Goal: Task Accomplishment & Management: Complete application form

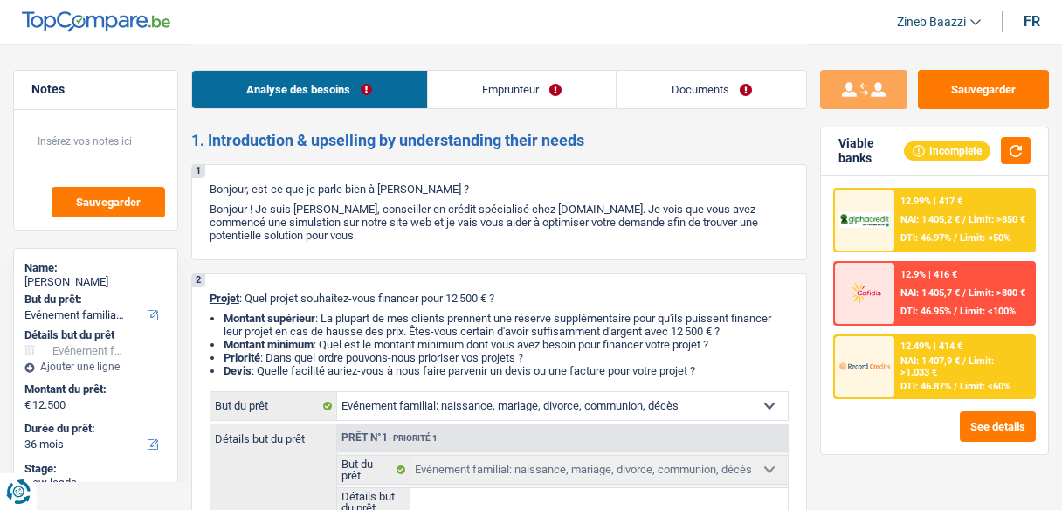
select select "familyEvent"
select select "36"
select select "familyEvent"
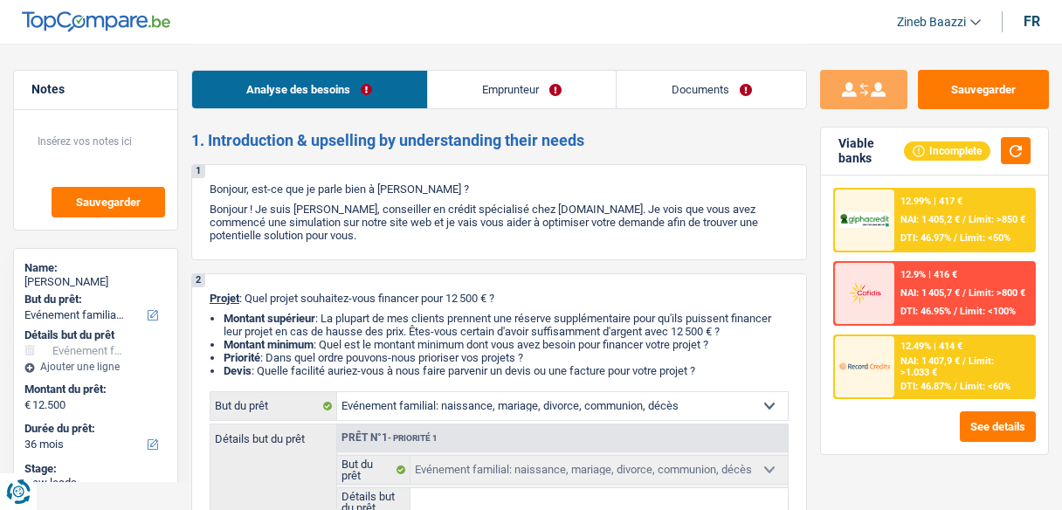
select select "36"
select select "independent"
select select "netSalary"
select select "rents"
select select "carLoan"
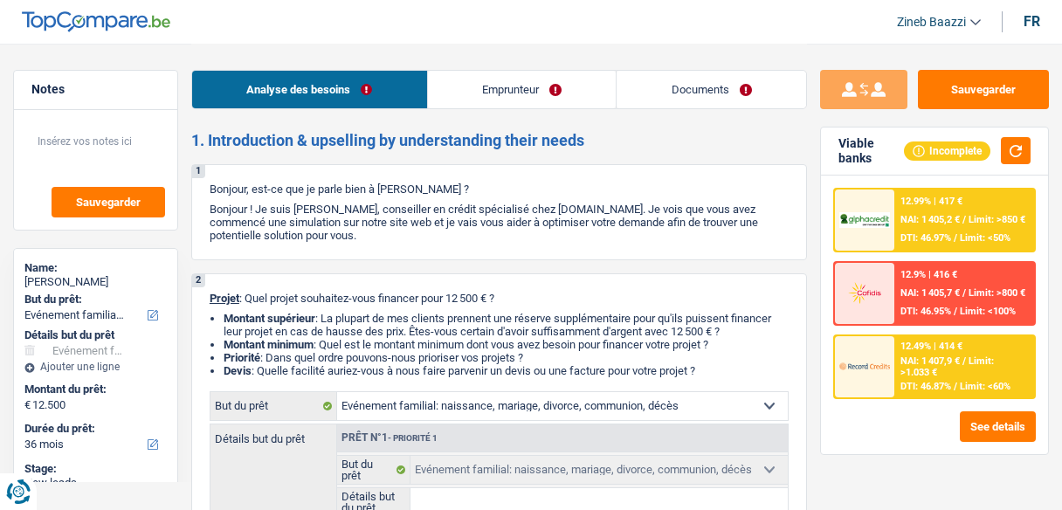
select select "36"
select select "familyEvent"
select select "36"
click at [360, 31] on header "Zineb Baazzi Se déconnecter fr" at bounding box center [531, 22] width 1062 height 45
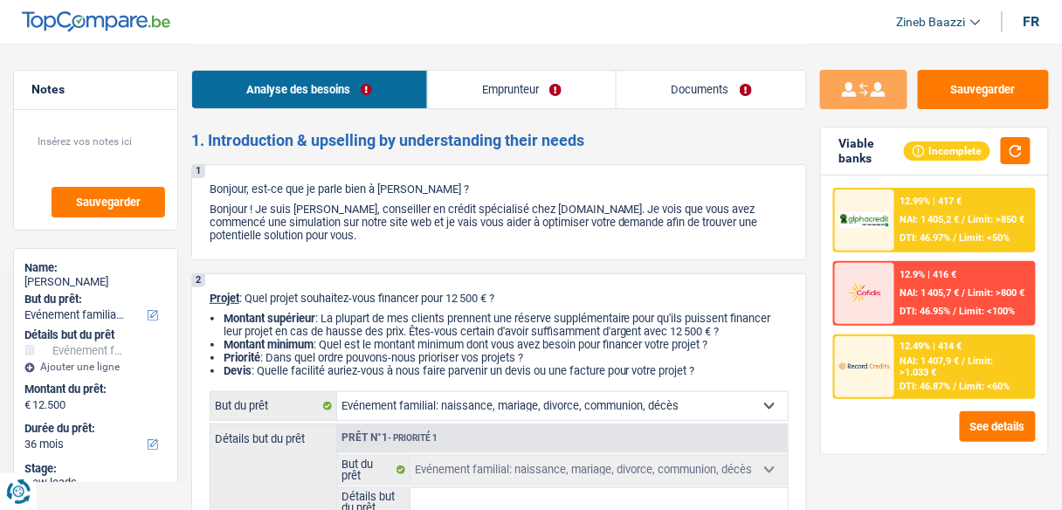
click at [328, 38] on header "Zineb Baazzi Se déconnecter fr" at bounding box center [531, 22] width 1062 height 45
click at [1021, 141] on button "button" at bounding box center [1016, 150] width 30 height 27
select select "familyEvent"
select select "36"
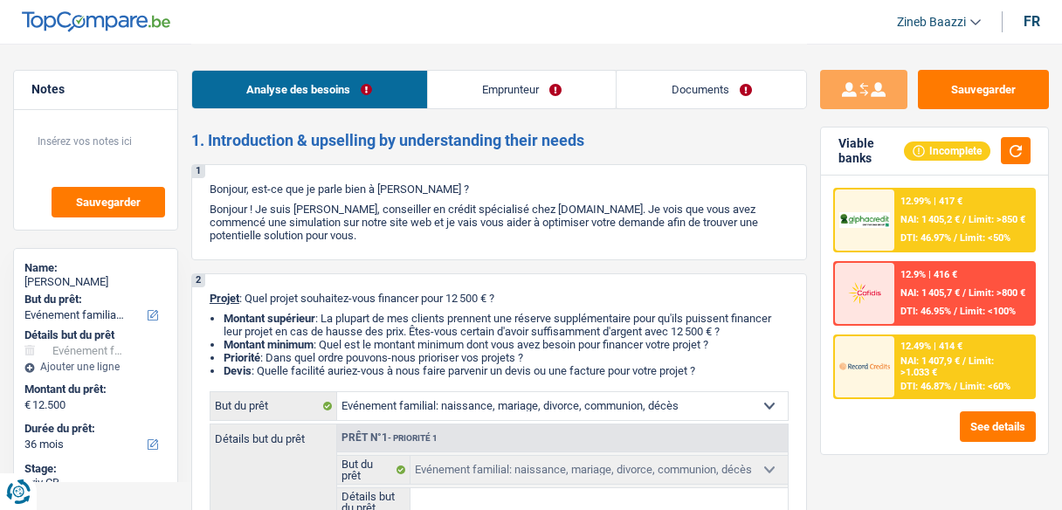
select select "familyEvent"
select select "36"
select select "independent"
select select "netSalary"
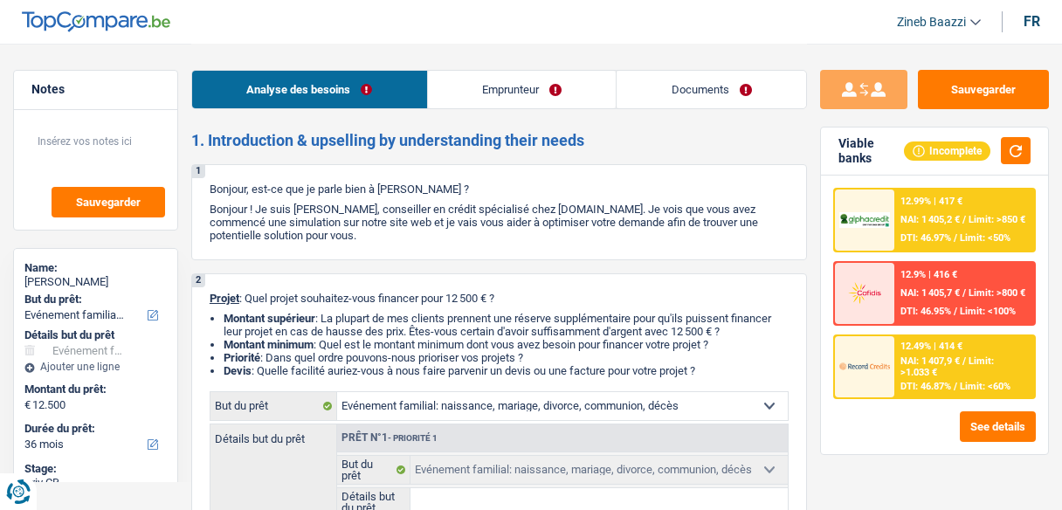
select select "rents"
select select "carLoan"
select select "36"
select select "familyEvent"
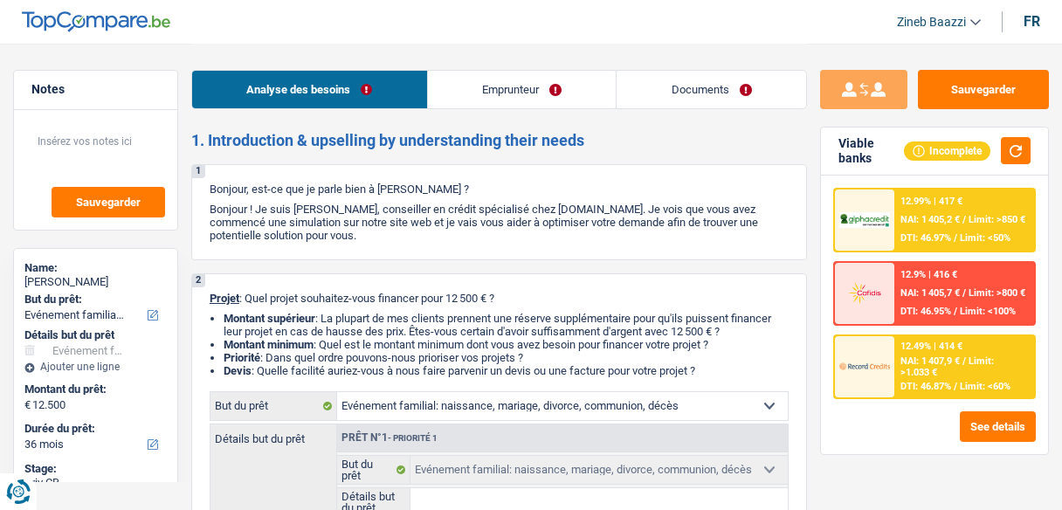
select select "36"
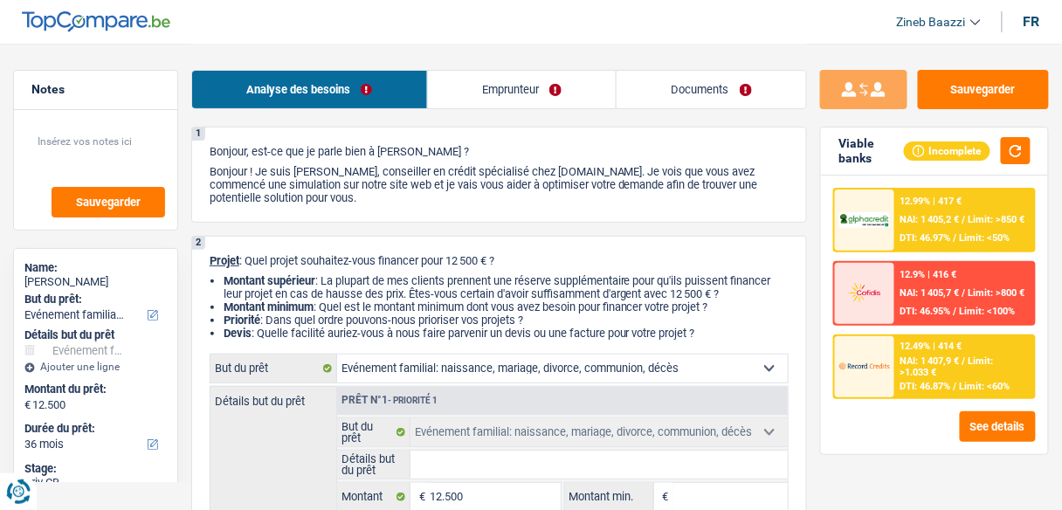
scroll to position [70, 0]
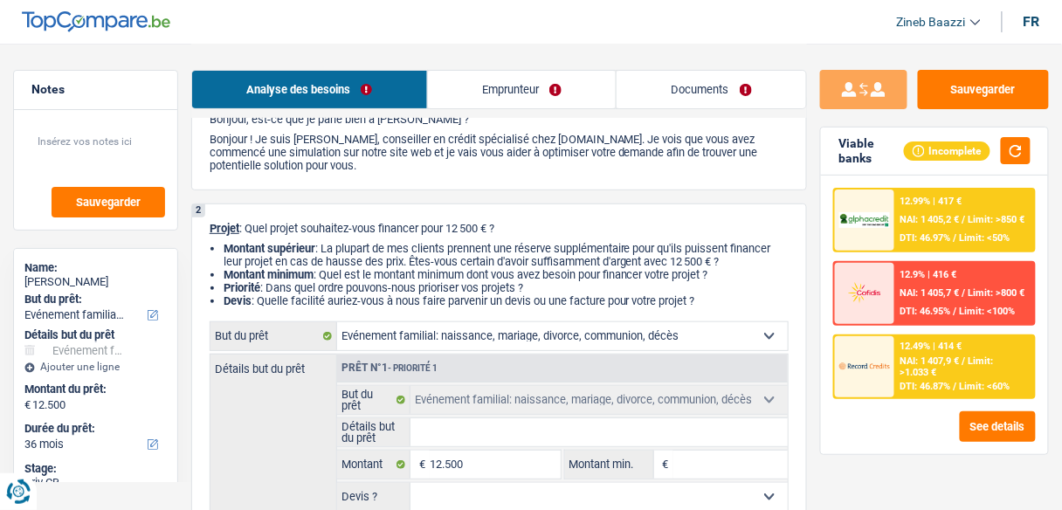
click at [547, 431] on input "Détails but du prêt" at bounding box center [598, 432] width 377 height 28
type input "r"
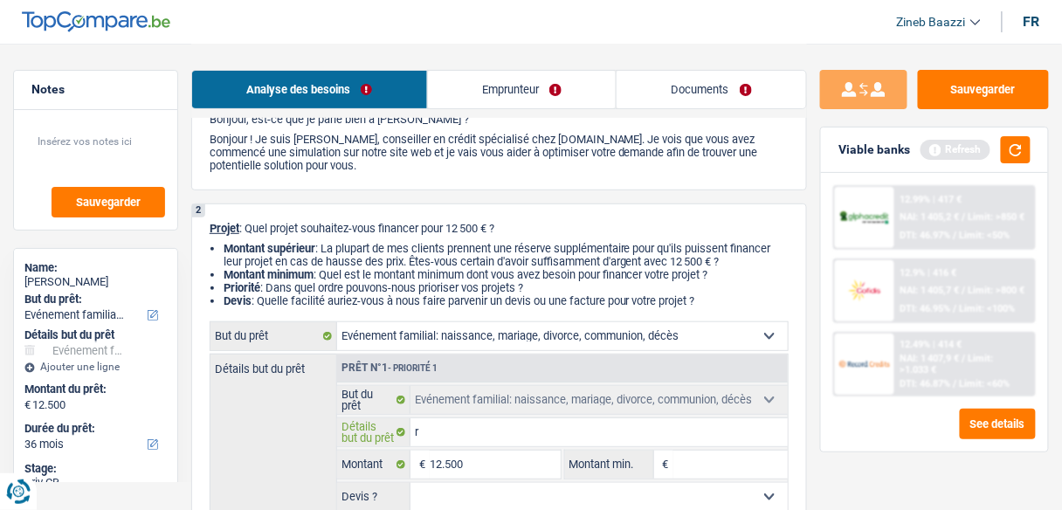
type input "ré"
type input "rés"
type input "rése"
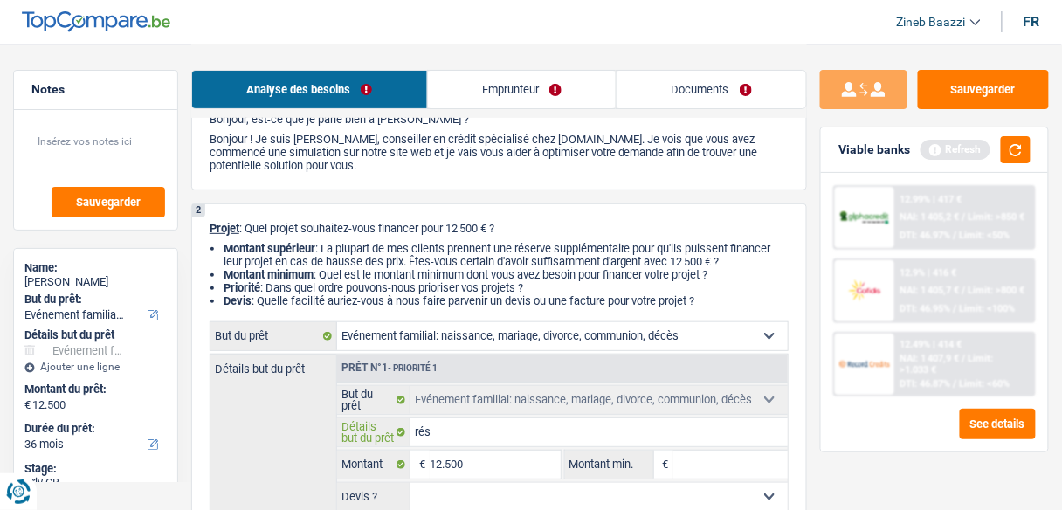
type input "rése"
type input "réser"
type input "réserv"
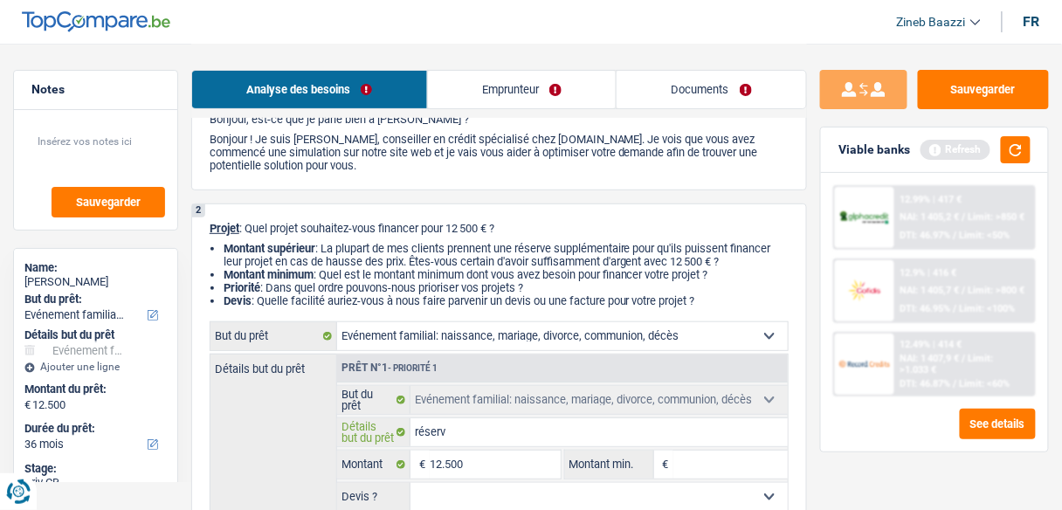
type input "réserva"
type input "réservat"
type input "réservati"
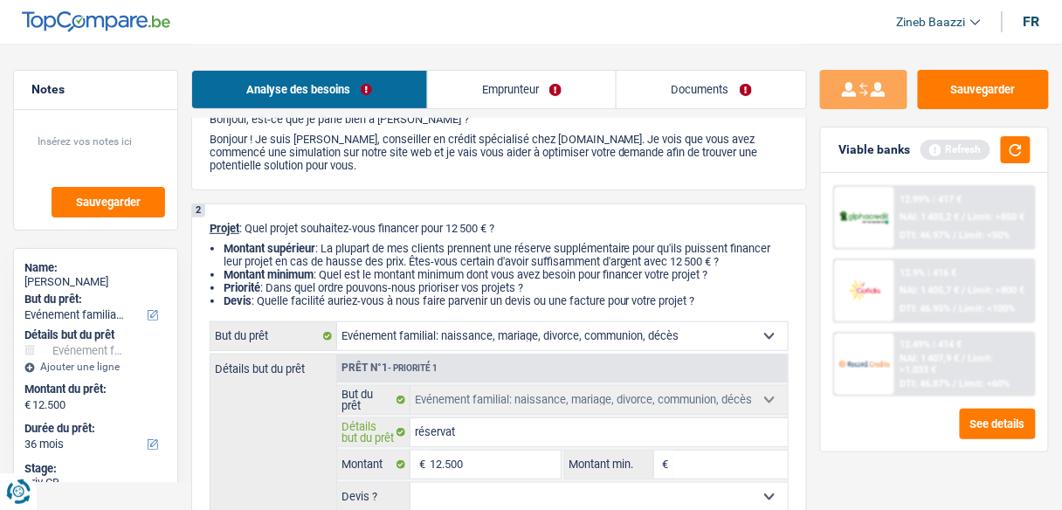
type input "réservati"
type input "réservatio"
type input "réservation"
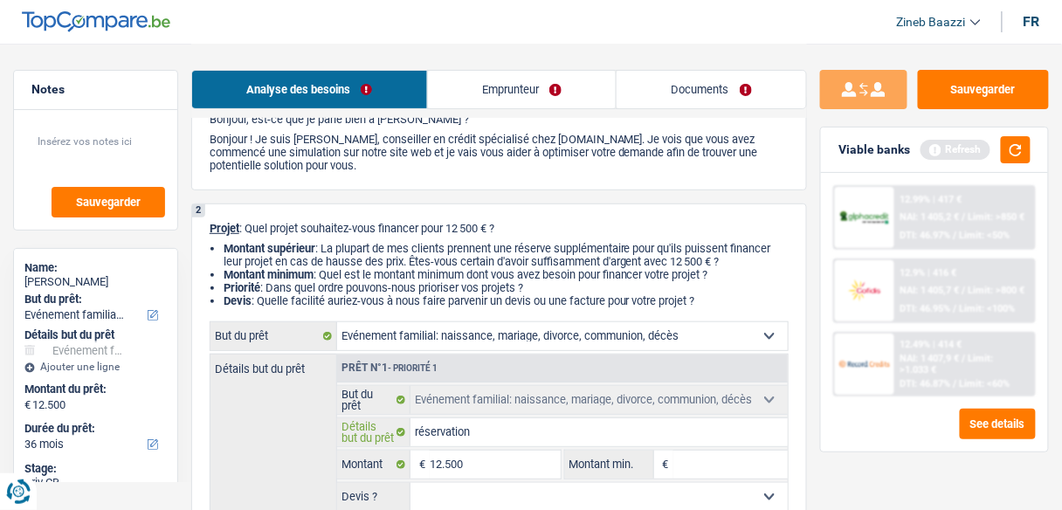
type input "réservation"
type input "réservation s"
type input "réservation sa"
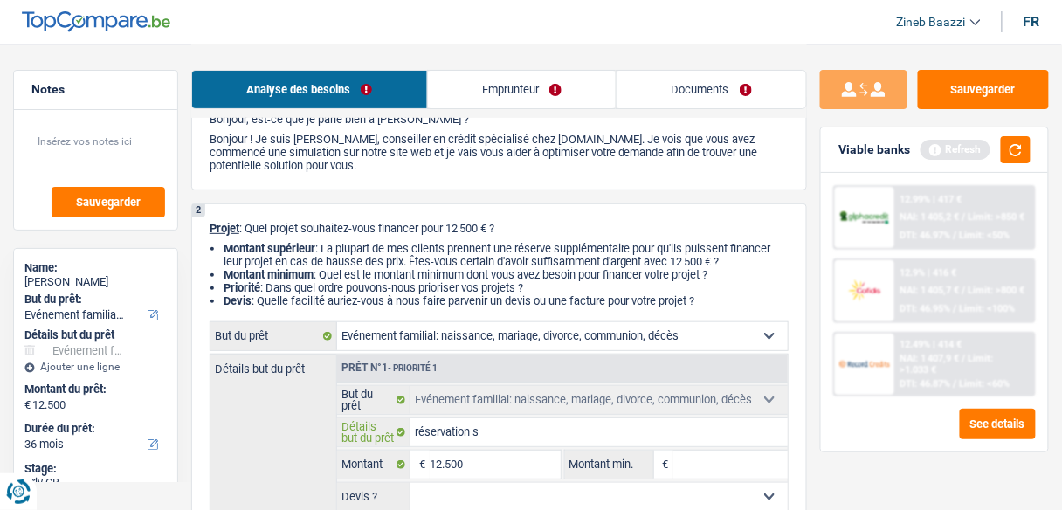
type input "réservation sa"
type input "réservation sal"
type input "réservation sall"
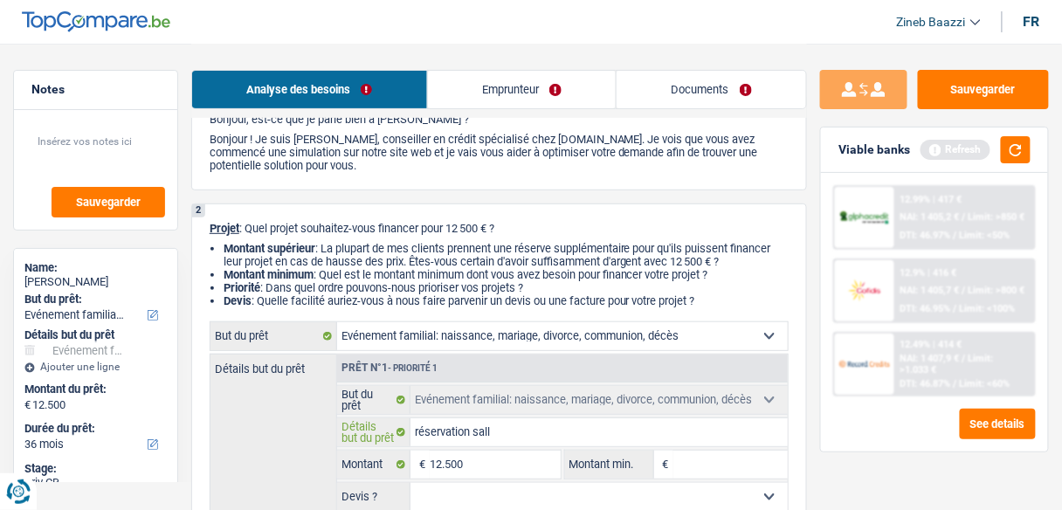
type input "réservation salle"
type input "réservation salle d"
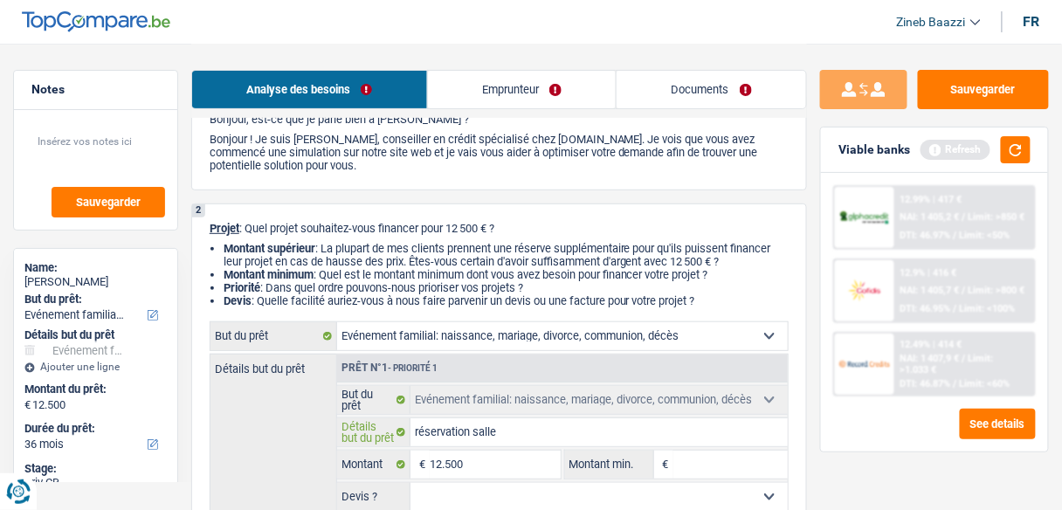
type input "réservation salle d"
type input "réservation salle de"
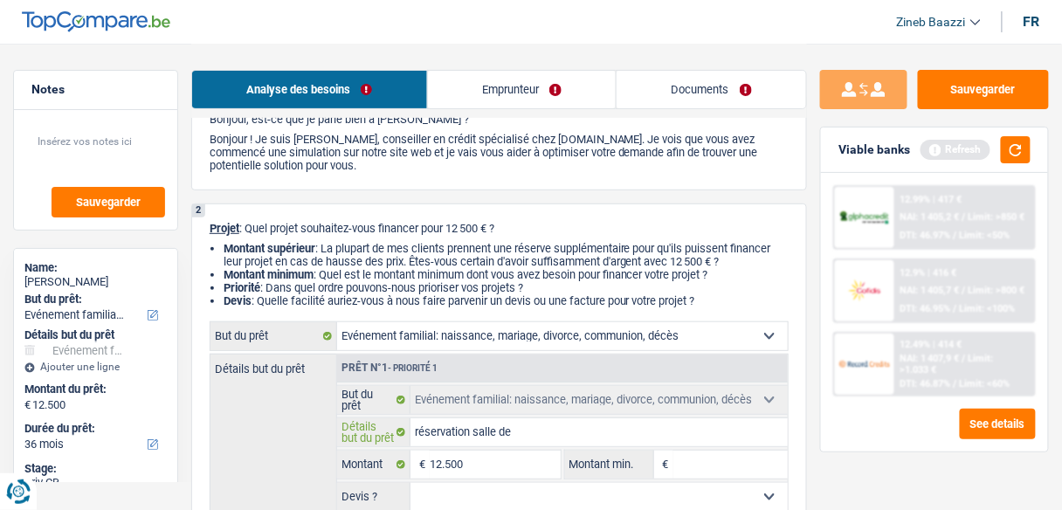
type input "réservation salle de m"
type input "réservation salle de ma"
type input "réservation salle de mar"
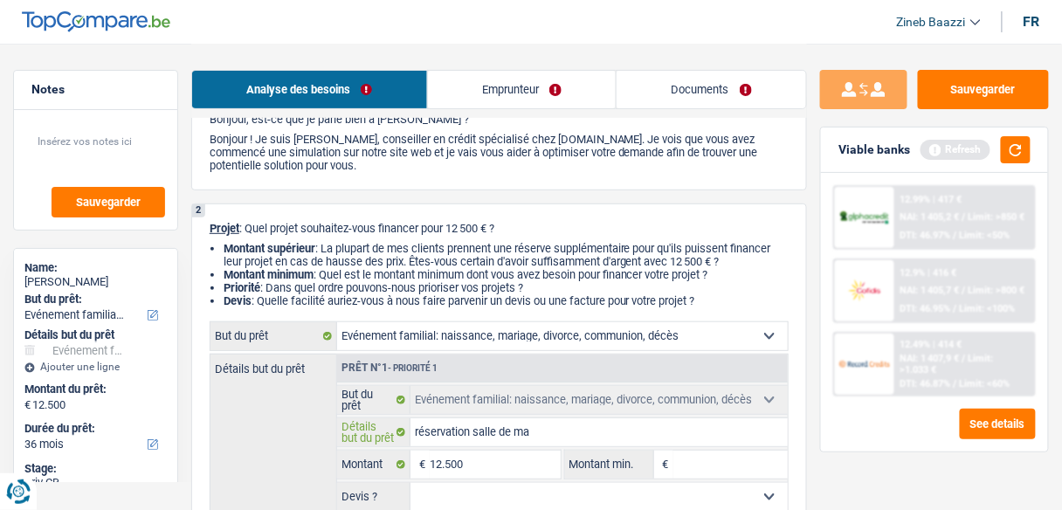
type input "réservation salle de mar"
type input "réservation salle de mari"
type input "réservation salle de maria"
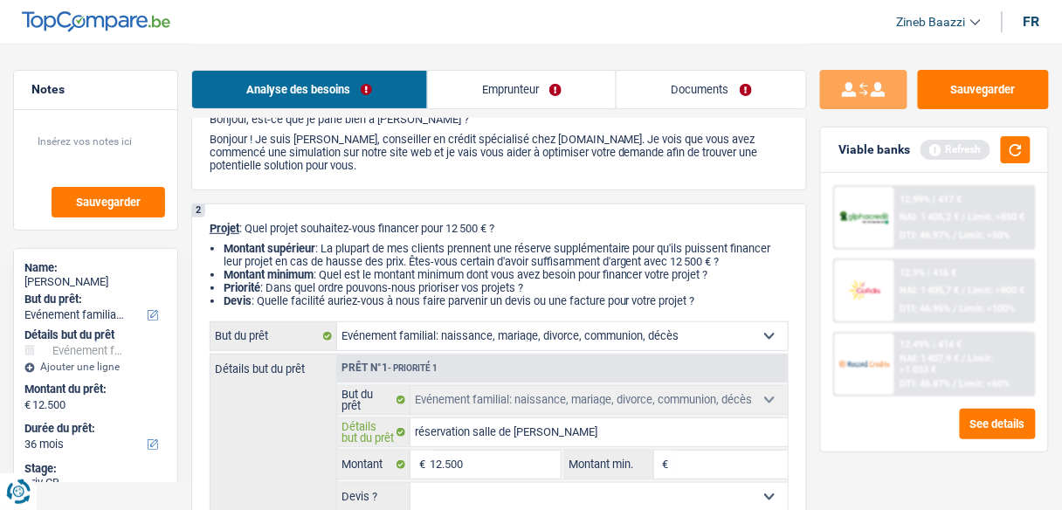
type input "réservation salle de mariag"
type input "réservation salle de mariage"
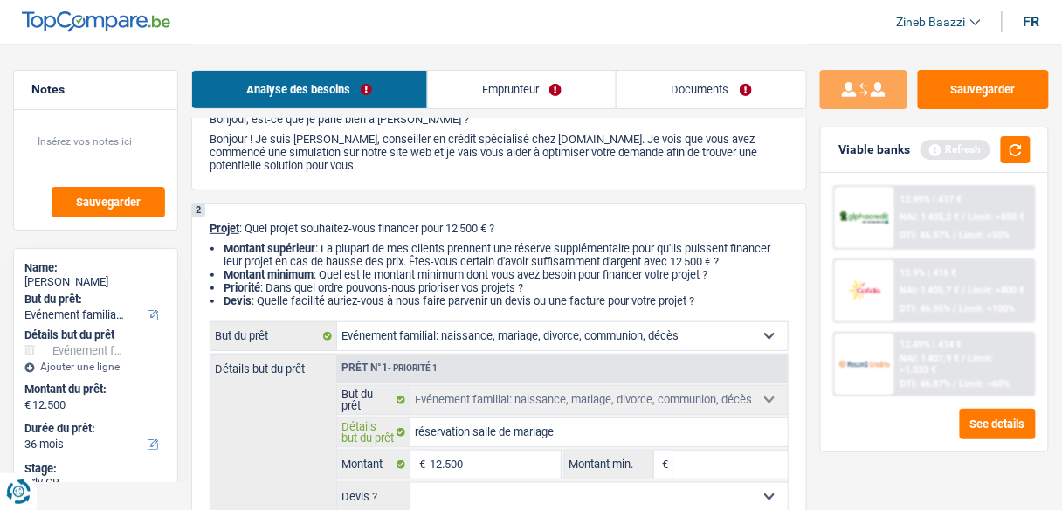
type input "réservation salle de mariage"
type input "réservation salle de mariage e"
type input "réservation salle de mariage et"
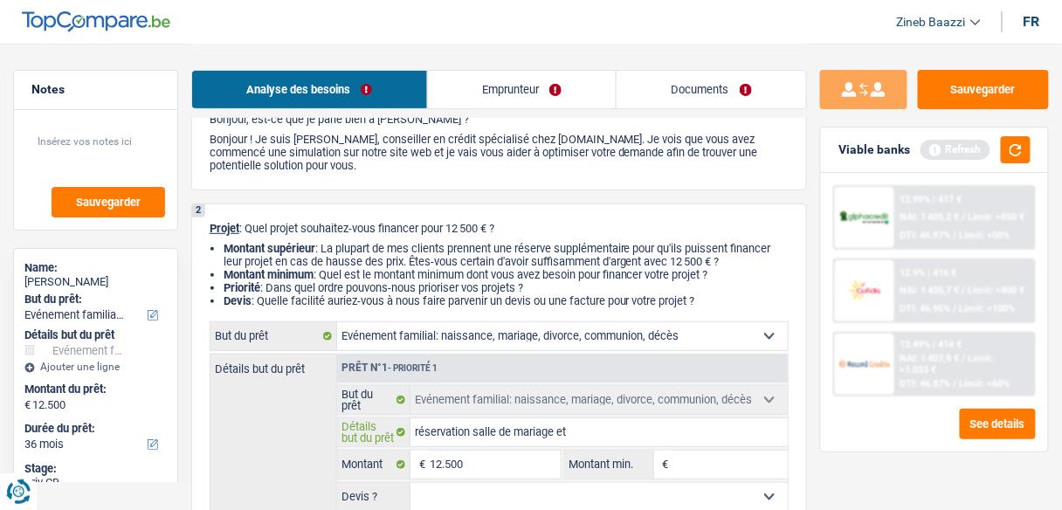
type input "réservation salle de mariage et"
type input "réservation salle de mariage et t"
type input "réservation salle de mariage et tr"
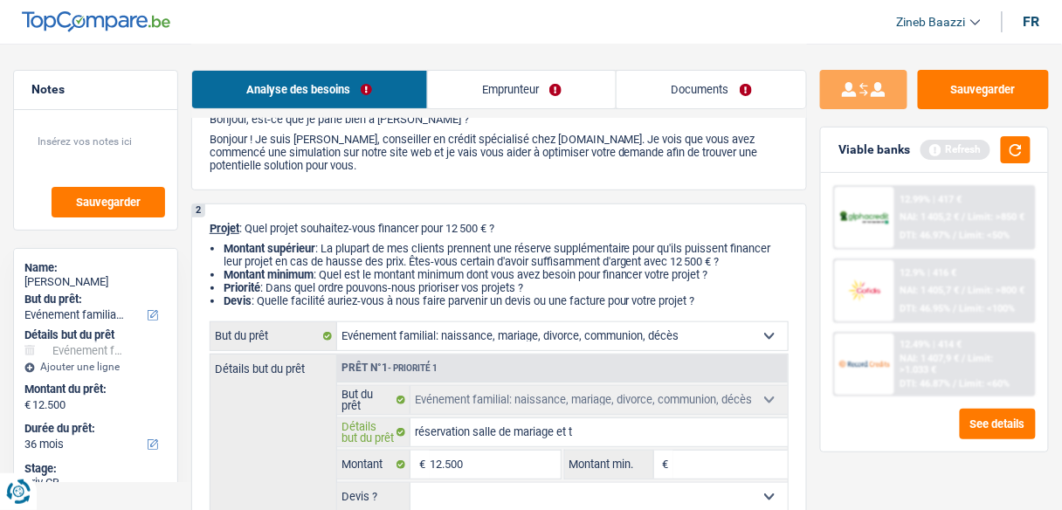
type input "réservation salle de mariage et tr"
type input "réservation salle de mariage et tra"
type input "réservation salle de mariage et trai"
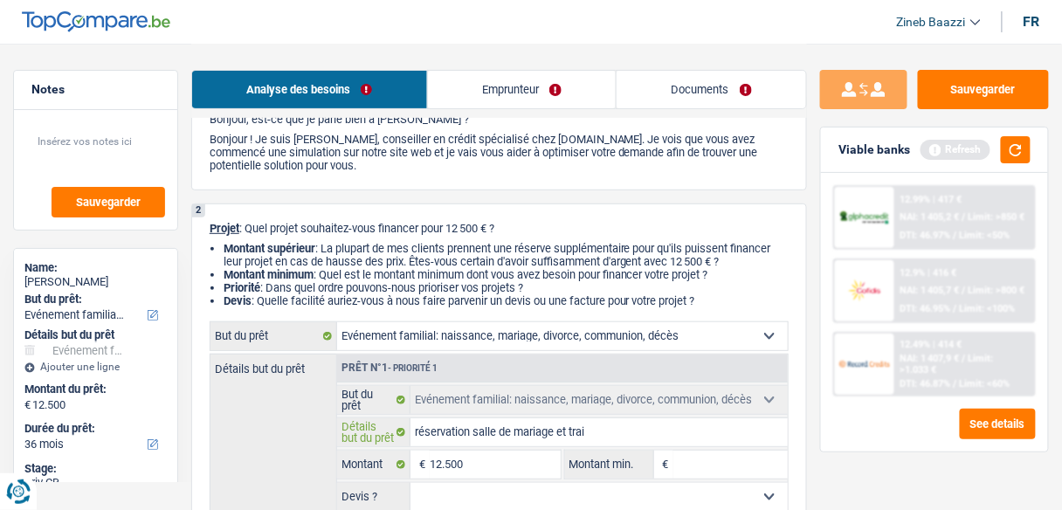
type input "réservation salle de mariage et trait"
type input "réservation salle de mariage et traite"
type input "réservation salle de mariage et traiteu"
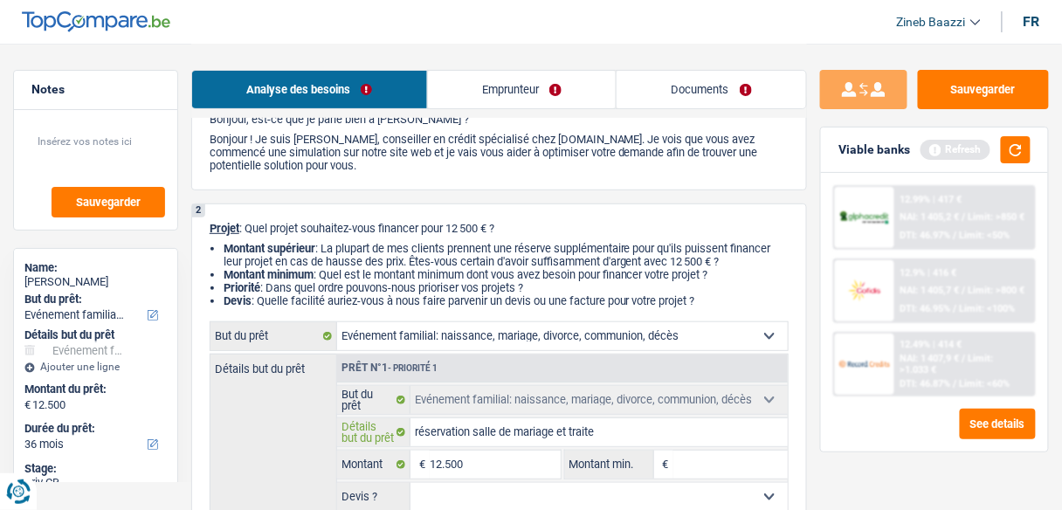
type input "réservation salle de mariage et traiteu"
type input "réservation salle de mariage et traiteur"
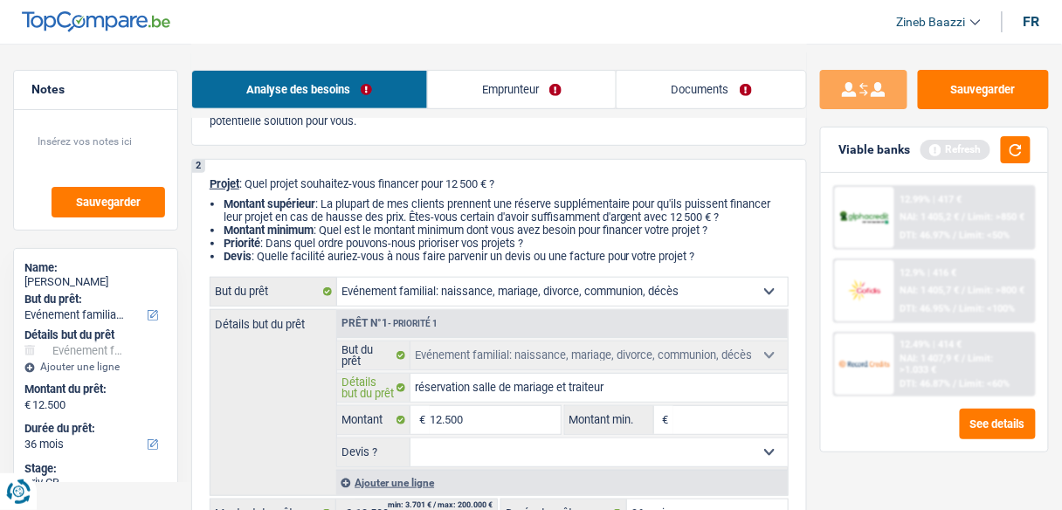
scroll to position [140, 0]
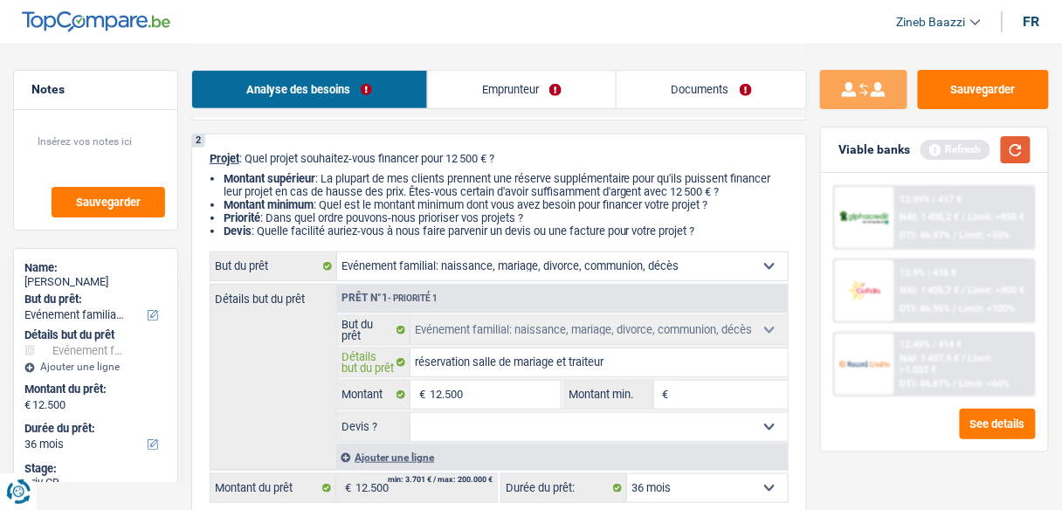
type input "réservation salle de mariage et traiteur"
click at [1016, 157] on button "button" at bounding box center [1016, 149] width 30 height 27
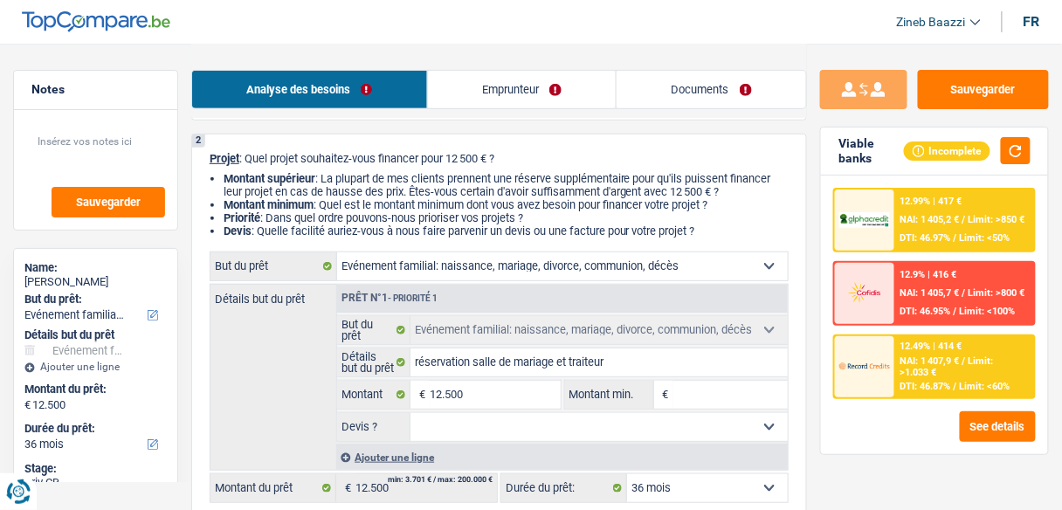
click at [709, 389] on input "Montant min." at bounding box center [730, 395] width 114 height 28
click at [1027, 148] on button "button" at bounding box center [1016, 150] width 30 height 27
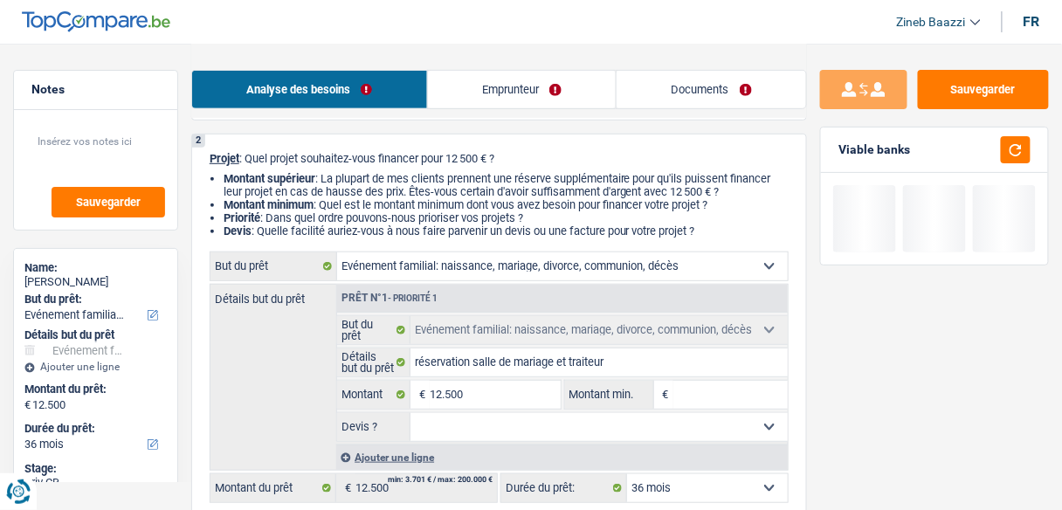
click at [713, 396] on input "Montant min." at bounding box center [730, 395] width 114 height 28
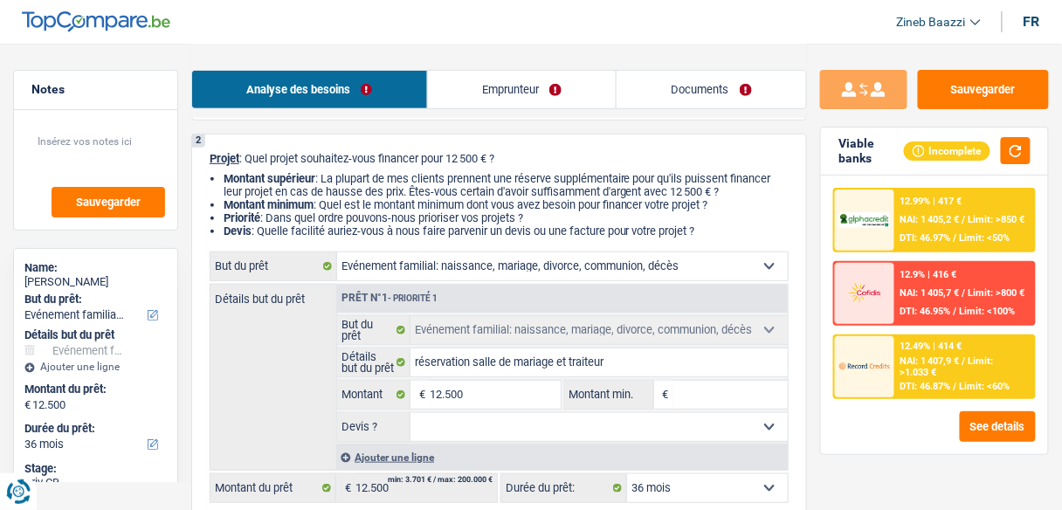
type input "1"
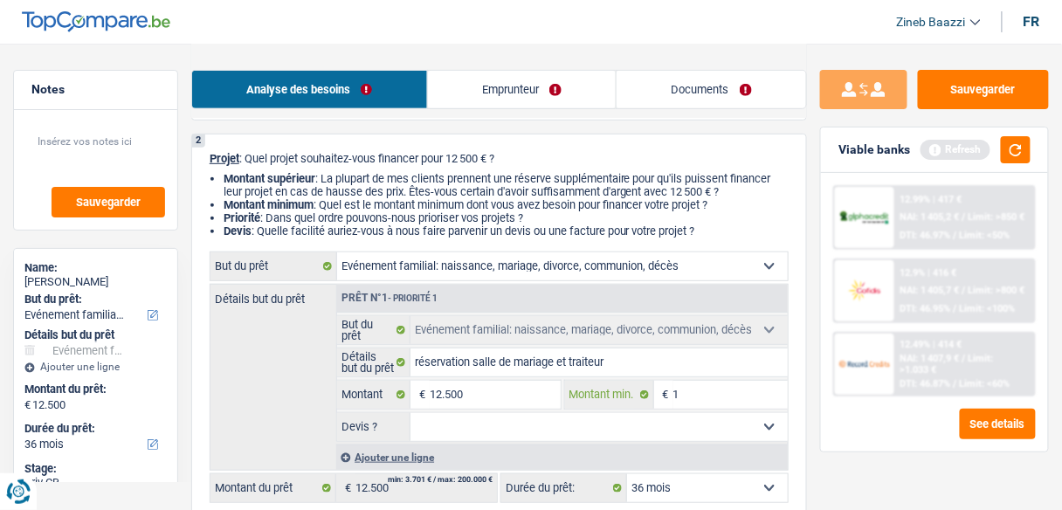
type input "10"
type input "100"
type input "1.000"
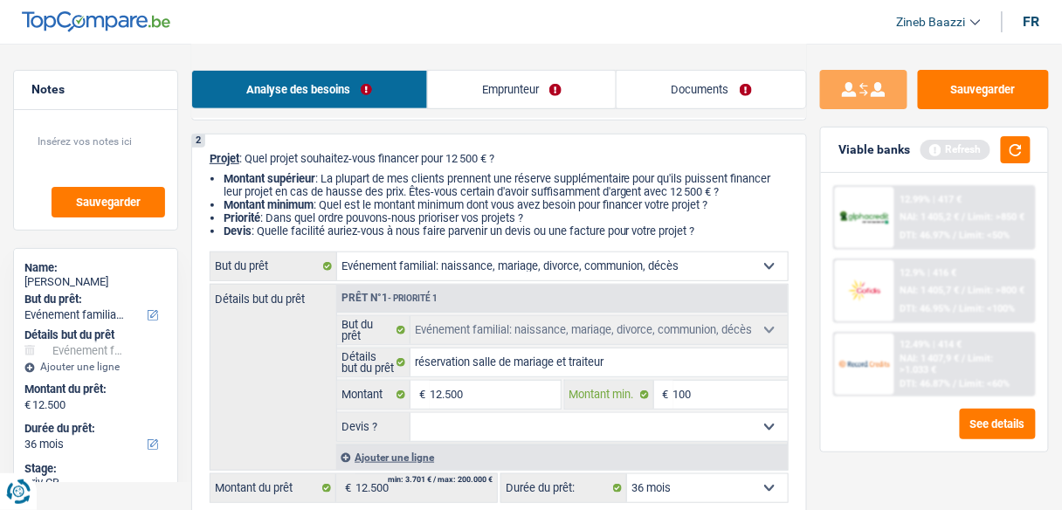
type input "1.000"
type input "10.000"
click at [1011, 160] on button "button" at bounding box center [1016, 149] width 30 height 27
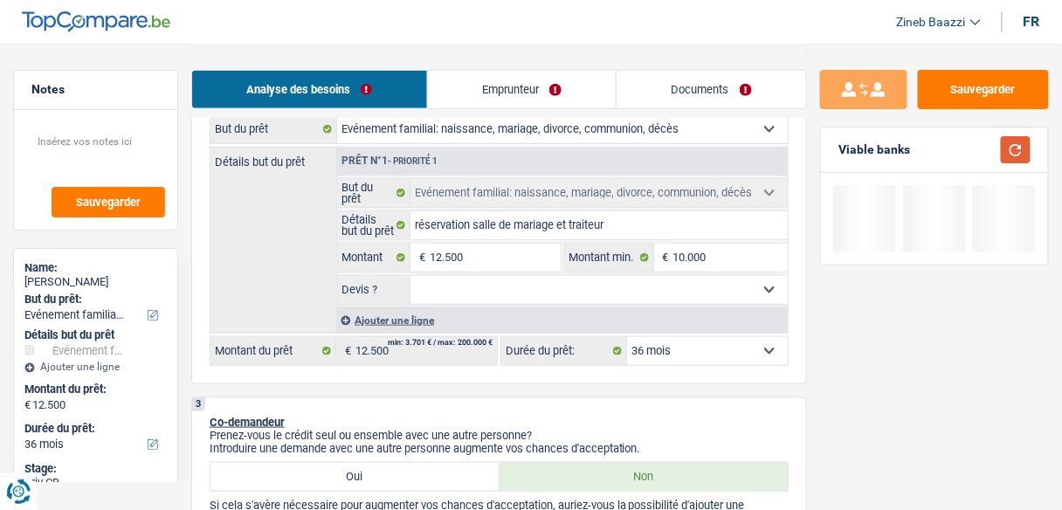
scroll to position [279, 0]
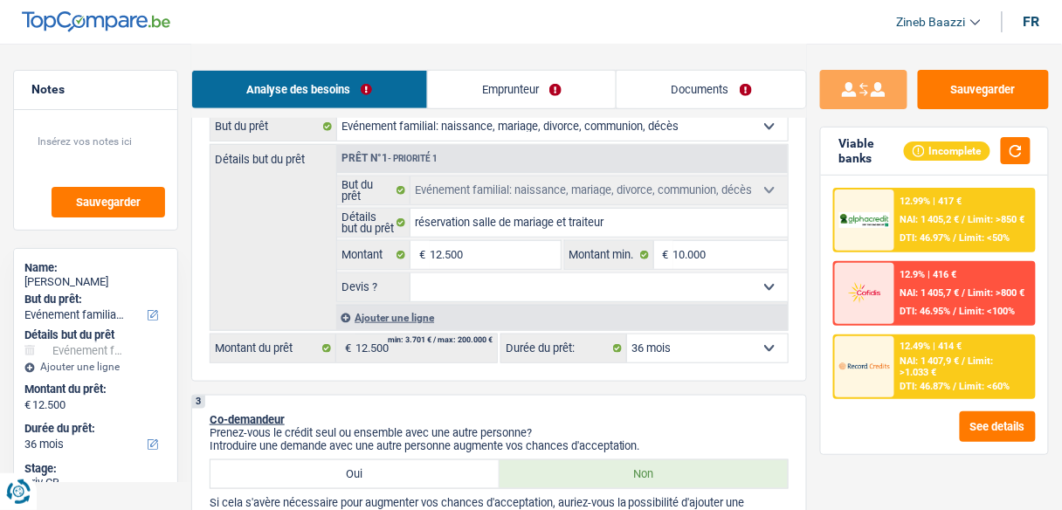
click at [556, 293] on select "Oui Non Non répondu Sélectionner une option" at bounding box center [598, 287] width 377 height 28
select select "false"
click at [410, 273] on select "Oui Non Non répondu Sélectionner une option" at bounding box center [598, 287] width 377 height 28
select select "false"
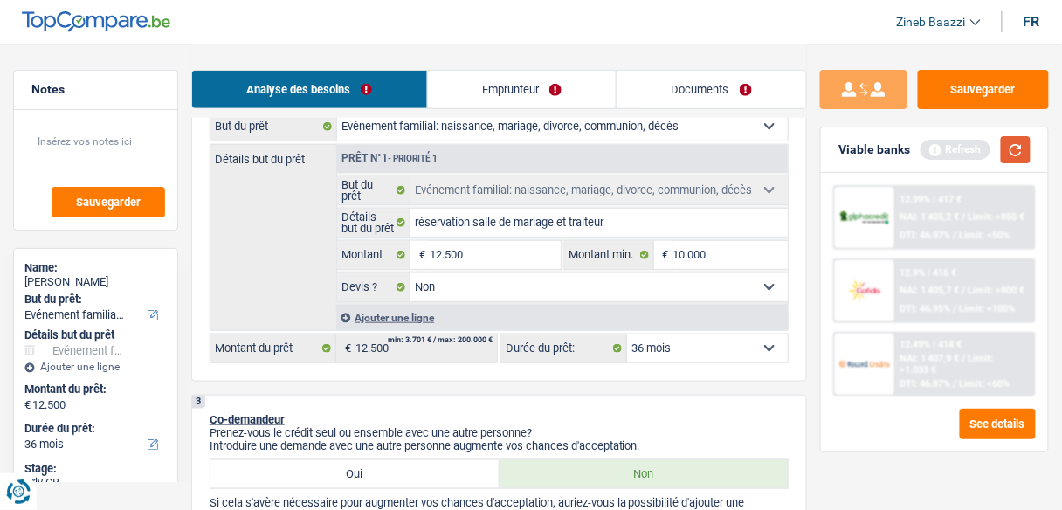
click at [1015, 143] on button "button" at bounding box center [1016, 149] width 30 height 27
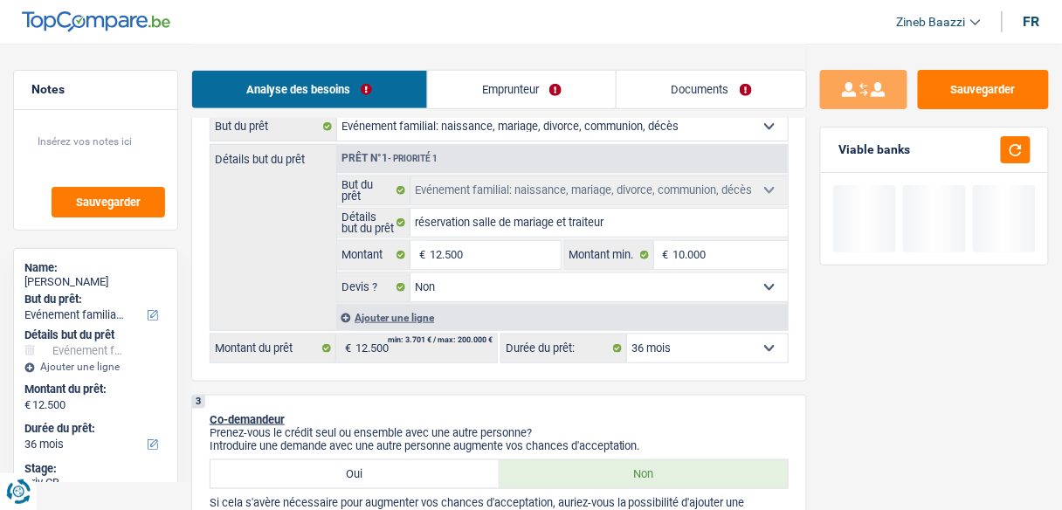
click at [737, 341] on select "12 mois 18 mois 24 mois 30 mois 36 mois 42 mois 48 mois 60 mois Sélectionner un…" at bounding box center [707, 348] width 161 height 28
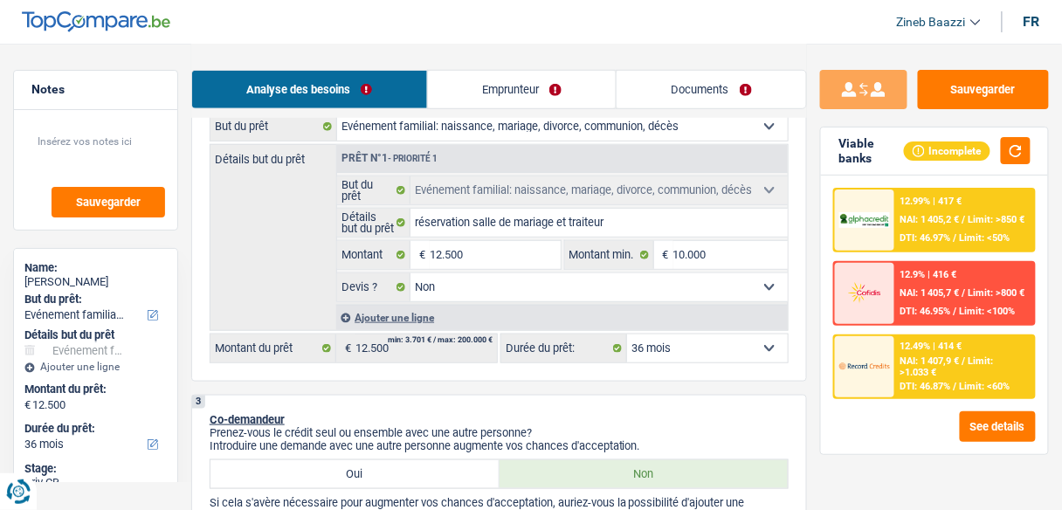
scroll to position [559, 0]
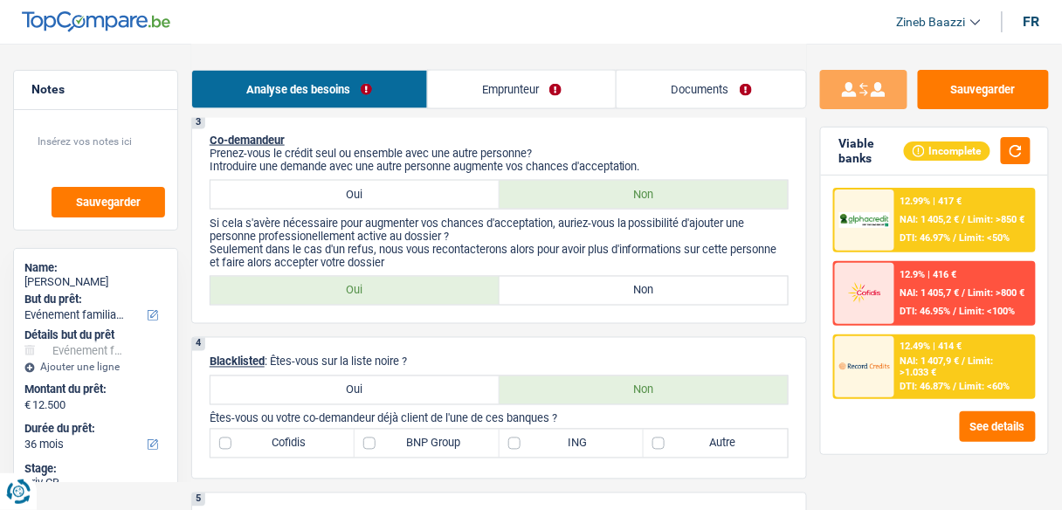
click at [432, 285] on label "Oui" at bounding box center [354, 291] width 289 height 28
click at [432, 285] on input "Oui" at bounding box center [354, 291] width 289 height 28
radio input "true"
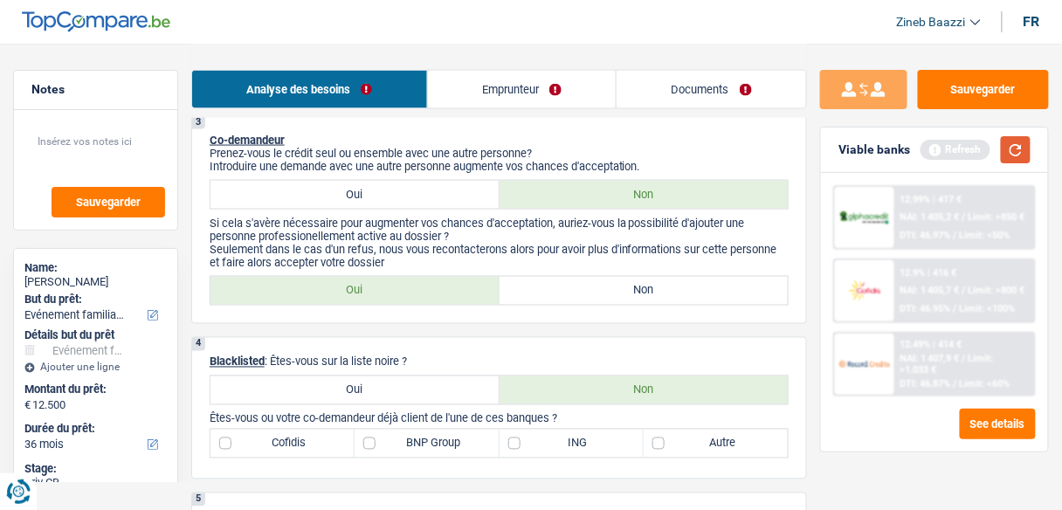
click at [1021, 150] on button "button" at bounding box center [1016, 149] width 30 height 27
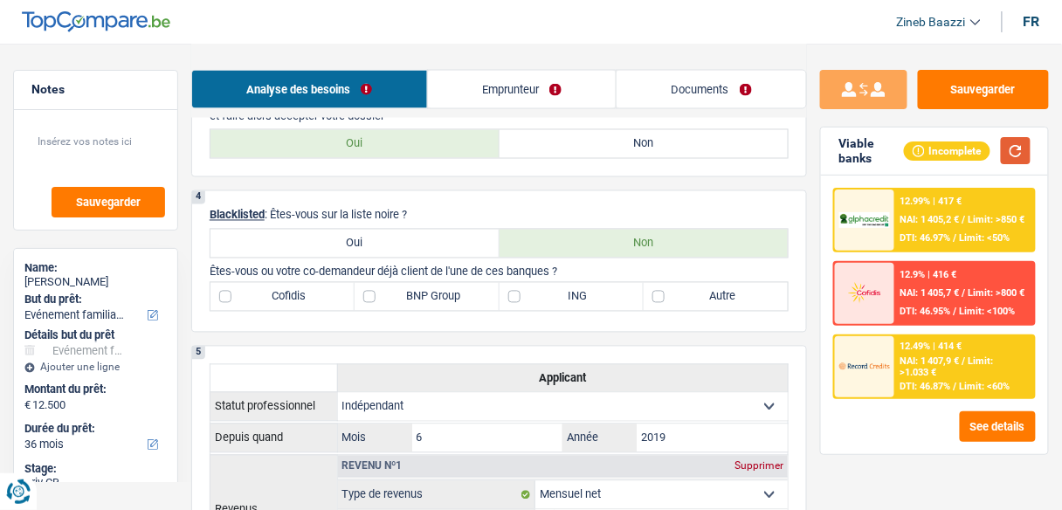
scroll to position [699, 0]
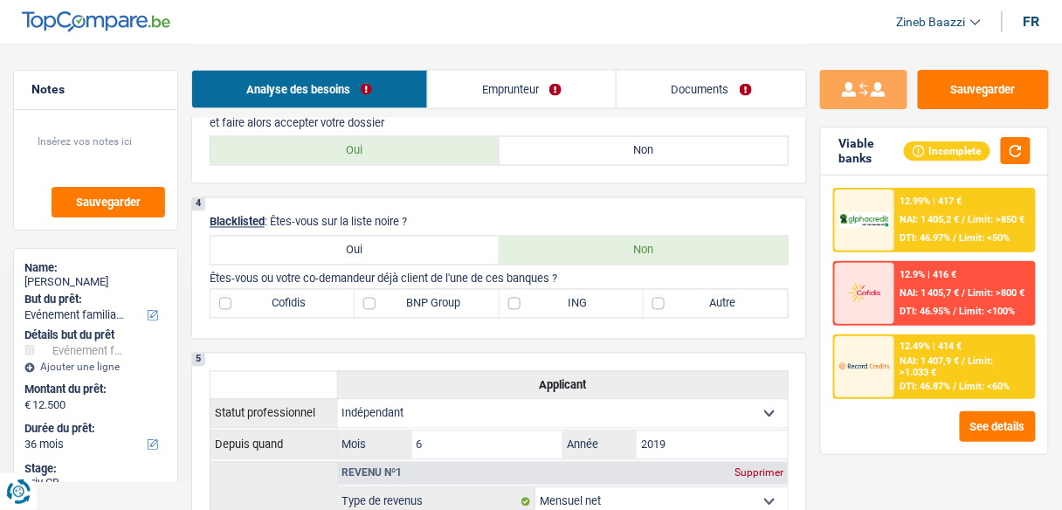
drag, startPoint x: 223, startPoint y: 276, endPoint x: 602, endPoint y: 273, distance: 379.0
click at [602, 273] on p "Êtes-vous ou votre co-demandeur déjà client de l'une de ces banques ?" at bounding box center [499, 278] width 579 height 13
click at [1008, 152] on button "button" at bounding box center [1016, 150] width 30 height 27
click at [715, 308] on label "Autre" at bounding box center [716, 304] width 144 height 28
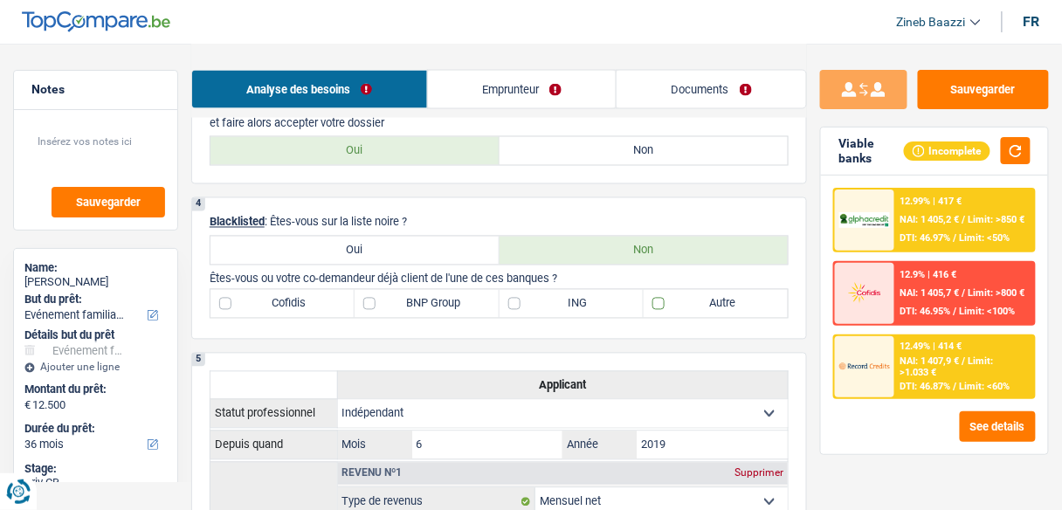
click at [715, 308] on input "Autre" at bounding box center [716, 304] width 144 height 28
checkbox input "true"
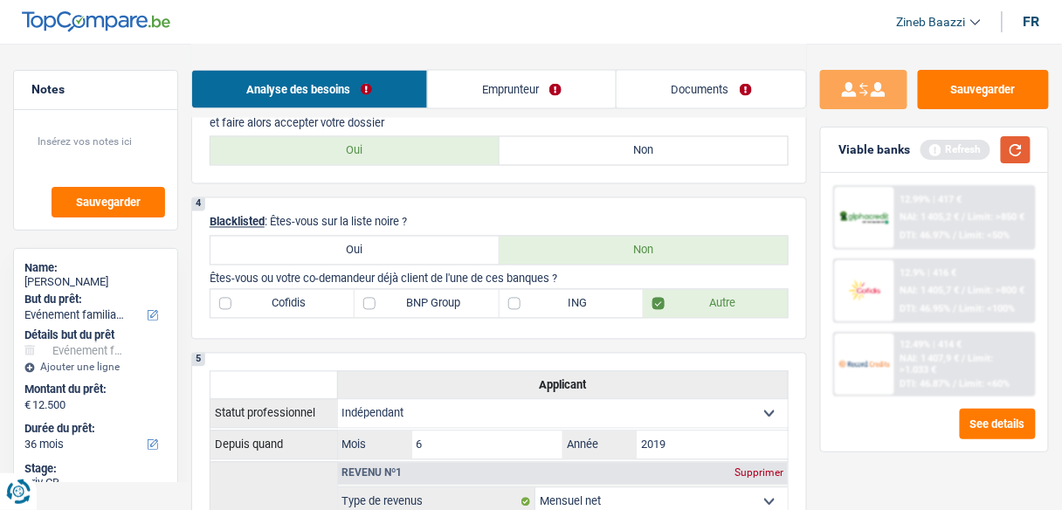
click at [1012, 149] on button "button" at bounding box center [1016, 149] width 30 height 27
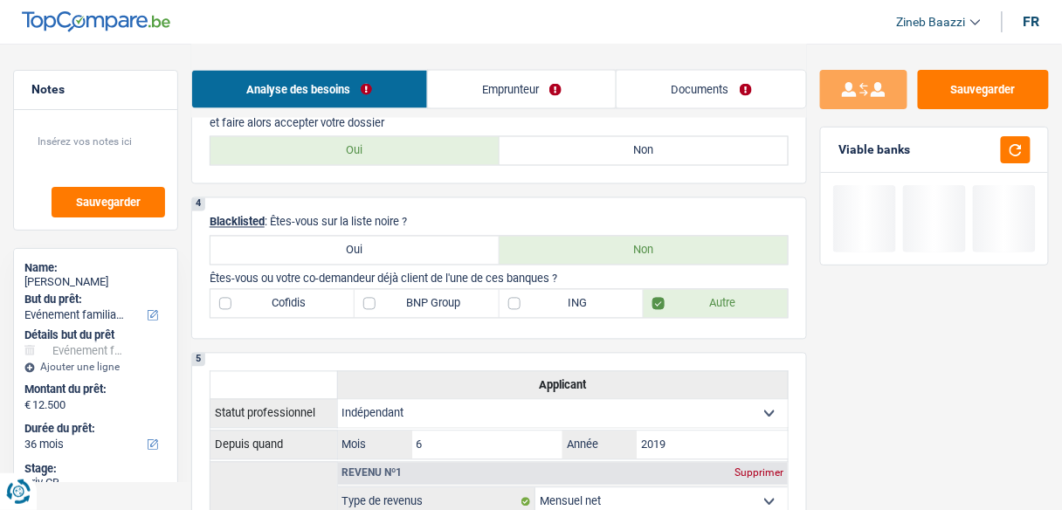
click at [593, 207] on div "4 Blacklisted : Êtes-vous sur la liste noire ? Oui Non Êtes-vous ou votre co-de…" at bounding box center [499, 268] width 616 height 142
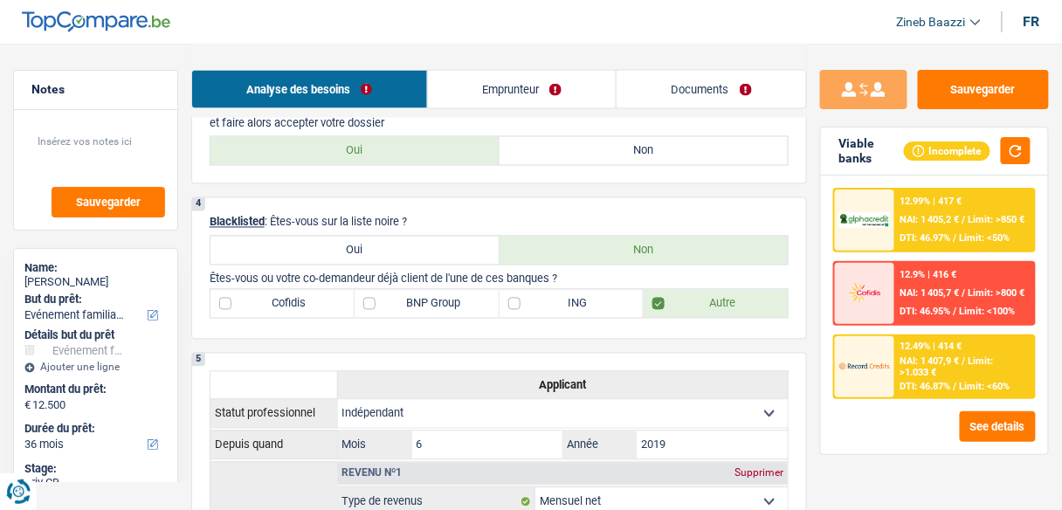
click at [446, 292] on label "BNP Group" at bounding box center [427, 304] width 144 height 28
click at [446, 292] on input "BNP Group" at bounding box center [427, 304] width 144 height 28
checkbox input "true"
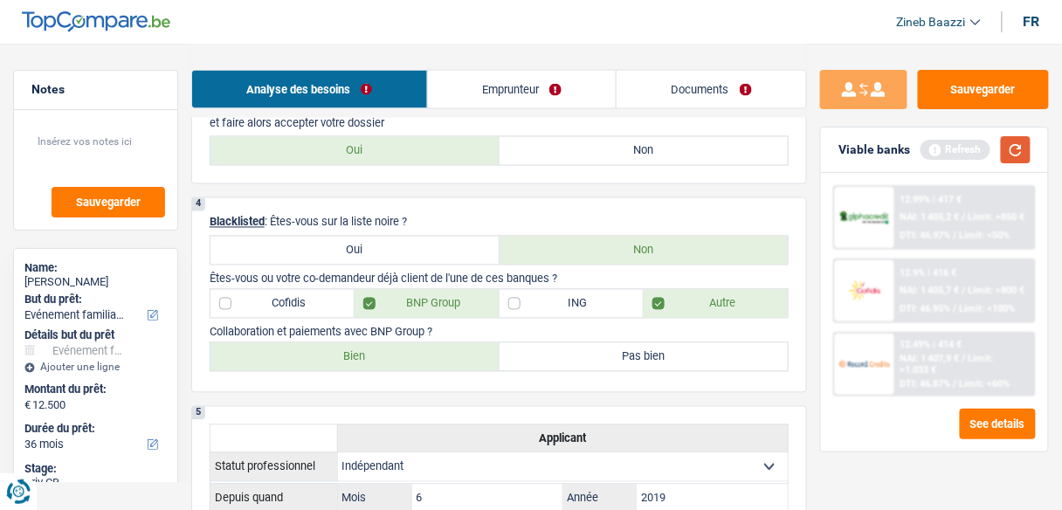
click at [1022, 152] on button "button" at bounding box center [1016, 149] width 30 height 27
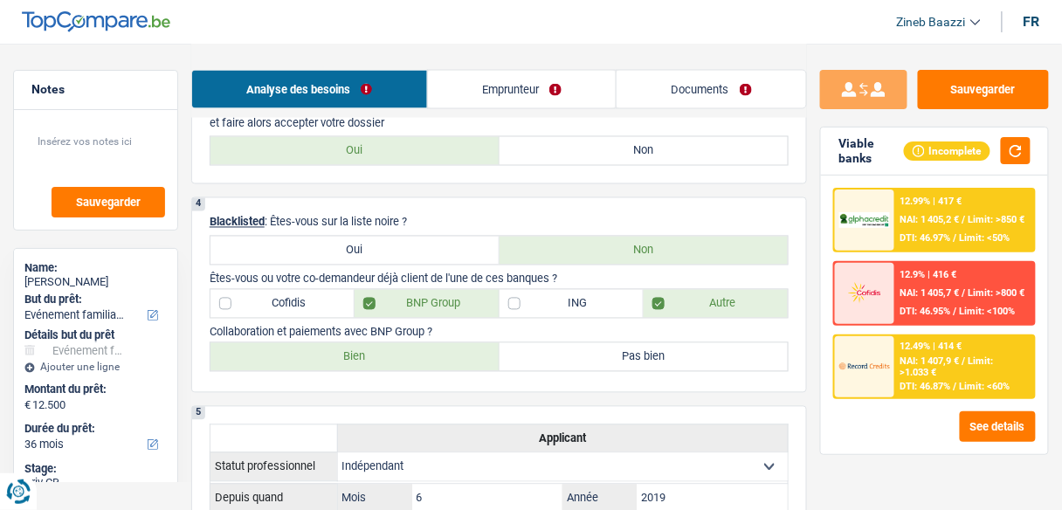
click at [1024, 164] on div "Viable banks Incomplete" at bounding box center [934, 151] width 227 height 48
click at [1022, 150] on button "button" at bounding box center [1016, 150] width 30 height 27
click at [1022, 161] on button "button" at bounding box center [1016, 150] width 30 height 27
click at [116, 136] on textarea at bounding box center [95, 148] width 139 height 52
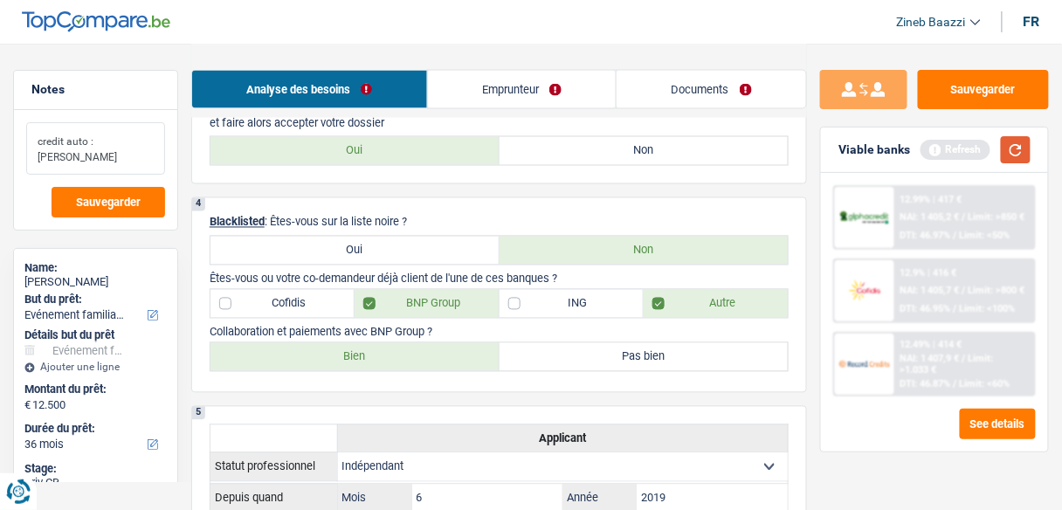
type textarea "credit auto : dieteren"
click at [1013, 148] on button "button" at bounding box center [1016, 149] width 30 height 27
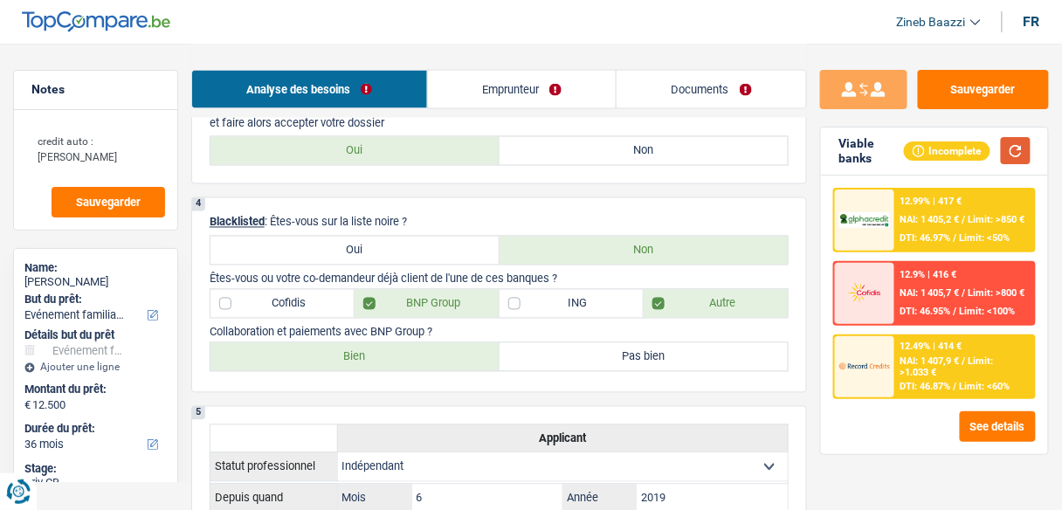
click at [1022, 137] on button "button" at bounding box center [1016, 150] width 30 height 27
click at [375, 360] on label "Bien" at bounding box center [354, 357] width 289 height 28
click at [375, 360] on input "Bien" at bounding box center [354, 357] width 289 height 28
radio input "true"
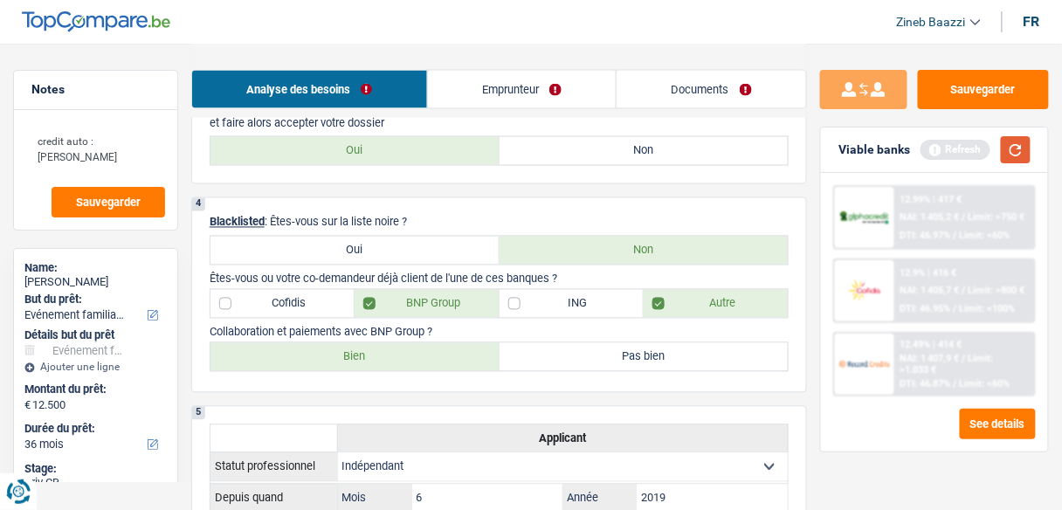
click at [1010, 156] on button "button" at bounding box center [1016, 149] width 30 height 27
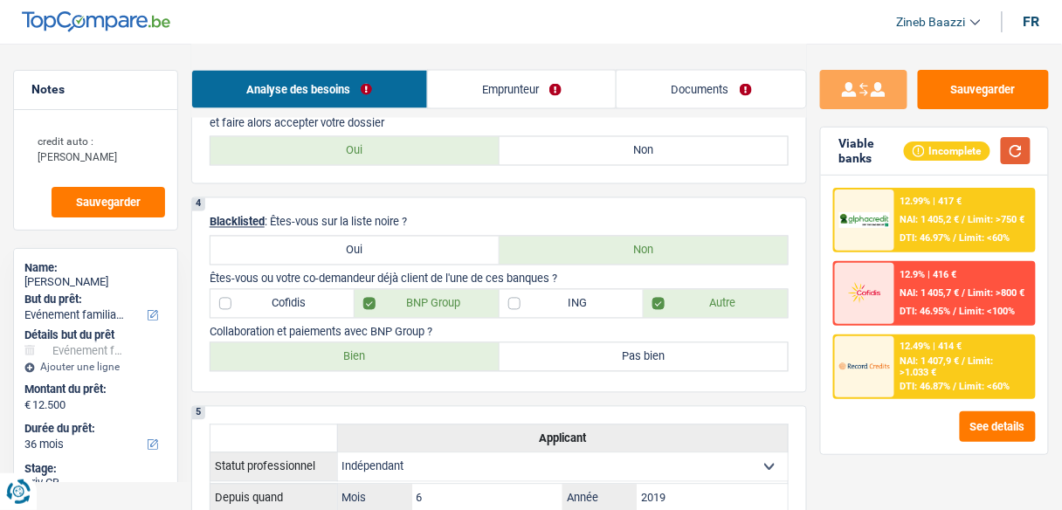
click at [1003, 157] on button "button" at bounding box center [1016, 150] width 30 height 27
click at [513, 387] on div "4 Blacklisted : Êtes-vous sur la liste noire ? Oui Non Êtes-vous ou votre co-de…" at bounding box center [499, 295] width 616 height 196
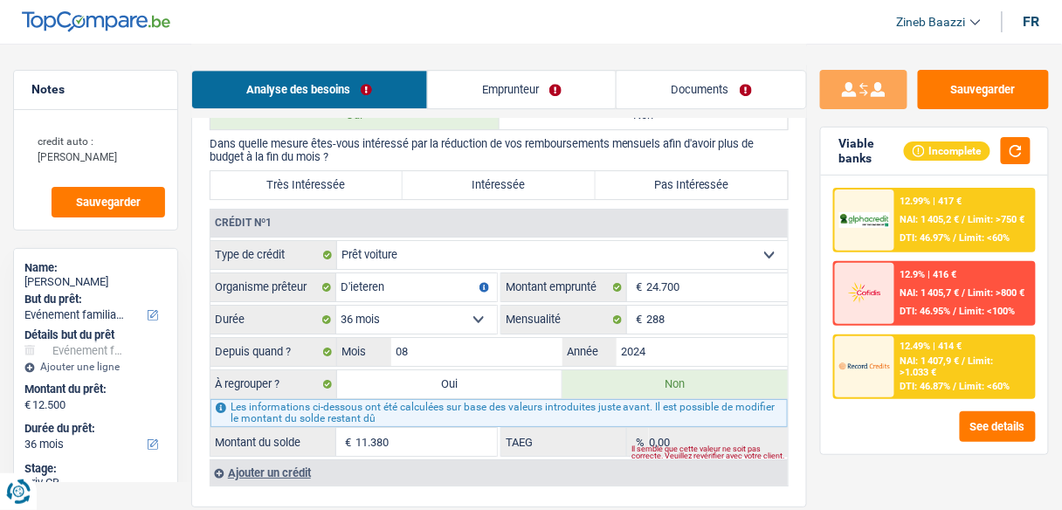
scroll to position [1397, 0]
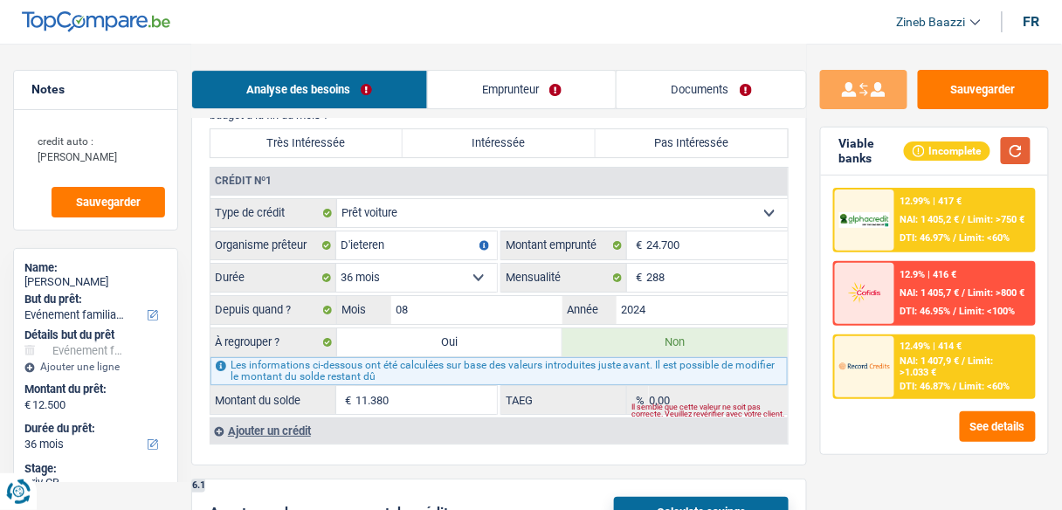
click at [1018, 154] on button "button" at bounding box center [1016, 150] width 30 height 27
click at [1007, 146] on button "button" at bounding box center [1016, 150] width 30 height 27
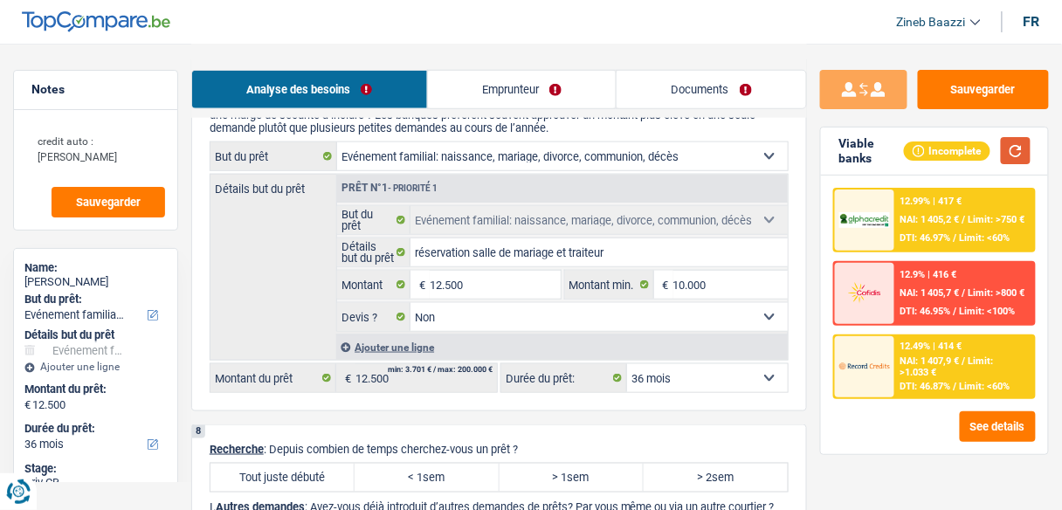
scroll to position [2235, 0]
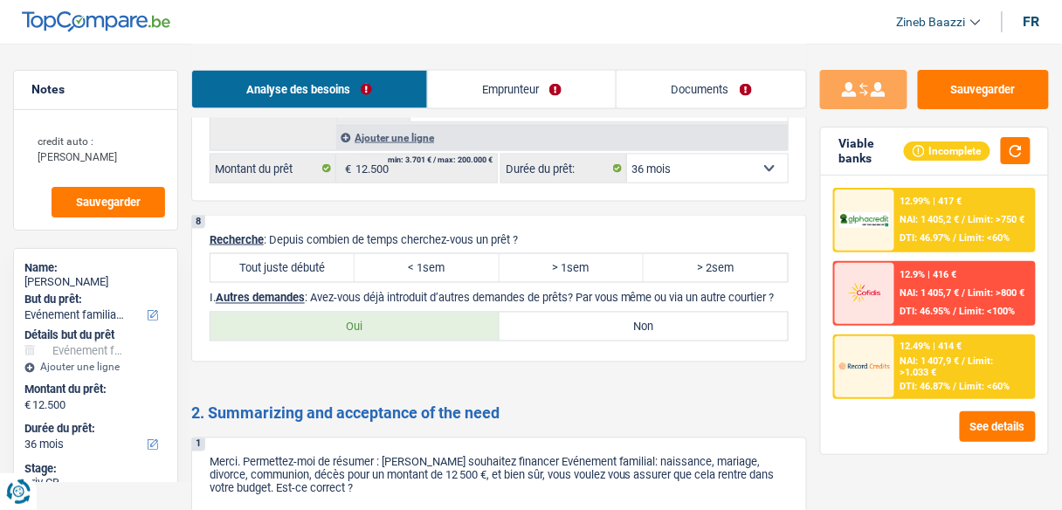
click at [326, 272] on label "Tout juste débuté" at bounding box center [282, 268] width 144 height 28
click at [326, 272] on input "Tout juste débuté" at bounding box center [282, 268] width 144 height 28
radio input "true"
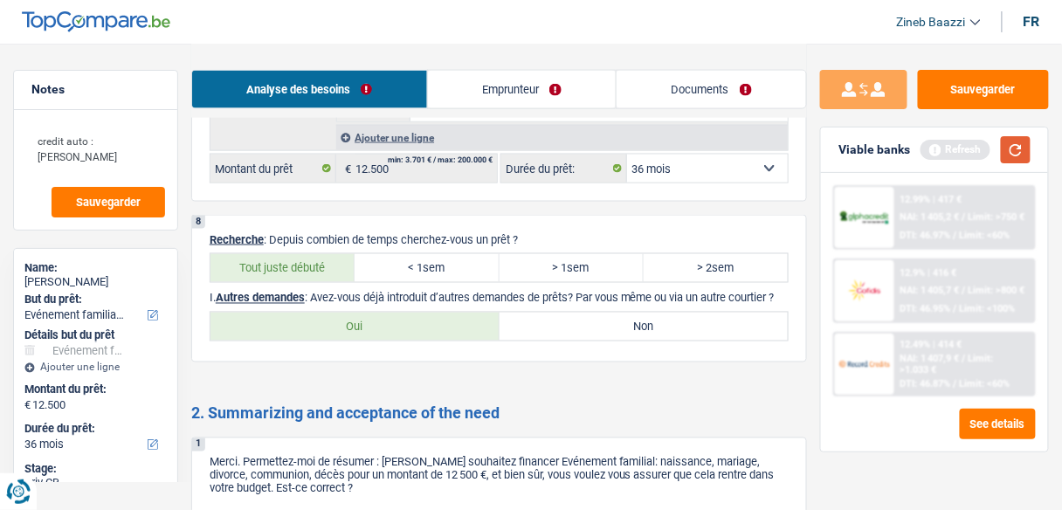
click at [1010, 158] on button "button" at bounding box center [1016, 149] width 30 height 27
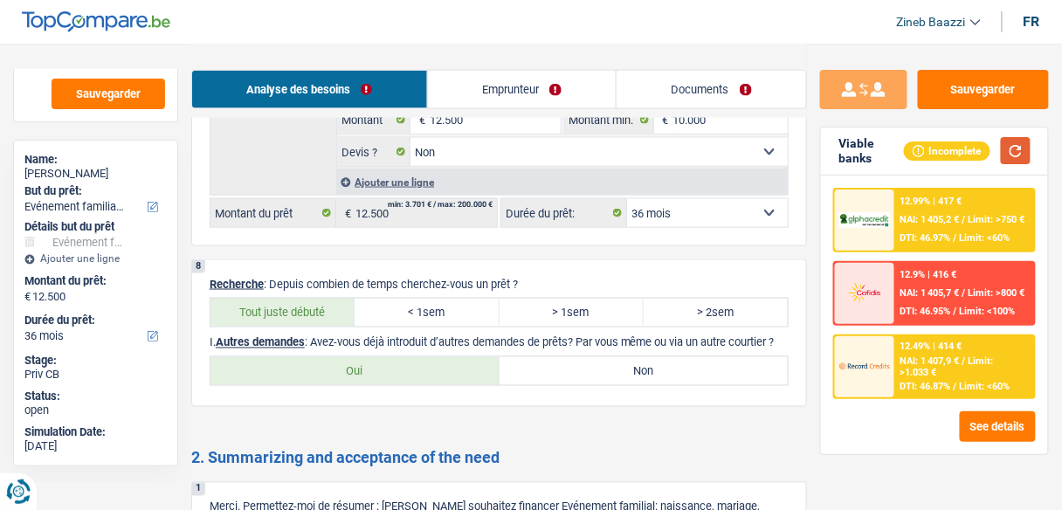
scroll to position [2165, 0]
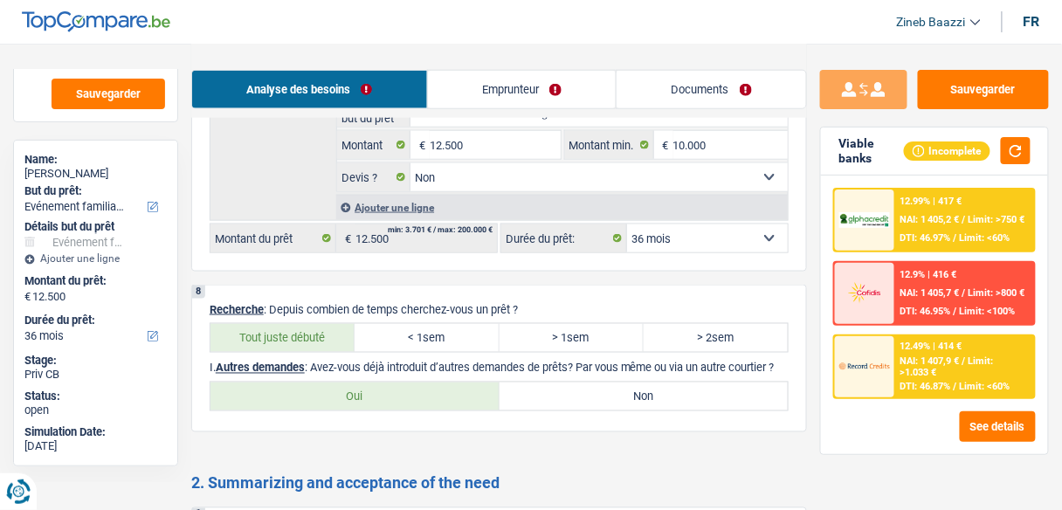
click at [661, 343] on label "> 2sem" at bounding box center [716, 338] width 144 height 28
click at [661, 343] on input "> 2sem" at bounding box center [716, 338] width 144 height 28
radio input "true"
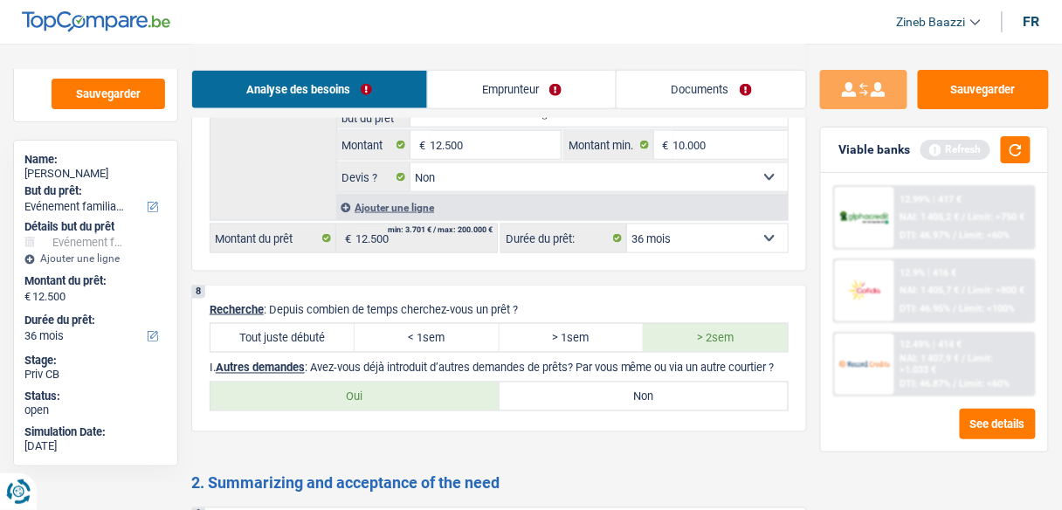
click at [1018, 164] on div "Viable banks Refresh" at bounding box center [934, 149] width 227 height 45
click at [1017, 154] on button "button" at bounding box center [1016, 149] width 30 height 27
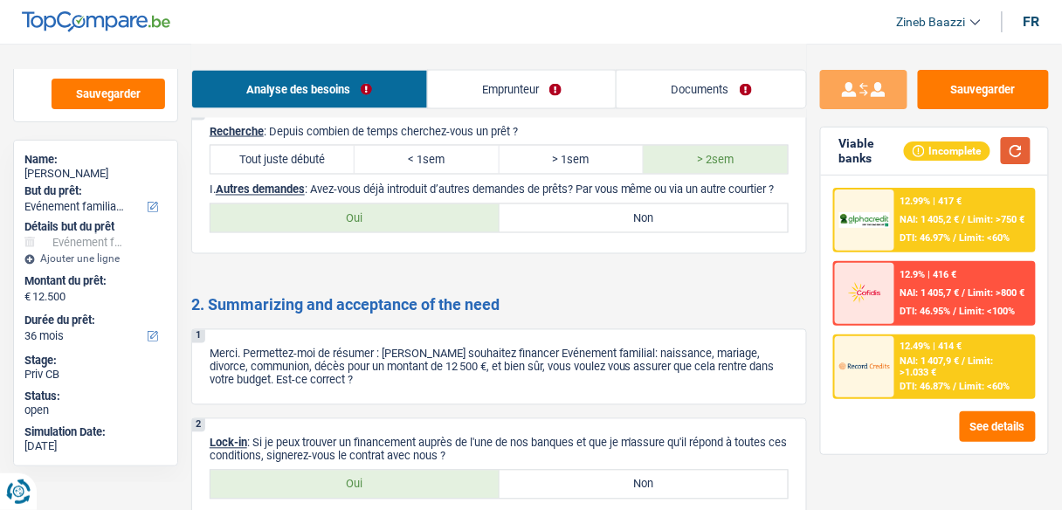
scroll to position [2333, 0]
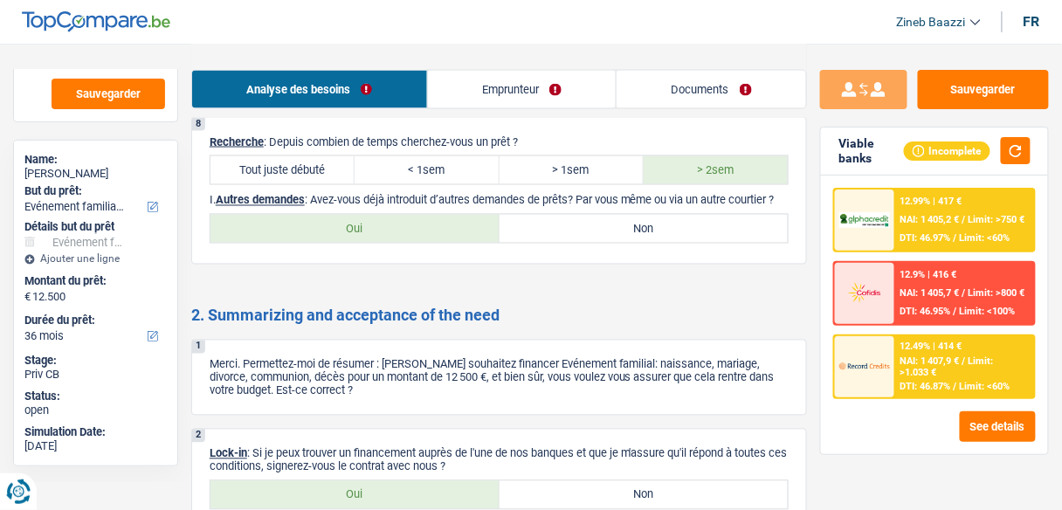
click at [392, 243] on label "Oui" at bounding box center [354, 229] width 289 height 28
click at [392, 243] on input "Oui" at bounding box center [354, 229] width 289 height 28
radio input "true"
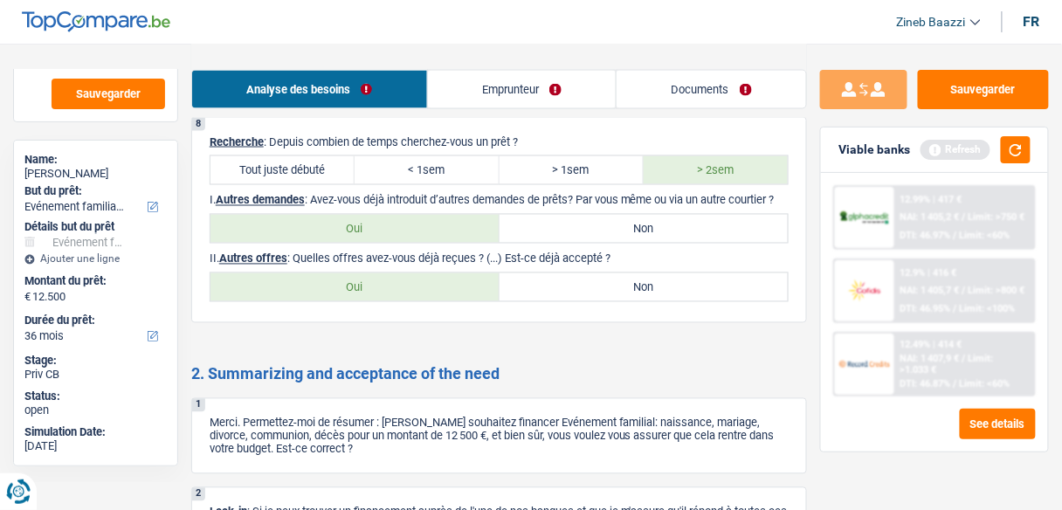
click at [607, 301] on label "Non" at bounding box center [643, 287] width 289 height 28
click at [607, 301] on input "Non" at bounding box center [643, 287] width 289 height 28
radio input "true"
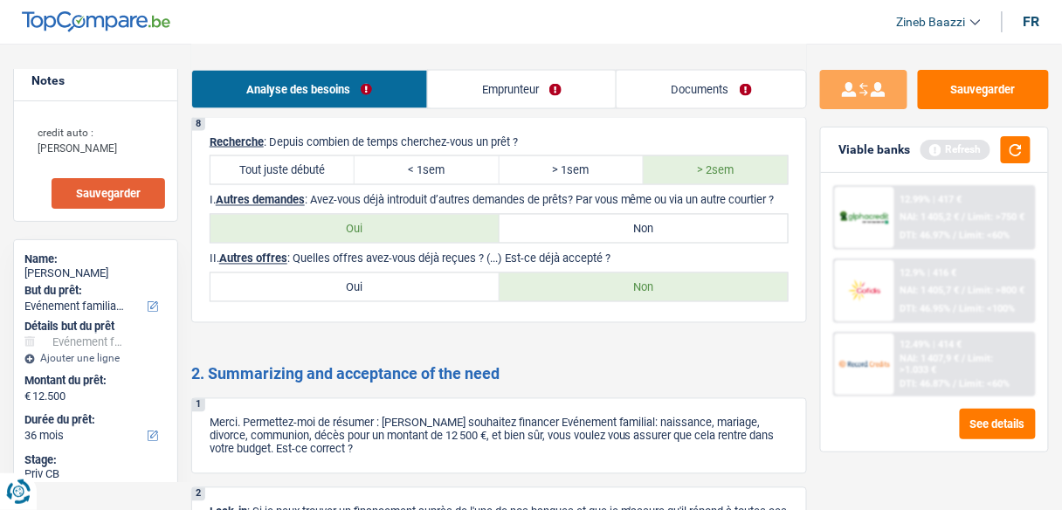
scroll to position [0, 0]
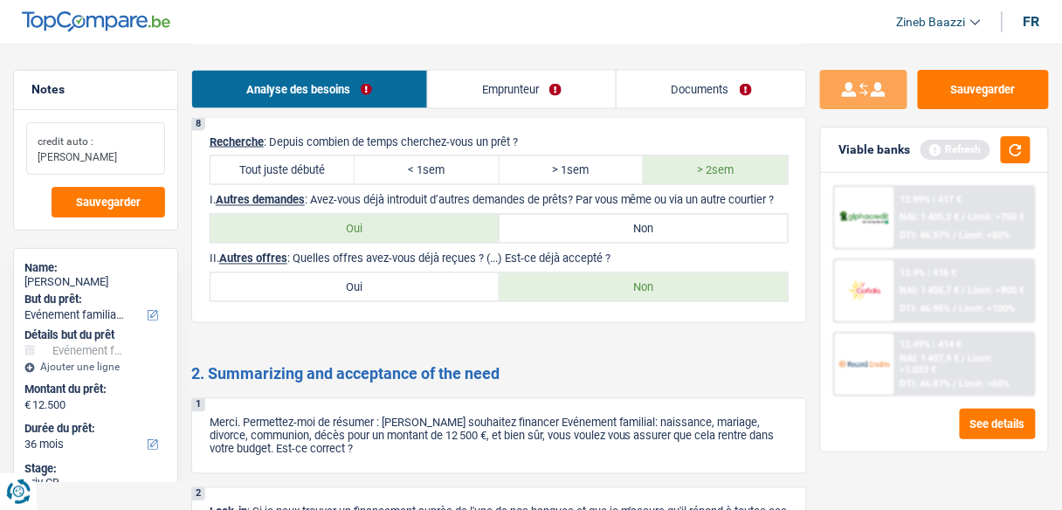
click at [138, 134] on textarea "credit auto : dieteren" at bounding box center [95, 148] width 139 height 52
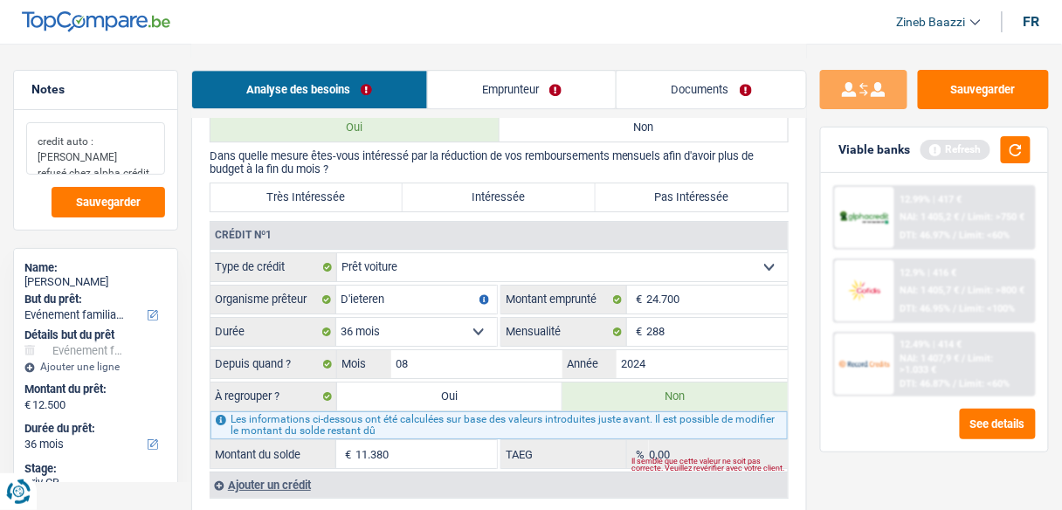
scroll to position [994, 0]
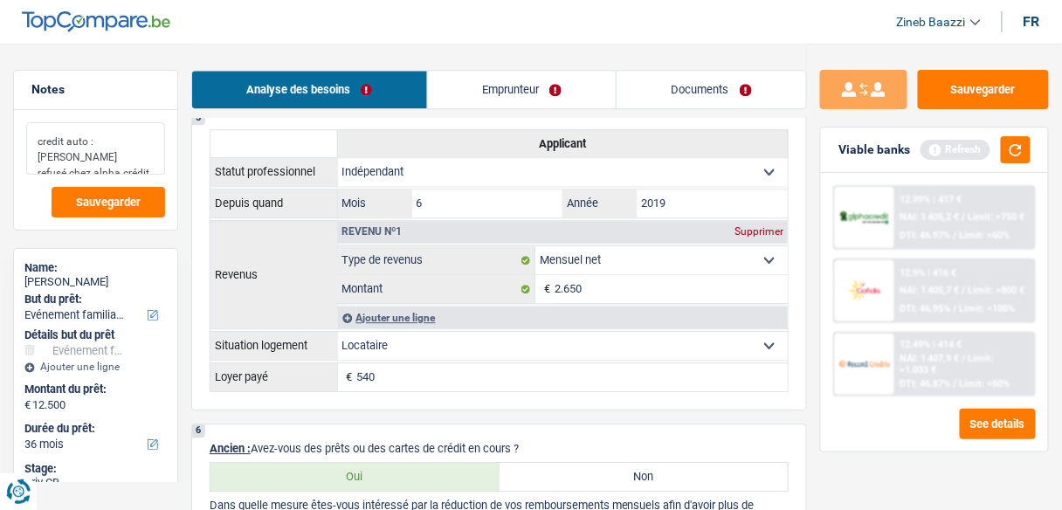
type textarea "credit auto : dieteren refusé chez alpha crédit"
click at [1018, 124] on div "Sauvegarder Viable banks Refresh 12.99% | 417 € NAI: 1 405,2 € / Limit: >750 € …" at bounding box center [934, 276] width 255 height 412
click at [1015, 136] on button "button" at bounding box center [1016, 149] width 30 height 27
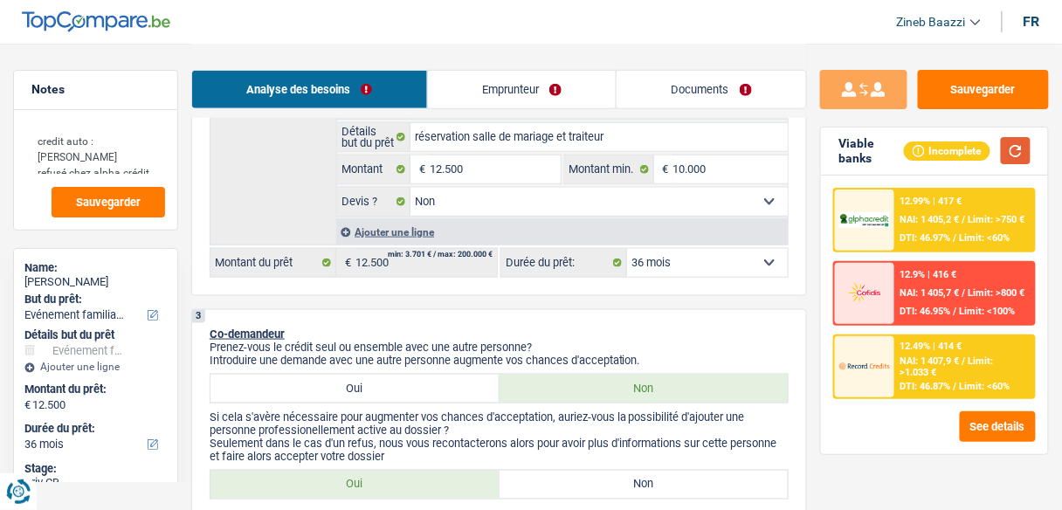
scroll to position [0, 0]
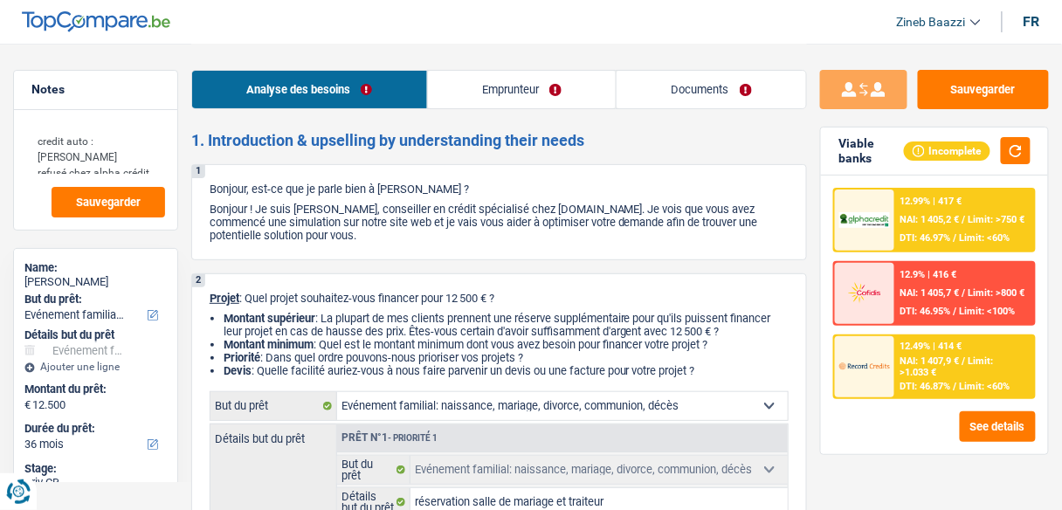
click at [499, 80] on link "Emprunteur" at bounding box center [522, 90] width 189 height 38
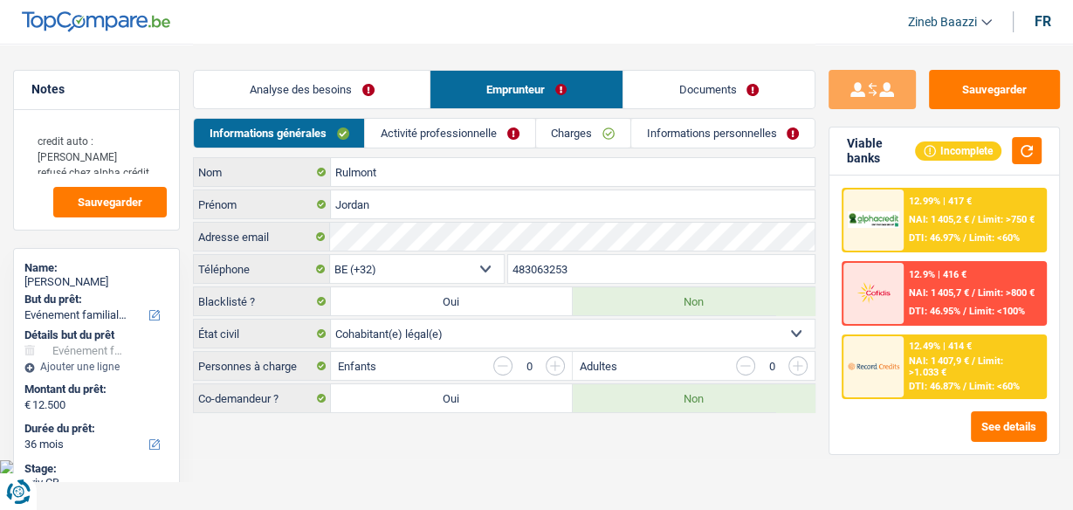
click at [553, 431] on main "Notes credit auto : dieteren refusé chez alpha crédit Sauvegarder Name: Jordan …" at bounding box center [536, 229] width 1073 height 459
click at [408, 135] on link "Activité professionnelle" at bounding box center [449, 133] width 169 height 29
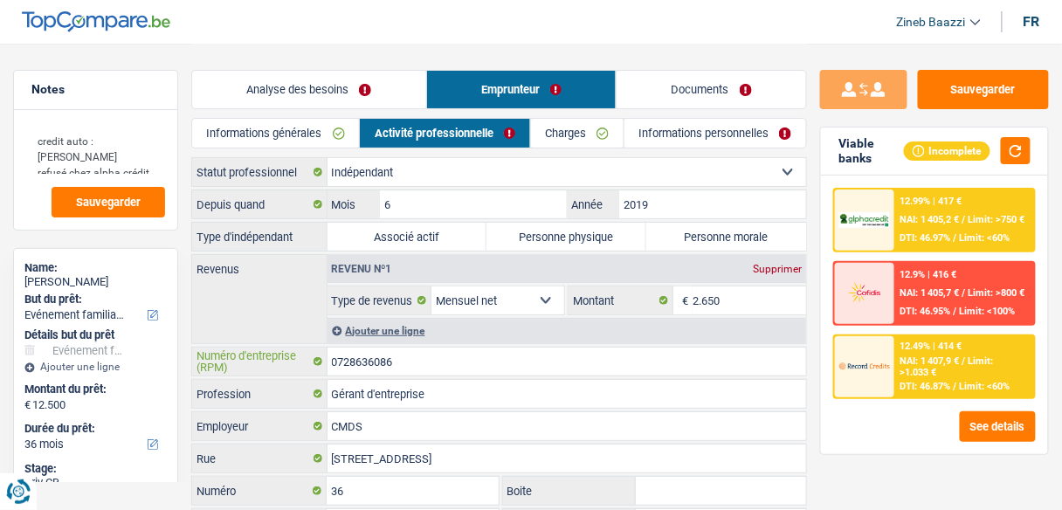
drag, startPoint x: 409, startPoint y: 355, endPoint x: 328, endPoint y: 355, distance: 80.3
click at [328, 355] on input "0728636086" at bounding box center [566, 362] width 479 height 28
click at [692, 242] on label "Personne morale" at bounding box center [726, 237] width 160 height 28
click at [692, 242] on input "Personne morale" at bounding box center [726, 237] width 160 height 28
radio input "true"
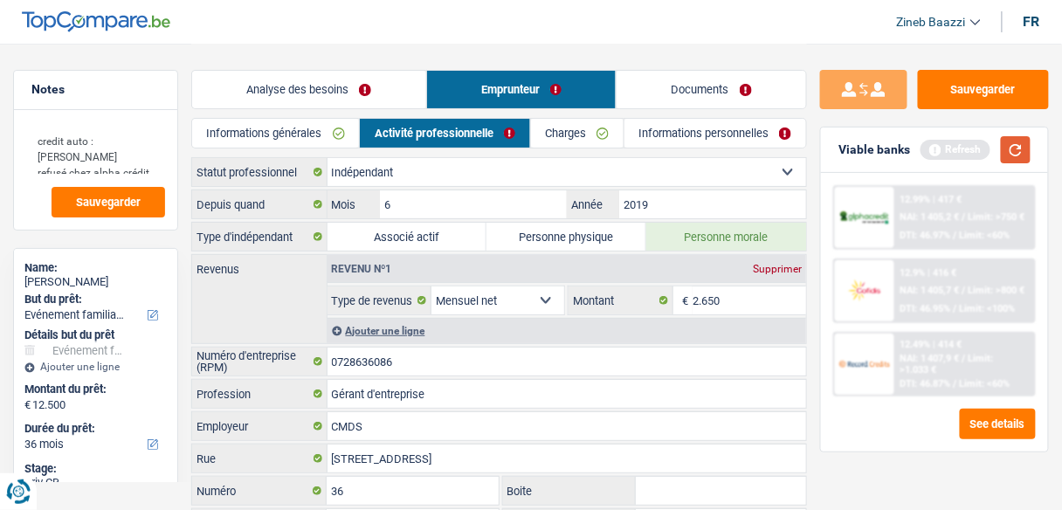
click at [1021, 149] on button "button" at bounding box center [1016, 149] width 30 height 27
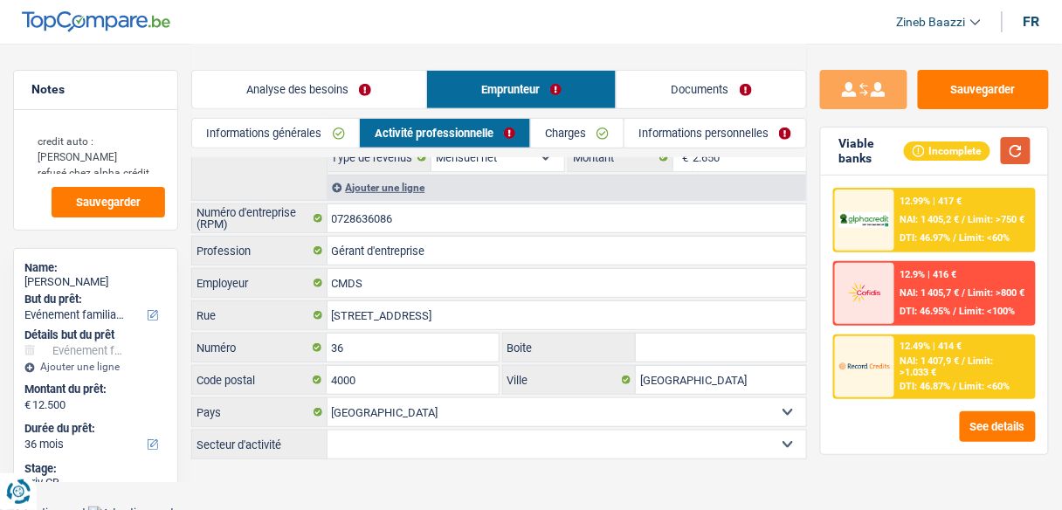
scroll to position [144, 0]
click at [554, 131] on link "Charges" at bounding box center [577, 133] width 93 height 29
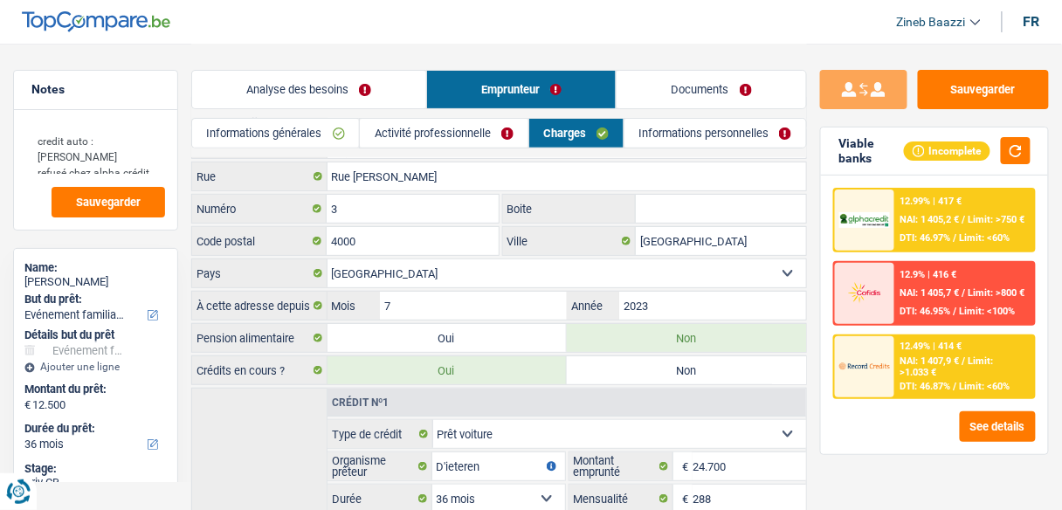
scroll to position [0, 0]
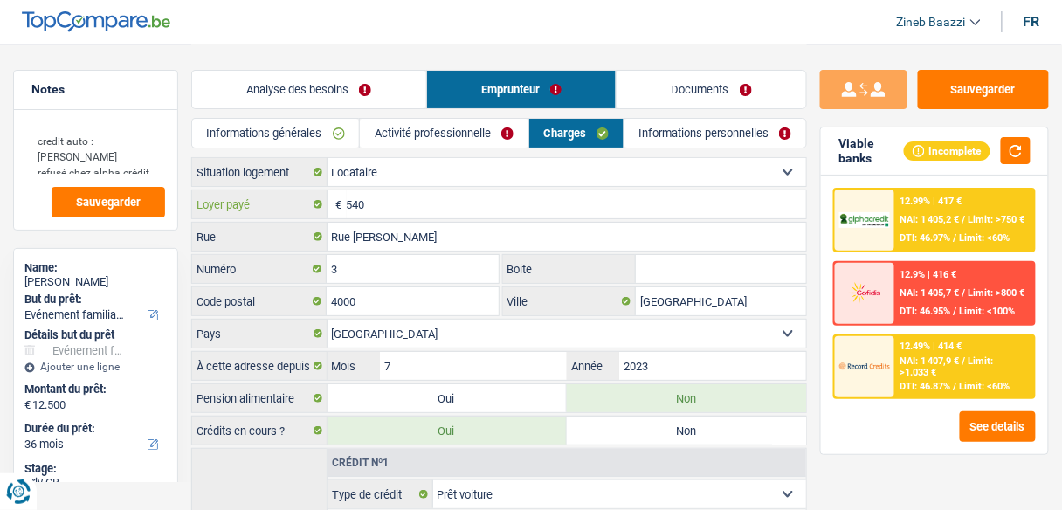
click at [369, 202] on input "540" at bounding box center [577, 204] width 460 height 28
click at [436, 235] on input "Rue Louis Boumal" at bounding box center [566, 237] width 479 height 28
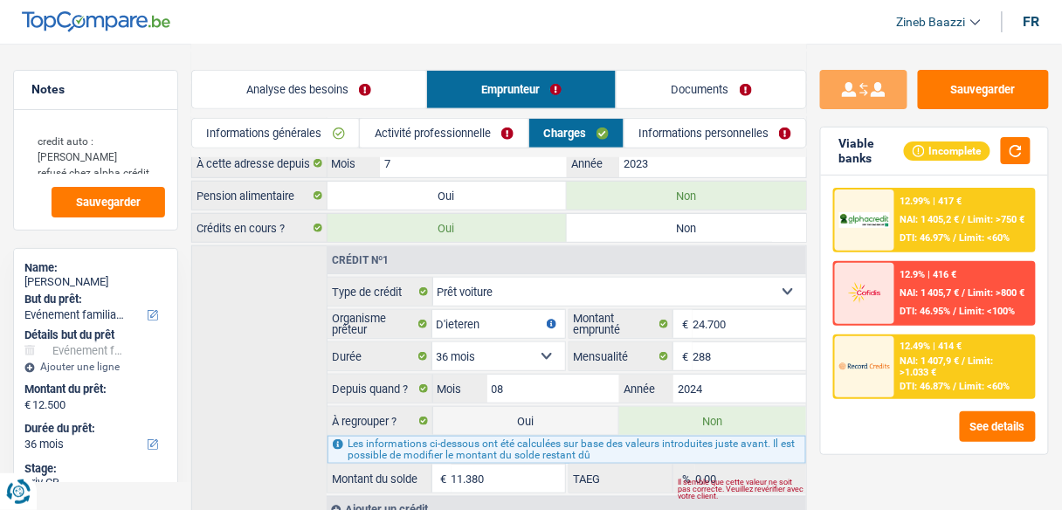
scroll to position [265, 0]
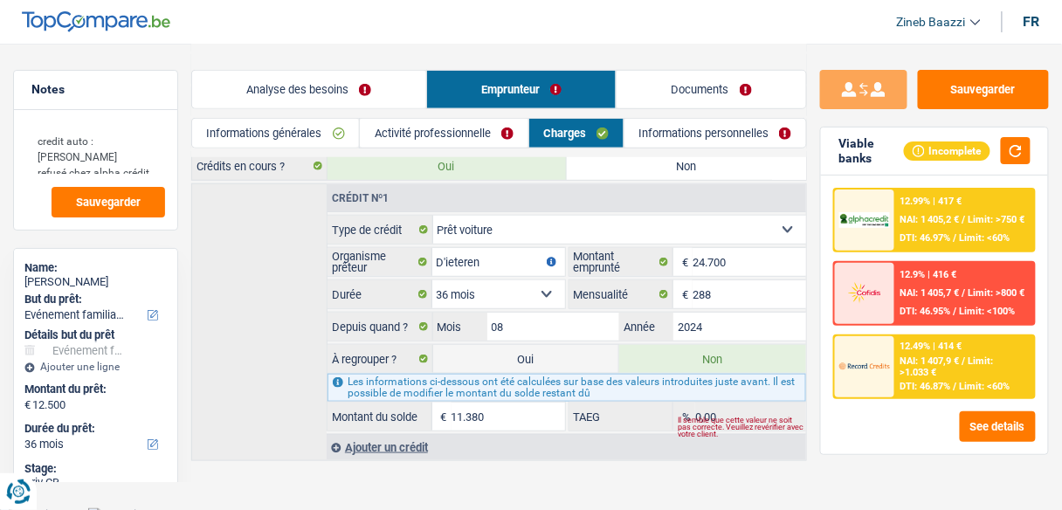
click at [389, 438] on div "Ajouter un crédit" at bounding box center [566, 447] width 479 height 26
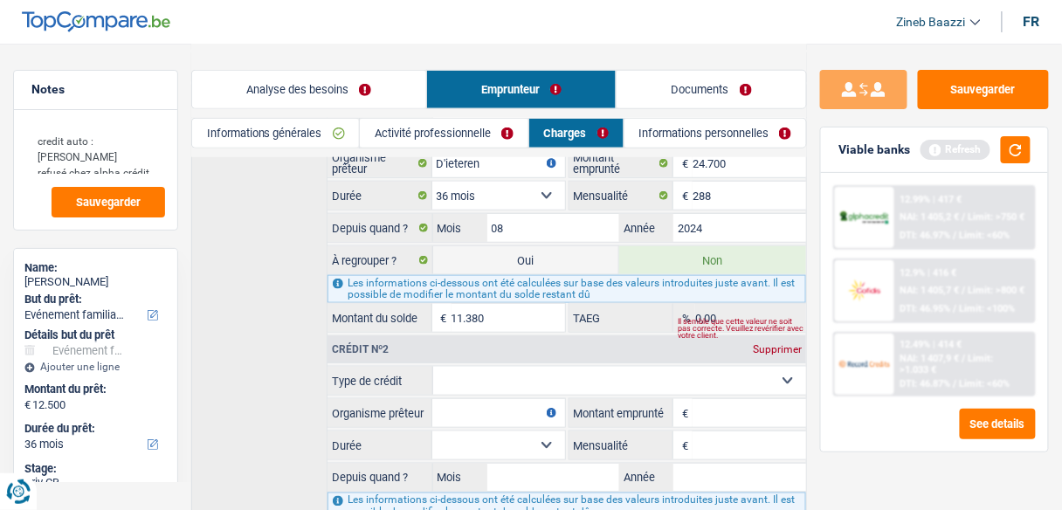
scroll to position [478, 0]
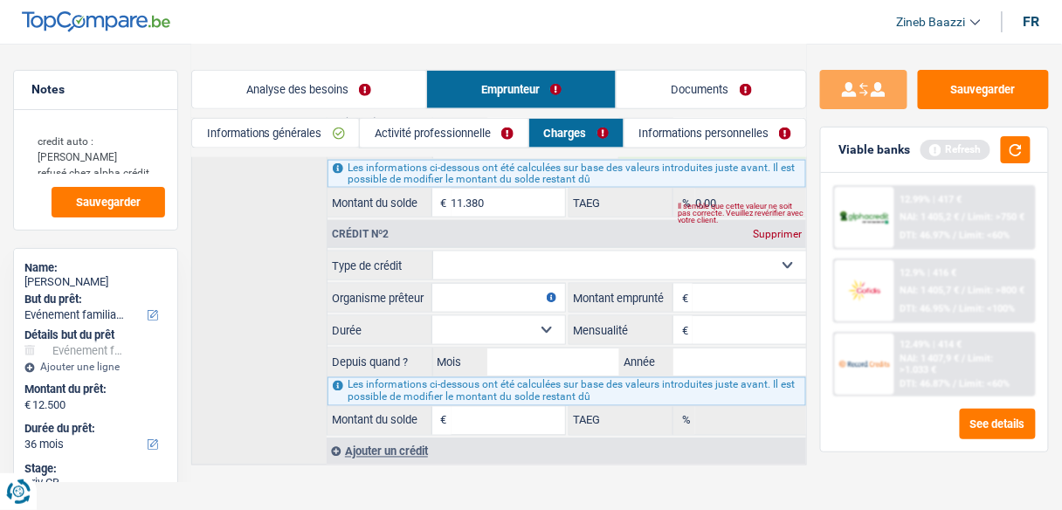
click at [777, 229] on div "Supprimer" at bounding box center [777, 234] width 58 height 10
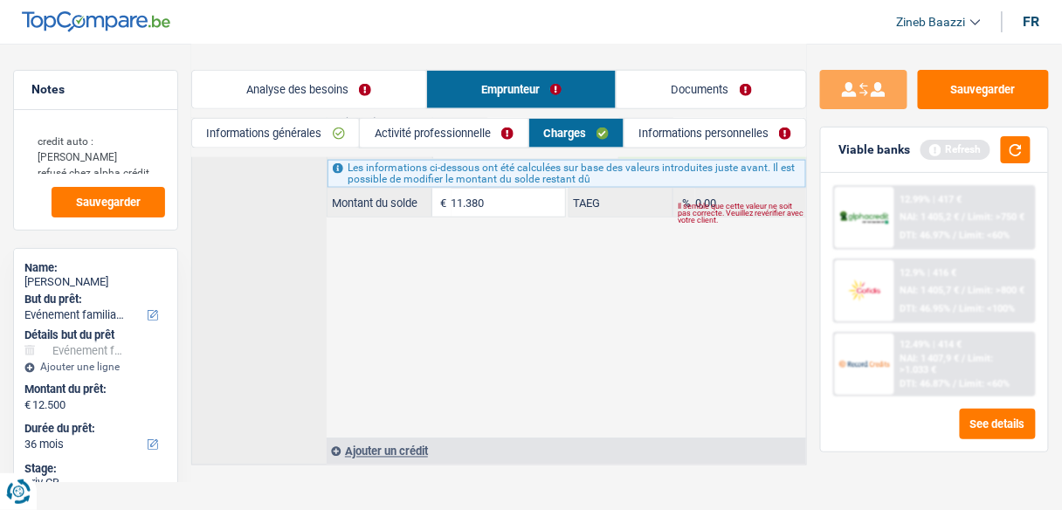
scroll to position [265, 0]
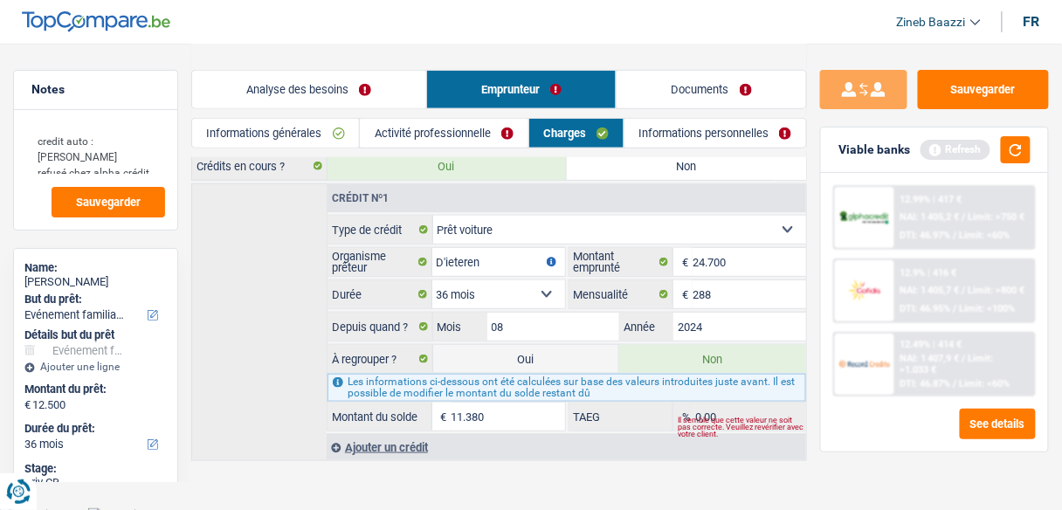
click at [680, 141] on link "Informations personnelles" at bounding box center [715, 133] width 182 height 29
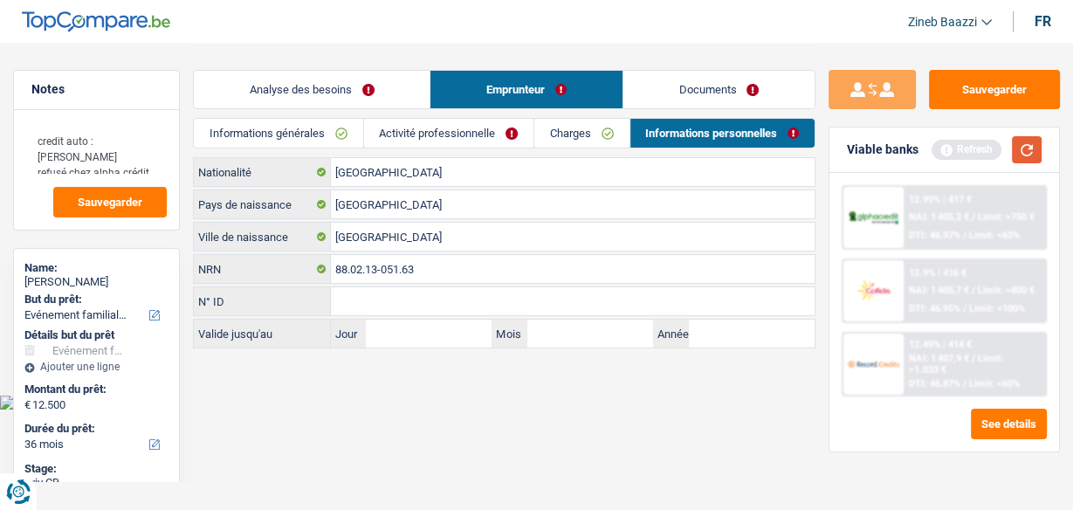
click at [1023, 148] on button "button" at bounding box center [1027, 149] width 30 height 27
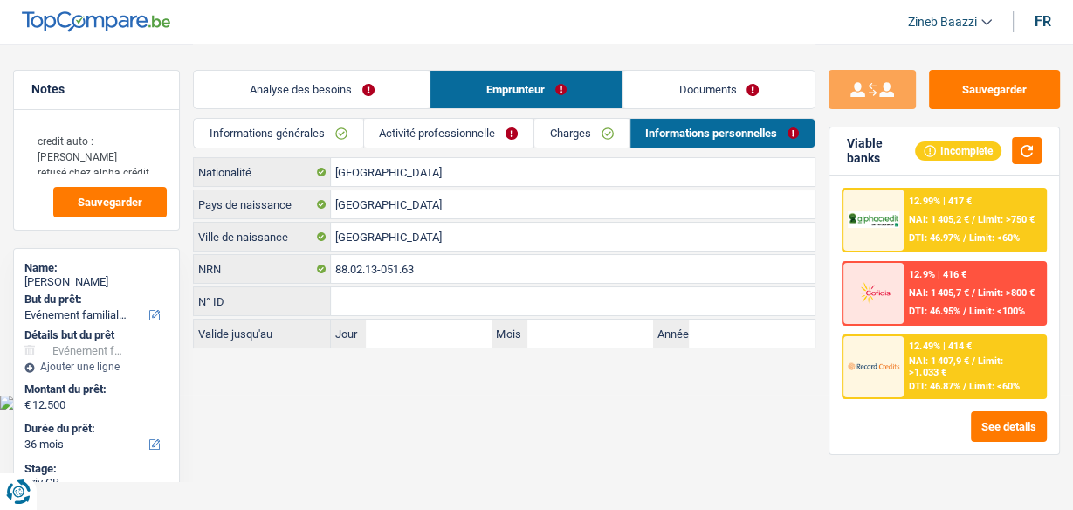
click at [356, 83] on link "Analyse des besoins" at bounding box center [312, 90] width 236 height 38
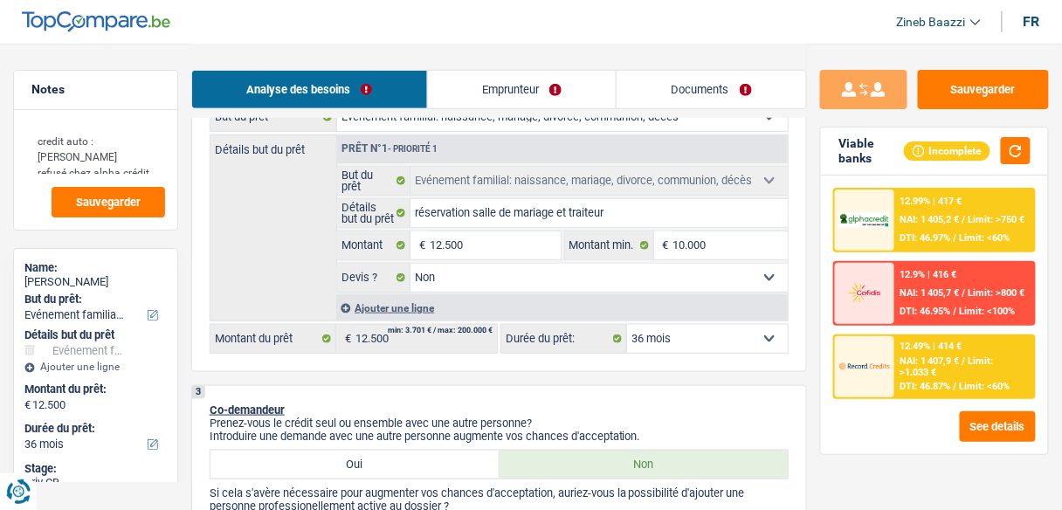
scroll to position [279, 0]
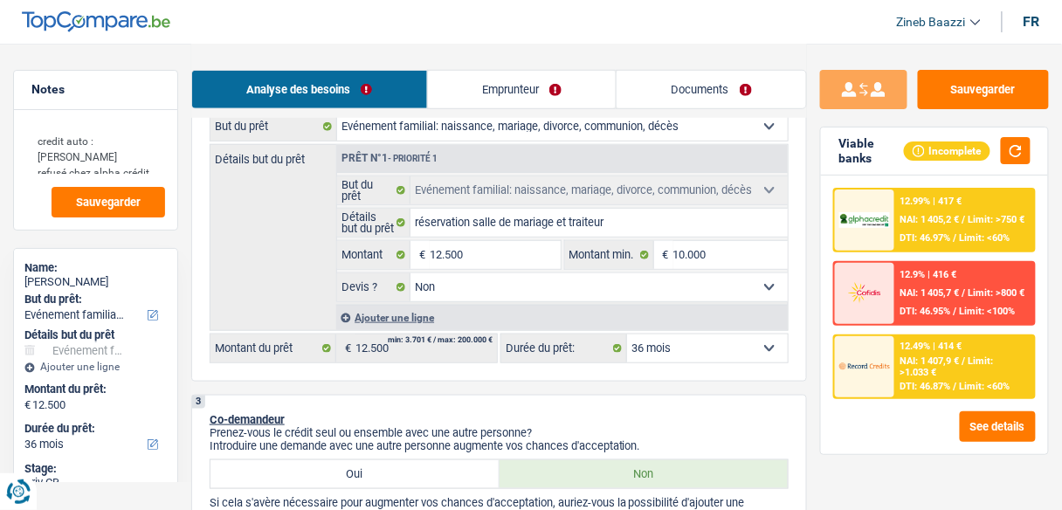
click at [706, 341] on select "12 mois 18 mois 24 mois 30 mois 36 mois 42 mois 48 mois 60 mois Sélectionner un…" at bounding box center [707, 348] width 161 height 28
select select "60"
click at [627, 334] on select "12 mois 18 mois 24 mois 30 mois 36 mois 42 mois 48 mois 60 mois Sélectionner un…" at bounding box center [707, 348] width 161 height 28
select select "60"
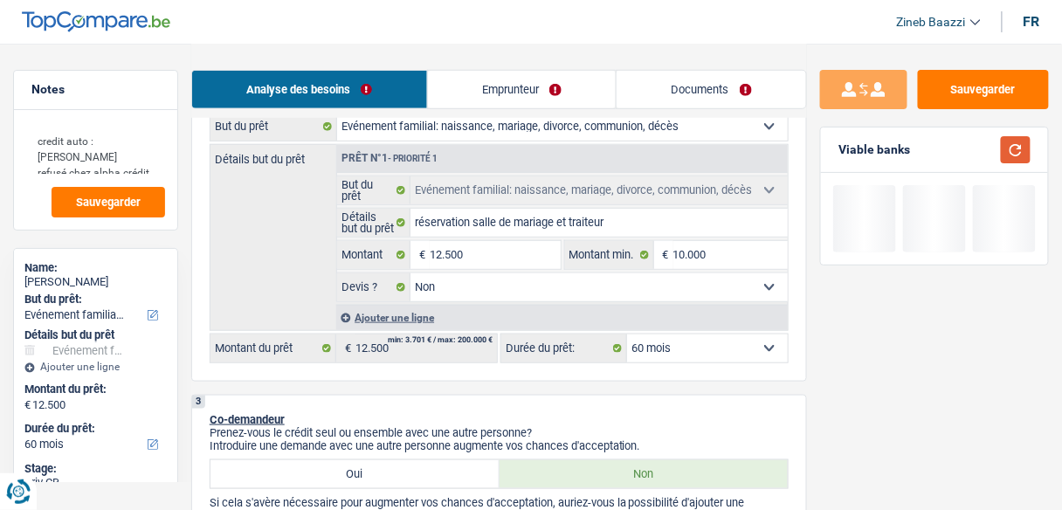
click at [1024, 156] on button "button" at bounding box center [1016, 149] width 30 height 27
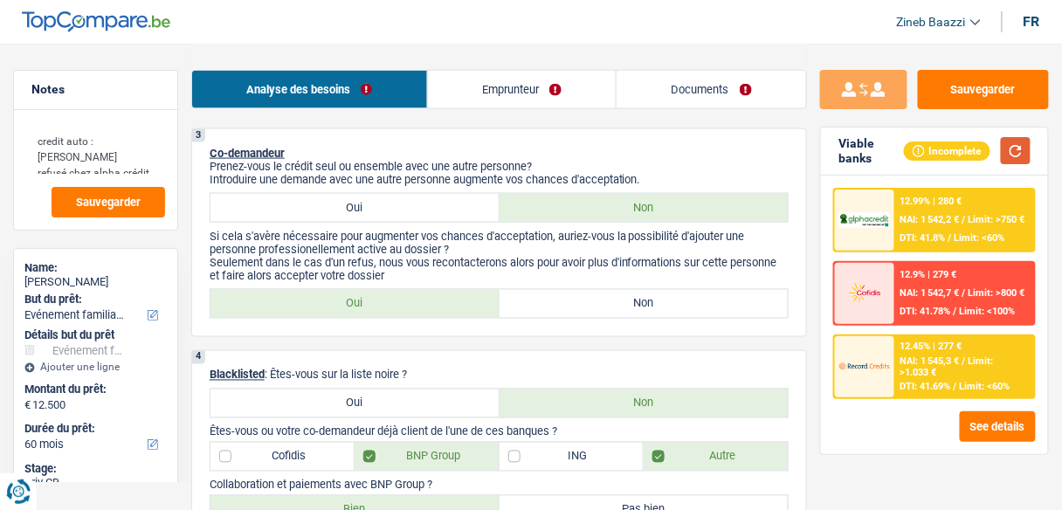
scroll to position [559, 0]
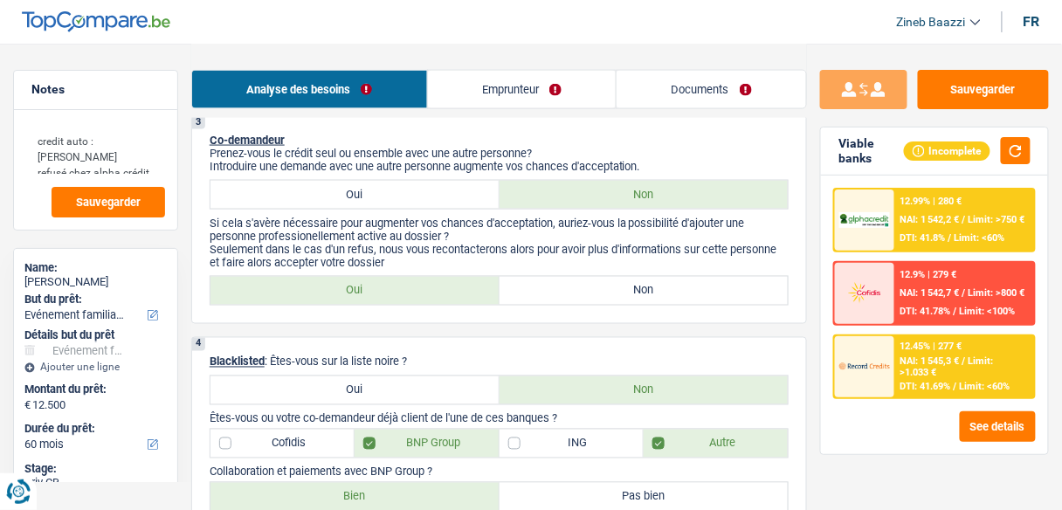
click at [955, 363] on span "NAI: 1 545,3 €" at bounding box center [929, 360] width 59 height 11
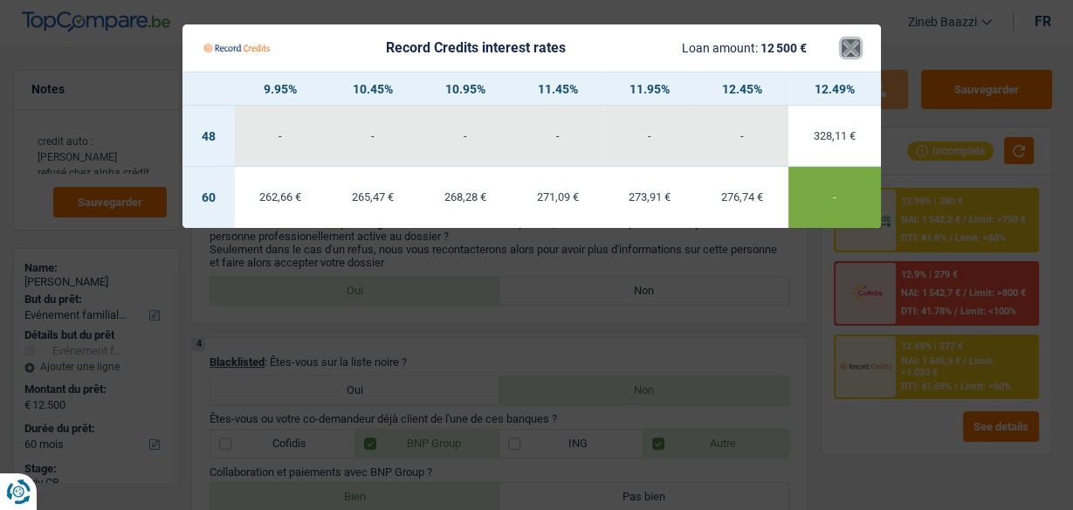
click at [854, 41] on button "×" at bounding box center [851, 47] width 18 height 17
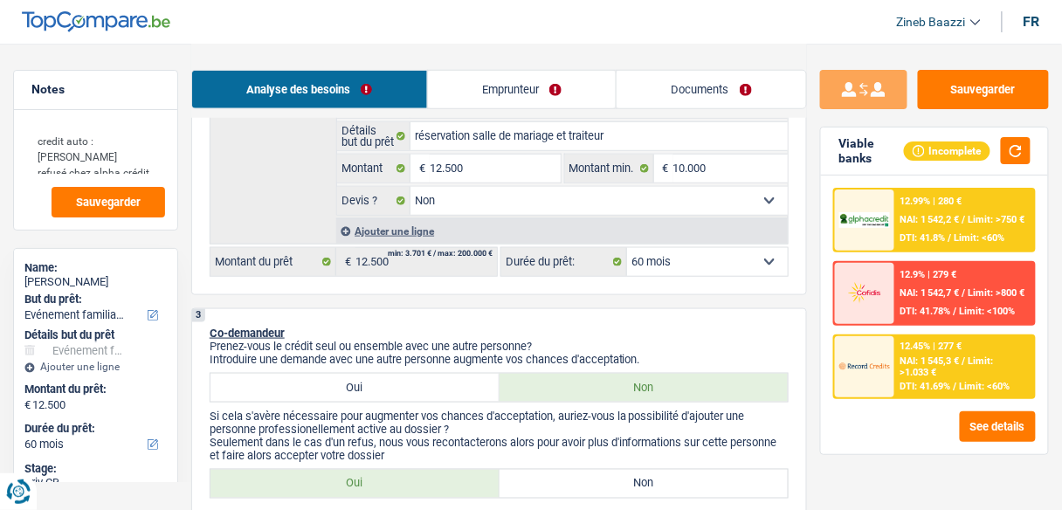
scroll to position [349, 0]
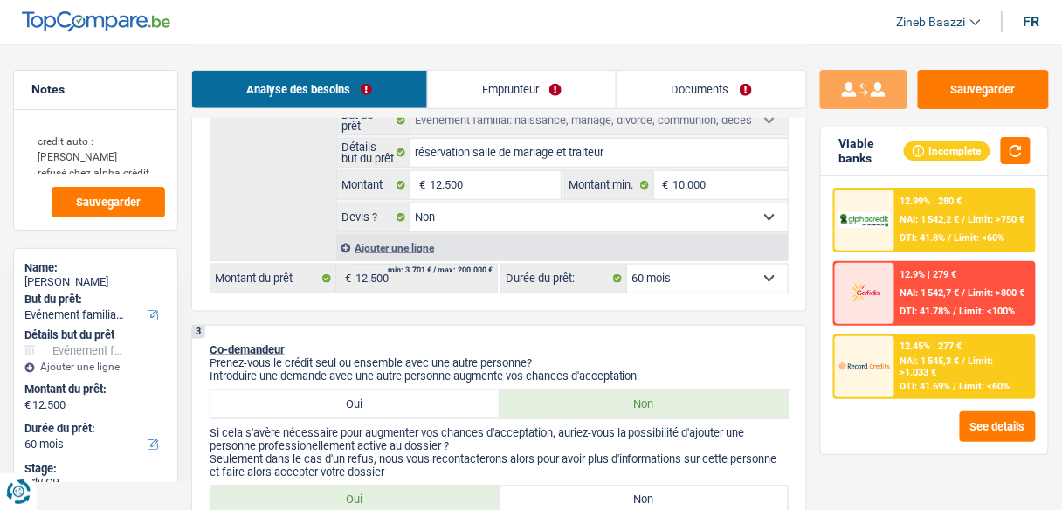
click at [712, 275] on select "12 mois 18 mois 24 mois 30 mois 36 mois 42 mois 48 mois 60 mois Sélectionner un…" at bounding box center [707, 279] width 161 height 28
select select "30"
click at [627, 265] on select "12 mois 18 mois 24 mois 30 mois 36 mois 42 mois 48 mois 60 mois Sélectionner un…" at bounding box center [707, 279] width 161 height 28
select select "30"
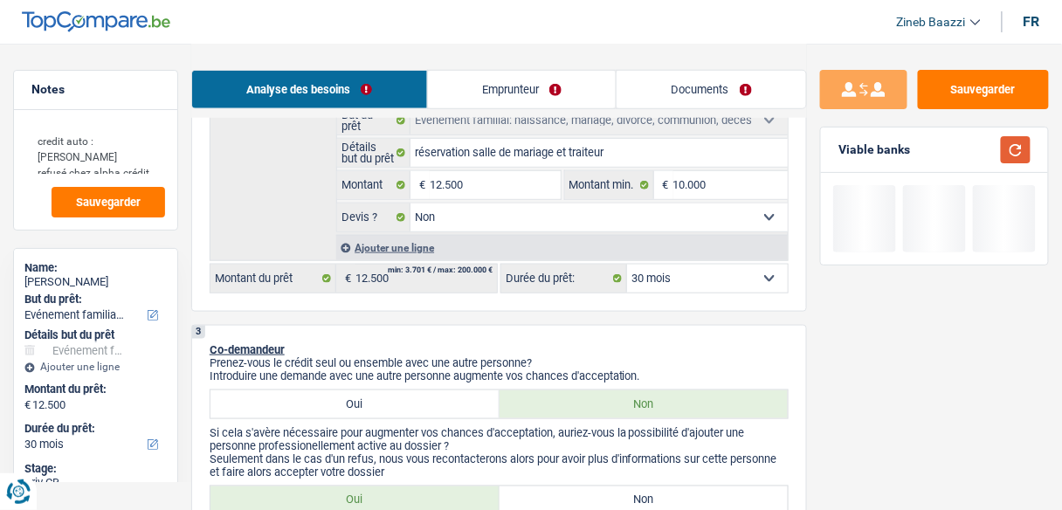
click at [1012, 154] on button "button" at bounding box center [1016, 149] width 30 height 27
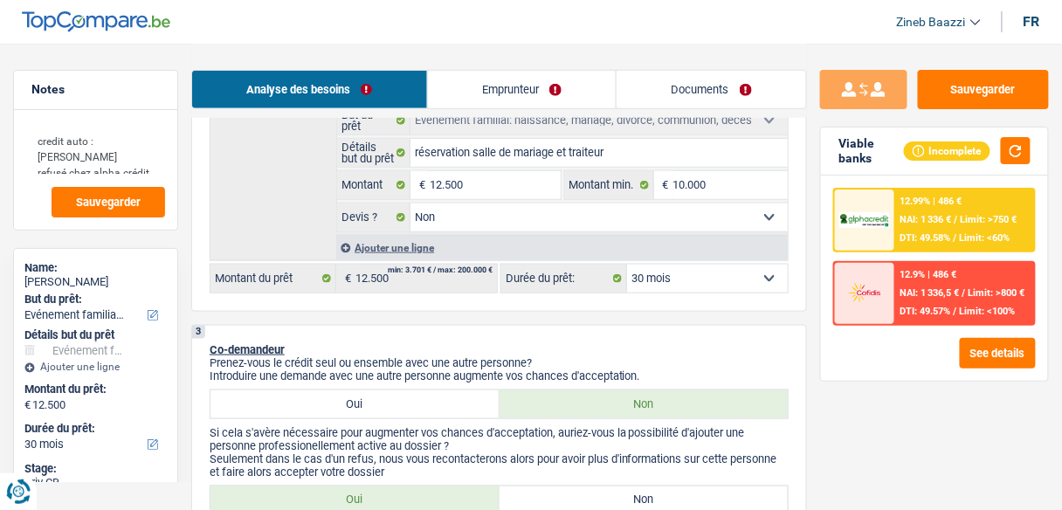
click at [754, 280] on select "12 mois 18 mois 24 mois 30 mois 36 mois 42 mois 48 mois 60 mois Sélectionner un…" at bounding box center [707, 279] width 161 height 28
select select "36"
click at [627, 265] on select "12 mois 18 mois 24 mois 30 mois 36 mois 42 mois 48 mois 60 mois Sélectionner un…" at bounding box center [707, 279] width 161 height 28
select select "36"
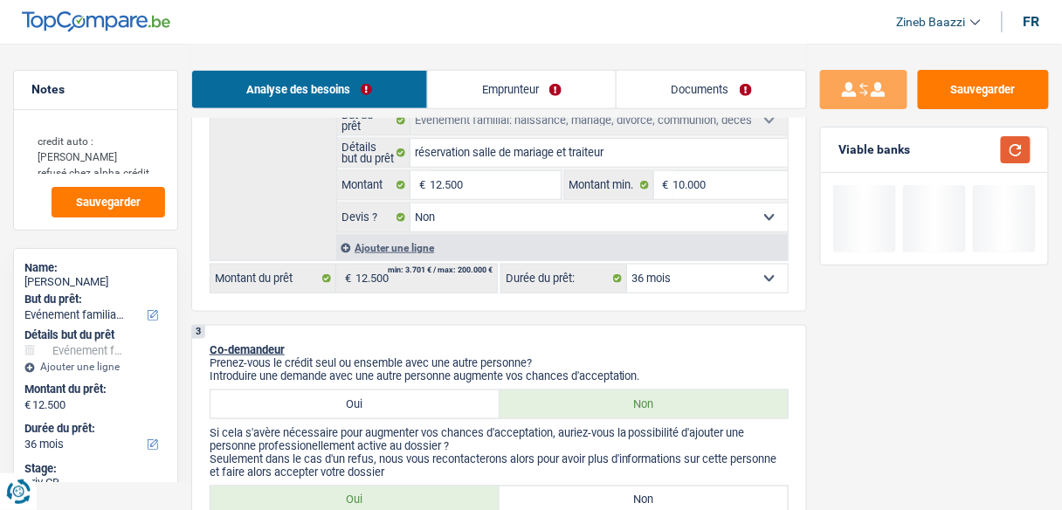
click at [1018, 145] on button "button" at bounding box center [1016, 149] width 30 height 27
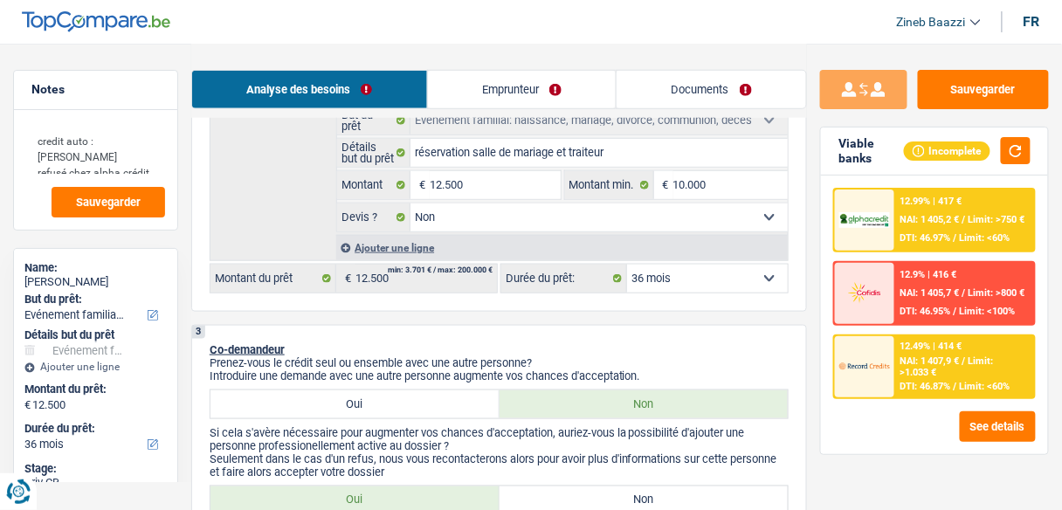
click at [926, 356] on span "NAI: 1 407,9 €" at bounding box center [929, 360] width 59 height 11
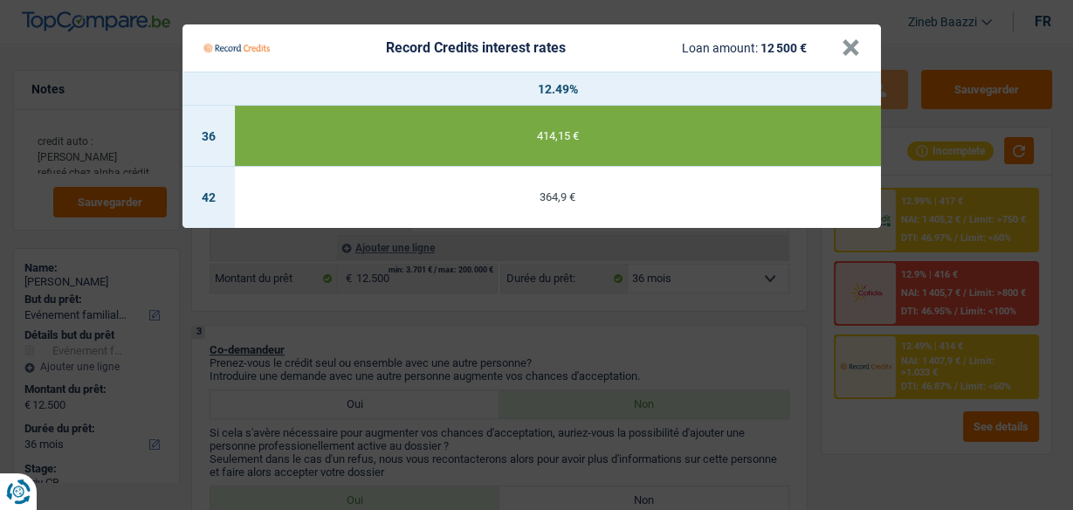
click at [1013, 146] on Credits "Record Credits interest rates Loan amount: 12 500 € × 12.49% 36 414,15 € 42 364…" at bounding box center [536, 255] width 1073 height 510
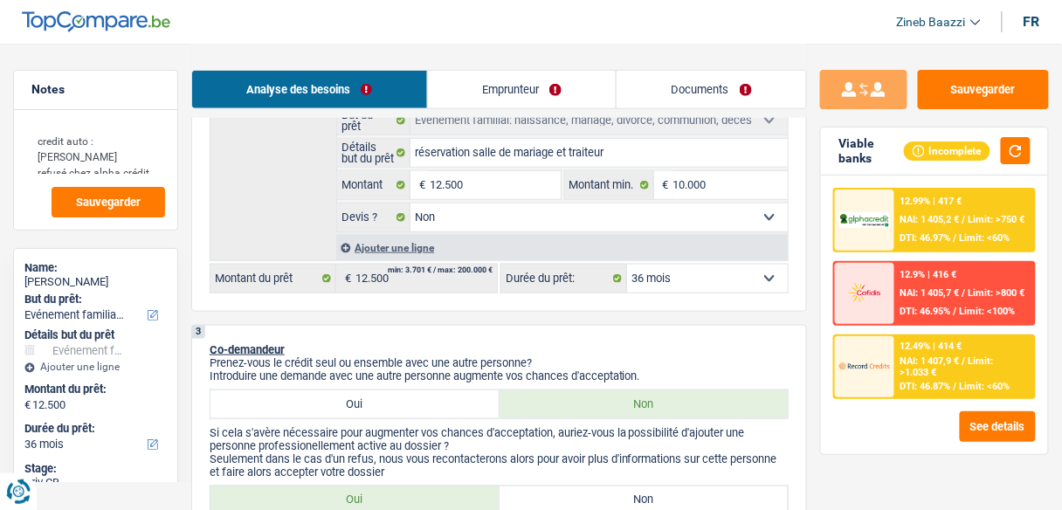
drag, startPoint x: 756, startPoint y: 273, endPoint x: 764, endPoint y: 281, distance: 11.1
click at [756, 273] on select "12 mois 18 mois 24 mois 30 mois 36 mois 42 mois 48 mois 60 mois Sélectionner un…" at bounding box center [707, 279] width 161 height 28
select select "42"
click at [627, 265] on select "12 mois 18 mois 24 mois 30 mois 36 mois 42 mois 48 mois 60 mois Sélectionner un…" at bounding box center [707, 279] width 161 height 28
select select "42"
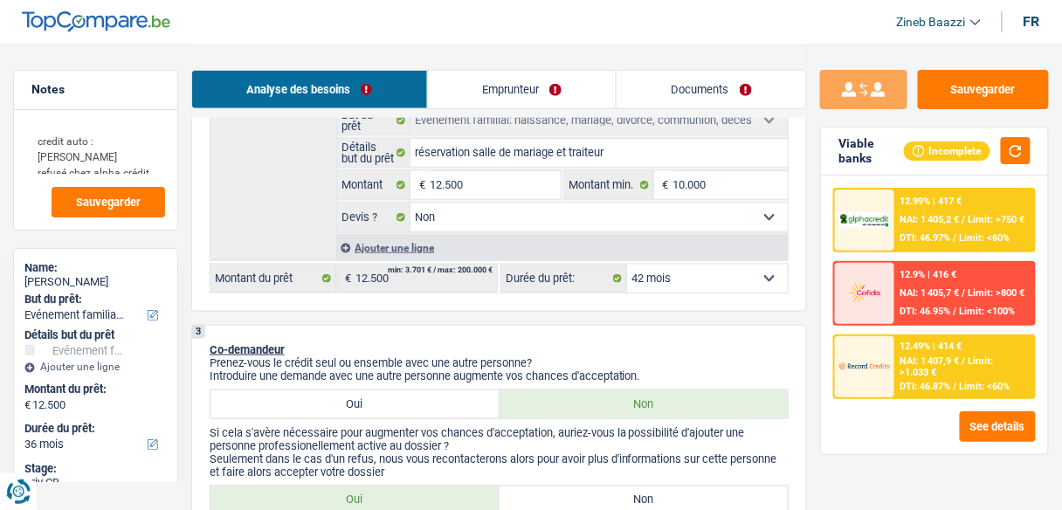
select select "42"
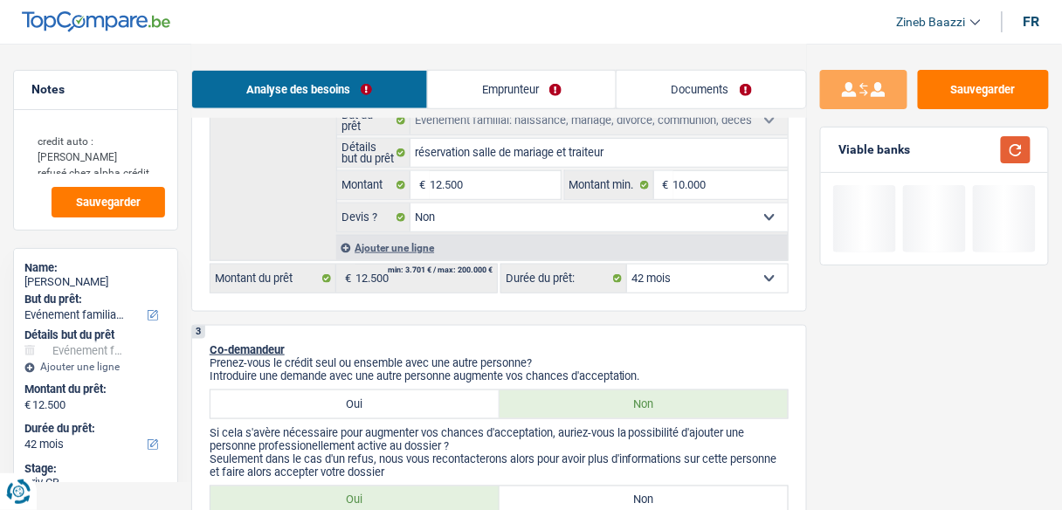
click at [1026, 144] on button "button" at bounding box center [1016, 149] width 30 height 27
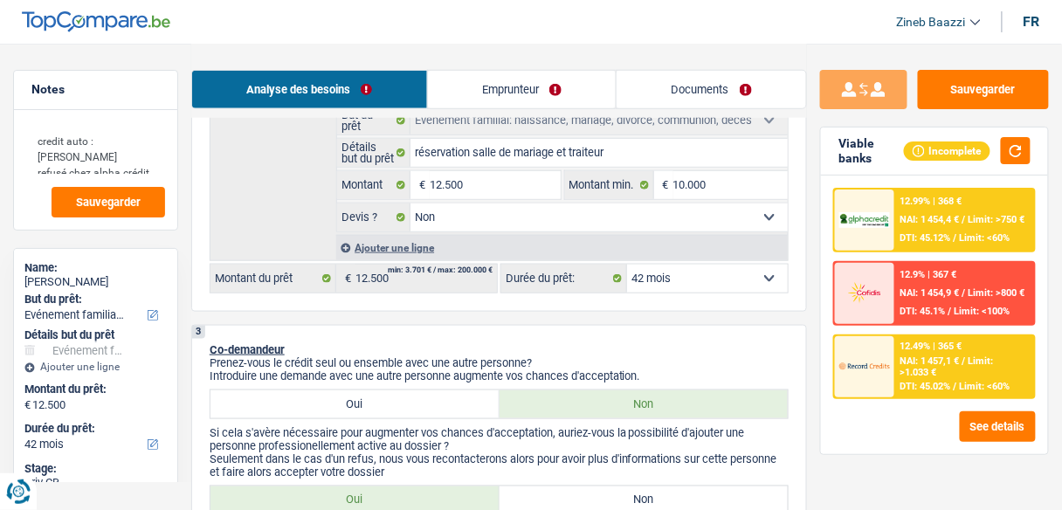
click at [926, 368] on span "Limit: >1.033 €" at bounding box center [946, 366] width 93 height 23
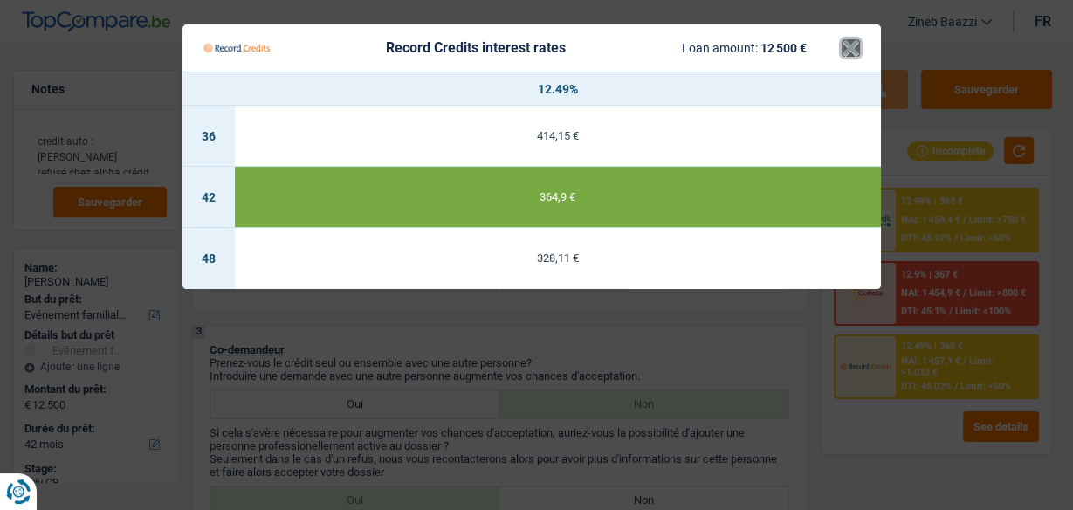
click at [850, 42] on button "×" at bounding box center [851, 47] width 18 height 17
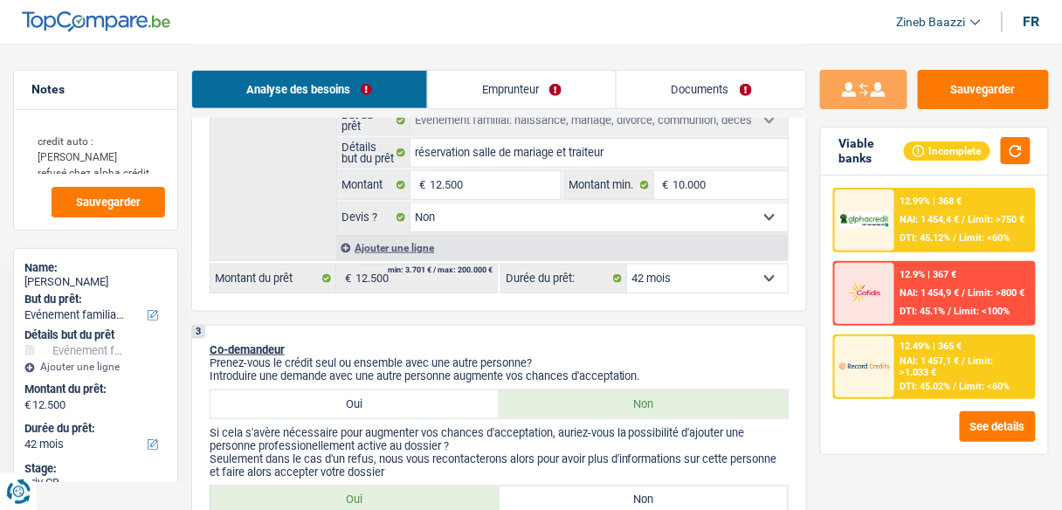
click at [913, 363] on span "NAI: 1 457,1 €" at bounding box center [929, 360] width 59 height 11
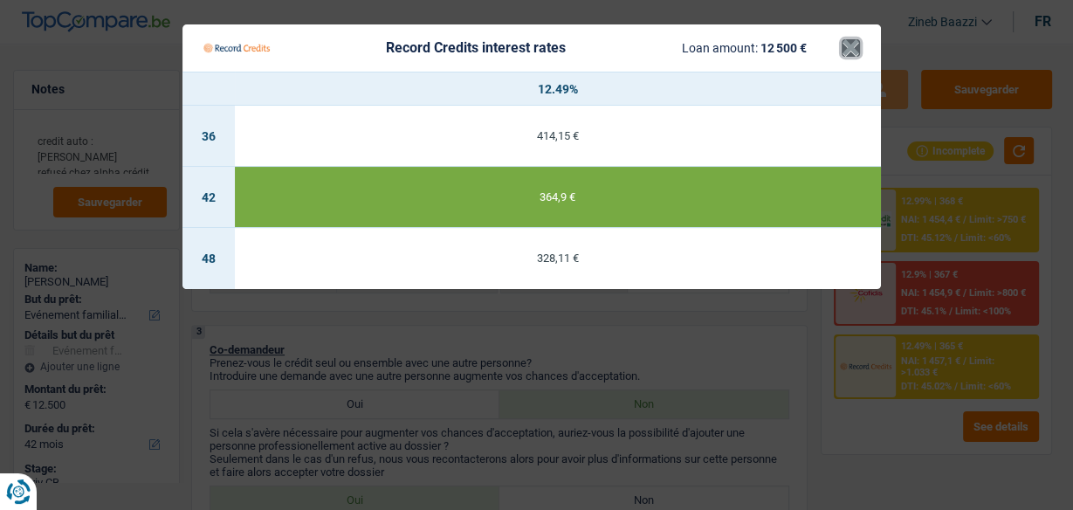
click at [852, 40] on button "×" at bounding box center [851, 47] width 18 height 17
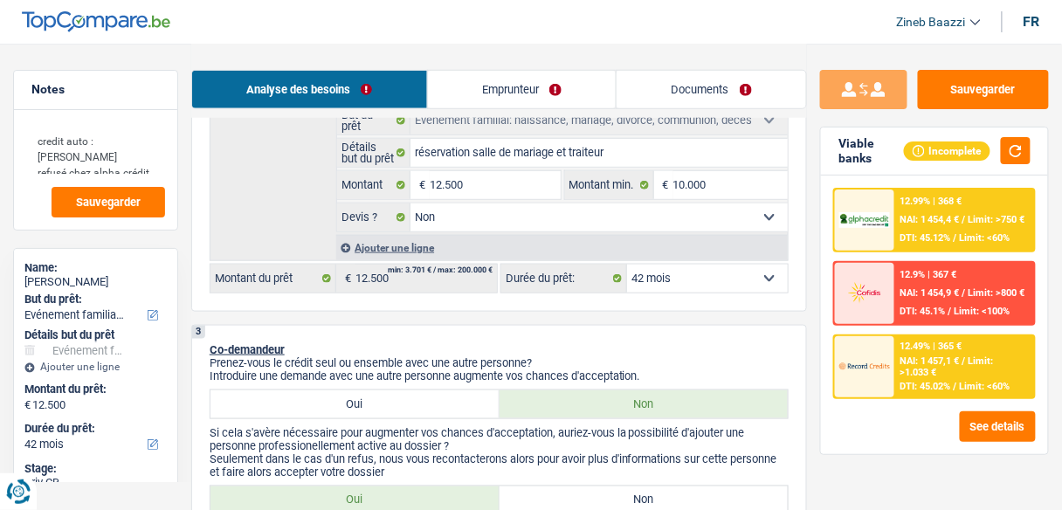
click at [923, 211] on div "12.99% | 368 € NAI: 1 454,4 € / Limit: >750 € DTI: 45.12% / Limit: <60%" at bounding box center [964, 219] width 139 height 61
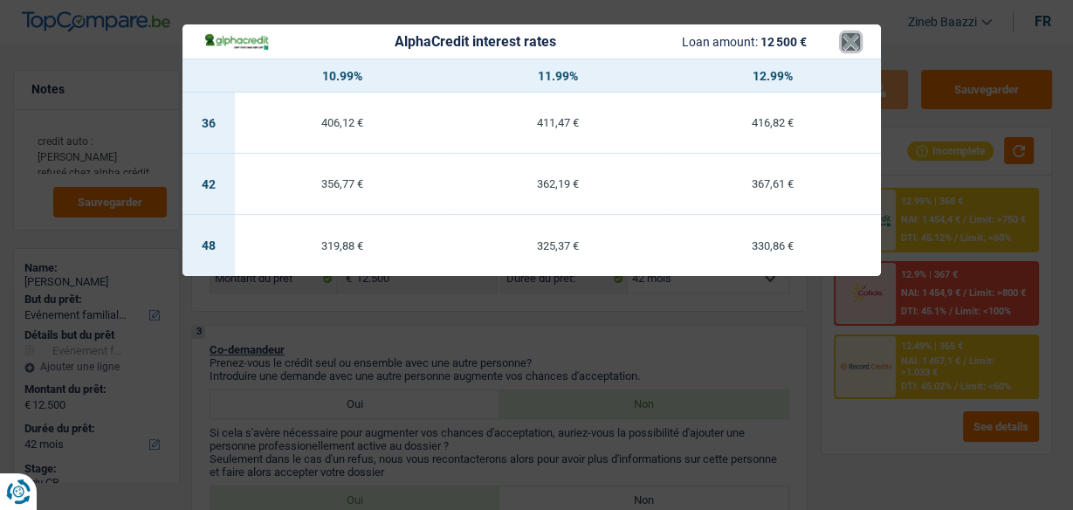
click at [854, 42] on button "×" at bounding box center [851, 41] width 18 height 17
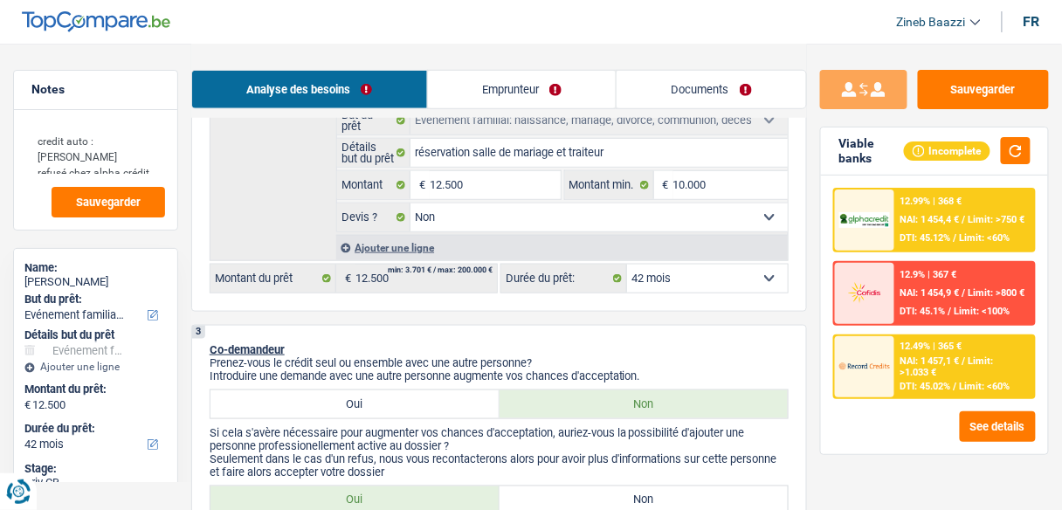
click at [725, 356] on p "Prenez-vous le crédit seul ou ensemble avec une autre personne?" at bounding box center [499, 362] width 579 height 13
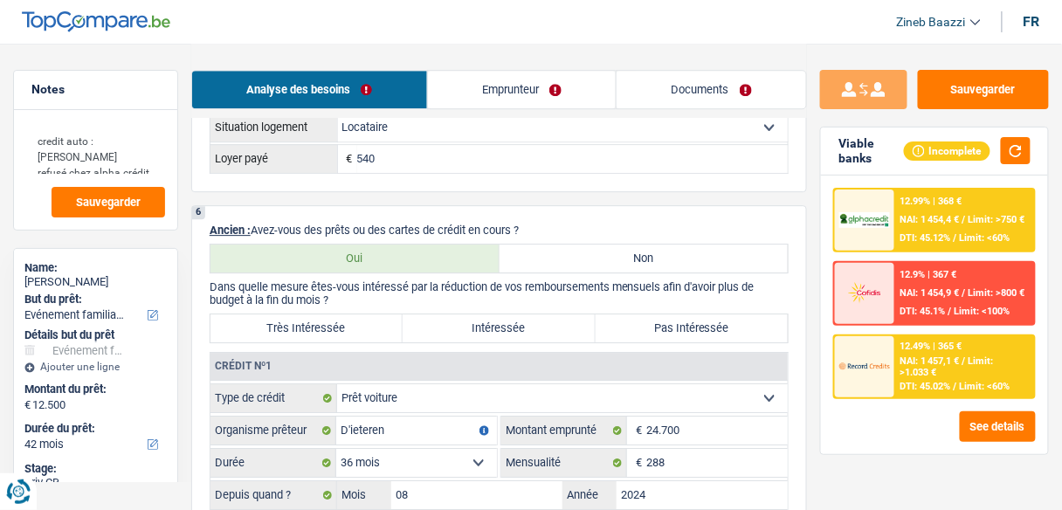
scroll to position [1187, 0]
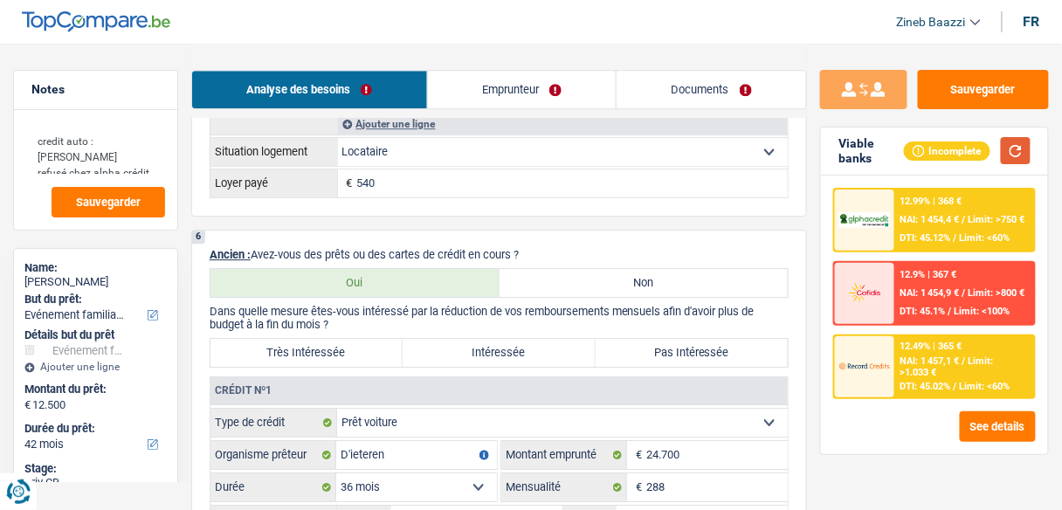
drag, startPoint x: 1027, startPoint y: 150, endPoint x: 995, endPoint y: 177, distance: 41.5
click at [1027, 150] on button "button" at bounding box center [1016, 150] width 30 height 27
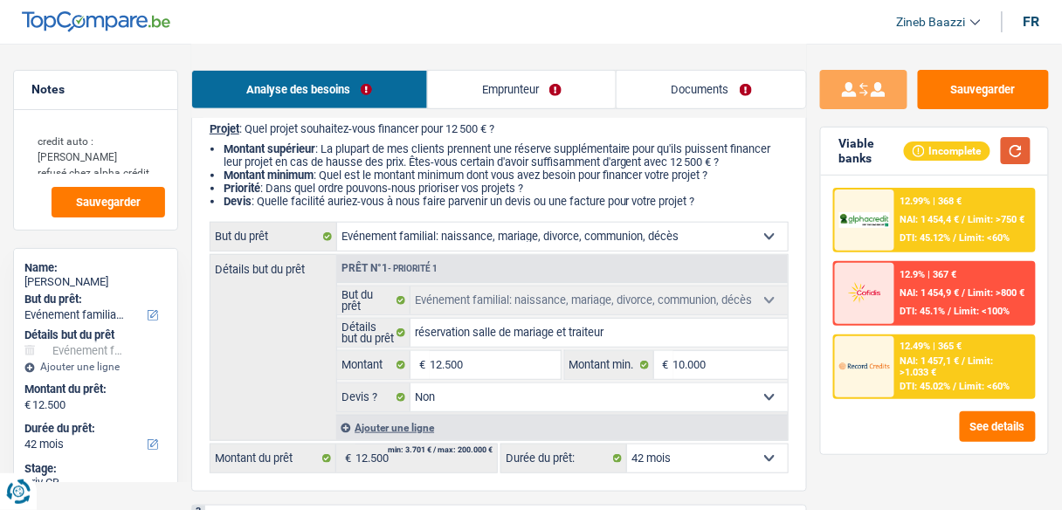
scroll to position [155, 0]
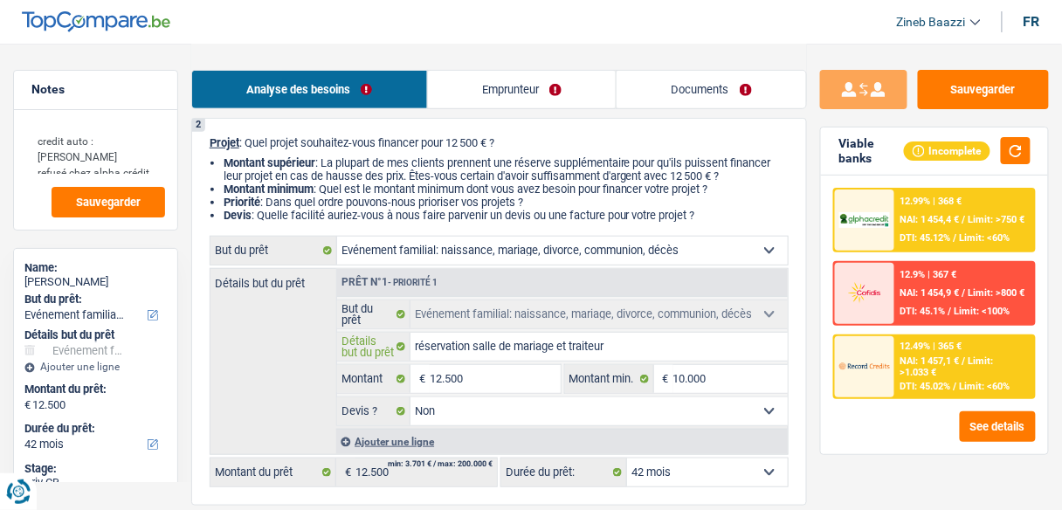
click at [634, 355] on input "réservation salle de mariage et traiteur" at bounding box center [598, 347] width 377 height 28
click at [629, 343] on input "réservation salle de mariage et traiteur" at bounding box center [598, 347] width 377 height 28
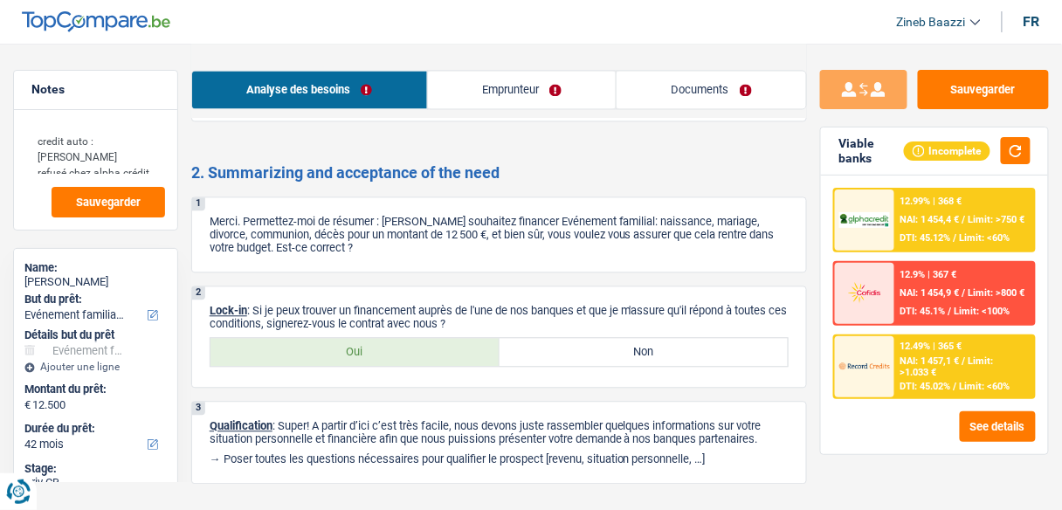
scroll to position [2530, 0]
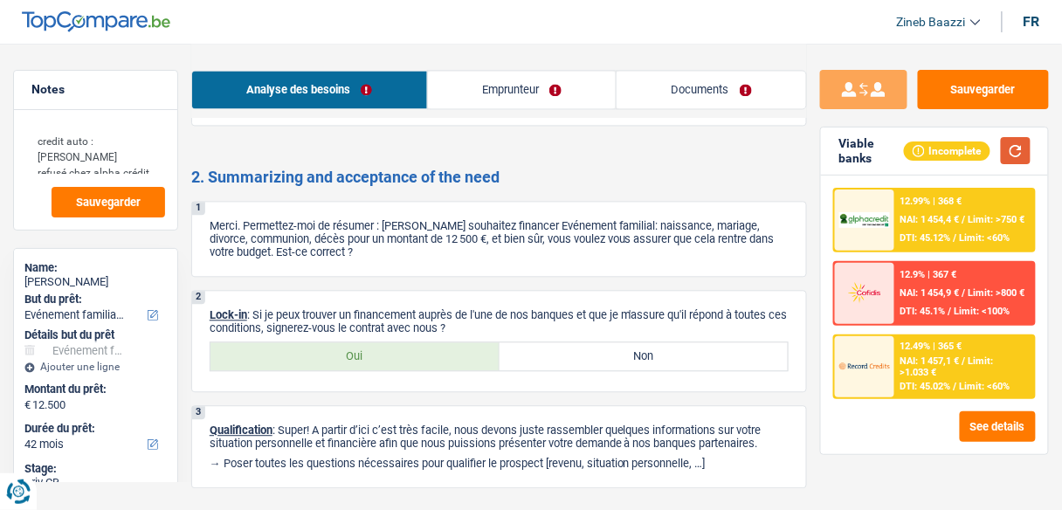
click at [1026, 141] on button "button" at bounding box center [1016, 150] width 30 height 27
drag, startPoint x: 332, startPoint y: 253, endPoint x: 447, endPoint y: 263, distance: 115.7
click at [447, 258] on p "Merci. Permettez-moi de résumer : Vous souhaitez financer Evénement familial: n…" at bounding box center [499, 238] width 579 height 39
click at [415, 258] on p "Merci. Permettez-moi de résumer : Vous souhaitez financer Evénement familial: n…" at bounding box center [499, 238] width 579 height 39
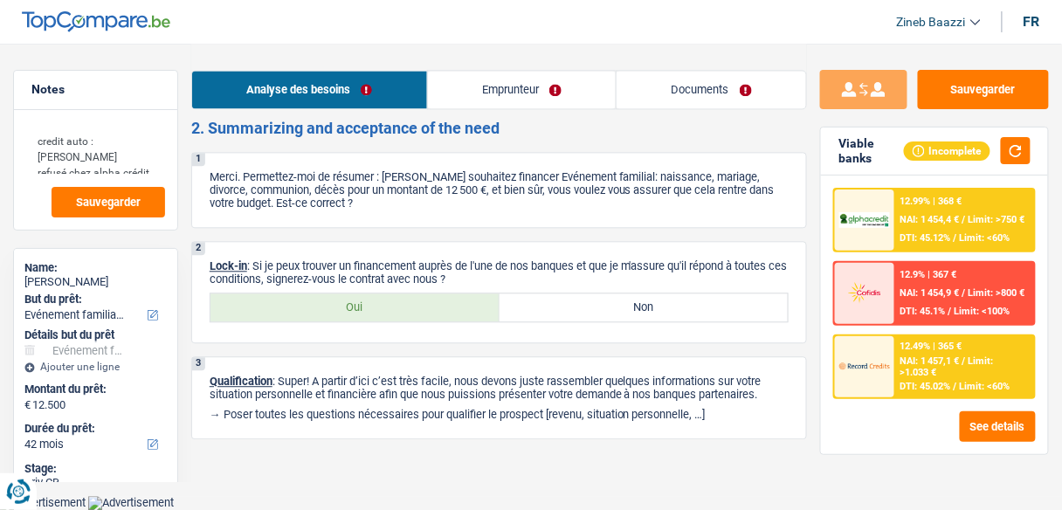
scroll to position [2600, 0]
click at [342, 304] on label "Oui" at bounding box center [354, 307] width 289 height 28
click at [342, 304] on input "Oui" at bounding box center [354, 307] width 289 height 28
radio input "true"
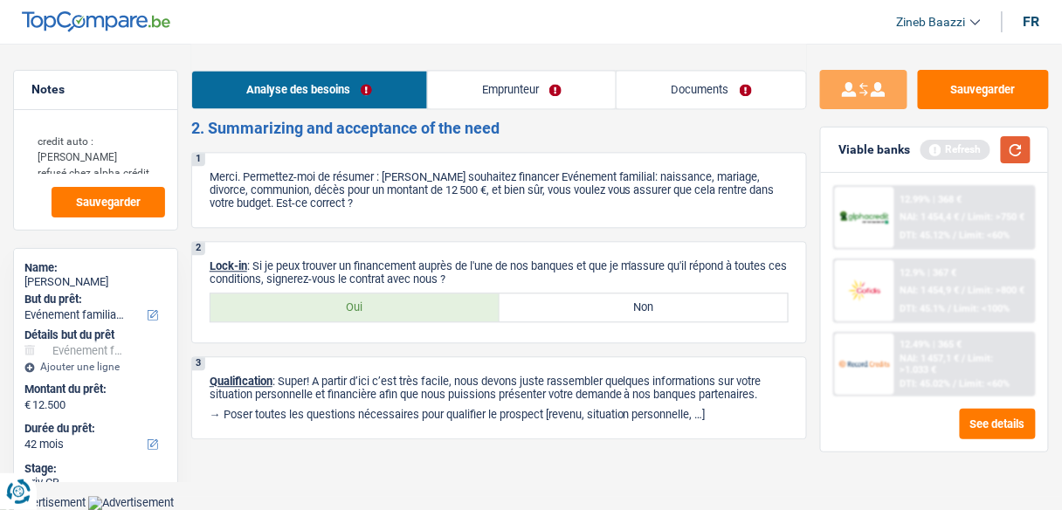
click at [1020, 140] on button "button" at bounding box center [1016, 149] width 30 height 27
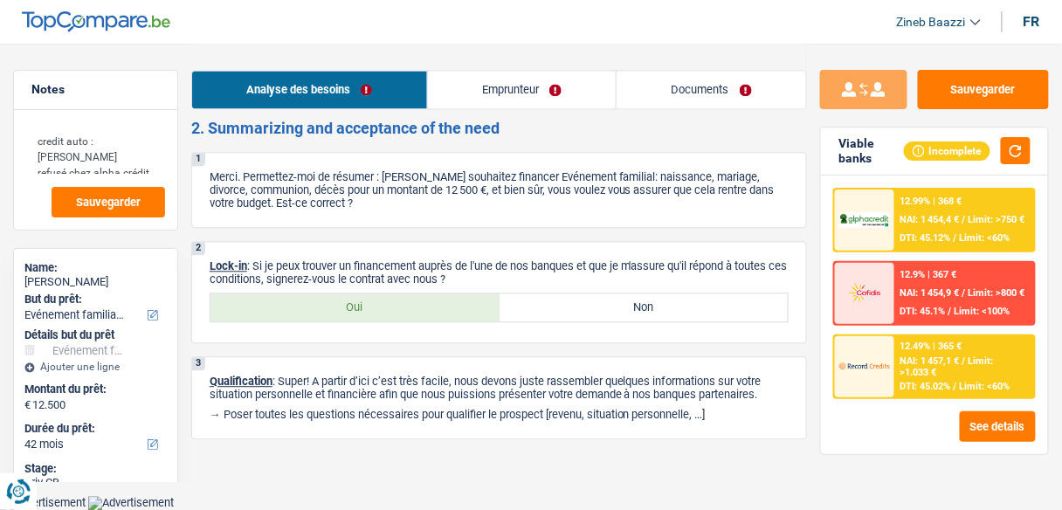
click at [721, 105] on link "Documents" at bounding box center [710, 90] width 189 height 38
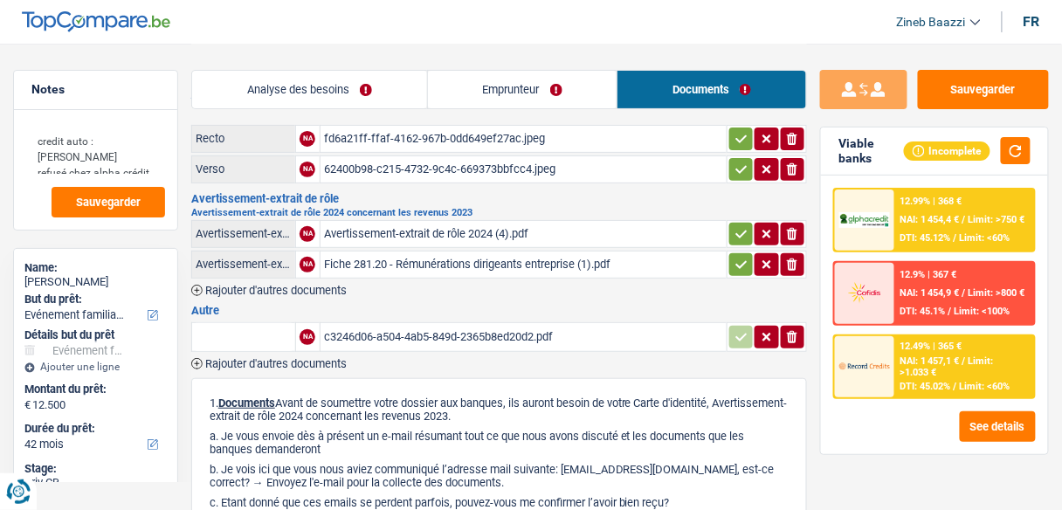
scroll to position [0, 0]
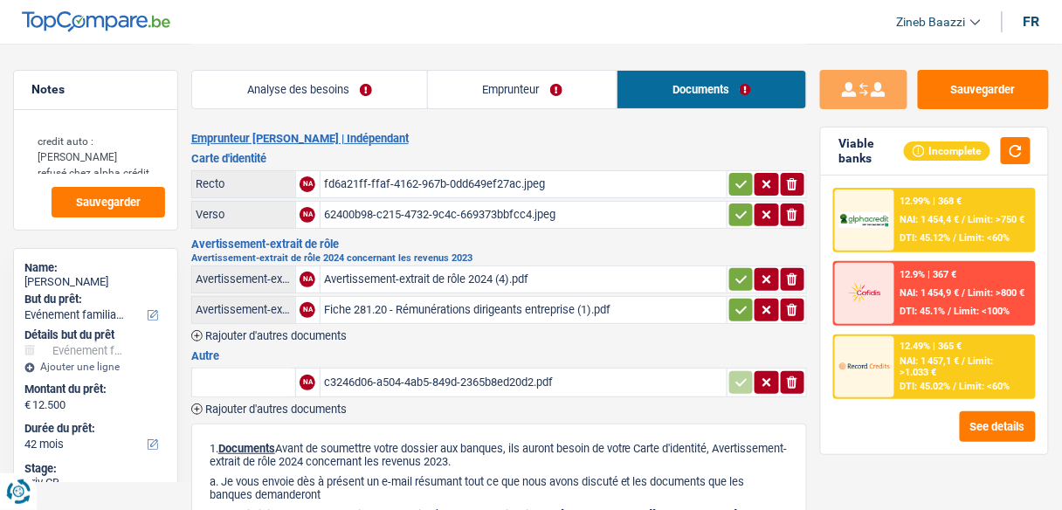
click at [446, 182] on div "fd6a21ff-ffaf-4162-967b-0dd649ef27ac.jpeg" at bounding box center [523, 184] width 399 height 26
click at [351, 281] on div "Avertissement-extrait de rôle 2024 (4).pdf" at bounding box center [523, 279] width 399 height 26
click at [439, 305] on div "Fiche 281.20 - Rémunérations dirigeants entreprise (1).pdf" at bounding box center [523, 310] width 399 height 26
click at [412, 376] on div "c3246d06-a504-4ab5-849d-2365b8ed20d2.pdf" at bounding box center [523, 382] width 399 height 26
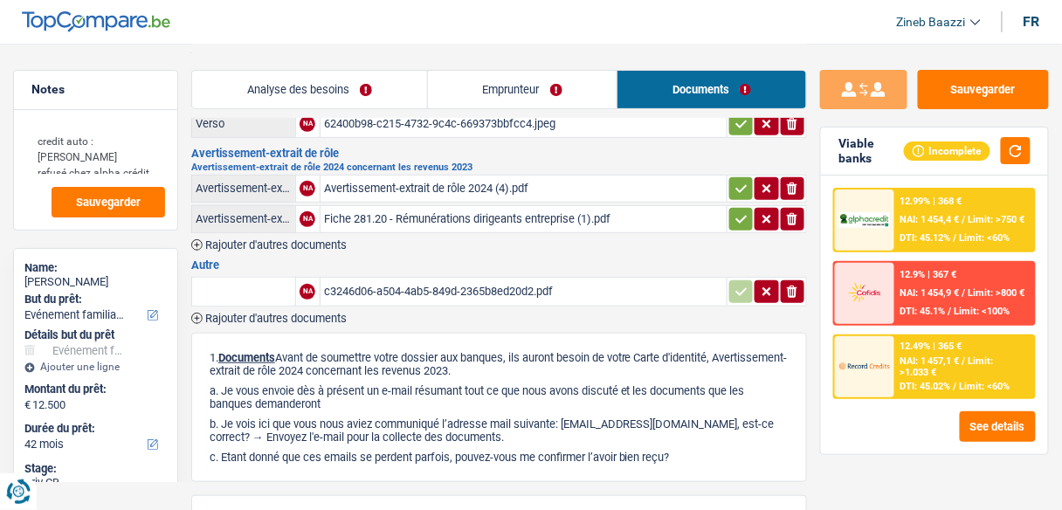
scroll to position [325, 0]
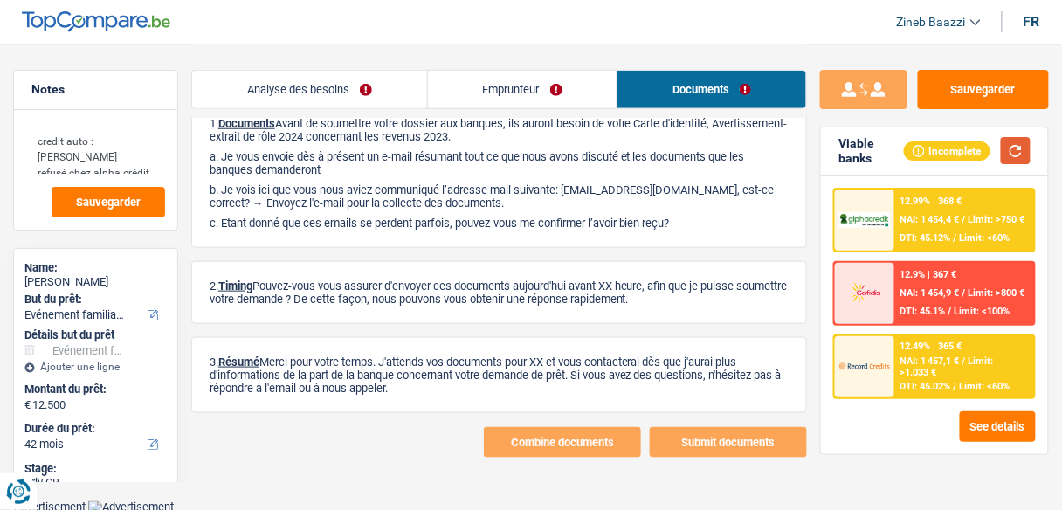
click at [1002, 157] on button "button" at bounding box center [1016, 150] width 30 height 27
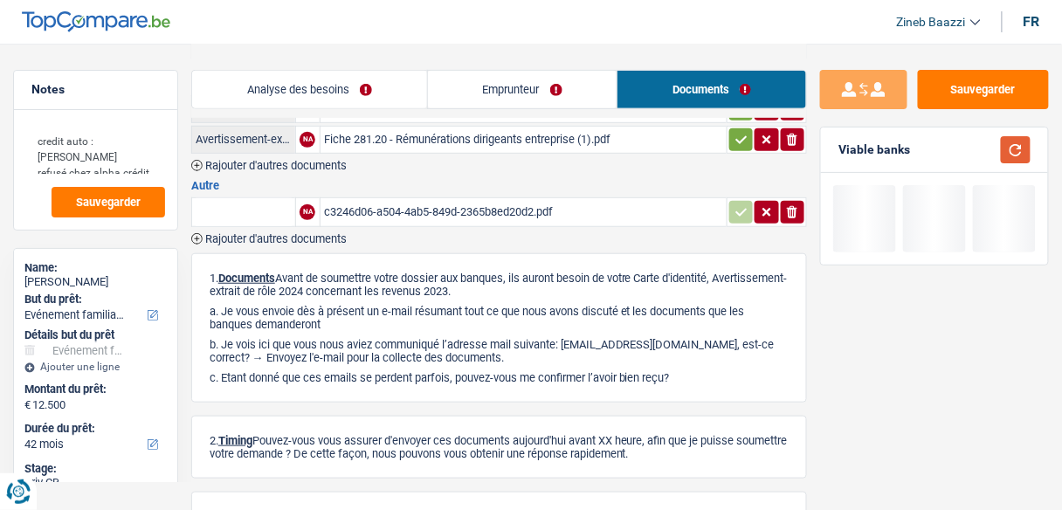
scroll to position [0, 0]
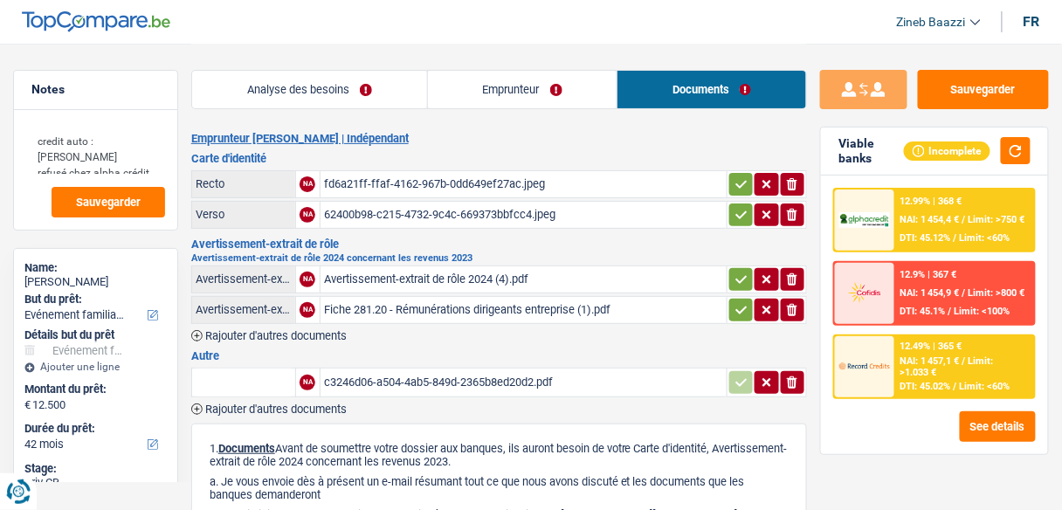
click at [498, 98] on link "Emprunteur" at bounding box center [522, 90] width 189 height 38
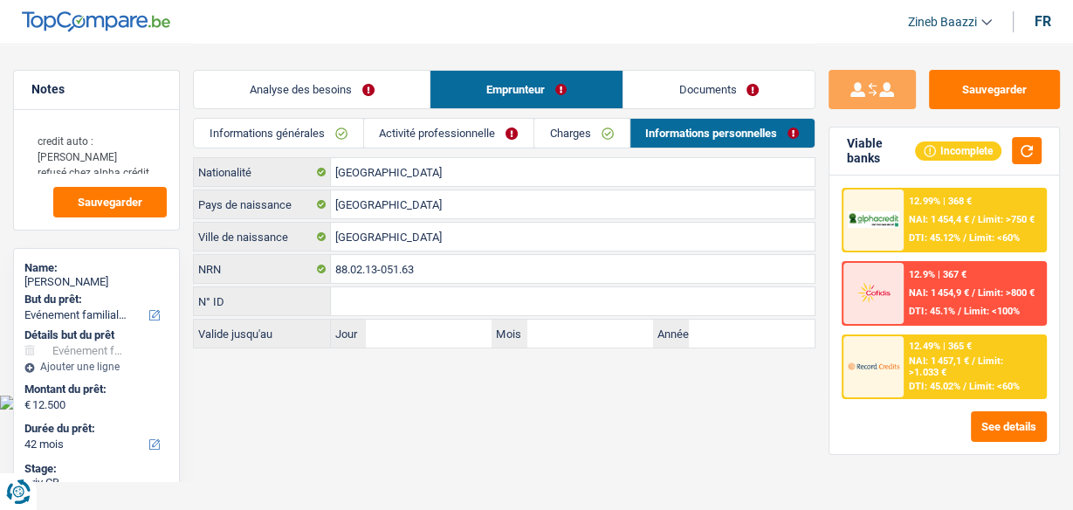
click at [660, 88] on link "Documents" at bounding box center [718, 90] width 191 height 38
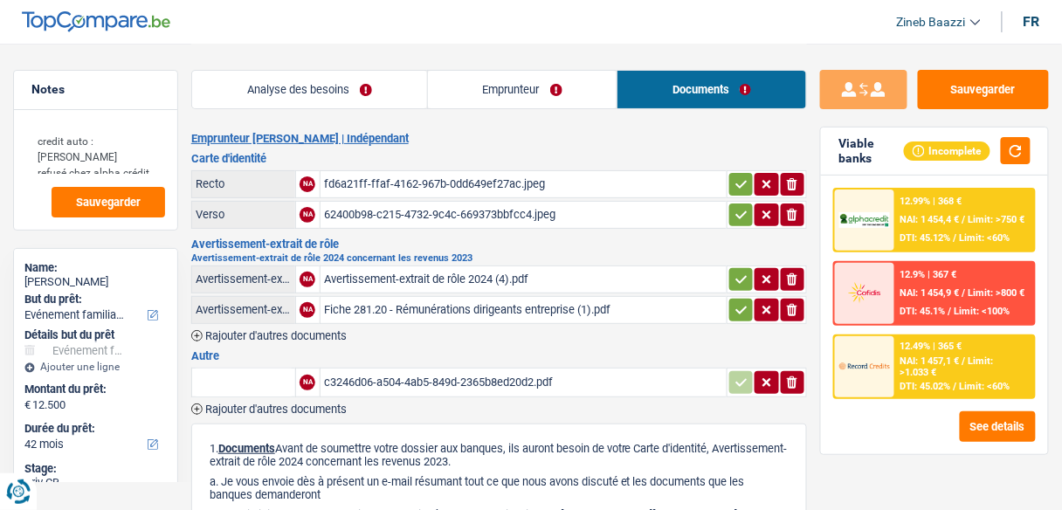
click at [507, 105] on link "Emprunteur" at bounding box center [522, 90] width 189 height 38
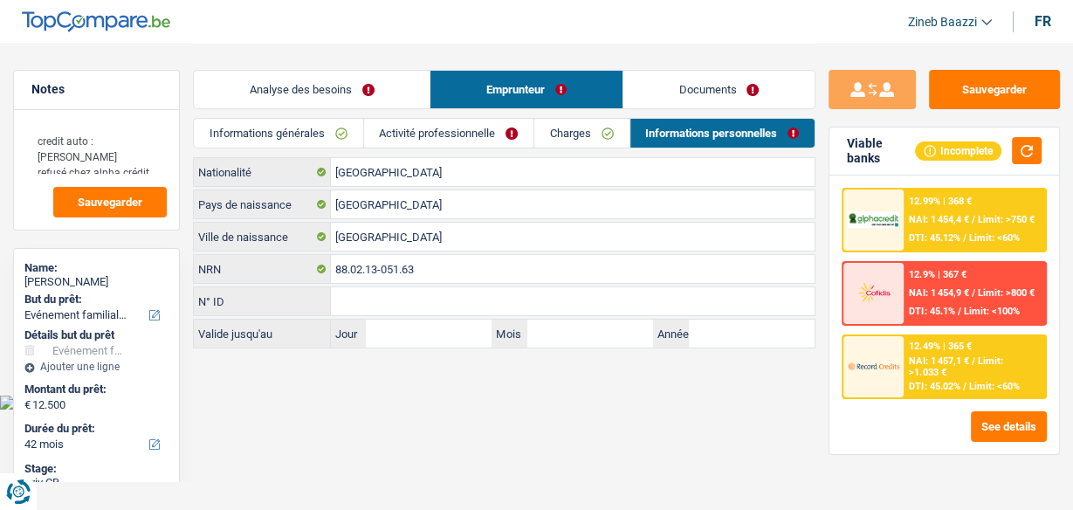
click at [330, 80] on link "Analyse des besoins" at bounding box center [312, 90] width 236 height 38
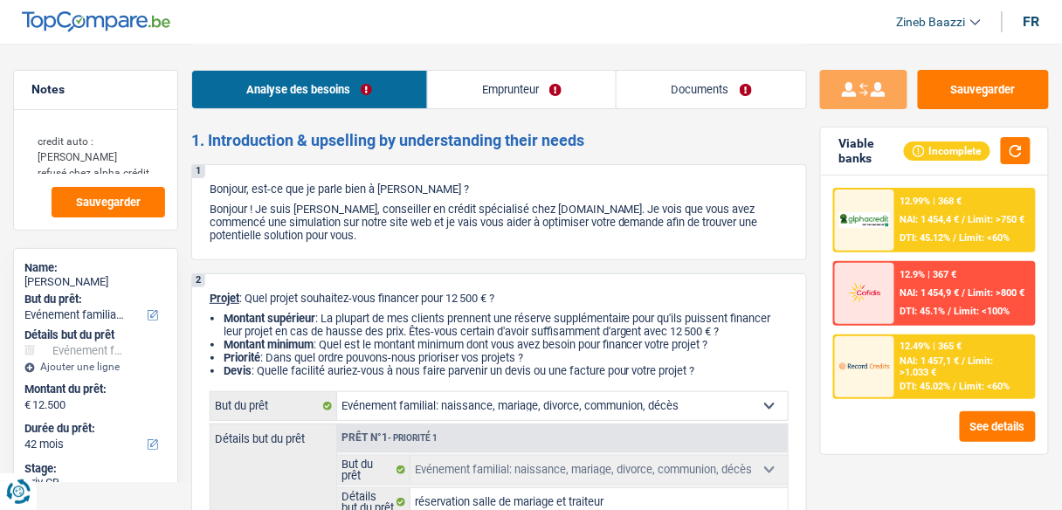
click at [650, 98] on link "Documents" at bounding box center [710, 90] width 189 height 38
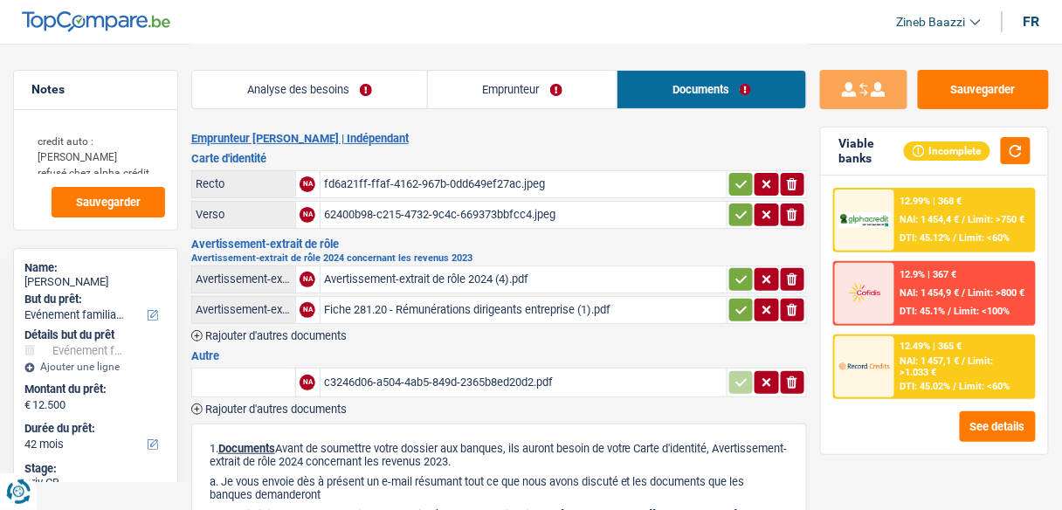
click at [477, 86] on link "Emprunteur" at bounding box center [522, 90] width 189 height 38
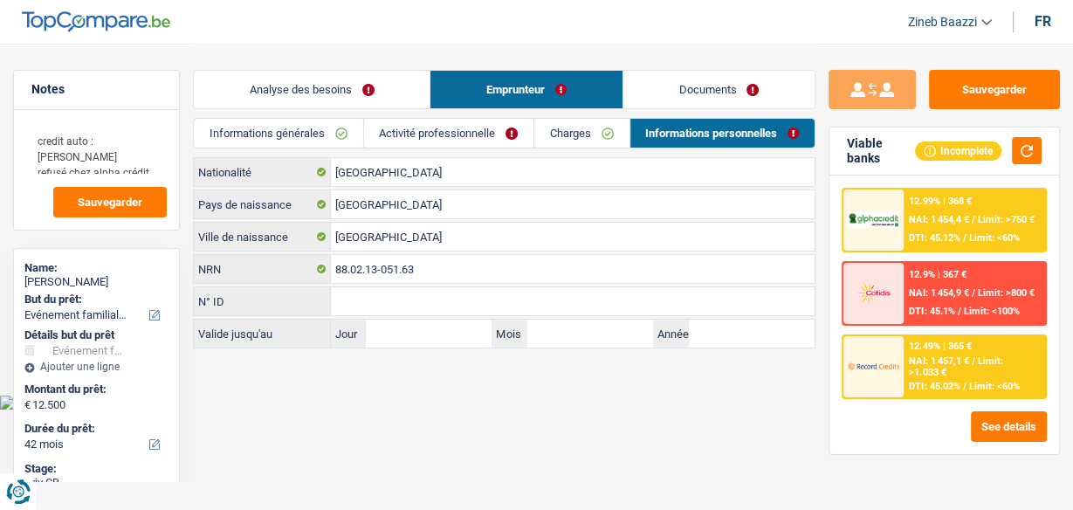
click at [310, 86] on link "Analyse des besoins" at bounding box center [312, 90] width 236 height 38
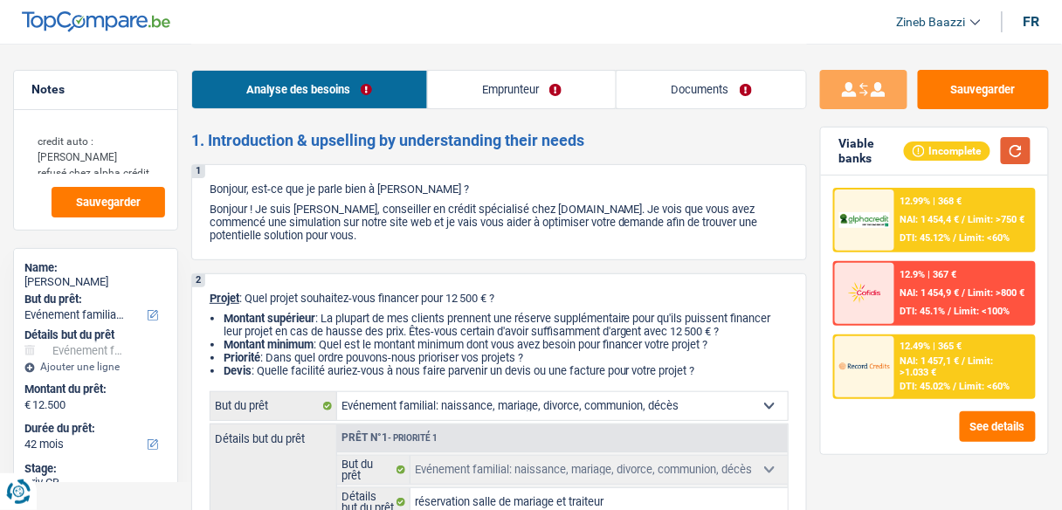
drag, startPoint x: 1015, startPoint y: 152, endPoint x: 1002, endPoint y: 153, distance: 12.3
click at [1015, 152] on button "button" at bounding box center [1016, 150] width 30 height 27
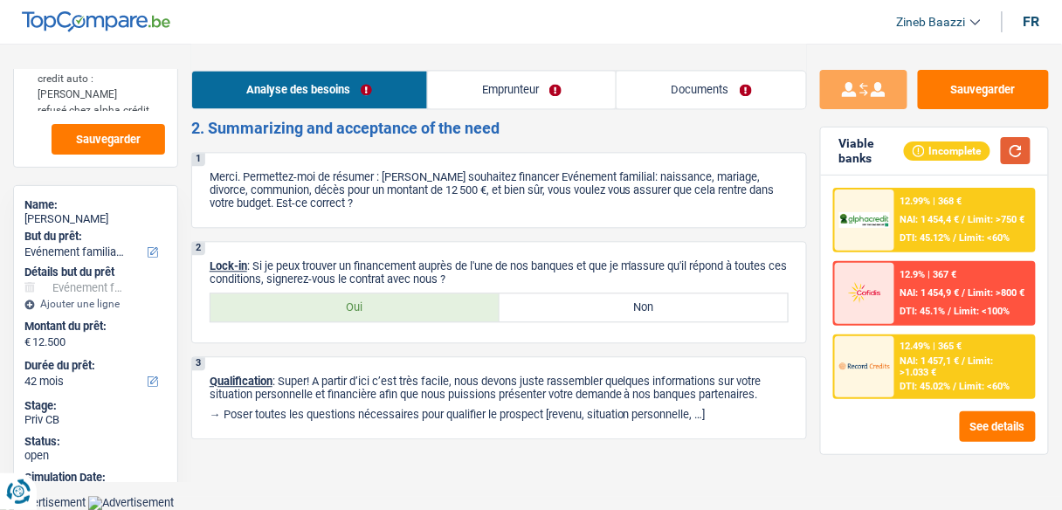
scroll to position [38, 0]
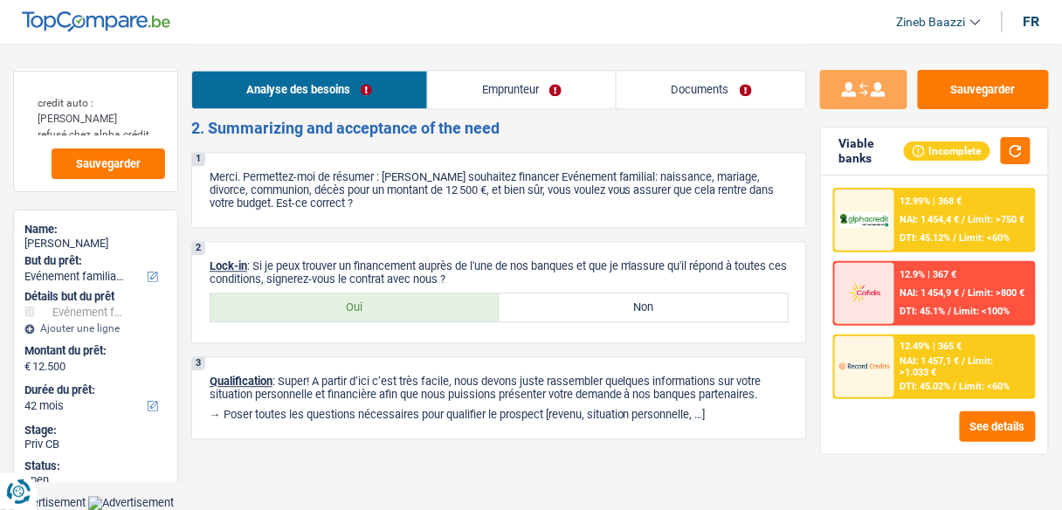
click at [706, 87] on link "Documents" at bounding box center [710, 90] width 189 height 38
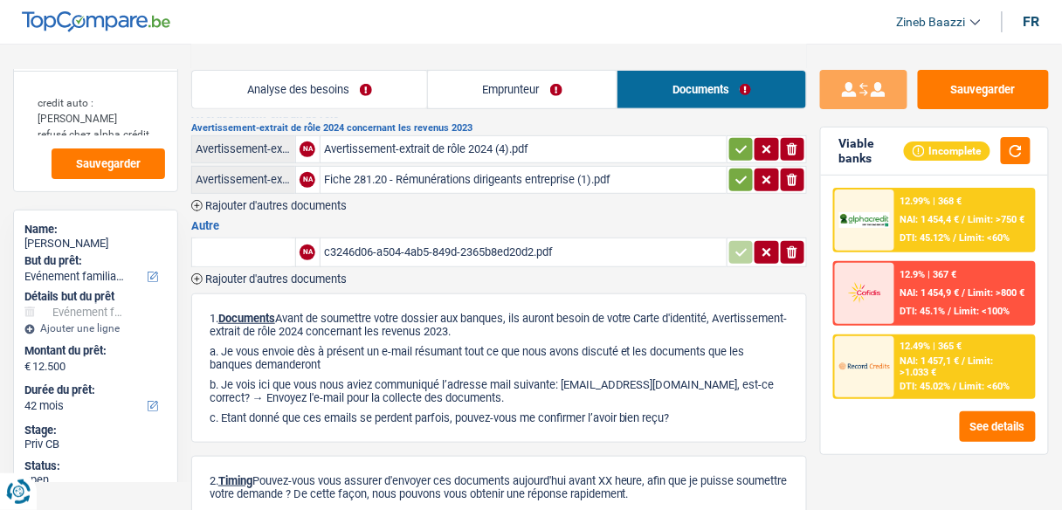
scroll to position [0, 0]
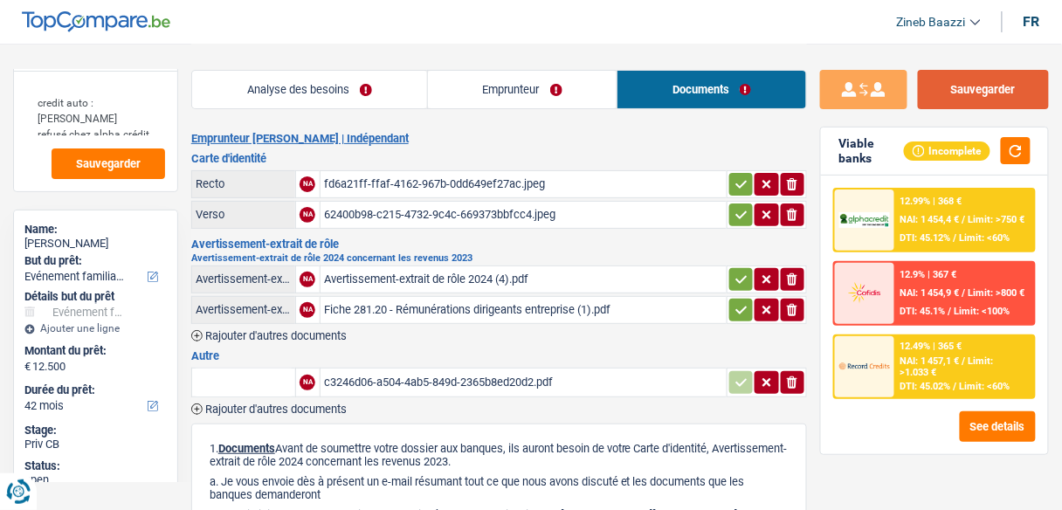
click at [974, 82] on button "Sauvegarder" at bounding box center [983, 89] width 131 height 39
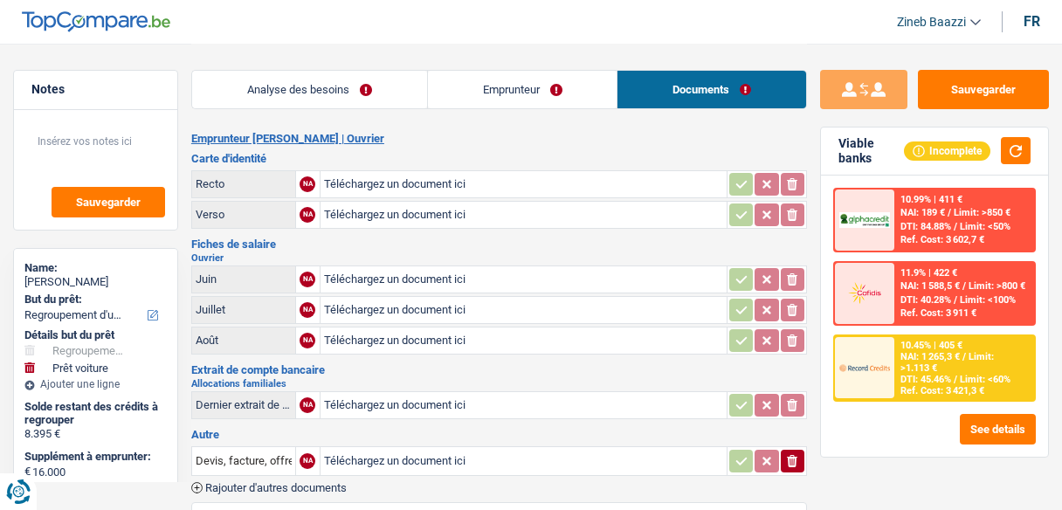
select select "refinancing"
select select "car"
select select "84"
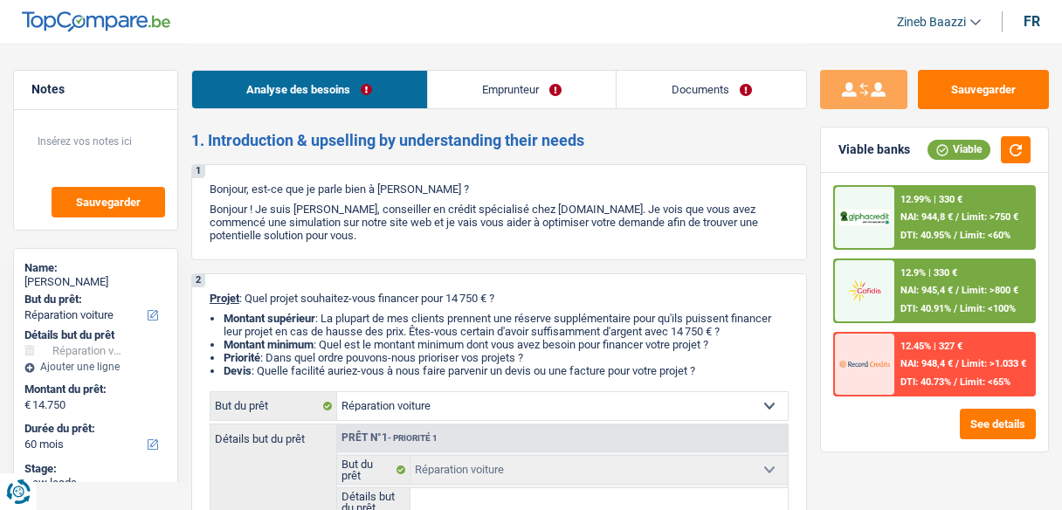
select select "carRepair"
select select "60"
select select "carRepair"
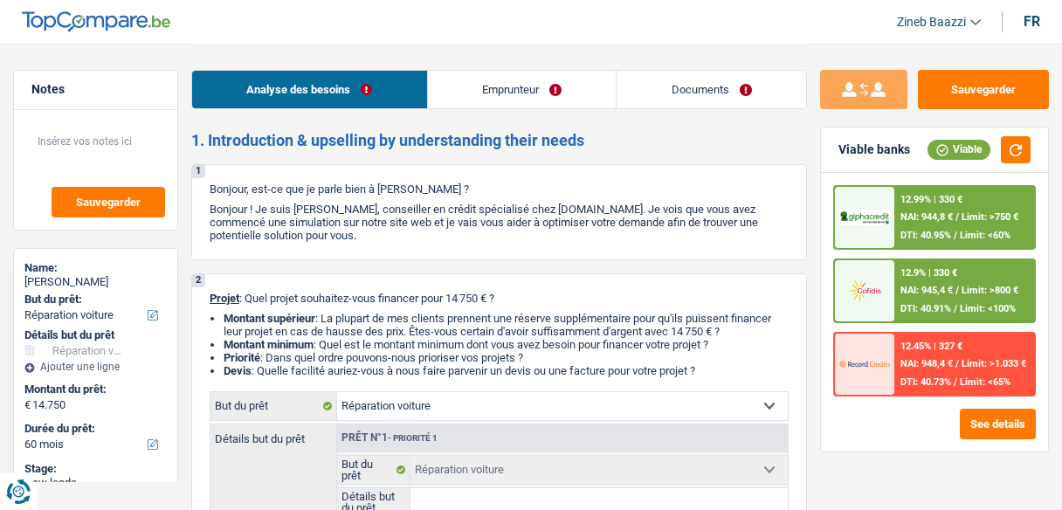
select select "60"
select select "invalid"
select select "disabilityPension"
select select "ownerWithoutMortgage"
select select "cardOrCredit"
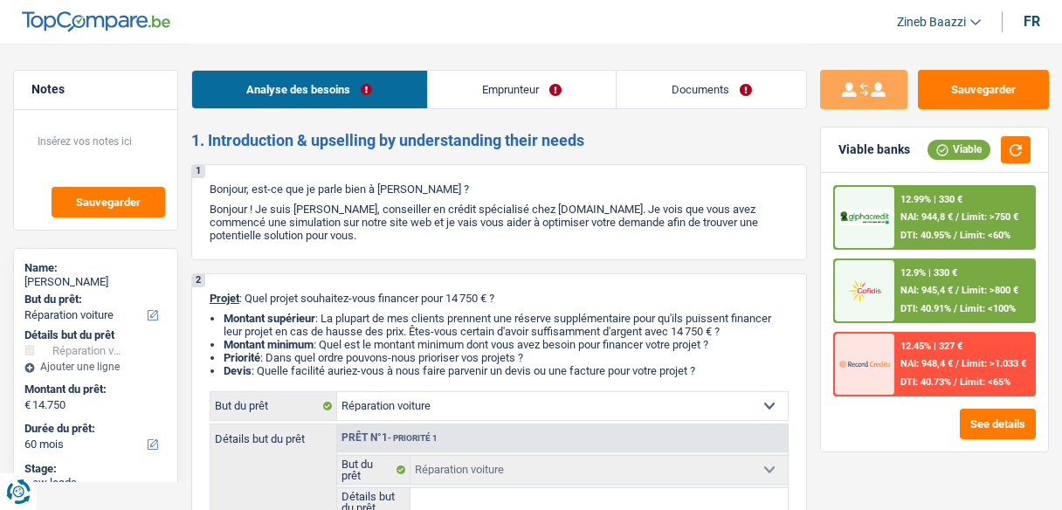
select select "carRepair"
select select "60"
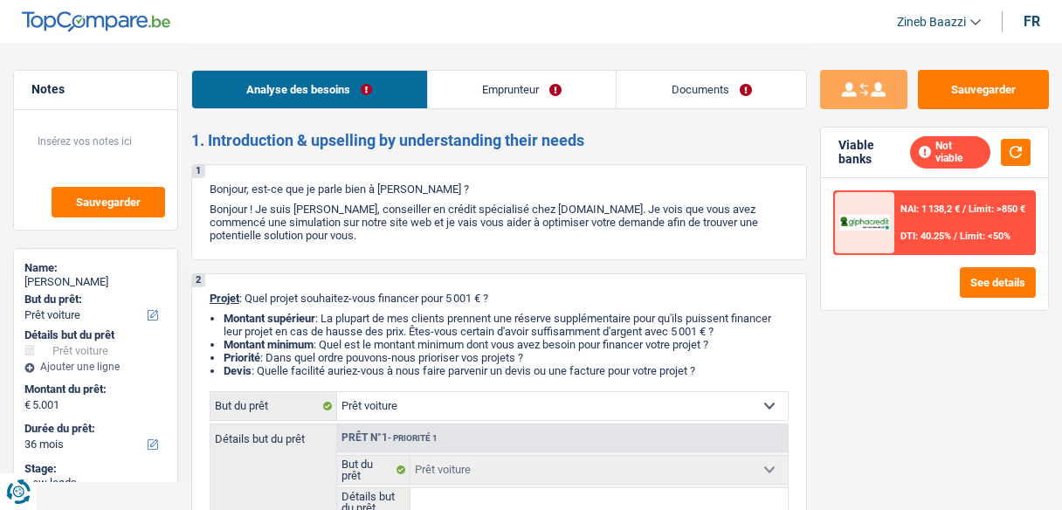
select select "car"
select select "36"
select select "car"
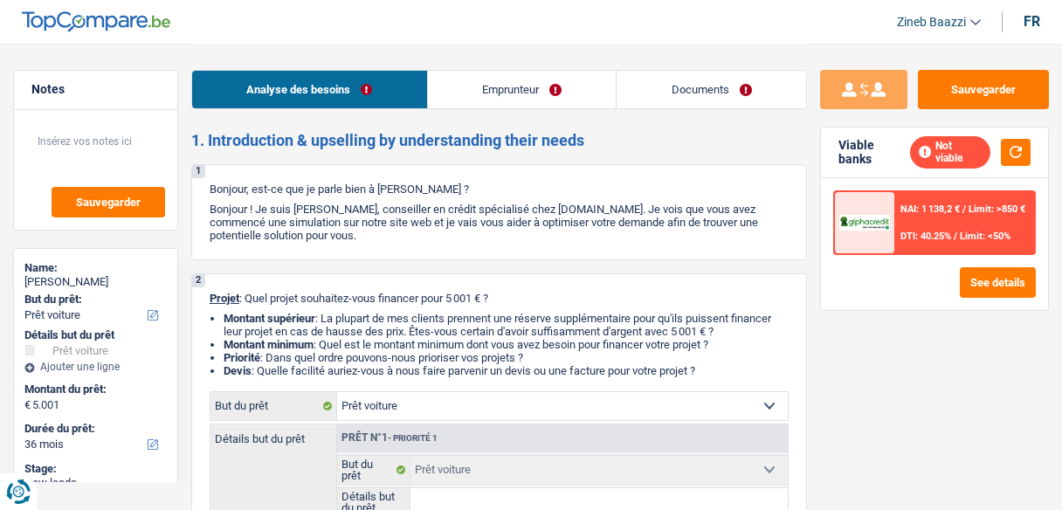
select select "36"
select select "unemployed"
select select "unemployment"
select select "familyAllowances"
select select "rents"
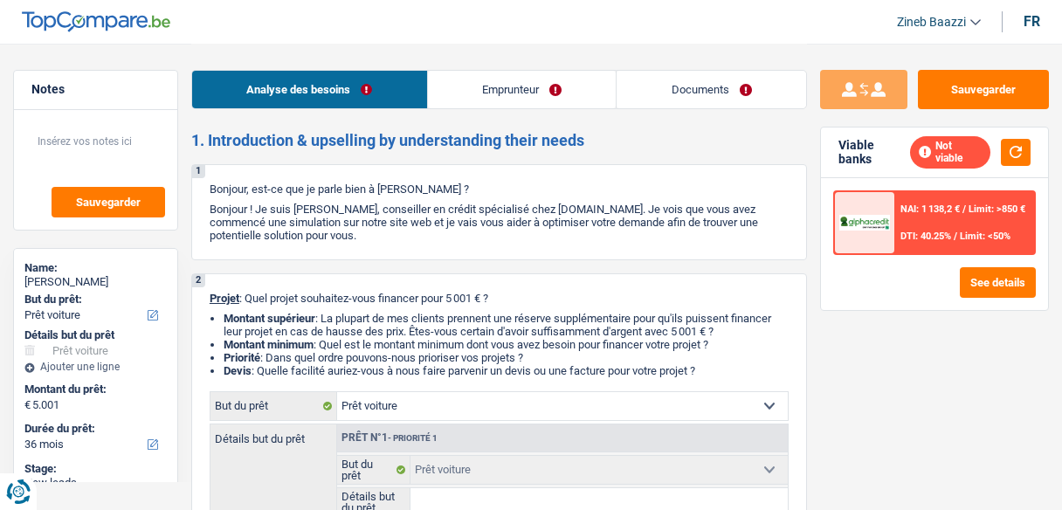
select select "car"
select select "36"
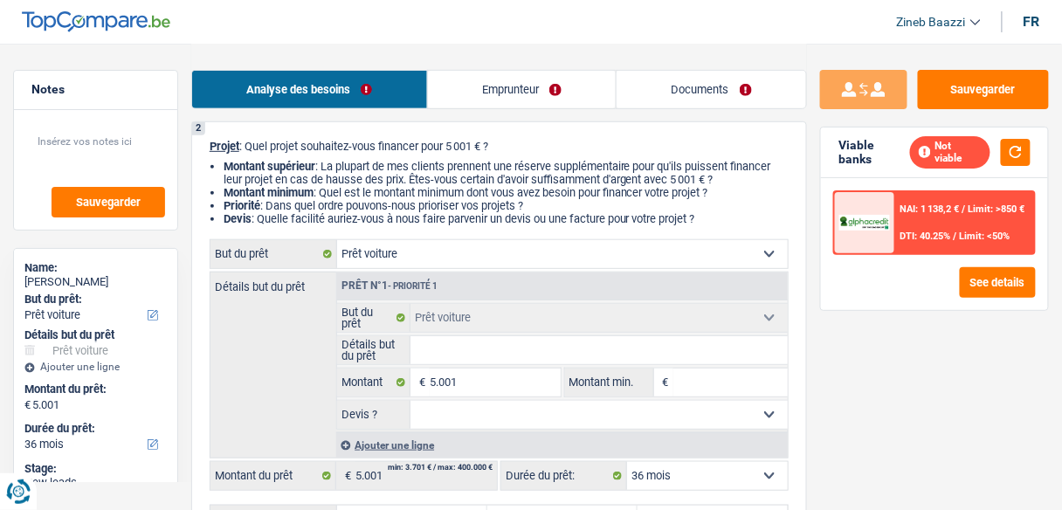
scroll to position [279, 0]
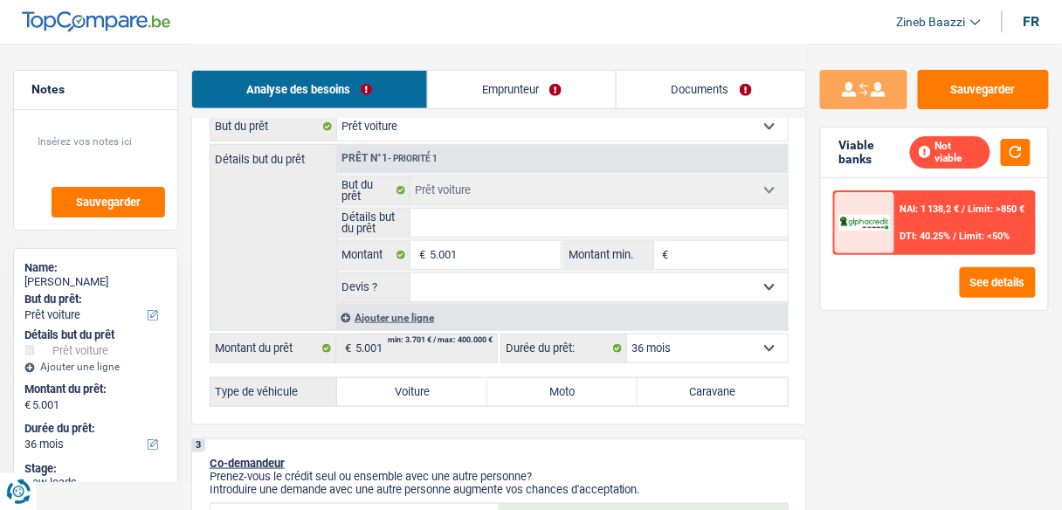
click at [520, 227] on input "Détails but du prêt" at bounding box center [598, 223] width 377 height 28
click at [1009, 140] on button "button" at bounding box center [1016, 152] width 30 height 27
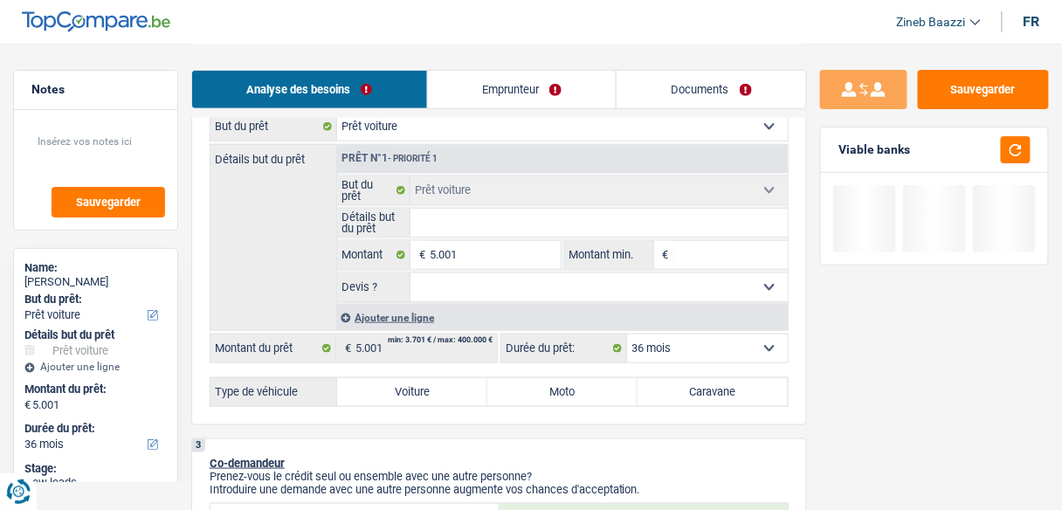
click at [568, 224] on input "Détails but du prêt" at bounding box center [598, 223] width 377 height 28
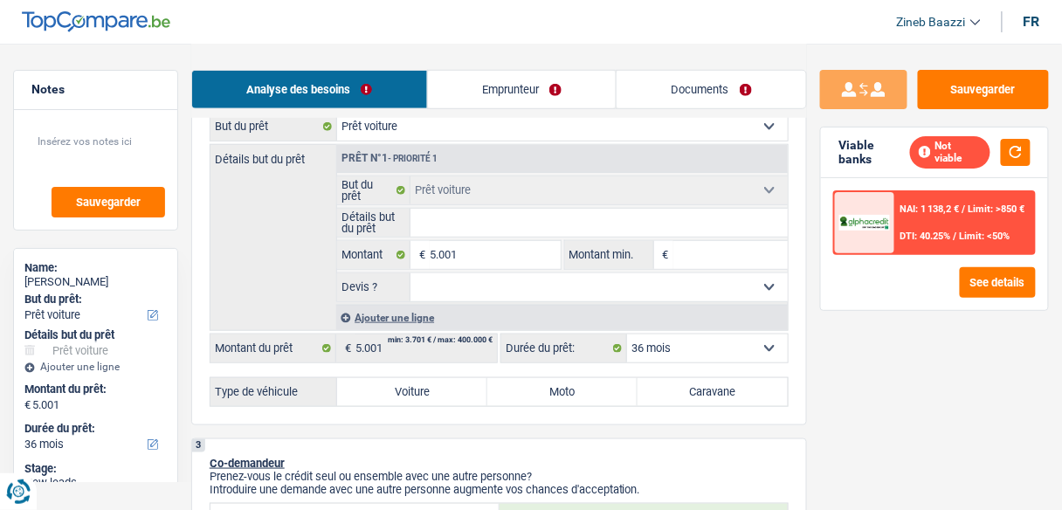
type input "u"
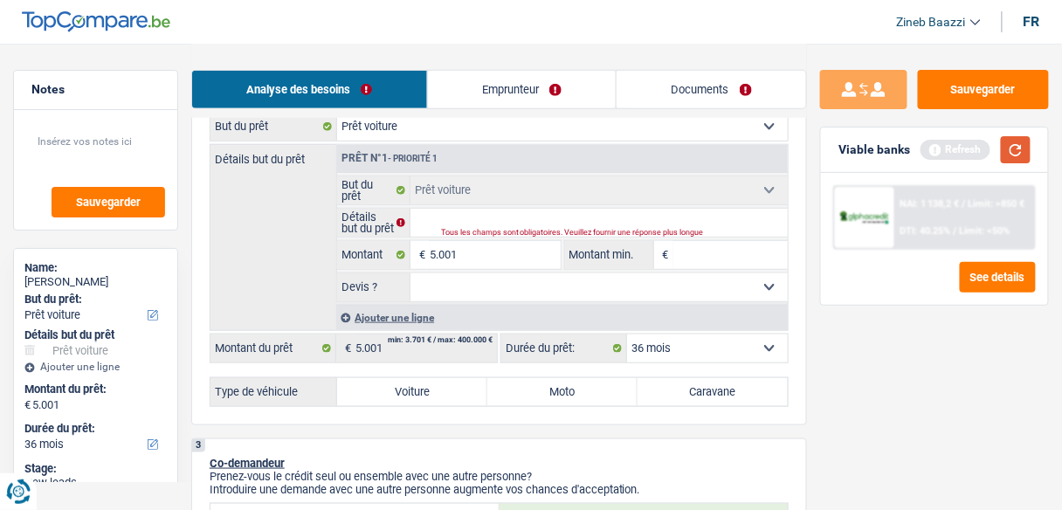
click at [1016, 141] on button "button" at bounding box center [1016, 149] width 30 height 27
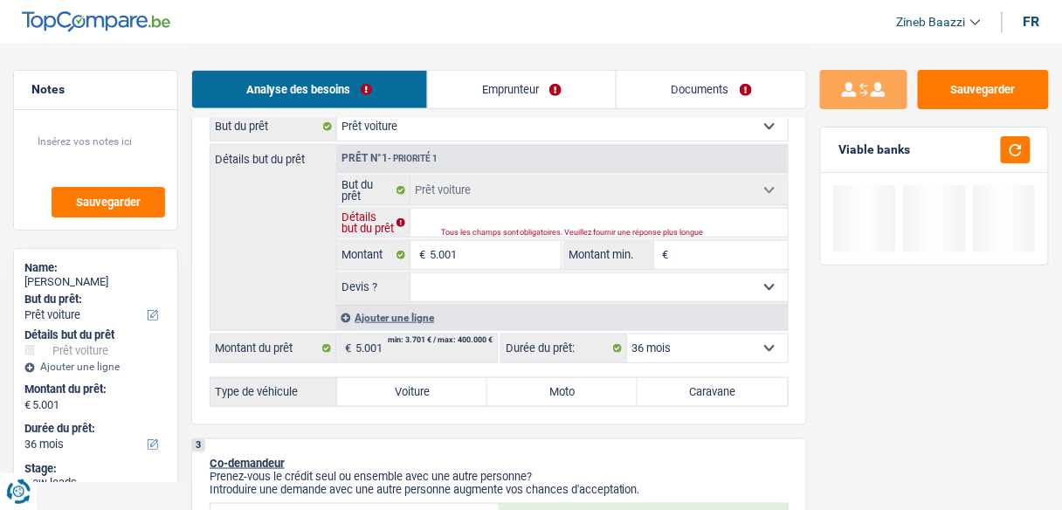
click at [471, 218] on input "Détails but du prêt" at bounding box center [598, 223] width 377 height 28
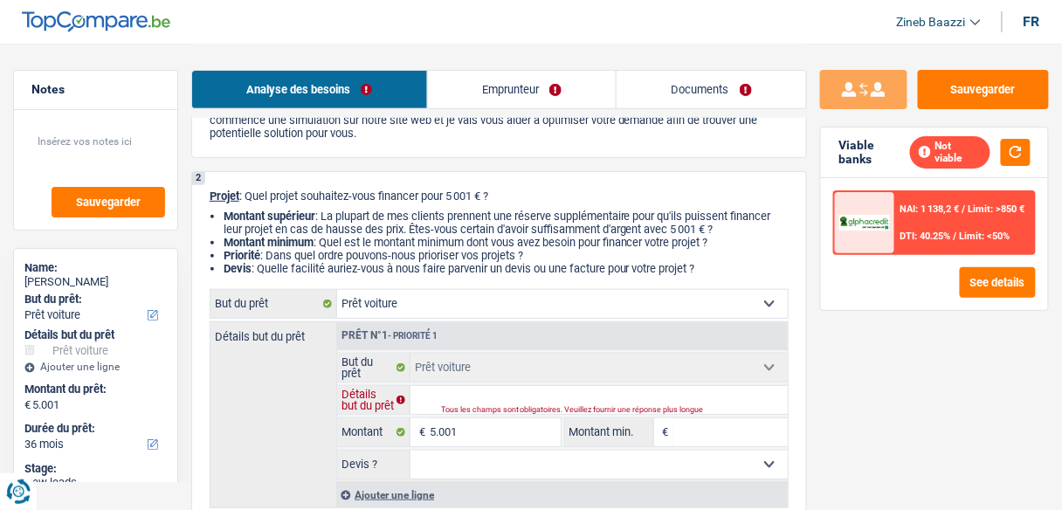
scroll to position [70, 0]
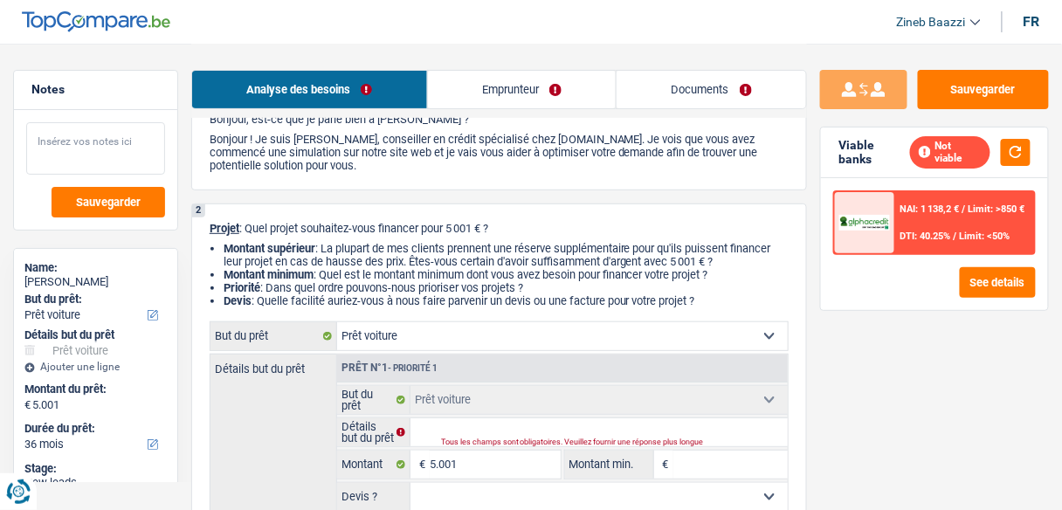
click at [103, 159] on textarea at bounding box center [95, 148] width 139 height 52
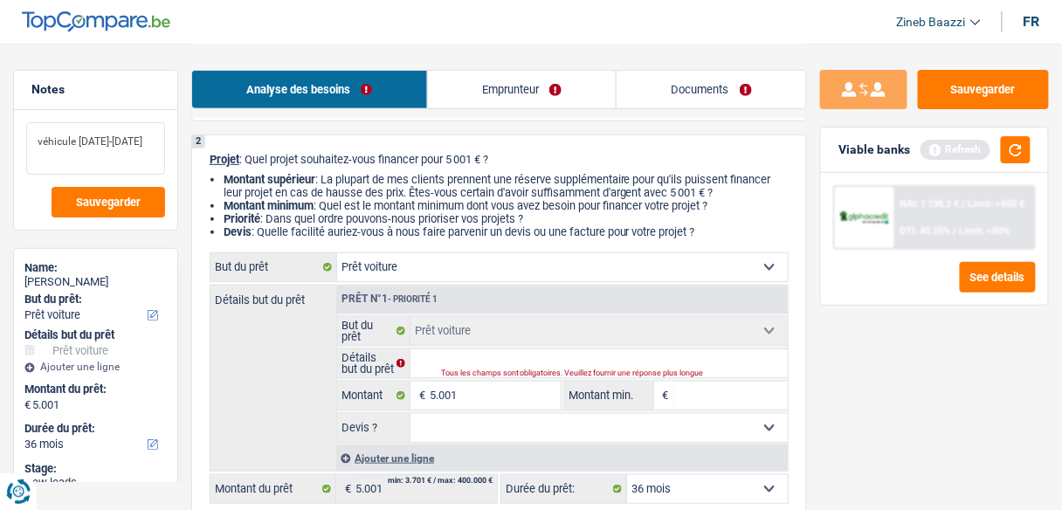
scroll to position [140, 0]
type textarea "véhicule 2010-2015"
click at [458, 371] on div "Tous les champs sont obligatoires. Veuillez fournir une réponse plus longue" at bounding box center [596, 372] width 311 height 7
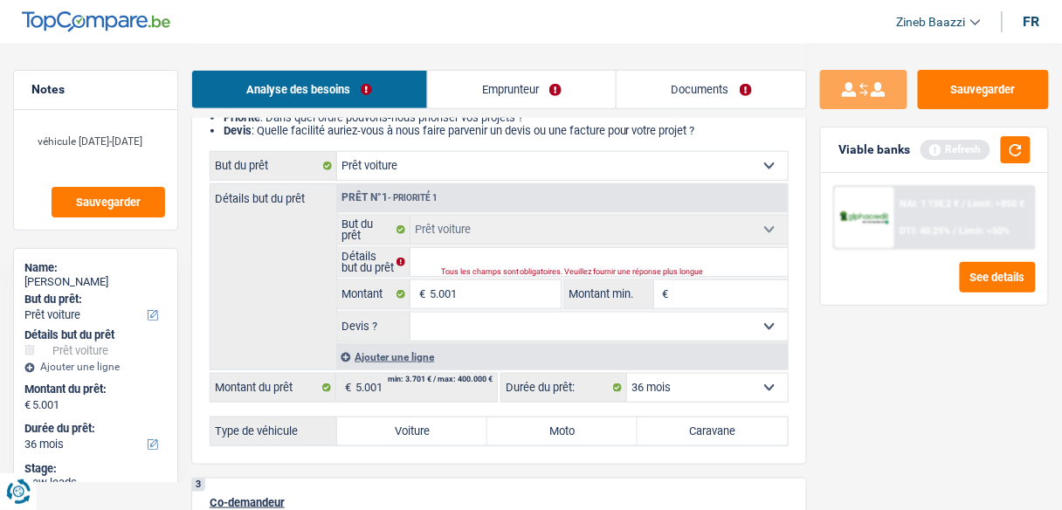
scroll to position [349, 0]
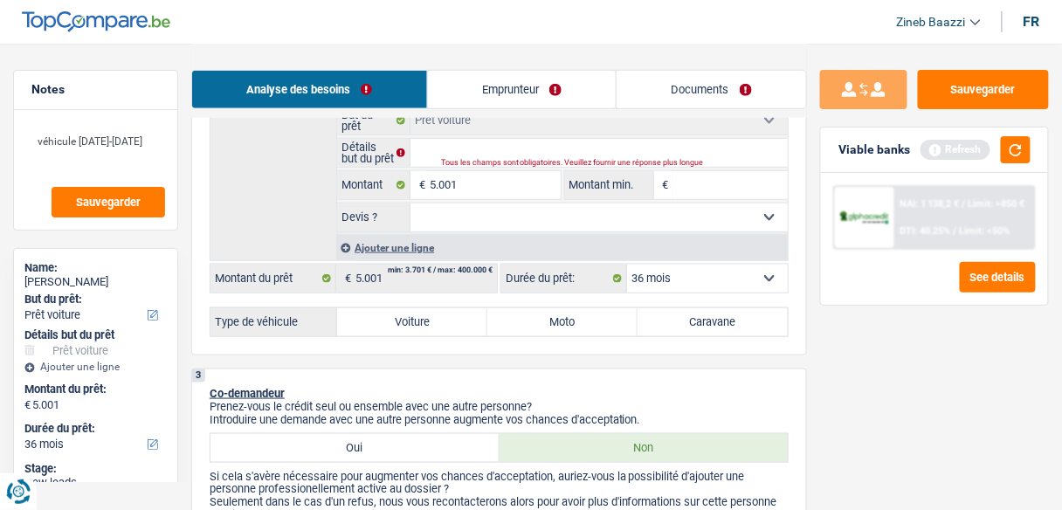
click at [699, 196] on input "Montant min." at bounding box center [730, 185] width 114 height 28
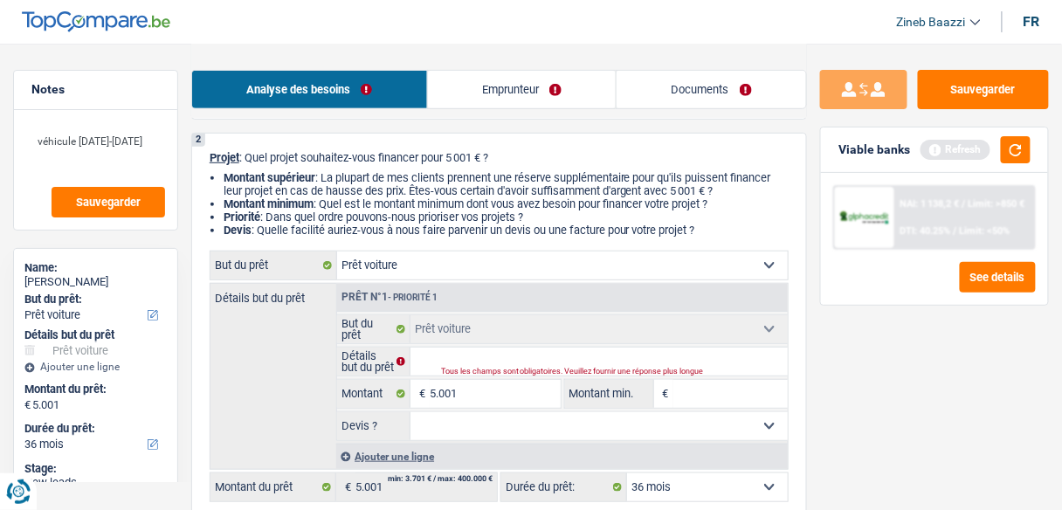
scroll to position [140, 0]
type input "5"
type input "50"
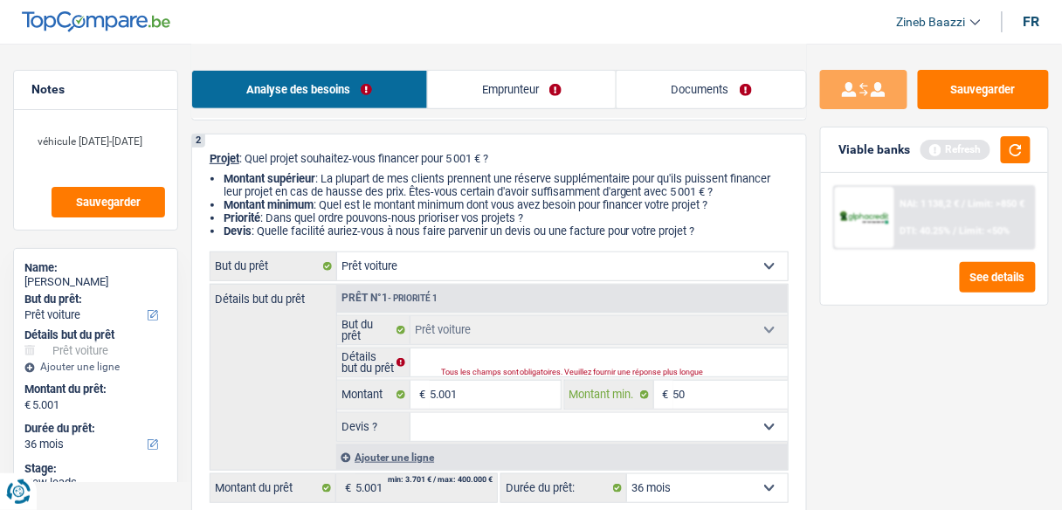
type input "500"
type input "5.001"
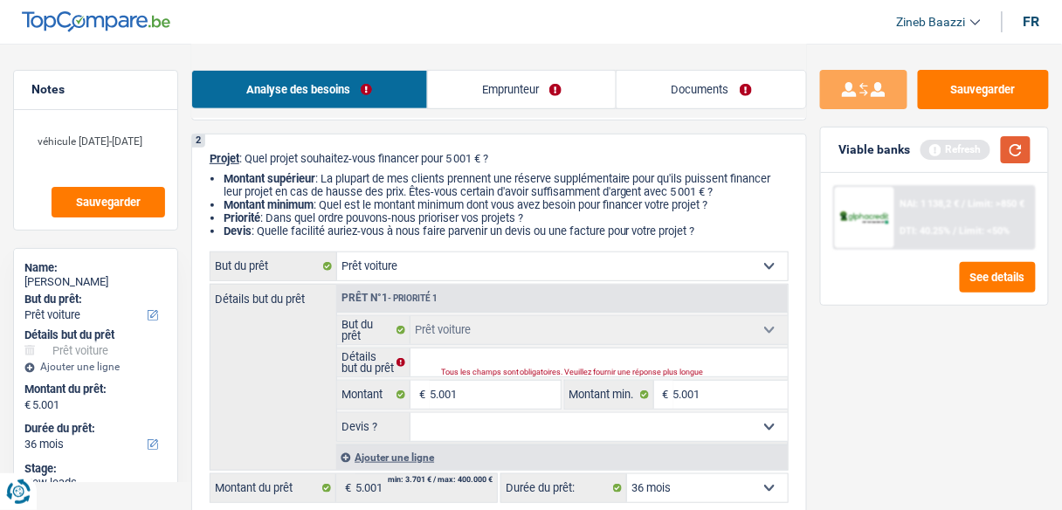
drag, startPoint x: 1041, startPoint y: 148, endPoint x: 1021, endPoint y: 158, distance: 22.3
click at [1041, 149] on div "Viable banks Refresh" at bounding box center [934, 149] width 227 height 45
click at [1021, 158] on button "button" at bounding box center [1016, 149] width 30 height 27
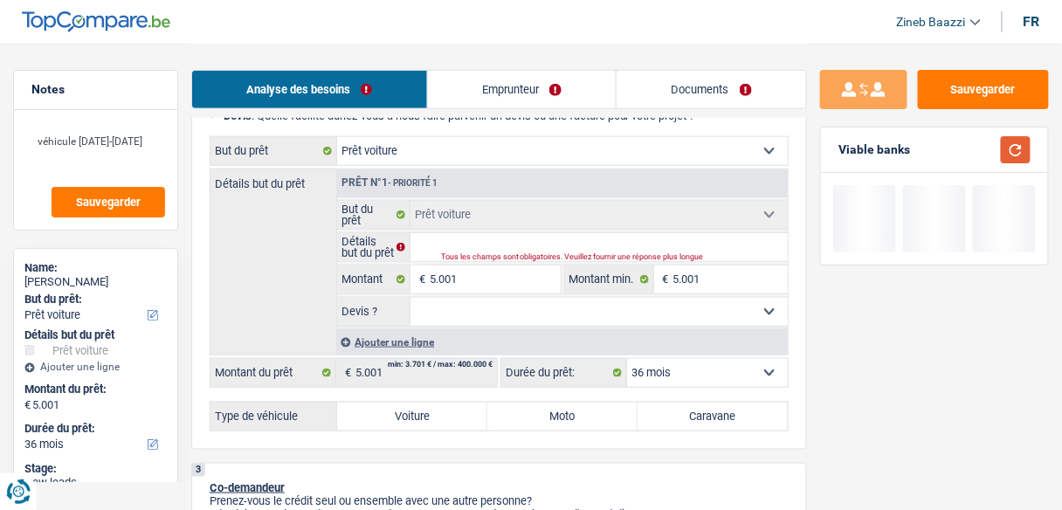
scroll to position [279, 0]
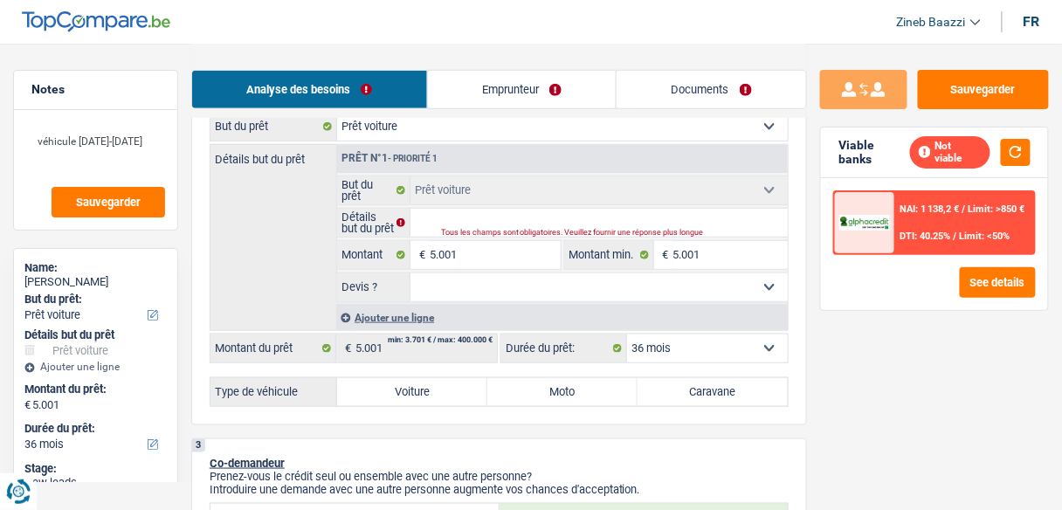
click at [459, 230] on div "Tous les champs sont obligatoires. Veuillez fournir une réponse plus longue" at bounding box center [596, 233] width 311 height 7
click at [444, 224] on input "Détails but du prêt" at bounding box center [598, 223] width 377 height 28
click at [1022, 148] on button "button" at bounding box center [1016, 152] width 30 height 27
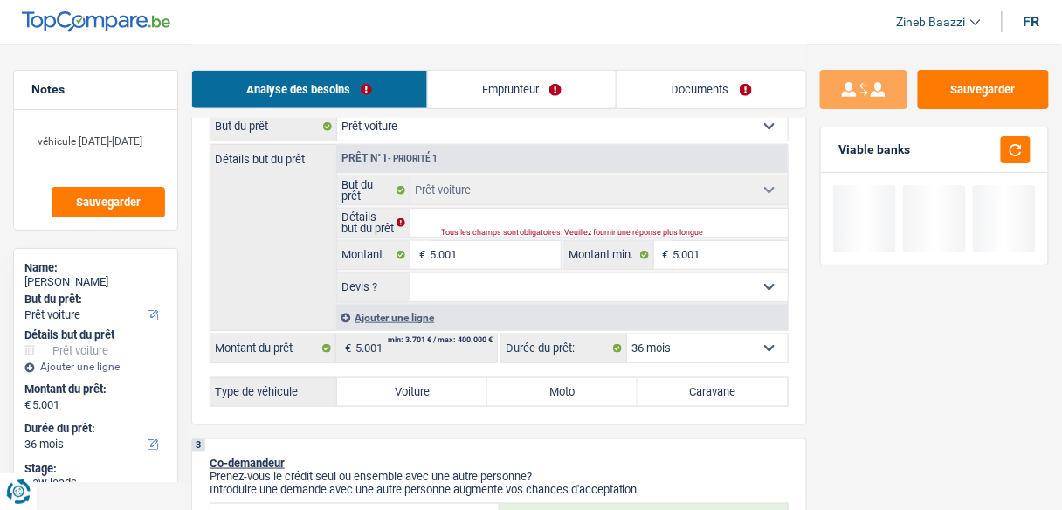
click at [451, 230] on div "Tous les champs sont obligatoires. Veuillez fournir une réponse plus longue" at bounding box center [596, 233] width 311 height 7
click at [448, 221] on input "Détails but du prêt" at bounding box center [598, 223] width 377 height 28
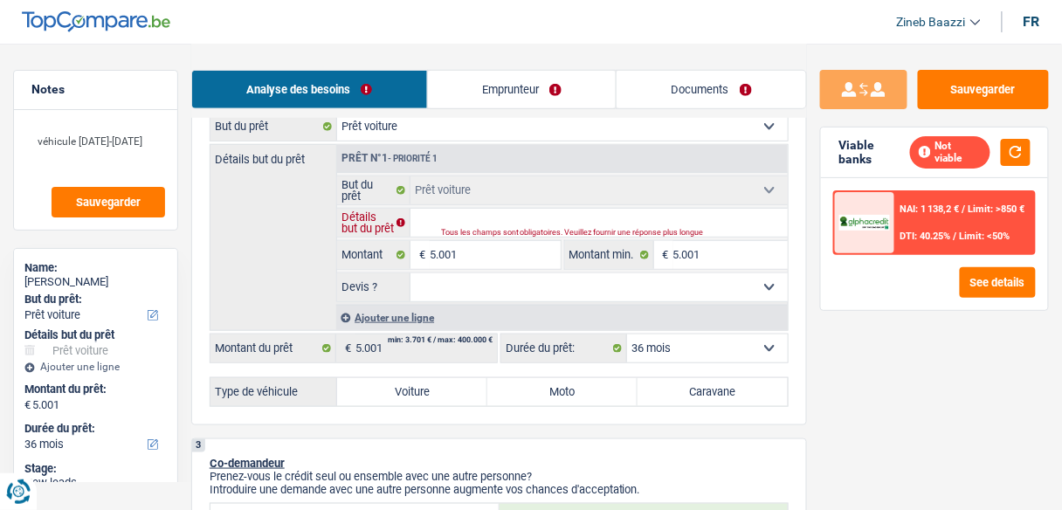
type input "v"
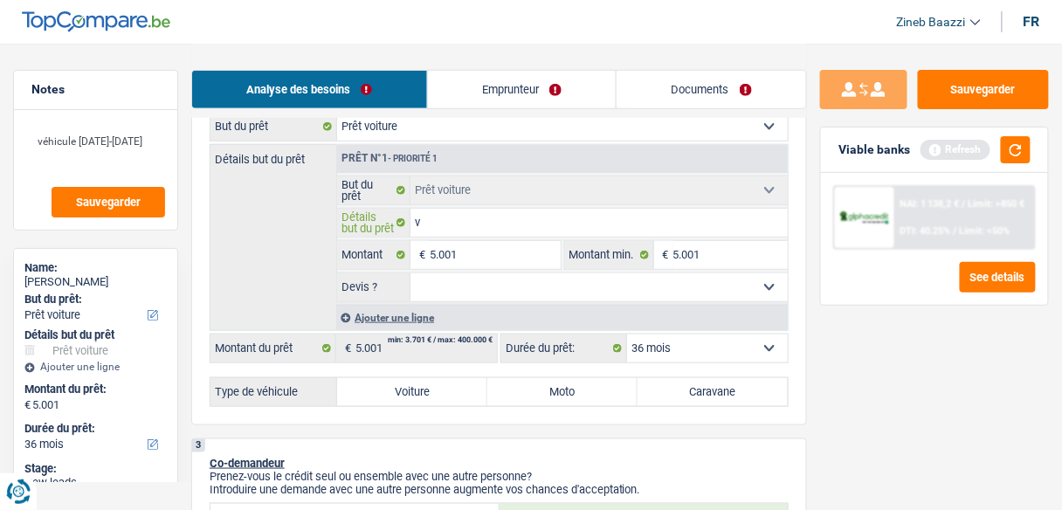
type input "vé"
type input "véc"
type input "véch"
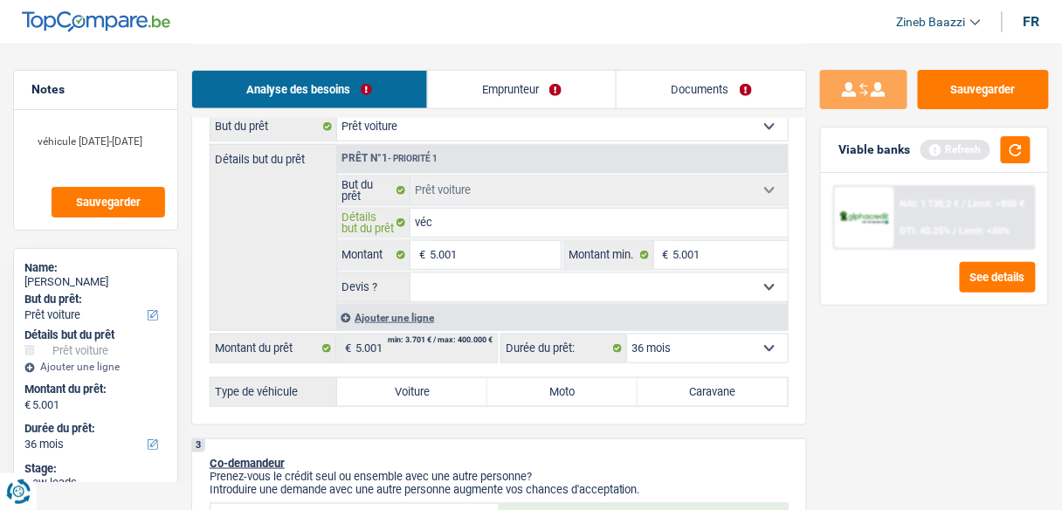
type input "véch"
type input "véchi"
type input "véch"
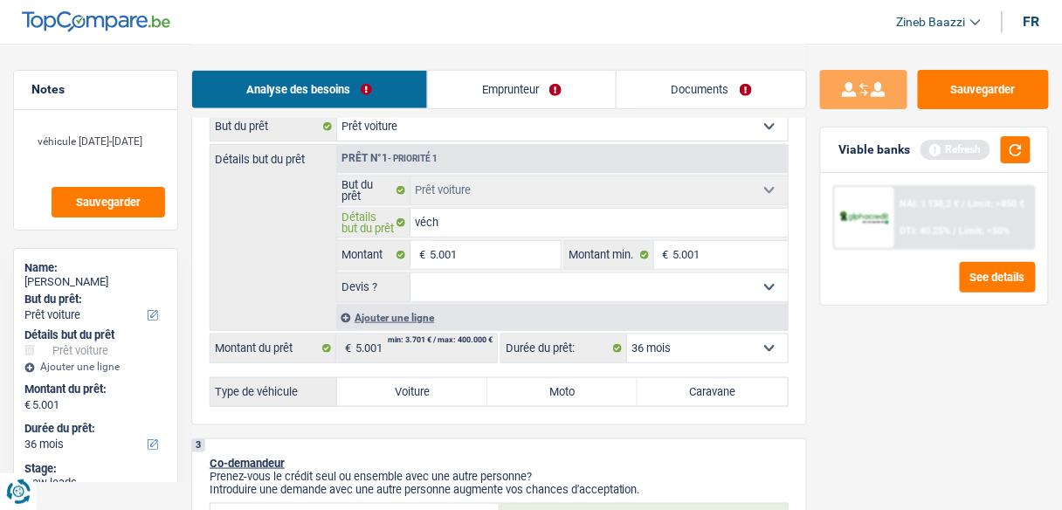
type input "véc"
type input "vé"
type input "véh"
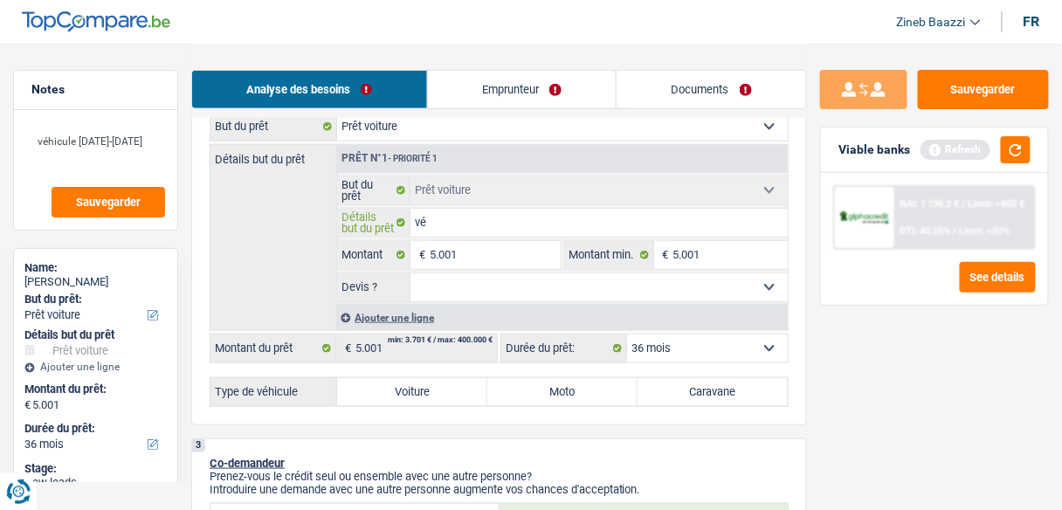
type input "véh"
type input "véhc"
type input "véhci"
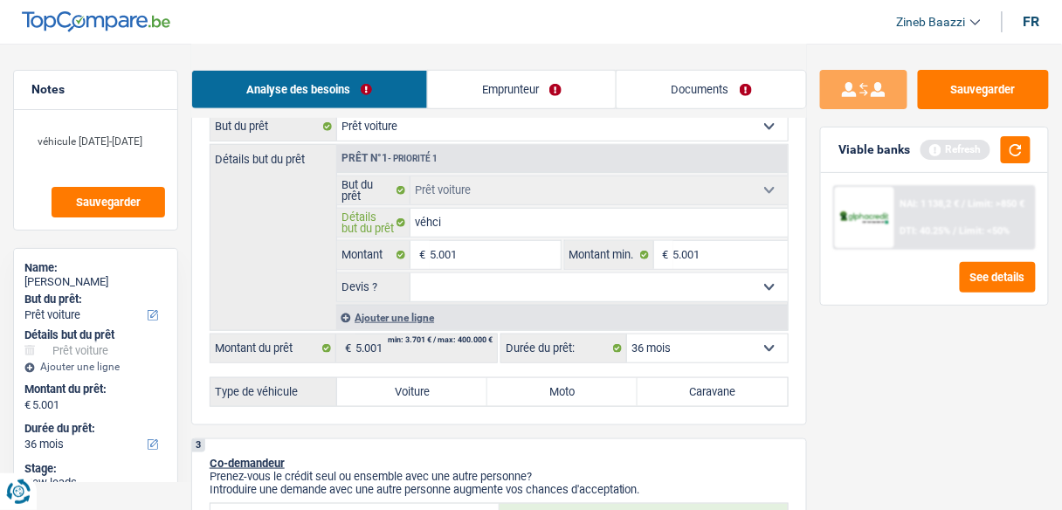
type input "véhc"
type input "véh"
type input "véhi"
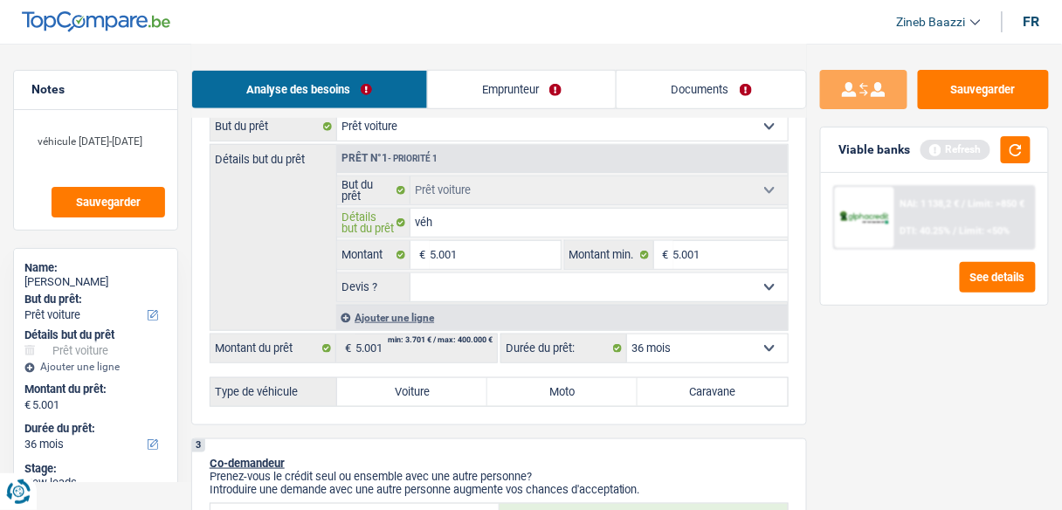
type input "véhi"
type input "véhic"
type input "véhicu"
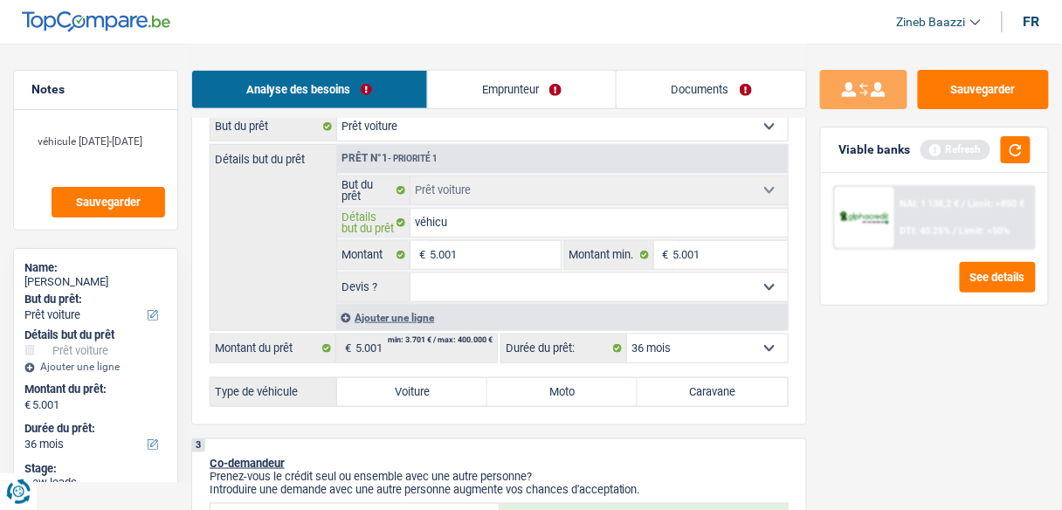
type input "véhicul"
type input "véhicule"
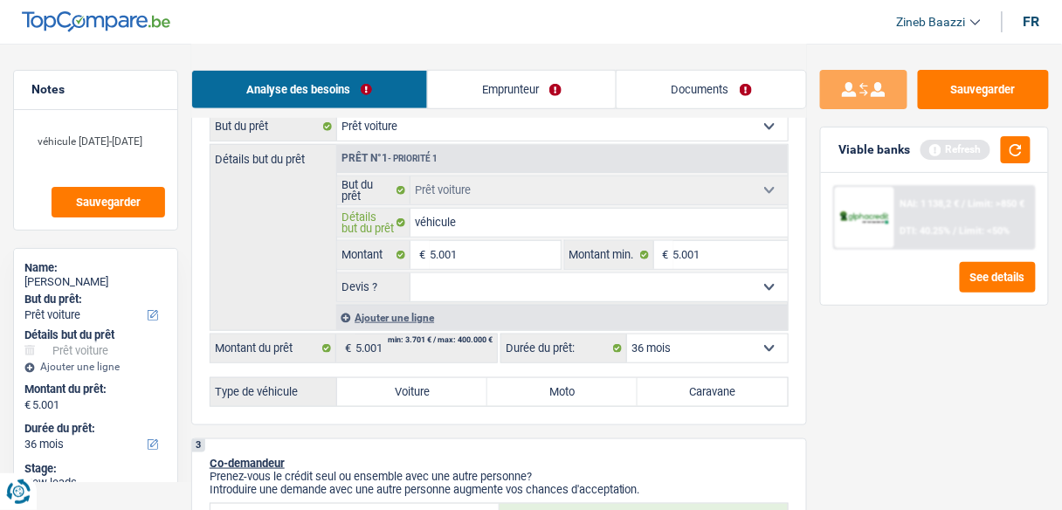
type input "véhicule"
type input "véhicule p"
type input "véhicule pa"
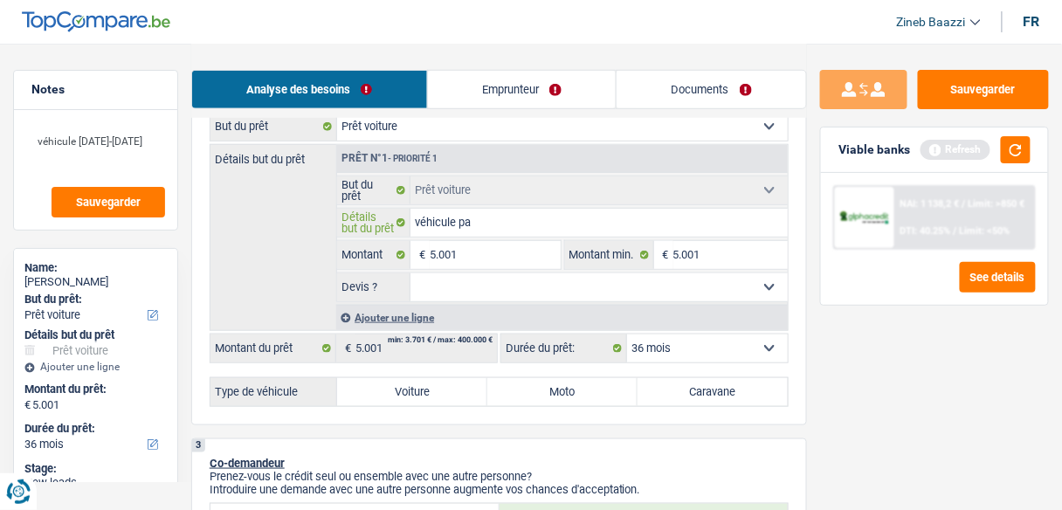
type input "véhicule pas"
type input "véhicule pas e"
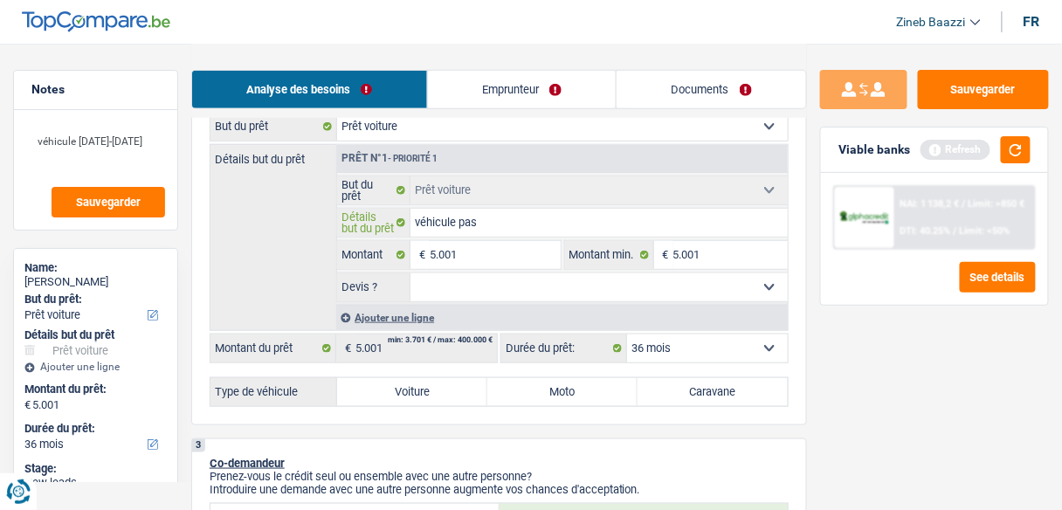
type input "véhicule pas e"
type input "véhicule pas en"
type input "véhicule pas enc"
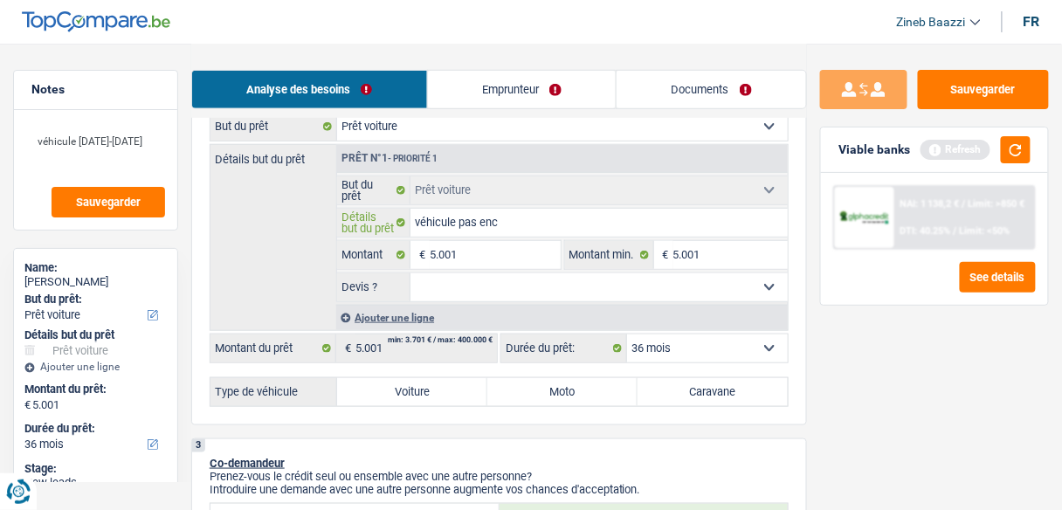
type input "véhicule pas enco"
type input "véhicule pas encor"
type input "véhicule pas encore"
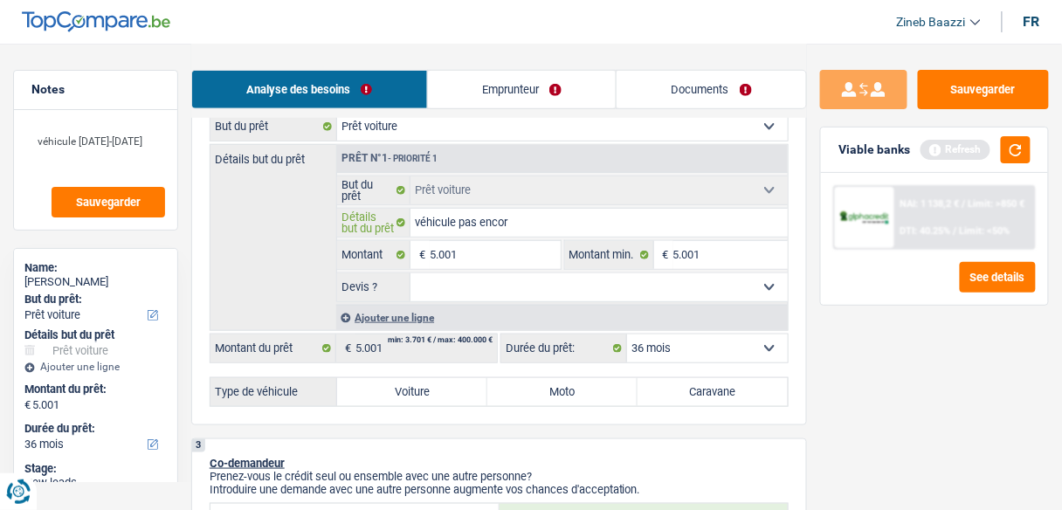
type input "véhicule pas encore"
type input "véhicule pas encore c"
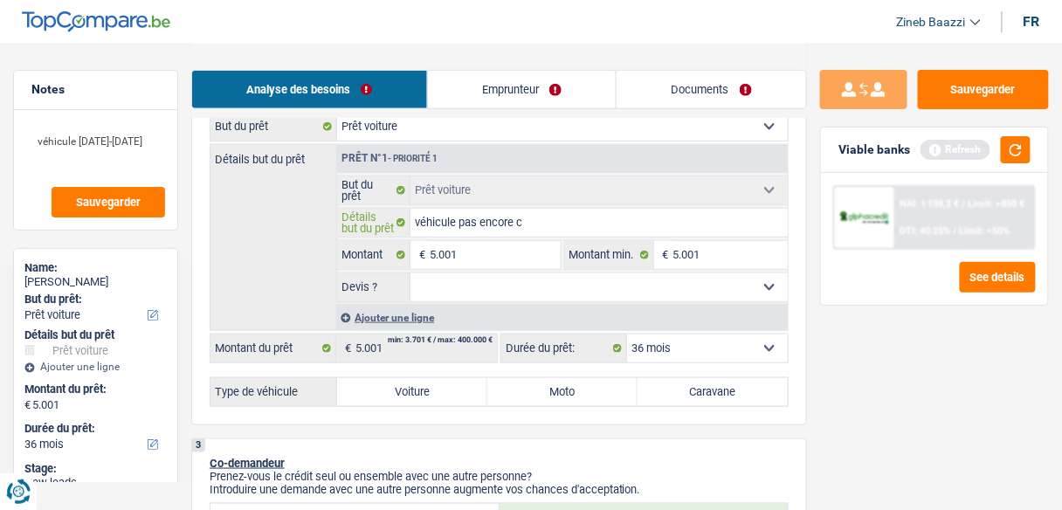
type input "véhicule pas encore ch"
type input "véhicule pas encore cho"
type input "véhicule pas encore choi"
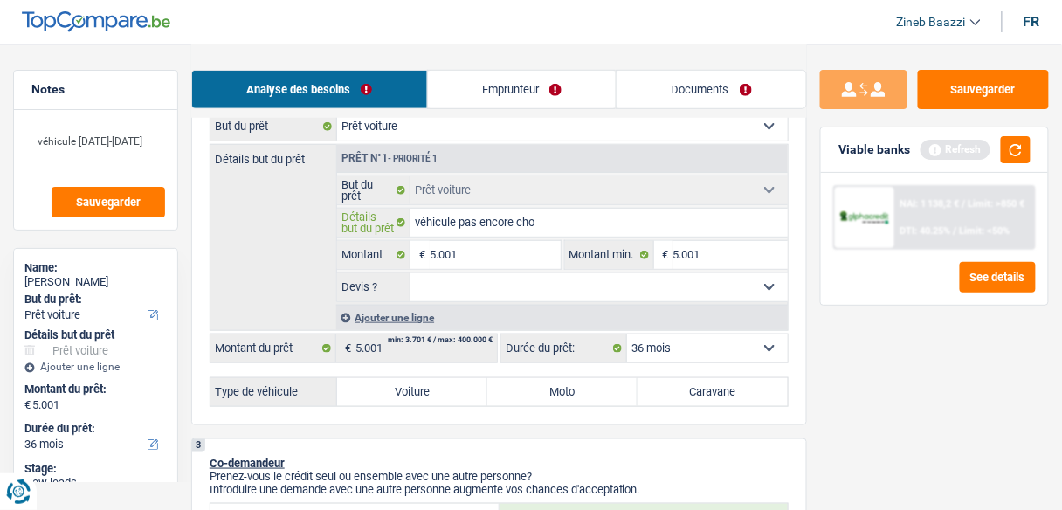
type input "véhicule pas encore choi"
type input "véhicule pas encore chois"
type input "véhicule pas encore choisi"
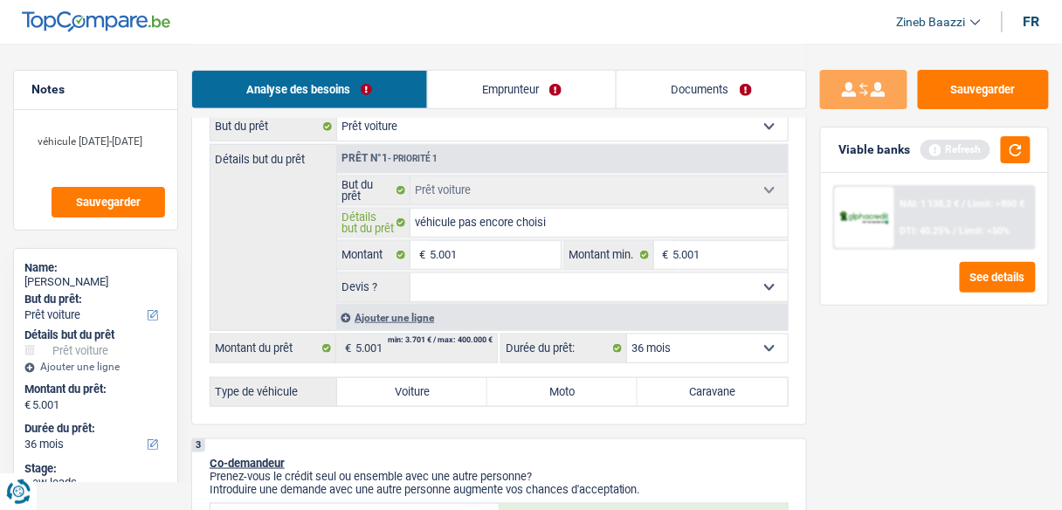
type input "véhicule pas encore choisi"
click at [411, 371] on div "Confort maison: meubles, textile, peinture, électroménager, outillage non-profe…" at bounding box center [499, 259] width 579 height 295
click at [411, 378] on label "Voiture" at bounding box center [412, 392] width 150 height 28
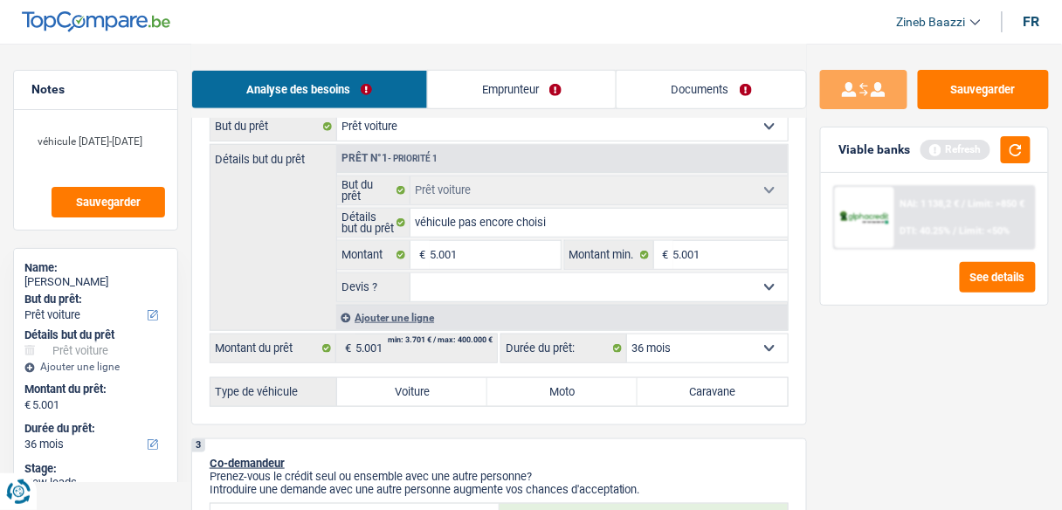
click at [411, 378] on input "Voiture" at bounding box center [412, 392] width 150 height 28
radio input "true"
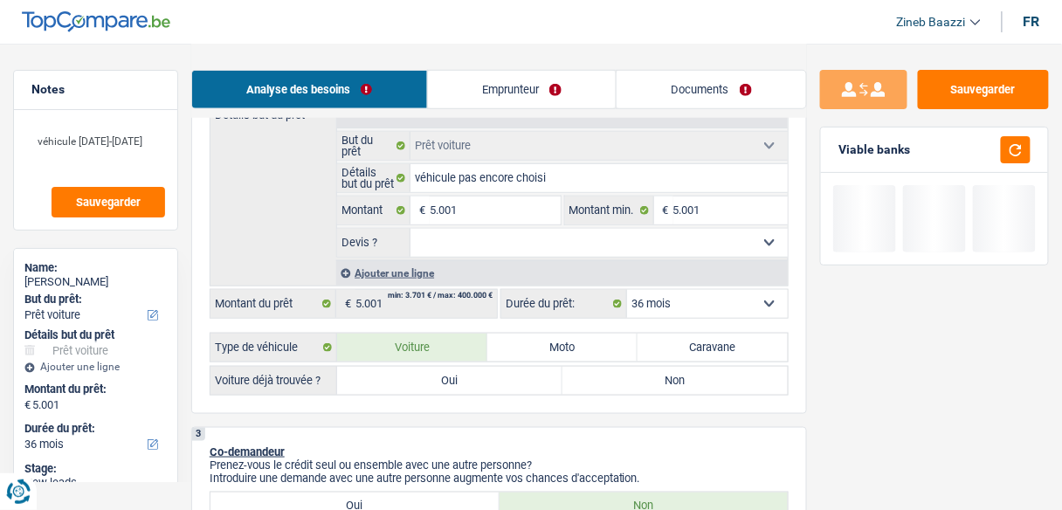
scroll to position [349, 0]
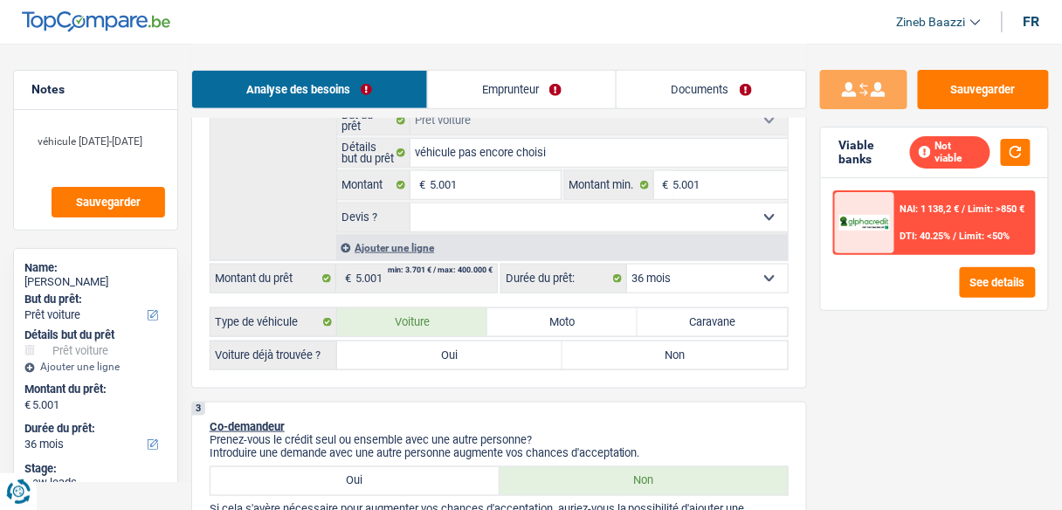
click at [678, 356] on label "Non" at bounding box center [674, 355] width 225 height 28
click at [678, 356] on input "Non" at bounding box center [674, 355] width 225 height 28
radio input "true"
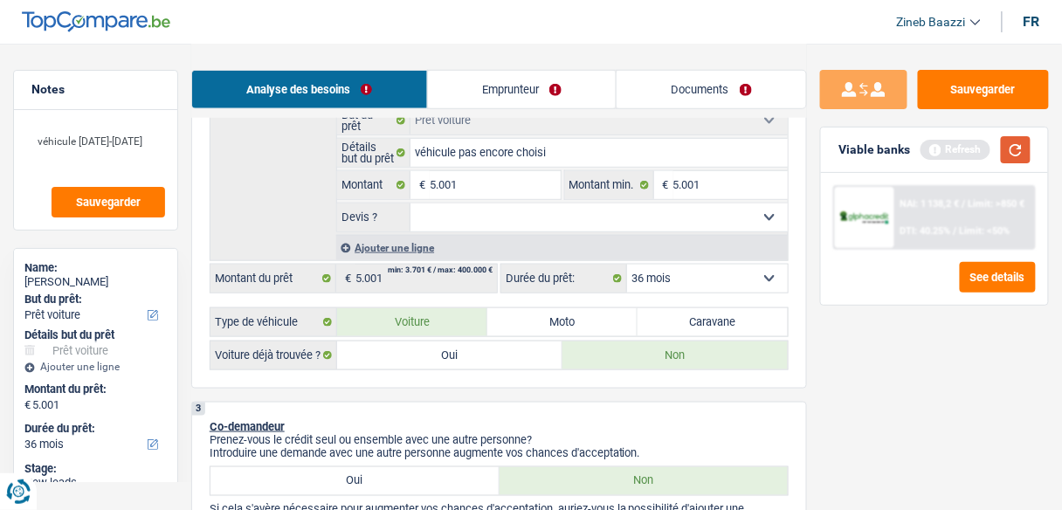
click at [1014, 152] on button "button" at bounding box center [1016, 149] width 30 height 27
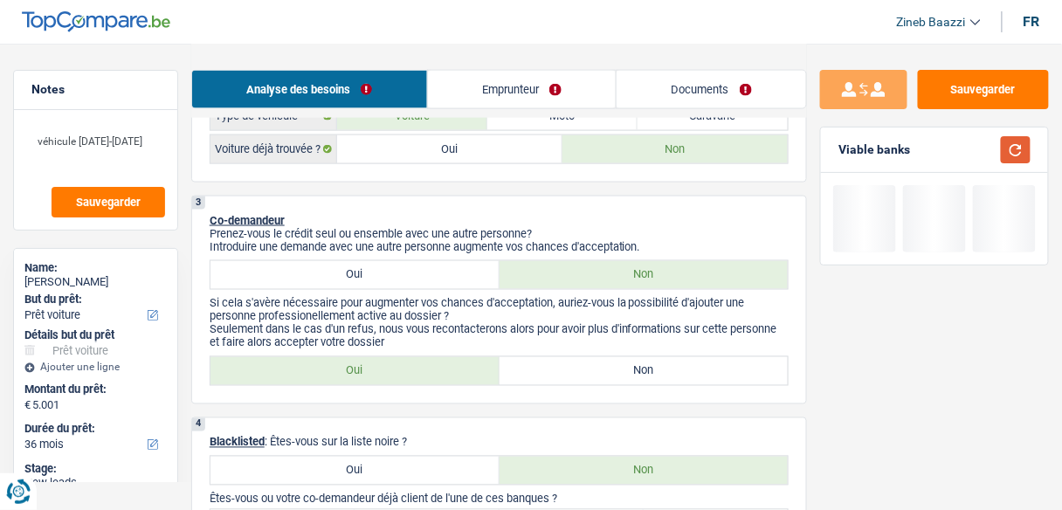
scroll to position [559, 0]
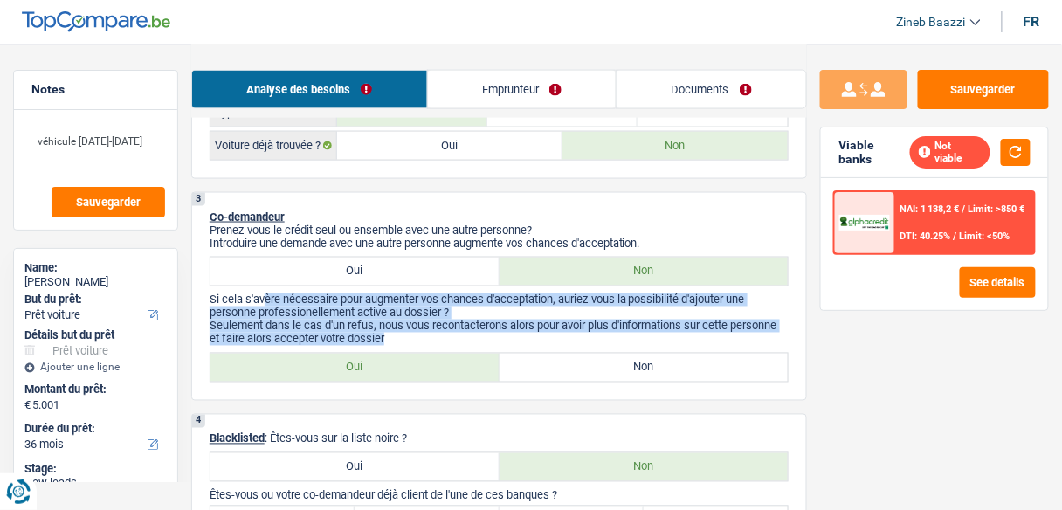
drag, startPoint x: 262, startPoint y: 296, endPoint x: 420, endPoint y: 333, distance: 162.2
click at [420, 333] on div "Si cela s'avère nécessaire pour augmenter vos chances d'acceptation, auriez-vou…" at bounding box center [499, 319] width 579 height 52
click at [447, 339] on p "Seulement dans le cas d'un refus, nous vous recontacterons alors pour avoir plu…" at bounding box center [499, 333] width 579 height 26
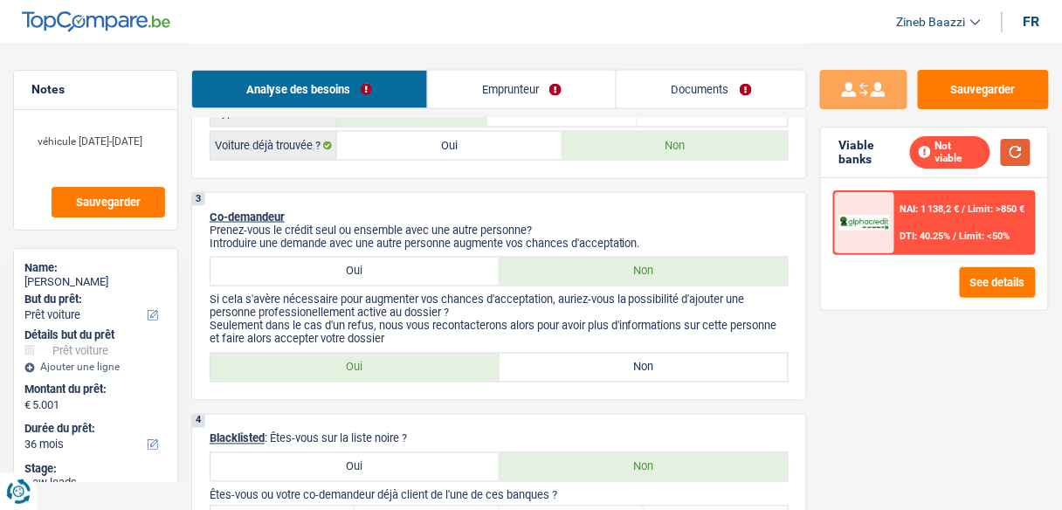
click at [1022, 154] on button "button" at bounding box center [1016, 152] width 30 height 27
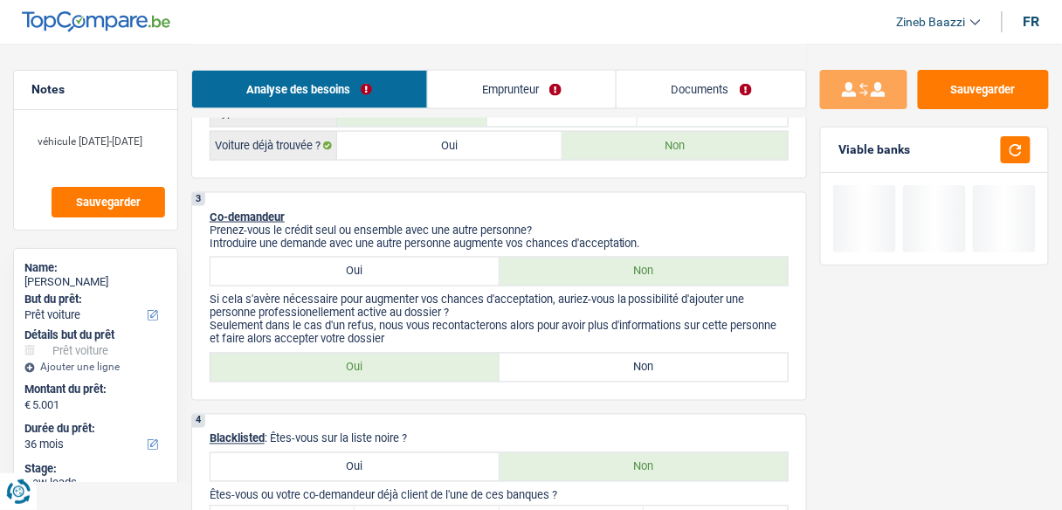
click at [483, 355] on label "Oui" at bounding box center [354, 368] width 289 height 28
click at [483, 355] on input "Oui" at bounding box center [354, 368] width 289 height 28
radio input "true"
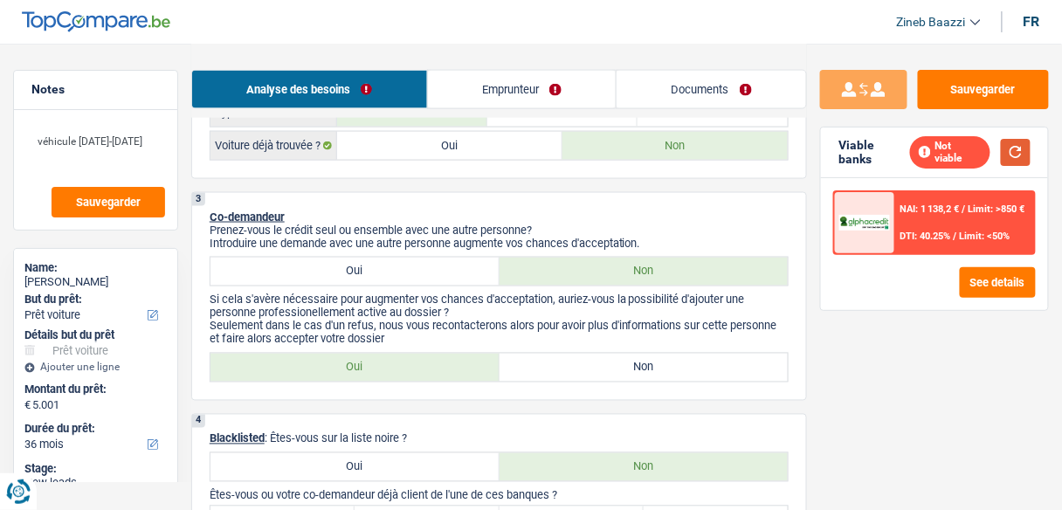
drag, startPoint x: 1023, startPoint y: 148, endPoint x: 1002, endPoint y: 155, distance: 22.4
click at [1023, 148] on button "button" at bounding box center [1016, 152] width 30 height 27
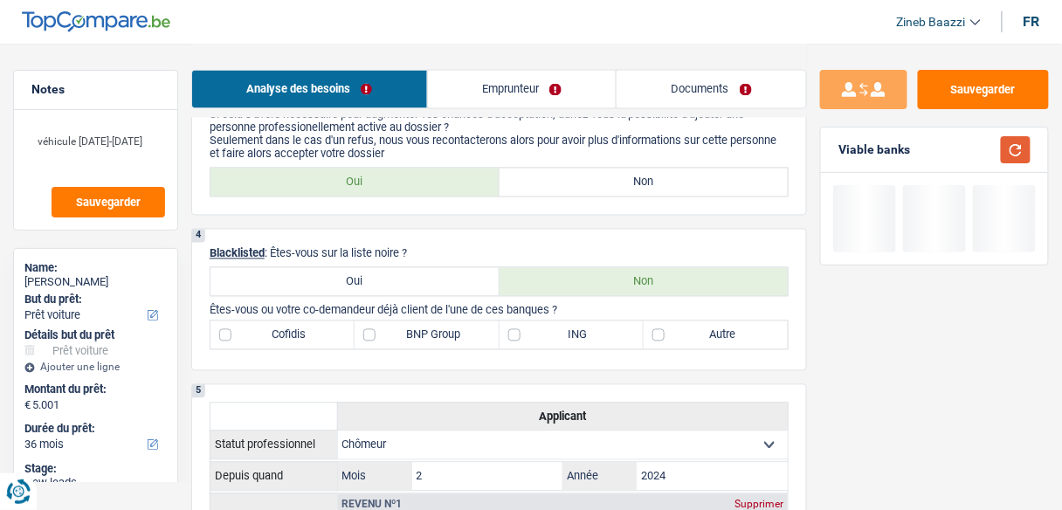
scroll to position [768, 0]
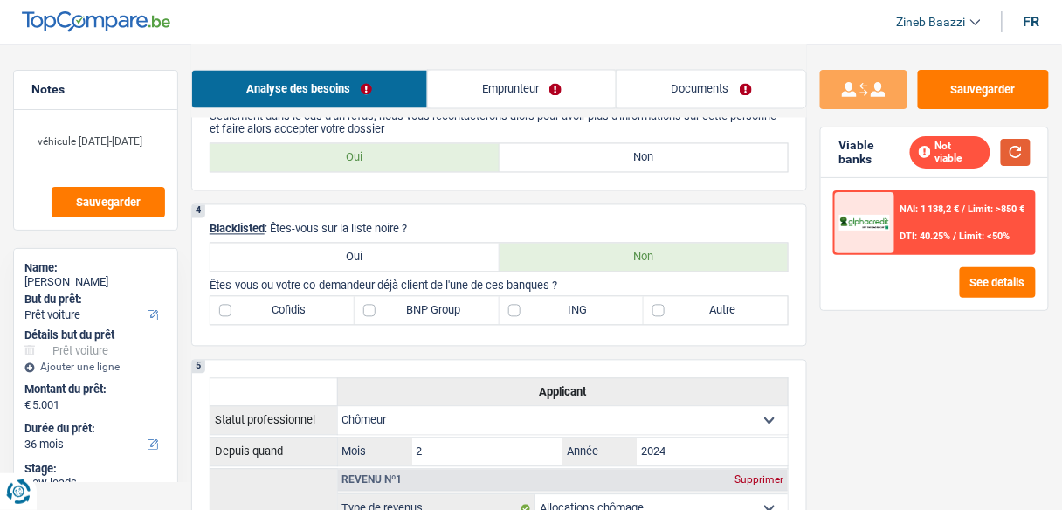
click at [1011, 157] on button "button" at bounding box center [1016, 152] width 30 height 27
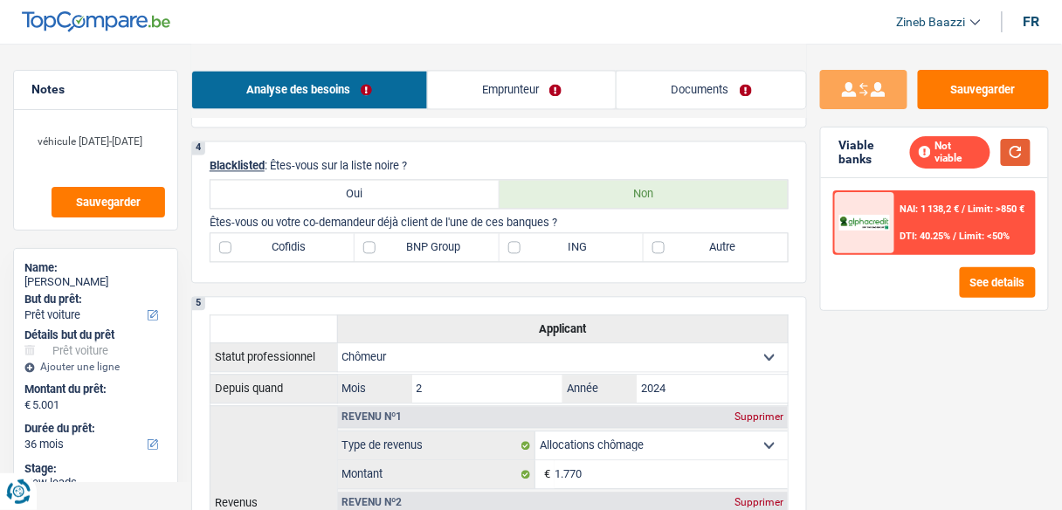
scroll to position [838, 0]
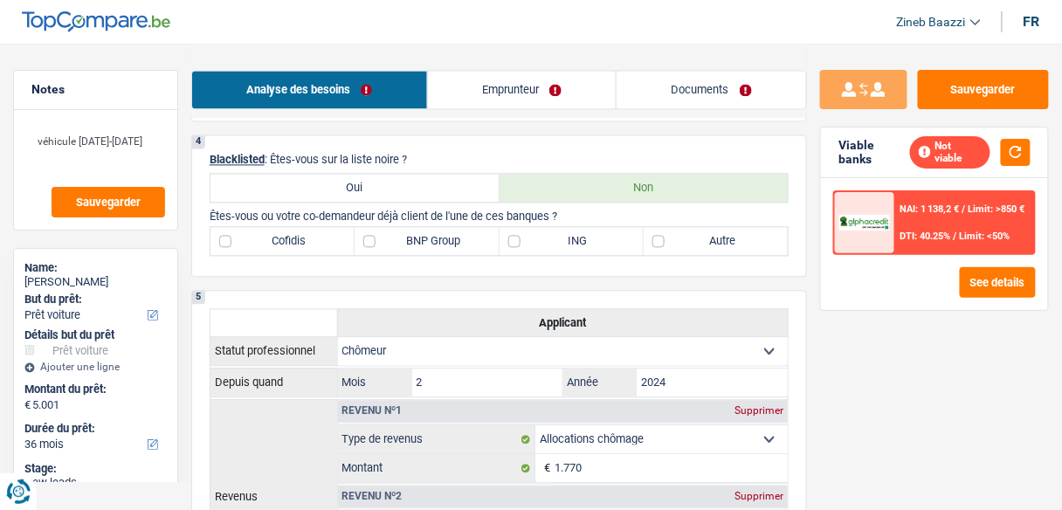
drag, startPoint x: 280, startPoint y: 157, endPoint x: 426, endPoint y: 143, distance: 146.5
click at [426, 143] on div "4 Blacklisted : Êtes-vous sur la liste noire ? Oui Non Êtes-vous ou votre co-de…" at bounding box center [499, 205] width 616 height 142
click at [430, 148] on div "4 Blacklisted : Êtes-vous sur la liste noire ? Oui Non Êtes-vous ou votre co-de…" at bounding box center [499, 205] width 616 height 142
click at [1018, 158] on button "button" at bounding box center [1016, 152] width 30 height 27
click at [443, 153] on p "Blacklisted : Êtes-vous sur la liste noire ?" at bounding box center [499, 159] width 579 height 13
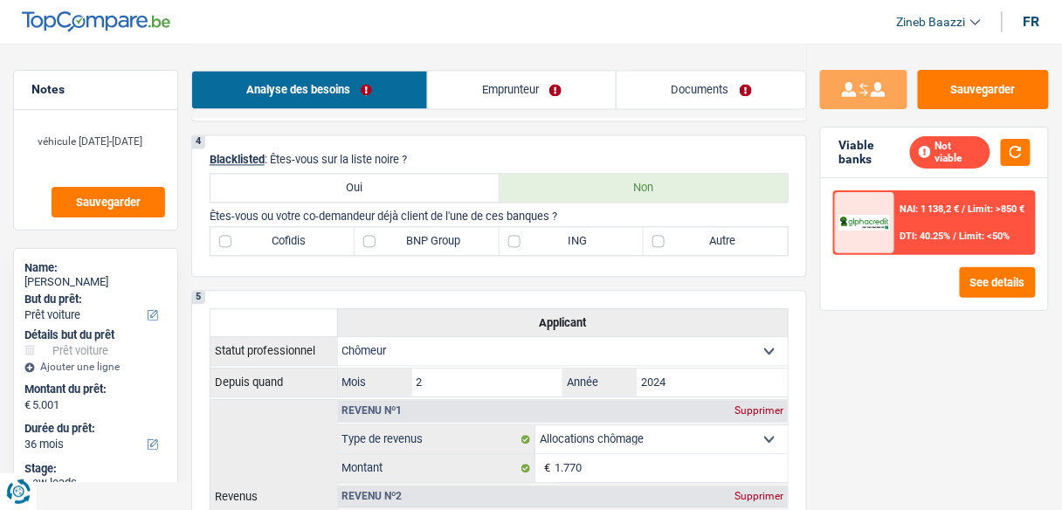
click at [571, 228] on label "ING" at bounding box center [571, 241] width 144 height 28
click at [571, 228] on input "ING" at bounding box center [571, 241] width 144 height 28
checkbox input "true"
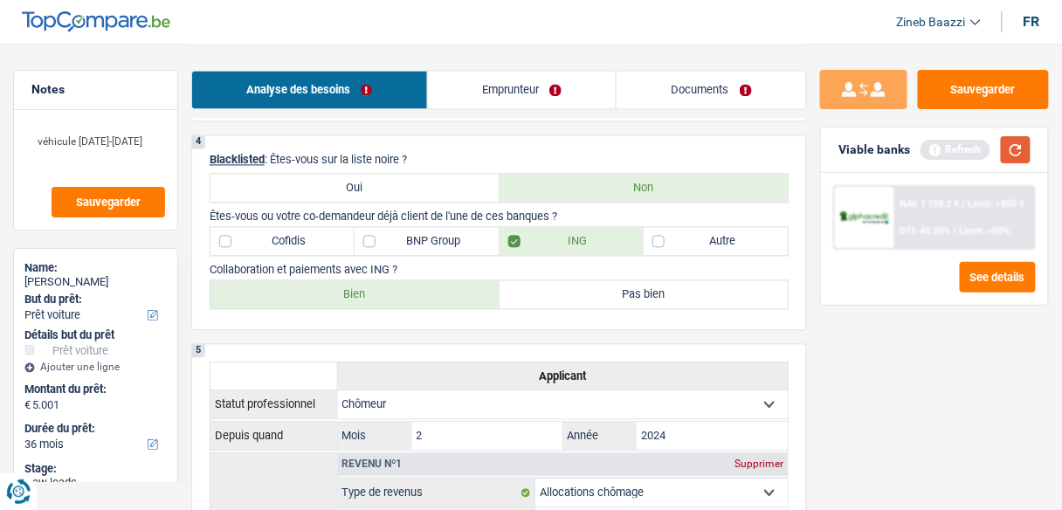
click at [1021, 144] on button "button" at bounding box center [1016, 149] width 30 height 27
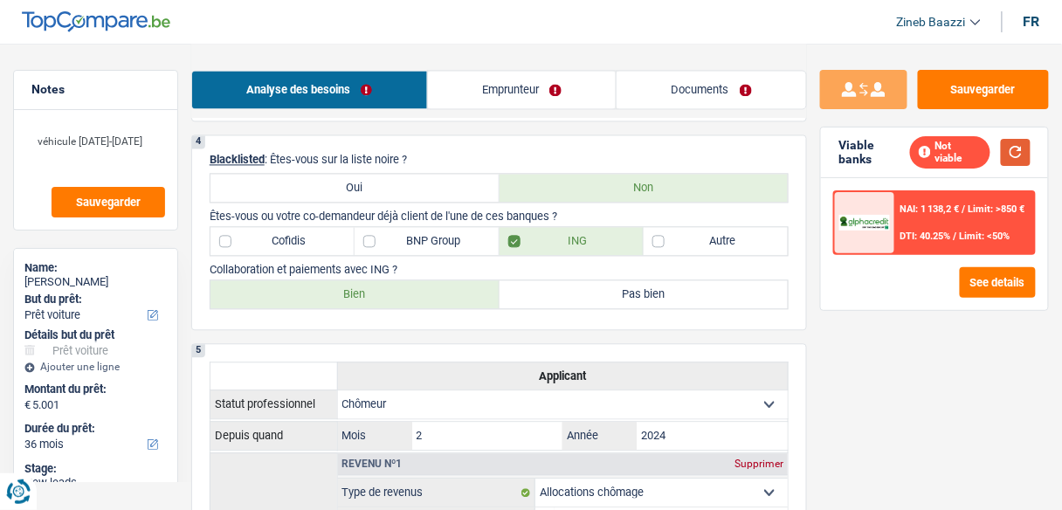
click at [1007, 153] on button "button" at bounding box center [1016, 152] width 30 height 27
drag, startPoint x: 432, startPoint y: 205, endPoint x: 587, endPoint y: 215, distance: 154.8
click at [587, 215] on p "Êtes-vous ou votre co-demandeur déjà client de l'une de ces banques ?" at bounding box center [499, 216] width 579 height 13
click at [583, 212] on p "Êtes-vous ou votre co-demandeur déjà client de l'une de ces banques ?" at bounding box center [499, 216] width 579 height 13
click at [1016, 164] on div "Viable banks Not viable" at bounding box center [934, 152] width 227 height 51
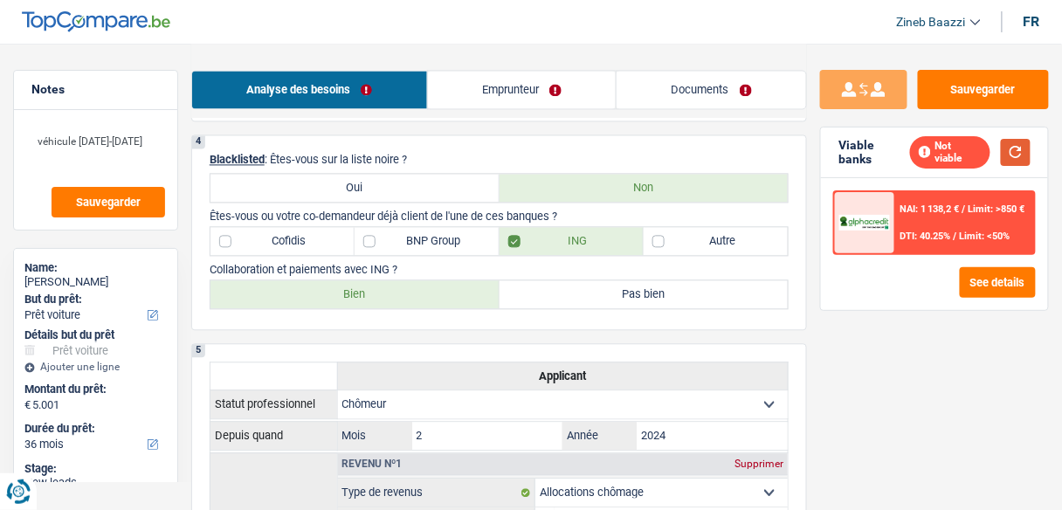
click at [1018, 155] on button "button" at bounding box center [1016, 152] width 30 height 27
drag, startPoint x: 570, startPoint y: 208, endPoint x: 211, endPoint y: 210, distance: 358.9
click at [211, 210] on p "Êtes-vous ou votre co-demandeur déjà client de l'une de ces banques ?" at bounding box center [499, 216] width 579 height 13
click at [1018, 139] on button "button" at bounding box center [1016, 152] width 30 height 27
click at [148, 139] on textarea "véhicule 2010-2015" at bounding box center [95, 148] width 139 height 52
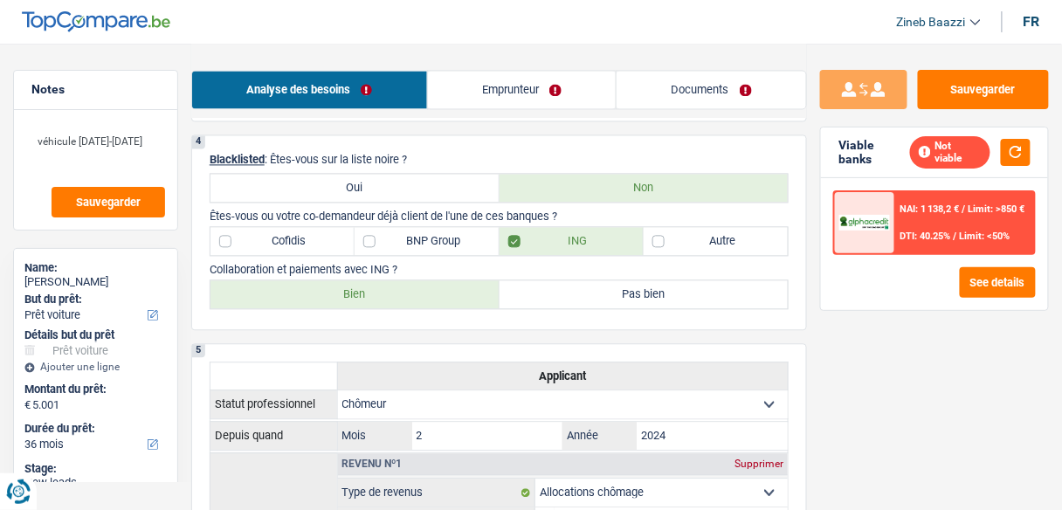
click at [150, 144] on textarea "véhicule 2010-2015" at bounding box center [95, 148] width 139 height 52
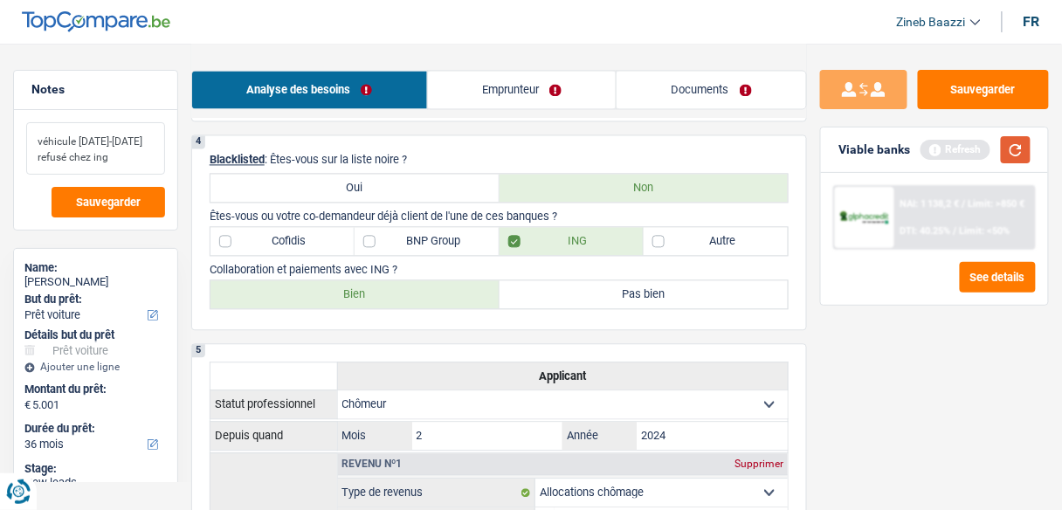
type textarea "véhicule 2010-2015 refusé chez ing"
click at [1015, 160] on button "button" at bounding box center [1016, 149] width 30 height 27
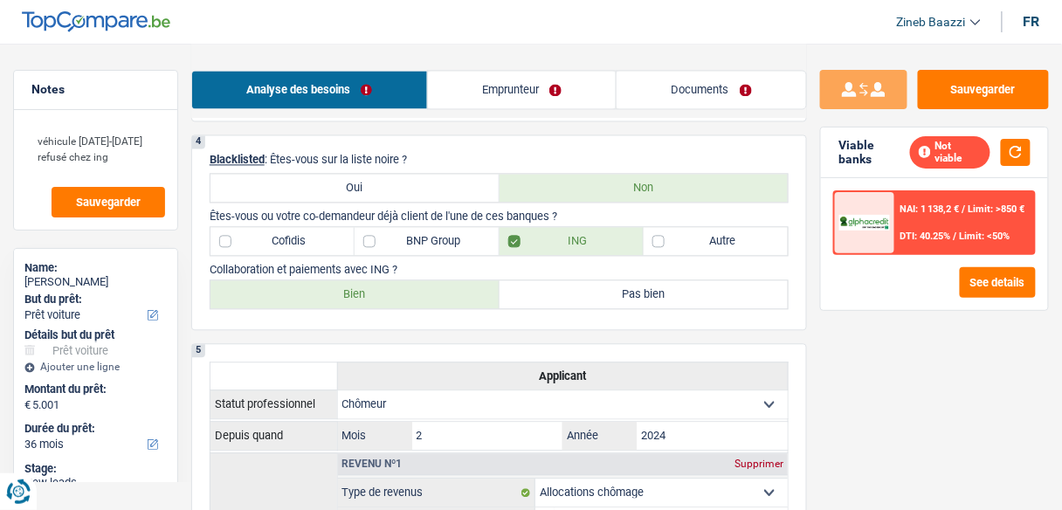
click at [416, 295] on label "Bien" at bounding box center [354, 294] width 289 height 28
click at [416, 295] on input "Bien" at bounding box center [354, 294] width 289 height 28
radio input "true"
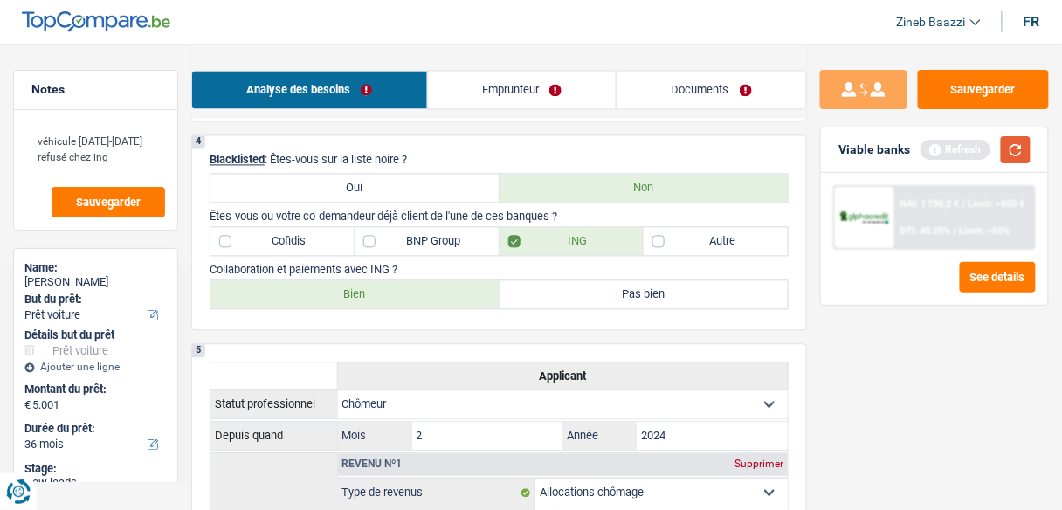
click at [1009, 150] on button "button" at bounding box center [1016, 149] width 30 height 27
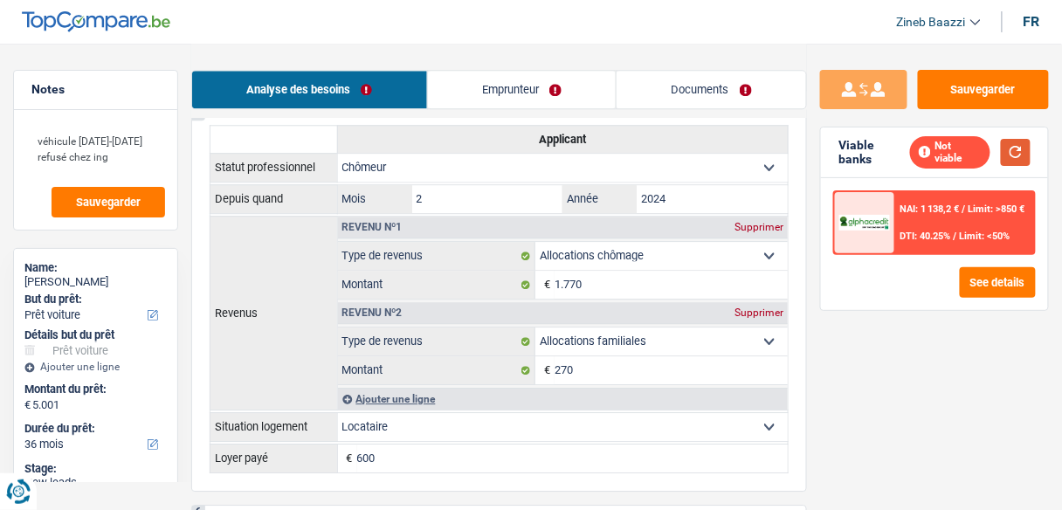
scroll to position [1048, 0]
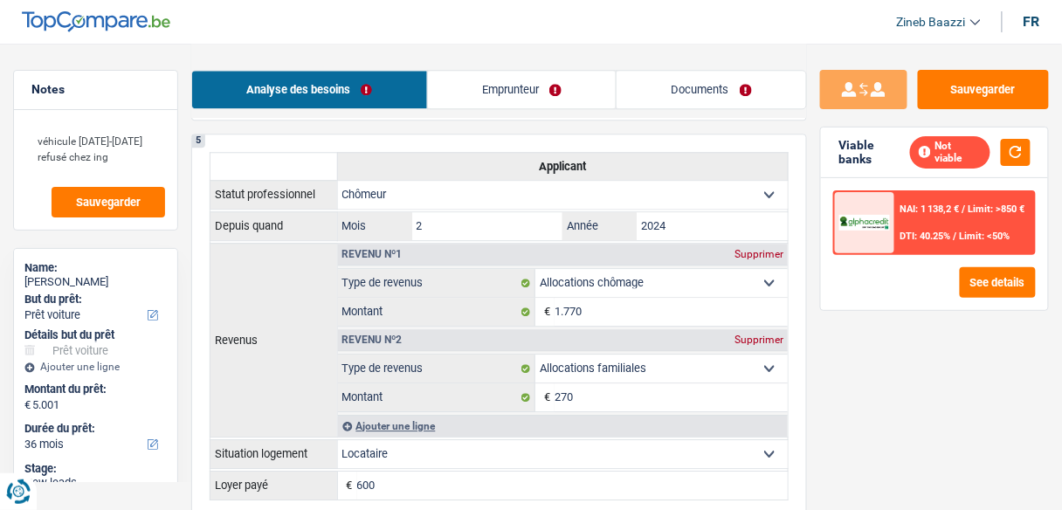
click at [531, 164] on th "Applicant" at bounding box center [562, 166] width 451 height 28
click at [521, 52] on div "Analyse des besoins Emprunteur Documents" at bounding box center [499, 81] width 616 height 74
click at [140, 161] on textarea "véhicule 2010-2015 refusé chez ing" at bounding box center [95, 148] width 139 height 52
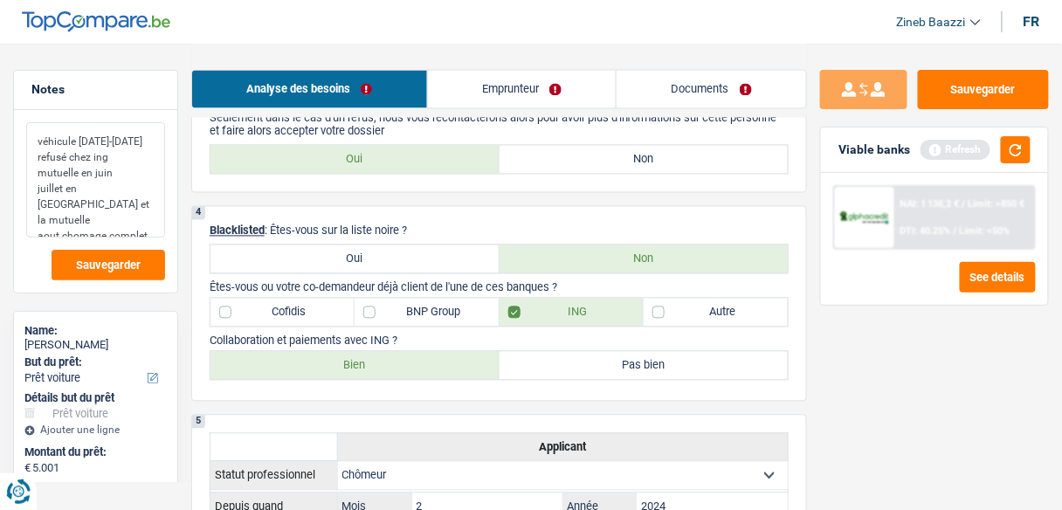
scroll to position [908, 0]
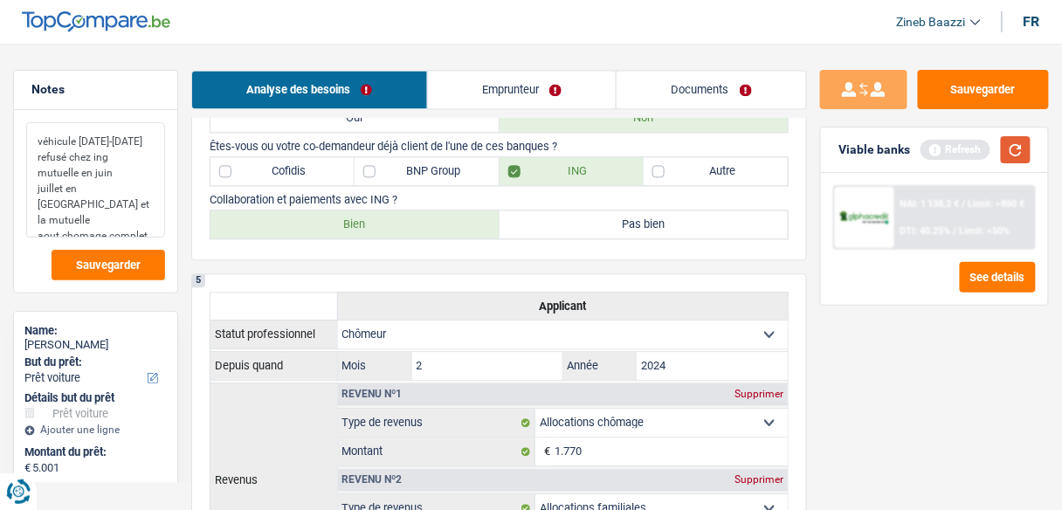
type textarea "véhicule 2010-2015 refusé chez ing mutuelle en juin juillet en chomage et la mu…"
click at [1016, 152] on button "button" at bounding box center [1016, 149] width 30 height 27
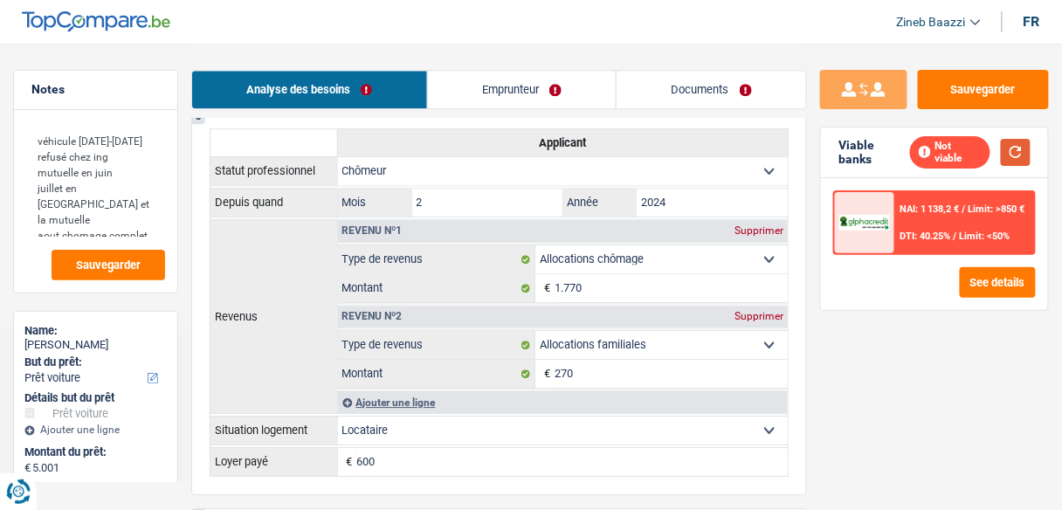
scroll to position [1048, 0]
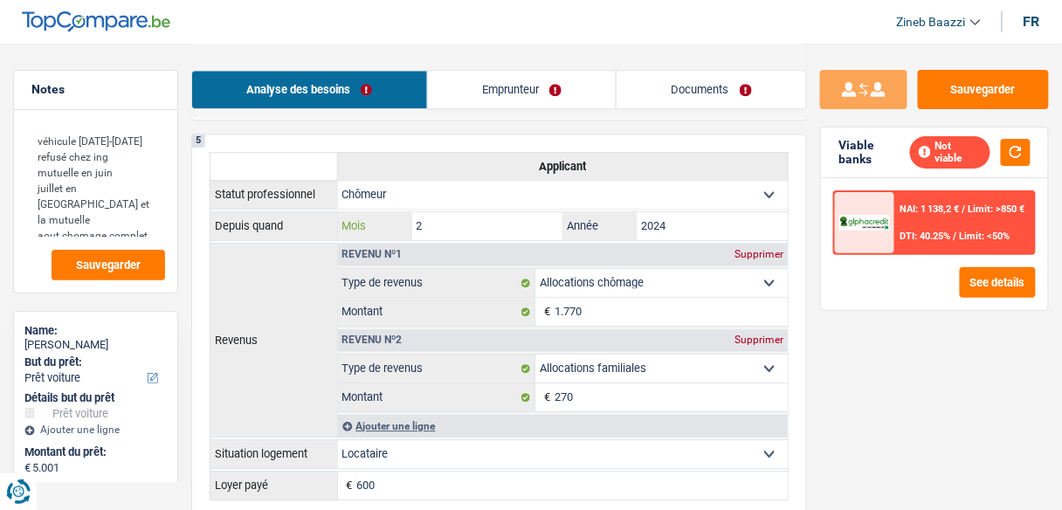
click at [493, 226] on input "2" at bounding box center [487, 226] width 151 height 28
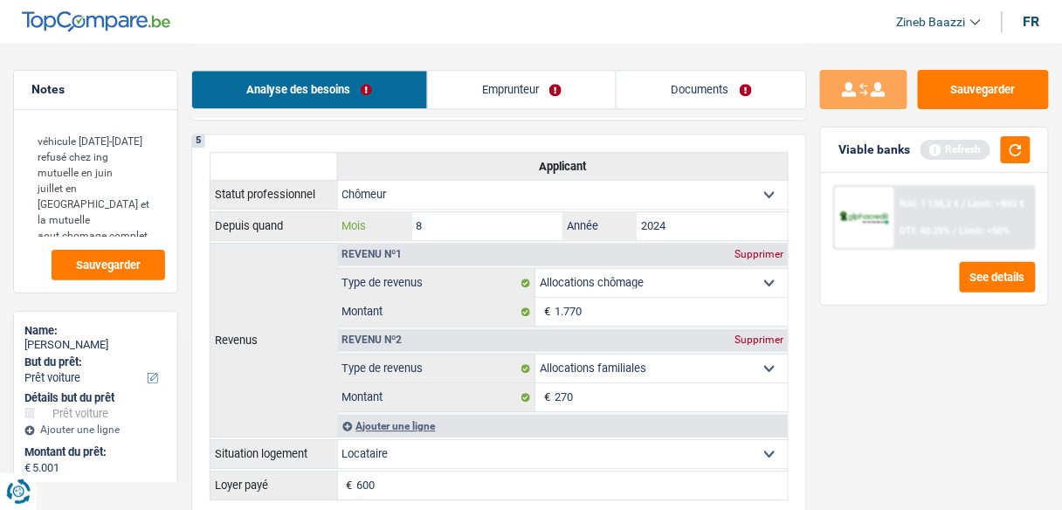
type input "8"
click at [701, 222] on input "2024" at bounding box center [712, 226] width 151 height 28
type input "2025"
click at [1020, 150] on button "button" at bounding box center [1016, 149] width 30 height 27
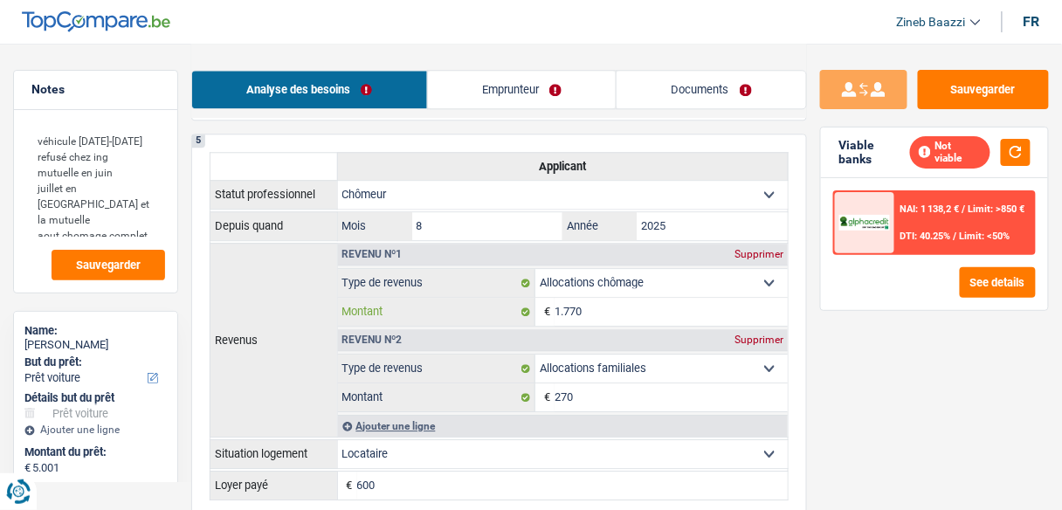
click at [616, 307] on input "1.770" at bounding box center [670, 312] width 233 height 28
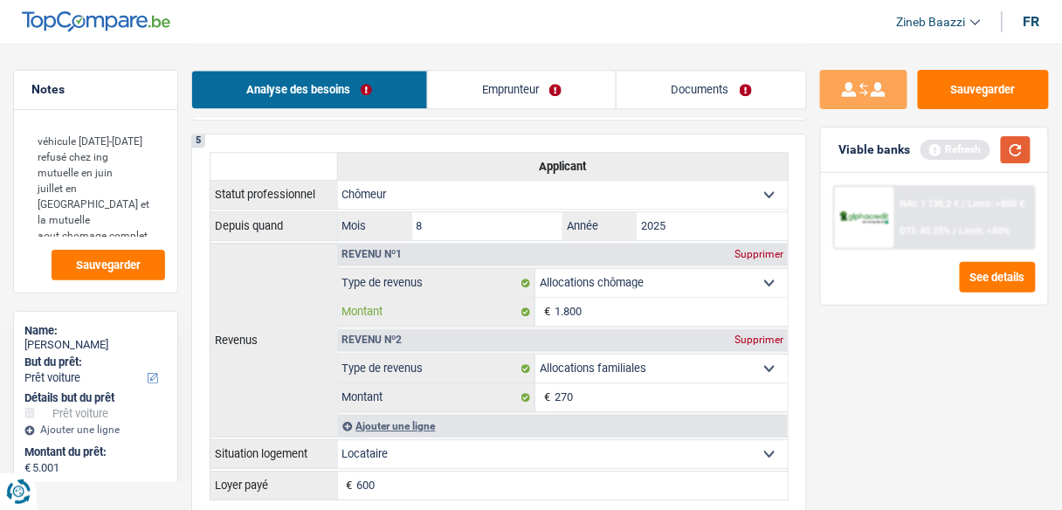
type input "1.800"
click at [1020, 148] on button "button" at bounding box center [1016, 149] width 30 height 27
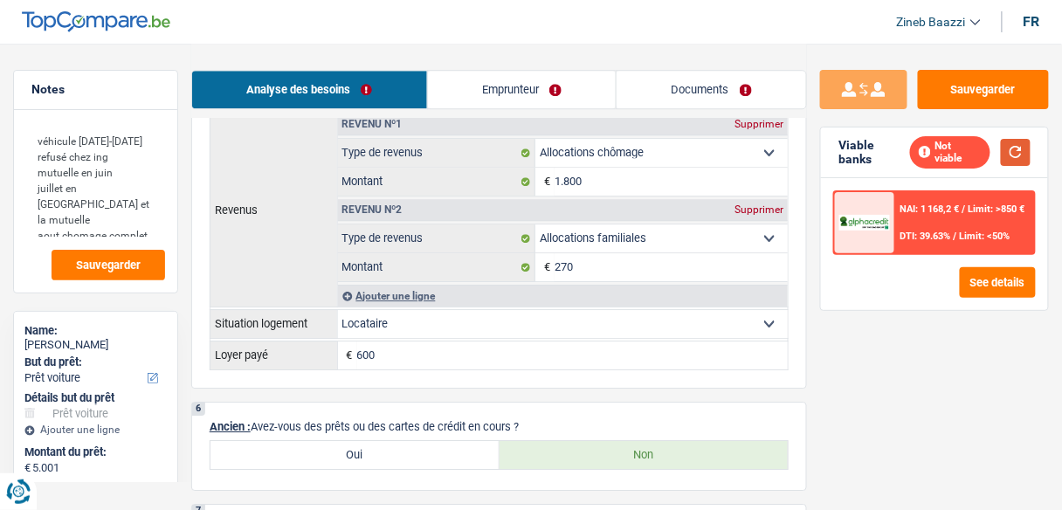
scroll to position [1187, 0]
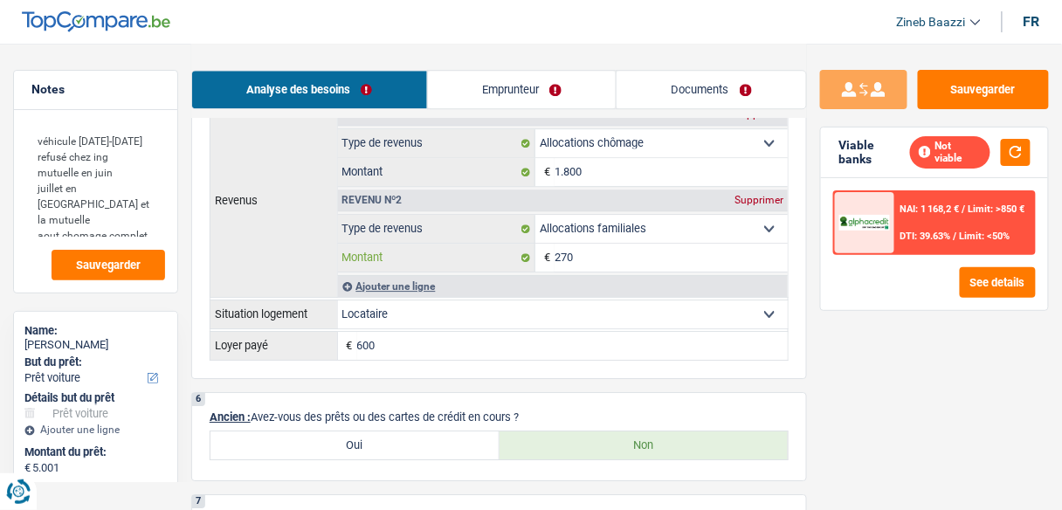
click at [611, 253] on input "270" at bounding box center [670, 258] width 233 height 28
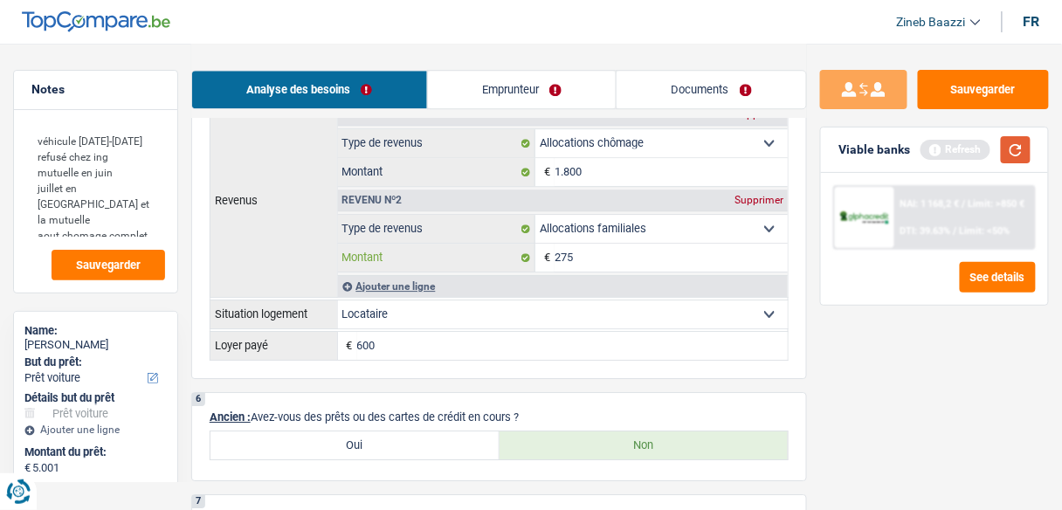
type input "275"
click at [1023, 146] on button "button" at bounding box center [1016, 149] width 30 height 27
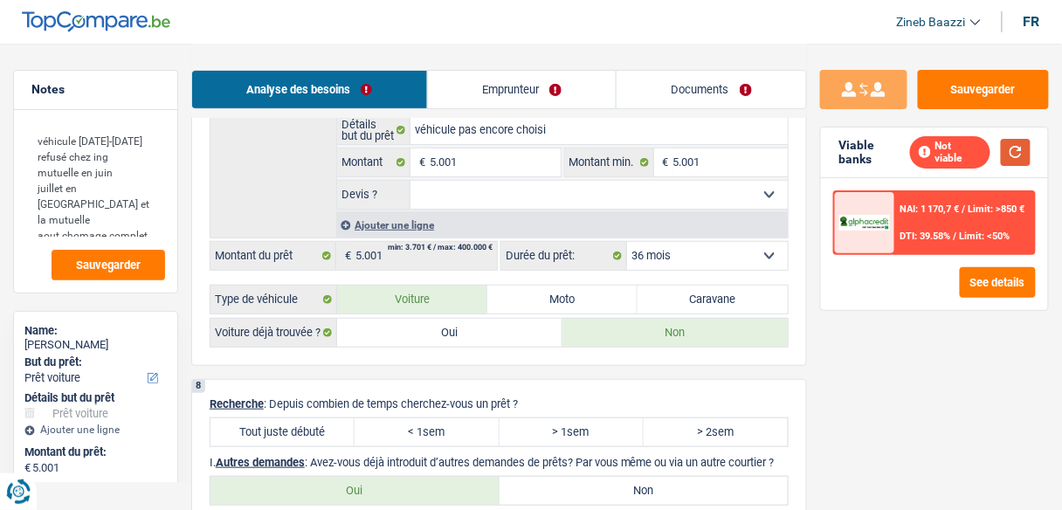
scroll to position [1816, 0]
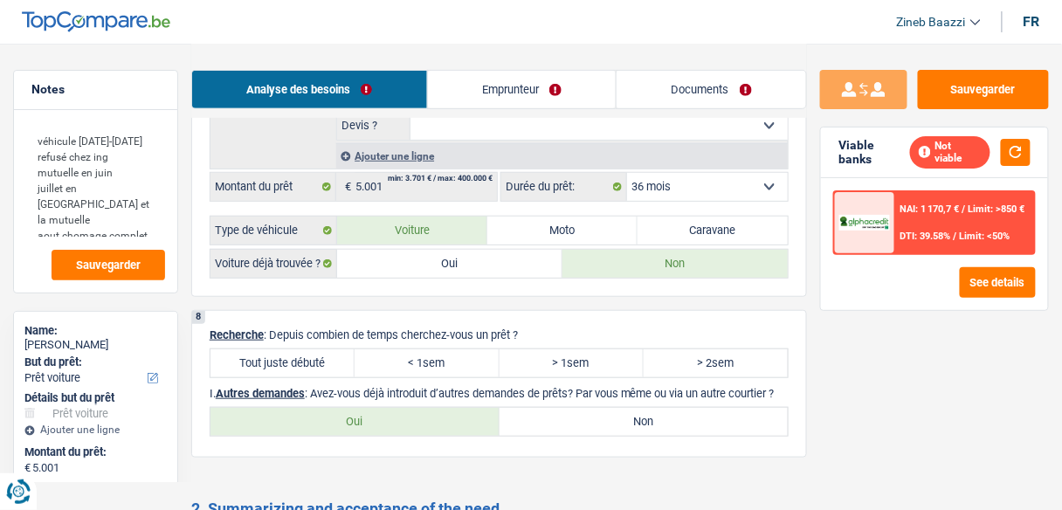
click at [288, 349] on label "Tout juste débuté" at bounding box center [282, 363] width 144 height 28
click at [288, 349] on input "Tout juste débuté" at bounding box center [282, 363] width 144 height 28
radio input "true"
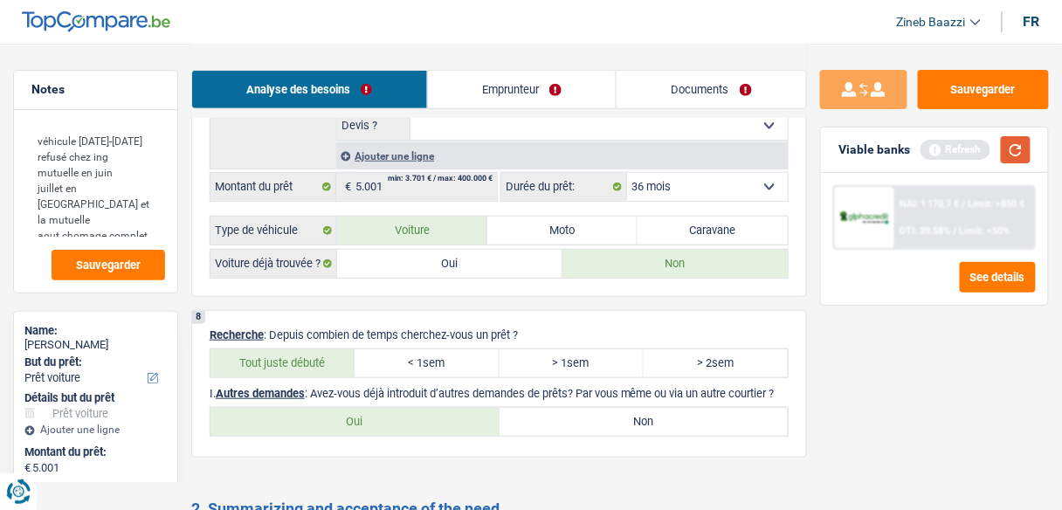
click at [1010, 147] on button "button" at bounding box center [1016, 149] width 30 height 27
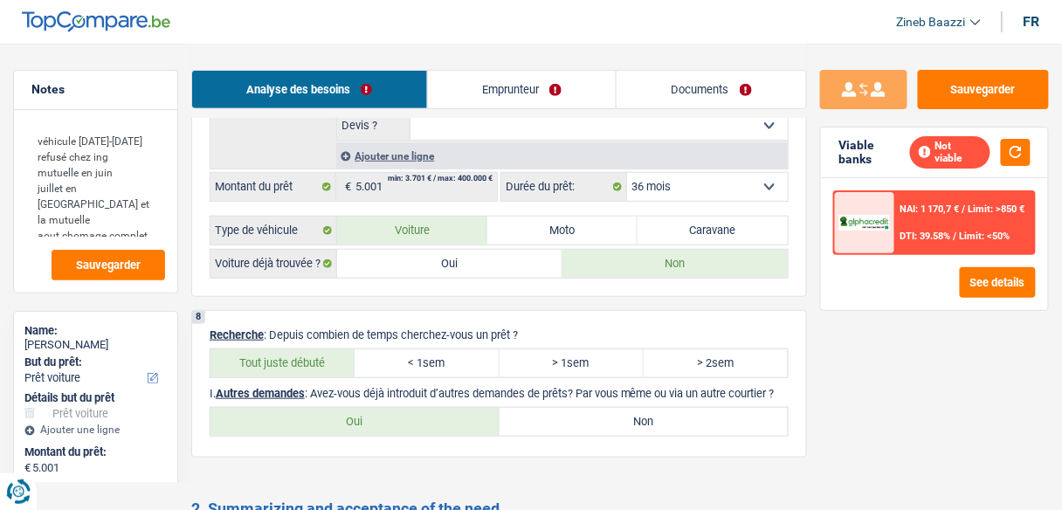
drag, startPoint x: 326, startPoint y: 375, endPoint x: 741, endPoint y: 383, distance: 415.7
click at [741, 387] on p "I. Autres demandes : Avez-vous déjà introduit d’autres demandes de prêts? Par v…" at bounding box center [499, 393] width 579 height 13
click at [733, 349] on label "> 2sem" at bounding box center [716, 363] width 144 height 28
click at [733, 349] on input "> 2sem" at bounding box center [716, 363] width 144 height 28
radio input "true"
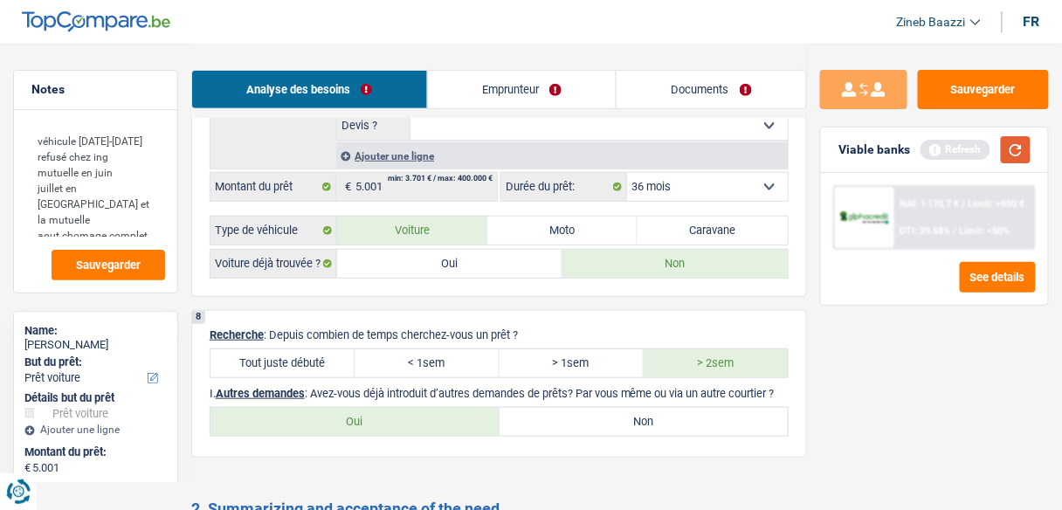
click at [1028, 152] on button "button" at bounding box center [1016, 149] width 30 height 27
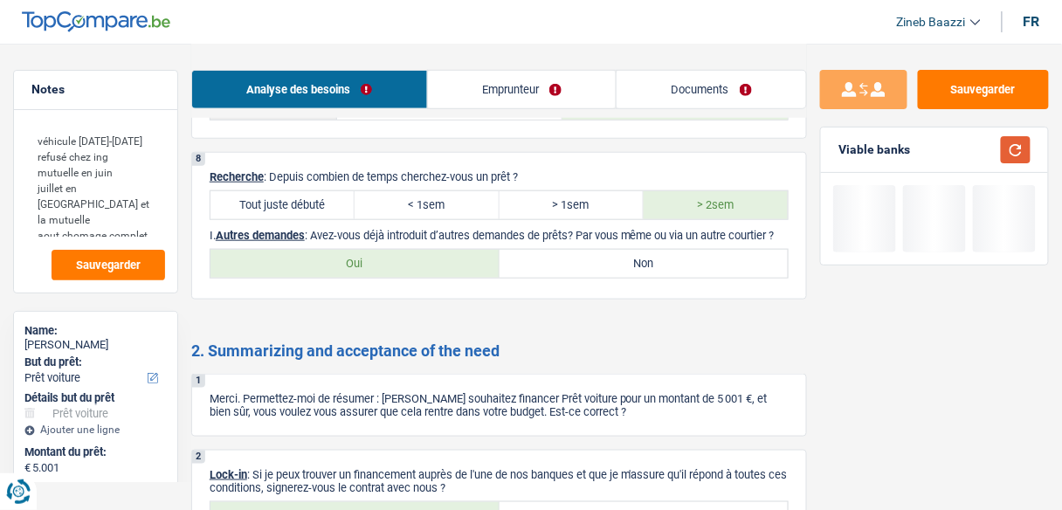
scroll to position [2026, 0]
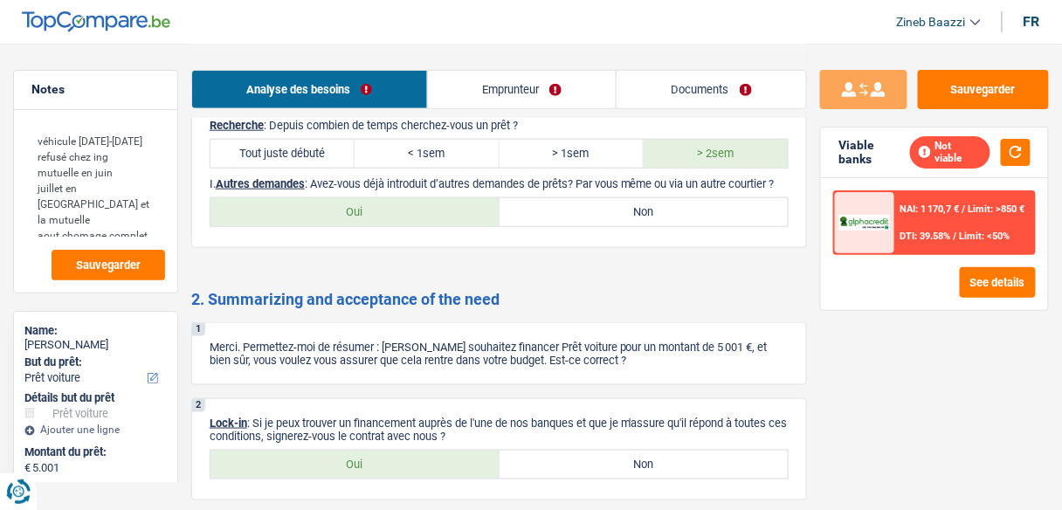
click at [524, 209] on label "Non" at bounding box center [643, 212] width 289 height 28
click at [524, 209] on input "Non" at bounding box center [643, 212] width 289 height 28
radio input "true"
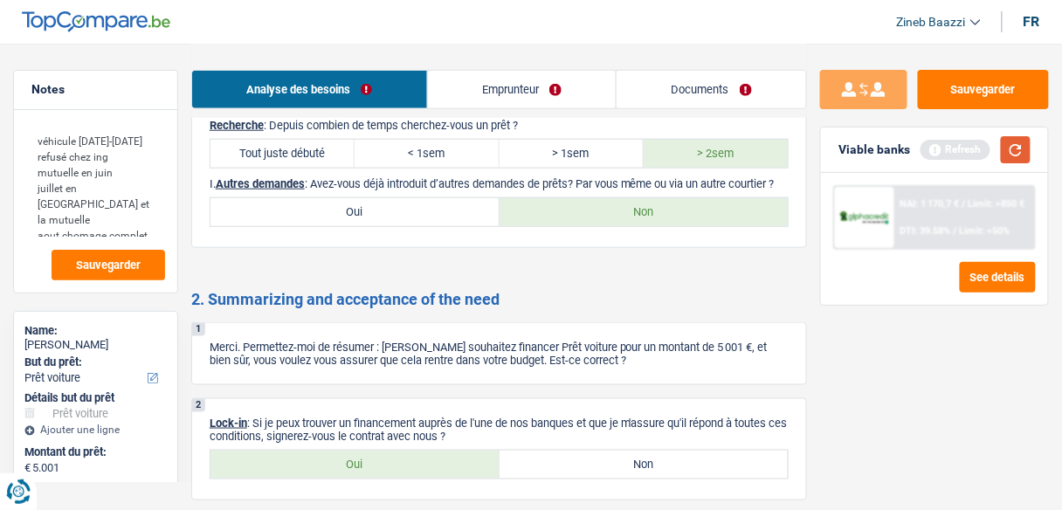
click at [1013, 148] on button "button" at bounding box center [1016, 149] width 30 height 27
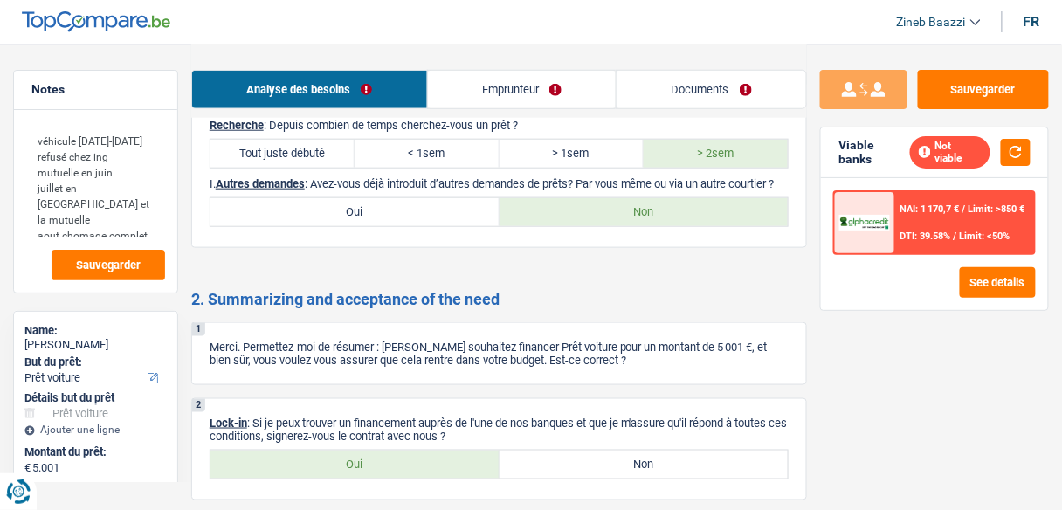
drag, startPoint x: 336, startPoint y: 346, endPoint x: 363, endPoint y: 352, distance: 27.7
click at [337, 346] on p "Merci. Permettez-moi de résumer : Vous souhaitez financer Prêt voiture pour un …" at bounding box center [499, 354] width 579 height 26
click at [499, 87] on link "Emprunteur" at bounding box center [522, 90] width 189 height 38
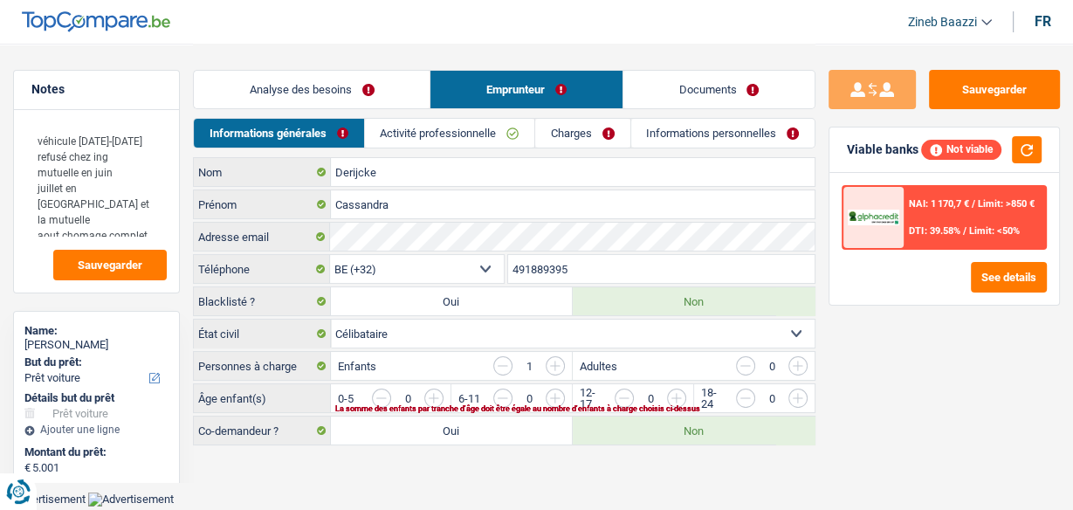
click at [288, 89] on link "Analyse des besoins" at bounding box center [312, 90] width 236 height 38
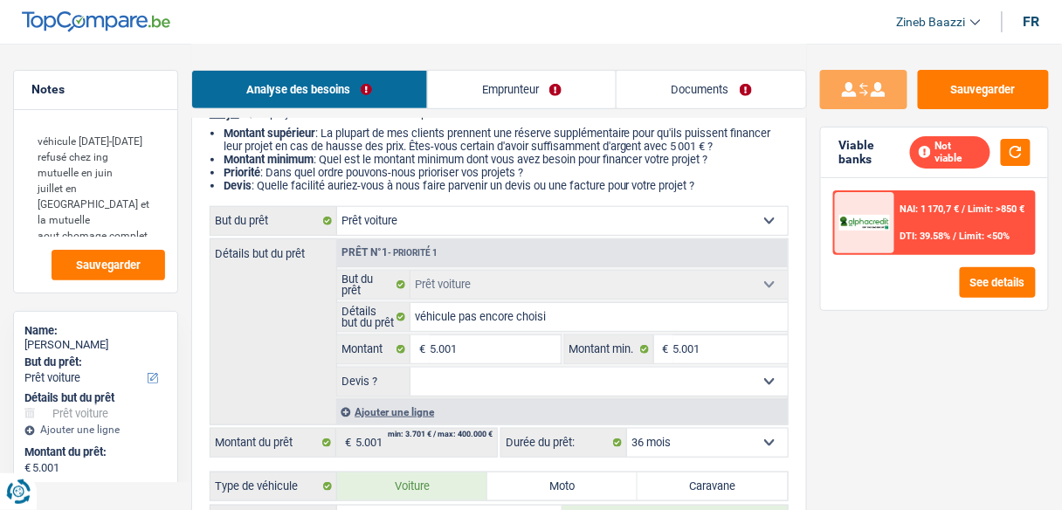
scroll to position [210, 0]
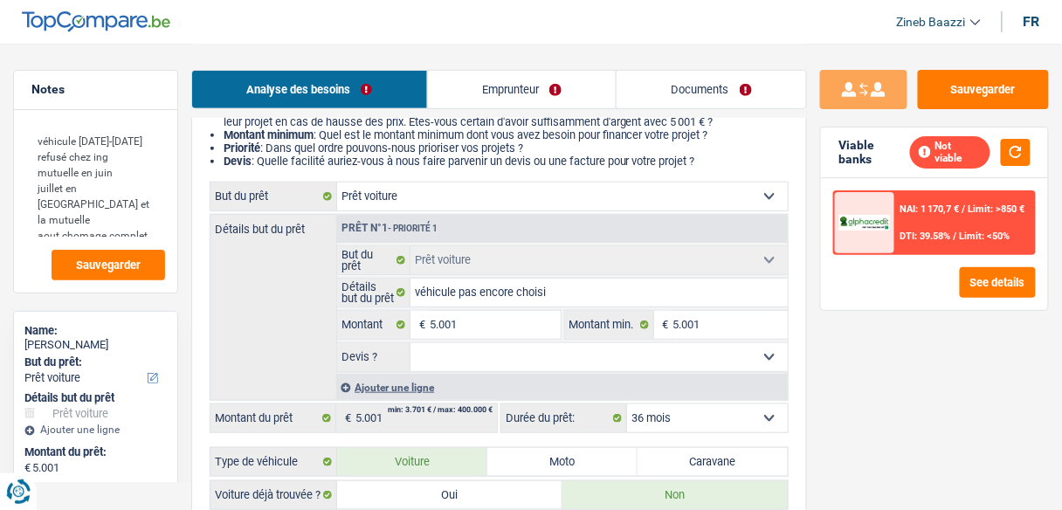
click at [730, 410] on select "12 mois 18 mois 24 mois 30 mois 36 mois Sélectionner une option" at bounding box center [707, 418] width 161 height 28
select select "18"
click at [627, 404] on select "12 mois 18 mois 24 mois 30 mois 36 mois Sélectionner une option" at bounding box center [707, 418] width 161 height 28
select select "18"
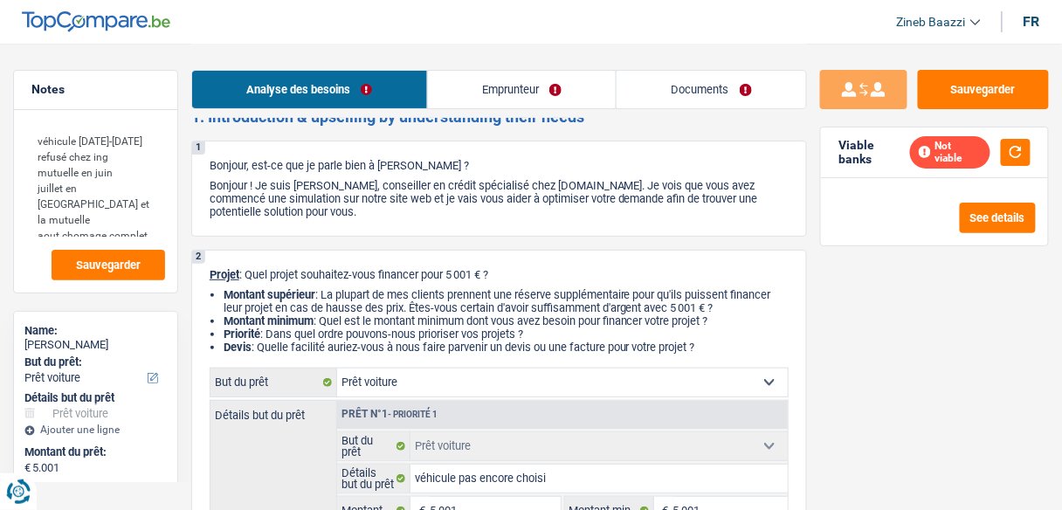
scroll to position [0, 0]
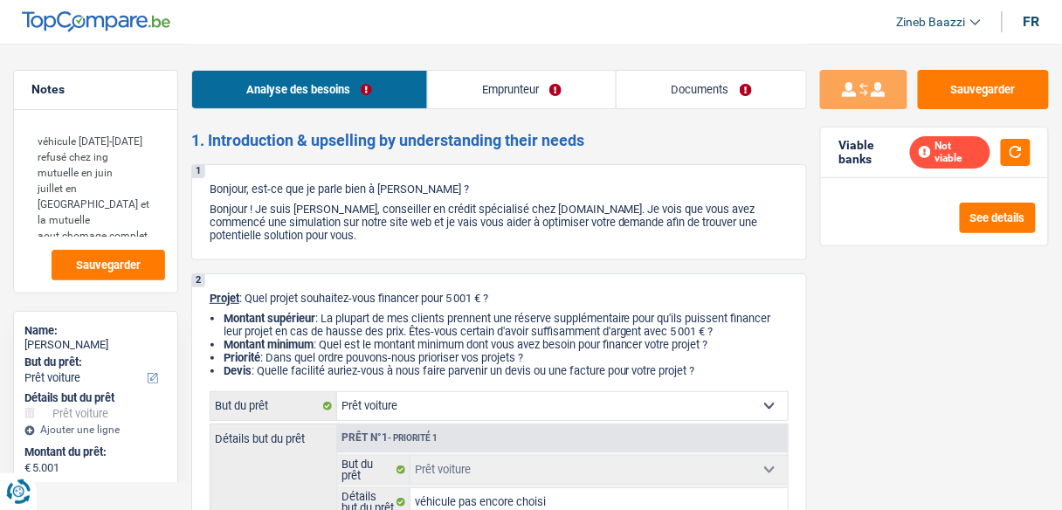
click at [506, 93] on link "Emprunteur" at bounding box center [522, 90] width 189 height 38
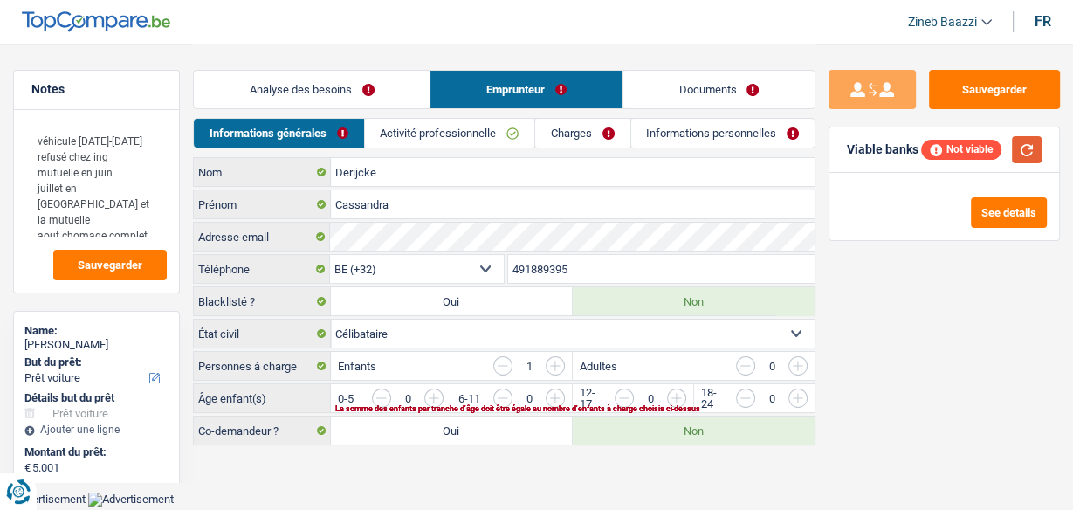
click at [1028, 149] on button "button" at bounding box center [1027, 149] width 30 height 27
click at [436, 391] on input "button" at bounding box center [734, 403] width 621 height 28
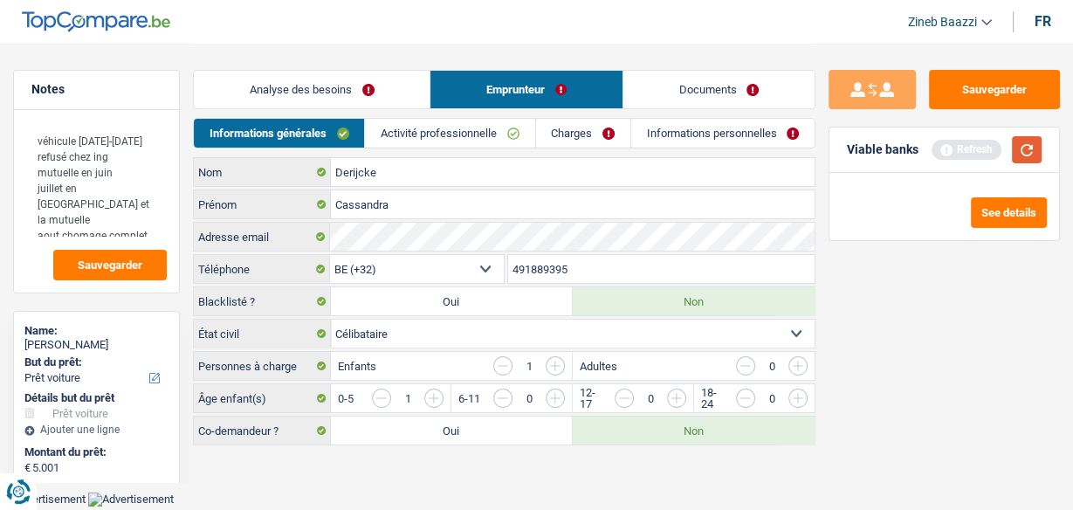
click at [1029, 149] on button "button" at bounding box center [1027, 149] width 30 height 27
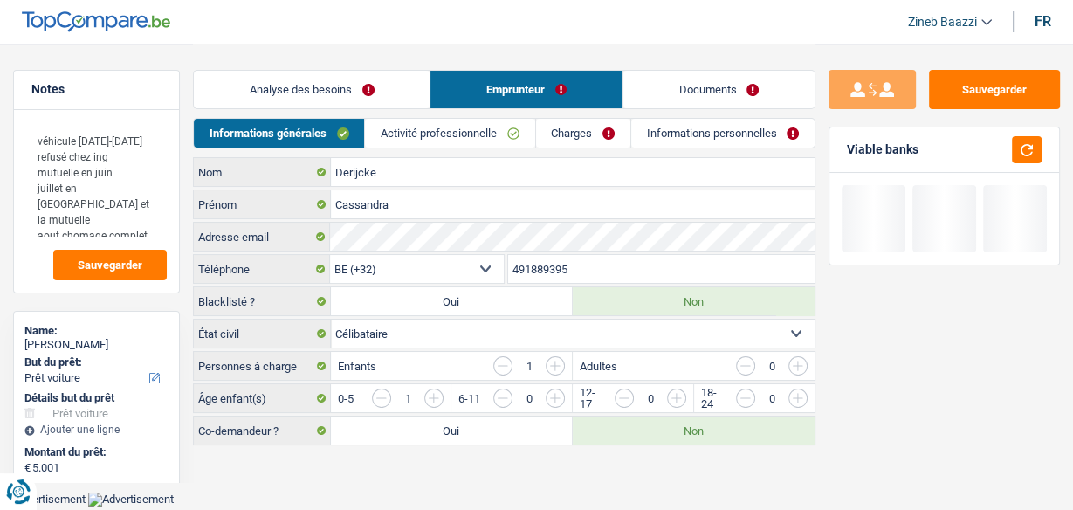
click at [410, 135] on link "Activité professionnelle" at bounding box center [449, 133] width 169 height 29
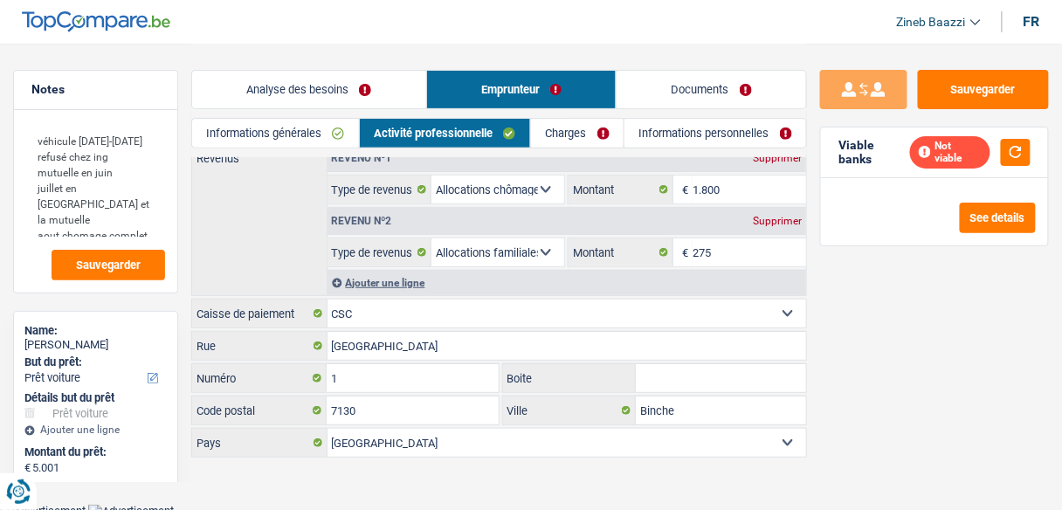
scroll to position [9, 0]
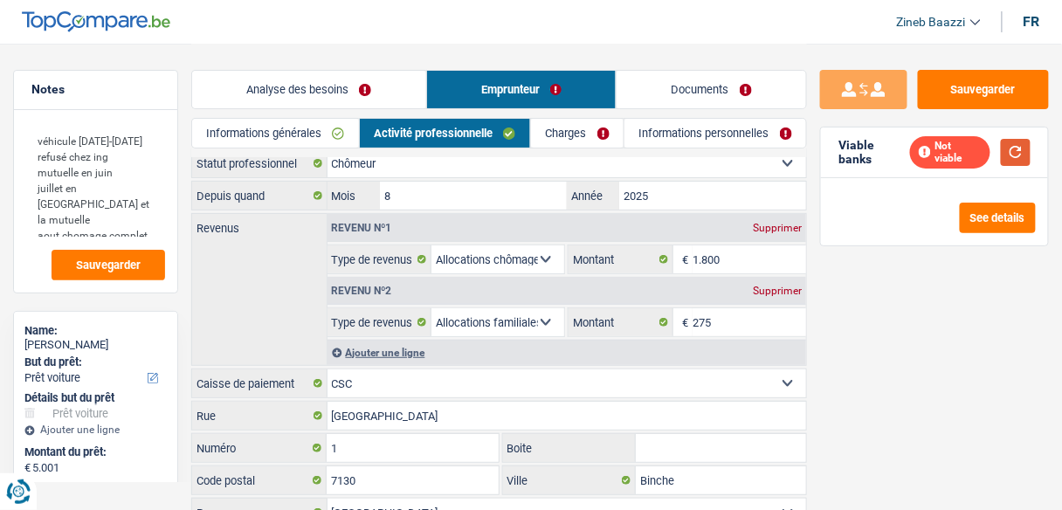
click at [1020, 140] on button "button" at bounding box center [1016, 152] width 30 height 27
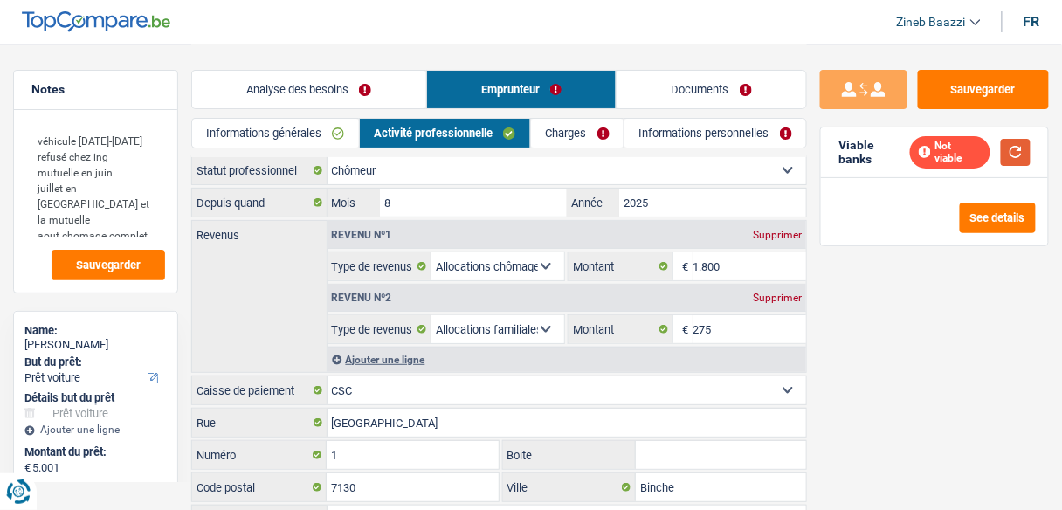
scroll to position [0, 0]
click at [260, 126] on link "Informations générales" at bounding box center [275, 133] width 167 height 29
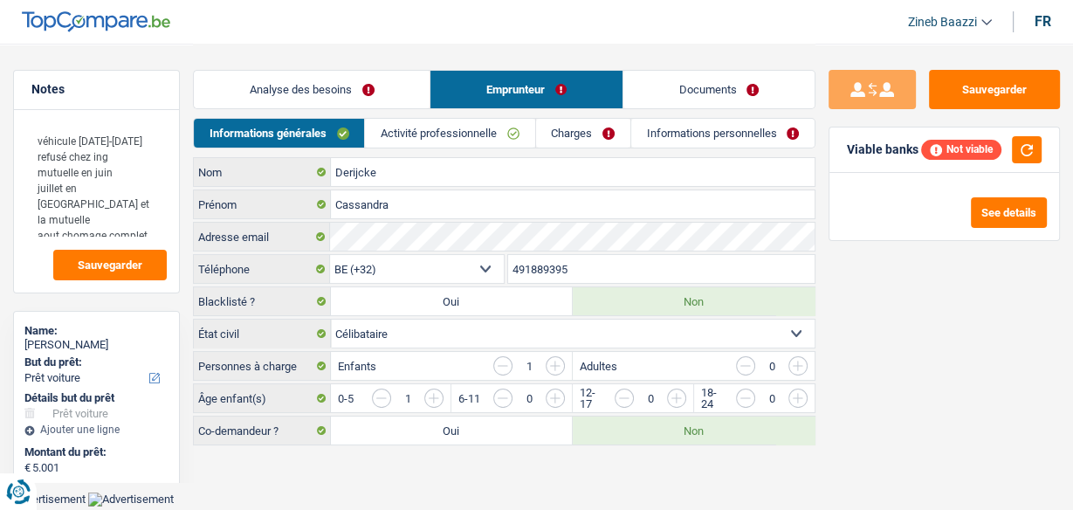
click at [576, 122] on link "Charges" at bounding box center [583, 133] width 94 height 29
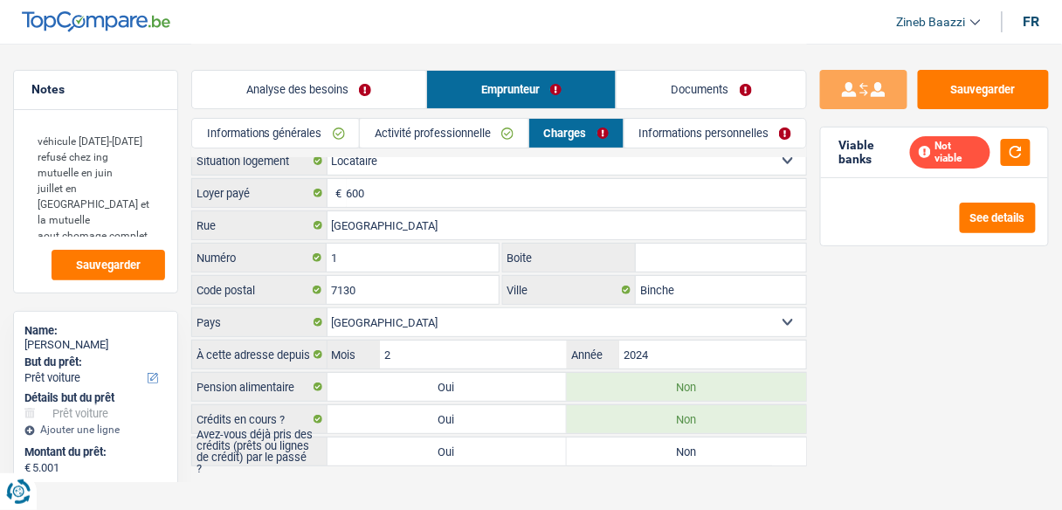
scroll to position [21, 0]
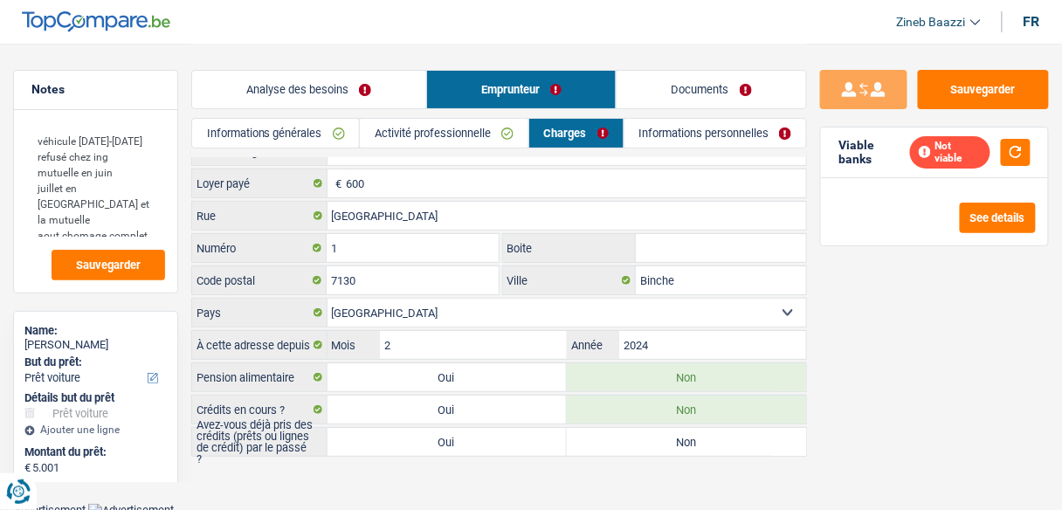
click at [431, 139] on link "Activité professionnelle" at bounding box center [444, 133] width 169 height 29
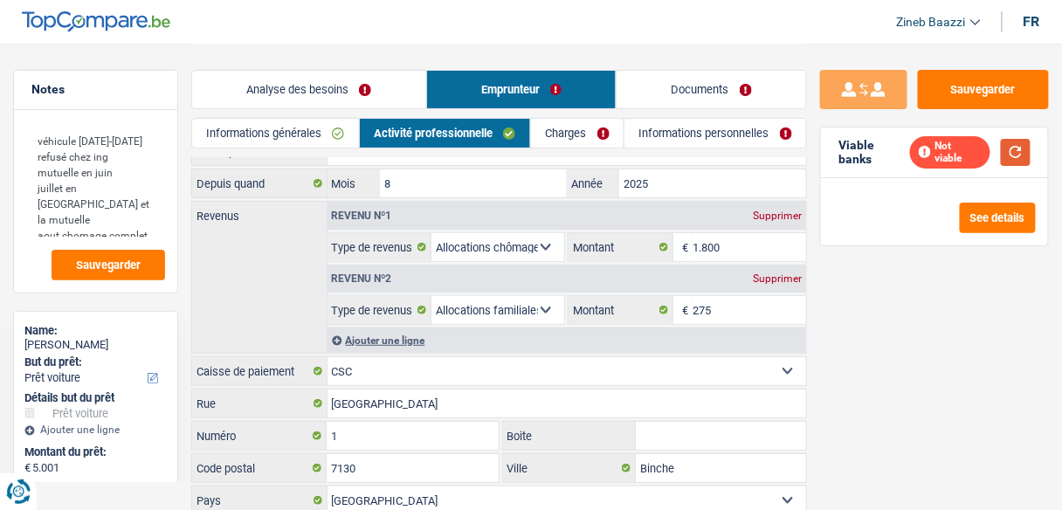
click at [1012, 144] on button "button" at bounding box center [1016, 152] width 30 height 27
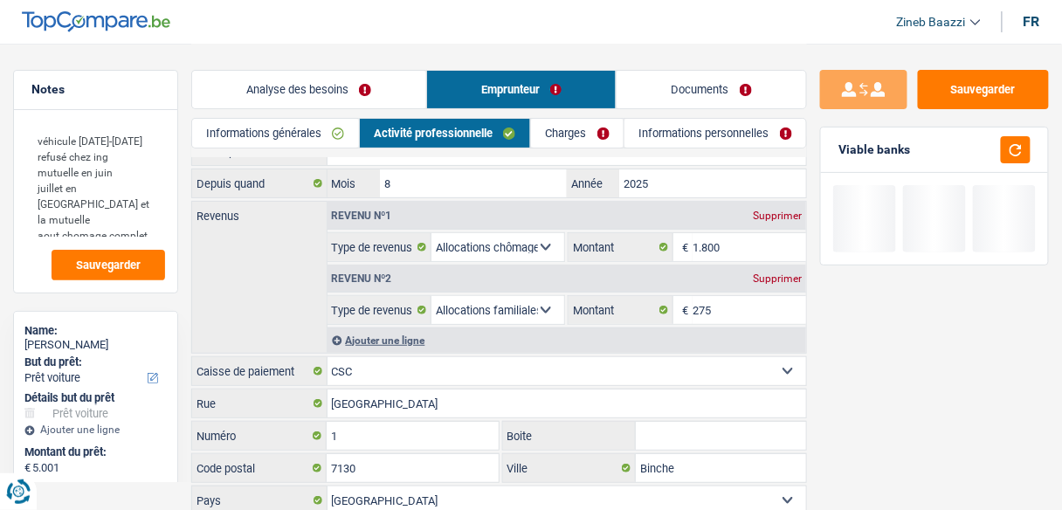
click at [423, 340] on div "Ajouter une ligne" at bounding box center [566, 339] width 479 height 25
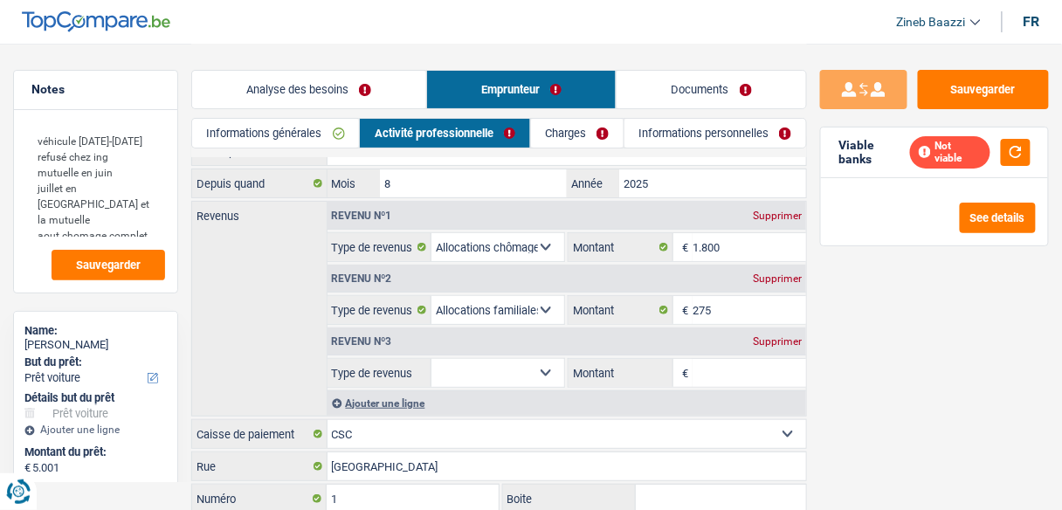
click at [483, 359] on select "Allocation d'handicap Allocations chômage Allocations familiales Chèques repas …" at bounding box center [497, 373] width 133 height 28
select select "alimony"
click at [431, 359] on select "Allocation d'handicap Allocations chômage Allocations familiales Chèques repas …" at bounding box center [497, 373] width 133 height 28
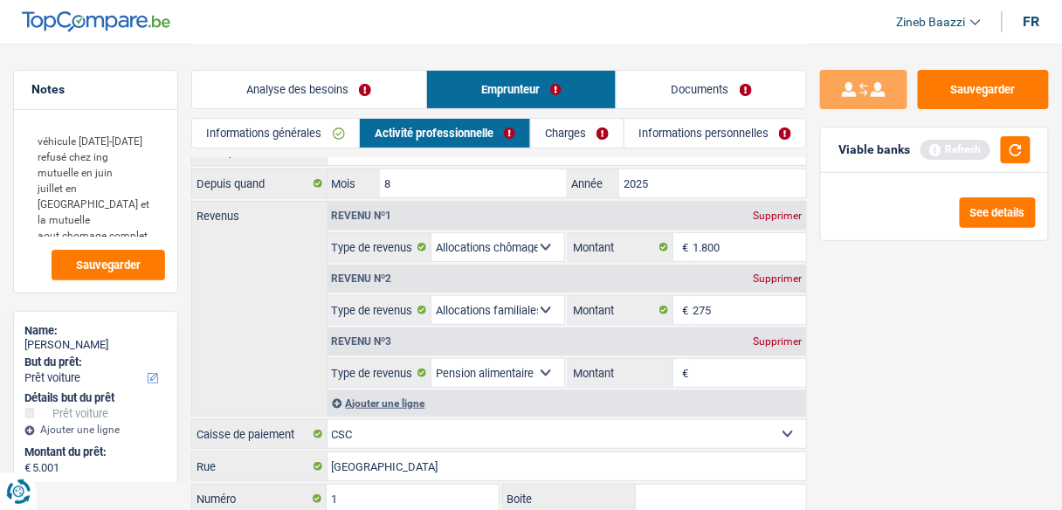
click at [730, 360] on input "Montant" at bounding box center [749, 373] width 114 height 28
click at [1006, 144] on button "button" at bounding box center [1016, 149] width 30 height 27
click at [721, 374] on input "Montant" at bounding box center [749, 373] width 114 height 28
type input "50"
click at [1029, 150] on button "button" at bounding box center [1016, 149] width 30 height 27
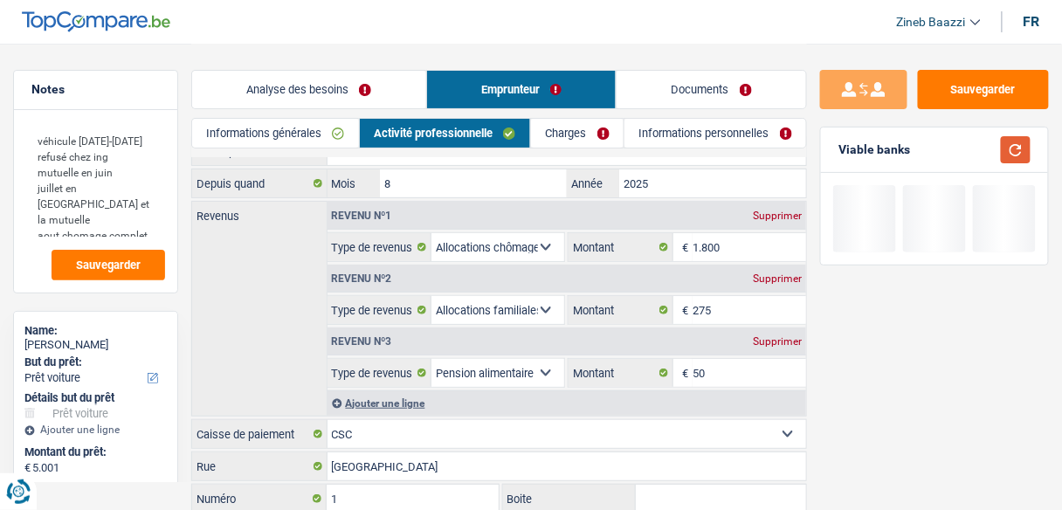
click at [1023, 152] on button "button" at bounding box center [1016, 149] width 30 height 27
click at [573, 127] on link "Charges" at bounding box center [577, 133] width 93 height 29
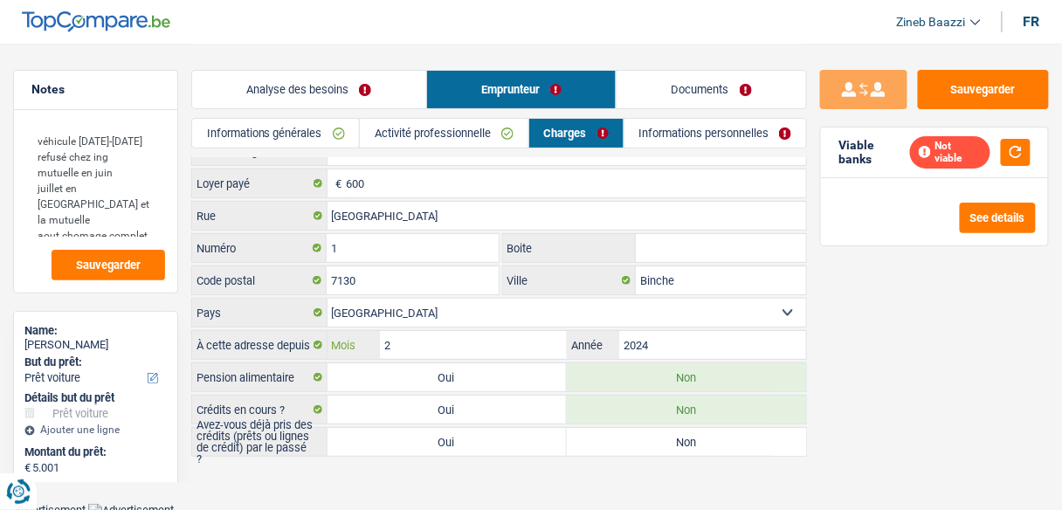
click at [438, 343] on input "2" at bounding box center [473, 345] width 187 height 28
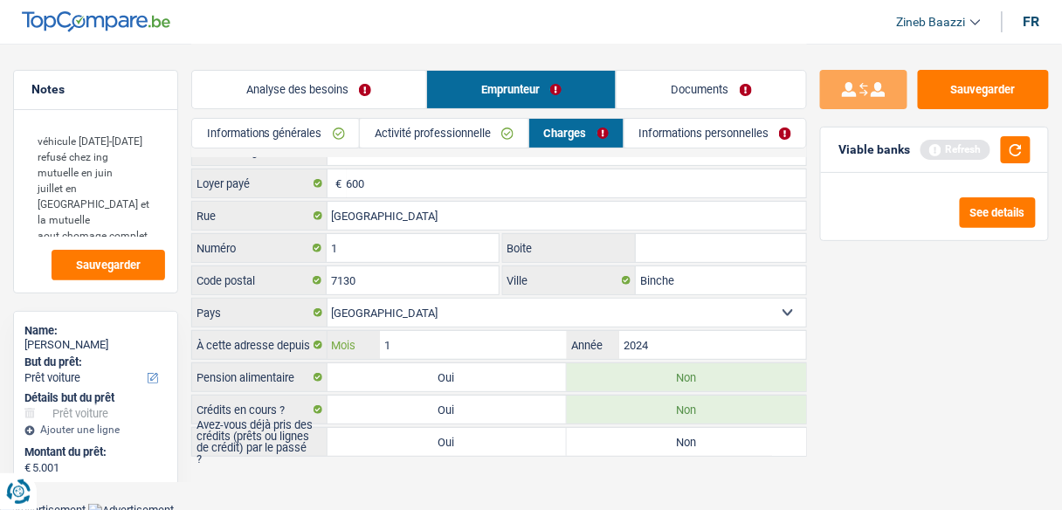
type input "10"
click at [1027, 157] on button "button" at bounding box center [1016, 149] width 30 height 27
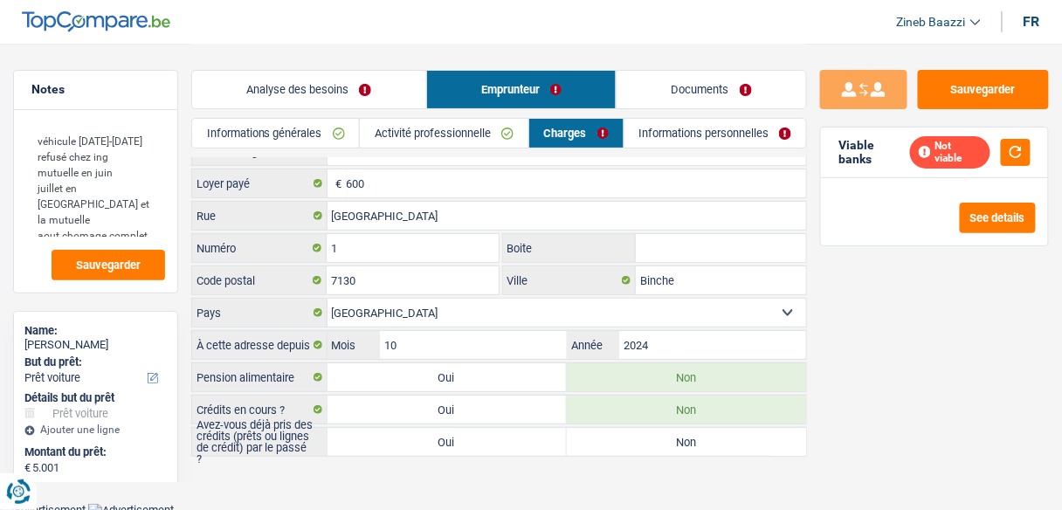
click at [640, 439] on label "Non" at bounding box center [686, 442] width 239 height 28
click at [640, 439] on input "Non" at bounding box center [686, 442] width 239 height 28
radio input "true"
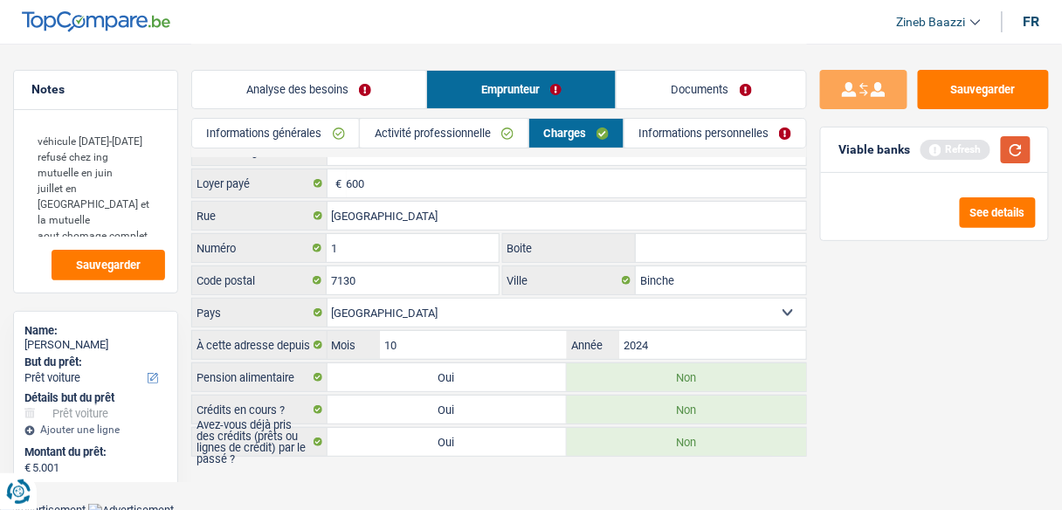
click at [1020, 158] on button "button" at bounding box center [1016, 149] width 30 height 27
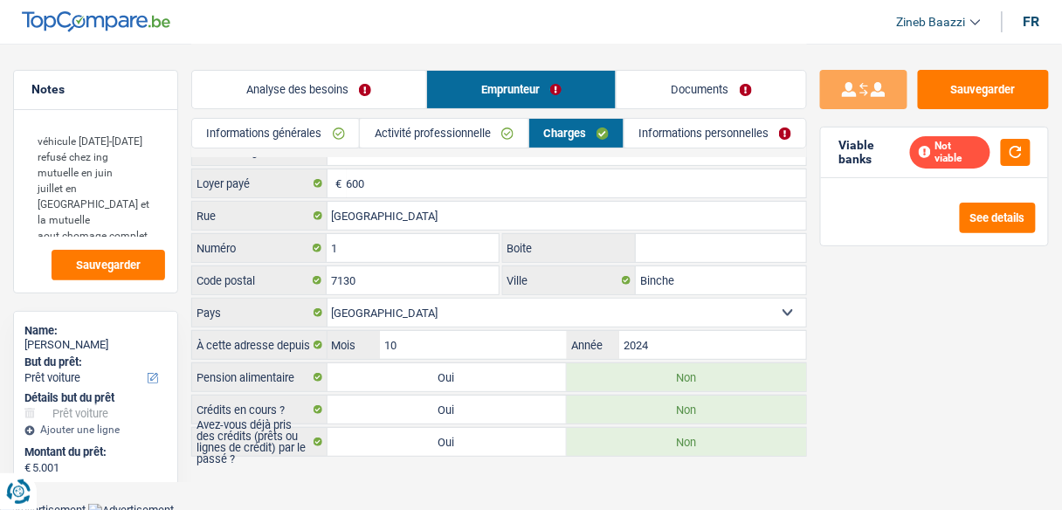
click at [747, 136] on link "Informations personnelles" at bounding box center [715, 133] width 182 height 29
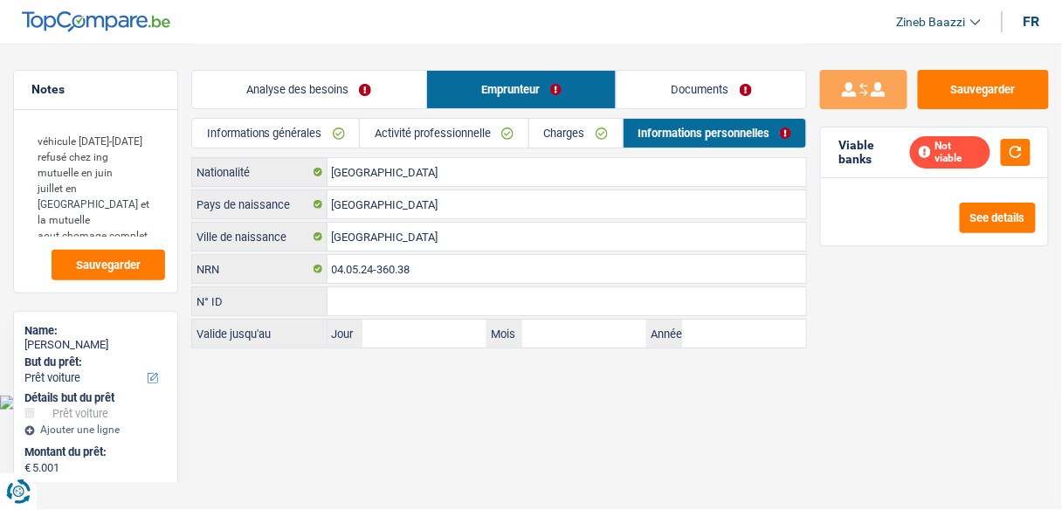
scroll to position [0, 0]
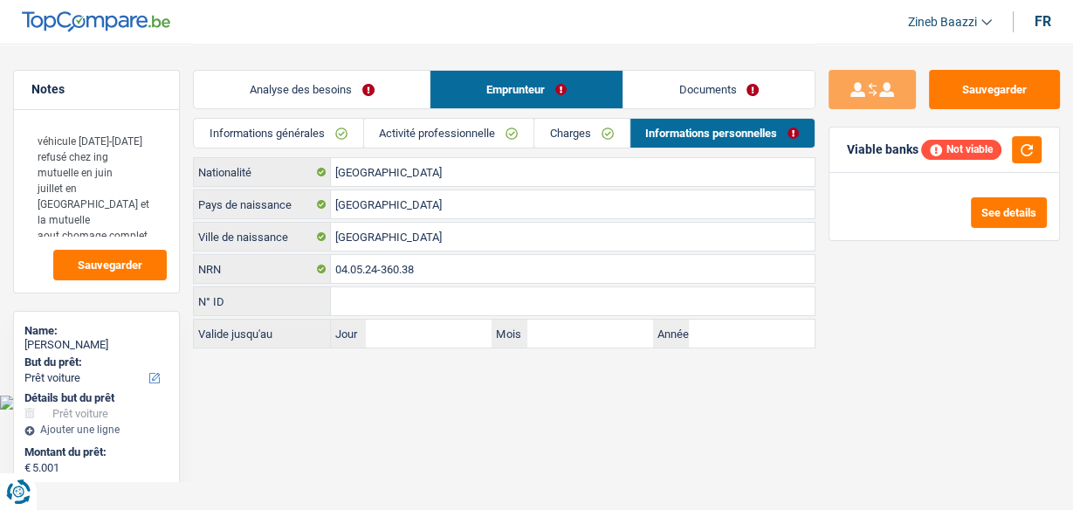
click at [334, 105] on link "Analyse des besoins" at bounding box center [312, 90] width 236 height 38
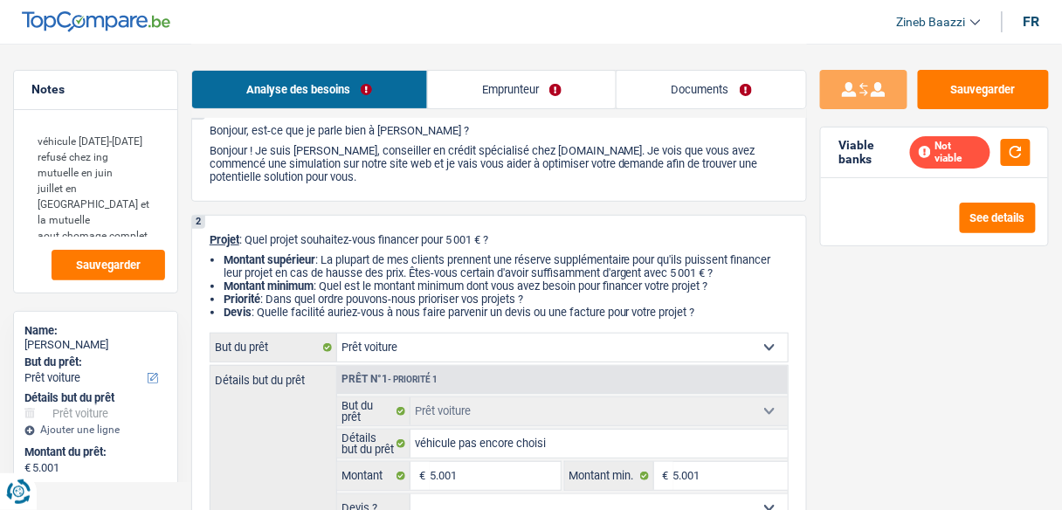
scroll to position [140, 0]
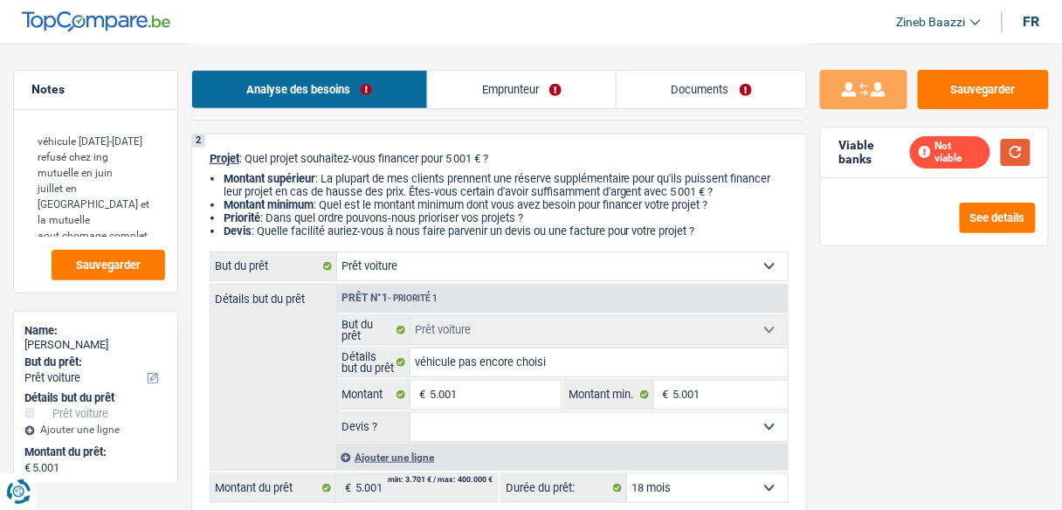
click at [1008, 143] on button "button" at bounding box center [1016, 152] width 30 height 27
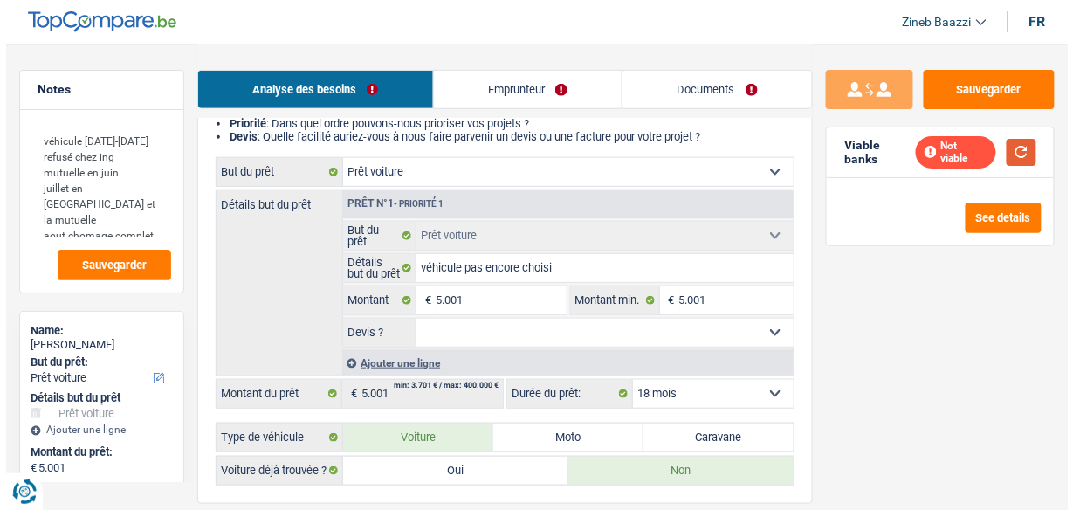
scroll to position [210, 0]
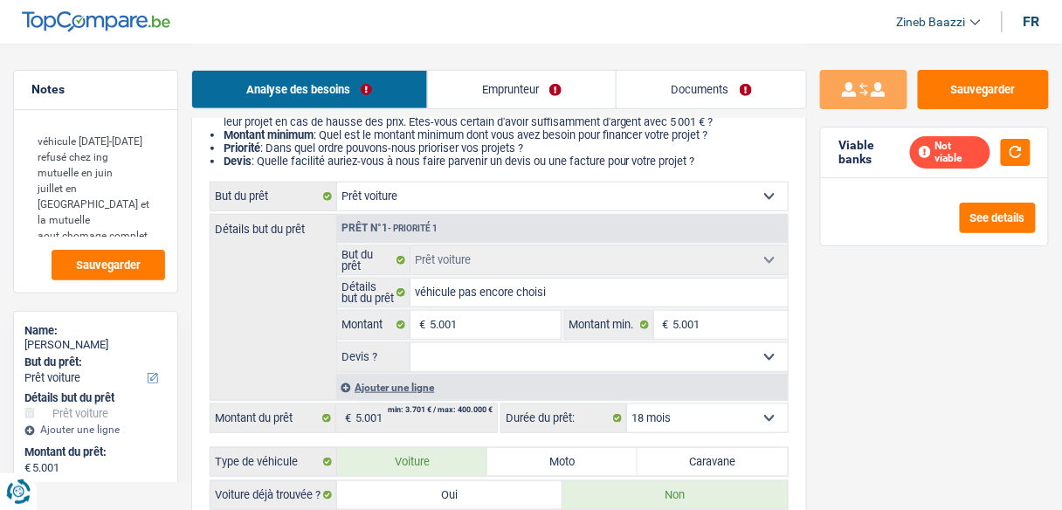
click at [680, 206] on select "Confort maison: meubles, textile, peinture, électroménager, outillage non-profe…" at bounding box center [562, 196] width 451 height 28
select select "household"
click at [337, 183] on select "Confort maison: meubles, textile, peinture, électroménager, outillage non-profe…" at bounding box center [562, 196] width 451 height 28
select select "household"
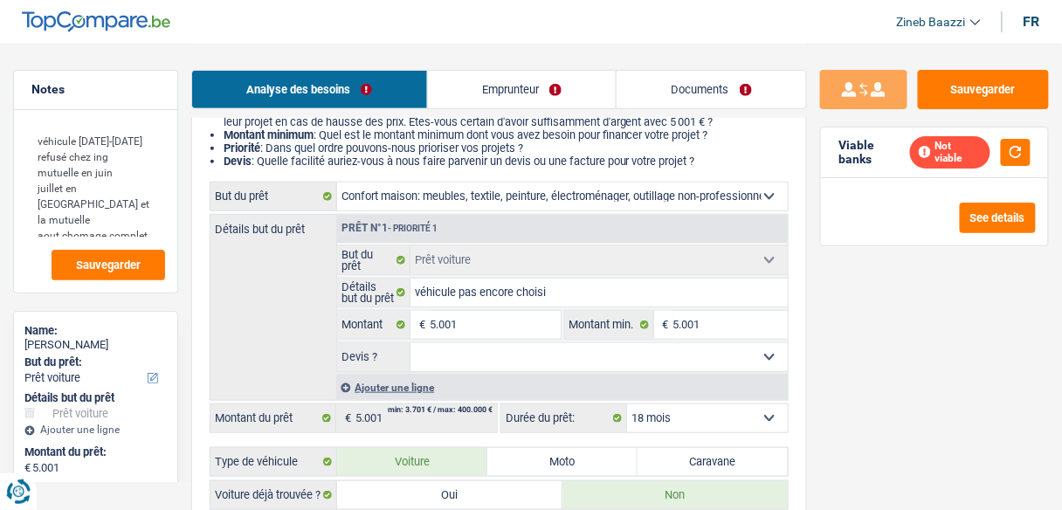
select select "36"
select select "household"
select select "36"
select select "household"
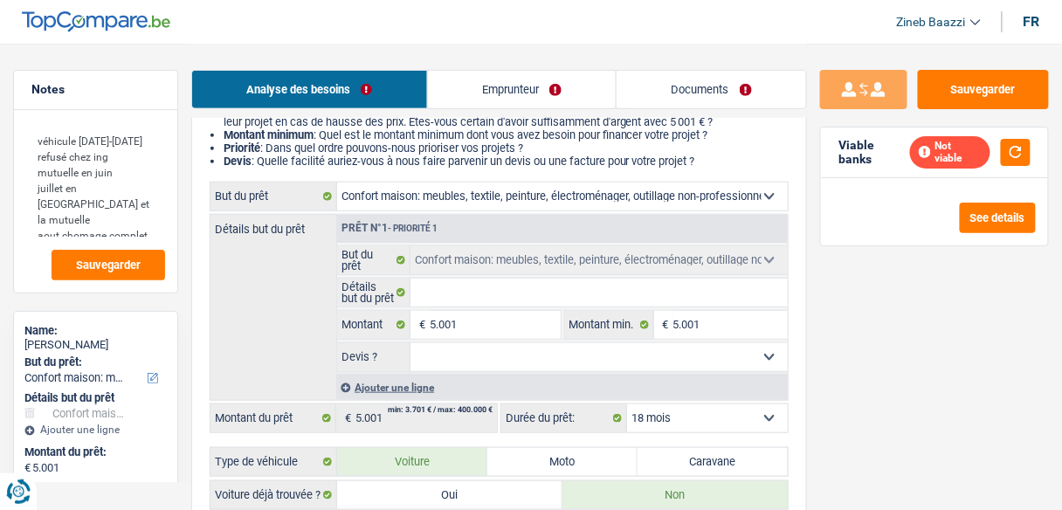
select select "36"
select select "car"
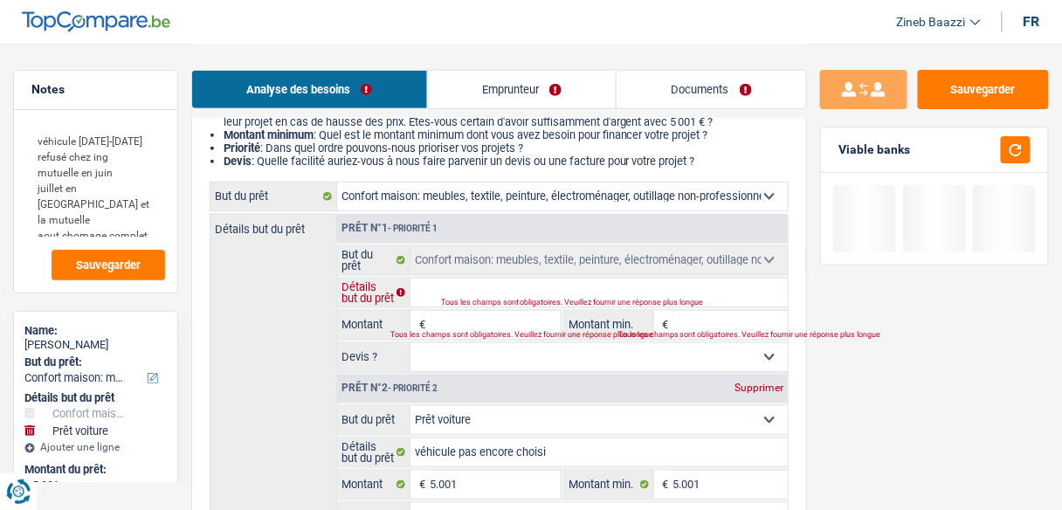
click at [542, 297] on input "Détails but du prêt" at bounding box center [598, 293] width 377 height 28
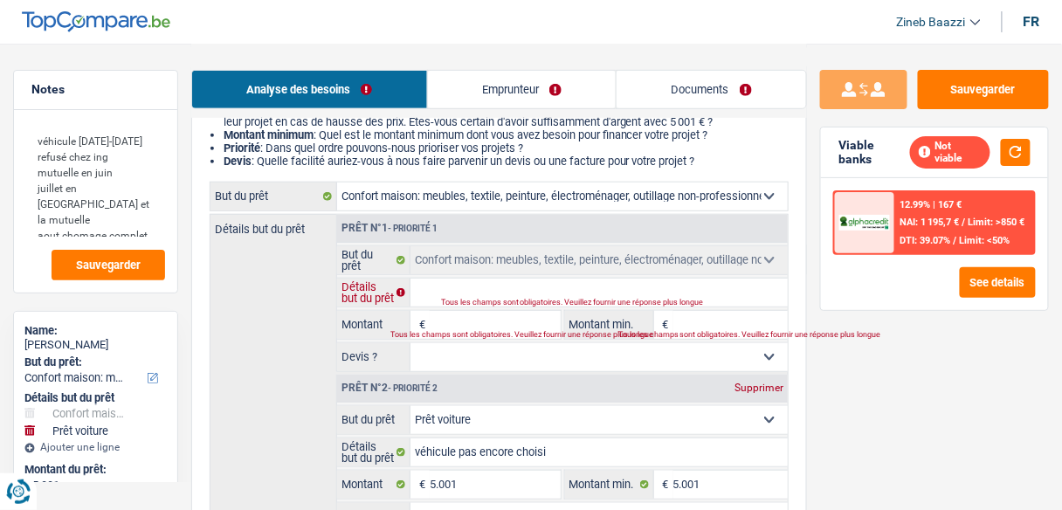
type input "a"
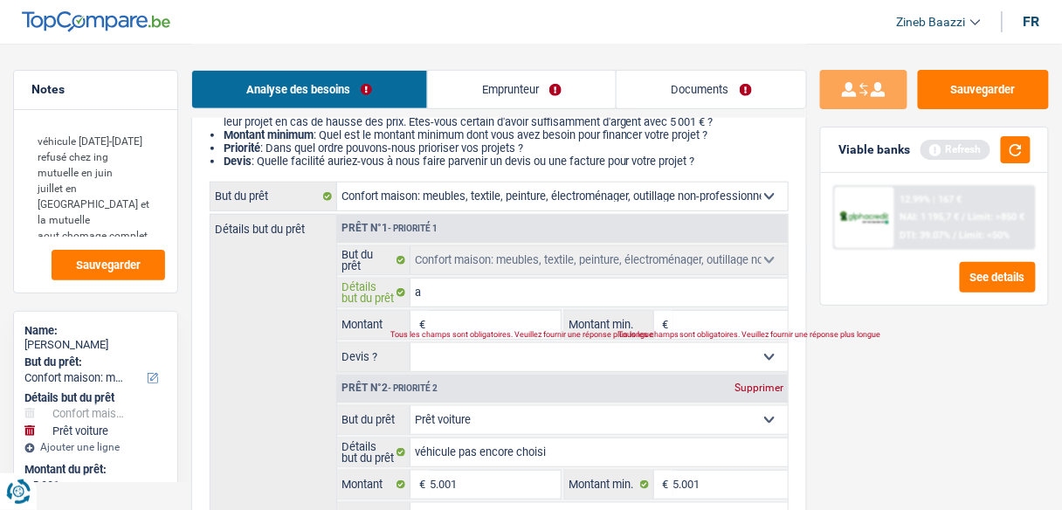
type input "ah"
type input "aha"
type input "ahat"
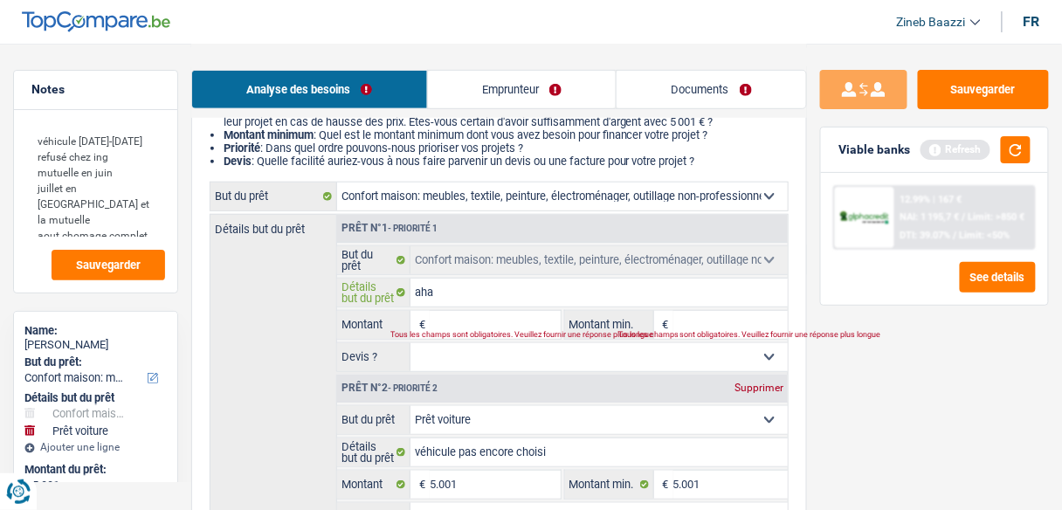
type input "ahat"
type input "aha"
type input "ah"
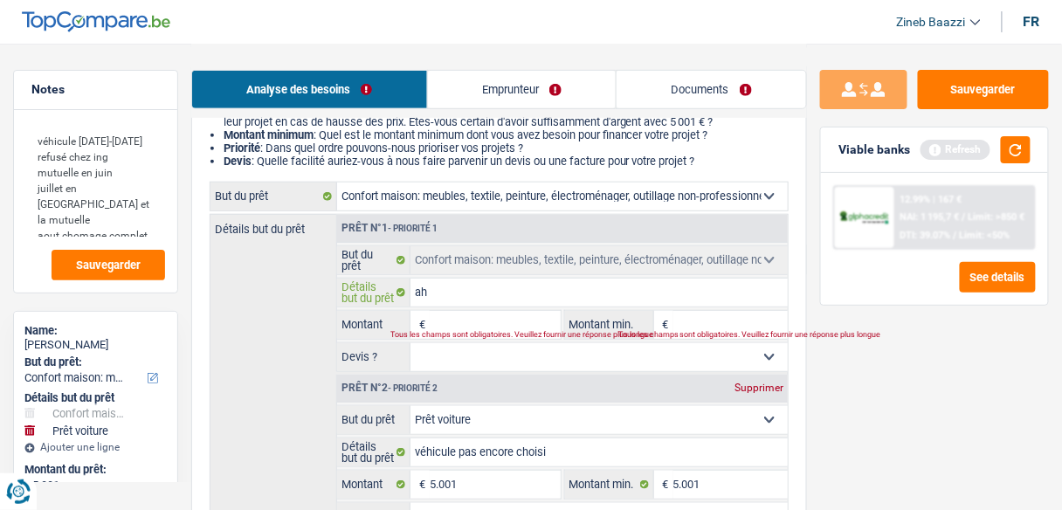
type input "a"
type input "ac"
type input "ach"
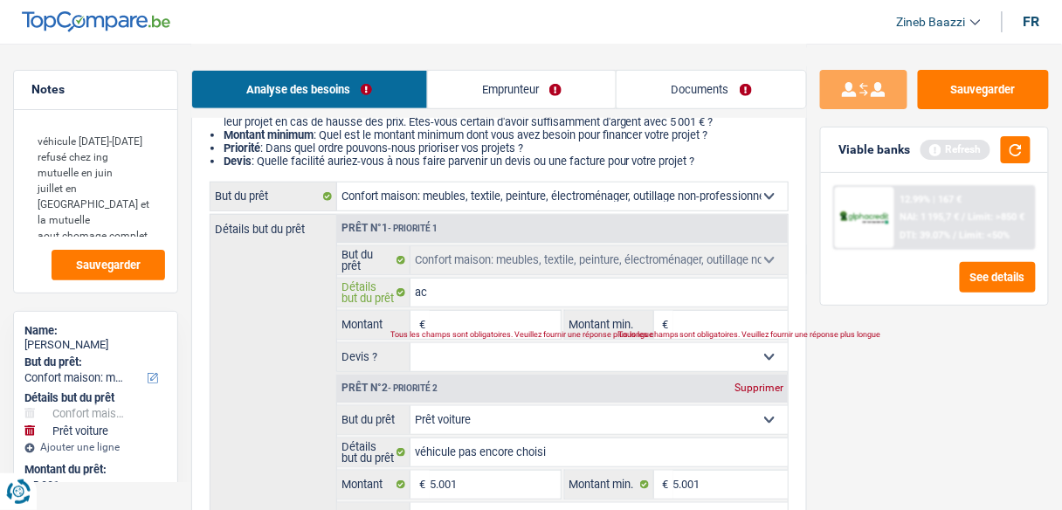
type input "ach"
type input "acha"
type input "achat"
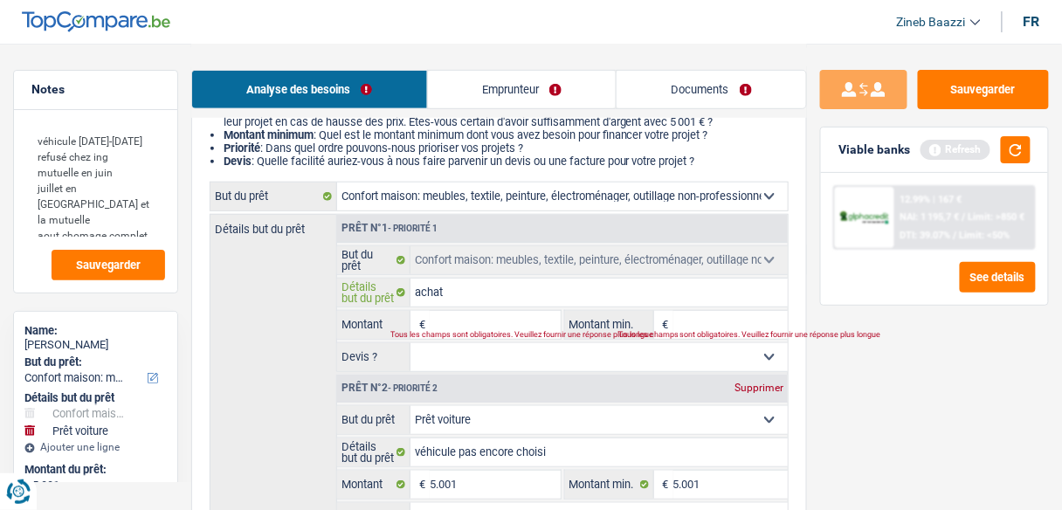
type input "achat"
type input "achat d"
type input "achat de"
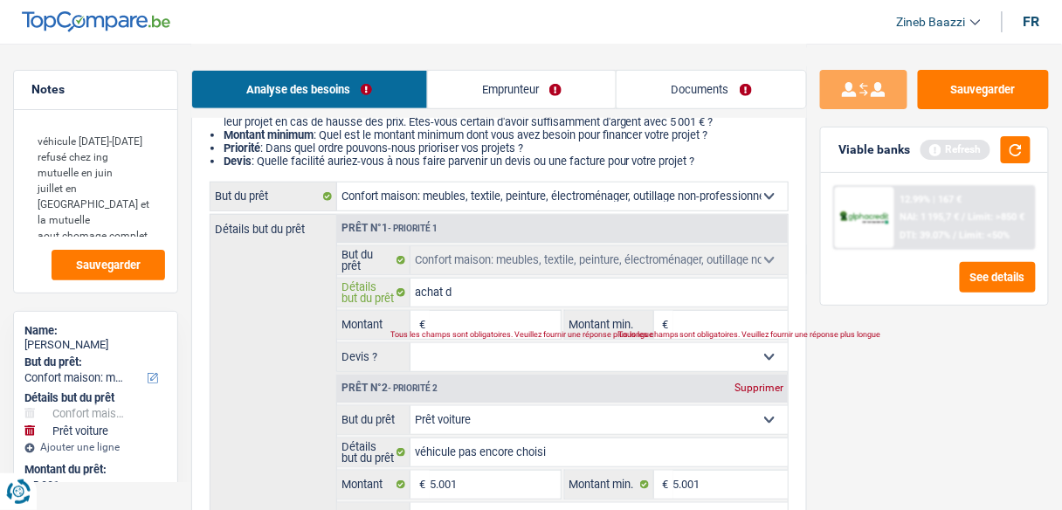
type input "achat de"
type input "achat de m"
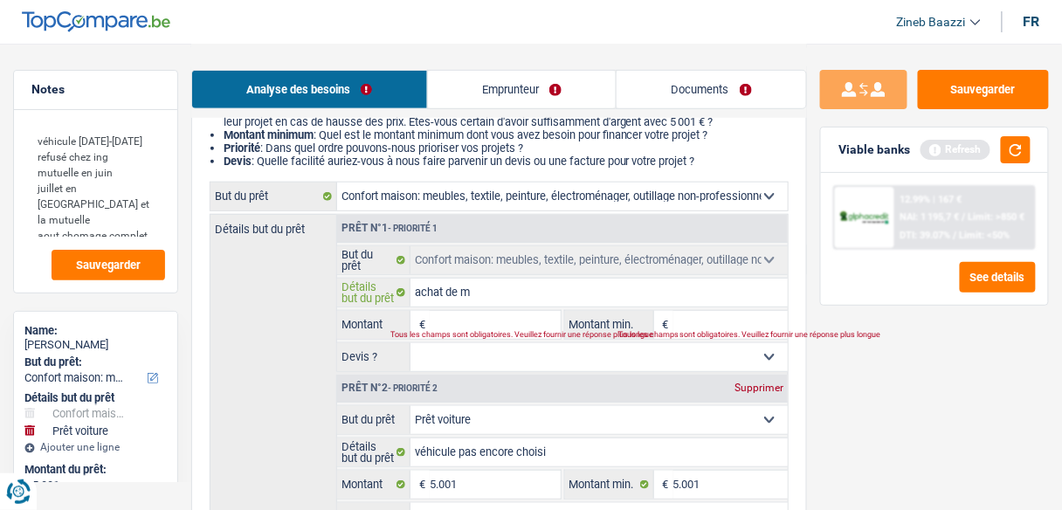
type input "achat de mo"
type input "achat de mob"
type input "achat de mobo"
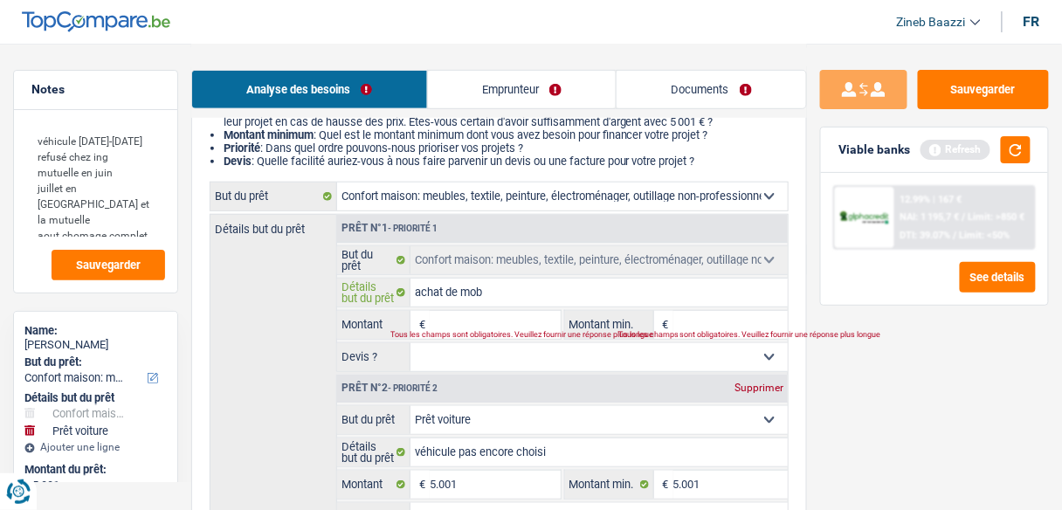
type input "achat de mobo"
type input "achat de mobol"
type input "achat de mobo"
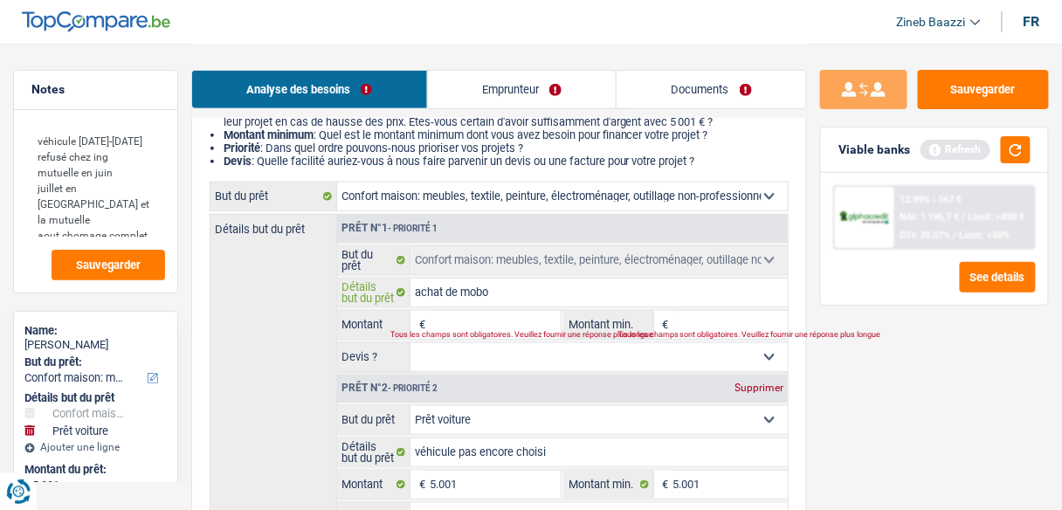
type input "achat de mob"
type input "achat de mobi"
type input "achat de mobil"
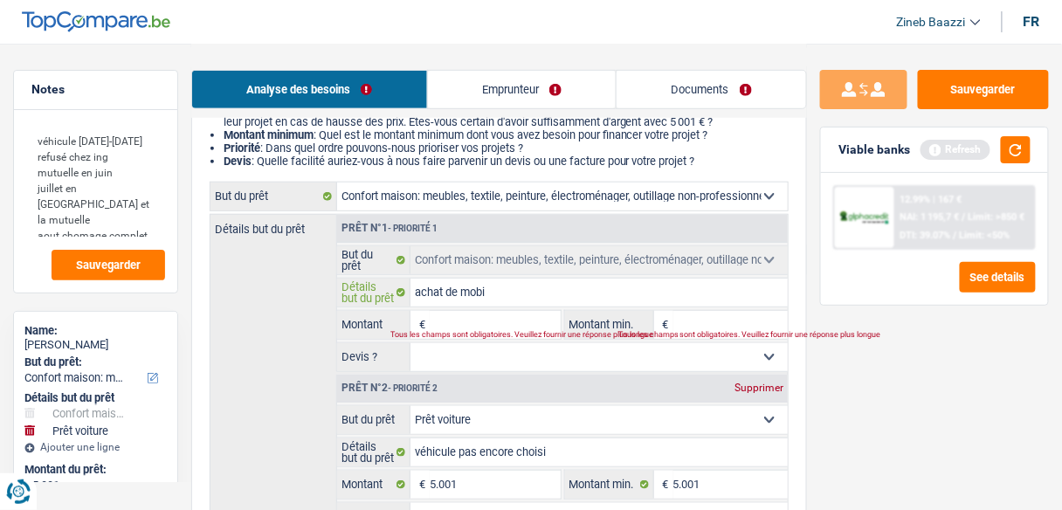
type input "achat de mobil"
type input "achat de mobile"
type input "achat de mobiler"
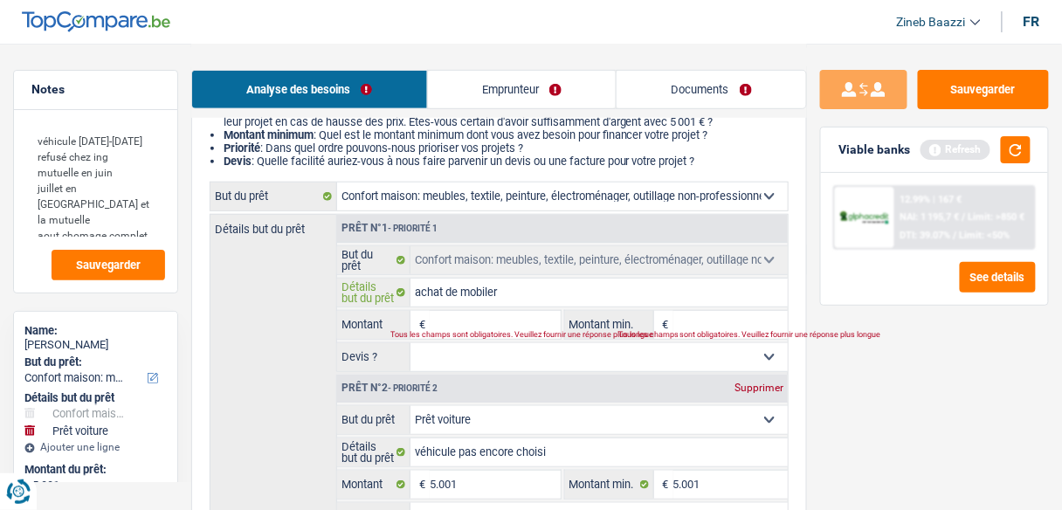
type input "achat de mobiler"
type input "achat de mobiler e"
type input "achat de mobiler et"
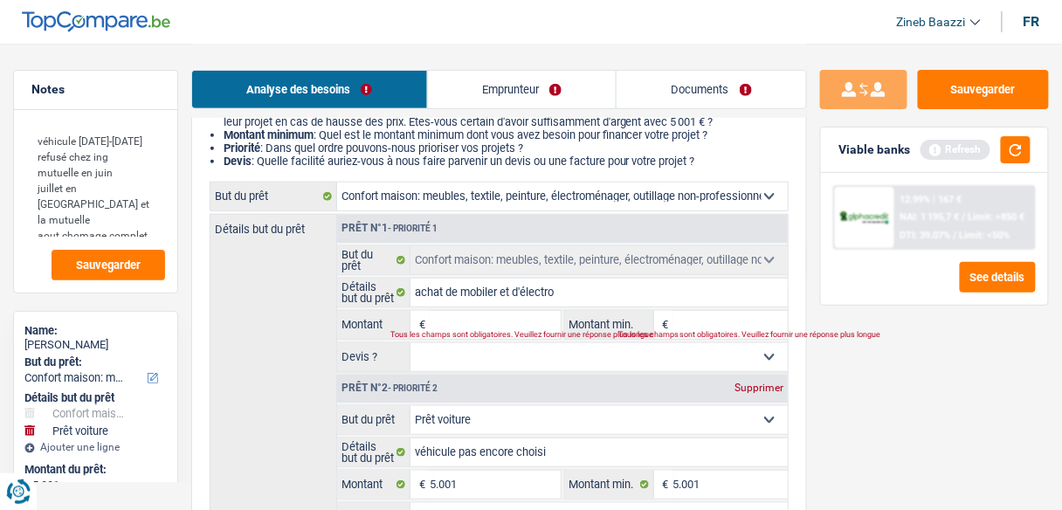
click at [516, 327] on input "Montant" at bounding box center [495, 325] width 130 height 28
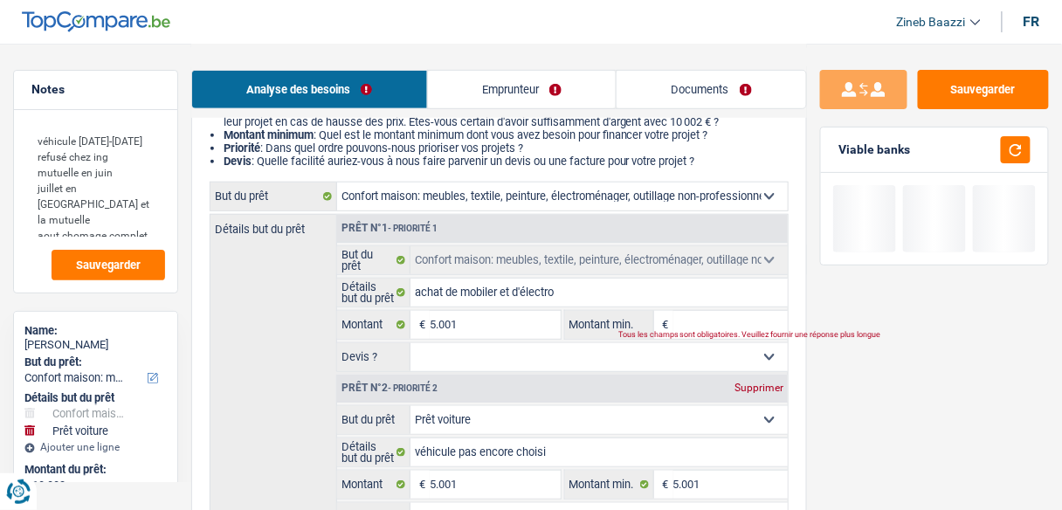
click at [699, 316] on input "Montant min." at bounding box center [730, 325] width 114 height 28
click at [1020, 154] on button "button" at bounding box center [1016, 149] width 30 height 27
click at [745, 382] on div "Supprimer" at bounding box center [759, 387] width 58 height 10
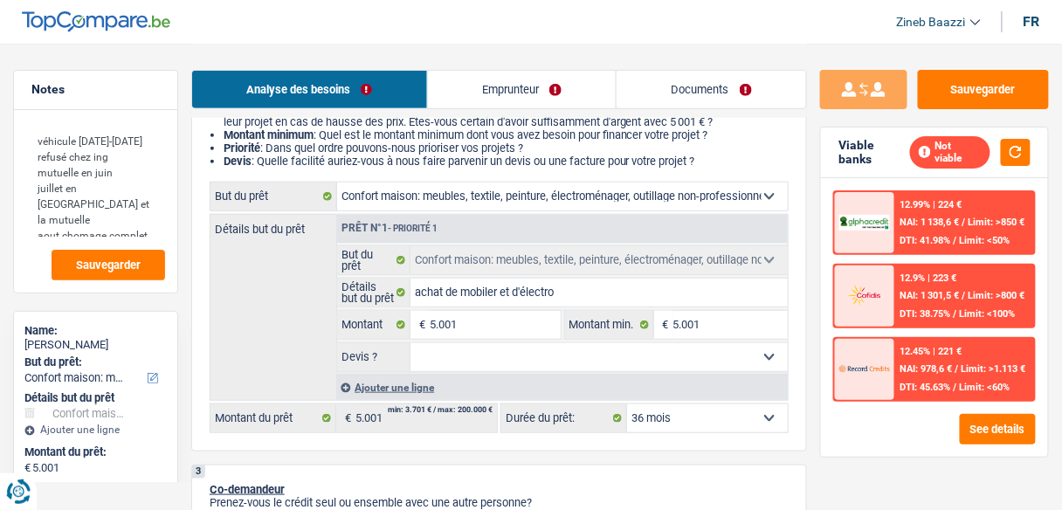
click at [591, 357] on select "Oui Non Non répondu Sélectionner une option" at bounding box center [598, 357] width 377 height 28
click at [410, 343] on select "Oui Non Non répondu Sélectionner une option" at bounding box center [598, 357] width 377 height 28
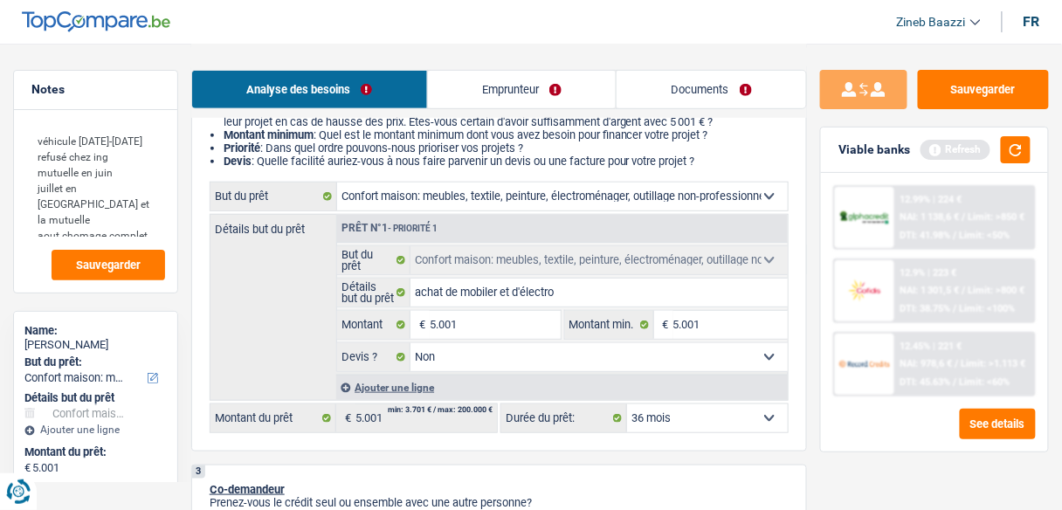
click at [680, 420] on select "12 mois 18 mois 24 mois 30 mois 36 mois Sélectionner une option" at bounding box center [707, 418] width 161 height 28
drag, startPoint x: 531, startPoint y: 451, endPoint x: 678, endPoint y: 403, distance: 155.2
click at [1010, 140] on button "button" at bounding box center [1016, 149] width 30 height 27
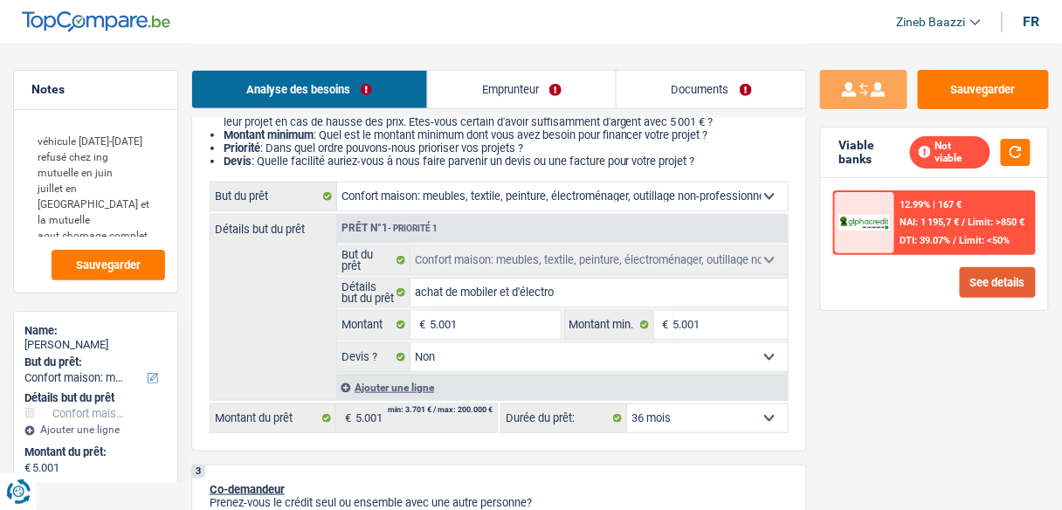
click at [1006, 269] on button "See details" at bounding box center [998, 282] width 76 height 31
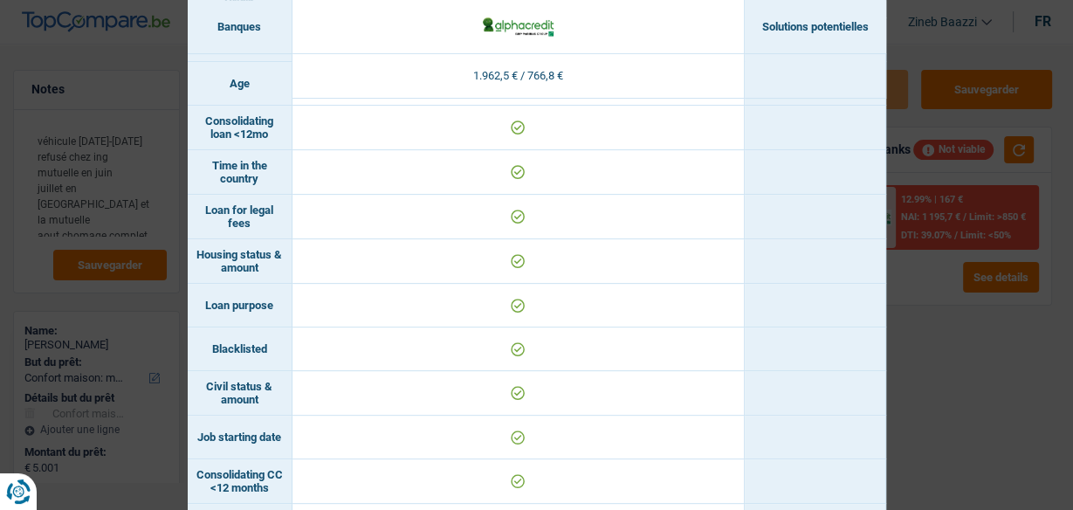
scroll to position [629, 0]
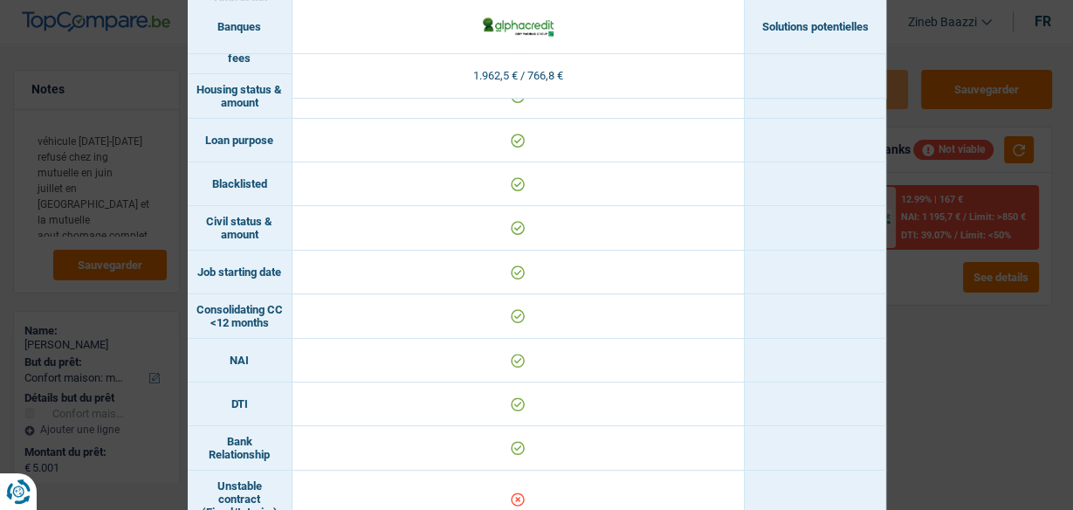
click at [898, 306] on div "Banks conditions × Banques Solutions potentielles Revenus / Charges 1.962,5 € /…" at bounding box center [536, 255] width 1073 height 510
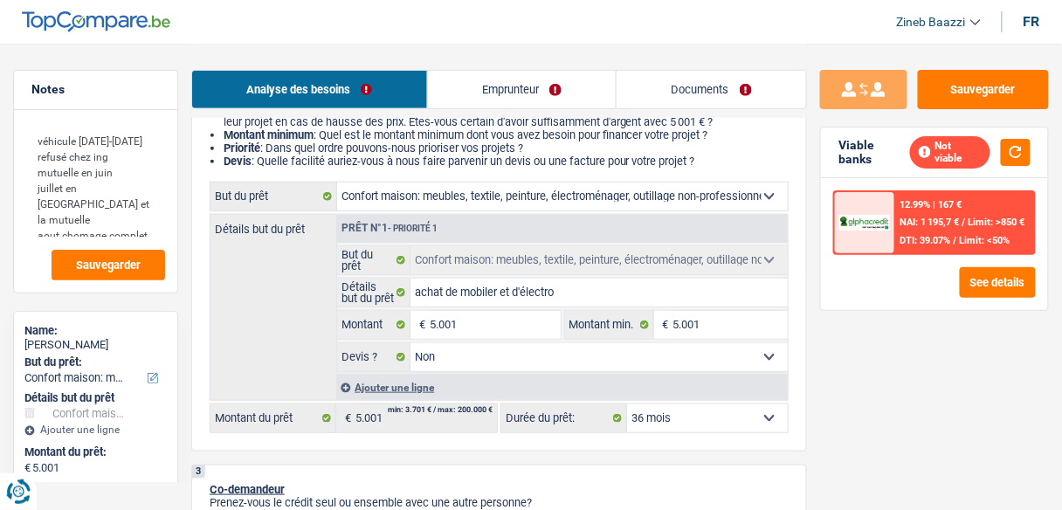
click at [713, 423] on select "12 mois 18 mois 24 mois 30 mois 36 mois Sélectionner une option" at bounding box center [707, 418] width 161 height 28
click at [715, 423] on select "12 mois 18 mois 24 mois 30 mois 36 mois Sélectionner une option" at bounding box center [707, 418] width 161 height 28
click at [433, 322] on input "5.001" at bounding box center [495, 325] width 130 height 28
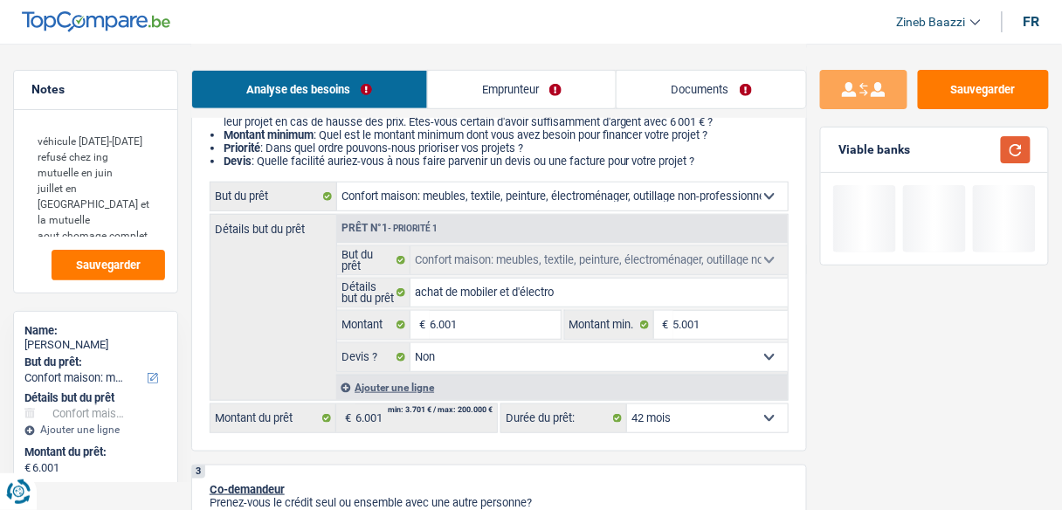
click at [1021, 155] on button "button" at bounding box center [1016, 149] width 30 height 27
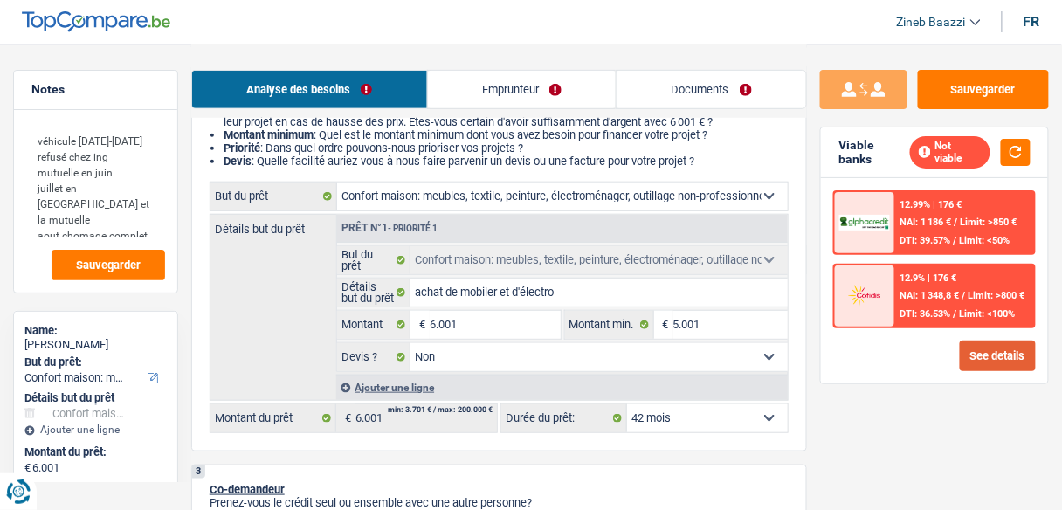
click at [984, 351] on button "See details" at bounding box center [998, 356] width 76 height 31
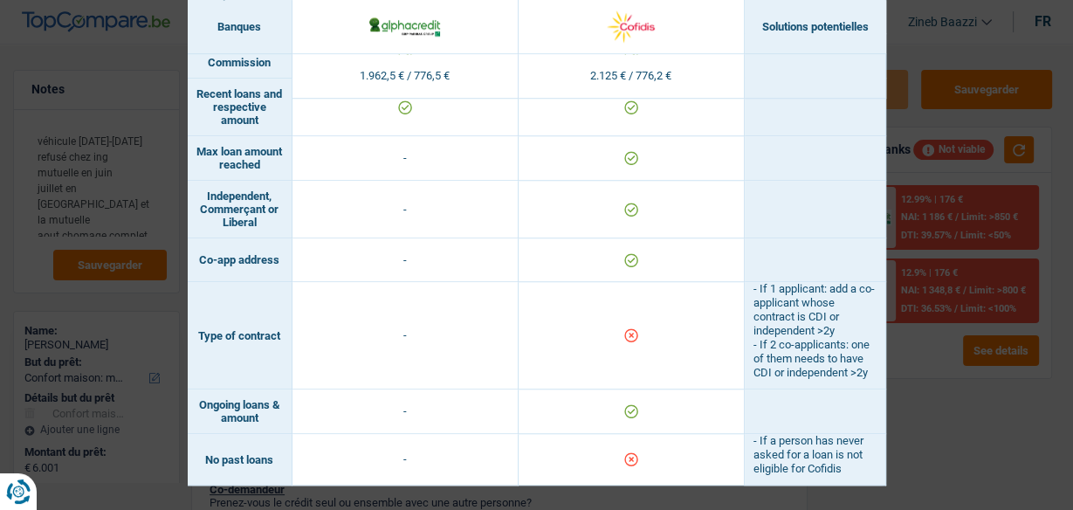
scroll to position [1216, 0]
click at [929, 407] on div "Banks conditions × Banques Solutions potentielles Revenus / Charges 1.962,5 € /…" at bounding box center [536, 255] width 1073 height 510
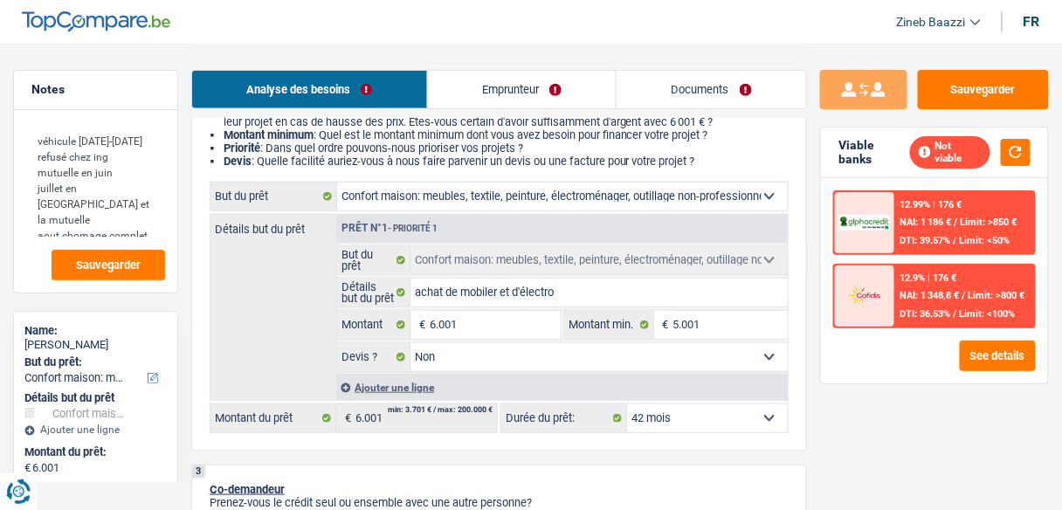
click at [428, 321] on span "€" at bounding box center [419, 325] width 19 height 28
click at [435, 325] on input "6.001" at bounding box center [495, 325] width 130 height 28
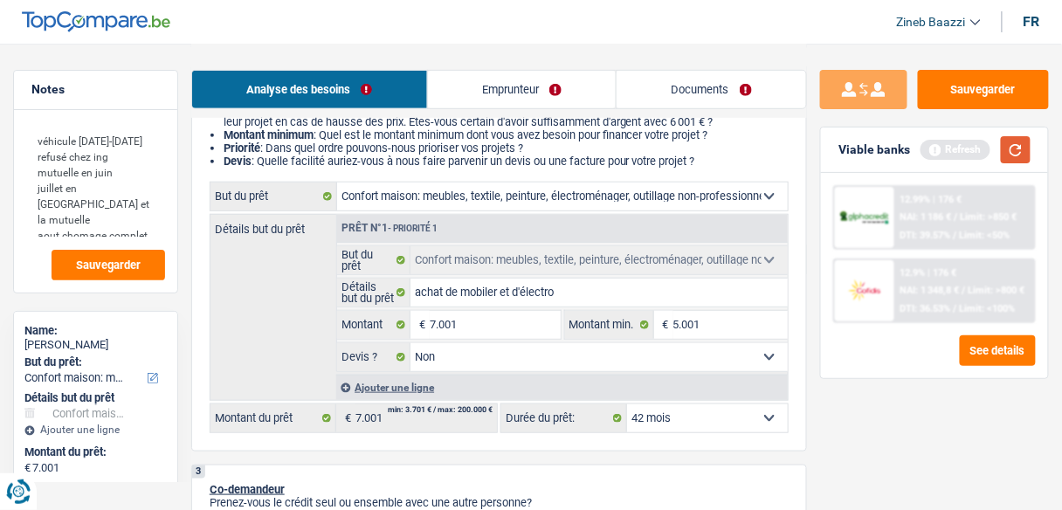
click at [1030, 145] on button "button" at bounding box center [1016, 149] width 30 height 27
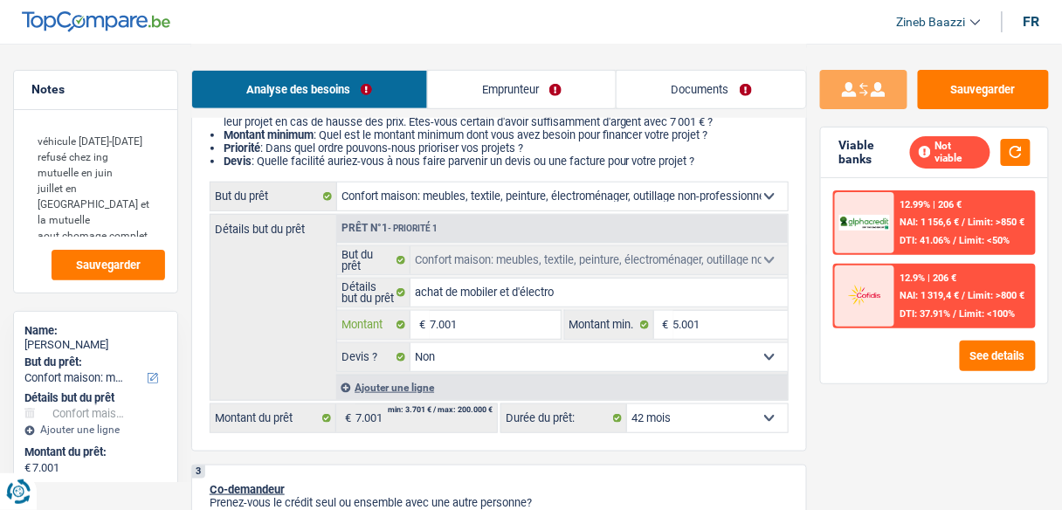
click at [451, 332] on input "7.001" at bounding box center [495, 325] width 130 height 28
click at [452, 332] on input "7.001" at bounding box center [495, 325] width 130 height 28
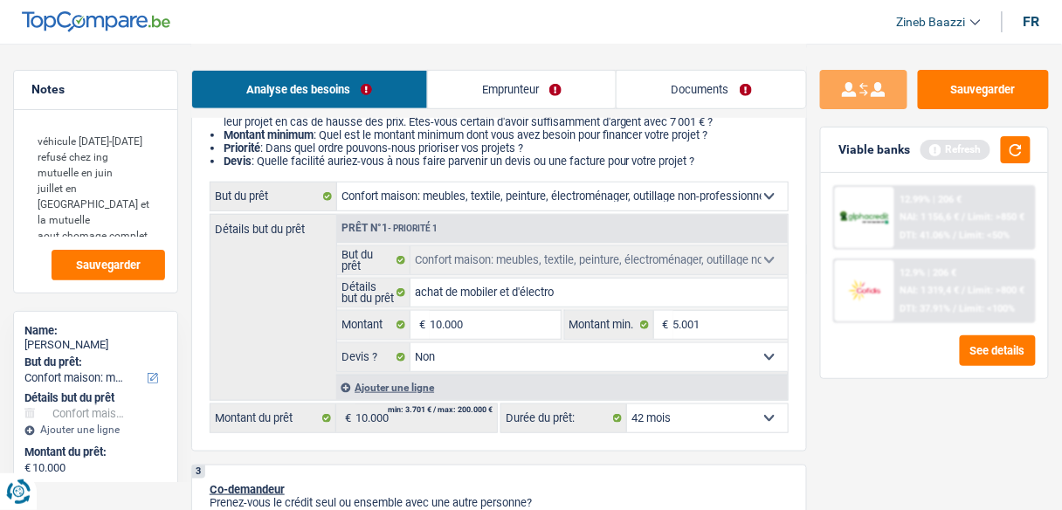
click at [1016, 134] on div "Viable banks Refresh" at bounding box center [934, 149] width 227 height 45
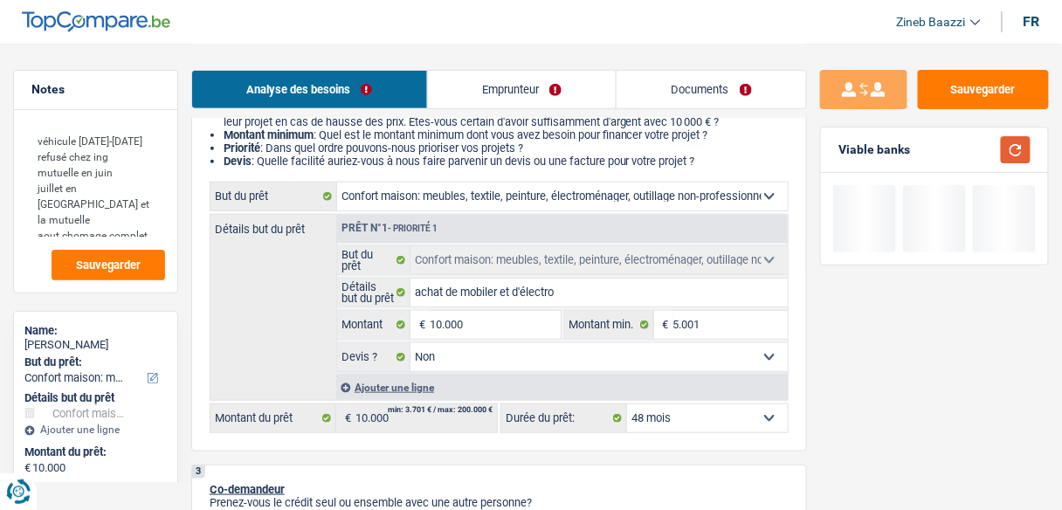
click at [1019, 148] on button "button" at bounding box center [1016, 149] width 30 height 27
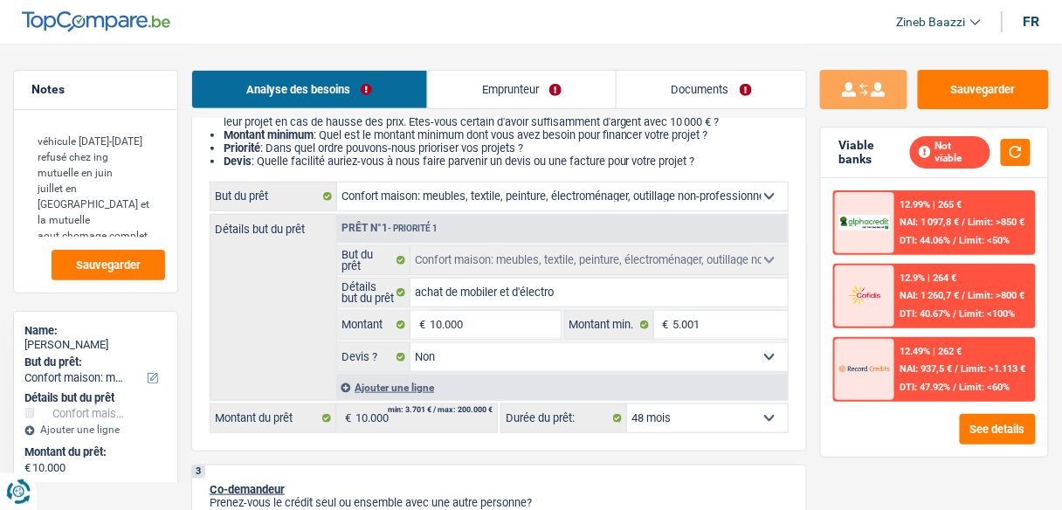
click at [895, 382] on div "12.49% | 262 € NAI: 937,5 € / Limit: >1.113 € DTI: 47.92% / Limit: <60%" at bounding box center [964, 369] width 139 height 61
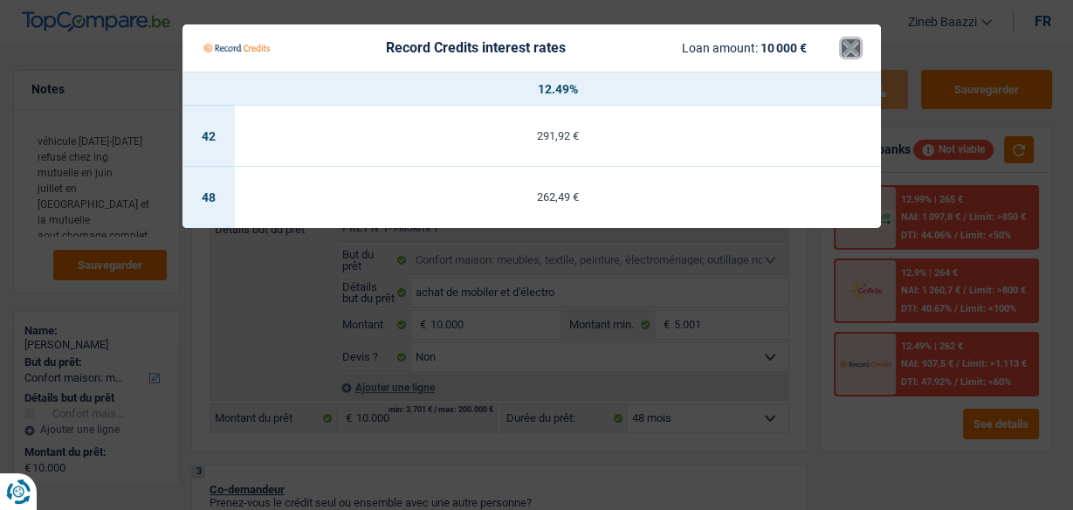
click at [842, 44] on button "×" at bounding box center [851, 47] width 18 height 17
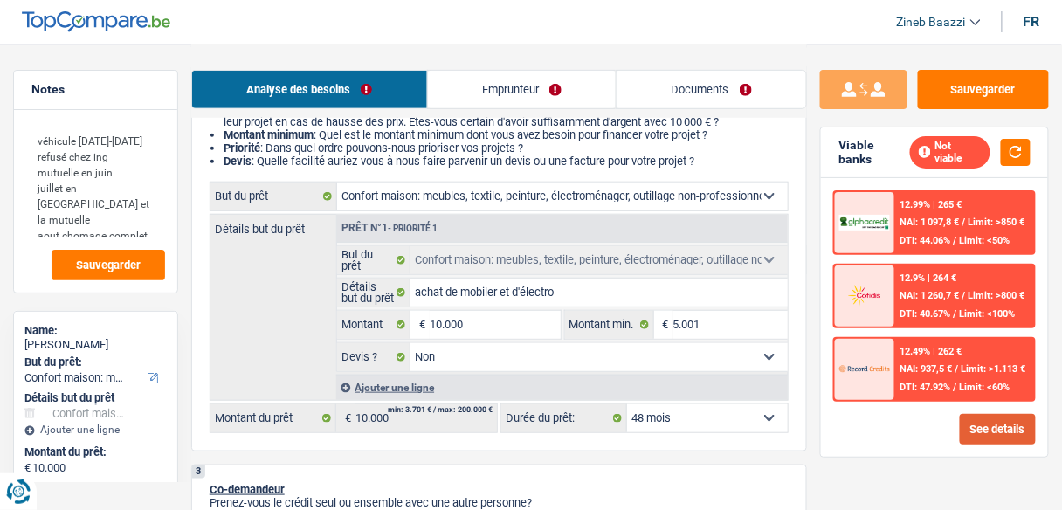
click at [1009, 416] on button "See details" at bounding box center [998, 429] width 76 height 31
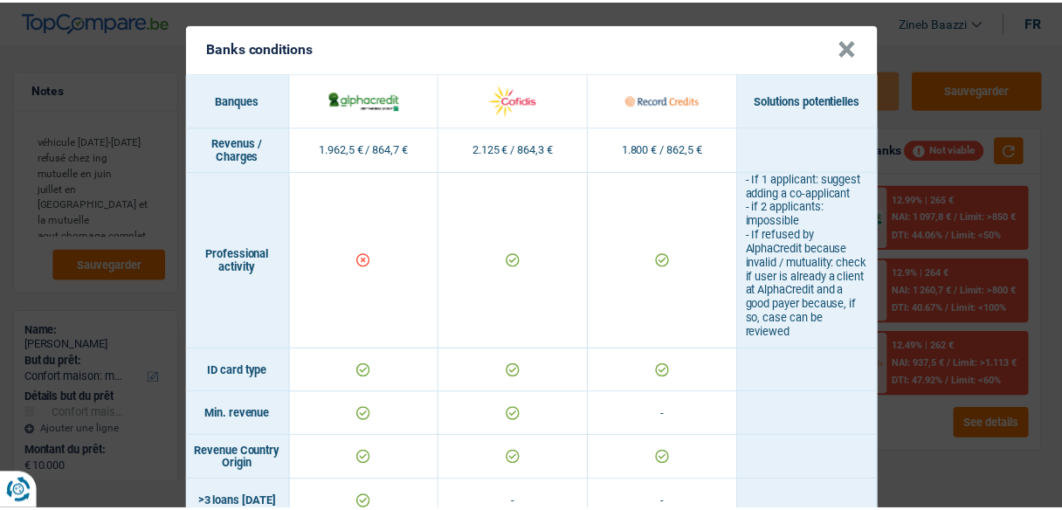
scroll to position [0, 0]
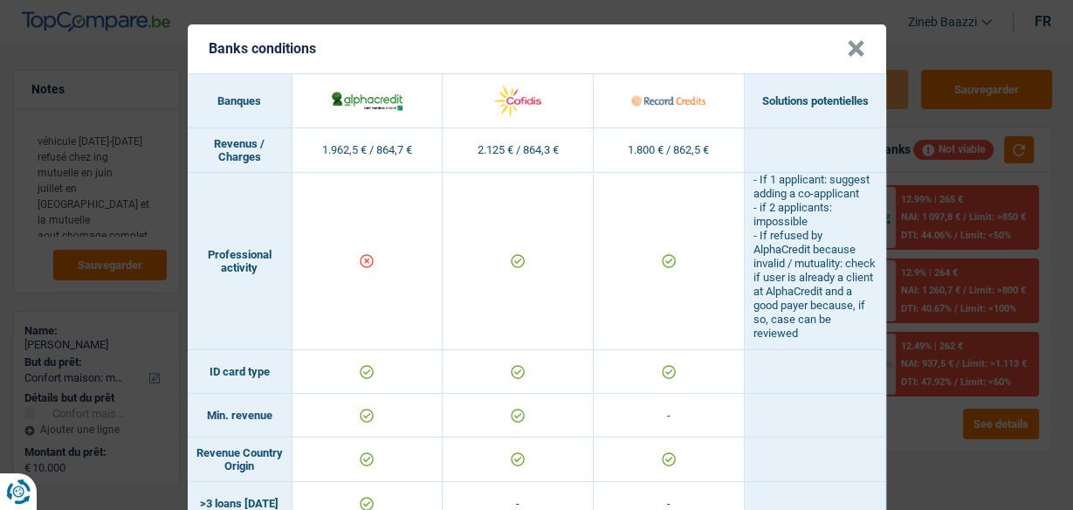
click at [847, 48] on button "×" at bounding box center [856, 48] width 18 height 17
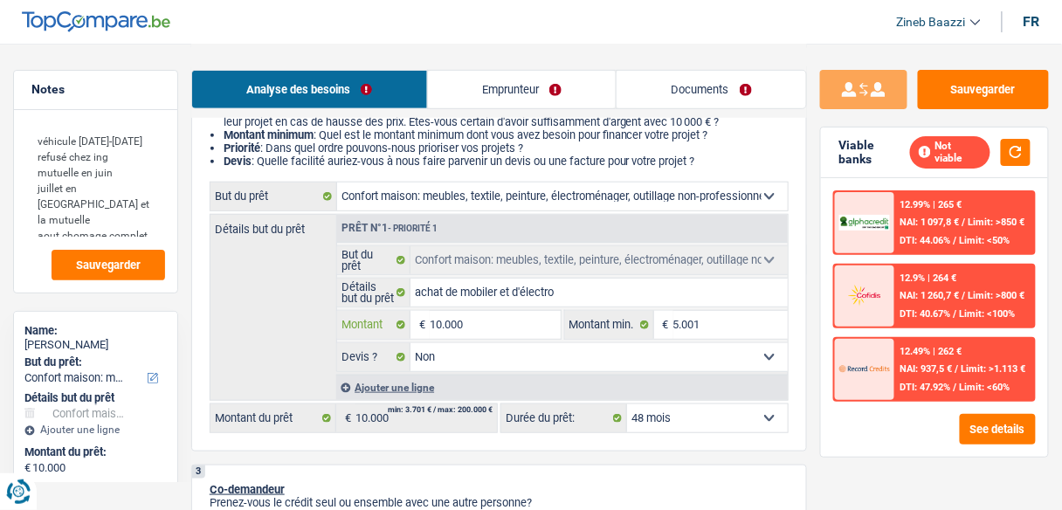
click at [452, 321] on input "10.000" at bounding box center [495, 325] width 130 height 28
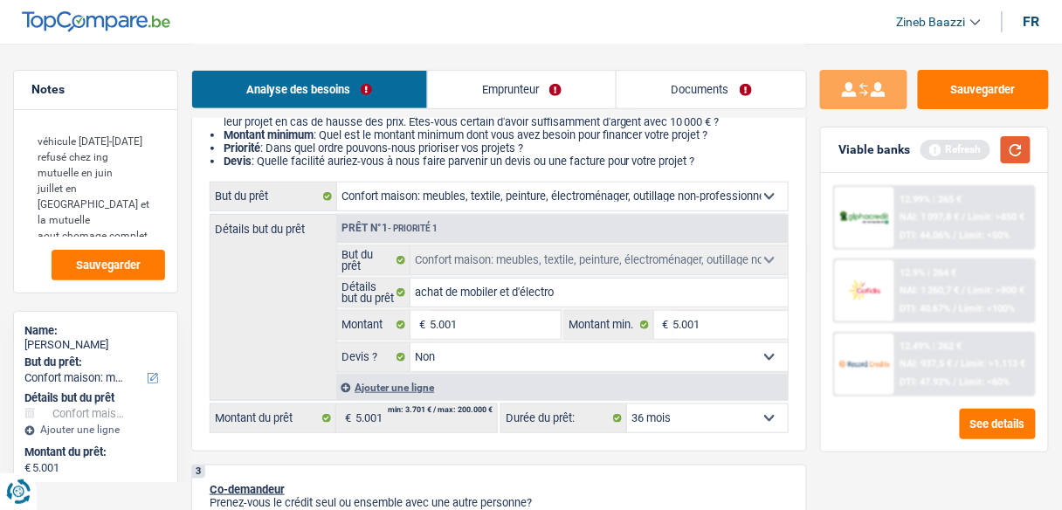
click at [1010, 162] on button "button" at bounding box center [1016, 149] width 30 height 27
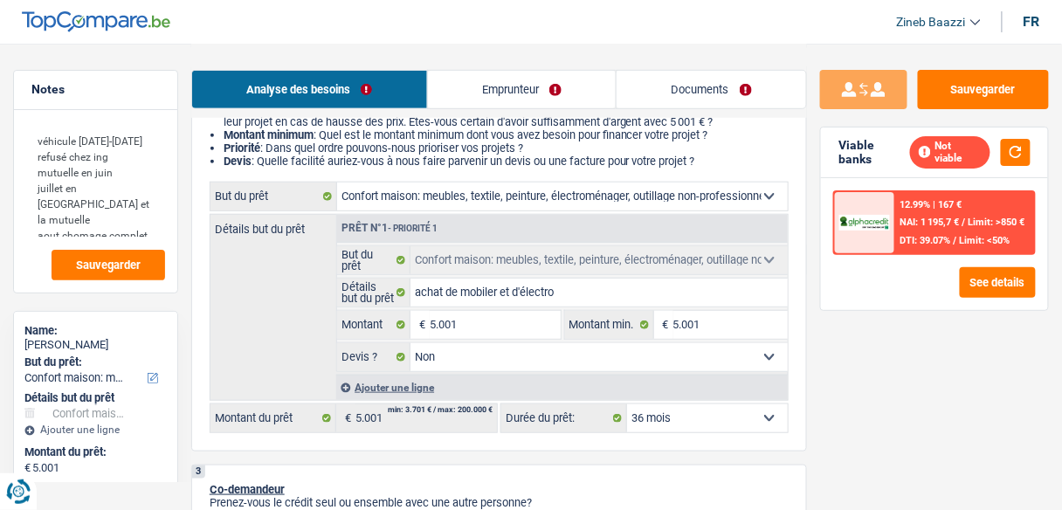
click at [665, 414] on select "12 mois 18 mois 24 mois 30 mois 36 mois Sélectionner une option" at bounding box center [707, 418] width 161 height 28
click at [627, 404] on select "12 mois 18 mois 24 mois 30 mois 36 mois Sélectionner une option" at bounding box center [707, 418] width 161 height 28
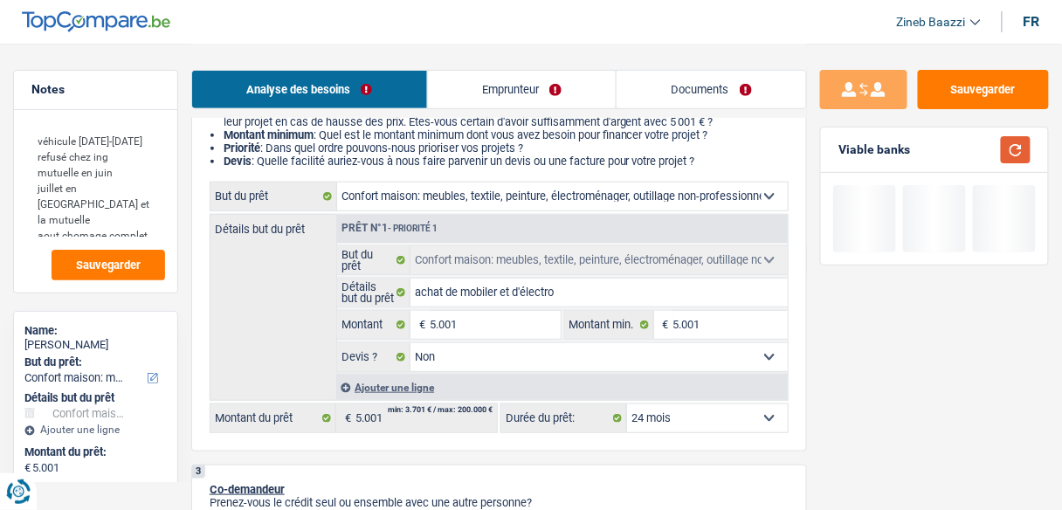
click at [1010, 142] on button "button" at bounding box center [1016, 149] width 30 height 27
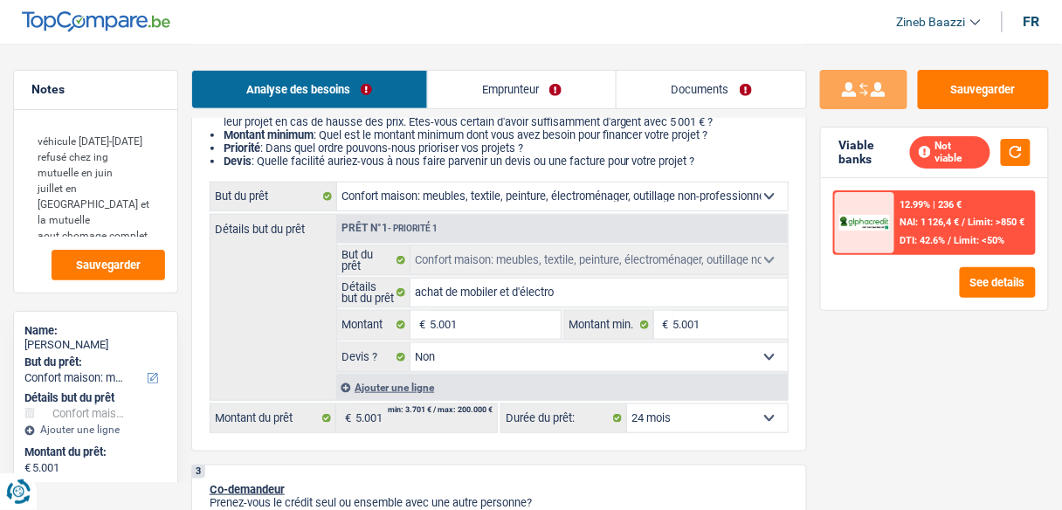
click at [658, 419] on select "12 mois 18 mois 24 mois 30 mois 36 mois Sélectionner une option" at bounding box center [707, 418] width 161 height 28
click at [627, 404] on select "12 mois 18 mois 24 mois 30 mois 36 mois Sélectionner une option" at bounding box center [707, 418] width 161 height 28
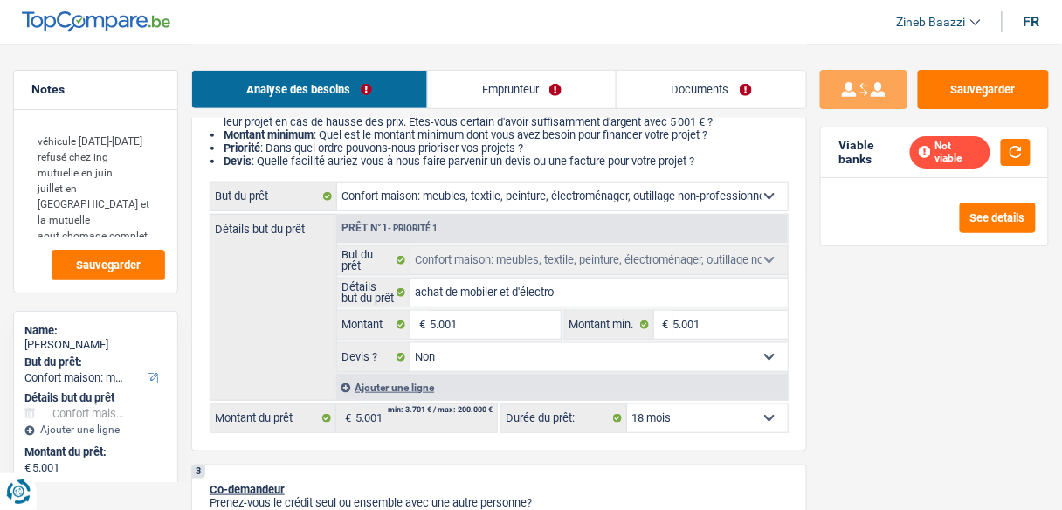
click at [740, 411] on select "12 mois 18 mois 24 mois 30 mois 36 mois Sélectionner une option" at bounding box center [707, 418] width 161 height 28
click at [627, 404] on select "12 mois 18 mois 24 mois 30 mois 36 mois Sélectionner une option" at bounding box center [707, 418] width 161 height 28
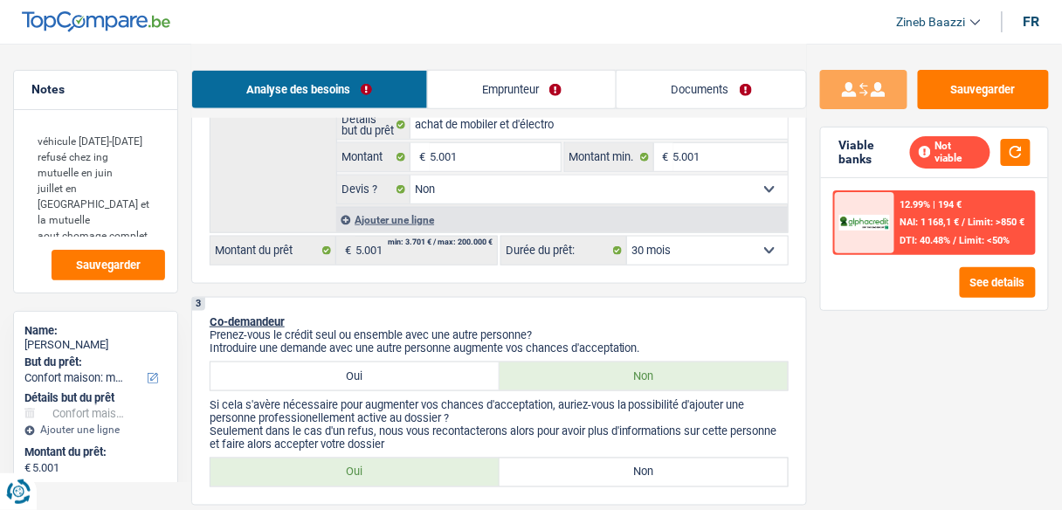
scroll to position [419, 0]
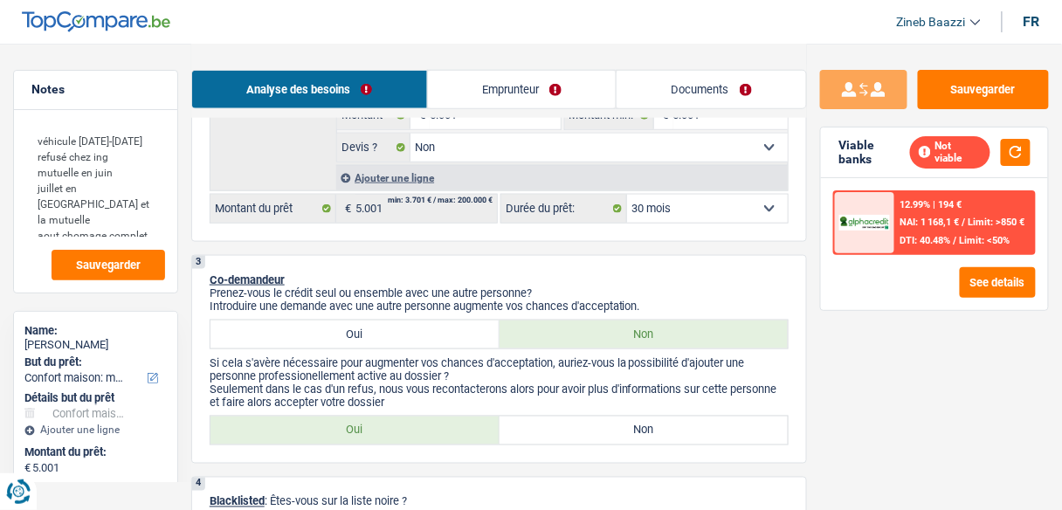
click at [1035, 144] on div "Viable banks Not viable" at bounding box center [934, 152] width 227 height 51
click at [1032, 147] on div "Viable banks Not viable" at bounding box center [934, 152] width 227 height 51
click at [1030, 148] on button "button" at bounding box center [1016, 152] width 30 height 27
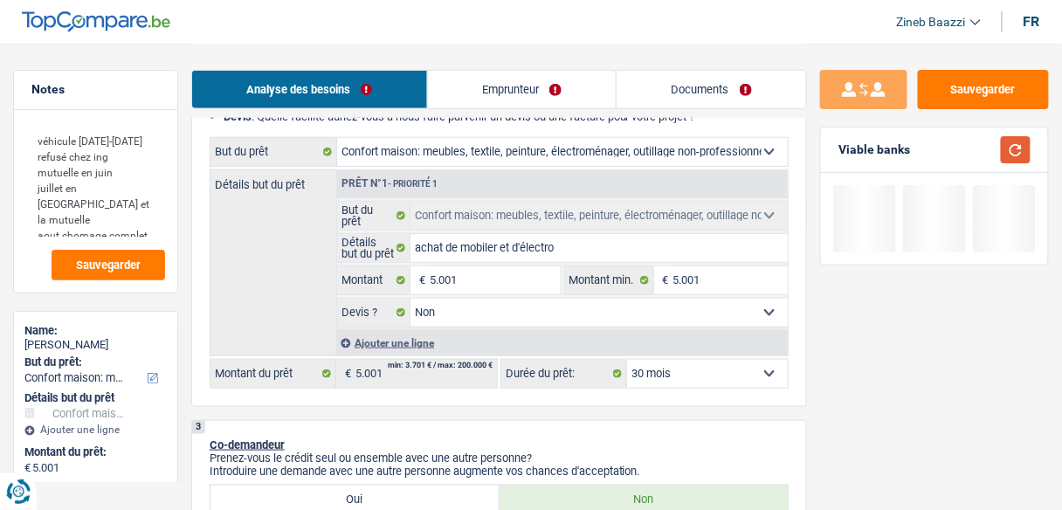
scroll to position [279, 0]
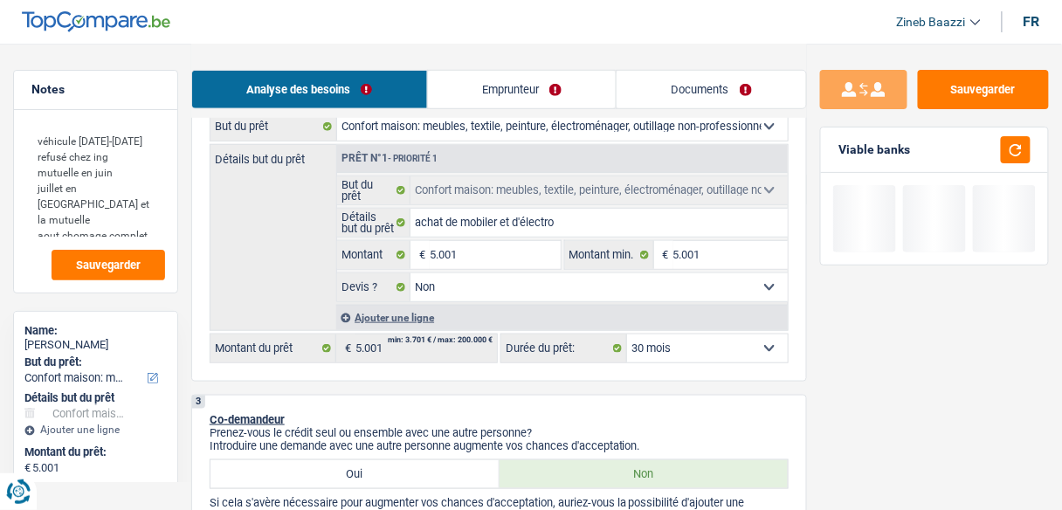
click at [673, 334] on select "12 mois 18 mois 24 mois 30 mois 36 mois Sélectionner une option" at bounding box center [707, 348] width 161 height 28
click at [669, 351] on select "12 mois 18 mois 24 mois 30 mois 36 mois Sélectionner une option" at bounding box center [707, 348] width 161 height 28
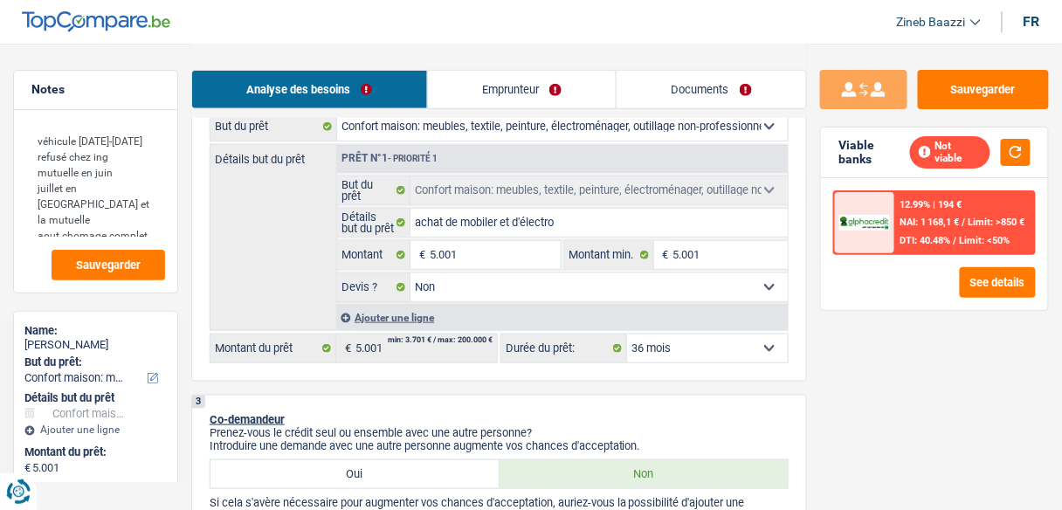
click at [627, 334] on select "12 mois 18 mois 24 mois 30 mois 36 mois Sélectionner une option" at bounding box center [707, 348] width 161 height 28
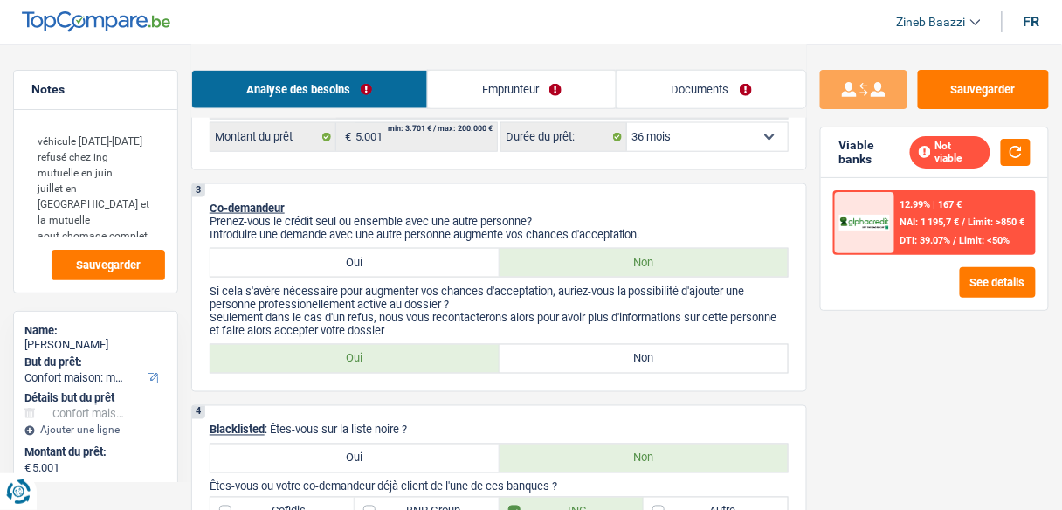
scroll to position [559, 0]
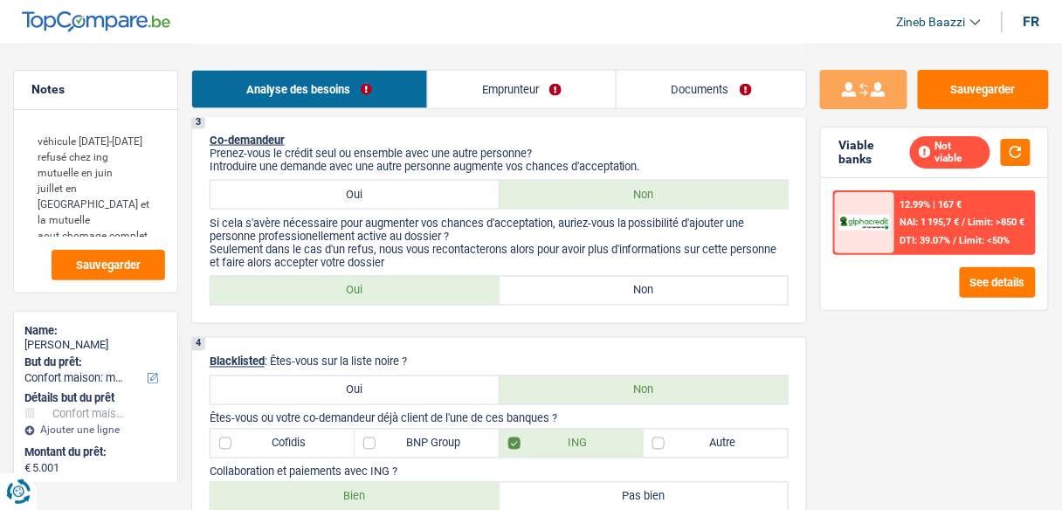
click at [391, 184] on label "Oui" at bounding box center [354, 195] width 289 height 28
click at [391, 184] on input "Oui" at bounding box center [354, 195] width 289 height 28
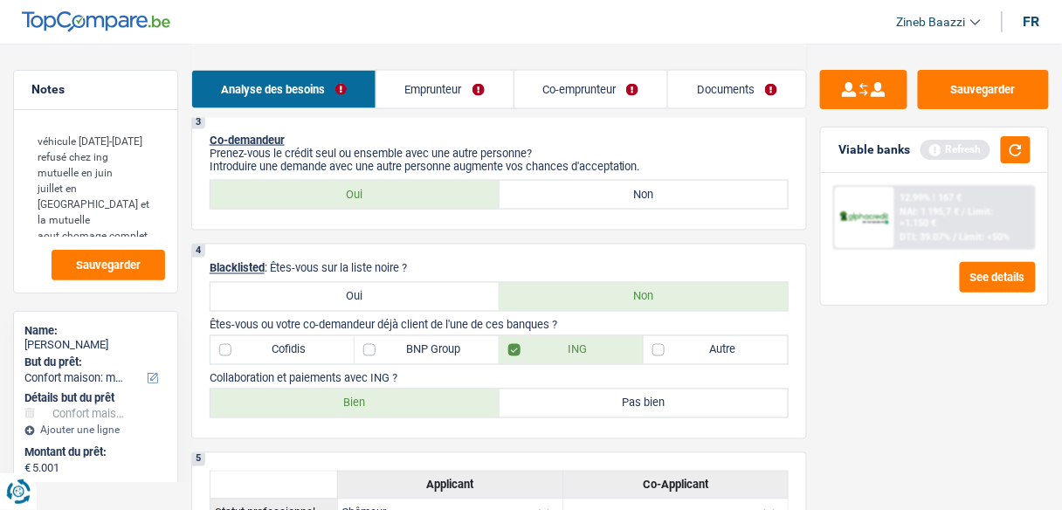
click at [567, 92] on link "Co-emprunteur" at bounding box center [591, 90] width 154 height 38
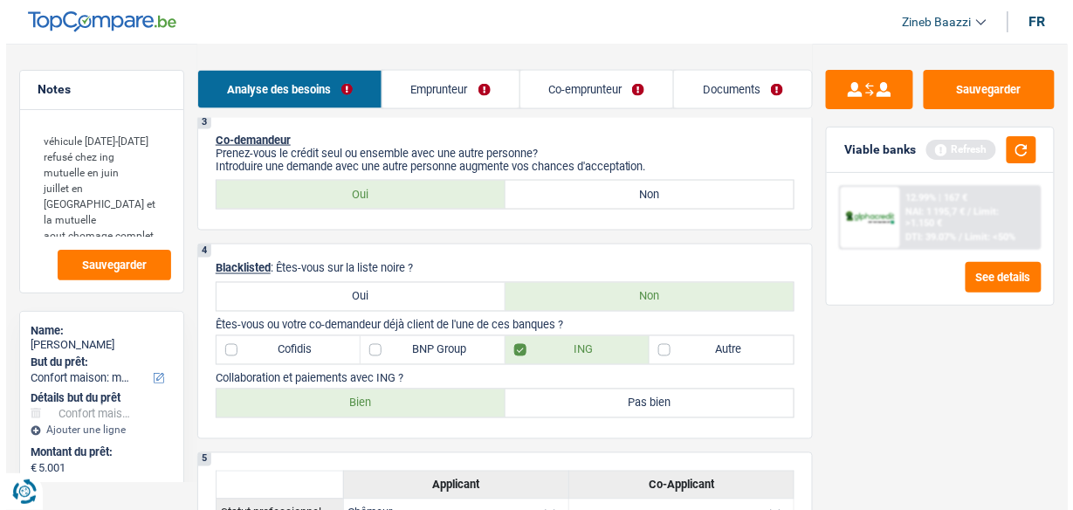
scroll to position [0, 0]
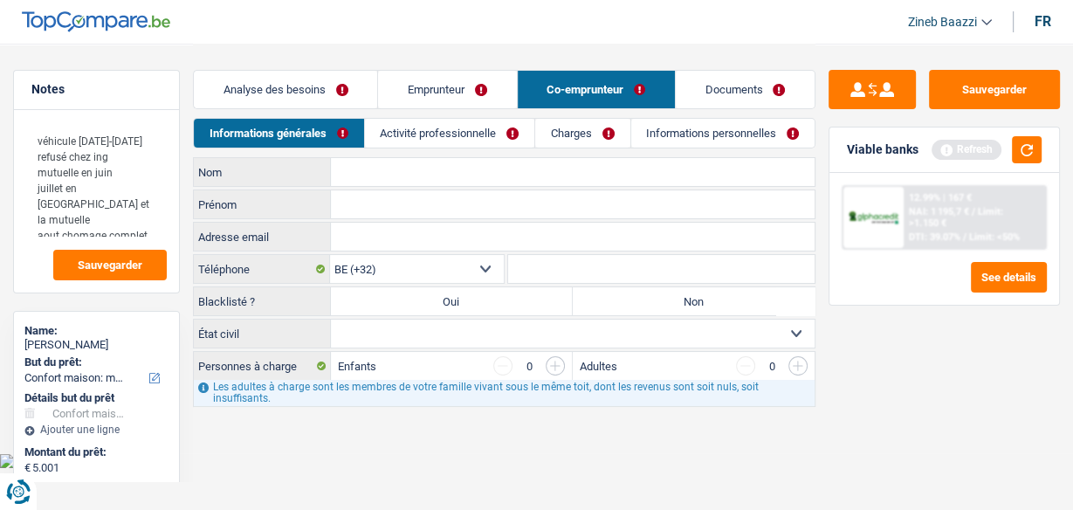
click at [454, 126] on link "Activité professionnelle" at bounding box center [449, 133] width 169 height 29
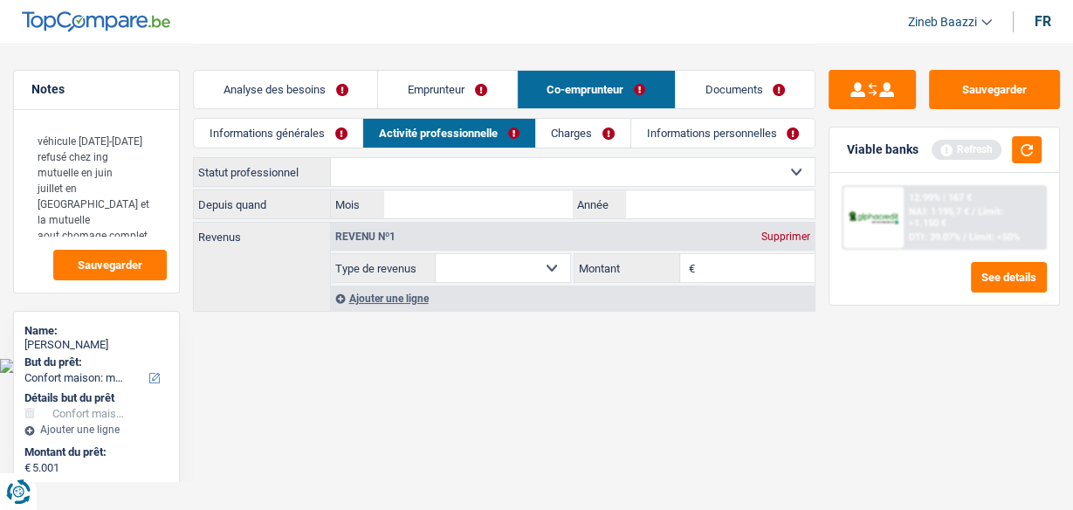
click at [422, 152] on div "Informations générales Activité professionnelle Charges Informations personnell…" at bounding box center [504, 137] width 623 height 39
click at [416, 163] on select "Ouvrier Employé privé Employé public Invalide Indépendant Pensionné Chômeur Mut…" at bounding box center [573, 172] width 484 height 28
click at [331, 158] on select "Ouvrier Employé privé Employé public Invalide Indépendant Pensionné Chômeur Mut…" at bounding box center [573, 172] width 484 height 28
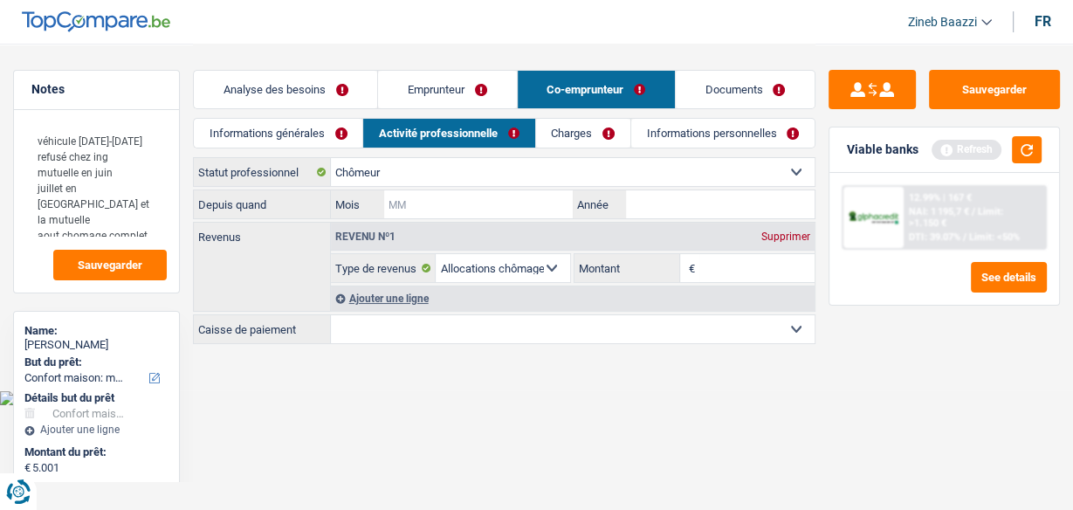
click at [517, 205] on input "Mois" at bounding box center [478, 204] width 189 height 28
click at [716, 272] on div "Revenu nº1 Supprimer Allocation d'handicap Allocations chômage Allocations fami…" at bounding box center [573, 253] width 484 height 60
click at [719, 280] on fieldset "€ Montant Si vous avez indiqué "chômeur" comme statut professionnel, veuillez i…" at bounding box center [694, 268] width 241 height 30
click at [719, 275] on input "Montant" at bounding box center [756, 268] width 115 height 28
click at [543, 190] on input "Mois" at bounding box center [478, 204] width 189 height 28
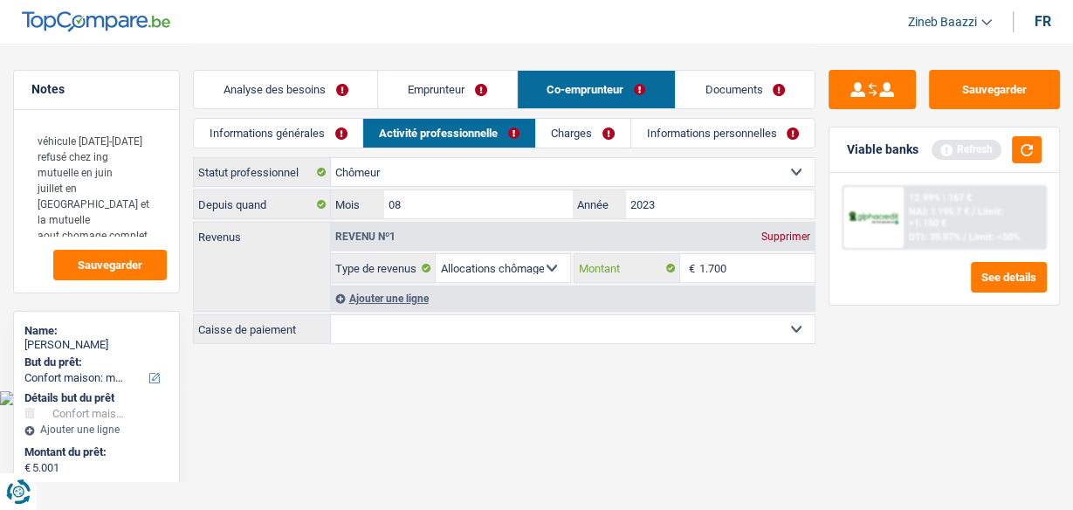
click at [771, 263] on input "1.700" at bounding box center [756, 268] width 115 height 28
click at [1019, 143] on button "button" at bounding box center [1027, 149] width 30 height 27
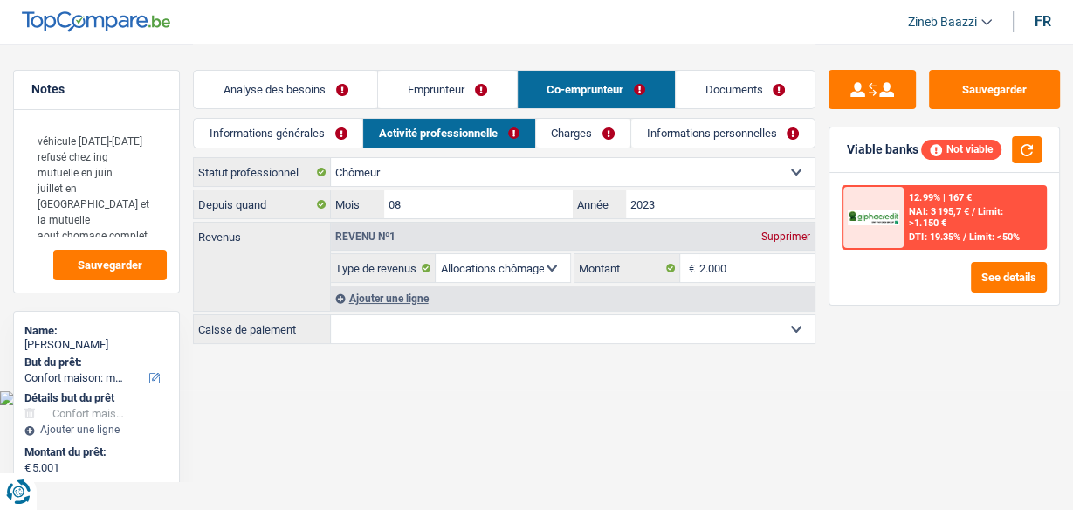
click at [582, 130] on link "Charges" at bounding box center [583, 133] width 94 height 29
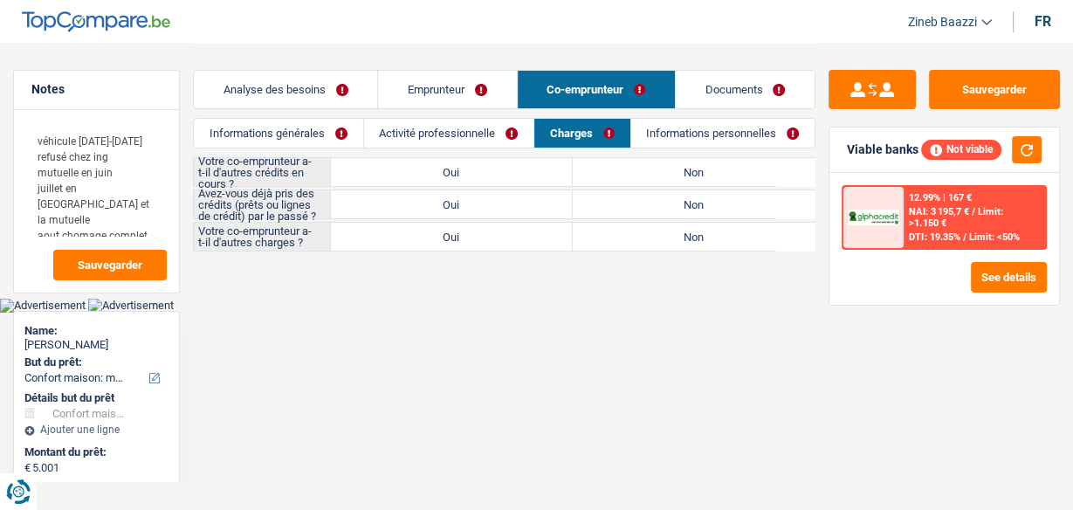
click at [416, 124] on link "Activité professionnelle" at bounding box center [448, 133] width 169 height 29
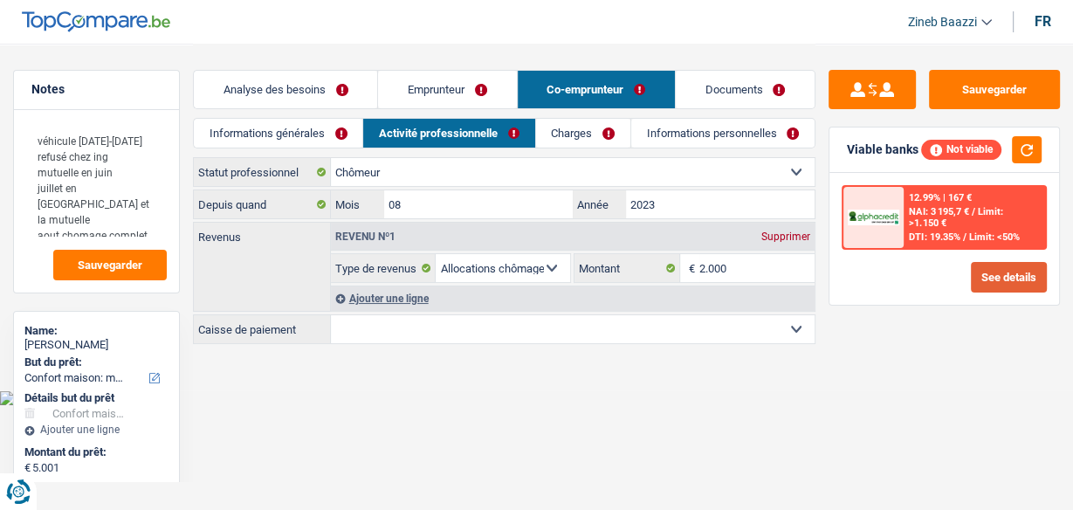
click at [1009, 267] on button "See details" at bounding box center [1009, 277] width 76 height 31
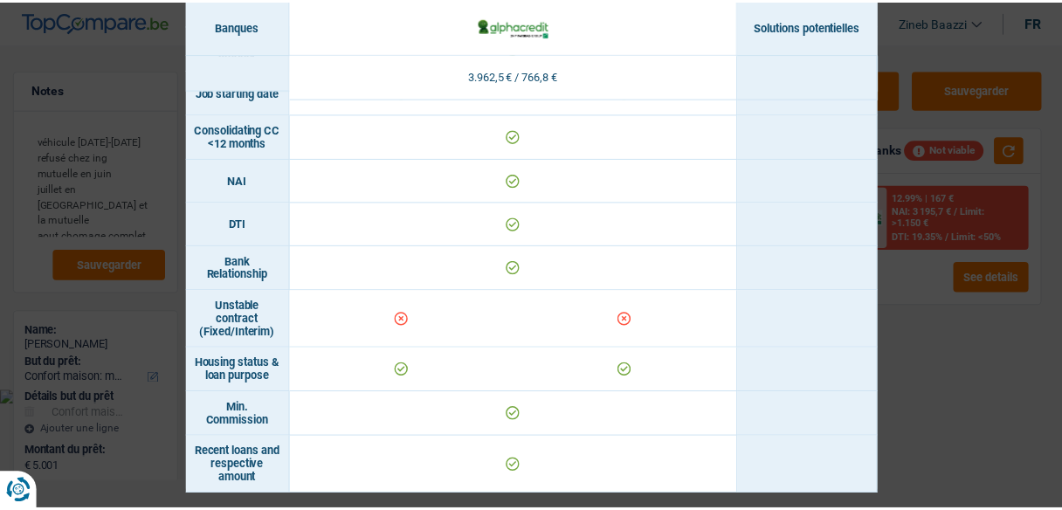
scroll to position [897, 0]
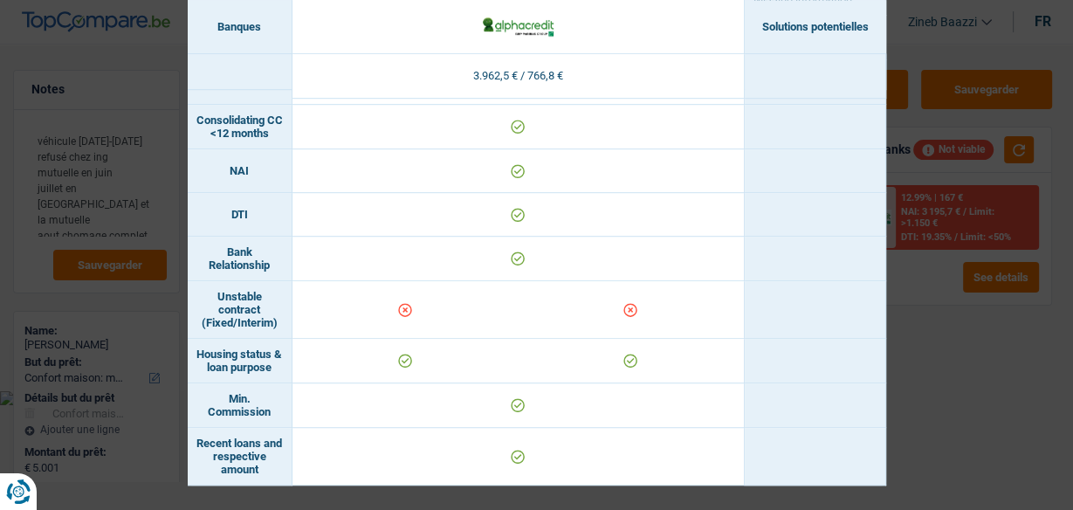
click at [956, 295] on div "Banks conditions × Banques Solutions potentielles Revenus / Charges 3.962,5 € /…" at bounding box center [536, 255] width 1073 height 510
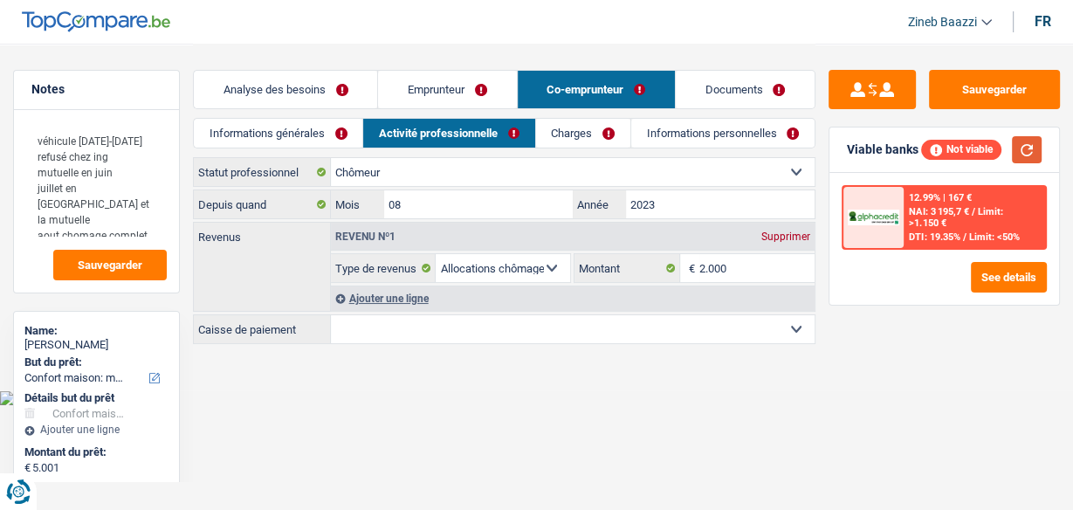
click at [1020, 155] on button "button" at bounding box center [1027, 149] width 30 height 27
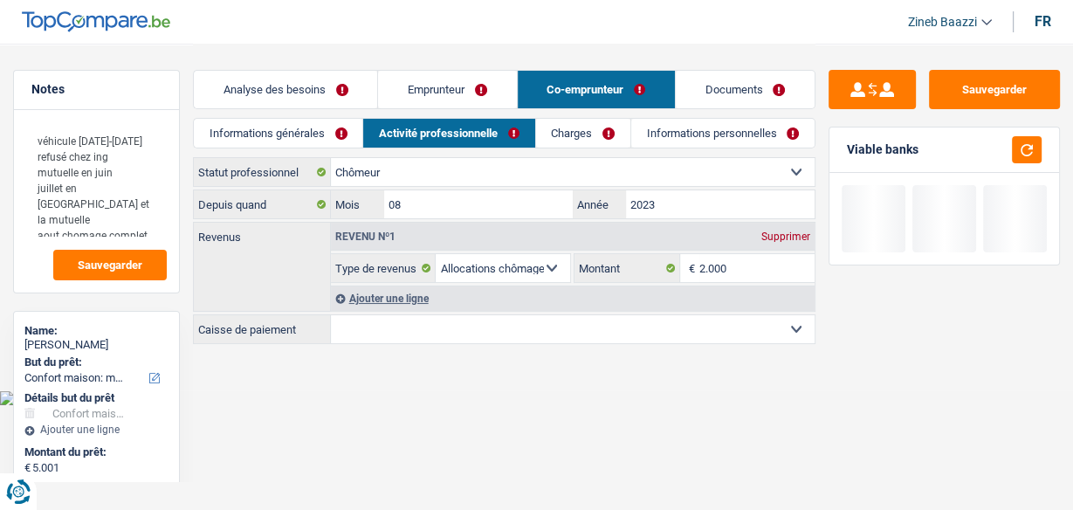
click at [677, 131] on link "Informations personnelles" at bounding box center [722, 133] width 183 height 29
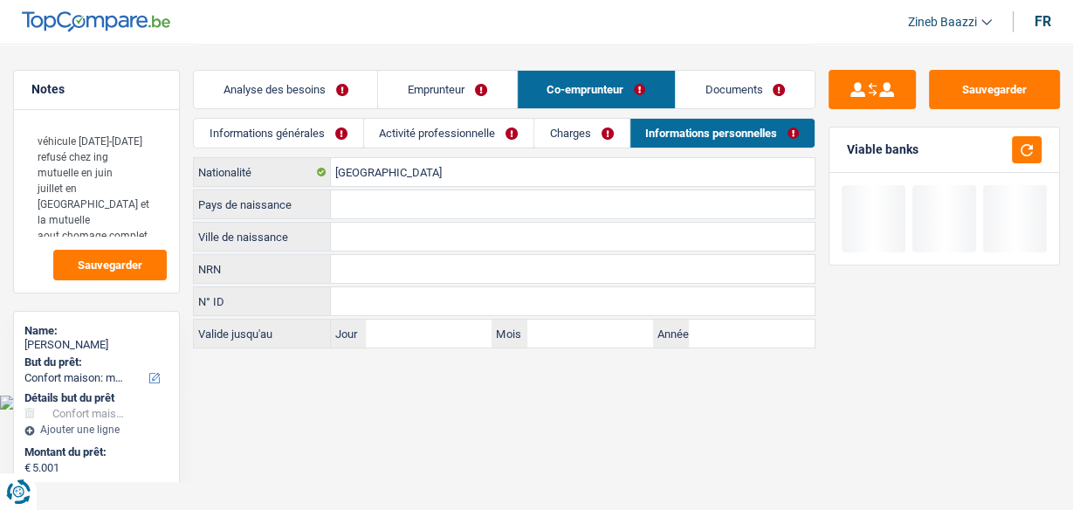
click at [568, 130] on link "Charges" at bounding box center [581, 133] width 94 height 29
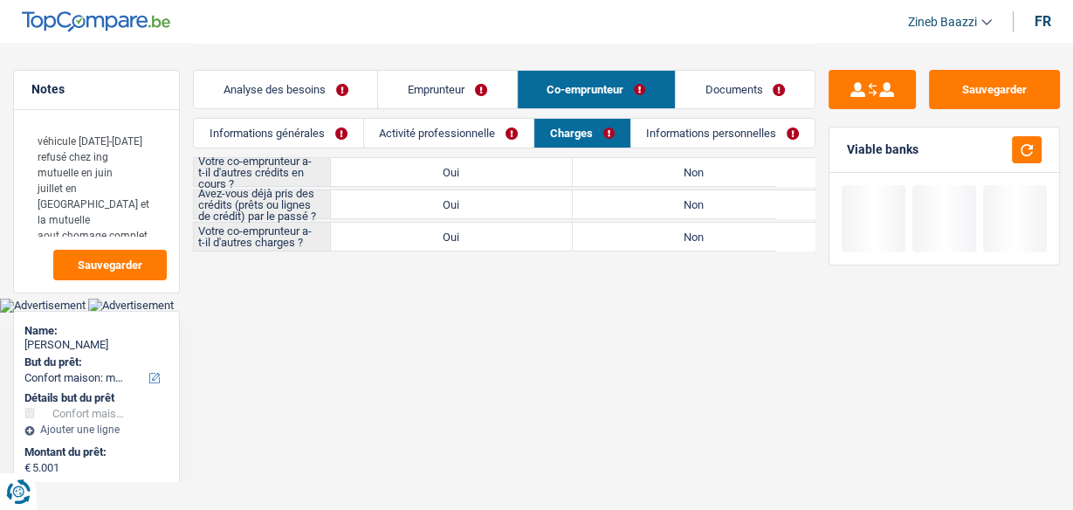
click at [407, 127] on link "Activité professionnelle" at bounding box center [448, 133] width 169 height 29
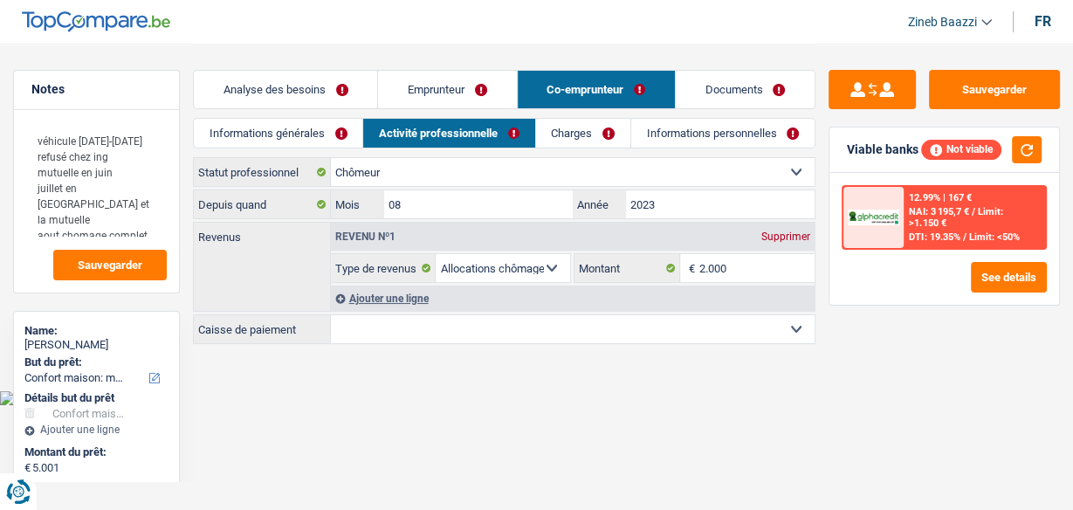
click at [187, 139] on div "Notes véhicule 2010-2015 refusé chez ing mutuelle en juin juillet en chomage et…" at bounding box center [96, 276] width 193 height 412
click at [222, 134] on link "Informations générales" at bounding box center [278, 133] width 169 height 29
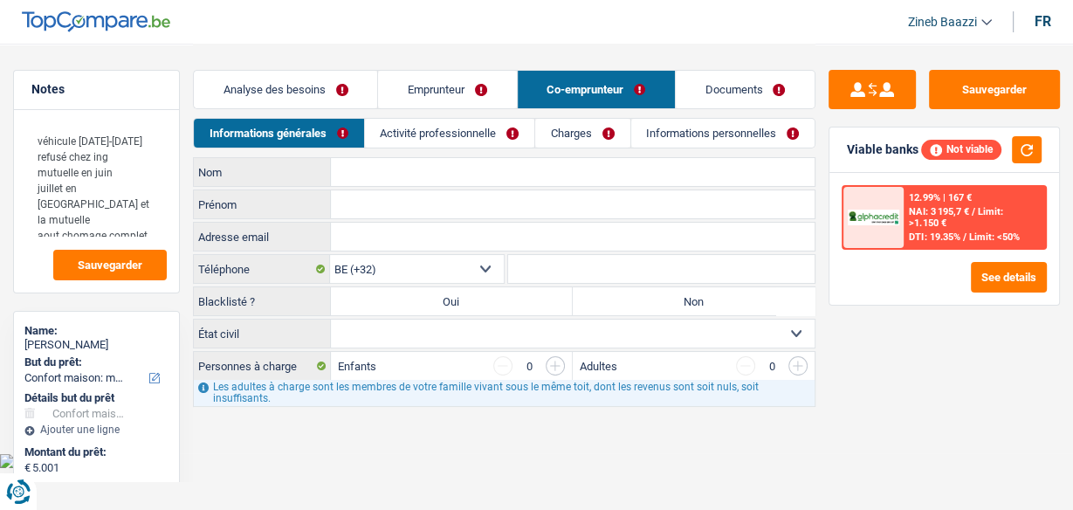
click at [439, 98] on link "Emprunteur" at bounding box center [447, 90] width 138 height 38
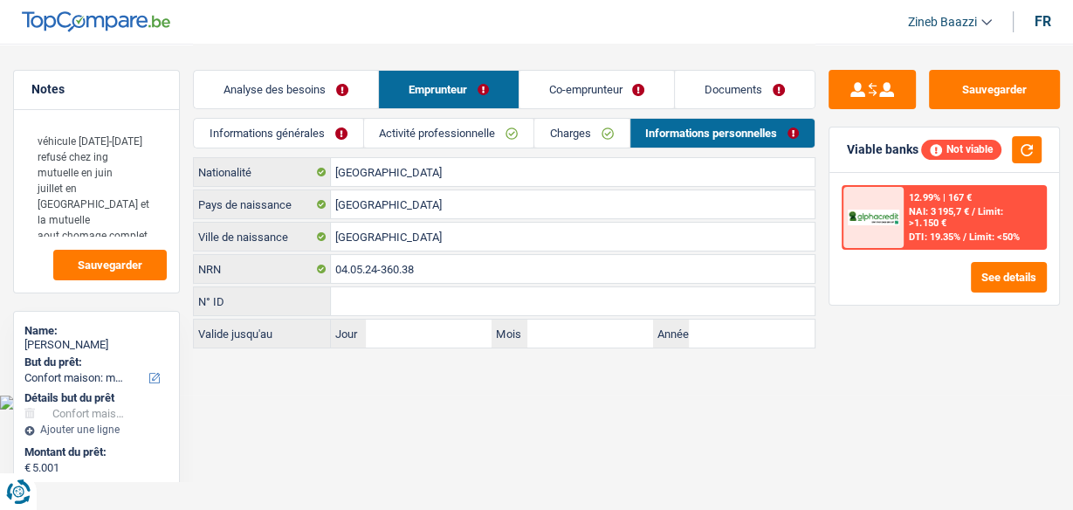
click at [319, 93] on link "Analyse des besoins" at bounding box center [286, 90] width 184 height 38
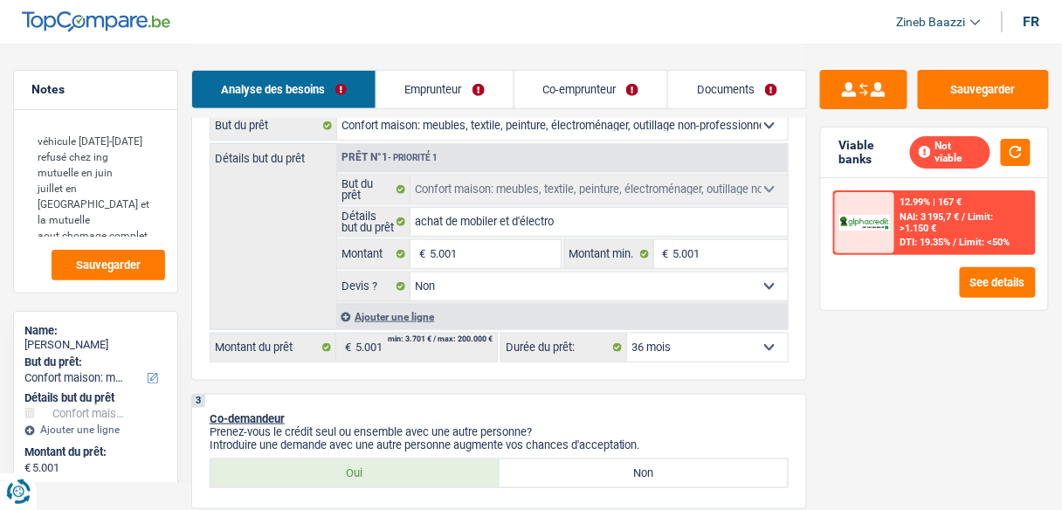
scroll to position [279, 0]
click at [470, 257] on input "5.001" at bounding box center [495, 255] width 130 height 28
click at [1020, 154] on button "button" at bounding box center [1016, 152] width 30 height 27
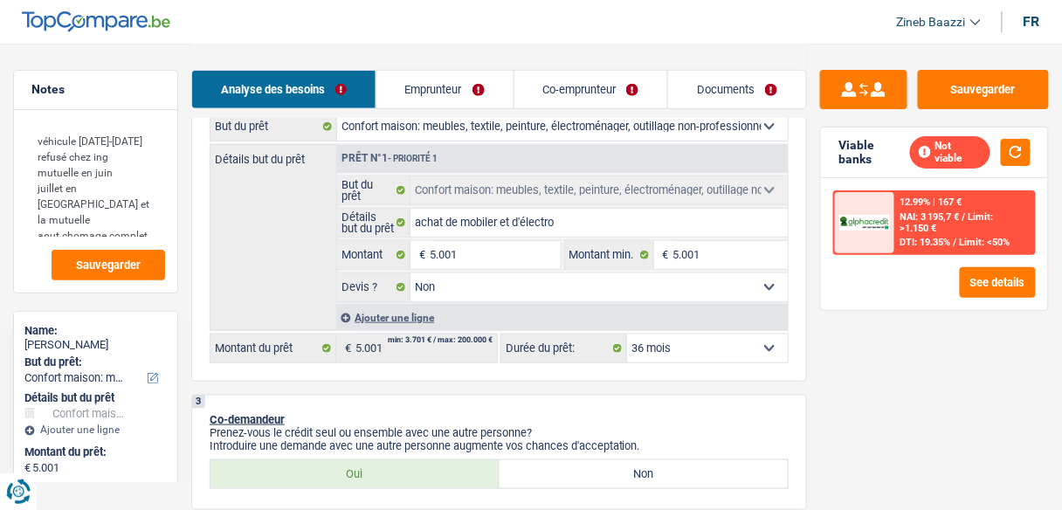
click at [713, 347] on select "12 mois 18 mois 24 mois 30 mois 36 mois Sélectionner une option" at bounding box center [707, 348] width 161 height 28
click at [627, 334] on select "12 mois 18 mois 24 mois 30 mois 36 mois Sélectionner une option" at bounding box center [707, 348] width 161 height 28
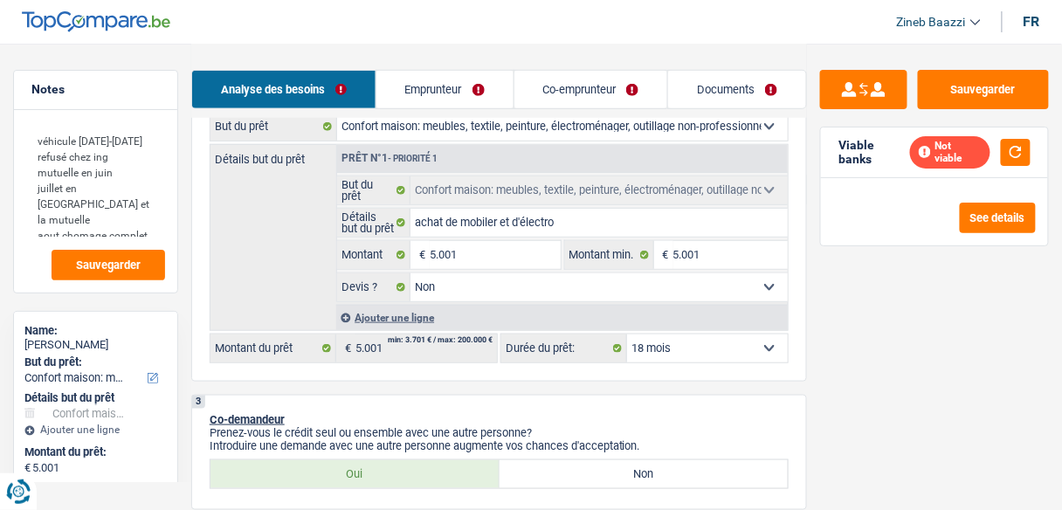
click at [665, 299] on select "Oui Non Non répondu Sélectionner une option" at bounding box center [598, 287] width 377 height 28
click at [410, 273] on select "Oui Non Non répondu Sélectionner une option" at bounding box center [598, 287] width 377 height 28
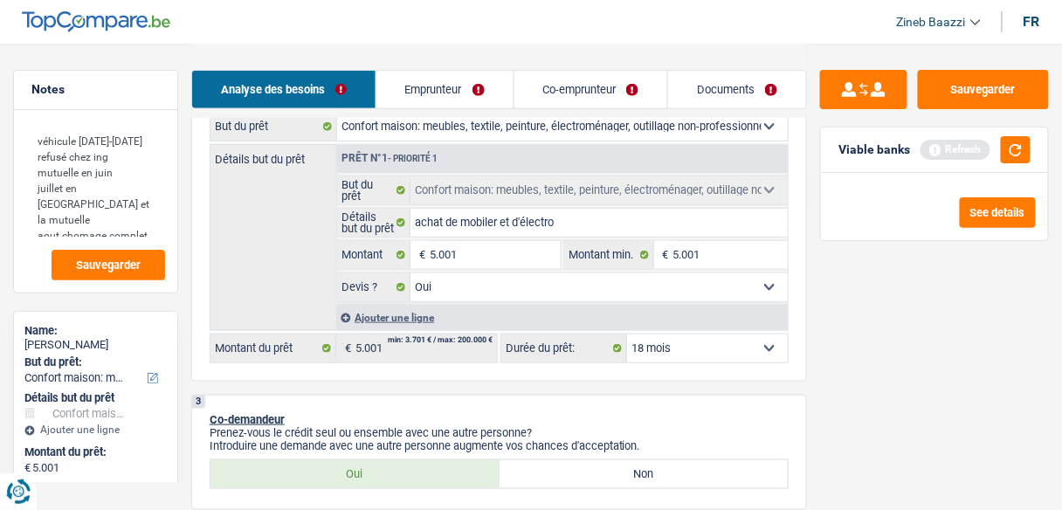
click at [691, 348] on select "12 mois 18 mois 24 mois 30 mois 36 mois Sélectionner une option" at bounding box center [707, 348] width 161 height 28
click at [627, 334] on select "12 mois 18 mois 24 mois 30 mois 36 mois Sélectionner une option" at bounding box center [707, 348] width 161 height 28
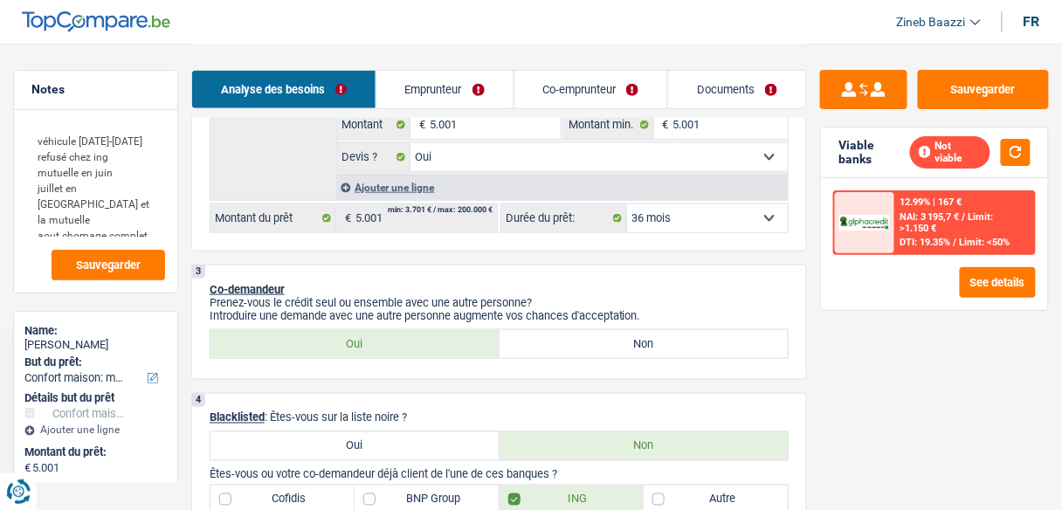
scroll to position [419, 0]
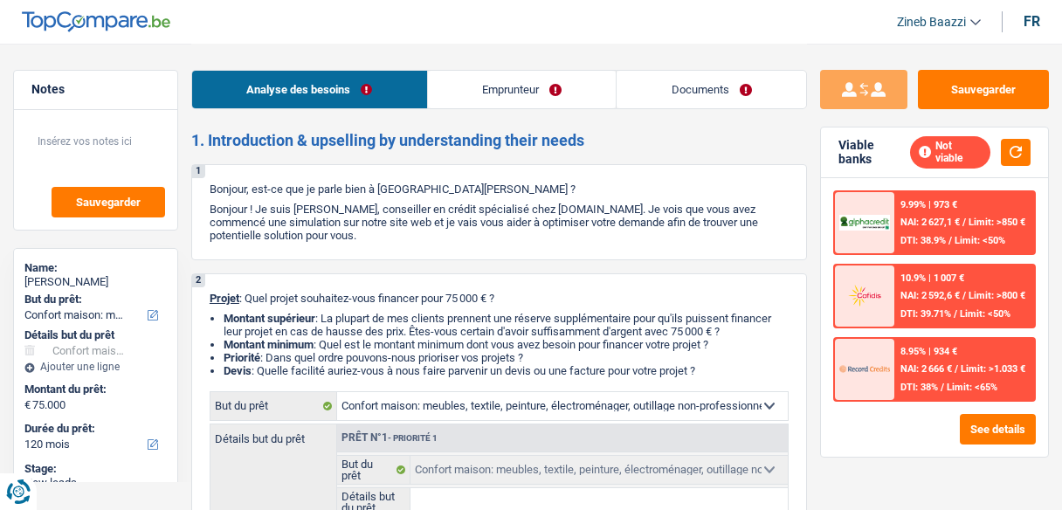
select select "household"
select select "120"
select select "household"
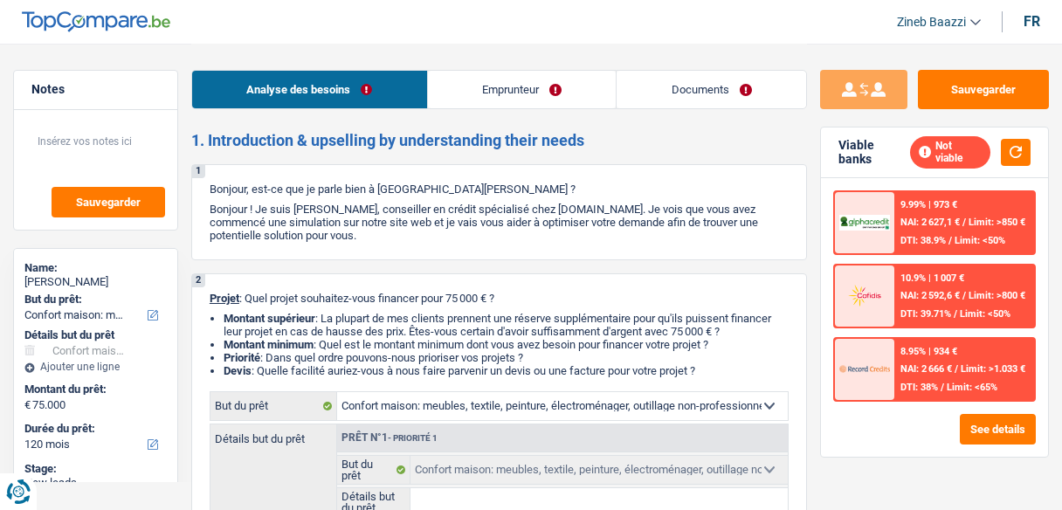
select select "120"
select select "privateEmployee"
select select "netSalary"
select select "mealVouchers"
select select "rents"
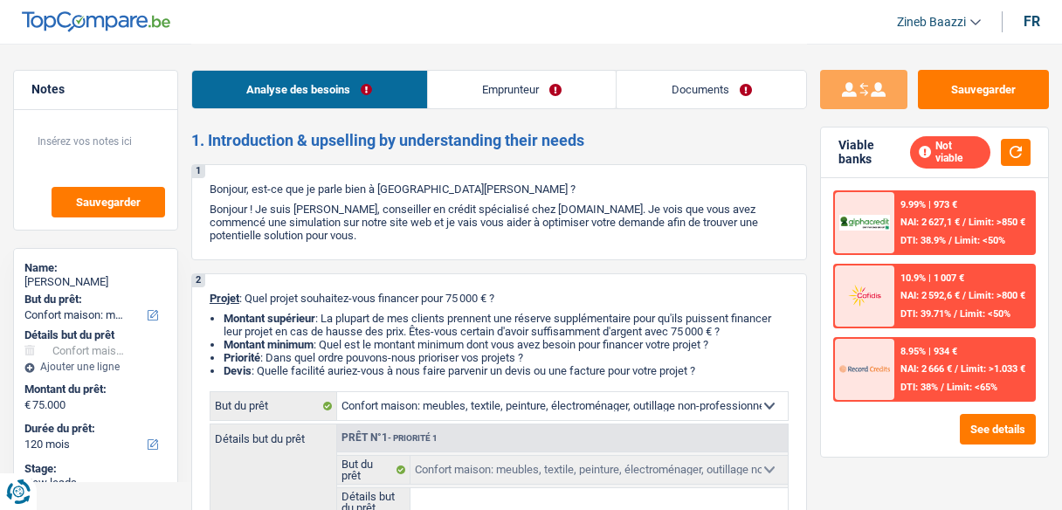
select select "household"
select select "120"
drag, startPoint x: 274, startPoint y: 304, endPoint x: 703, endPoint y: 371, distance: 434.0
click at [703, 371] on div "2 Projet : Quel projet souhaitez-vous financer pour 75 000 € ? Montant supérieu…" at bounding box center [499, 467] width 616 height 388
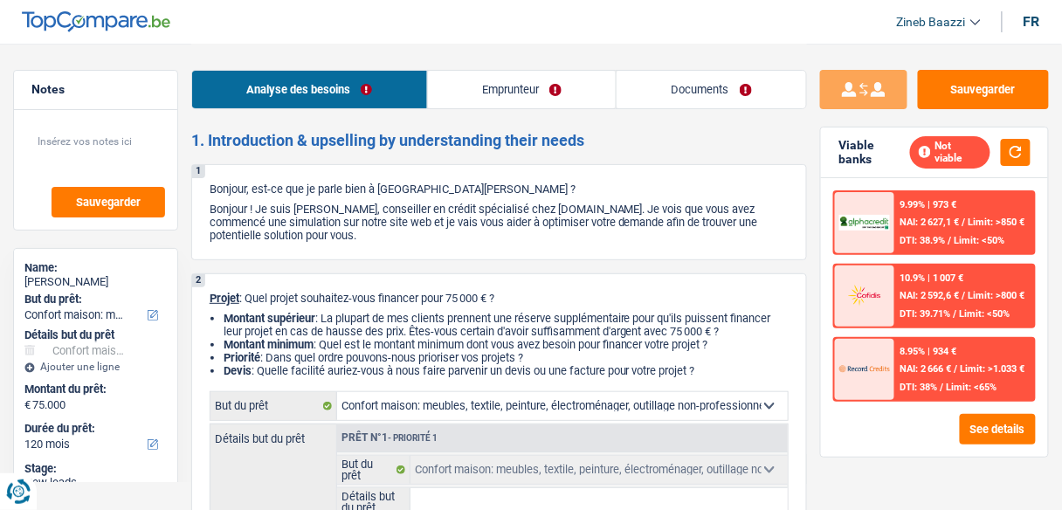
click at [707, 363] on li "Priorité : Dans quel ordre pouvons-nous prioriser vos projets ?" at bounding box center [506, 357] width 565 height 13
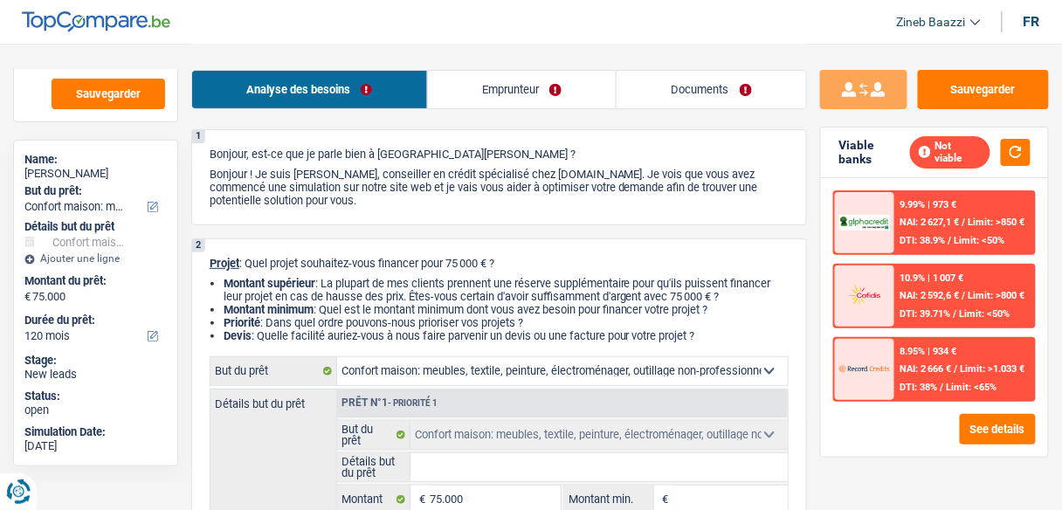
scroll to position [70, 0]
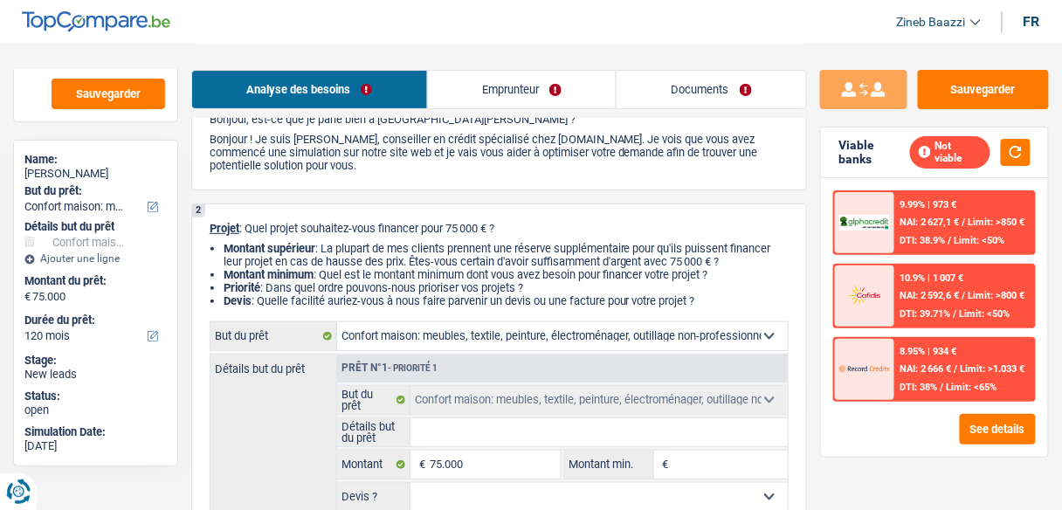
click at [897, 356] on div "8.95% | 934 € NAI: 2 666 € / Limit: >1.033 € DTI: 38% / Limit: <65%" at bounding box center [964, 369] width 139 height 61
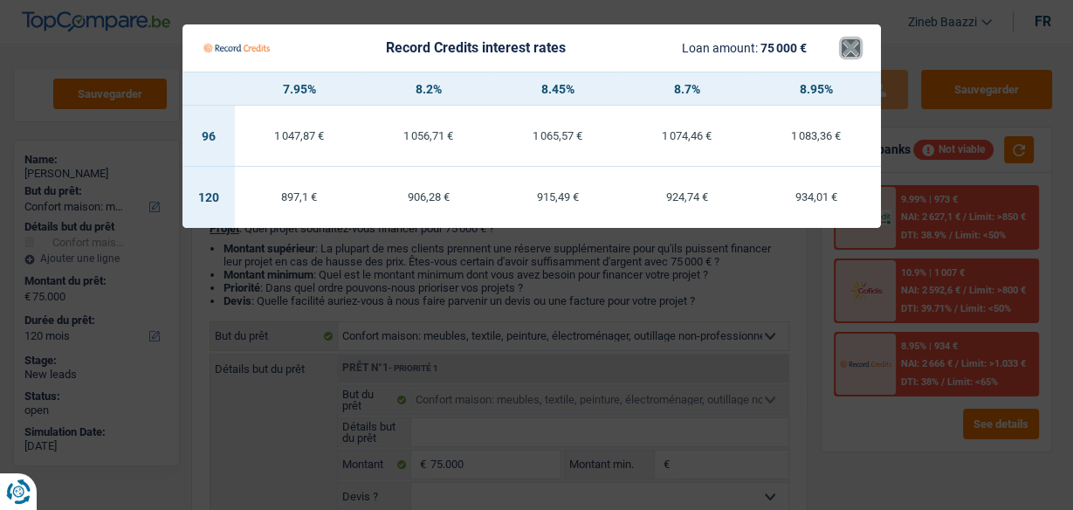
click at [842, 52] on button "×" at bounding box center [851, 47] width 18 height 17
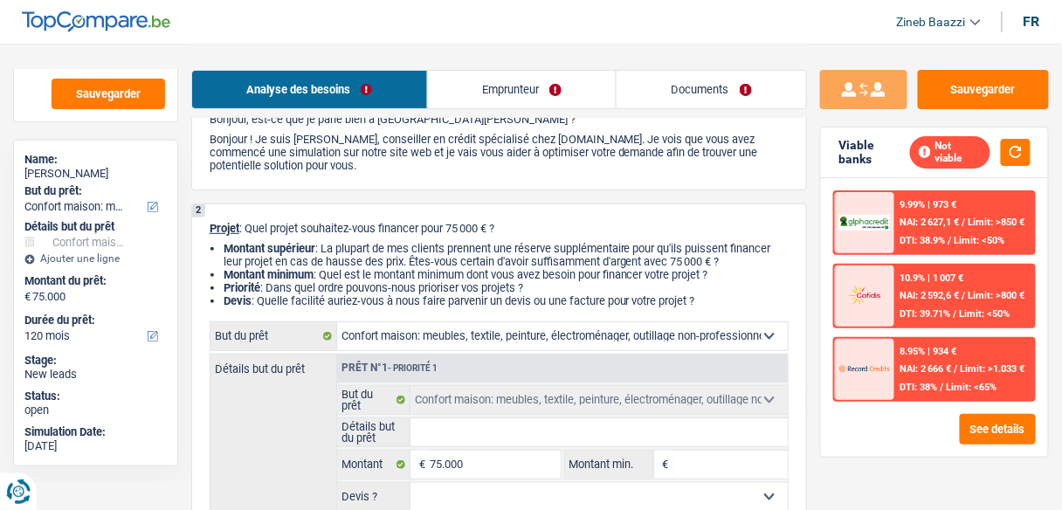
click at [895, 359] on div "8.95% | 934 € NAI: 2 666 € / Limit: >1.033 € DTI: 38% / Limit: <65%" at bounding box center [964, 369] width 139 height 61
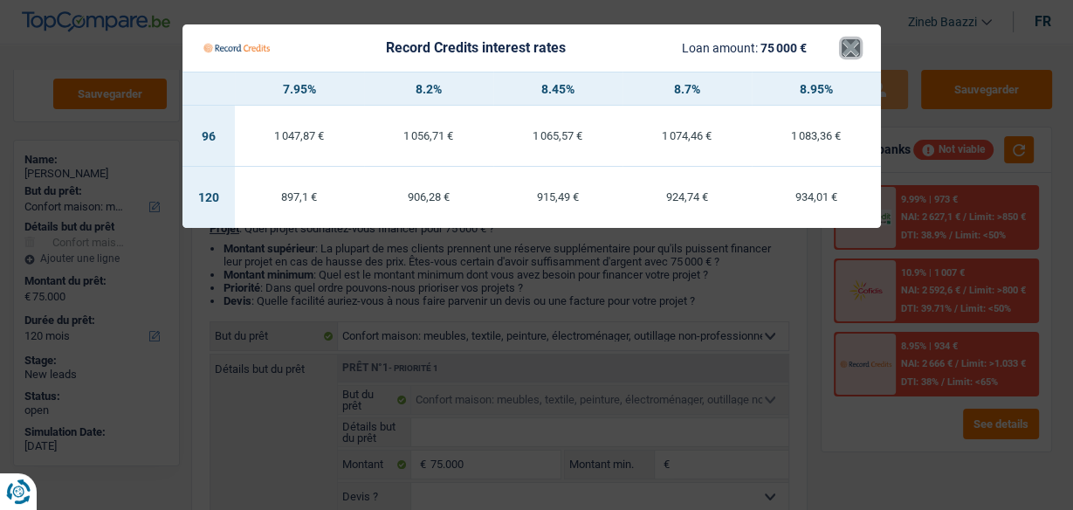
click at [849, 52] on button "×" at bounding box center [851, 47] width 18 height 17
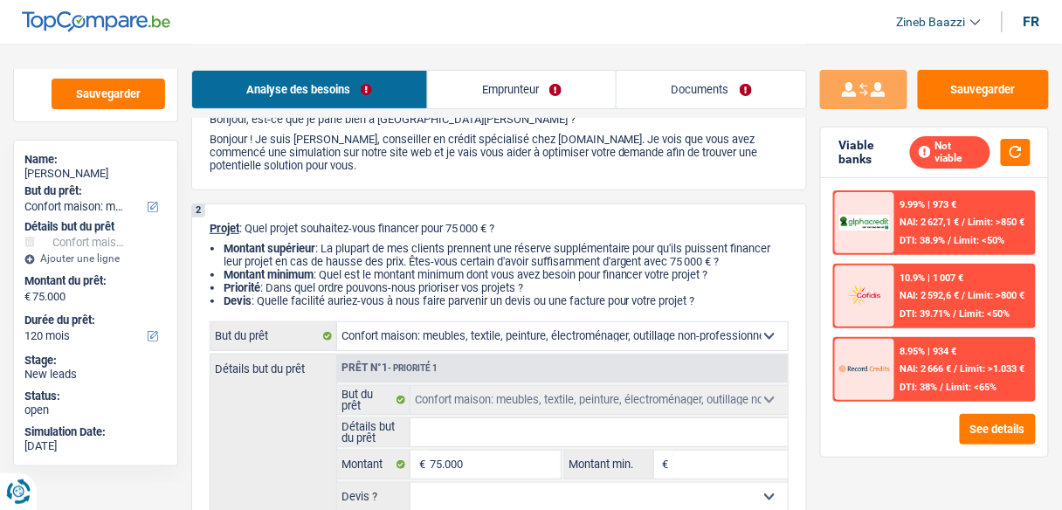
click at [657, 26] on header "Zineb Baazzi Se déconnecter fr" at bounding box center [531, 22] width 1062 height 45
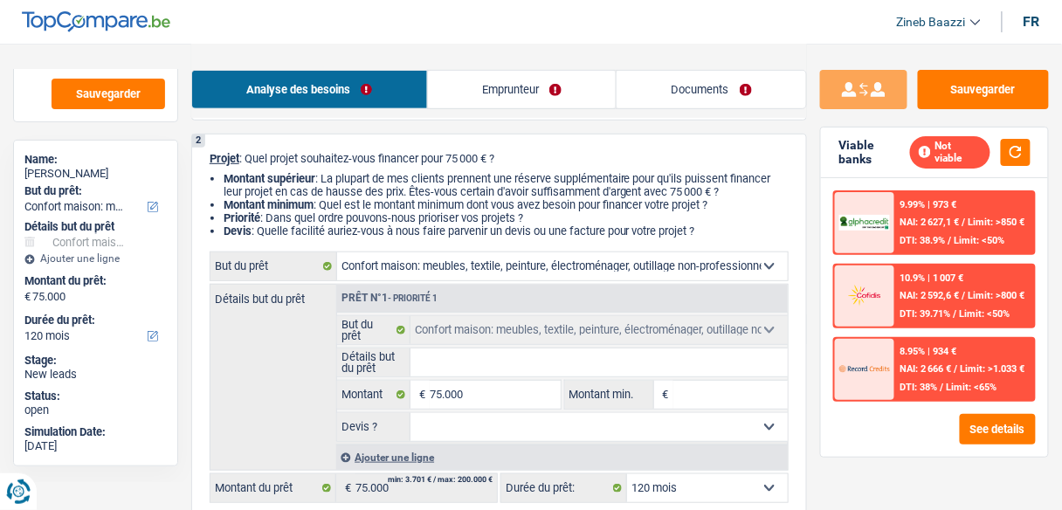
click at [566, 100] on link "Emprunteur" at bounding box center [522, 90] width 189 height 38
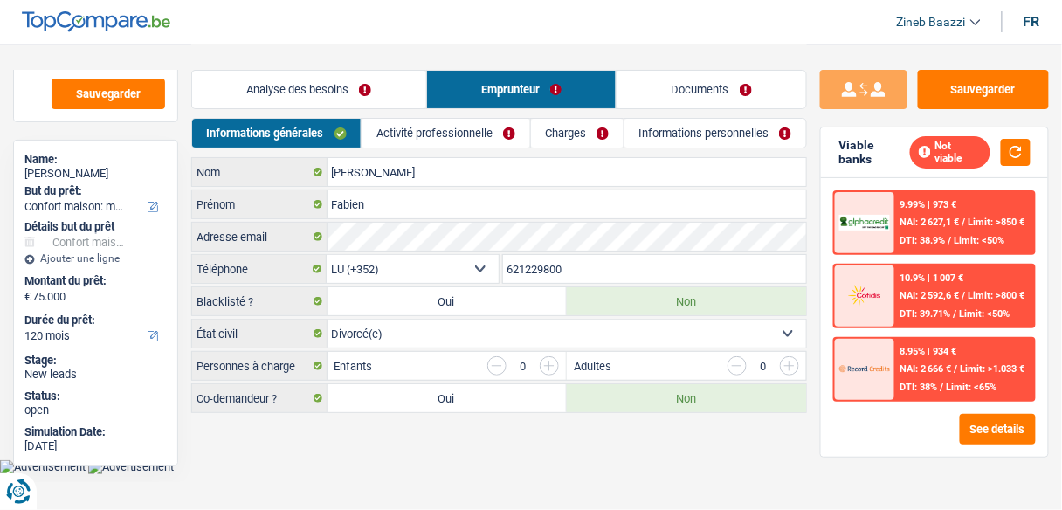
scroll to position [0, 0]
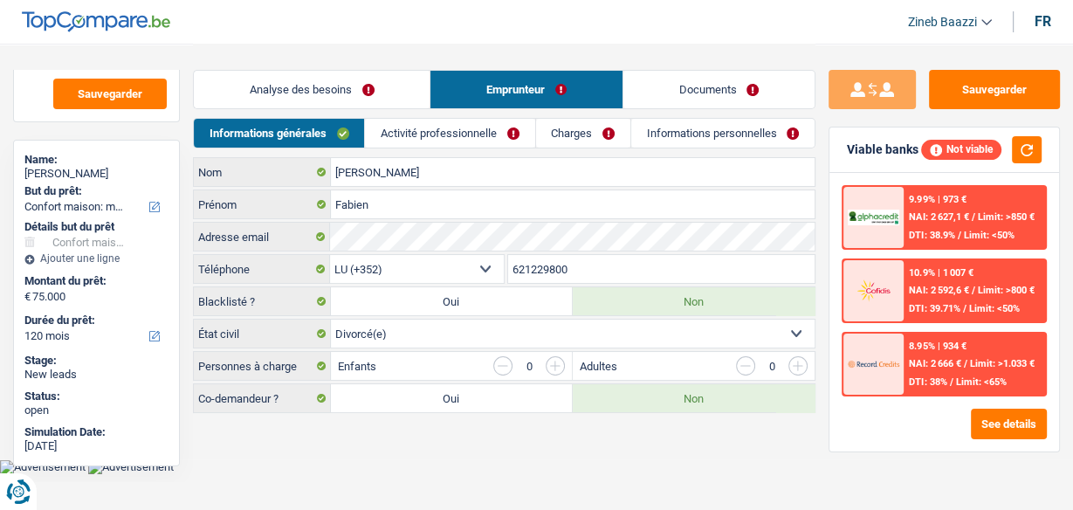
click at [487, 138] on link "Activité professionnelle" at bounding box center [449, 133] width 169 height 29
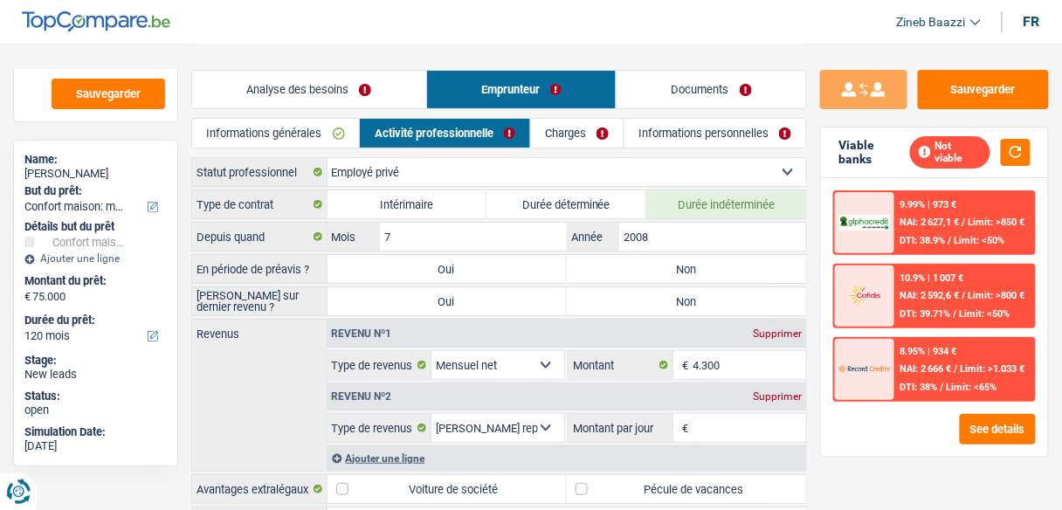
click at [610, 267] on label "Non" at bounding box center [686, 269] width 239 height 28
click at [610, 267] on input "Non" at bounding box center [686, 269] width 239 height 28
radio input "true"
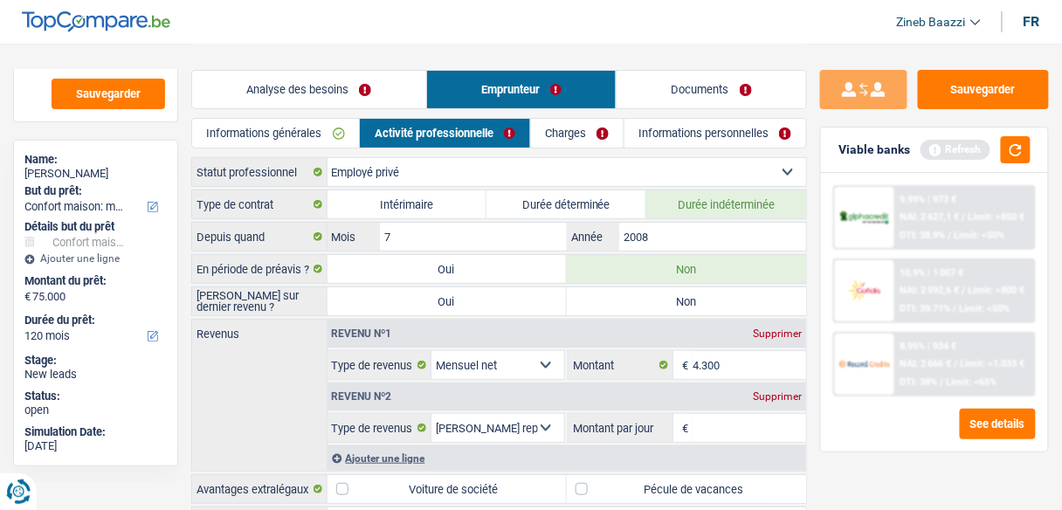
click at [617, 302] on label "Non" at bounding box center [686, 301] width 239 height 28
click at [617, 302] on input "Non" at bounding box center [686, 301] width 239 height 28
radio input "true"
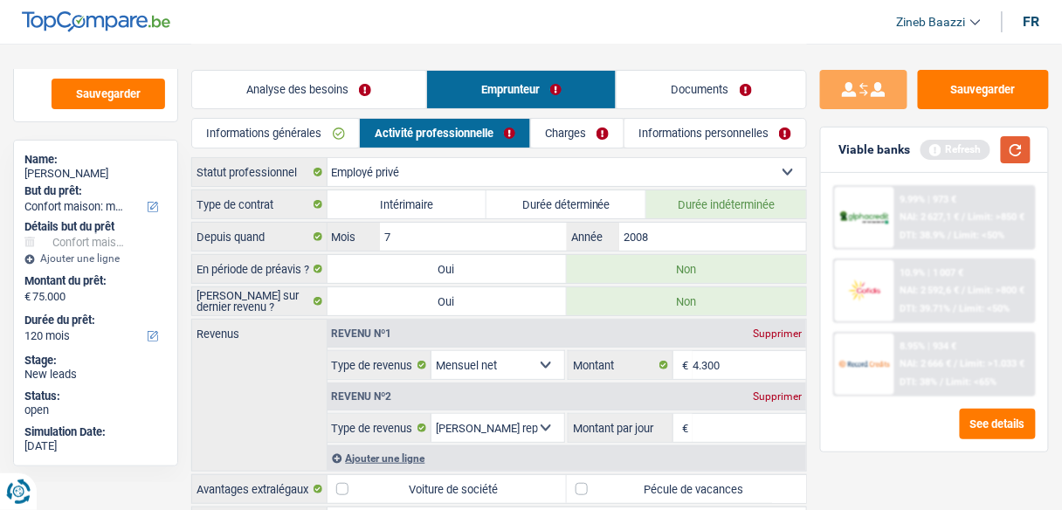
click at [1013, 147] on button "button" at bounding box center [1016, 149] width 30 height 27
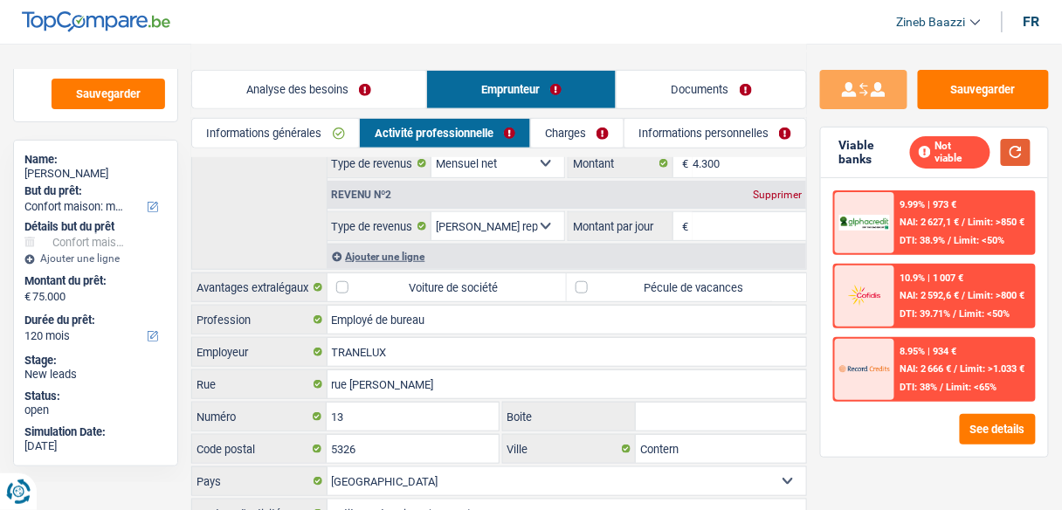
scroll to position [210, 0]
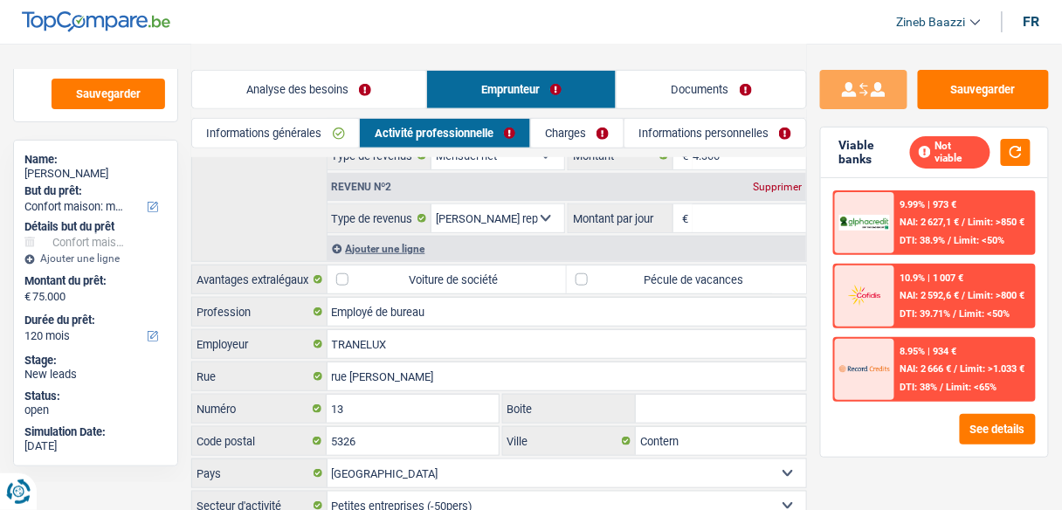
click at [764, 185] on div "Supprimer" at bounding box center [777, 187] width 58 height 10
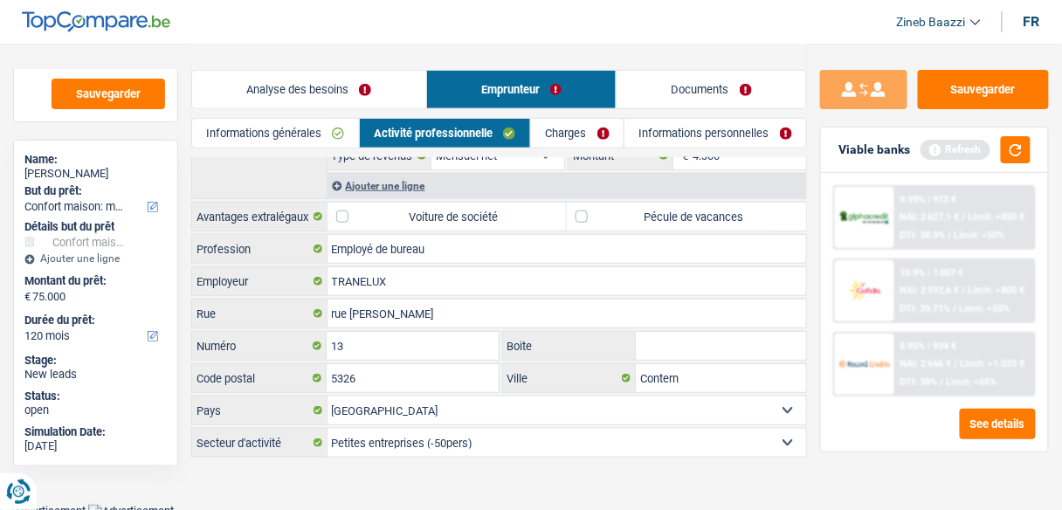
scroll to position [207, 0]
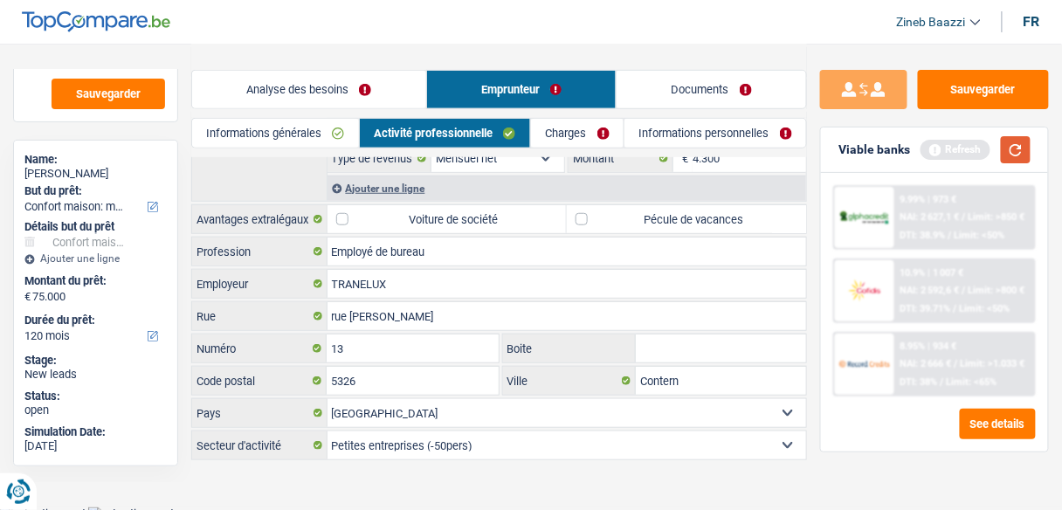
click at [1023, 153] on button "button" at bounding box center [1016, 149] width 30 height 27
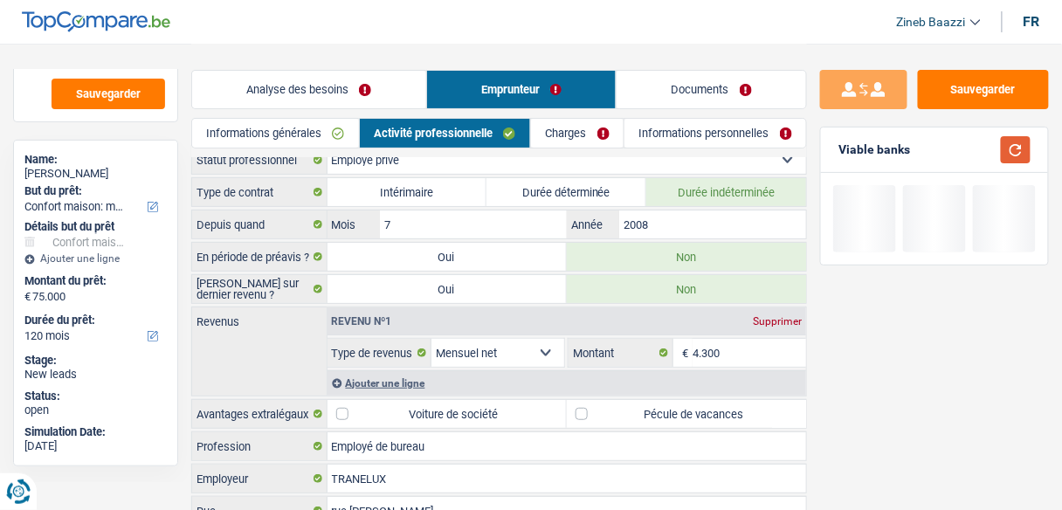
scroll to position [0, 0]
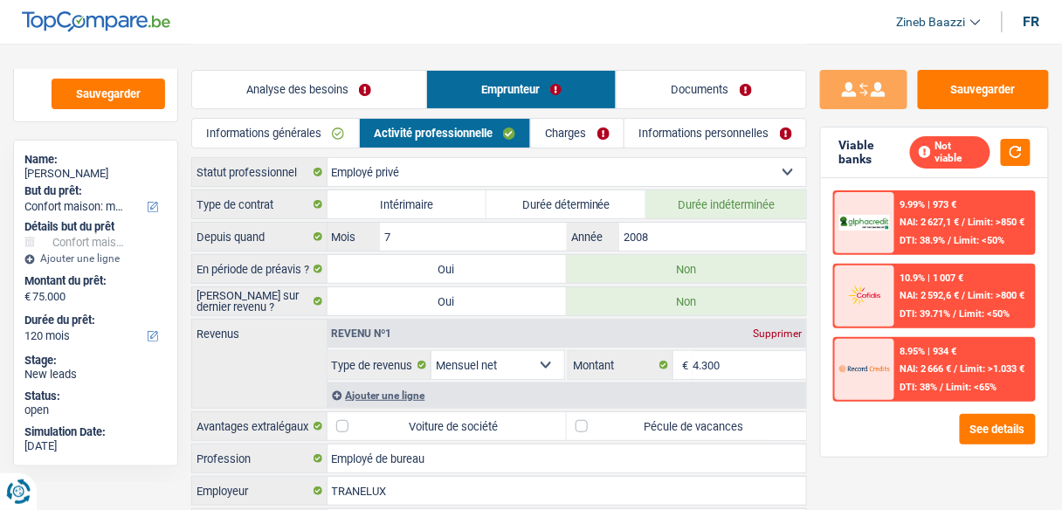
click at [297, 82] on link "Analyse des besoins" at bounding box center [309, 90] width 234 height 38
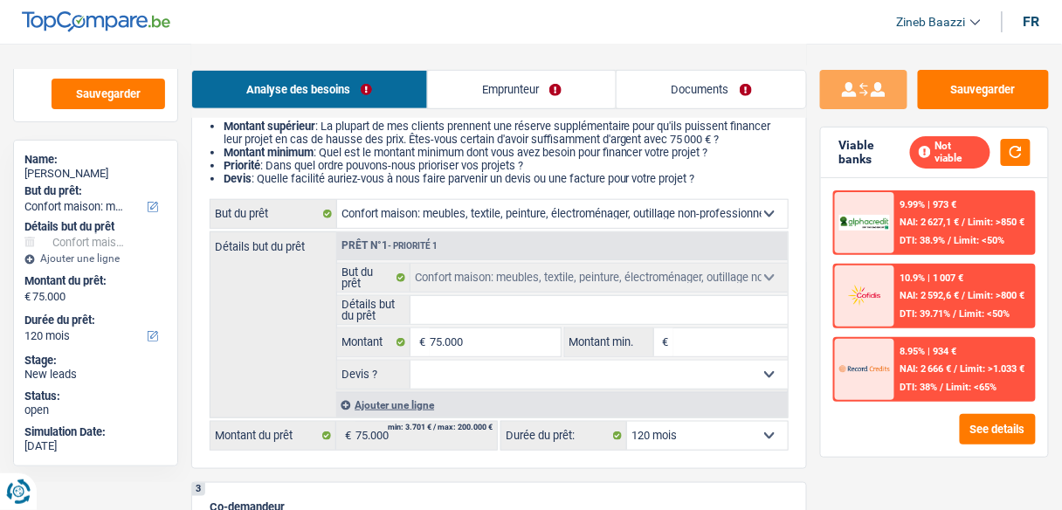
scroll to position [279, 0]
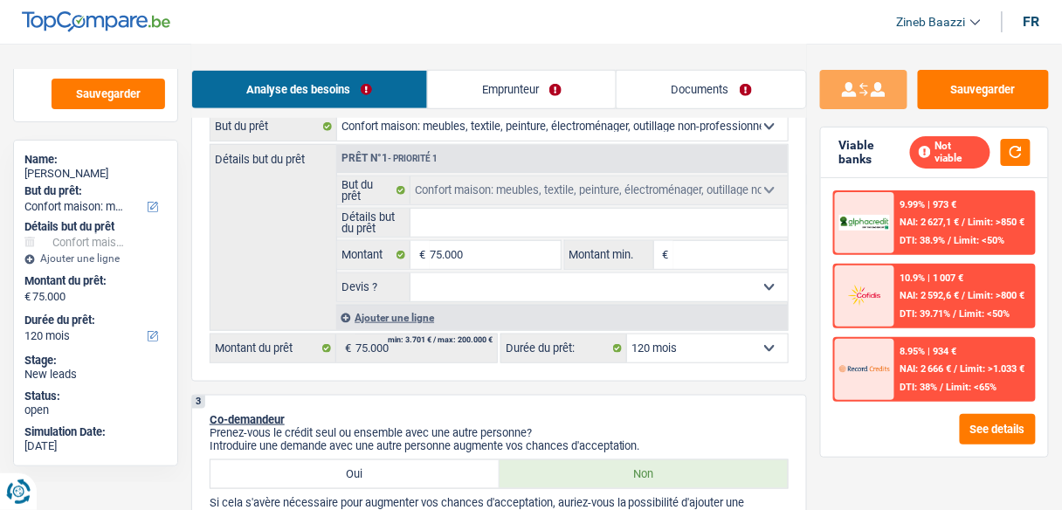
click at [663, 348] on select "12 mois 18 mois 24 mois 30 mois 36 mois 42 mois 48 mois 60 mois 72 mois 84 mois…" at bounding box center [707, 348] width 161 height 28
select select "84"
click at [627, 334] on select "12 mois 18 mois 24 mois 30 mois 36 mois 42 mois 48 mois 60 mois 72 mois 84 mois…" at bounding box center [707, 348] width 161 height 28
select select "84"
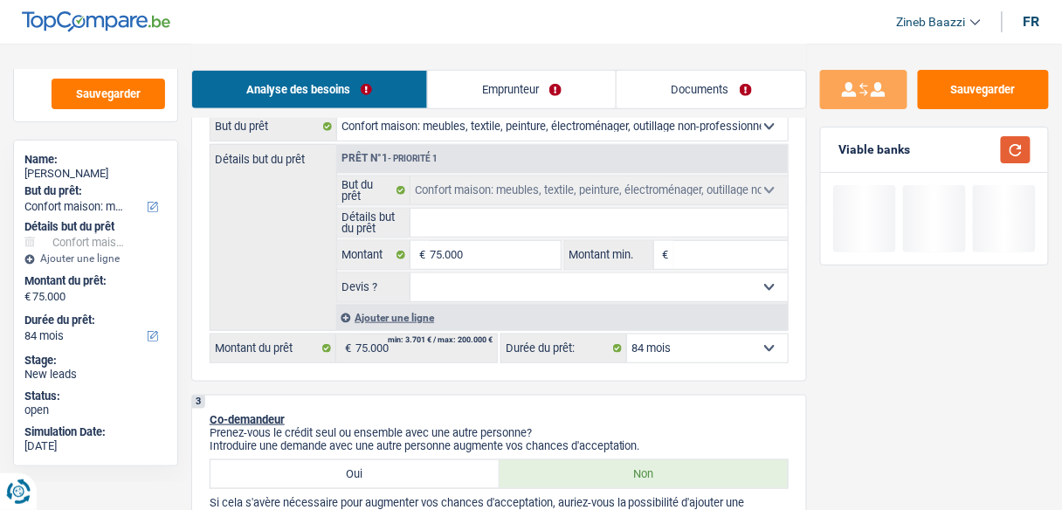
click at [1020, 146] on button "button" at bounding box center [1016, 149] width 30 height 27
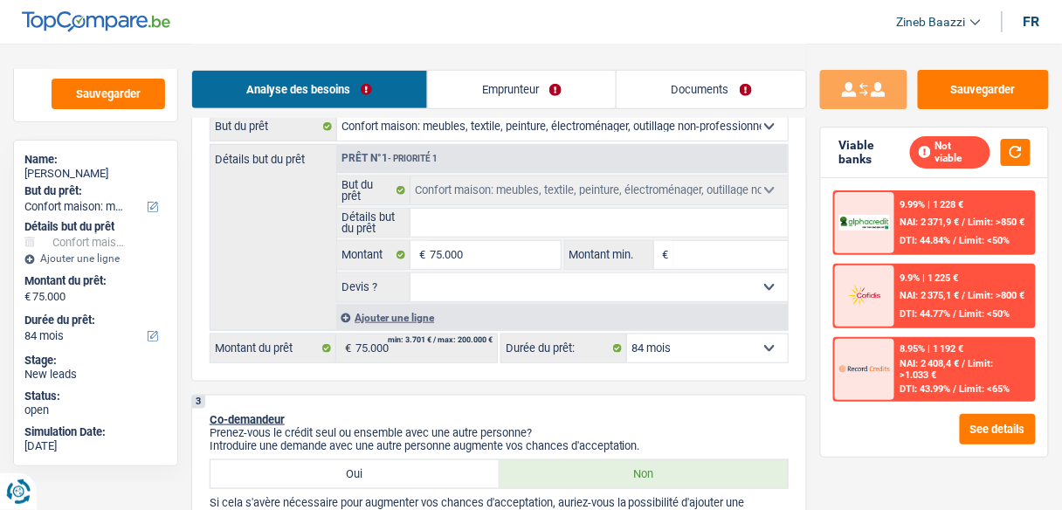
click at [683, 341] on select "12 mois 18 mois 24 mois 30 mois 36 mois 42 mois 48 mois 60 mois 72 mois 84 mois…" at bounding box center [707, 348] width 161 height 28
select select "120"
click at [627, 334] on select "12 mois 18 mois 24 mois 30 mois 36 mois 42 mois 48 mois 60 mois 72 mois 84 mois…" at bounding box center [707, 348] width 161 height 28
select select "120"
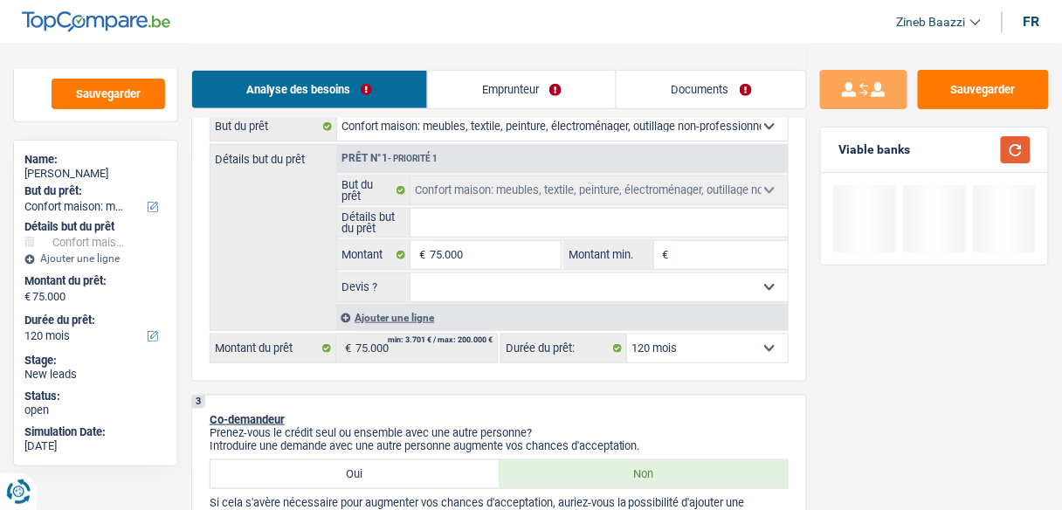
click at [1018, 146] on button "button" at bounding box center [1016, 149] width 30 height 27
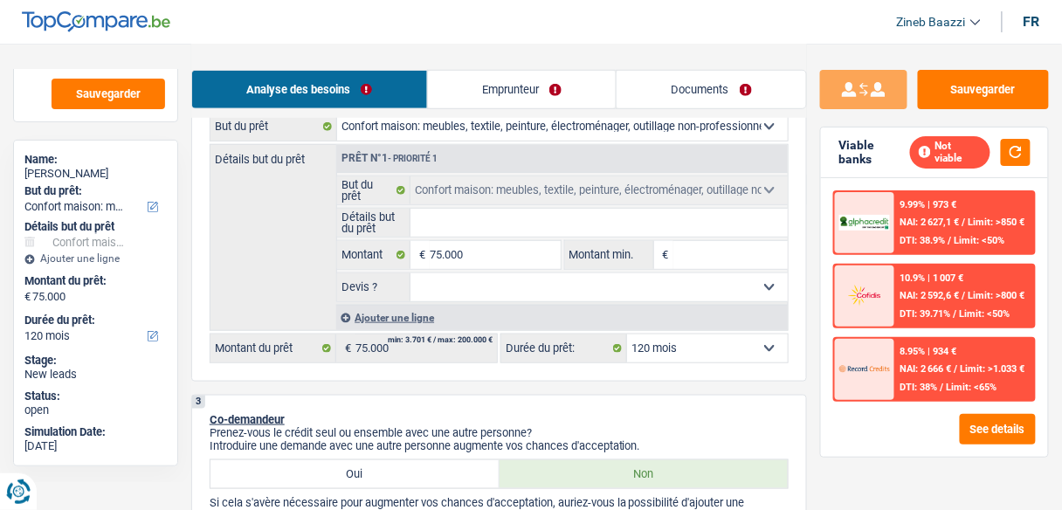
click at [864, 346] on div at bounding box center [864, 369] width 59 height 61
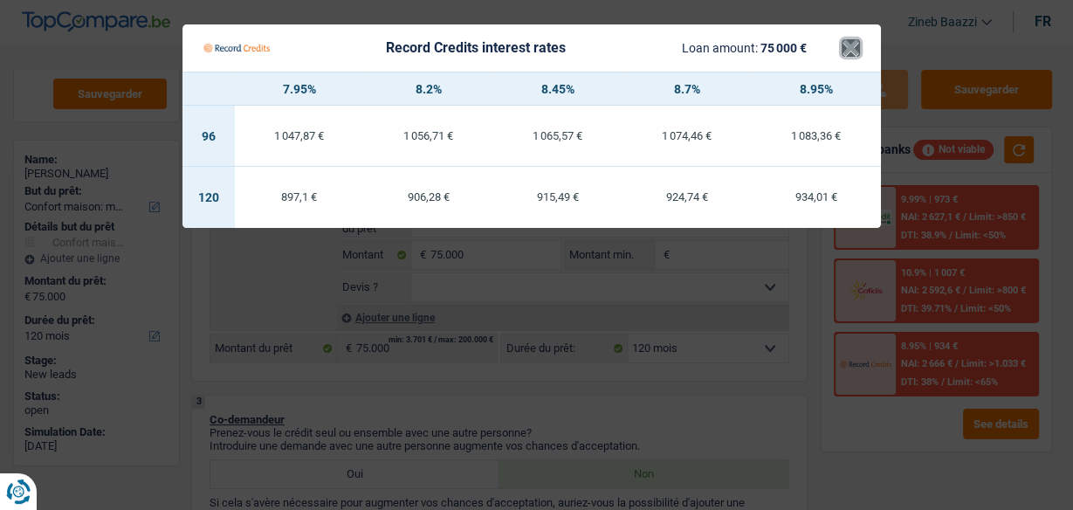
click at [850, 47] on button "×" at bounding box center [851, 47] width 18 height 17
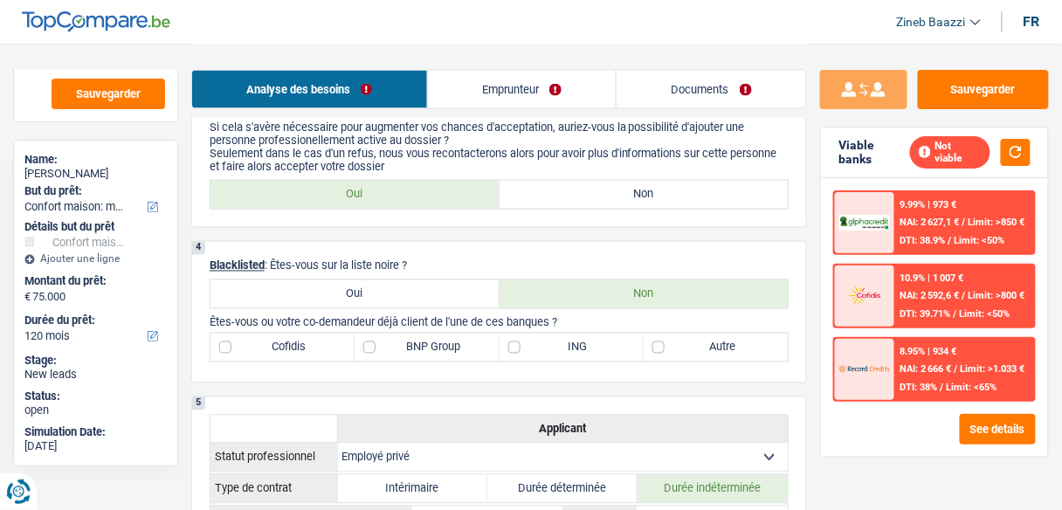
scroll to position [699, 0]
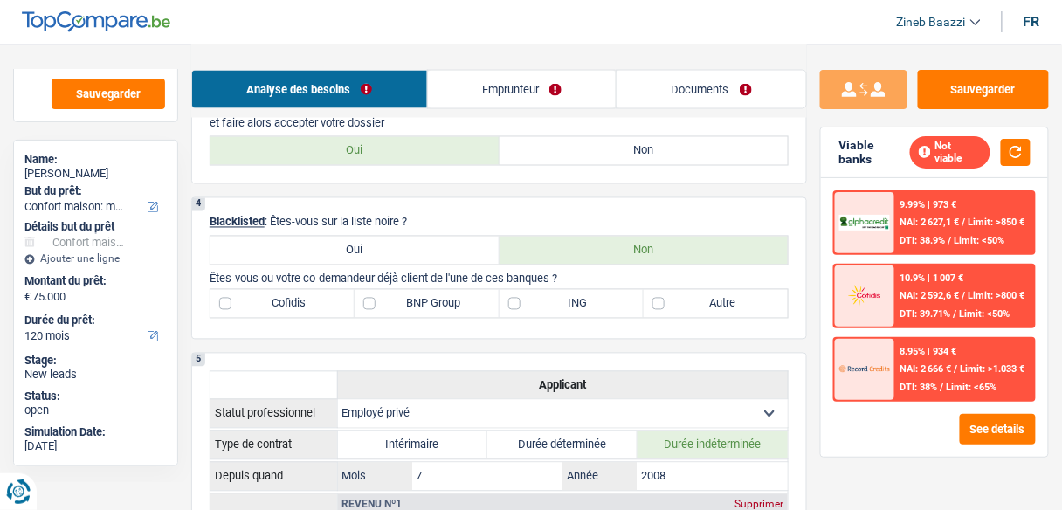
click at [903, 227] on div "9.99% | 973 € NAI: 2 627,1 € / Limit: >850 € DTI: 38.9% / Limit: <50%" at bounding box center [964, 222] width 139 height 61
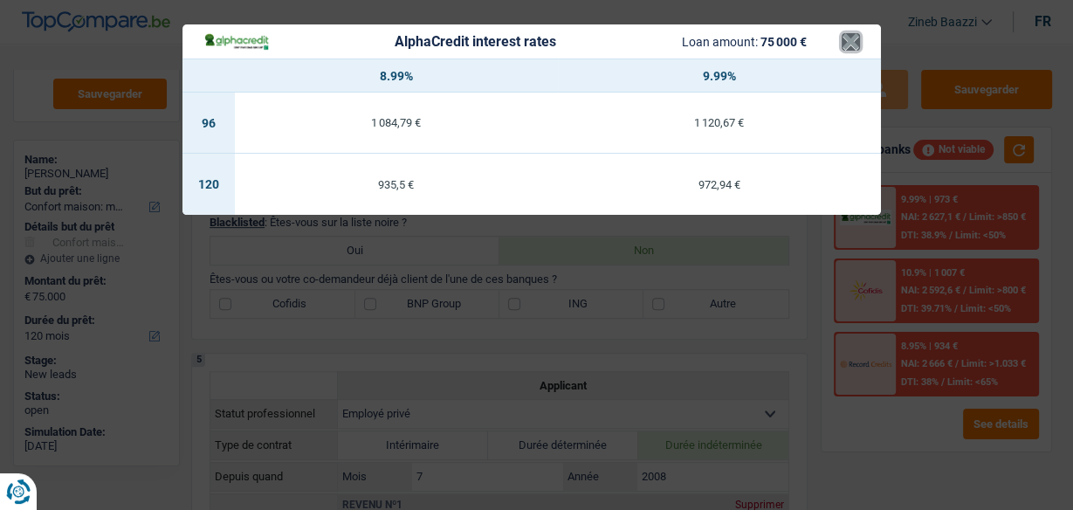
click at [856, 43] on button "×" at bounding box center [851, 41] width 18 height 17
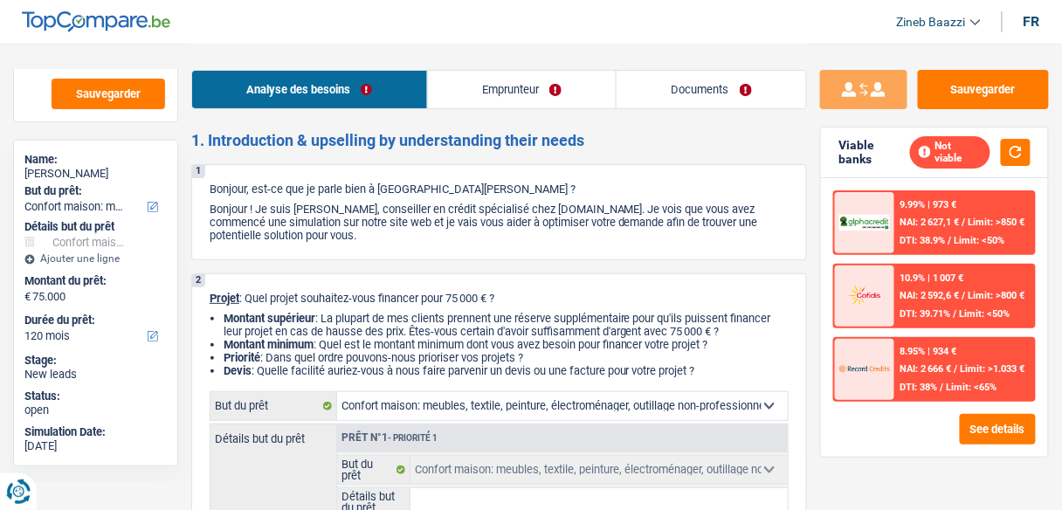
scroll to position [0, 0]
click at [795, 178] on div "1 Bonjour, est-ce que je parle bien à Fabien Stephan ? Bonjour ! Je suis Zineb …" at bounding box center [499, 212] width 616 height 96
click at [909, 346] on div "8.95% | 934 €" at bounding box center [928, 351] width 57 height 11
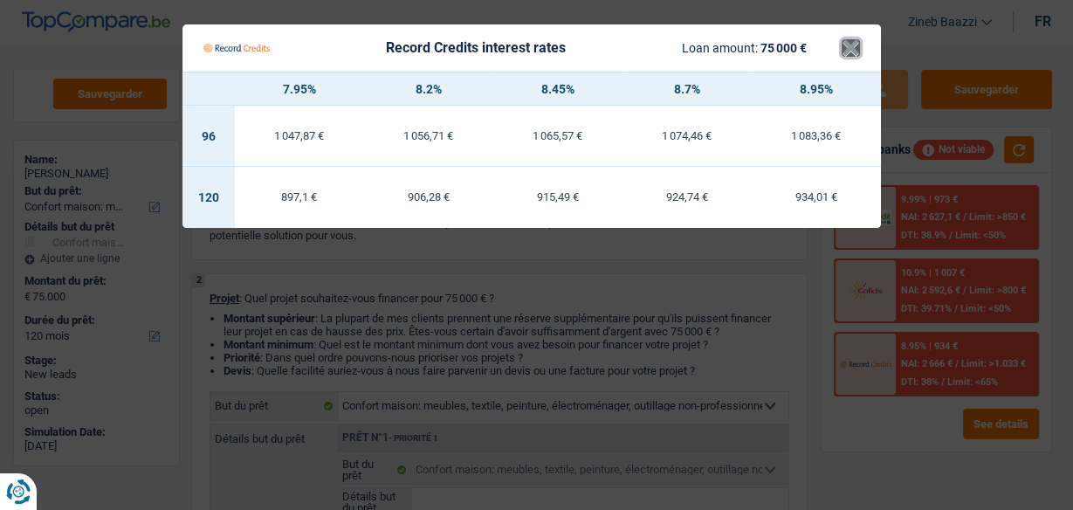
click at [850, 51] on button "×" at bounding box center [851, 47] width 18 height 17
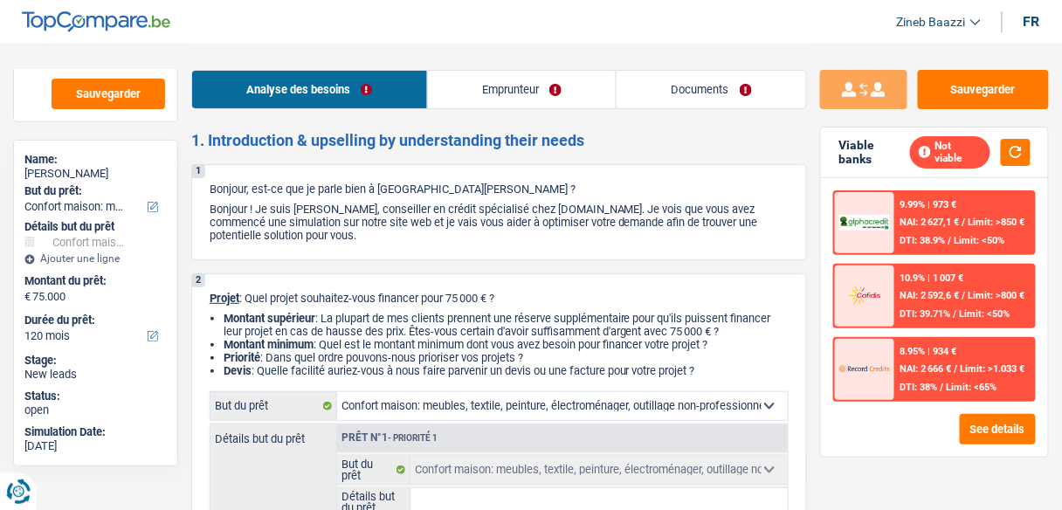
click at [864, 379] on div at bounding box center [864, 369] width 59 height 61
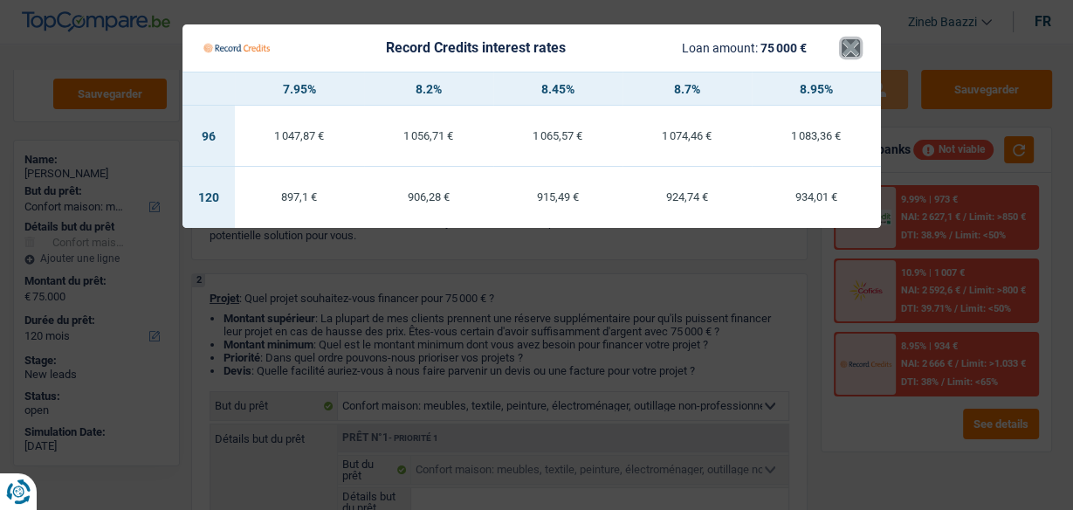
click at [844, 54] on button "×" at bounding box center [851, 47] width 18 height 17
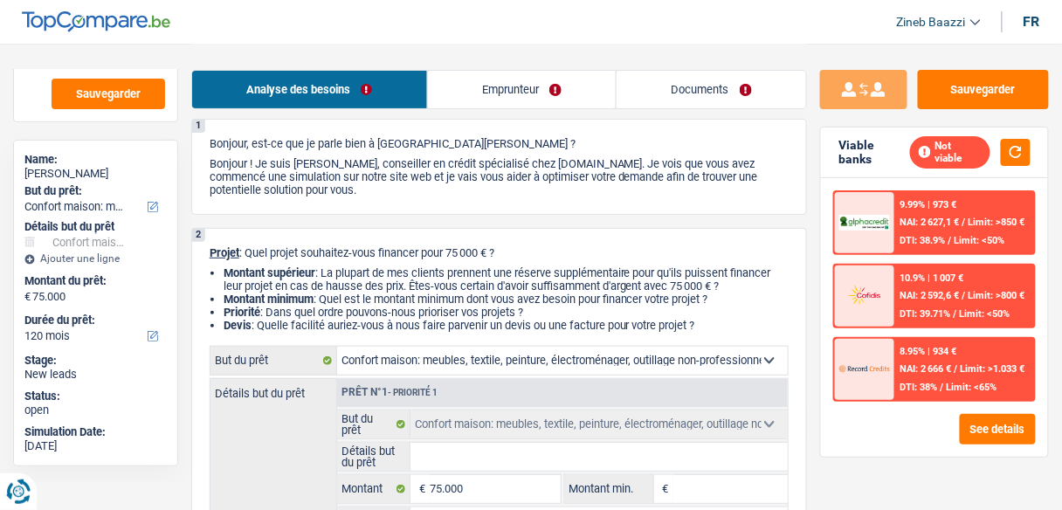
scroll to position [70, 0]
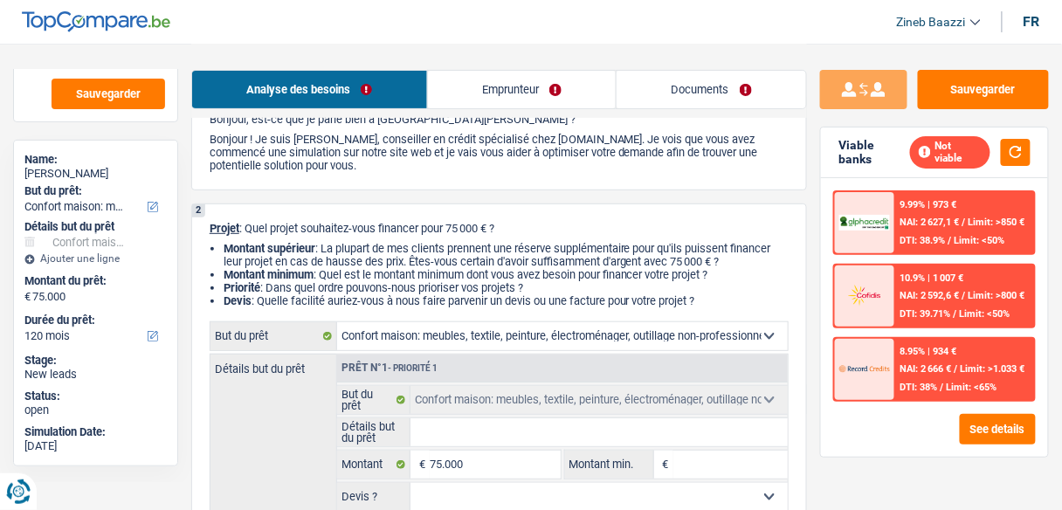
click at [599, 26] on header "Zineb Baazzi Se déconnecter fr" at bounding box center [531, 22] width 1062 height 45
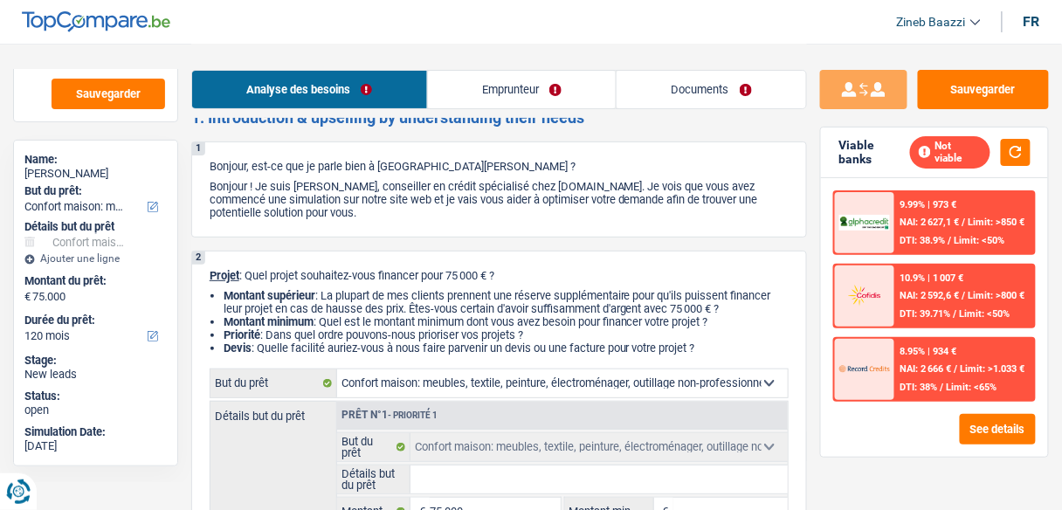
scroll to position [0, 0]
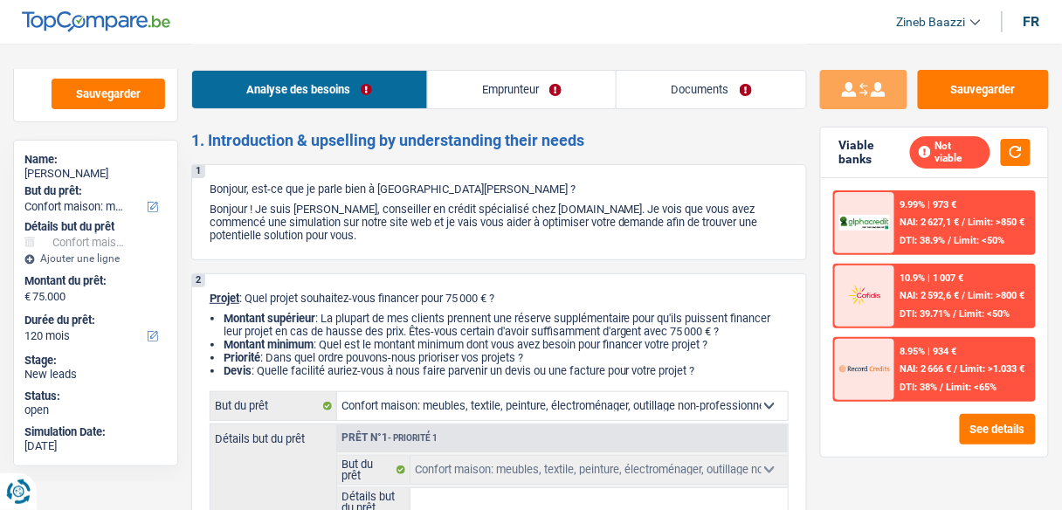
drag, startPoint x: 458, startPoint y: 298, endPoint x: 523, endPoint y: 298, distance: 64.6
click at [523, 298] on p "Projet : Quel projet souhaitez-vous financer pour 75 000 € ?" at bounding box center [499, 298] width 579 height 13
drag, startPoint x: 519, startPoint y: 298, endPoint x: 454, endPoint y: 304, distance: 64.9
click at [454, 304] on p "Projet : Quel projet souhaitez-vous financer pour 75 000 € ?" at bounding box center [499, 298] width 579 height 13
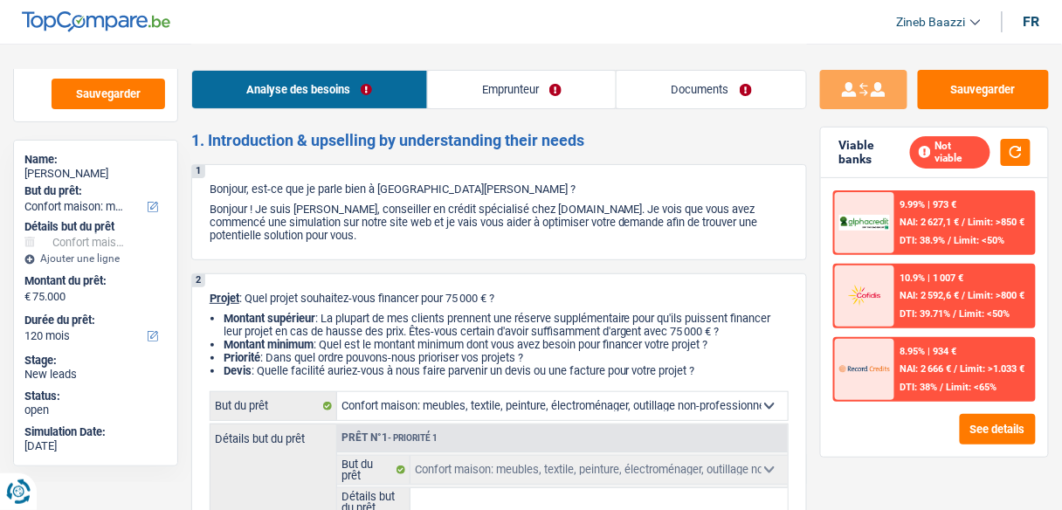
click at [454, 304] on p "Projet : Quel projet souhaitez-vous financer pour 75 000 € ?" at bounding box center [499, 298] width 579 height 13
click at [602, 213] on p "Bonjour ! Je suis [PERSON_NAME], conseiller en crédit spécialisé chez [DOMAIN_N…" at bounding box center [499, 222] width 579 height 39
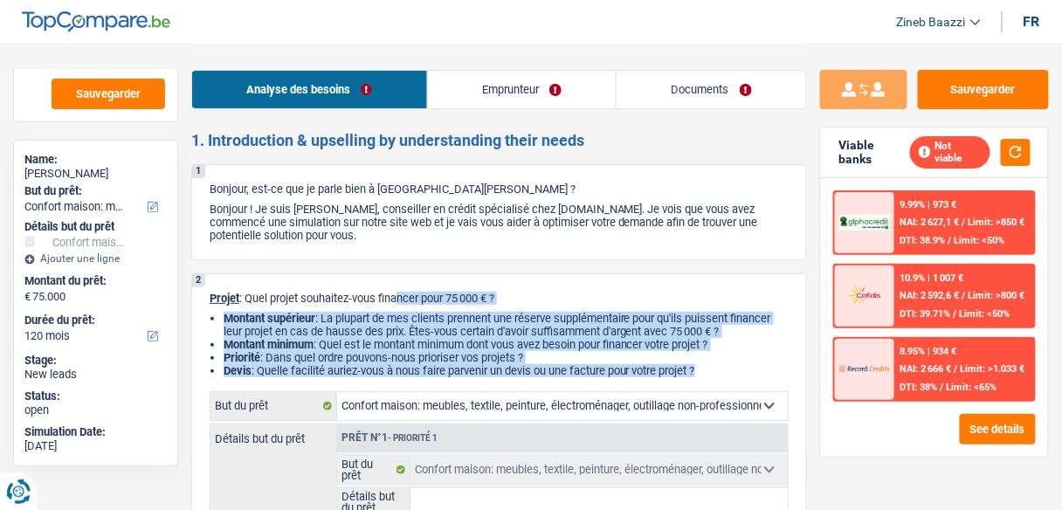
drag, startPoint x: 400, startPoint y: 301, endPoint x: 712, endPoint y: 379, distance: 322.1
click at [712, 379] on div "2 Projet : Quel projet souhaitez-vous financer pour 75 000 € ? Montant supérieu…" at bounding box center [499, 467] width 616 height 388
click at [715, 373] on li "Devis : Quelle facilité auriez-vous à nous faire parvenir un devis ou une factu…" at bounding box center [506, 370] width 565 height 13
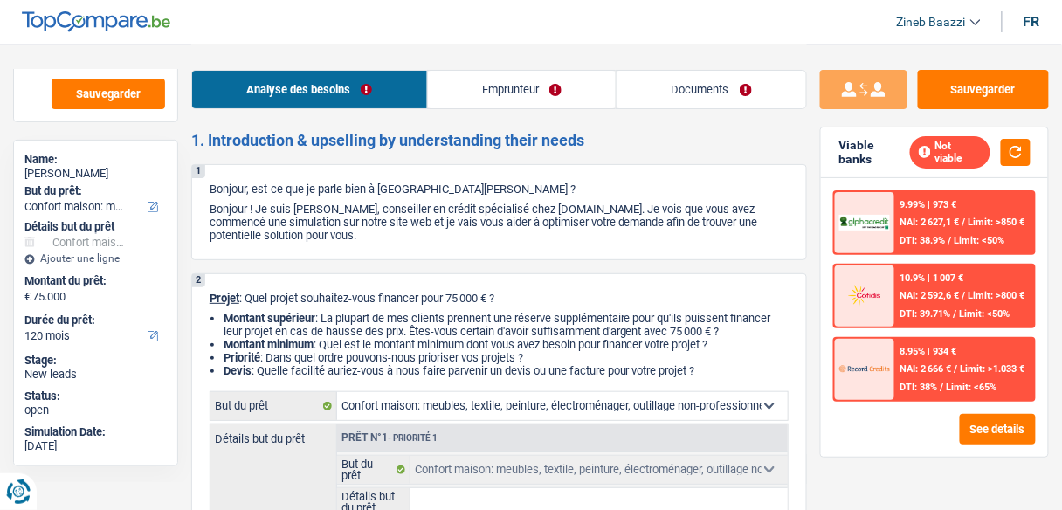
drag, startPoint x: 696, startPoint y: 375, endPoint x: 251, endPoint y: 298, distance: 451.9
click at [251, 298] on div "2 Projet : Quel projet souhaitez-vous financer pour 75 000 € ? Montant supérieu…" at bounding box center [499, 467] width 616 height 388
click at [251, 298] on p "Projet : Quel projet souhaitez-vous financer pour 75 000 € ?" at bounding box center [499, 298] width 579 height 13
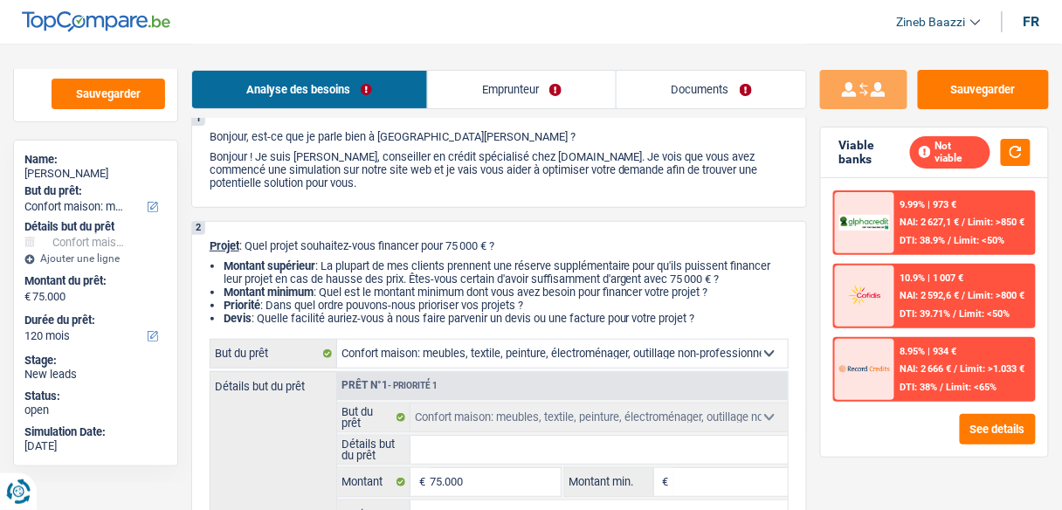
scroll to position [140, 0]
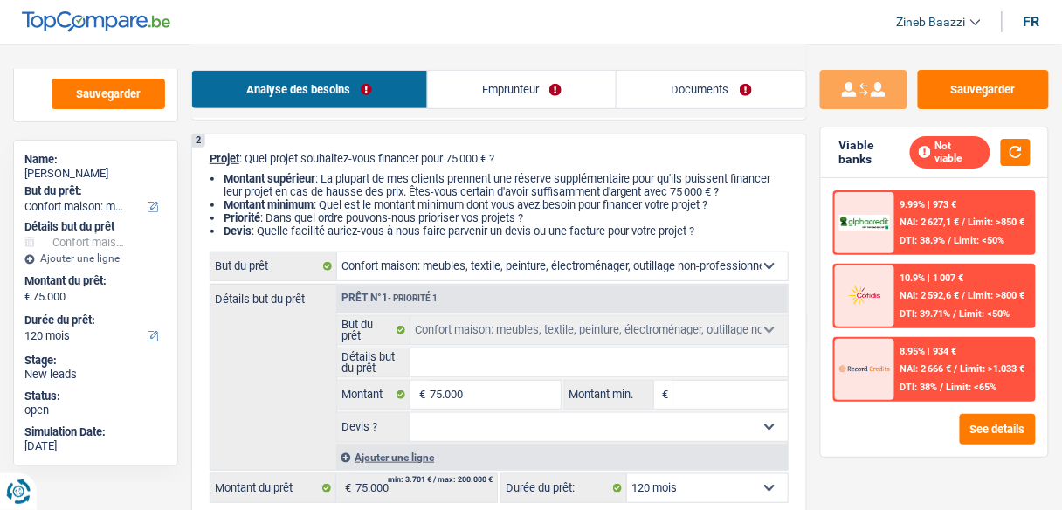
drag, startPoint x: 705, startPoint y: 231, endPoint x: 326, endPoint y: 173, distance: 383.4
click at [326, 173] on ul "Montant supérieur : La plupart de mes clients prennent une réserve supplémentai…" at bounding box center [499, 204] width 579 height 65
click at [320, 187] on li "Montant supérieur : La plupart de mes clients prennent une réserve supplémentai…" at bounding box center [506, 185] width 565 height 26
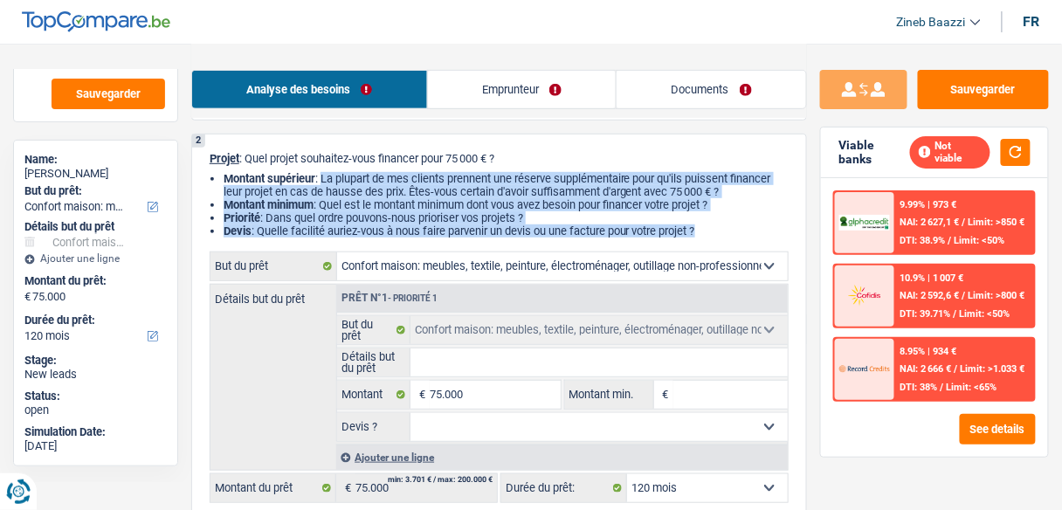
drag, startPoint x: 321, startPoint y: 182, endPoint x: 722, endPoint y: 241, distance: 405.0
click at [722, 241] on div "2 Projet : Quel projet souhaitez-vous financer pour 75 000 € ? Montant supérieu…" at bounding box center [499, 328] width 616 height 388
click at [717, 235] on li "Devis : Quelle facilité auriez-vous à nous faire parvenir un devis ou une factu…" at bounding box center [506, 230] width 565 height 13
click at [714, 232] on li "Devis : Quelle facilité auriez-vous à nous faire parvenir un devis ou une factu…" at bounding box center [506, 230] width 565 height 13
drag, startPoint x: 713, startPoint y: 232, endPoint x: 320, endPoint y: 174, distance: 398.1
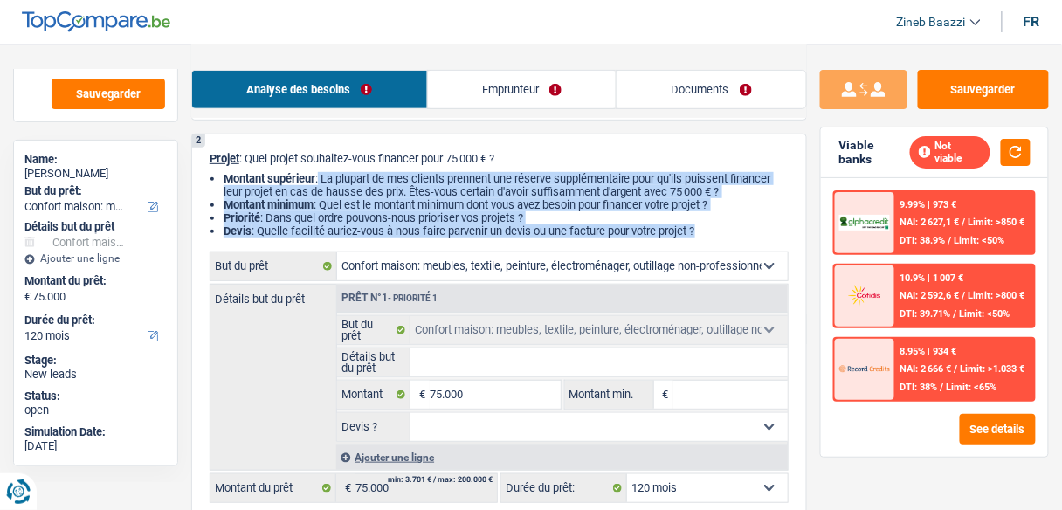
click at [320, 174] on ul "Montant supérieur : La plupart de mes clients prennent une réserve supplémentai…" at bounding box center [499, 204] width 579 height 65
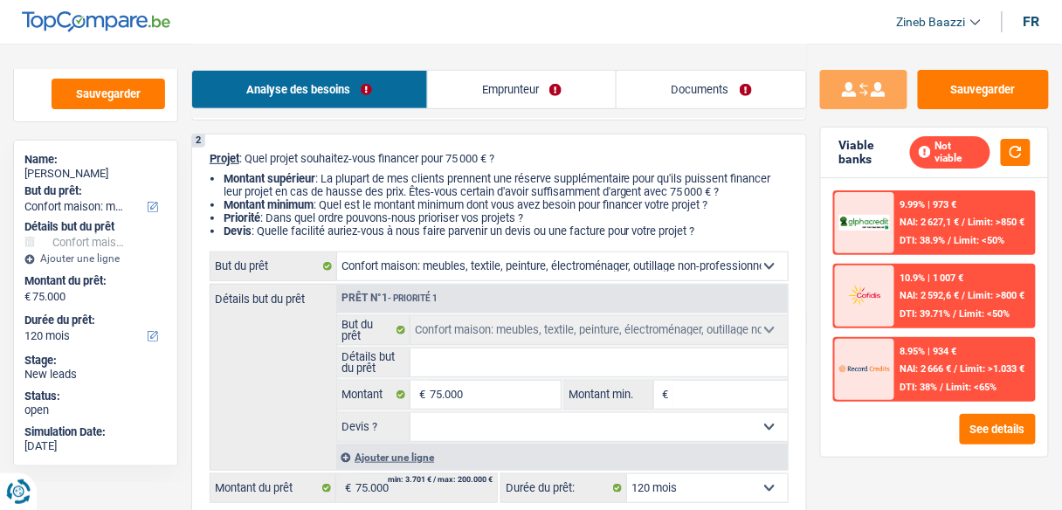
click at [613, 26] on header "Zineb Baazzi Se déconnecter fr" at bounding box center [531, 22] width 1062 height 45
click at [516, 74] on link "Emprunteur" at bounding box center [522, 90] width 189 height 38
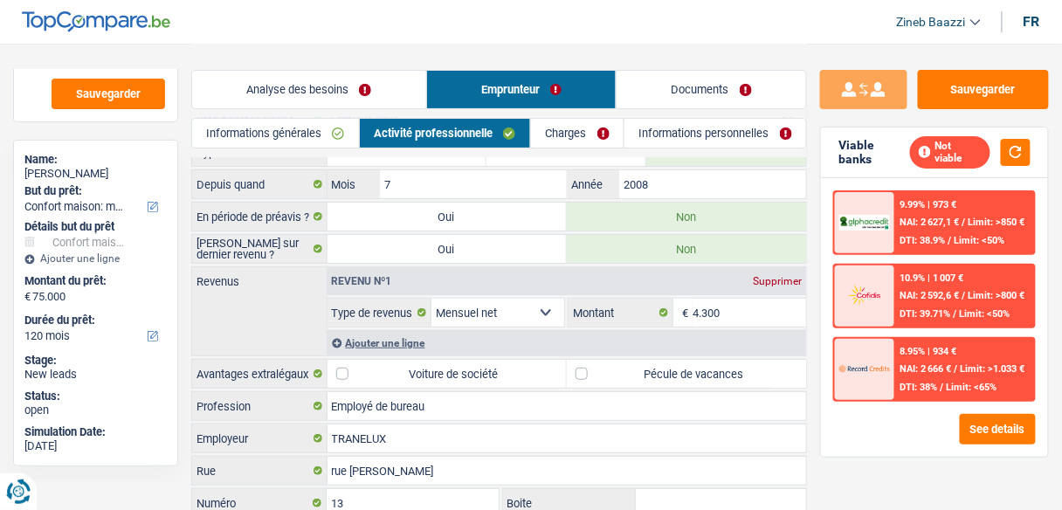
scroll to position [0, 0]
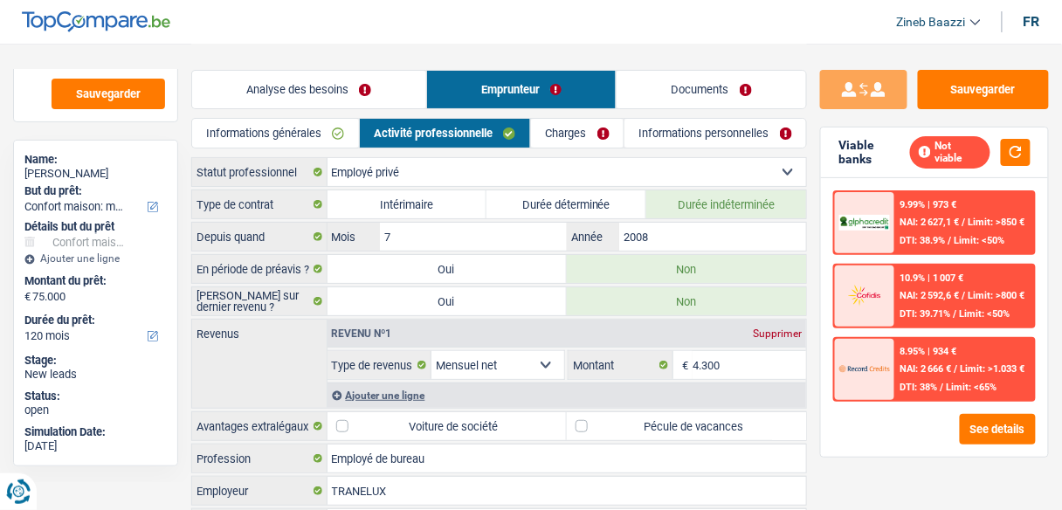
click at [326, 79] on link "Analyse des besoins" at bounding box center [309, 90] width 234 height 38
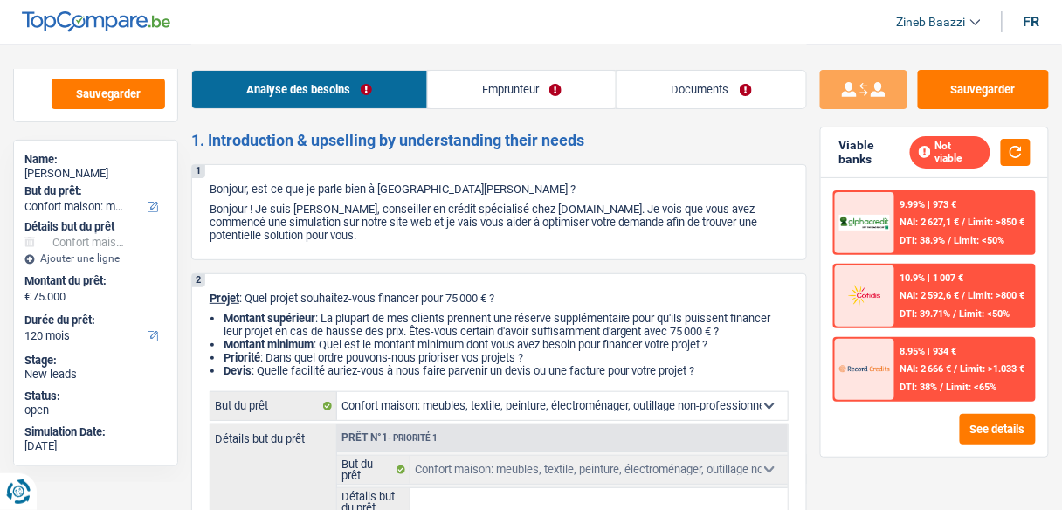
click at [547, 80] on link "Emprunteur" at bounding box center [522, 90] width 189 height 38
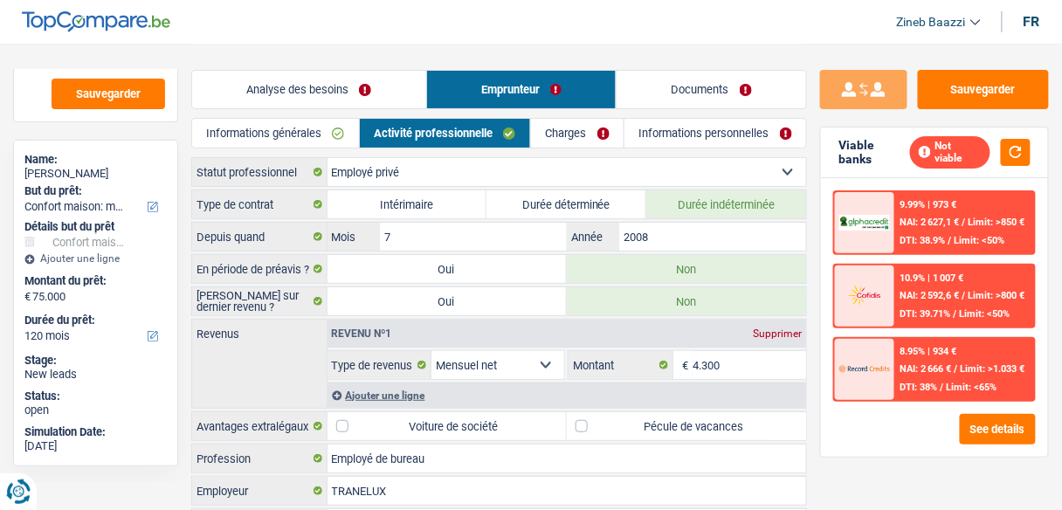
click at [580, 144] on link "Charges" at bounding box center [577, 133] width 93 height 29
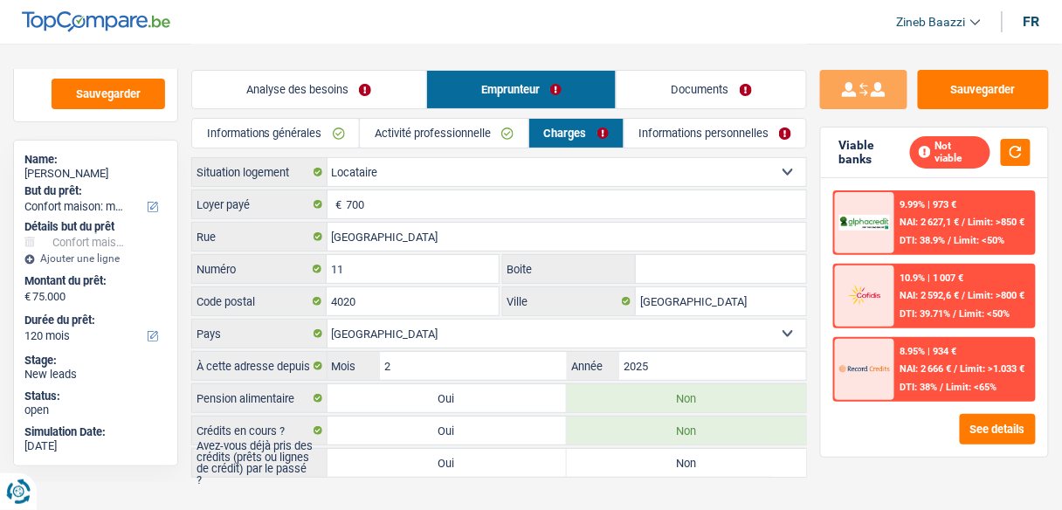
click at [714, 130] on link "Informations personnelles" at bounding box center [715, 133] width 182 height 29
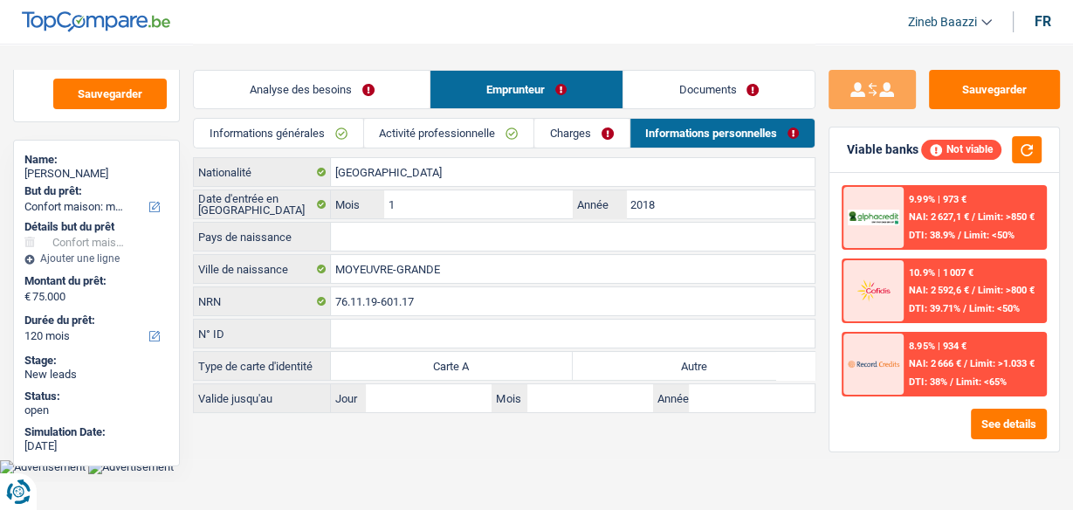
click at [745, 86] on link "Documents" at bounding box center [718, 90] width 191 height 38
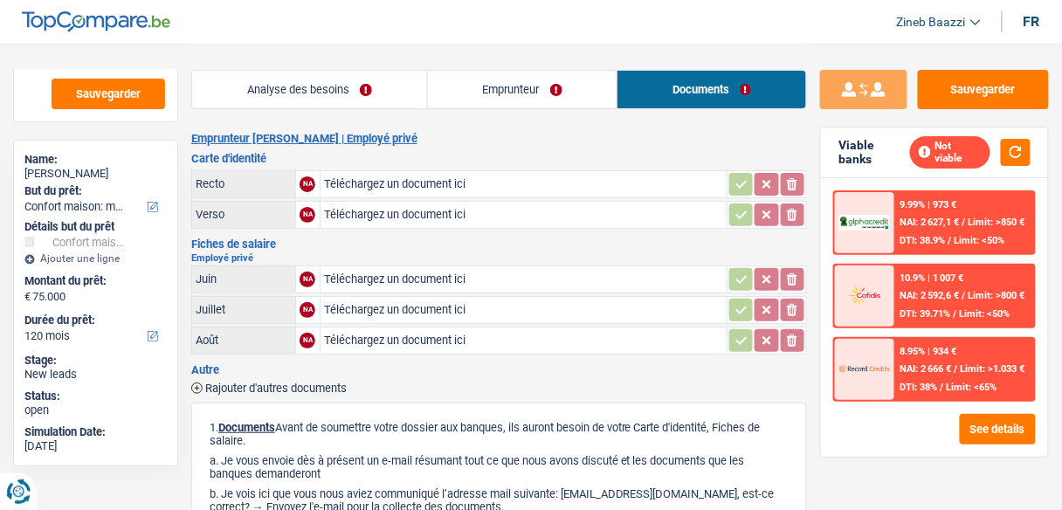
click at [462, 94] on link "Emprunteur" at bounding box center [522, 90] width 189 height 38
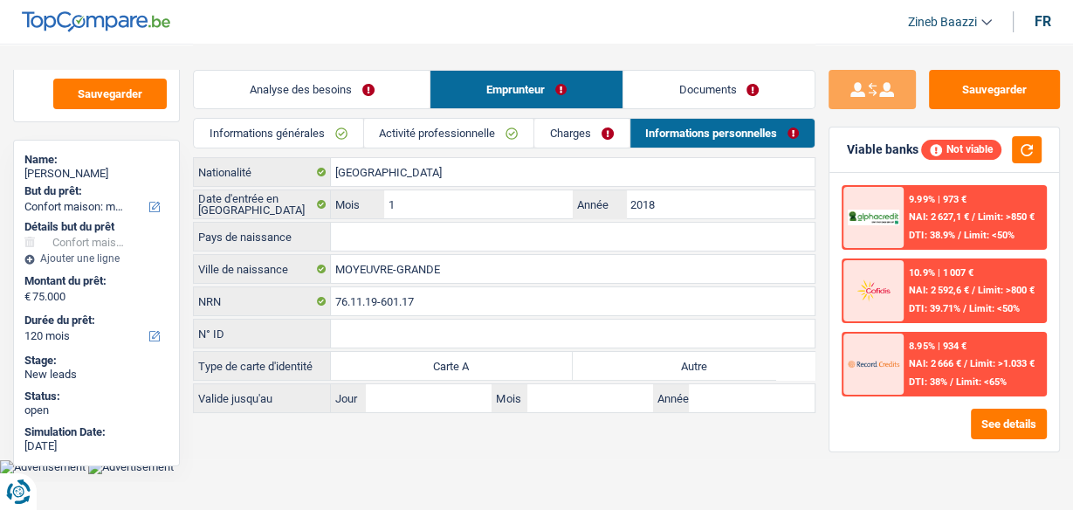
click at [380, 94] on link "Analyse des besoins" at bounding box center [312, 90] width 236 height 38
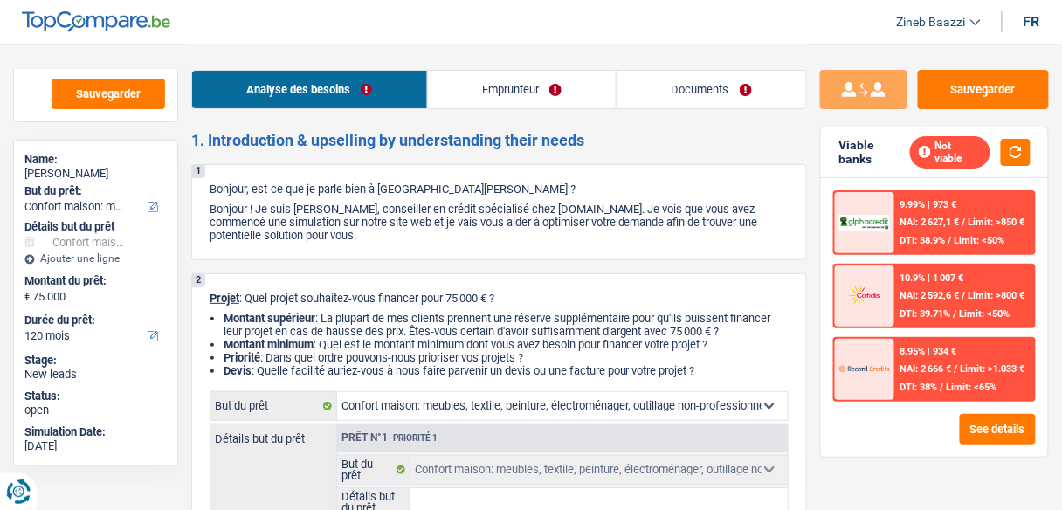
click at [582, 103] on link "Emprunteur" at bounding box center [522, 90] width 189 height 38
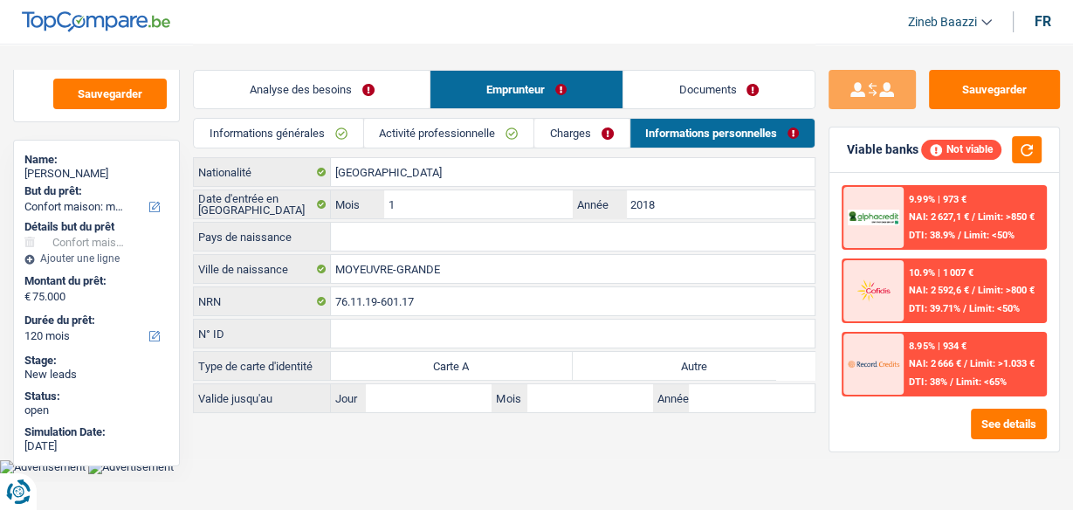
click at [662, 86] on link "Documents" at bounding box center [718, 90] width 191 height 38
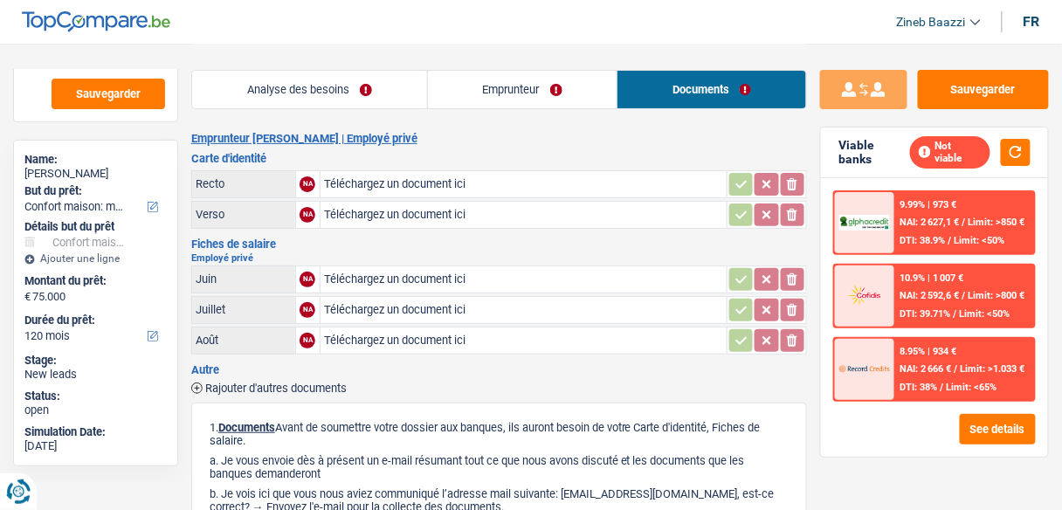
click at [501, 100] on link "Emprunteur" at bounding box center [522, 90] width 189 height 38
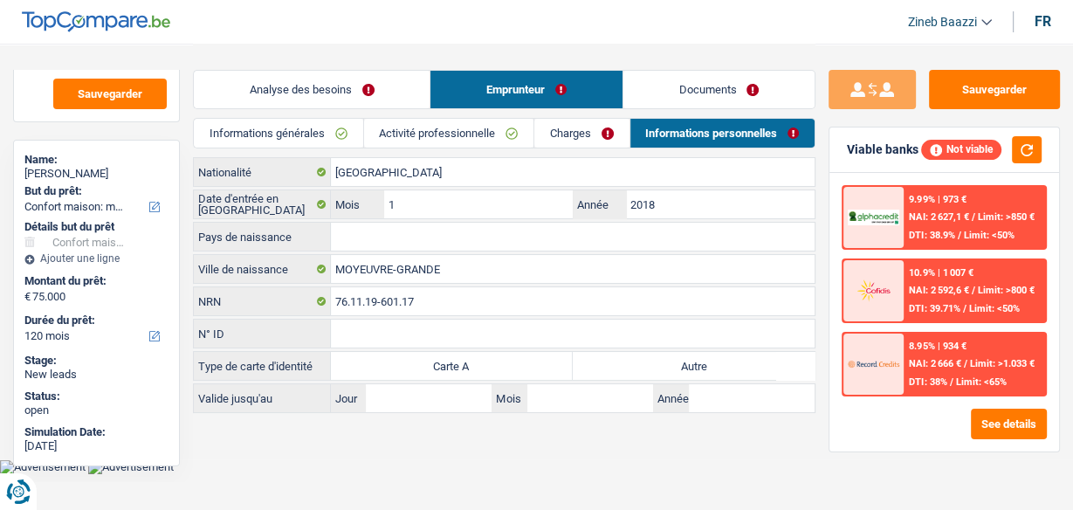
click at [565, 135] on link "Charges" at bounding box center [581, 133] width 94 height 29
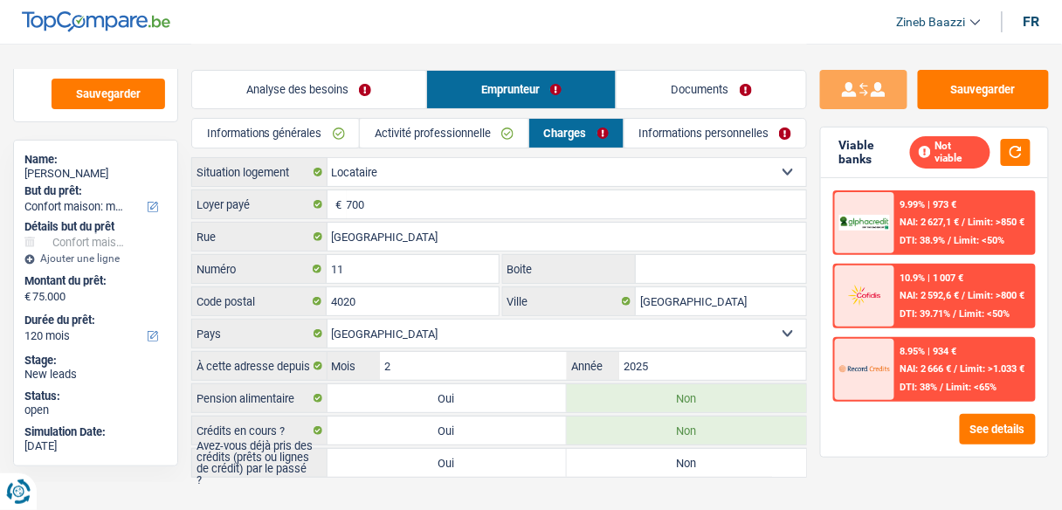
click at [458, 138] on link "Activité professionnelle" at bounding box center [444, 133] width 169 height 29
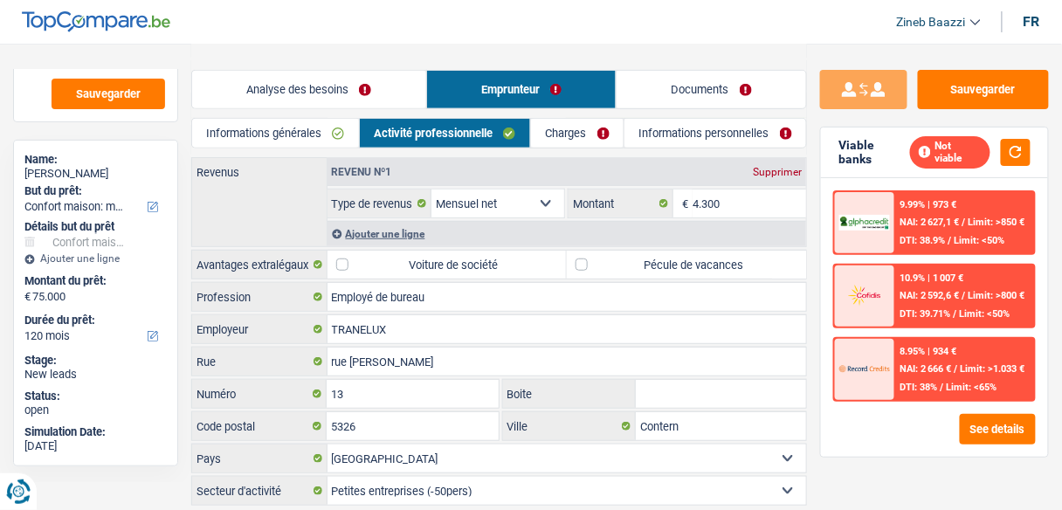
scroll to position [137, 0]
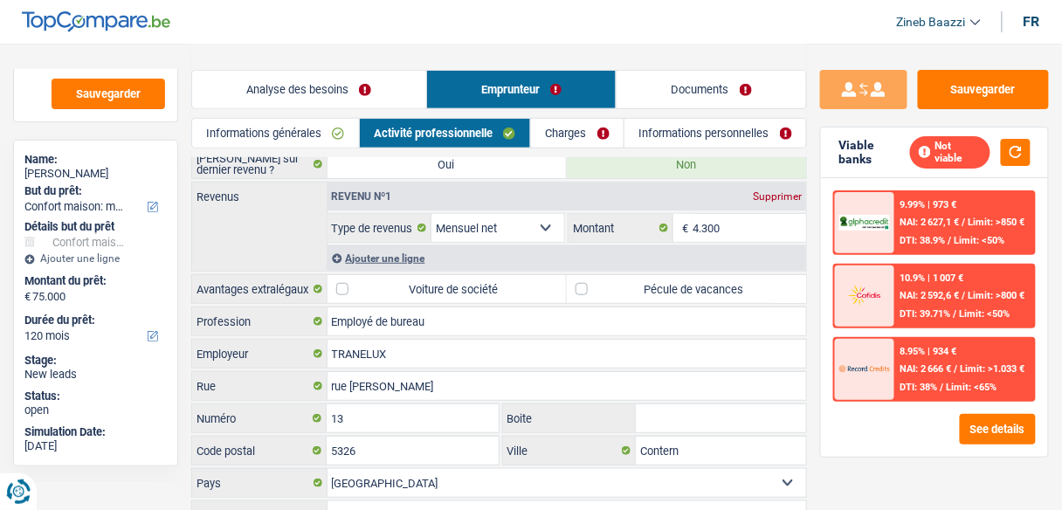
click at [309, 100] on link "Analyse des besoins" at bounding box center [309, 90] width 234 height 38
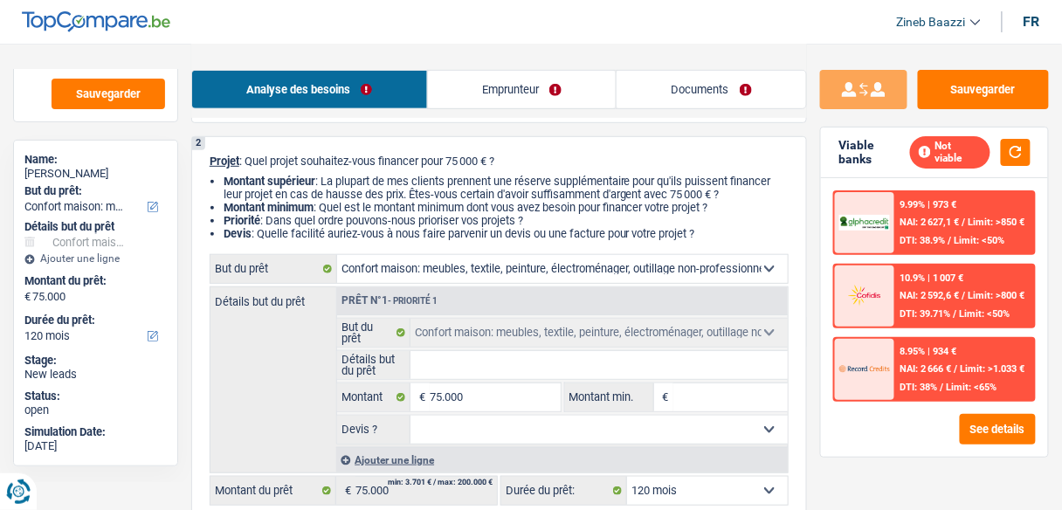
click at [303, 142] on div "2 Projet : Quel projet souhaitez-vous financer pour 75 000 € ? Montant supérieu…" at bounding box center [499, 330] width 616 height 388
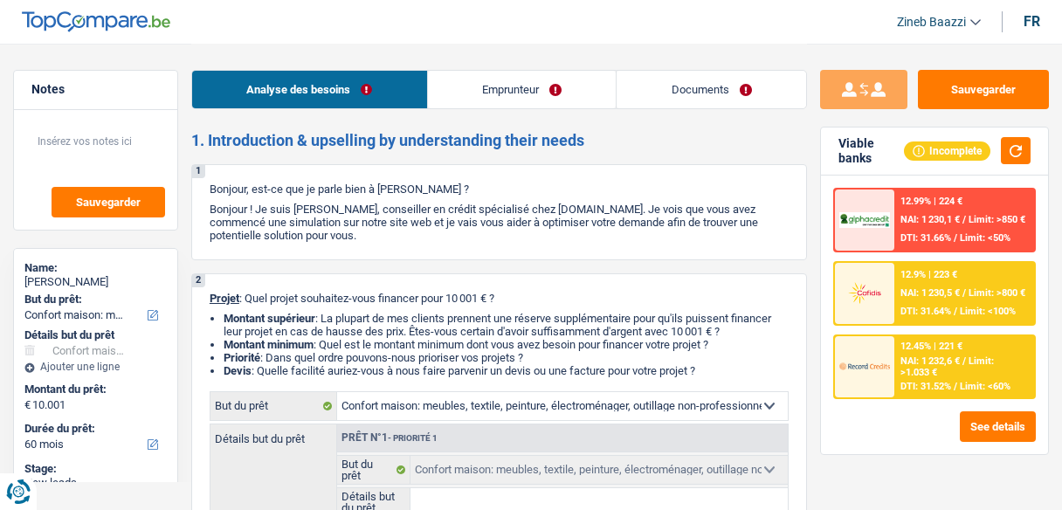
select select "household"
select select "60"
select select "household"
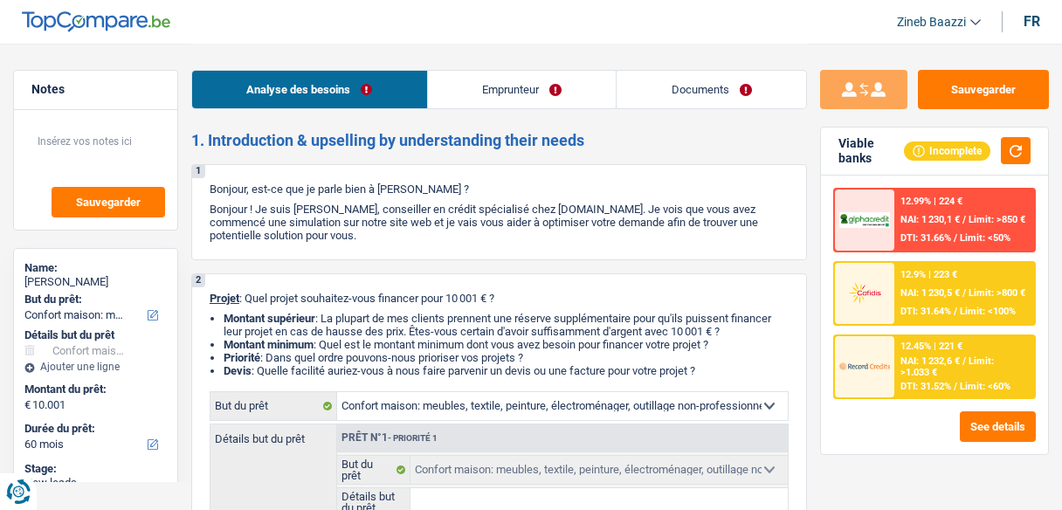
select select "60"
select select "mutuality"
select select "mutualityIndemnity"
select select "rents"
select select "household"
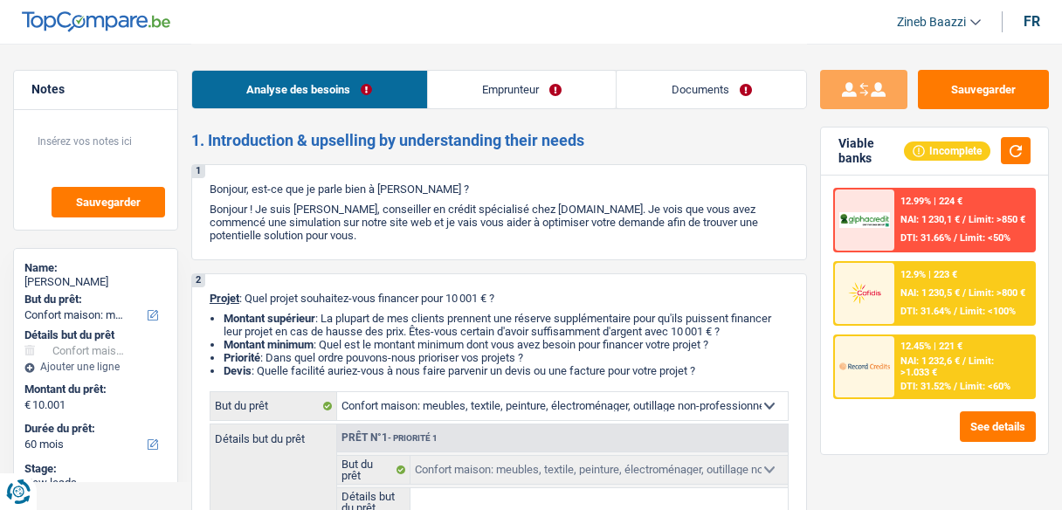
select select "household"
select select "60"
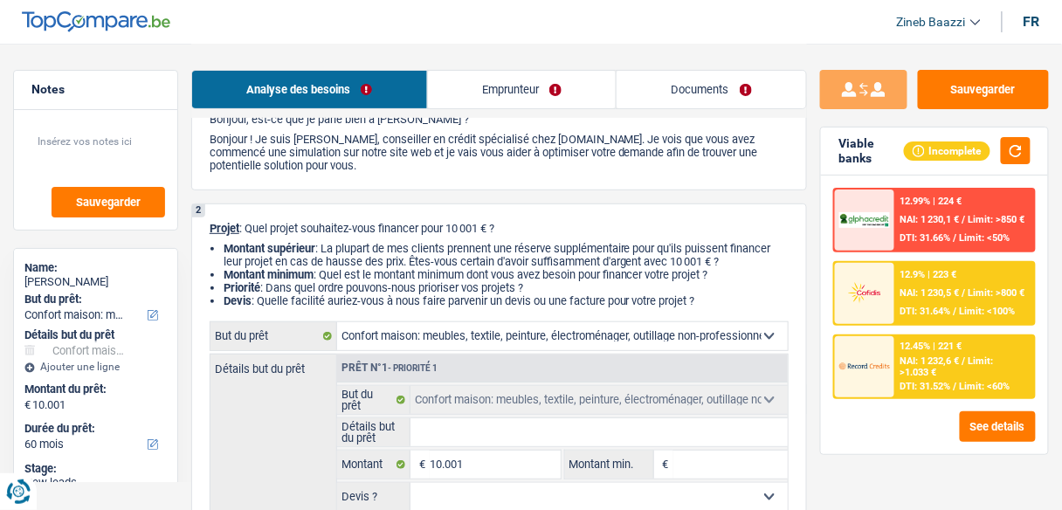
click at [561, 430] on input "Détails but du prêt" at bounding box center [598, 432] width 377 height 28
type input "s"
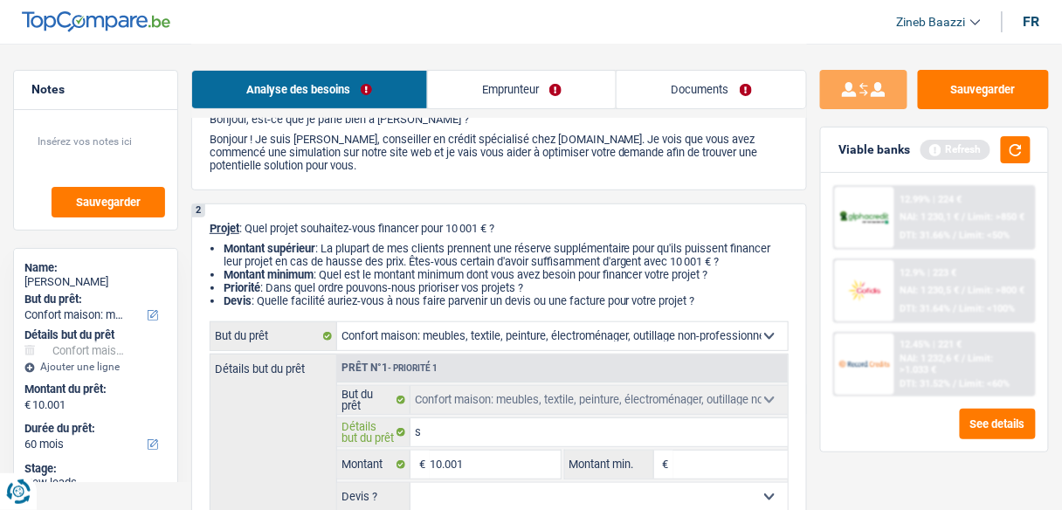
type input "so"
type input "son"
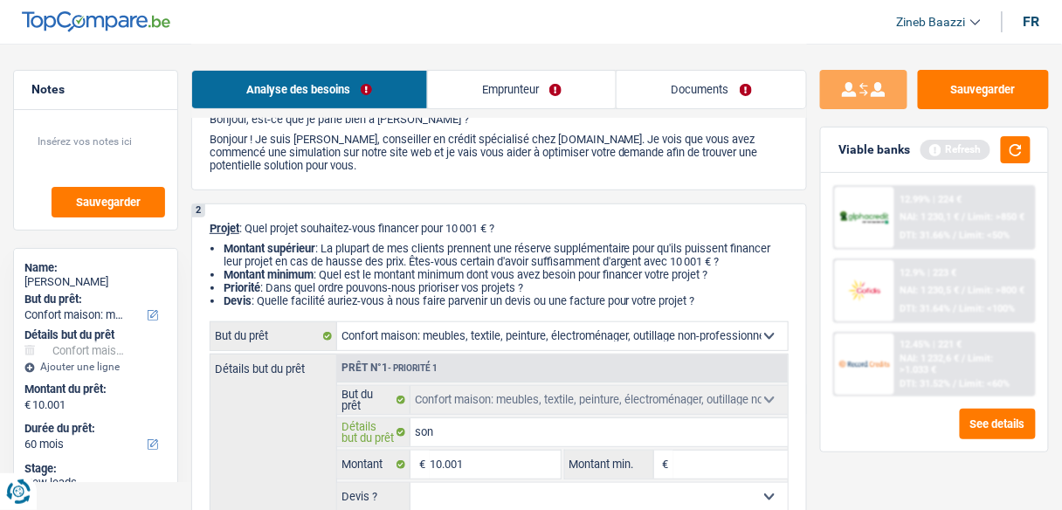
type input "son"
type input "son c"
type input "son co"
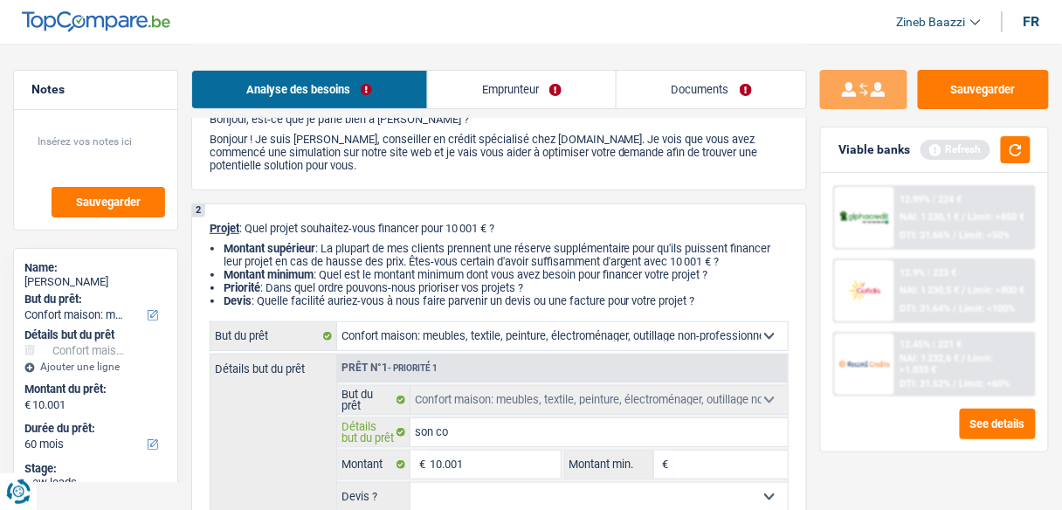
type input "son com"
type input "son comp"
type input "son compa"
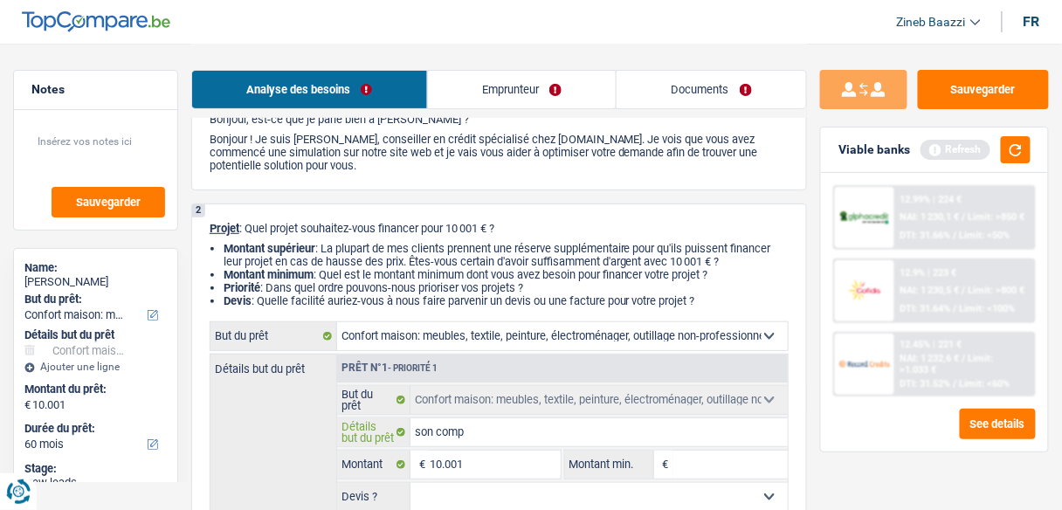
type input "son compa"
type input "son compag"
type input "son compagn"
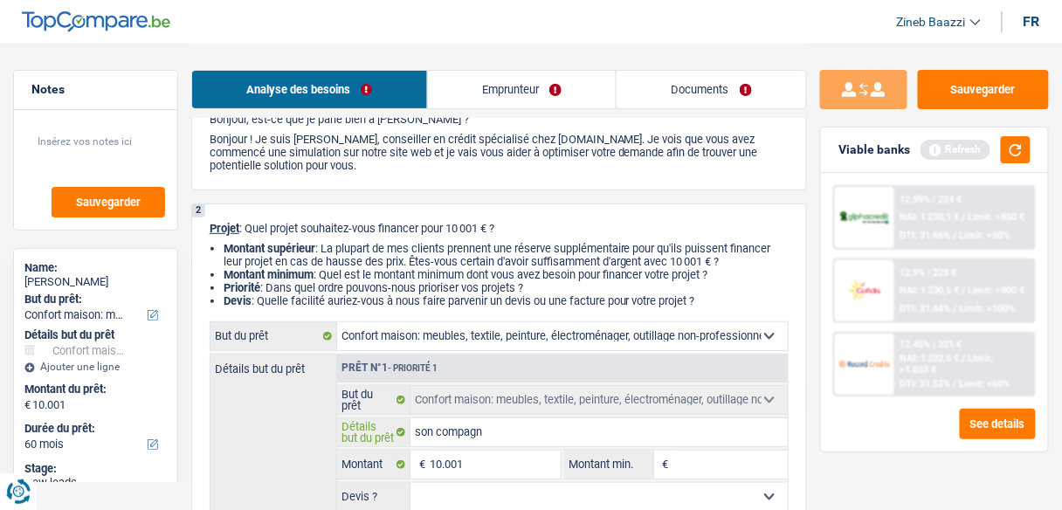
type input "son compag"
type input "son compa"
type input "son comp"
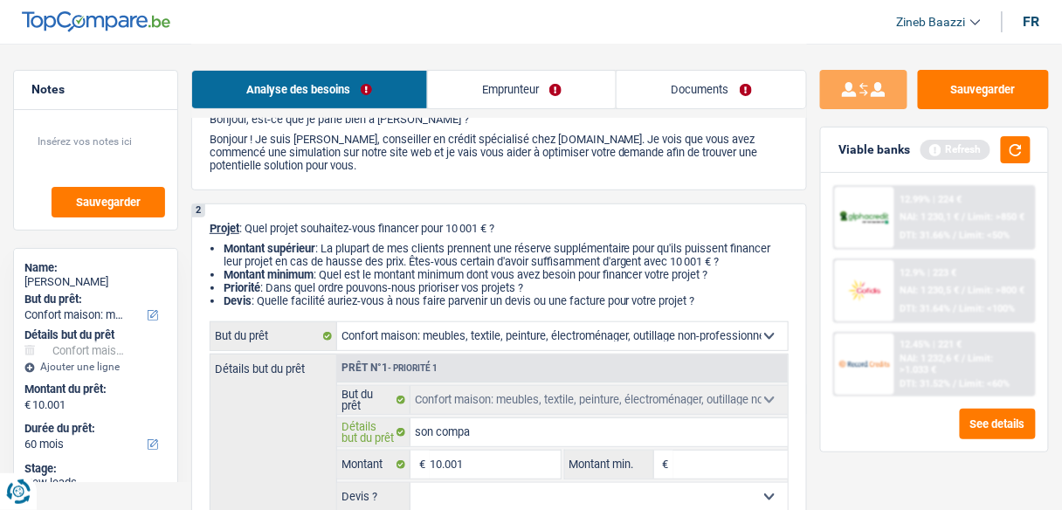
type input "son comp"
type input "son com"
type input "son co"
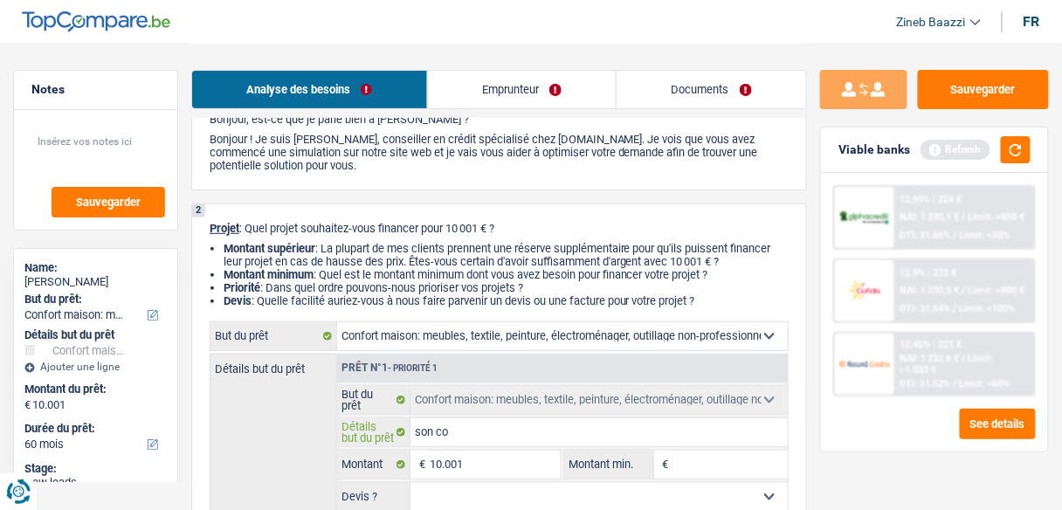
type input "son c"
type input "son"
type input "son e"
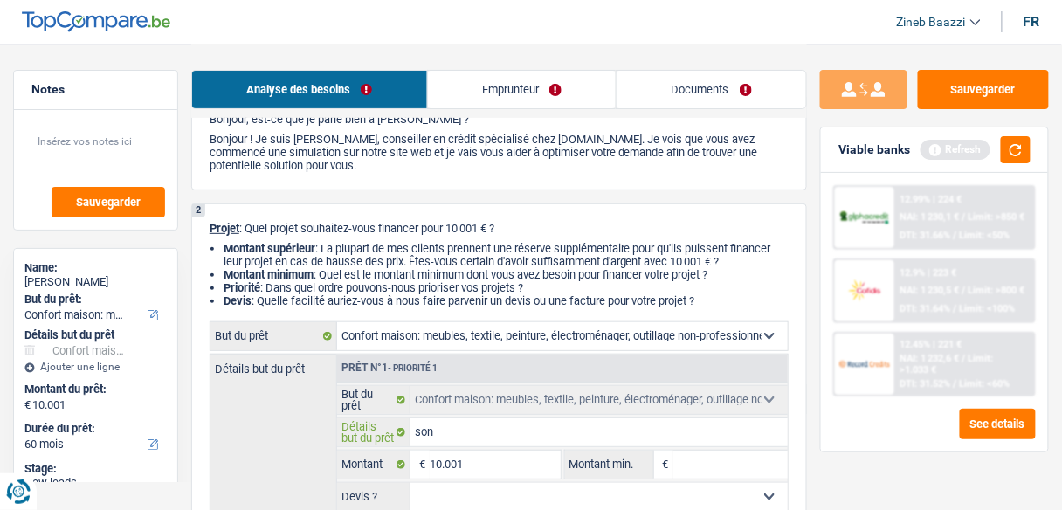
type input "son e"
type input "son ex"
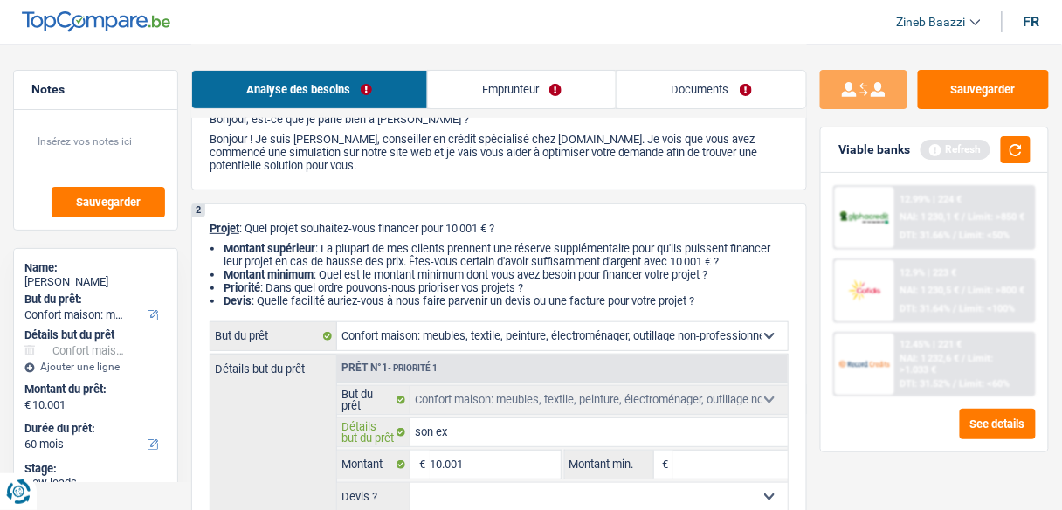
type input "son ex c"
type input "son ex co"
type input "son ex com"
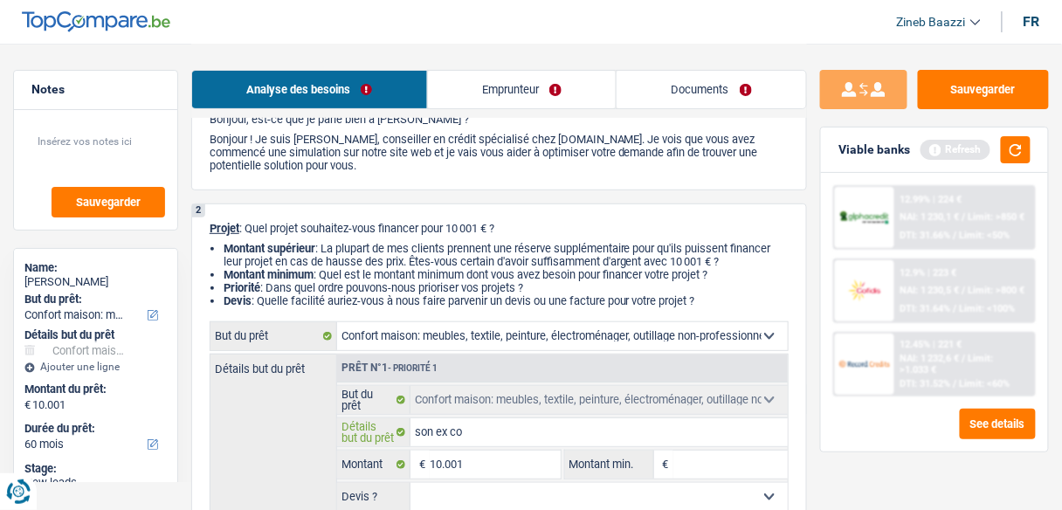
type input "son ex com"
type input "son ex comp"
type input "son ex compa"
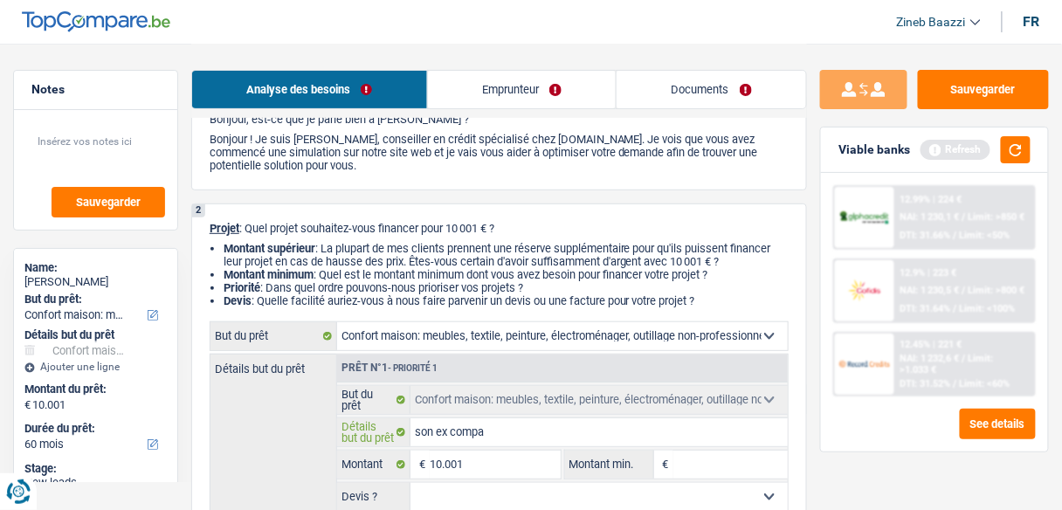
type input "son ex compag"
type input "son ex compagn"
type input "son ex compagno"
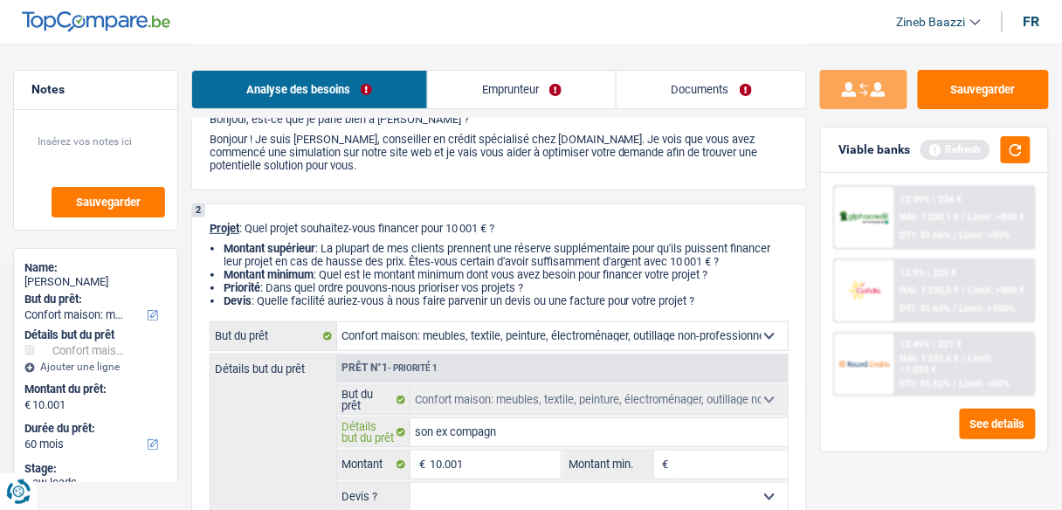
type input "son ex compagno"
type input "son ex compagnon"
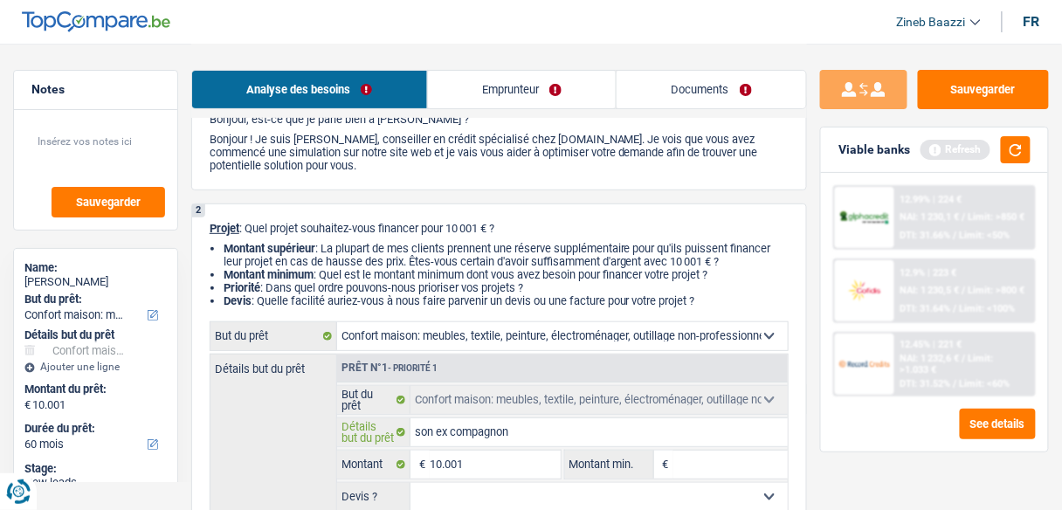
type input "son ex compagnon a"
type input "son ex compagnon a m"
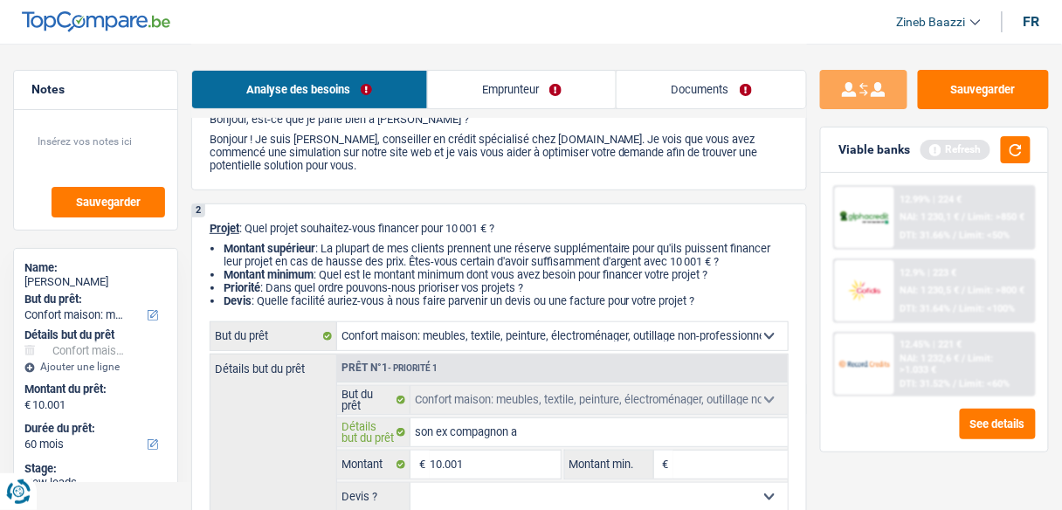
type input "son ex compagnon a m"
type input "son ex compagnon a"
type input "son ex compagnon a g"
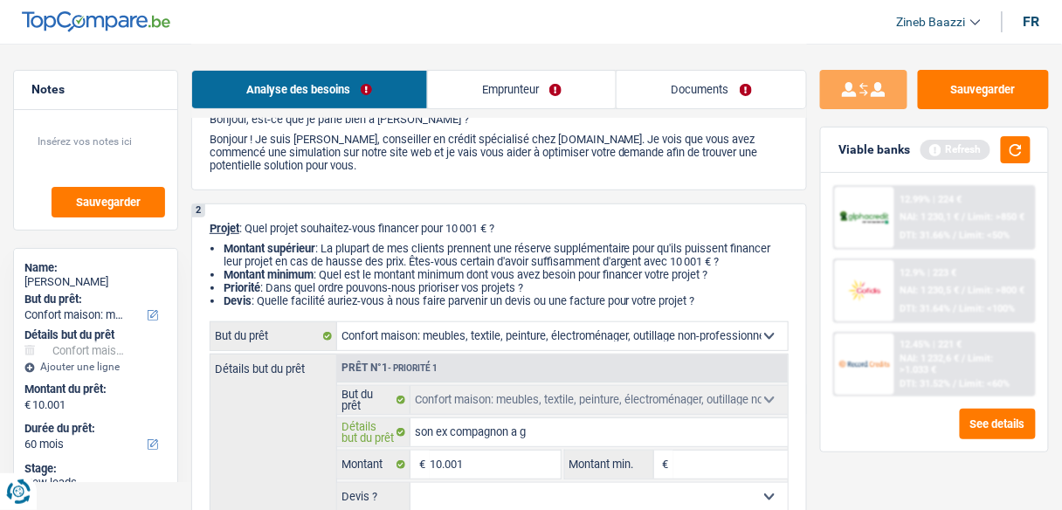
type input "son ex compagnon a ga"
type input "son ex compagnon a gar"
type input "son ex compagnon a gard"
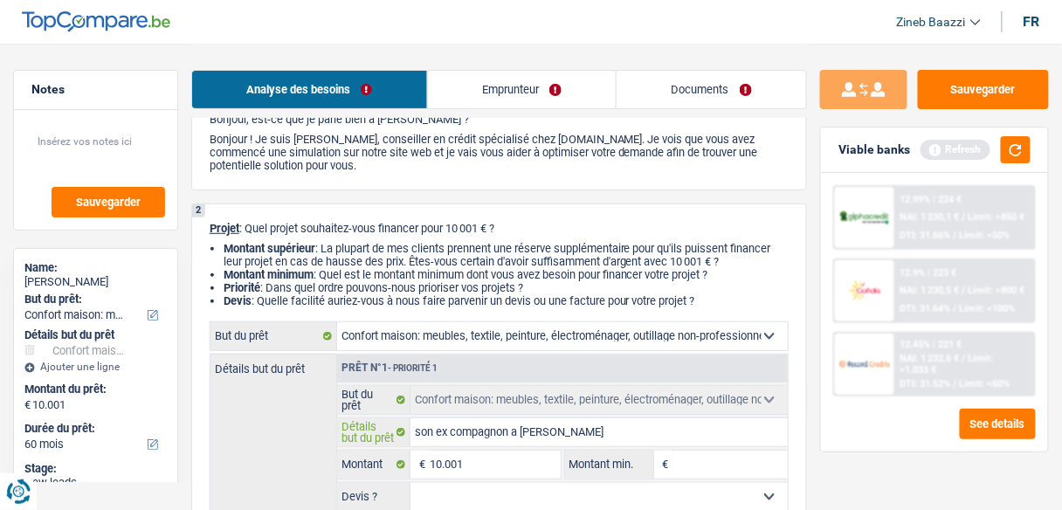
type input "son ex compagnon a gard"
type input "son ex compagnon a garde"
type input "son ex compagnon a garder"
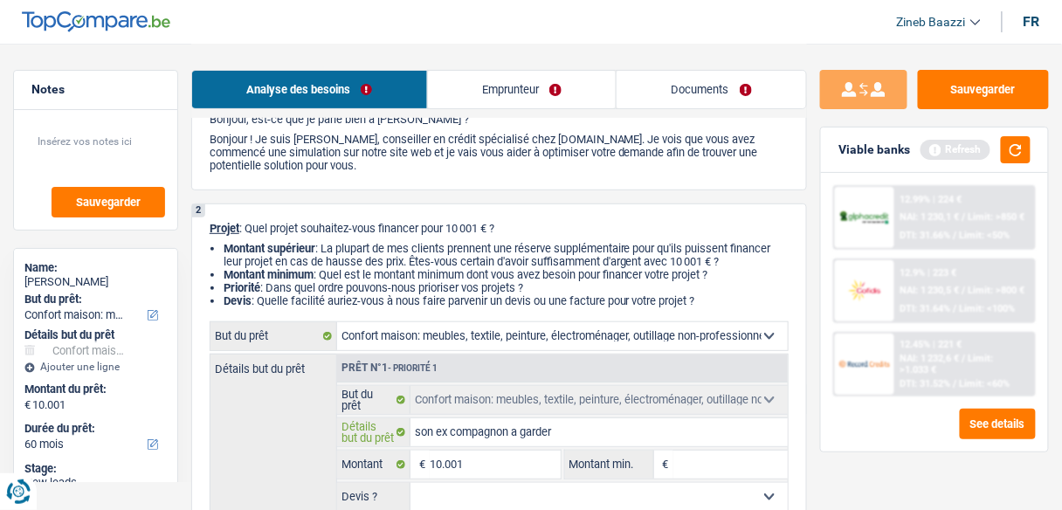
type input "son ex compagnon a garder"
type input "son ex compagnon a garder t"
type input "son ex compagnon a garder to"
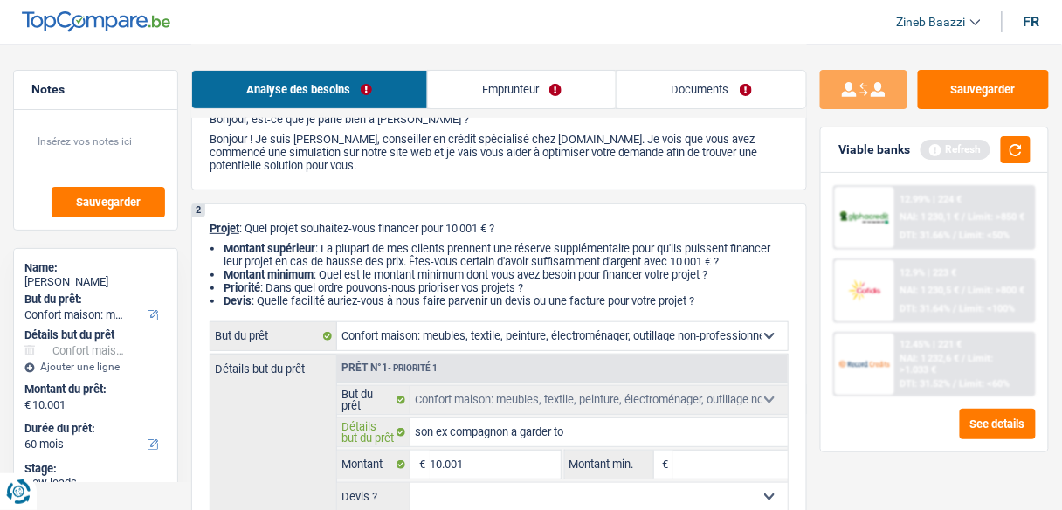
type input "son ex compagnon a garder to"
type input "son ex compagnon a garder tou"
type input "son ex compagnon a garder tous"
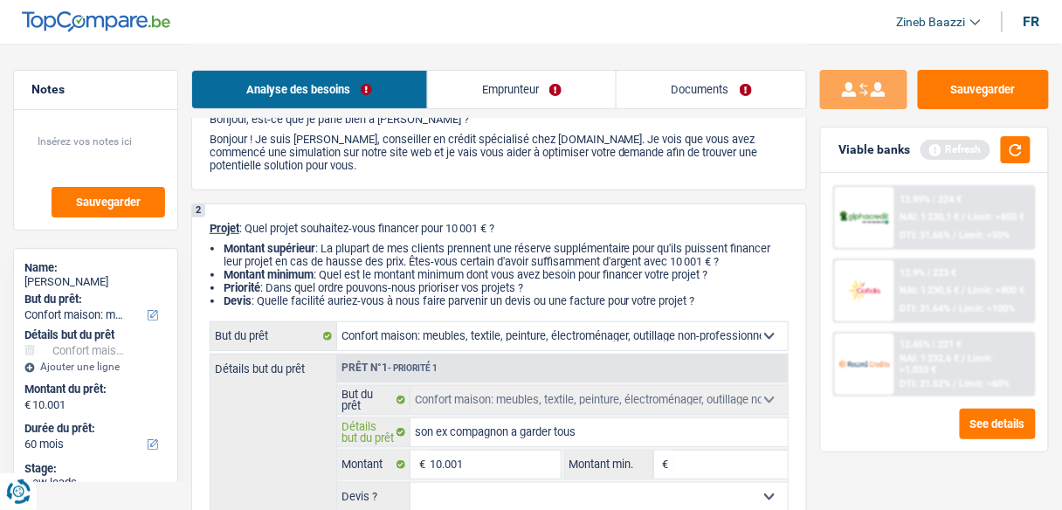
type input "son ex compagnon a garder tous"
type input "son ex compagnon a garder tous e"
type input "son ex compagnon a garder tous"
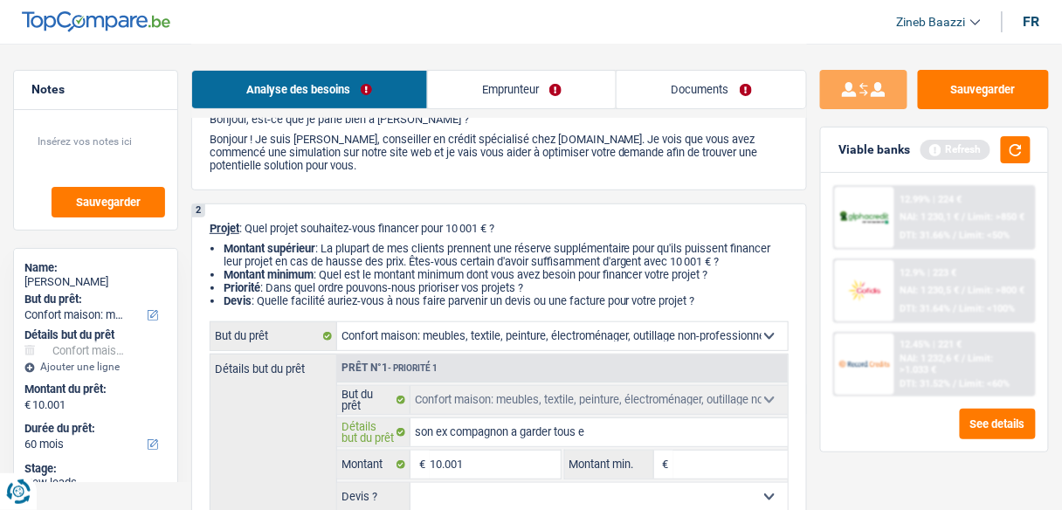
type input "son ex compagnon a garder tous"
type input "son ex compagnon a garder tous s"
type input "son ex compagnon a garder tous se"
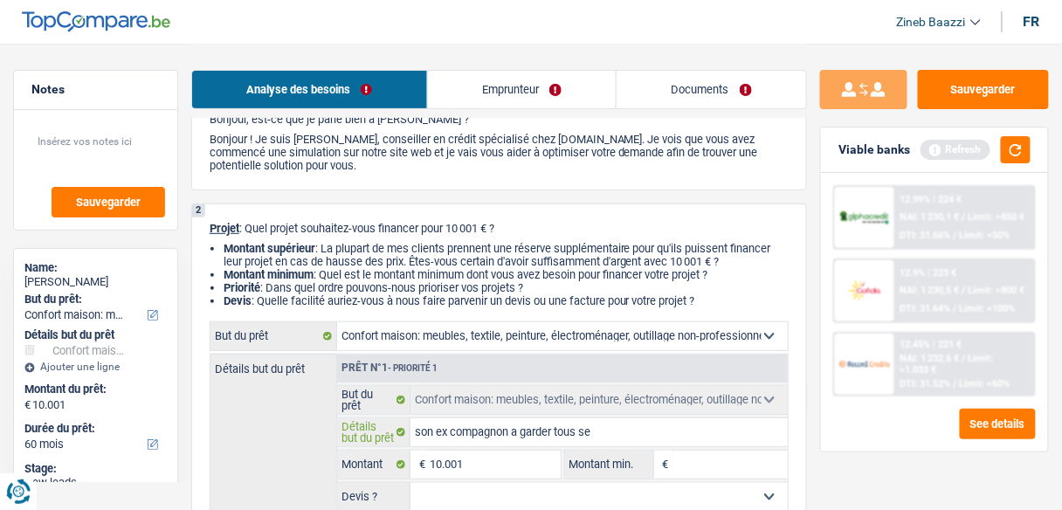
type input "son ex compagnon a garder tous ses"
type input "son ex compagnon a garder tous ses m"
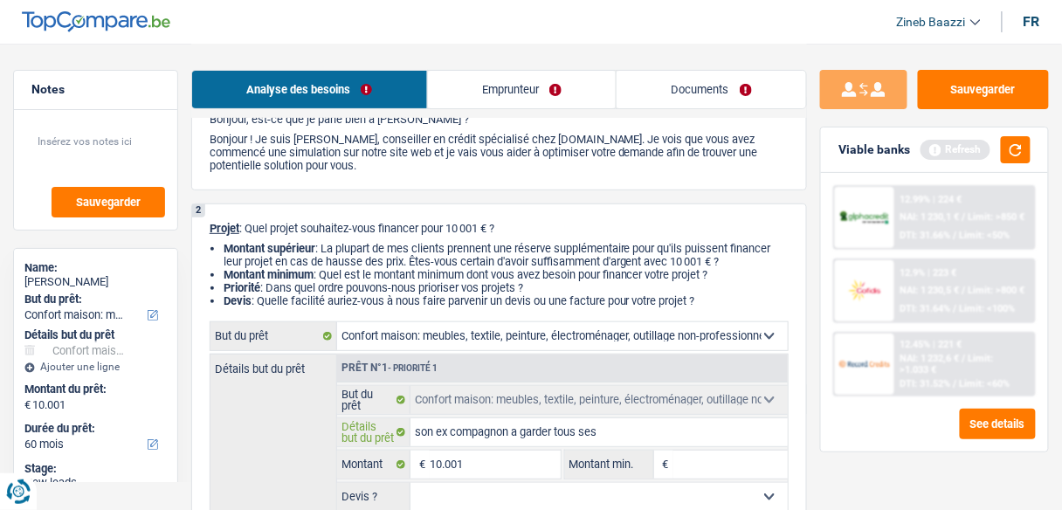
type input "son ex compagnon a garder tous ses m"
type input "son ex compagnon a garder tous ses me"
type input "son ex compagnon a garder tous ses meu"
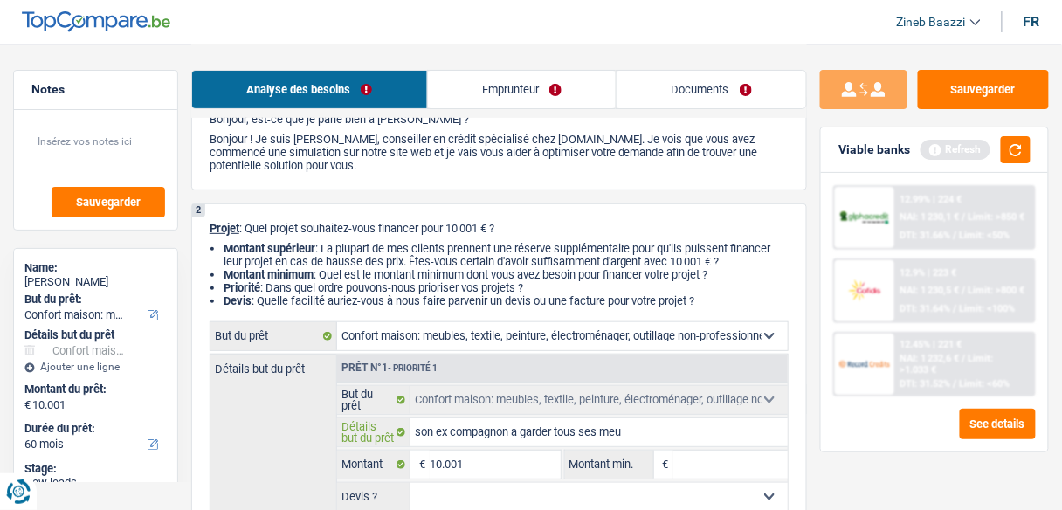
type input "son ex compagnon a garder tous ses meub"
type input "son ex compagnon a garder tous ses meubl"
type input "son ex compagnon a garder tous ses meuble"
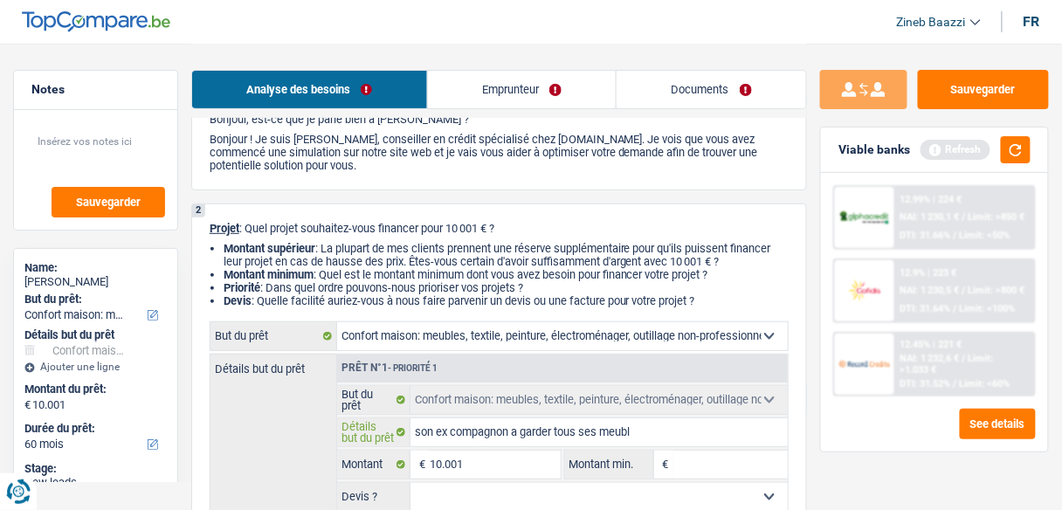
type input "son ex compagnon a garder tous ses meuble"
type input "son ex compagnon a garder tous ses meubles"
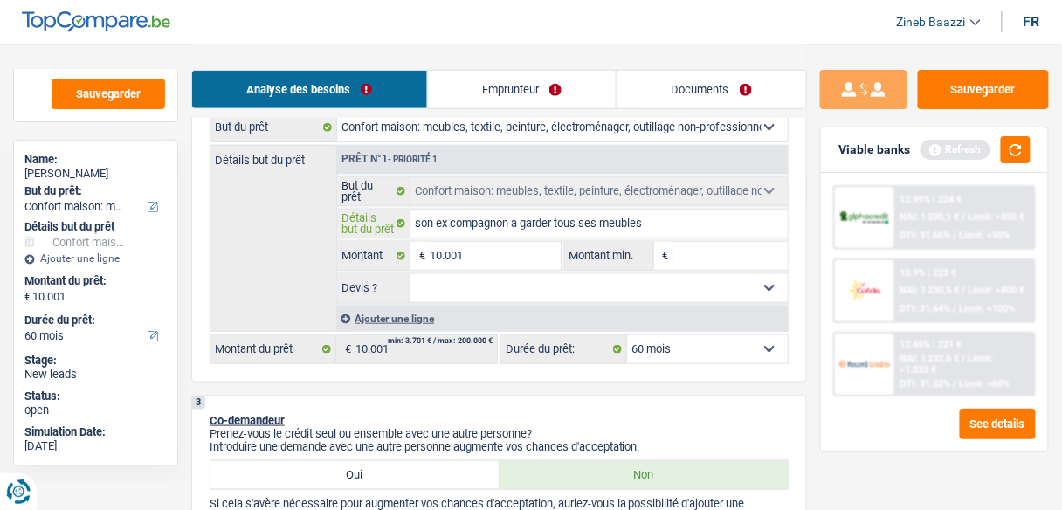
scroll to position [279, 0]
type input "son ex compagnon a garder tous ses meubles"
click at [282, 286] on div "Détails but du prêt Prêt n°1 - Priorité 1 Confort maison: meubles, textile, pei…" at bounding box center [499, 237] width 579 height 187
click at [494, 253] on input "10.001" at bounding box center [495, 255] width 130 height 28
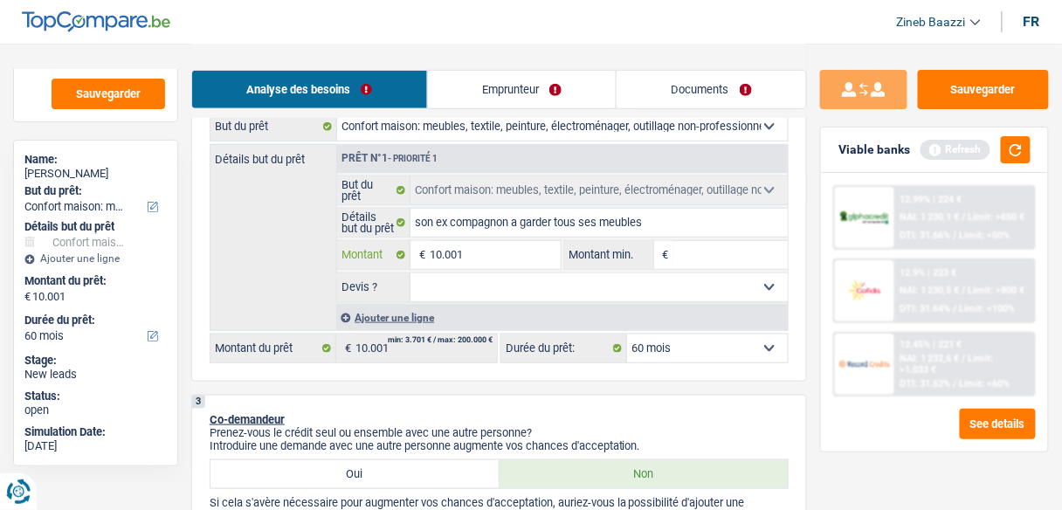
click at [492, 248] on input "10.001" at bounding box center [495, 255] width 130 height 28
click at [491, 237] on fieldset "Confort maison: meubles, textile, peinture, électroménager, outillage non-profe…" at bounding box center [562, 239] width 451 height 127
click at [480, 256] on input "10.001" at bounding box center [495, 255] width 130 height 28
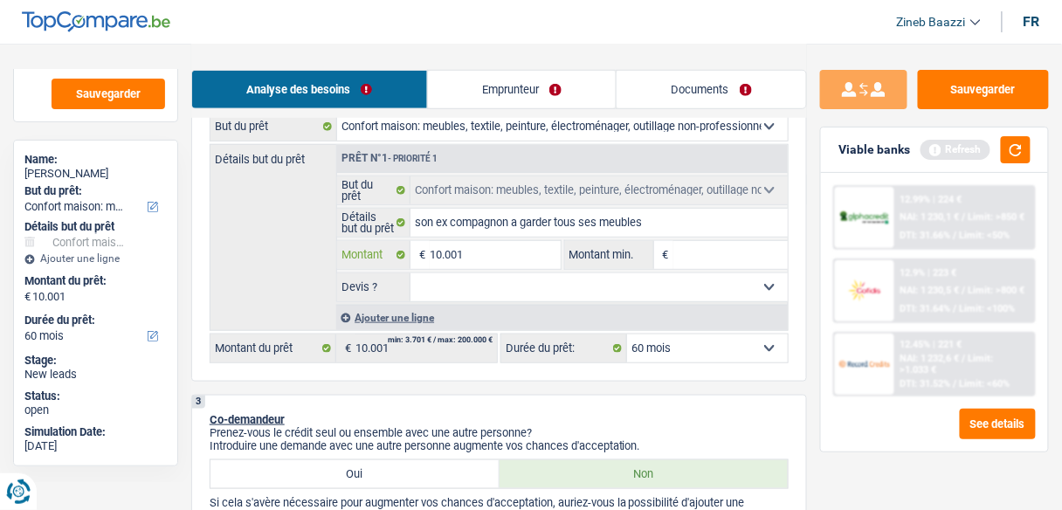
click at [480, 256] on input "10.001" at bounding box center [495, 255] width 130 height 28
type input "1"
type input "11"
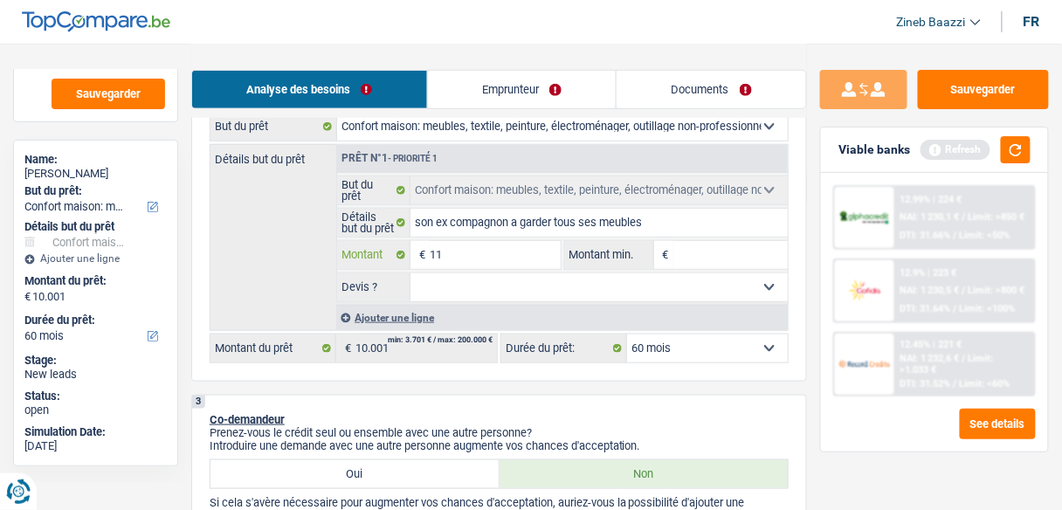
type input "110"
type input "1.100"
type input "11.000"
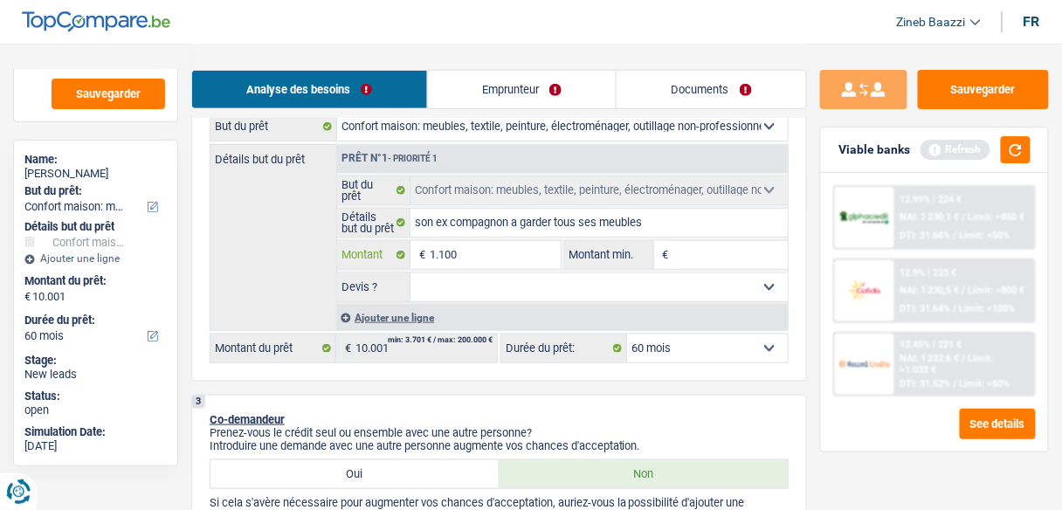
type input "11.000"
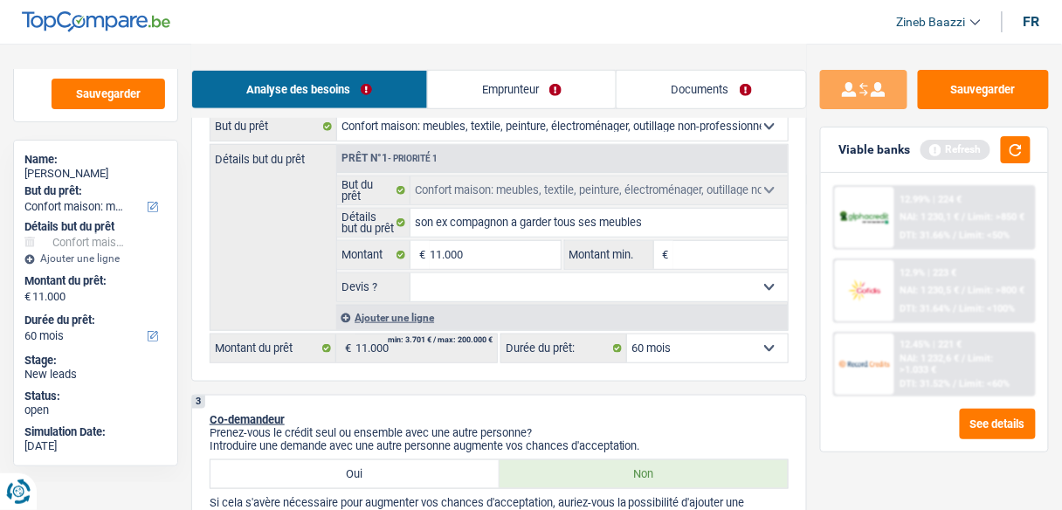
click at [733, 243] on input "Montant min." at bounding box center [730, 255] width 114 height 28
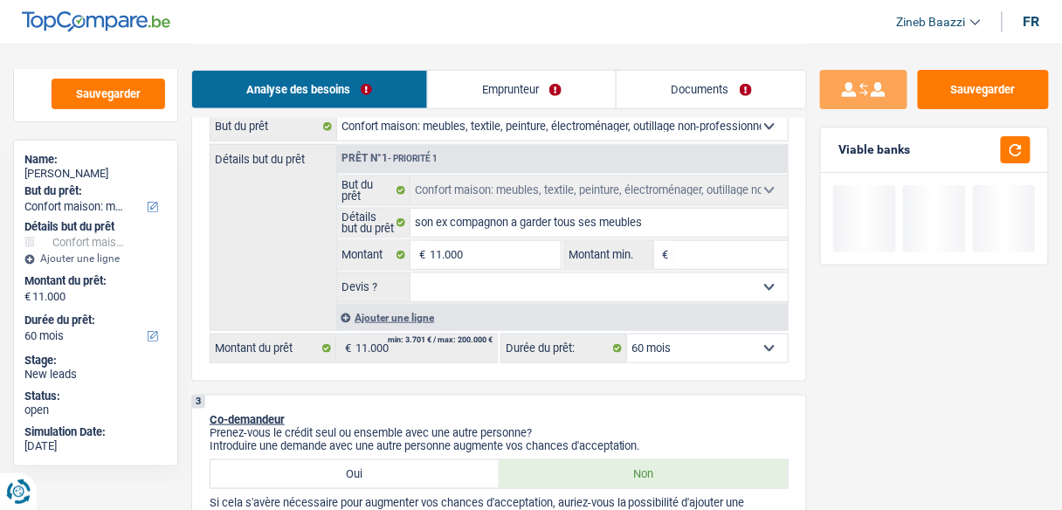
type input "1"
type input "10"
type input "100"
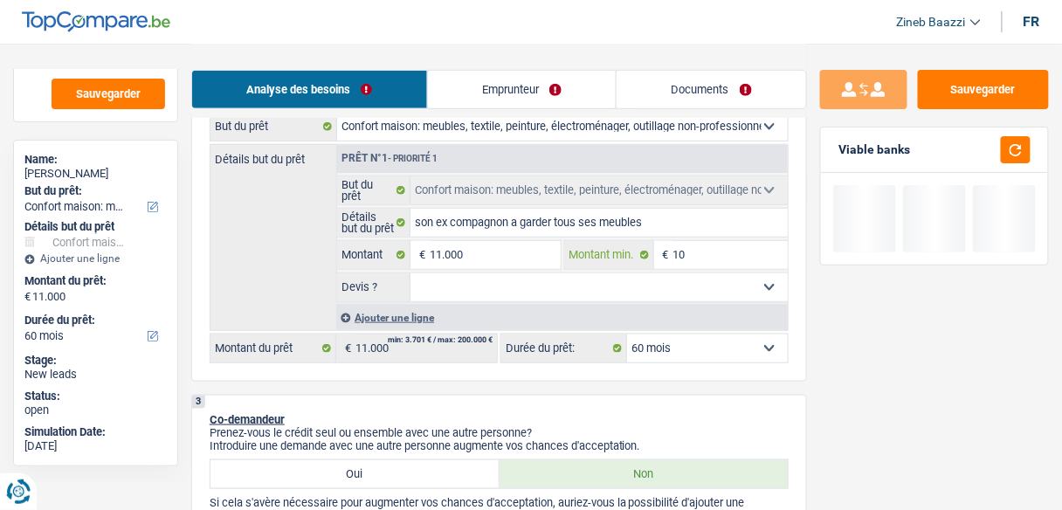
type input "100"
type input "1.000"
type input "100"
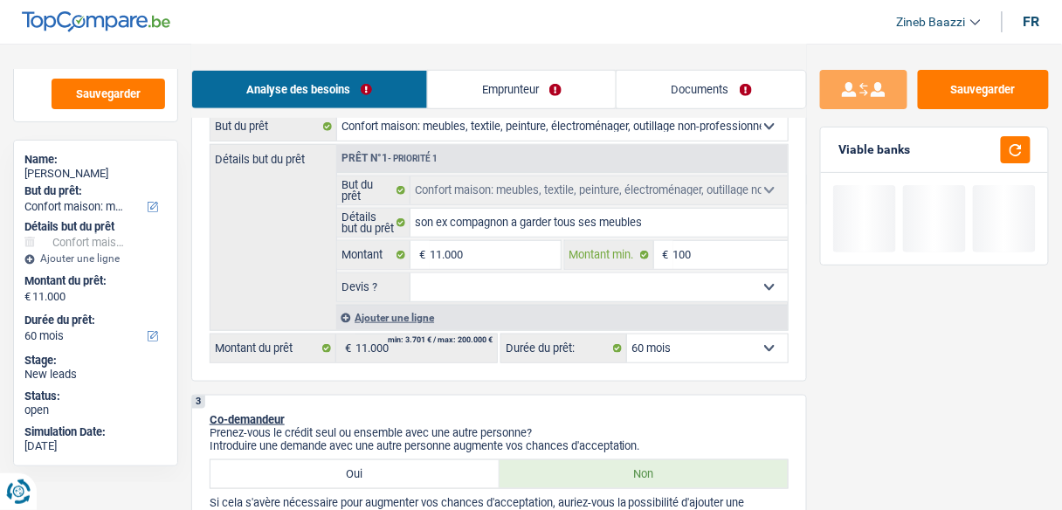
type input "10"
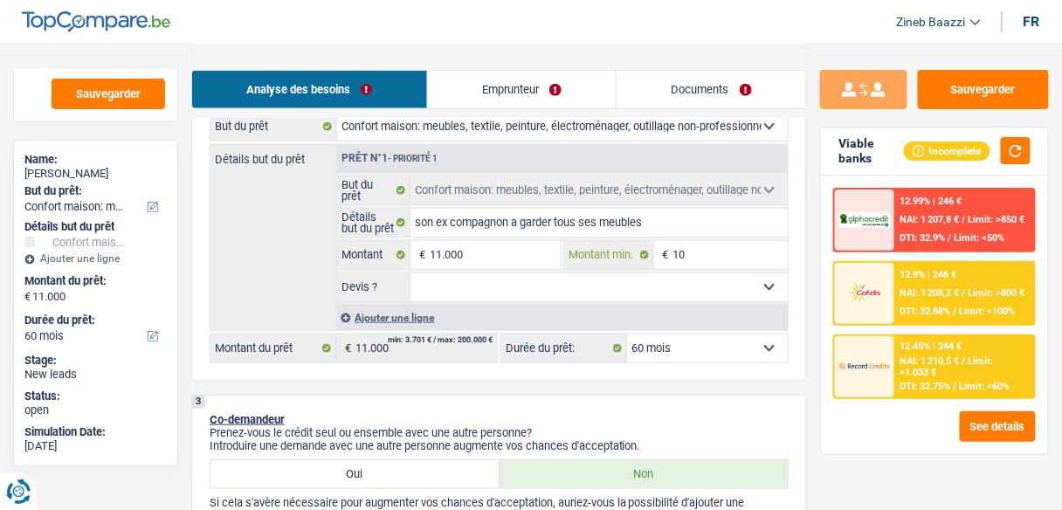
type input "1"
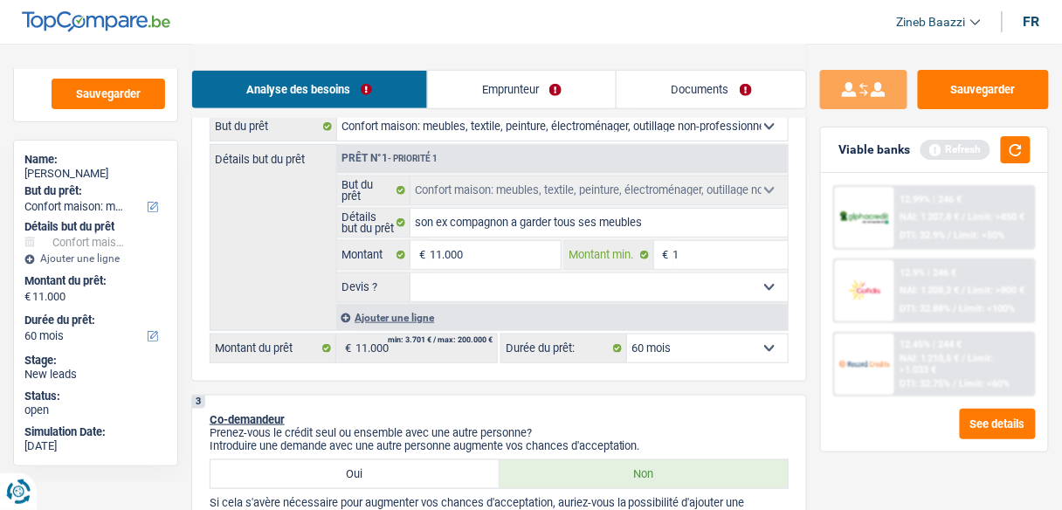
type input "11"
type input "110"
type input "1.100"
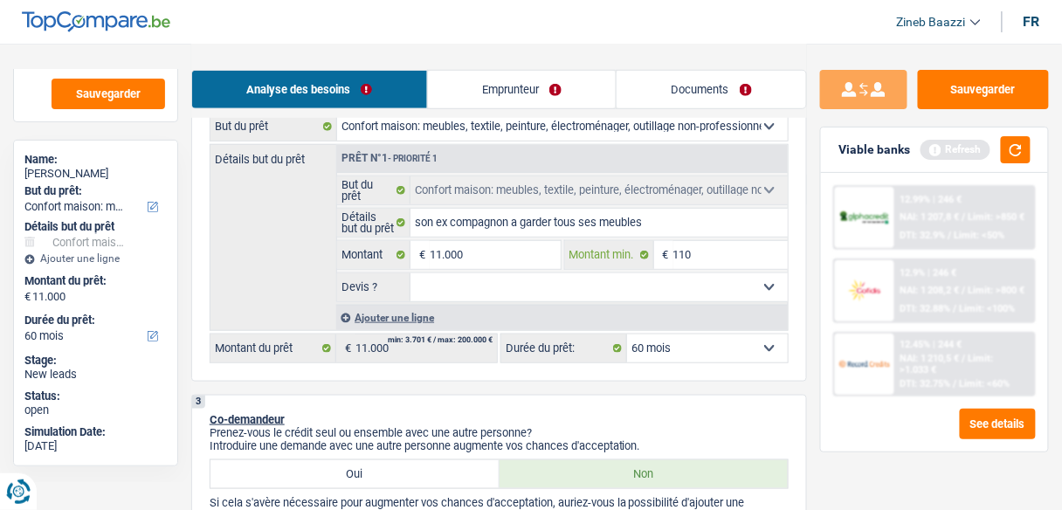
type input "1.100"
type input "11.000"
click at [1002, 148] on button "button" at bounding box center [1016, 149] width 30 height 27
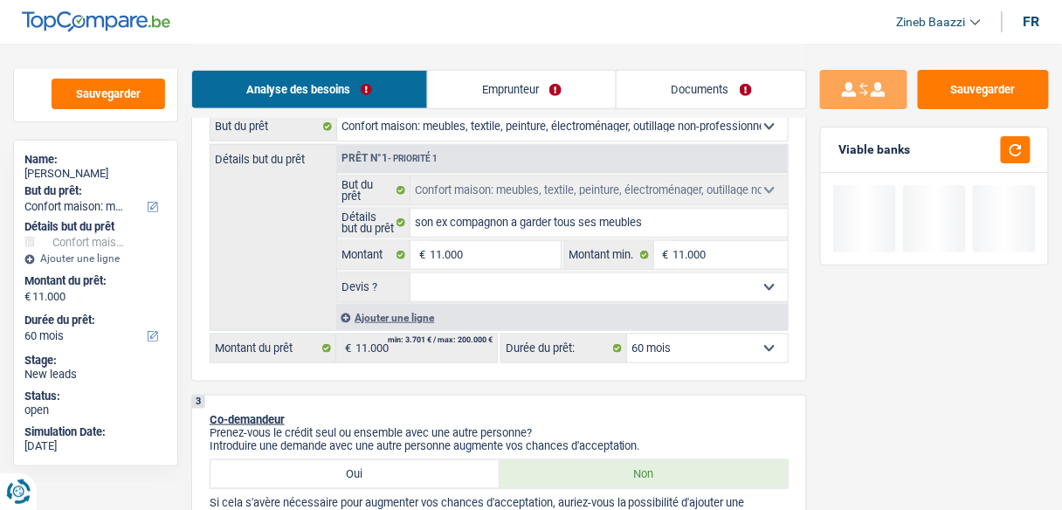
click at [541, 291] on select "Oui Non Non répondu Sélectionner une option" at bounding box center [598, 287] width 377 height 28
select select "false"
click at [410, 273] on select "Oui Non Non répondu Sélectionner une option" at bounding box center [598, 287] width 377 height 28
select select "false"
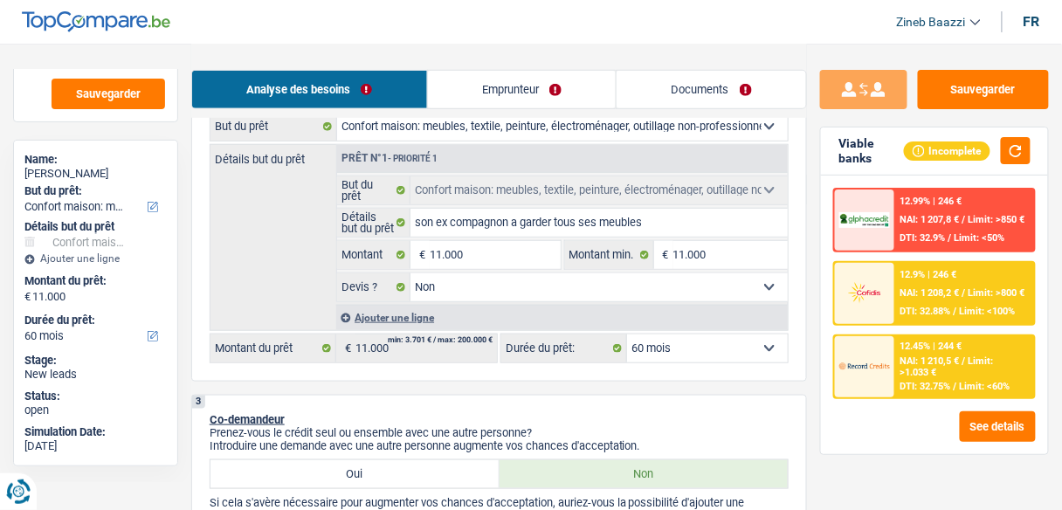
click at [656, 397] on div "3 Co-demandeur Prenez-vous le crédit seul ou ensemble avec une autre personne? …" at bounding box center [499, 499] width 616 height 209
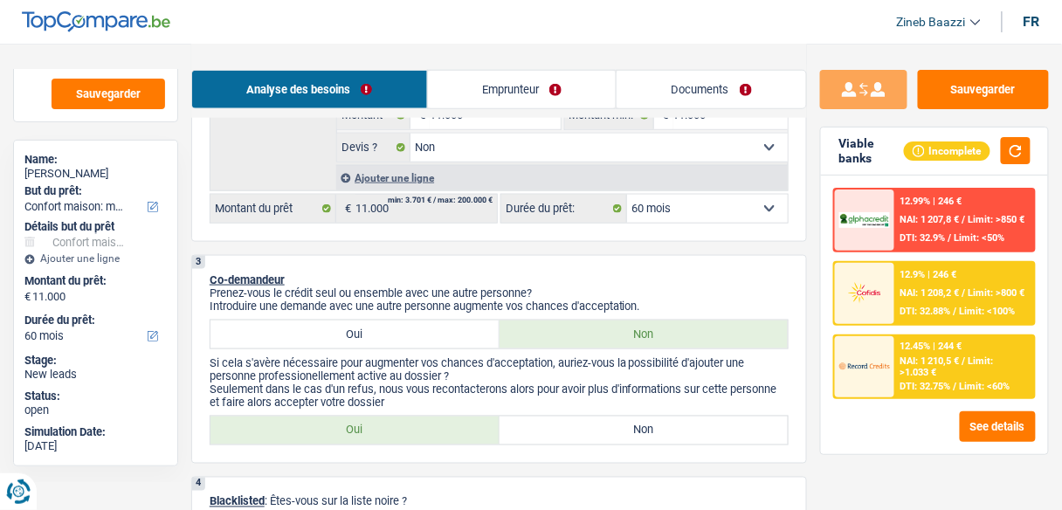
scroll to position [489, 0]
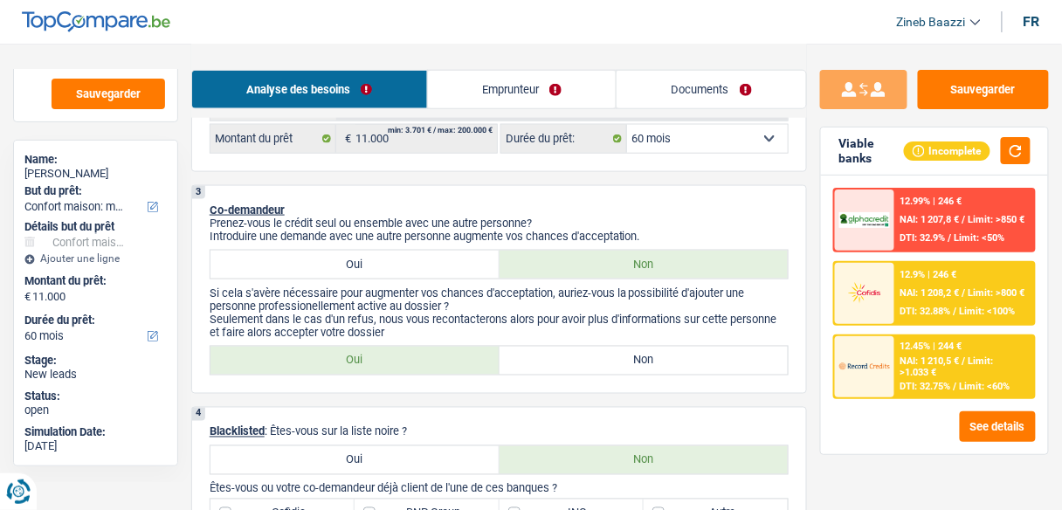
click at [542, 358] on label "Non" at bounding box center [643, 361] width 289 height 28
click at [542, 358] on input "Non" at bounding box center [643, 361] width 289 height 28
radio input "true"
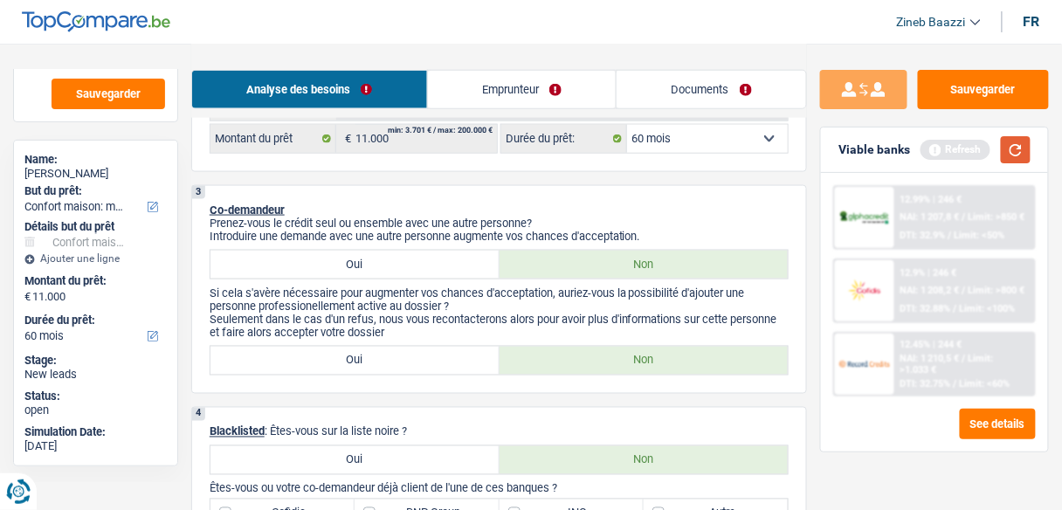
click at [1015, 148] on button "button" at bounding box center [1016, 149] width 30 height 27
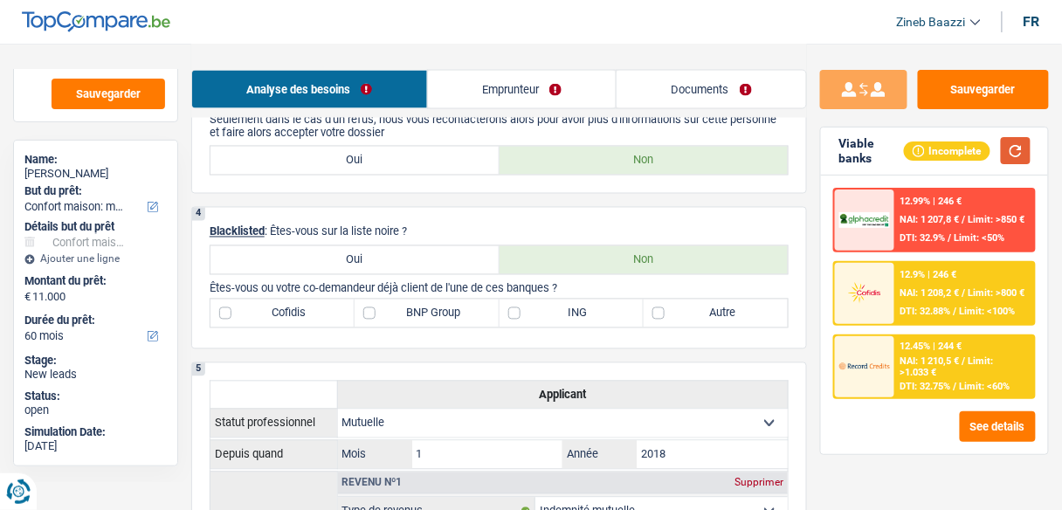
scroll to position [699, 0]
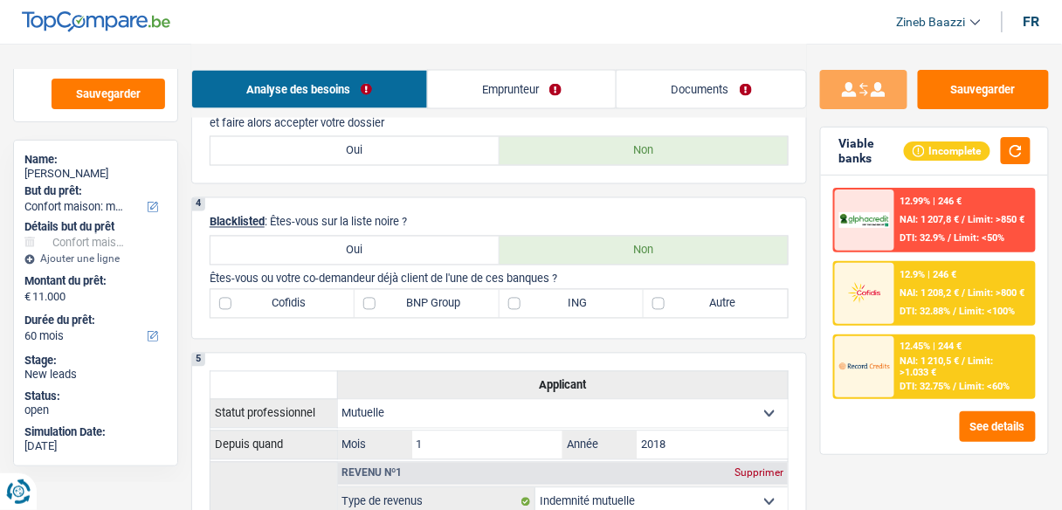
click at [584, 222] on p "Blacklisted : Êtes-vous sur la liste noire ?" at bounding box center [499, 222] width 579 height 13
click at [1015, 158] on button "button" at bounding box center [1016, 150] width 30 height 27
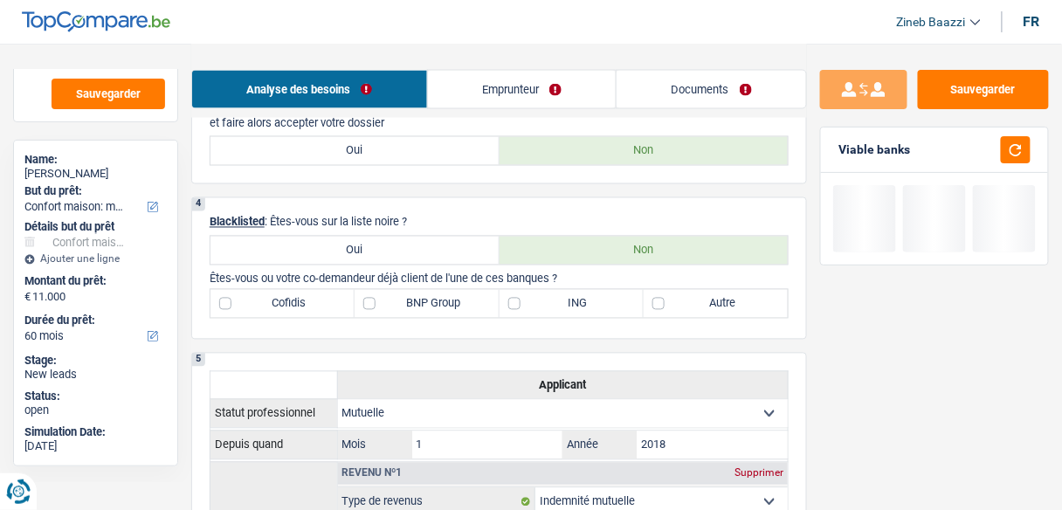
click at [545, 197] on div "4 Blacklisted : Êtes-vous sur la liste noire ? Oui Non Êtes-vous ou votre co-de…" at bounding box center [499, 268] width 616 height 142
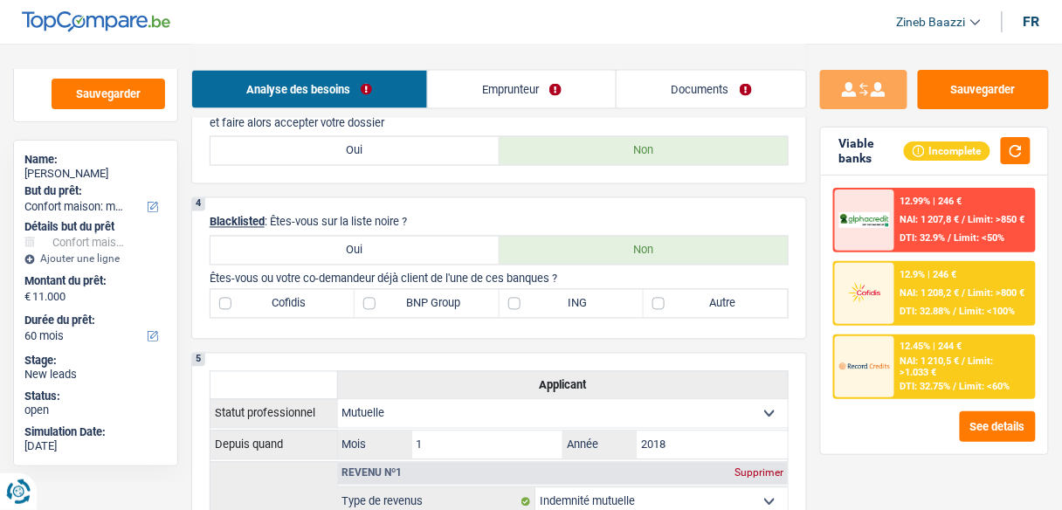
click at [596, 197] on div "4 Blacklisted : Êtes-vous sur la liste noire ? Oui Non Êtes-vous ou votre co-de…" at bounding box center [499, 268] width 616 height 142
click at [430, 293] on label "BNP Group" at bounding box center [427, 304] width 144 height 28
click at [430, 293] on input "BNP Group" at bounding box center [427, 304] width 144 height 28
checkbox input "true"
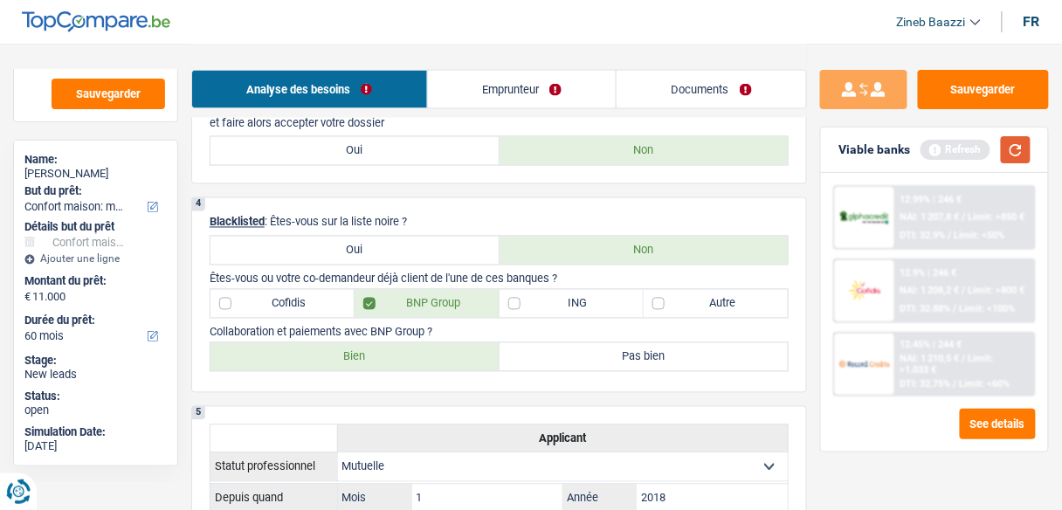
click at [1025, 144] on button "button" at bounding box center [1016, 149] width 30 height 27
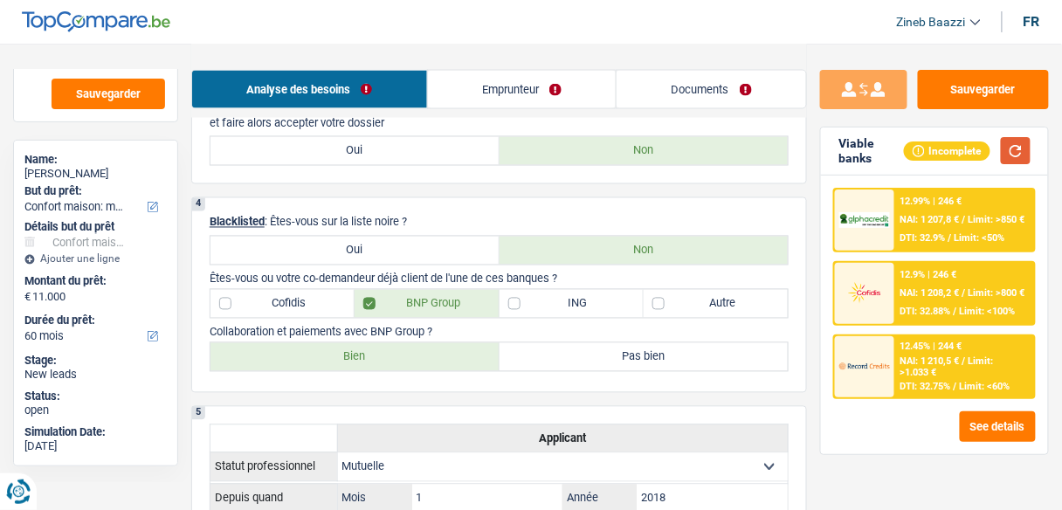
click at [1020, 148] on button "button" at bounding box center [1016, 150] width 30 height 27
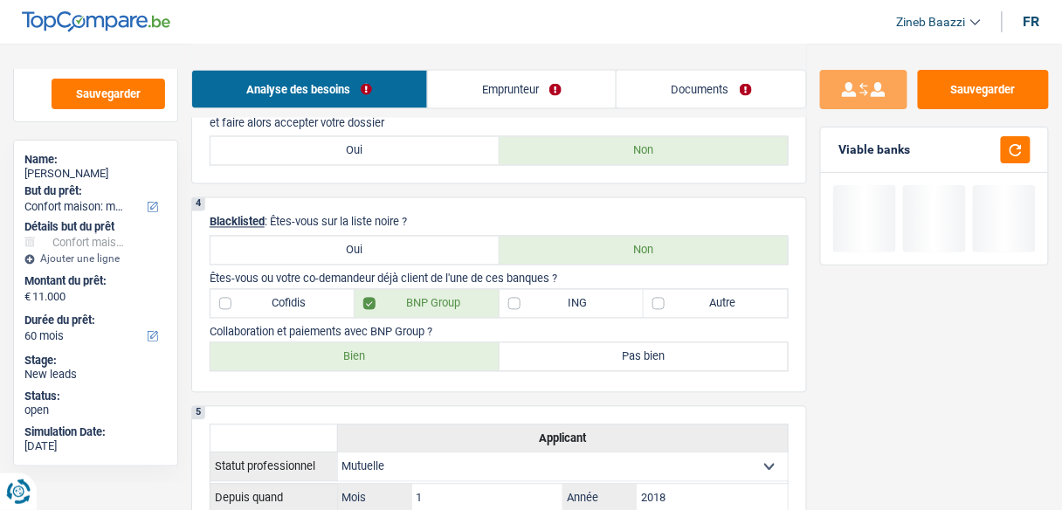
click at [627, 210] on div "4 Blacklisted : Êtes-vous sur la liste noire ? Oui Non Êtes-vous ou votre co-de…" at bounding box center [499, 295] width 616 height 196
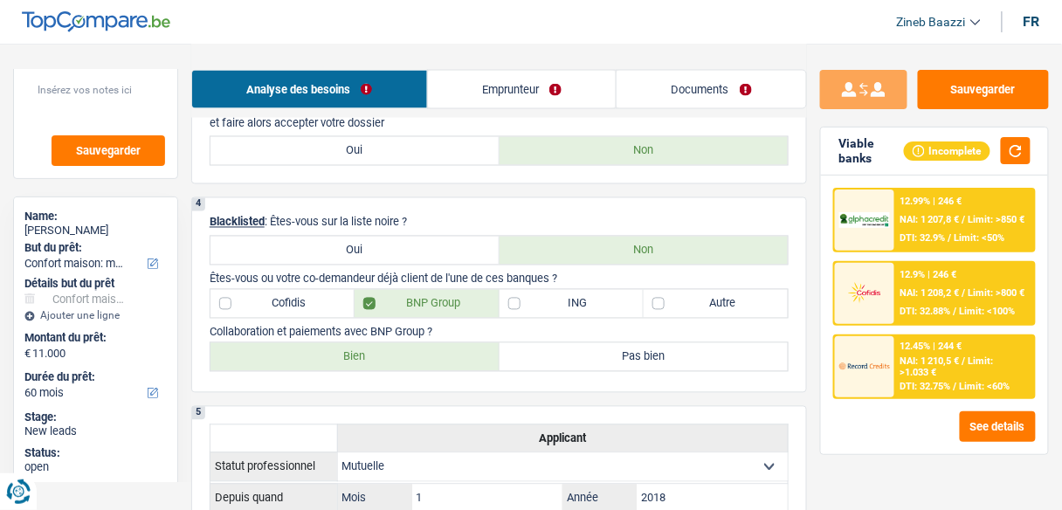
scroll to position [0, 0]
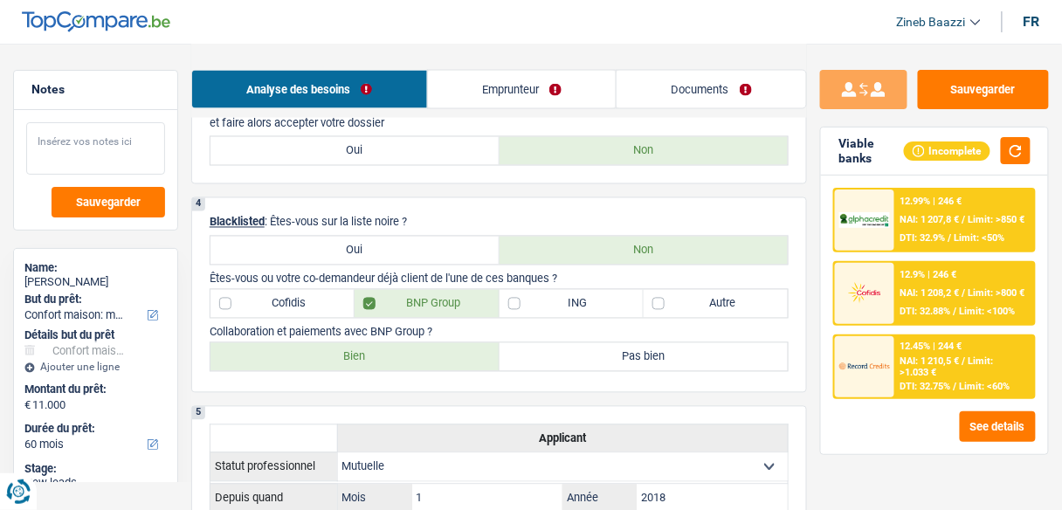
click at [127, 143] on textarea at bounding box center [95, 148] width 139 height 52
click at [117, 152] on textarea at bounding box center [95, 148] width 139 height 52
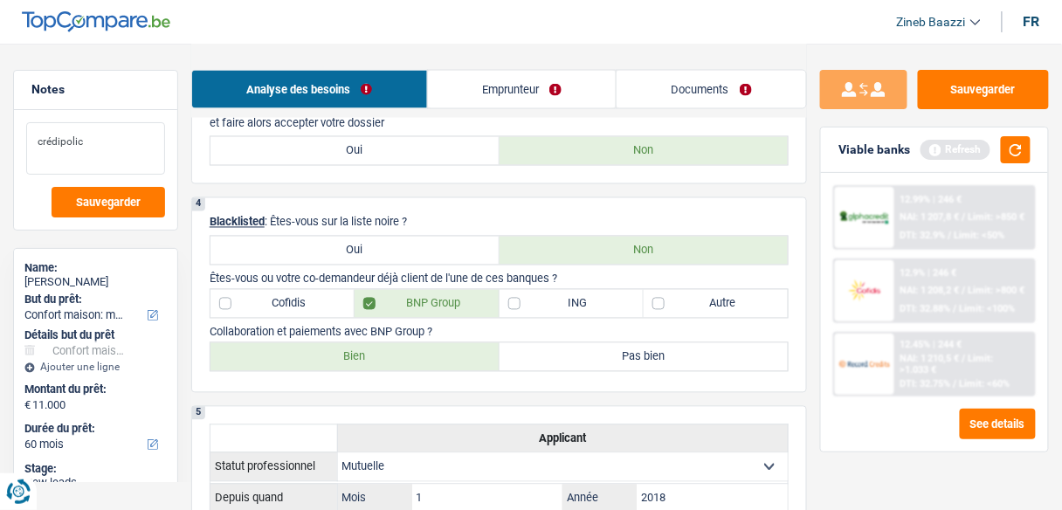
type textarea "crédipolice"
drag, startPoint x: 113, startPoint y: 152, endPoint x: 29, endPoint y: 148, distance: 83.9
click at [29, 148] on textarea "crédipolice" at bounding box center [95, 148] width 139 height 52
click at [538, 71] on link "Emprunteur" at bounding box center [522, 90] width 189 height 38
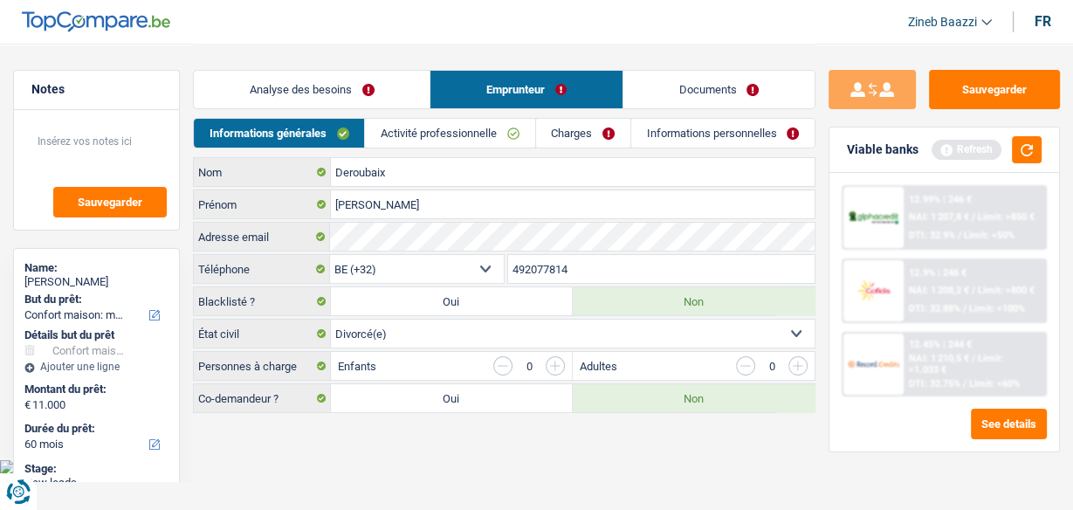
click at [555, 133] on link "Charges" at bounding box center [583, 133] width 94 height 29
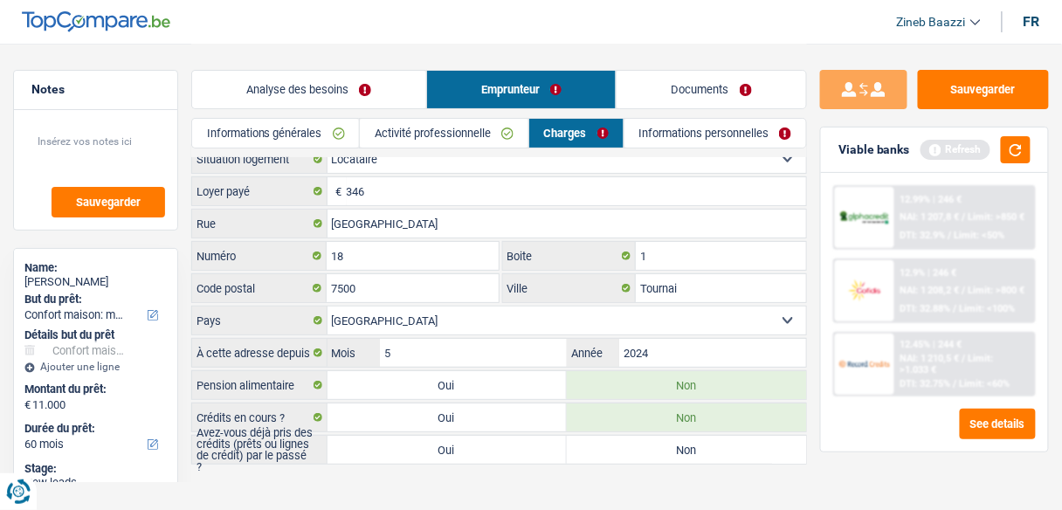
scroll to position [21, 0]
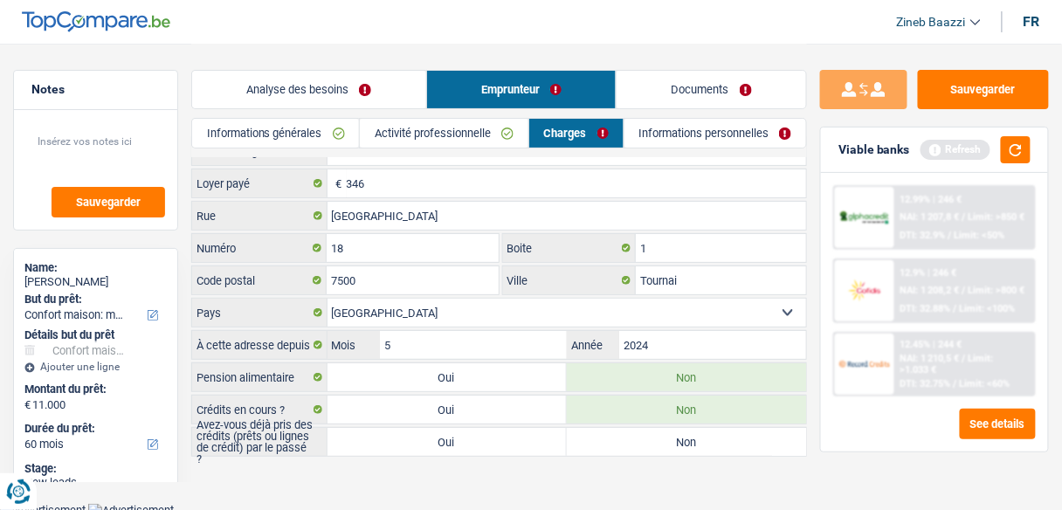
click at [474, 138] on link "Activité professionnelle" at bounding box center [444, 133] width 169 height 29
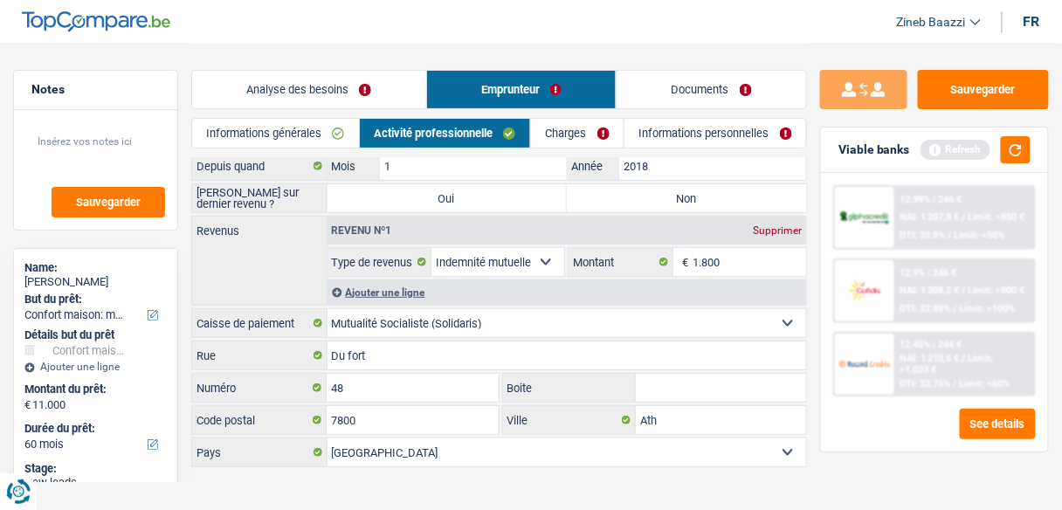
scroll to position [49, 0]
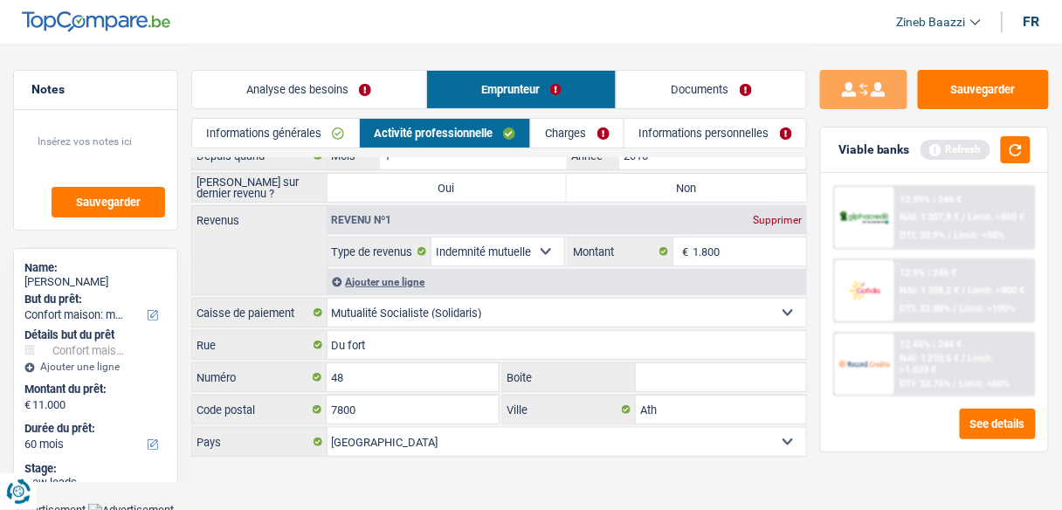
click at [281, 76] on link "Analyse des besoins" at bounding box center [309, 90] width 234 height 38
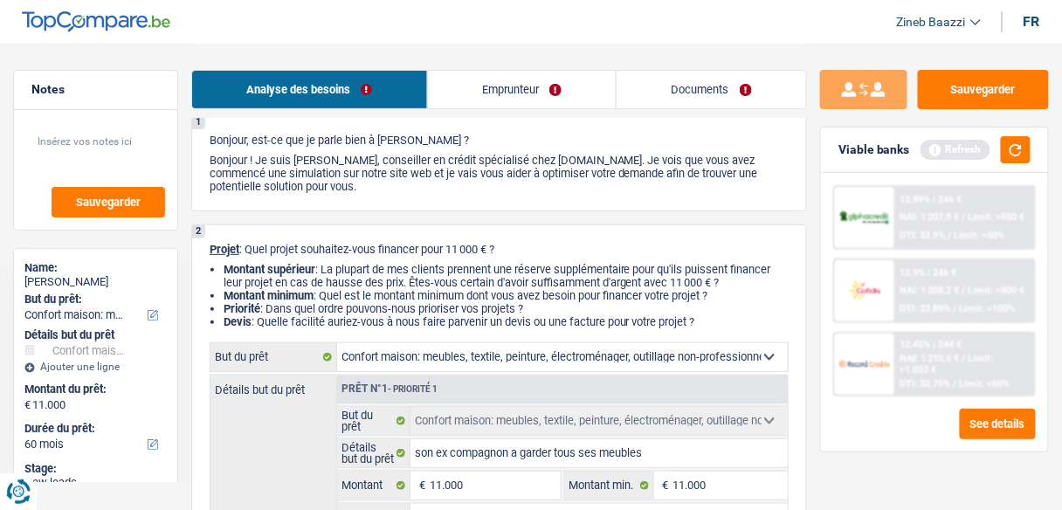
scroll to position [398, 0]
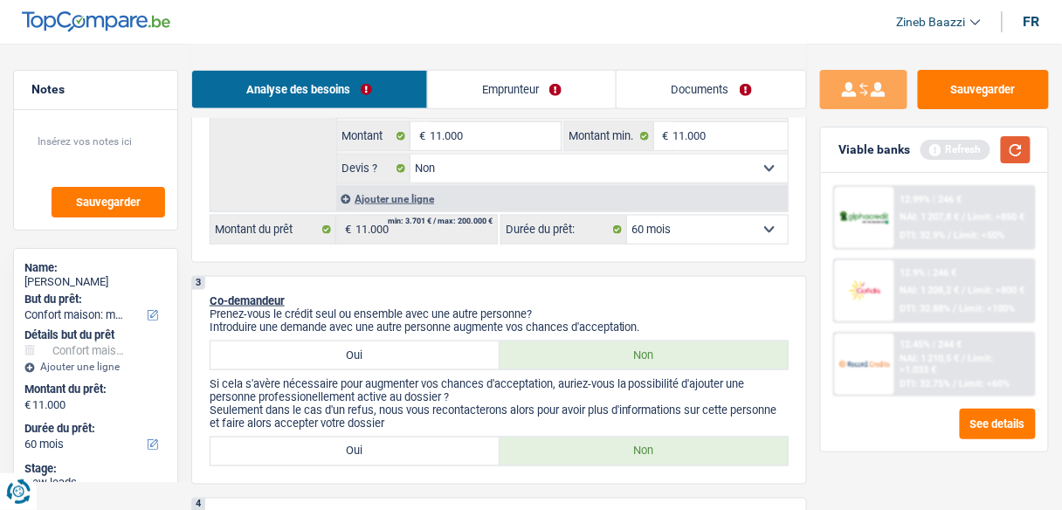
click at [1008, 147] on button "button" at bounding box center [1016, 149] width 30 height 27
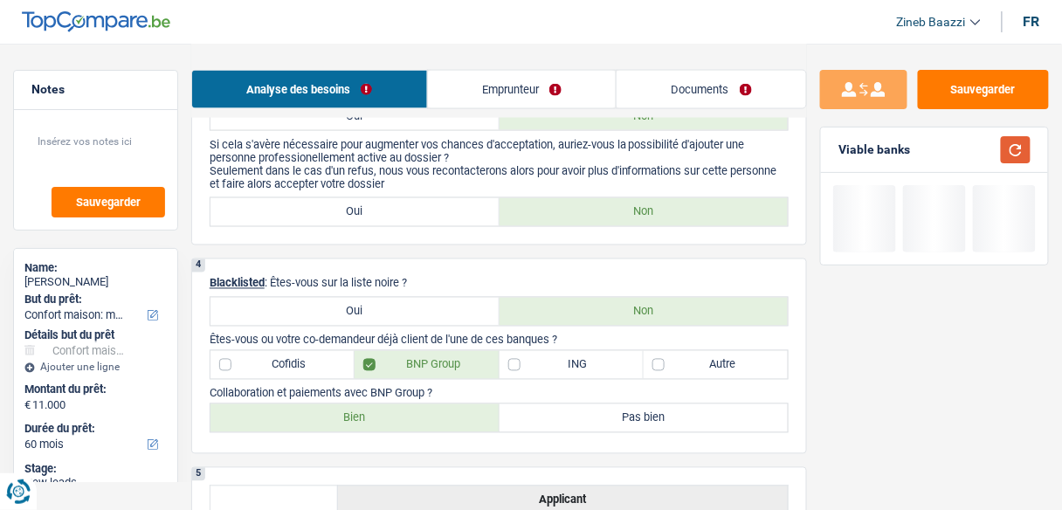
scroll to position [747, 0]
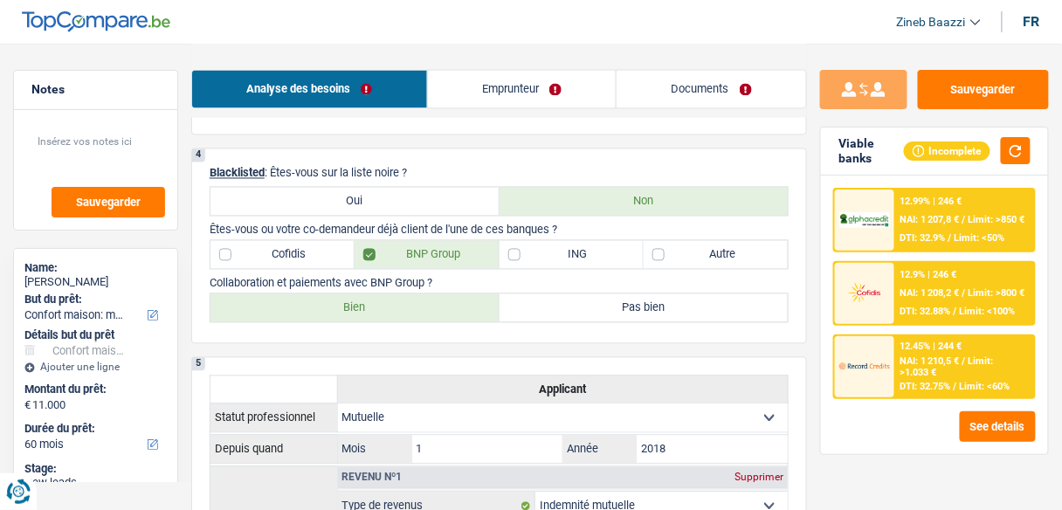
click at [680, 256] on label "Autre" at bounding box center [716, 255] width 144 height 28
click at [680, 256] on input "Autre" at bounding box center [716, 255] width 144 height 28
checkbox input "true"
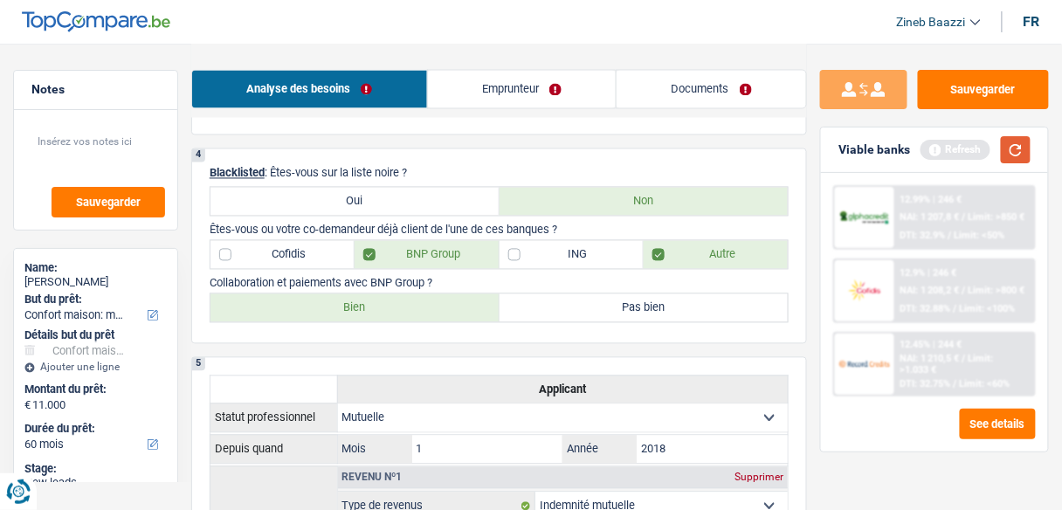
click at [1026, 161] on button "button" at bounding box center [1016, 149] width 30 height 27
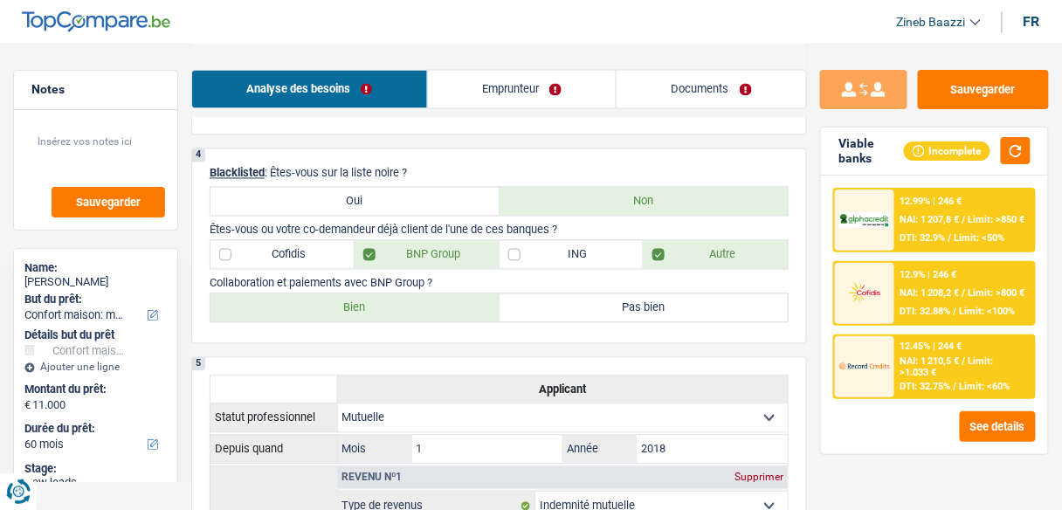
click at [456, 302] on label "Bien" at bounding box center [354, 308] width 289 height 28
click at [456, 302] on input "Bien" at bounding box center [354, 308] width 289 height 28
radio input "true"
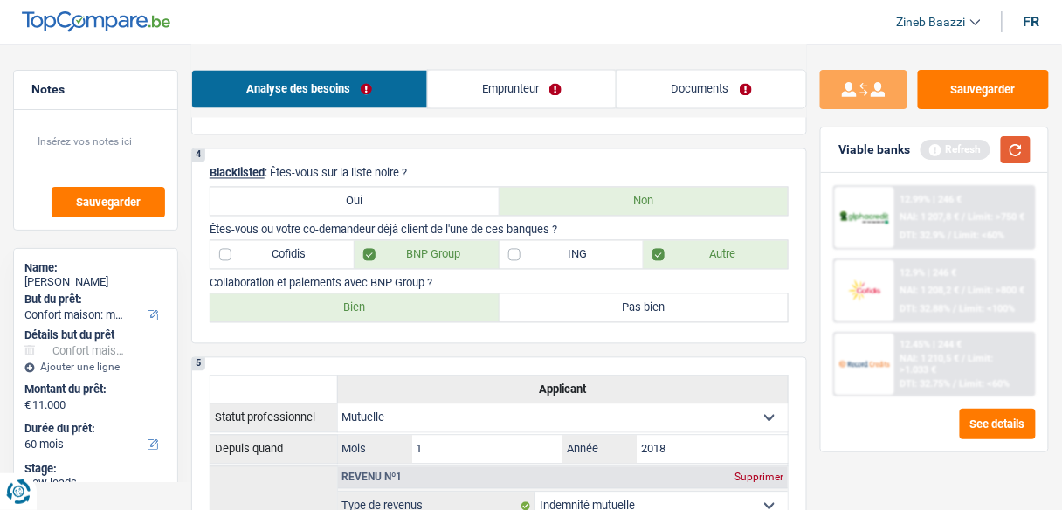
click at [1013, 144] on button "button" at bounding box center [1016, 149] width 30 height 27
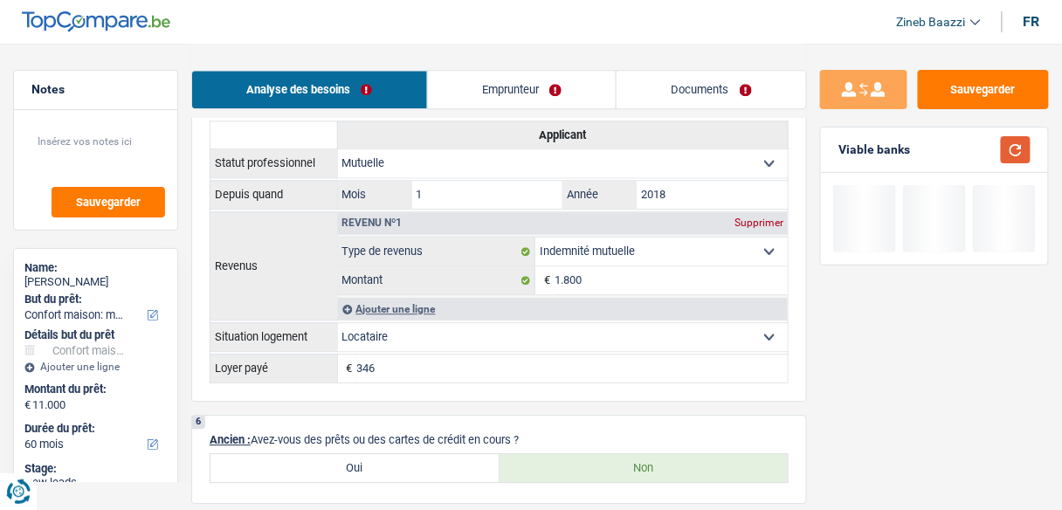
scroll to position [887, 0]
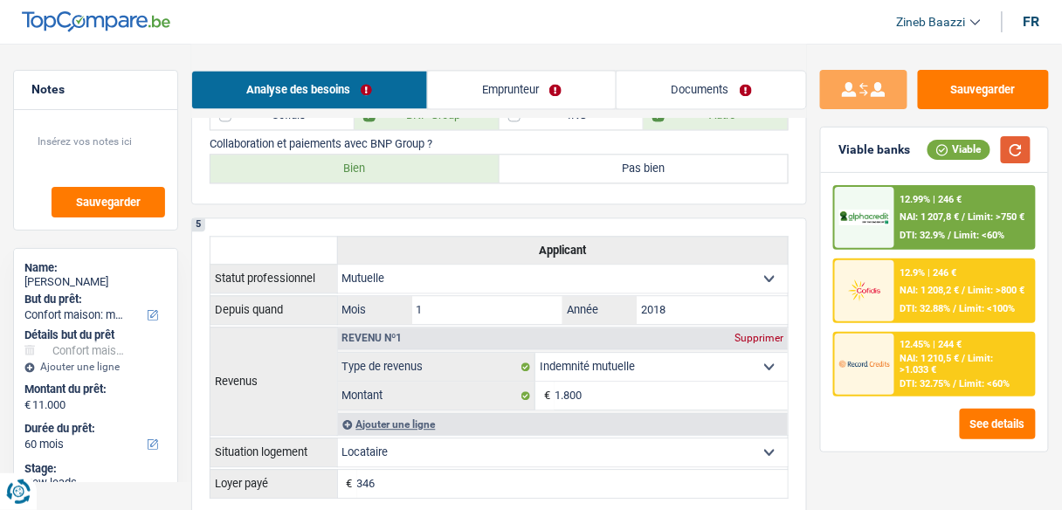
click at [1011, 148] on button "button" at bounding box center [1016, 149] width 30 height 27
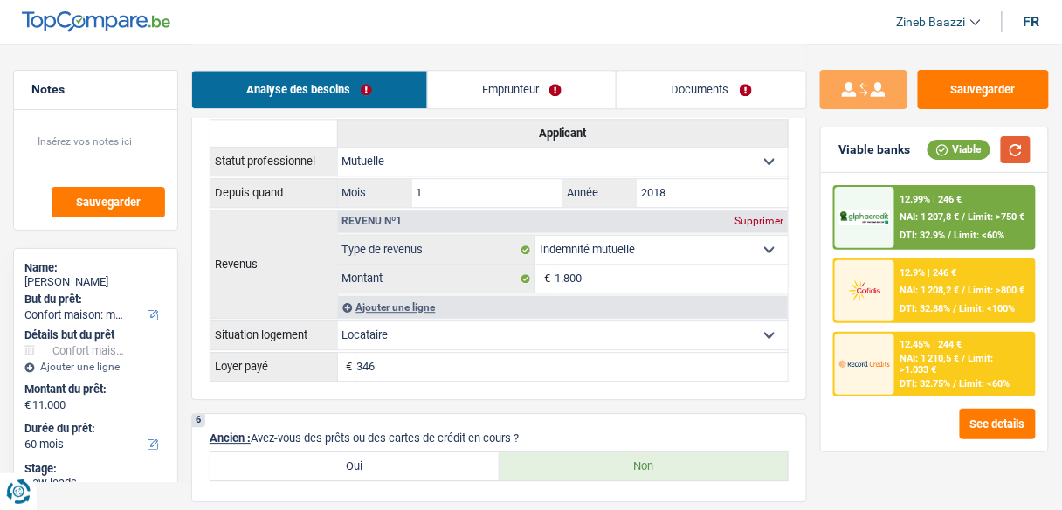
scroll to position [1097, 0]
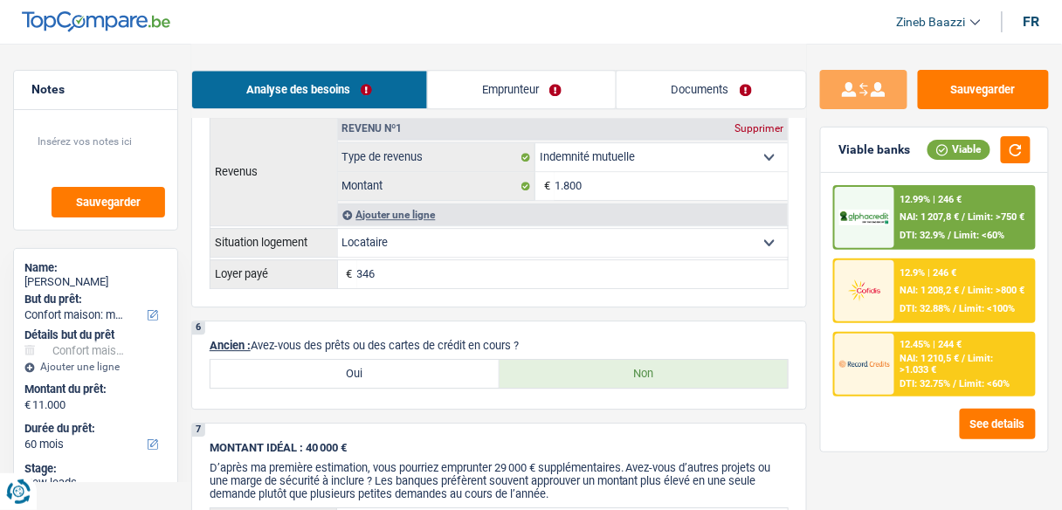
click at [419, 327] on div "6 Ancien : Avez-vous des prêts ou des cartes de crédit en cours ? Oui Non" at bounding box center [499, 364] width 616 height 89
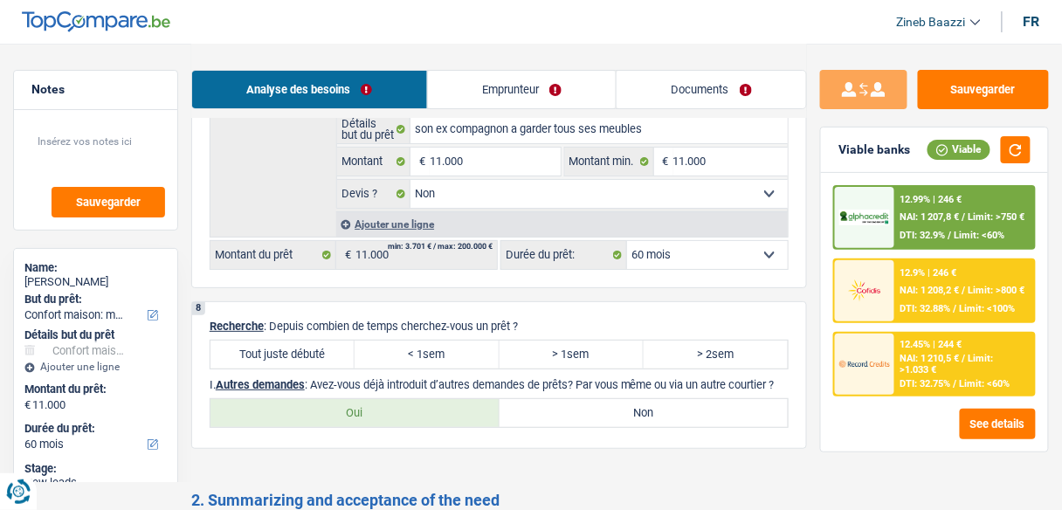
scroll to position [108, 0]
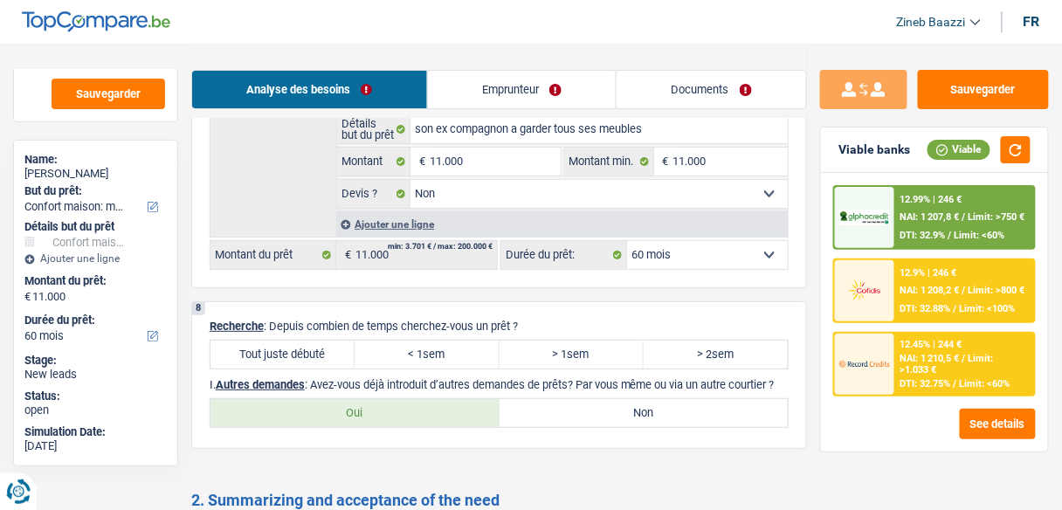
click at [289, 341] on label "Tout juste débuté" at bounding box center [282, 355] width 144 height 28
click at [289, 341] on input "Tout juste débuté" at bounding box center [282, 355] width 144 height 28
radio input "true"
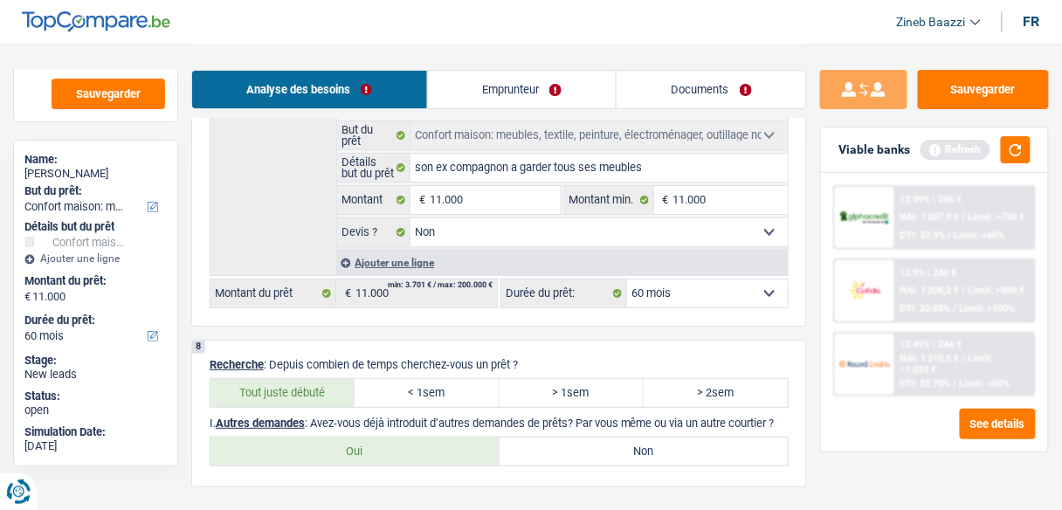
scroll to position [1516, 0]
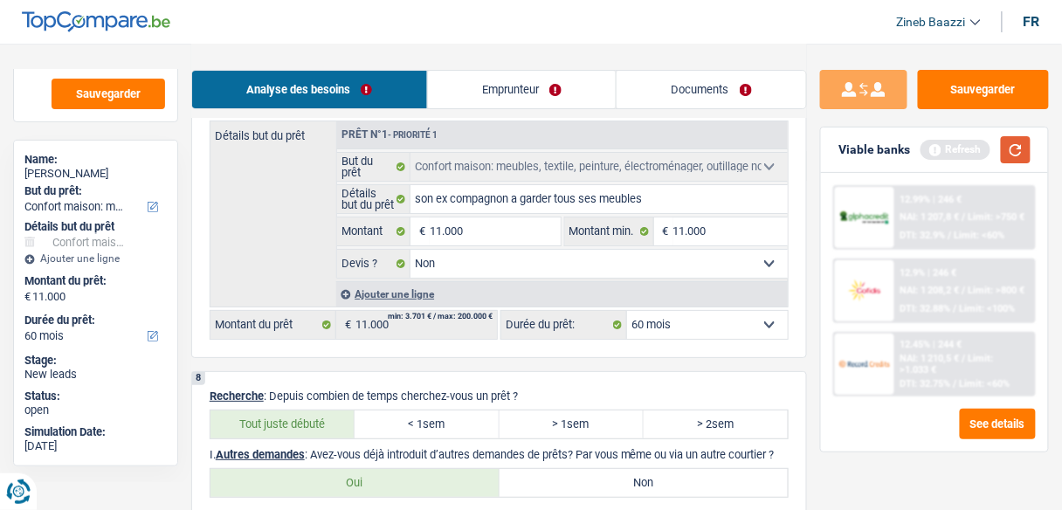
click at [1006, 142] on button "button" at bounding box center [1016, 149] width 30 height 27
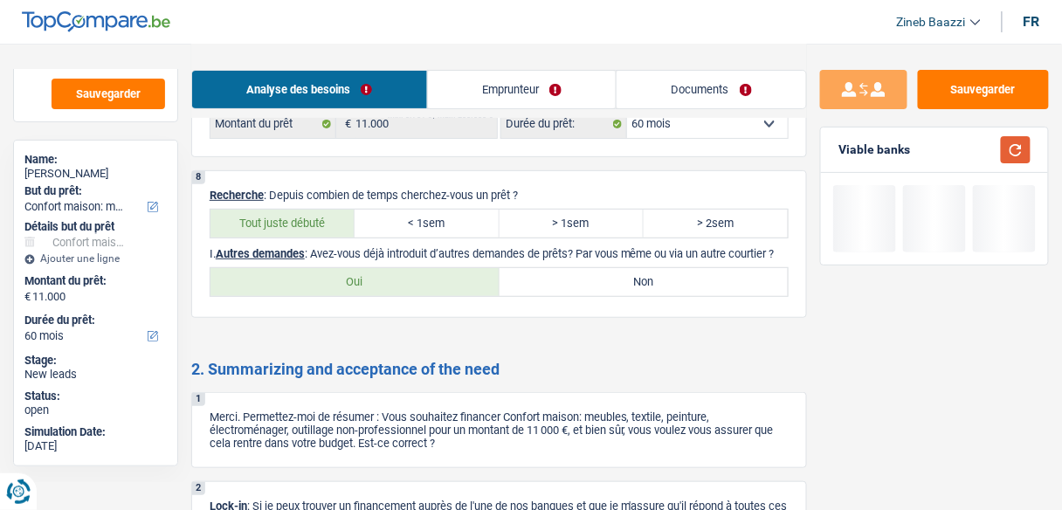
scroll to position [1725, 0]
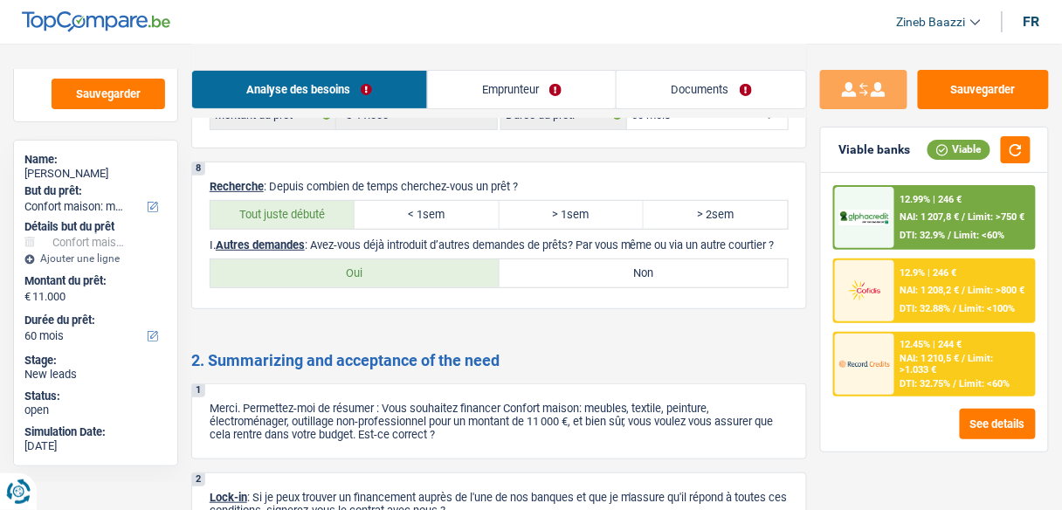
click at [678, 215] on div "Tout juste débuté < 1sem > 1sem > 2sem" at bounding box center [499, 215] width 579 height 30
click at [678, 210] on label "> 2sem" at bounding box center [716, 215] width 144 height 28
click at [678, 210] on input "> 2sem" at bounding box center [716, 215] width 144 height 28
radio input "true"
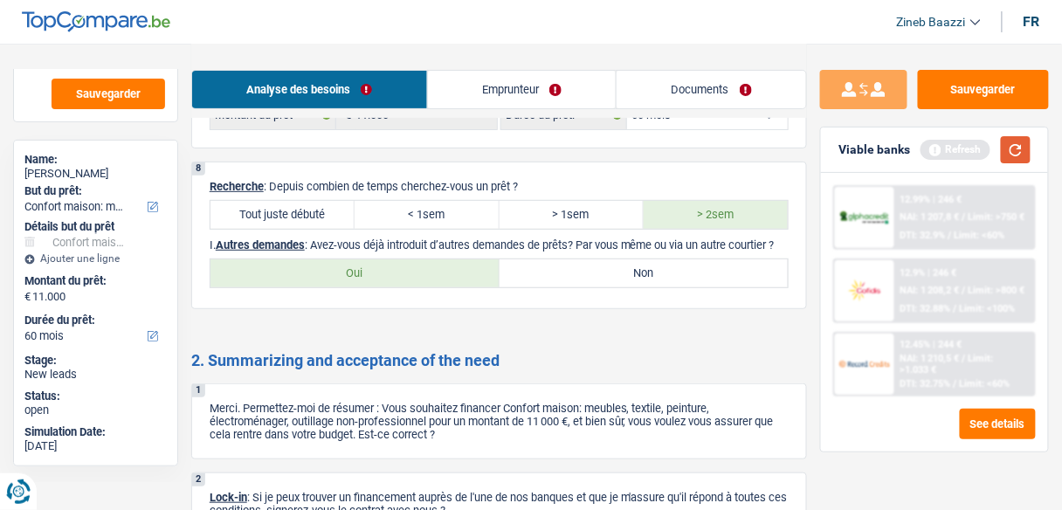
click at [1015, 141] on button "button" at bounding box center [1016, 149] width 30 height 27
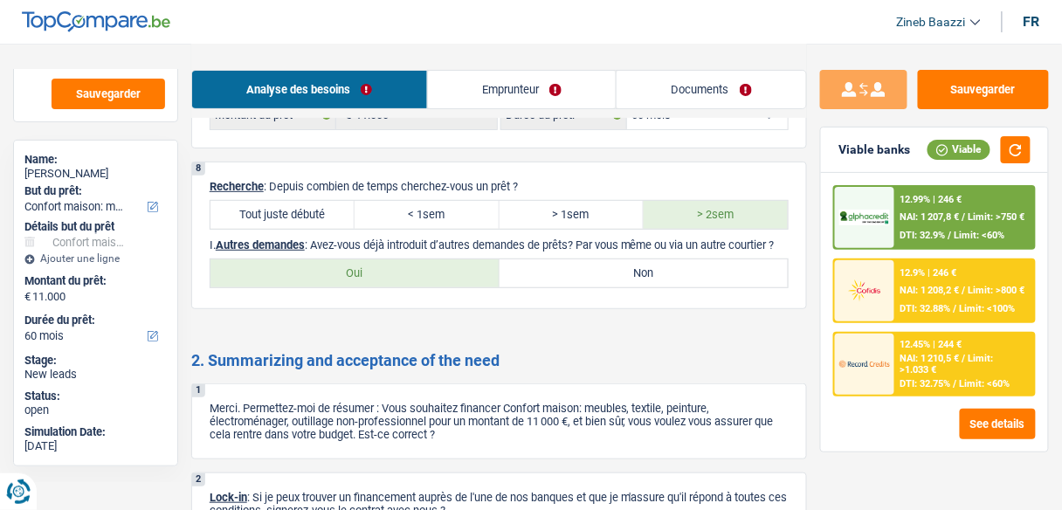
click at [730, 278] on label "Non" at bounding box center [643, 273] width 289 height 28
click at [730, 278] on input "Non" at bounding box center [643, 273] width 289 height 28
radio input "true"
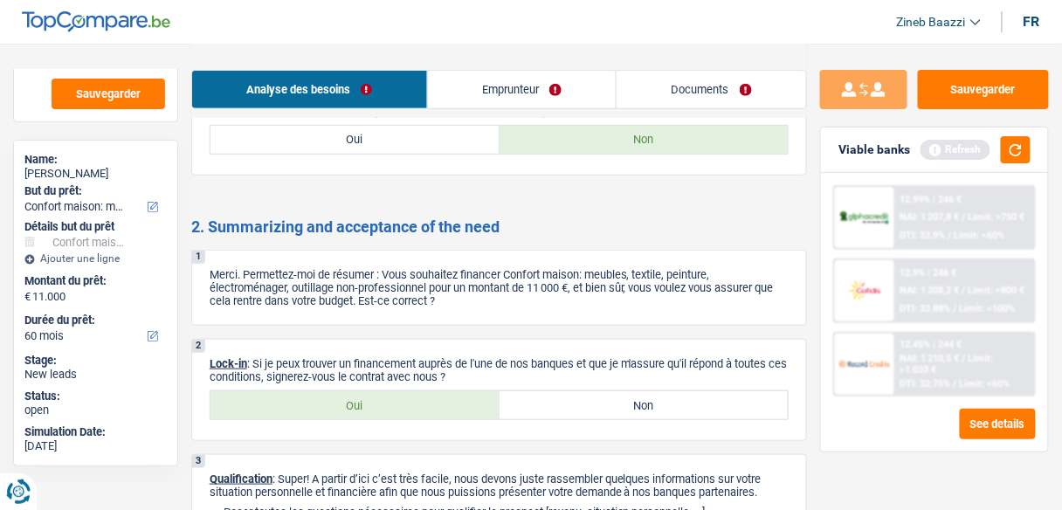
scroll to position [1865, 0]
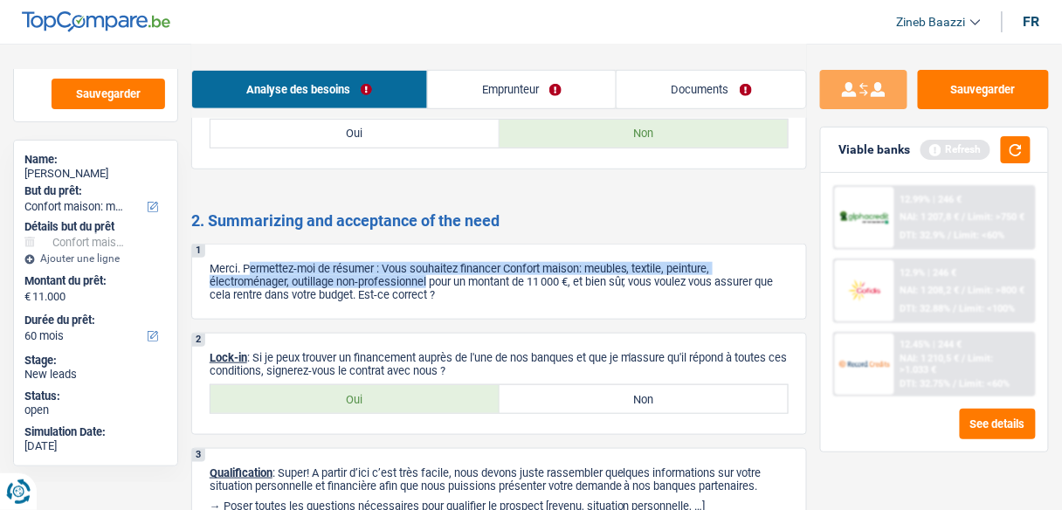
drag, startPoint x: 248, startPoint y: 267, endPoint x: 430, endPoint y: 278, distance: 181.9
click at [430, 278] on p "Merci. Permettez-moi de résumer : Vous souhaitez financer Confort maison: meubl…" at bounding box center [499, 281] width 579 height 39
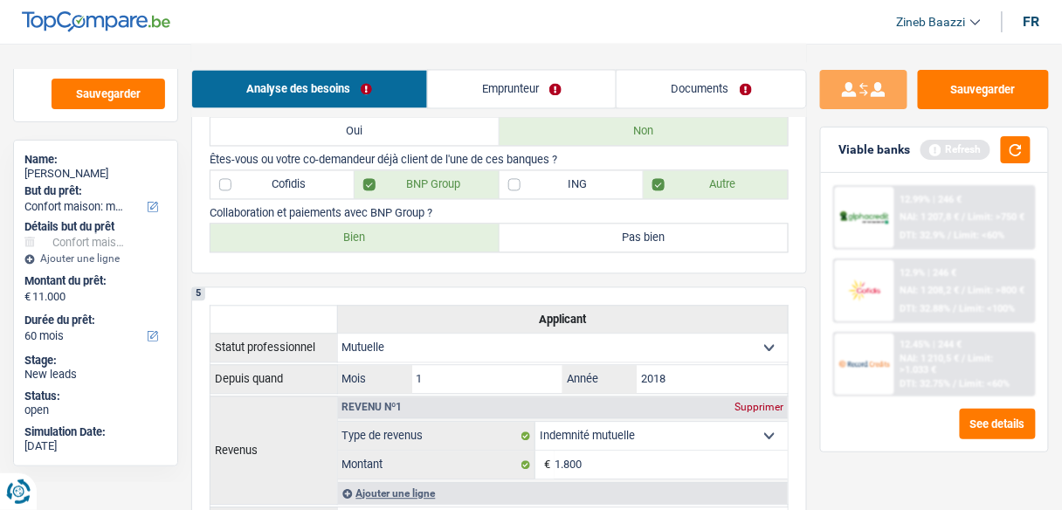
click at [481, 82] on link "Emprunteur" at bounding box center [522, 90] width 189 height 38
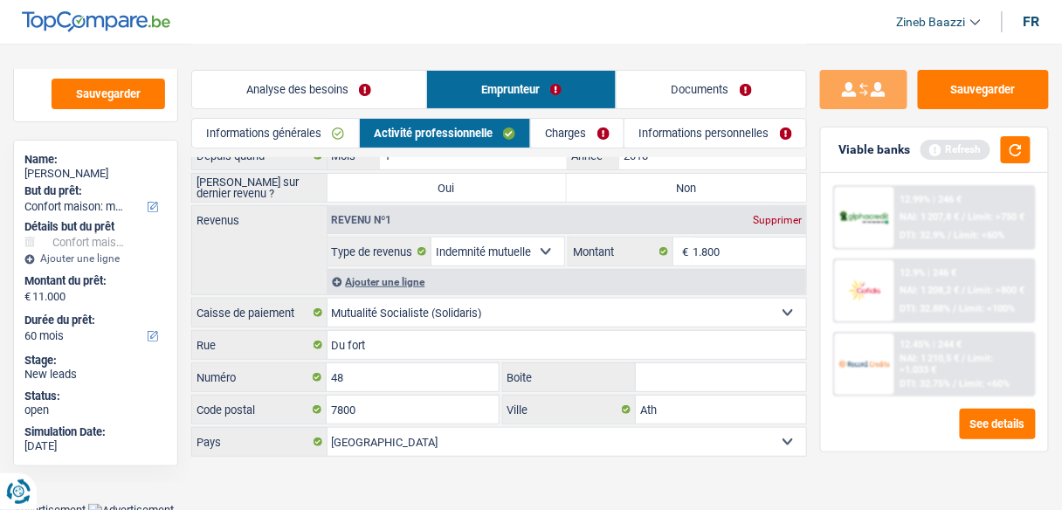
scroll to position [0, 0]
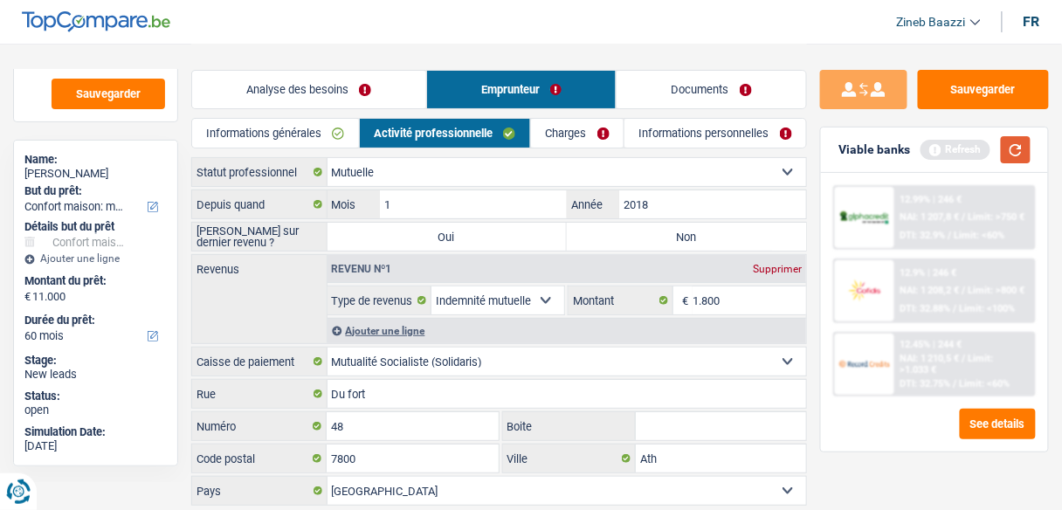
click at [1016, 146] on button "button" at bounding box center [1016, 149] width 30 height 27
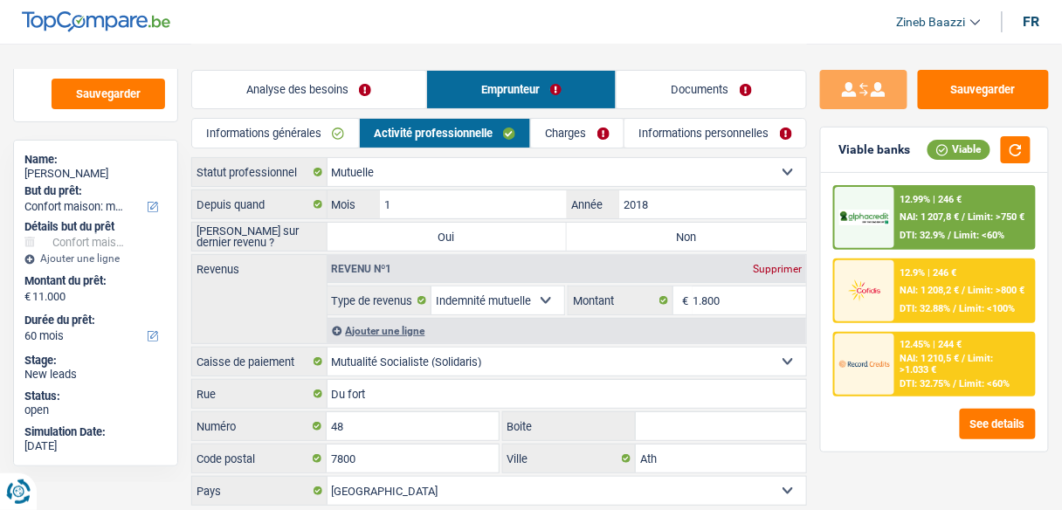
click at [616, 230] on label "Non" at bounding box center [686, 237] width 239 height 28
click at [616, 230] on input "Non" at bounding box center [686, 237] width 239 height 28
radio input "true"
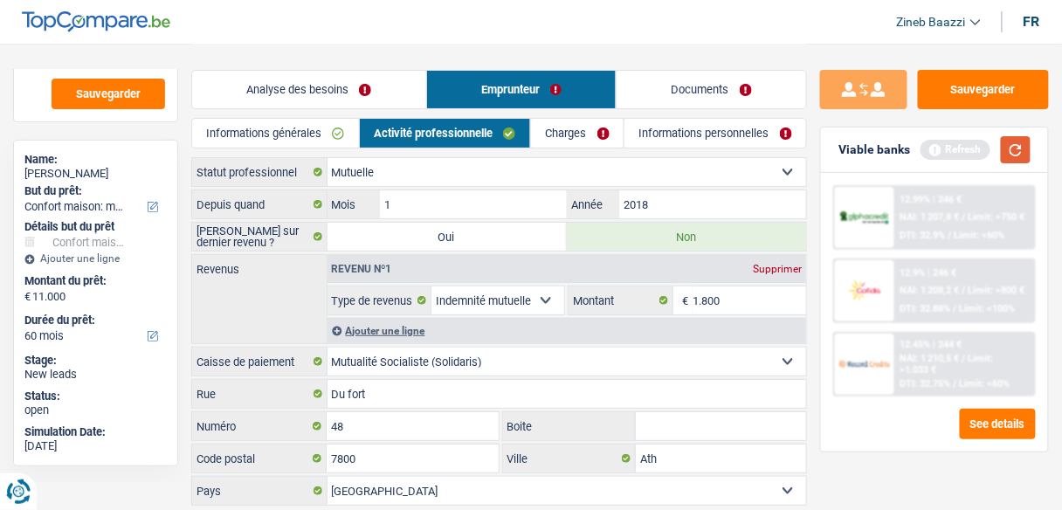
click at [1022, 158] on button "button" at bounding box center [1016, 149] width 30 height 27
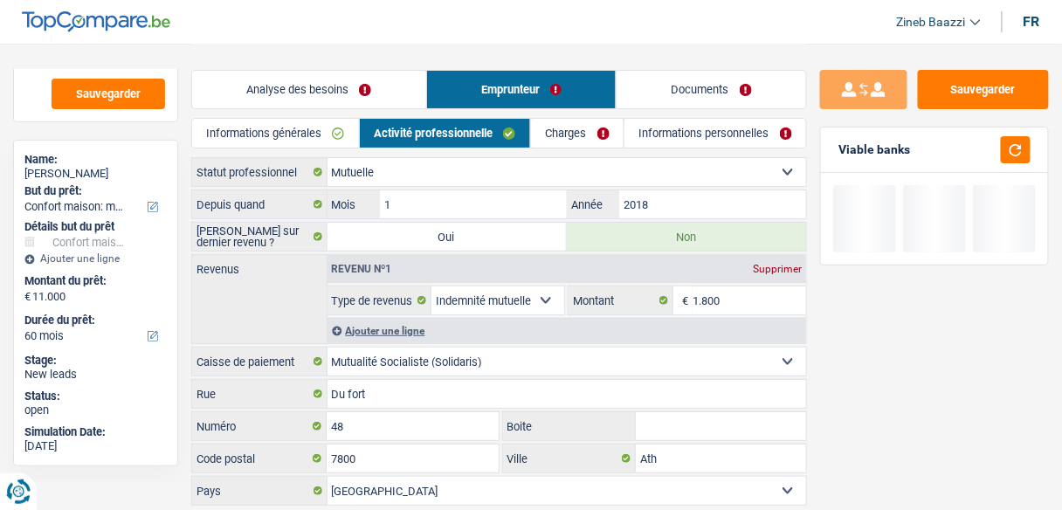
click at [383, 323] on div "Ajouter une ligne" at bounding box center [566, 330] width 479 height 25
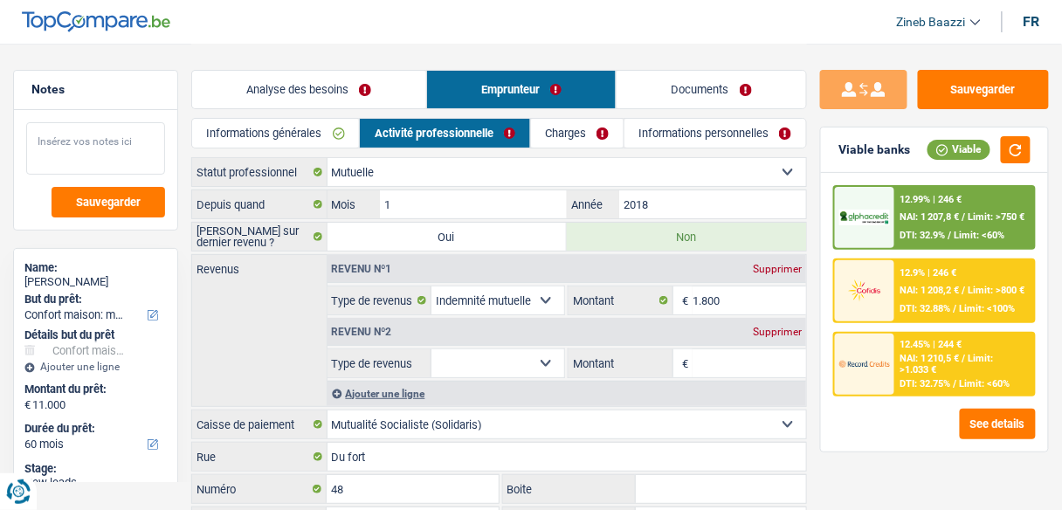
click at [100, 174] on div "Sauvegarder" at bounding box center [95, 170] width 163 height 120
click at [108, 165] on textarea at bounding box center [95, 148] width 139 height 52
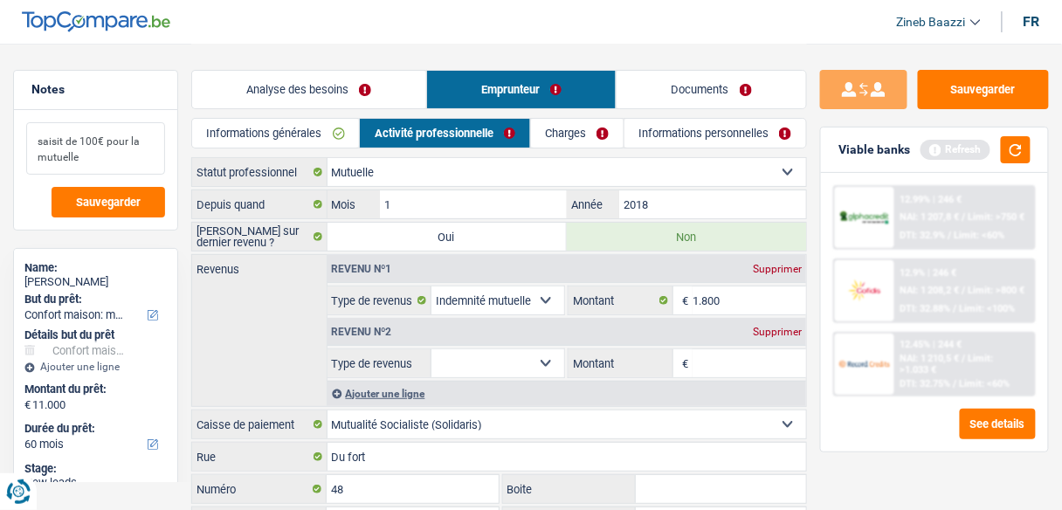
type textarea "saisit de 100€ pour la mutuelle"
click at [510, 360] on select "Allocation d'handicap Allocations chômage Allocations familiales Chèques repas …" at bounding box center [497, 363] width 133 height 28
select select "socialSecurity"
click at [431, 349] on select "Allocation d'handicap Allocations chômage Allocations familiales Chèques repas …" at bounding box center [497, 363] width 133 height 28
click at [696, 363] on input "Montant" at bounding box center [749, 363] width 114 height 28
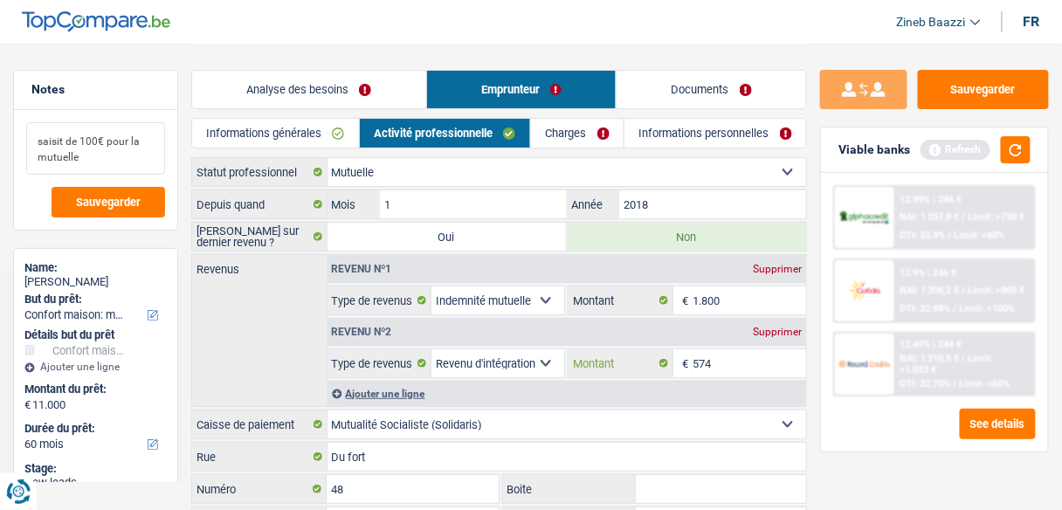
type input "574"
click at [116, 162] on textarea "saisit de 100€ pour la mutuelle" at bounding box center [95, 148] width 139 height 52
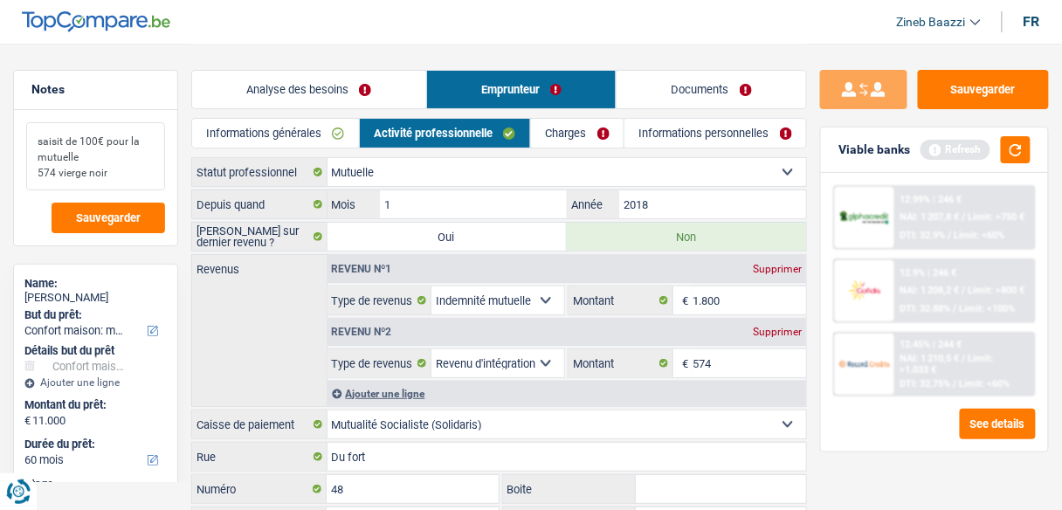
click at [138, 164] on textarea "saisit de 100€ pour la mutuelle 574 vierge noir" at bounding box center [95, 156] width 139 height 68
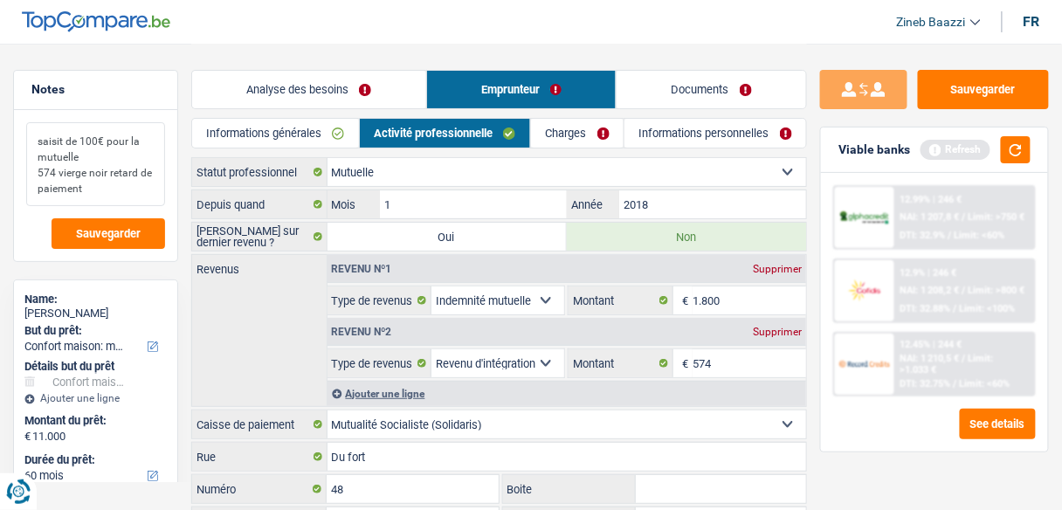
click at [129, 197] on textarea "saisit de 100€ pour la mutuelle 574 vierge noir retard de paiement" at bounding box center [95, 164] width 139 height 84
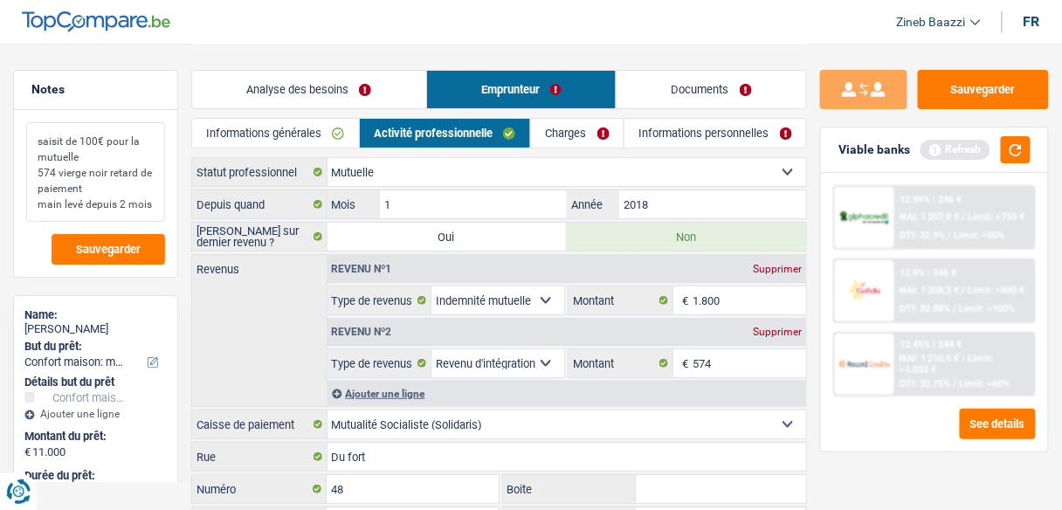
type textarea "saisit de 100€ pour la mutuelle 574 vierge noir retard de paiement main levé de…"
click at [557, 129] on link "Charges" at bounding box center [577, 133] width 93 height 29
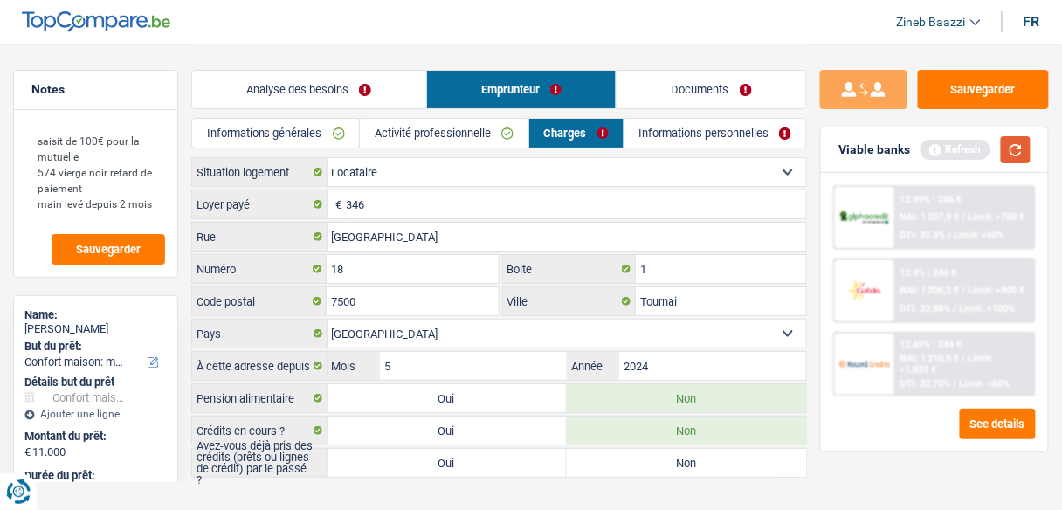
click at [1027, 136] on button "button" at bounding box center [1016, 149] width 30 height 27
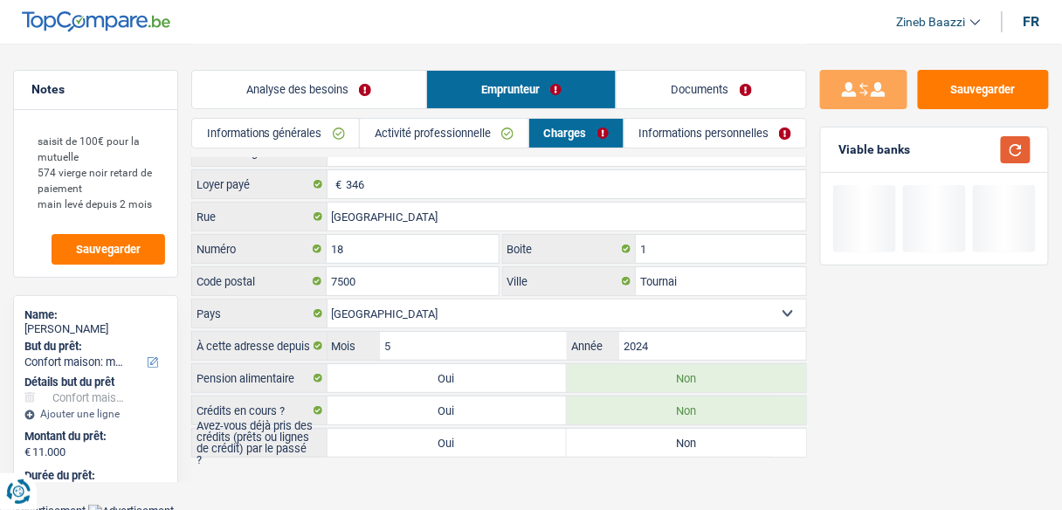
scroll to position [21, 0]
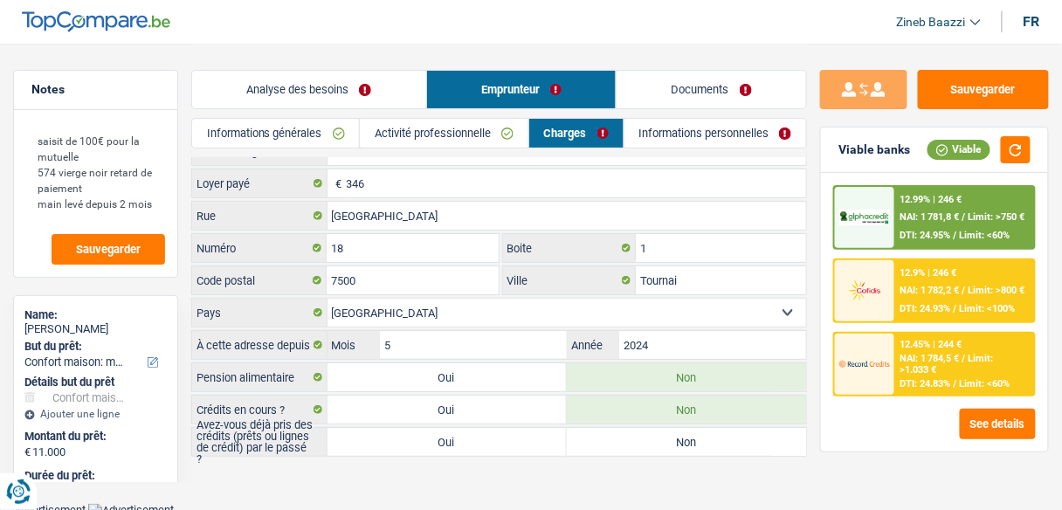
click at [470, 406] on label "Oui" at bounding box center [446, 410] width 239 height 28
click at [470, 406] on input "Oui" at bounding box center [446, 410] width 239 height 28
radio input "true"
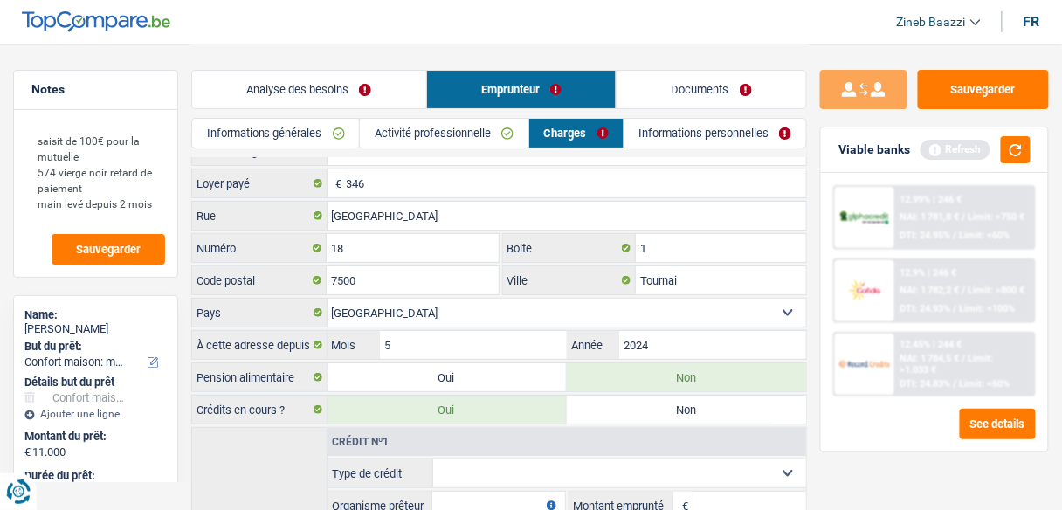
scroll to position [233, 0]
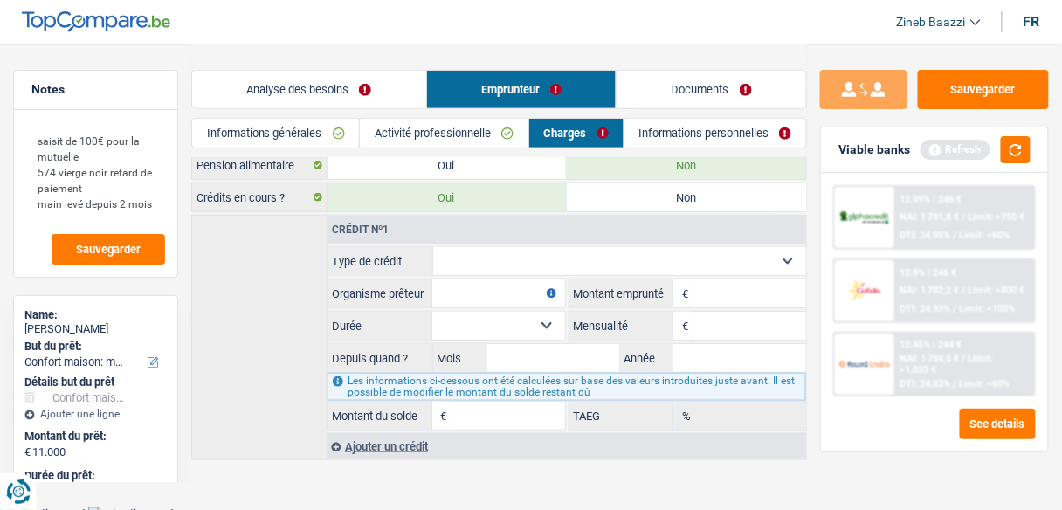
click at [490, 247] on select "Carte ou ouverture de crédit Prêt hypothécaire Vente à tempérament Prêt à tempé…" at bounding box center [620, 261] width 374 height 28
select select "cardOrCredit"
type input "0"
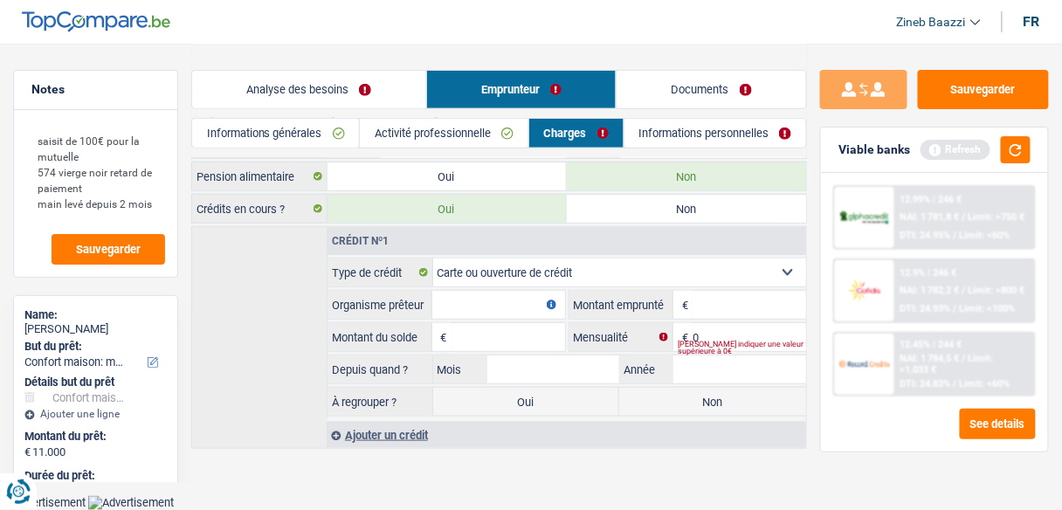
scroll to position [210, 0]
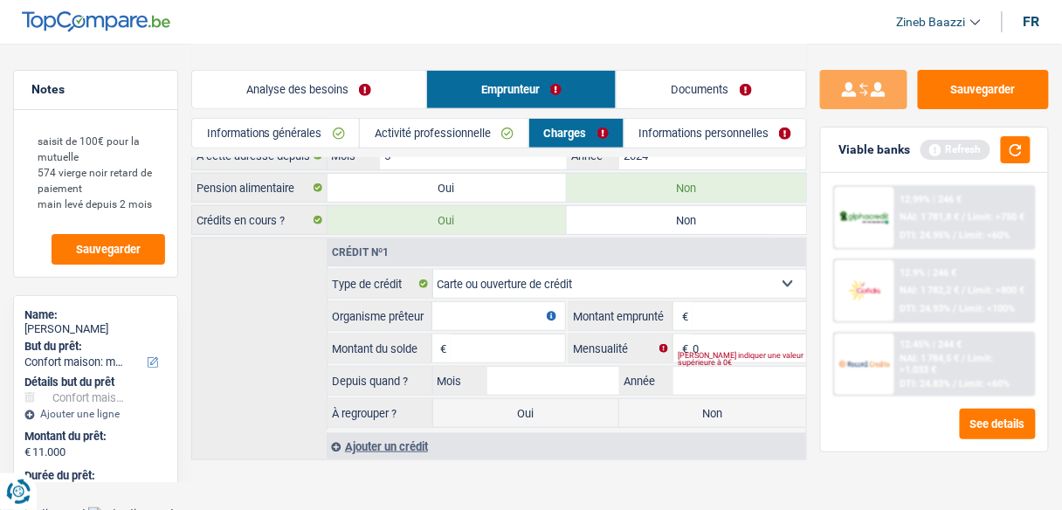
click at [479, 308] on input "Organisme prêteur" at bounding box center [498, 316] width 133 height 28
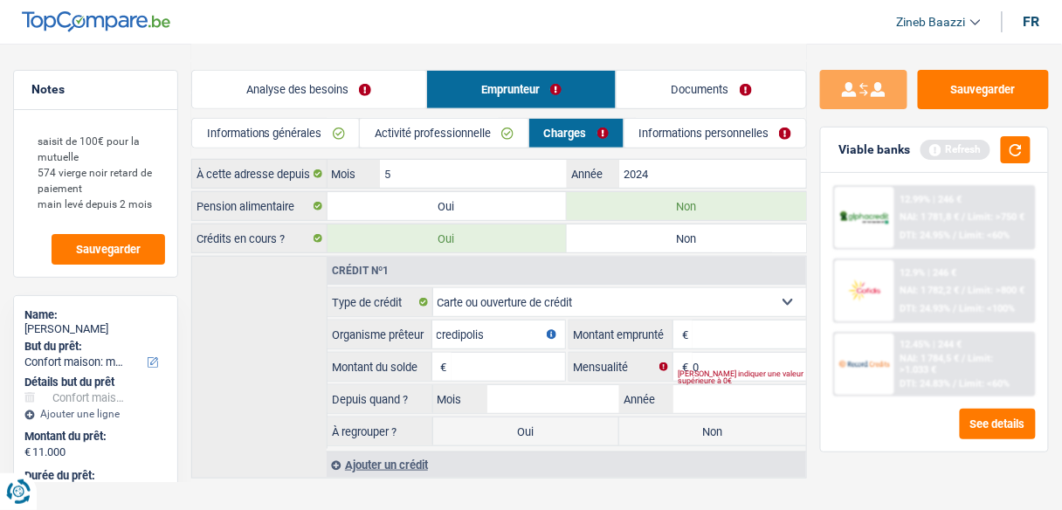
type input "credipolis"
click at [731, 320] on input "Montant" at bounding box center [749, 334] width 114 height 28
type input "5.000"
click at [506, 353] on input "Montant du solde" at bounding box center [508, 367] width 114 height 28
type input "5.000"
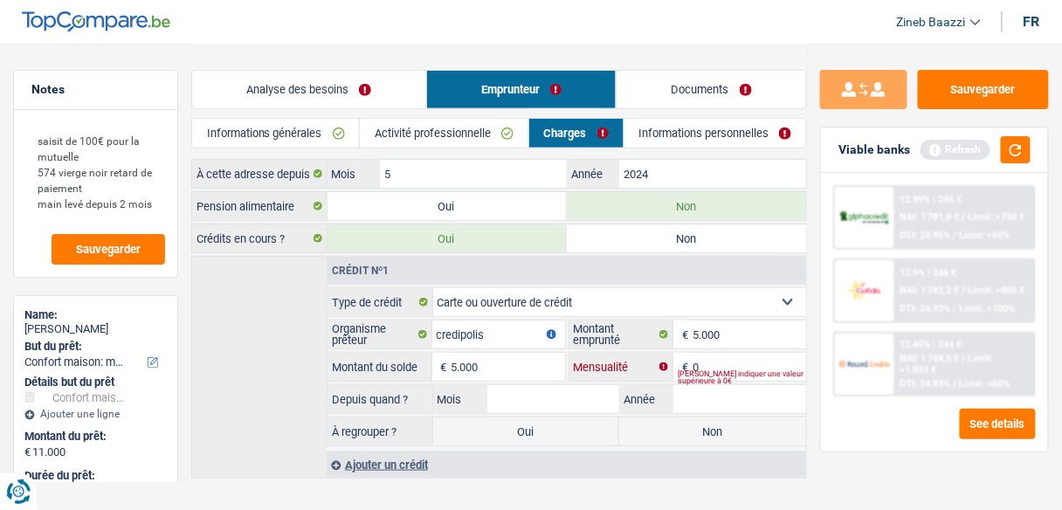
click at [715, 353] on input "0" at bounding box center [749, 367] width 114 height 28
click at [1022, 154] on button "button" at bounding box center [1016, 149] width 30 height 27
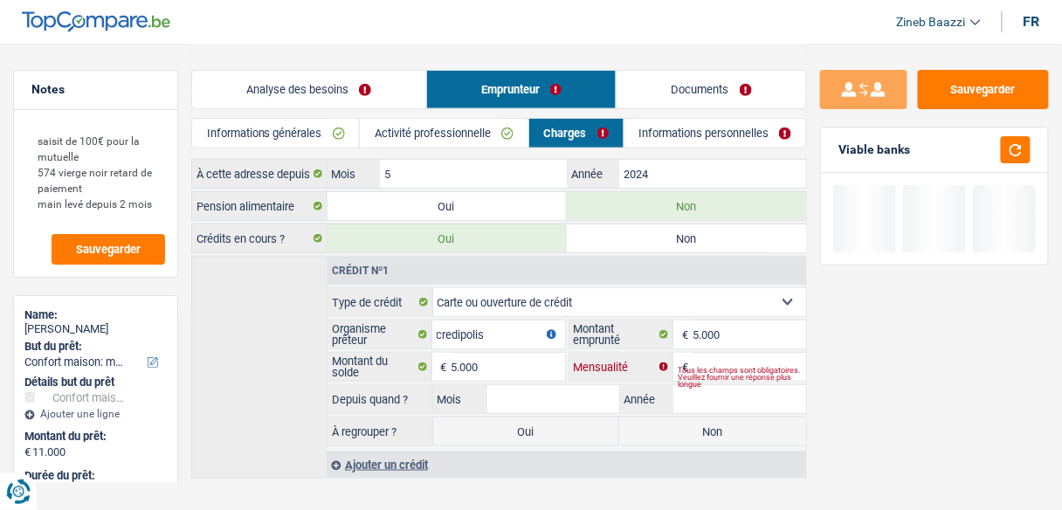
click at [747, 353] on input "Mensualité" at bounding box center [749, 367] width 114 height 28
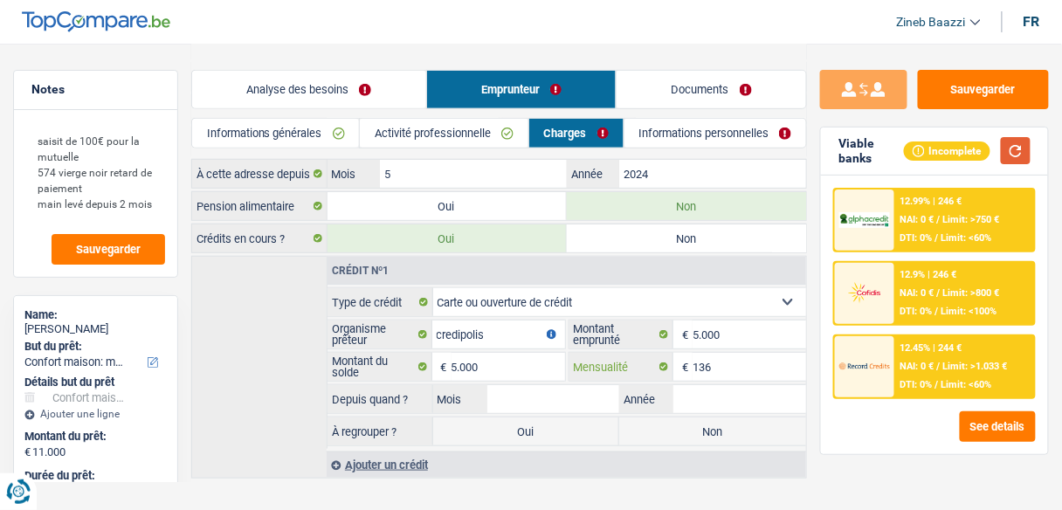
type input "136"
click at [1018, 138] on button "button" at bounding box center [1016, 150] width 30 height 27
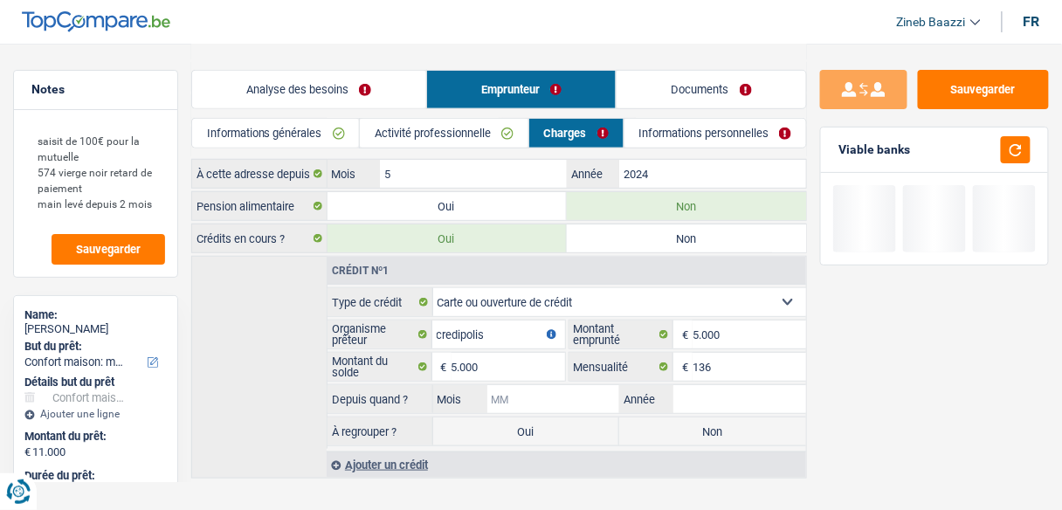
click at [563, 396] on input "Mois" at bounding box center [553, 399] width 133 height 28
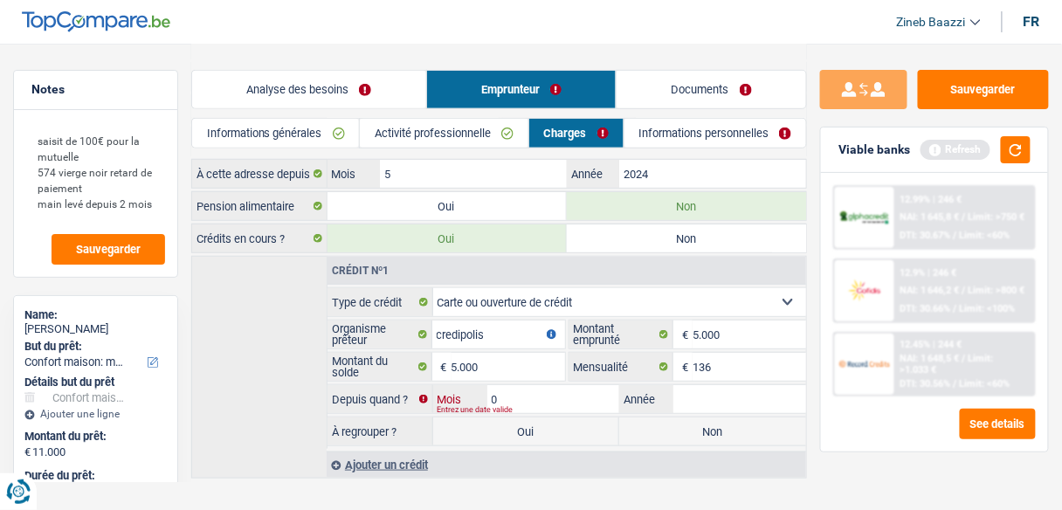
type input "08"
type input "2015"
click at [1014, 152] on button "button" at bounding box center [1016, 149] width 30 height 27
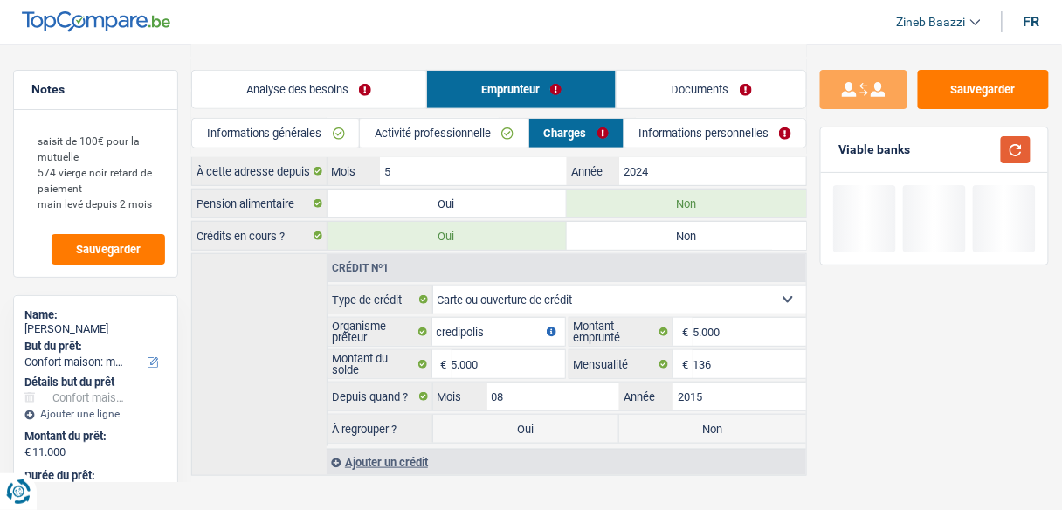
scroll to position [210, 0]
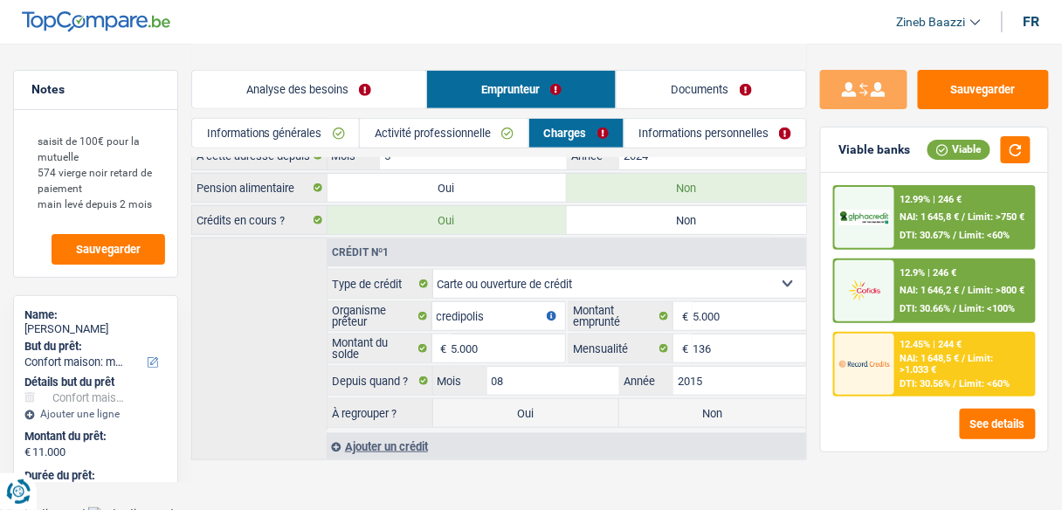
click at [530, 407] on label "Oui" at bounding box center [526, 413] width 187 height 28
click at [530, 407] on input "Oui" at bounding box center [526, 413] width 187 height 28
radio input "true"
type input "16.000"
select select "refinancing"
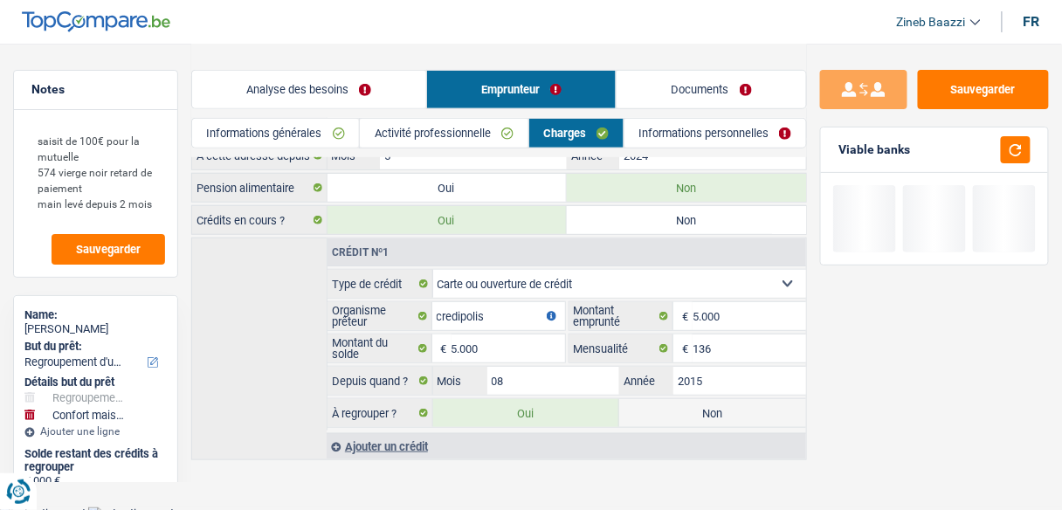
click at [1025, 163] on div "Viable banks" at bounding box center [934, 149] width 227 height 45
click at [1020, 155] on button "button" at bounding box center [1016, 149] width 30 height 27
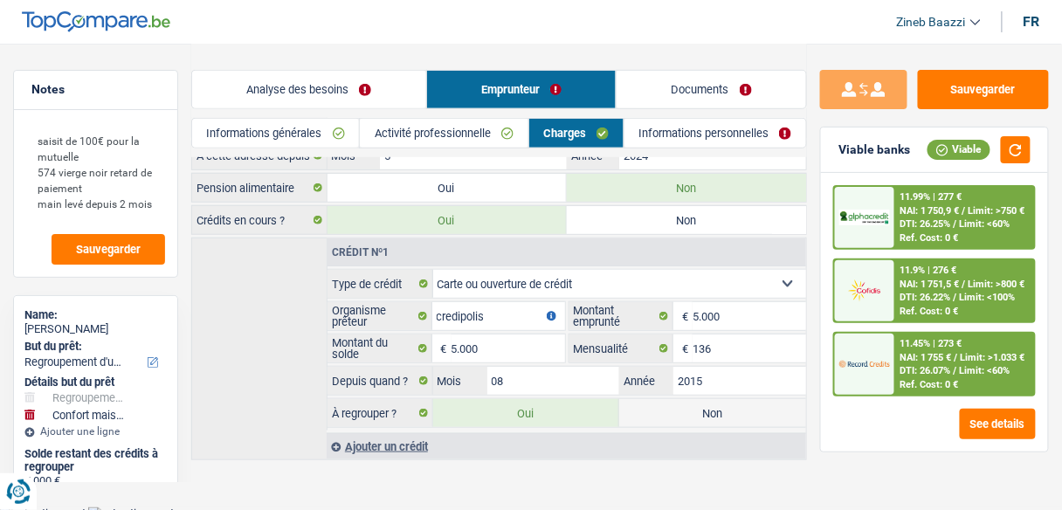
click at [647, 410] on label "Non" at bounding box center [712, 413] width 187 height 28
click at [647, 410] on input "Non" at bounding box center [712, 413] width 187 height 28
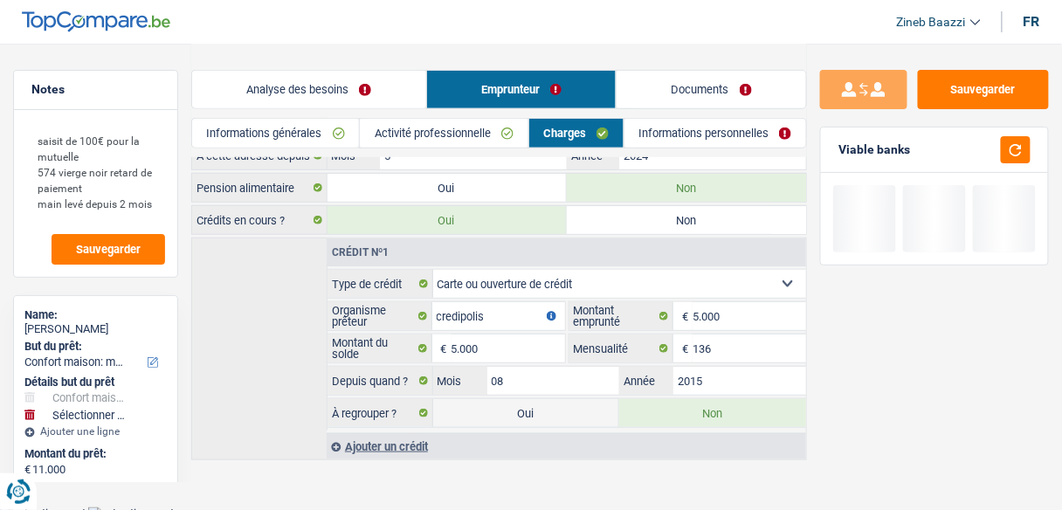
click at [547, 405] on label "Oui" at bounding box center [526, 413] width 187 height 28
click at [547, 405] on input "Oui" at bounding box center [526, 413] width 187 height 28
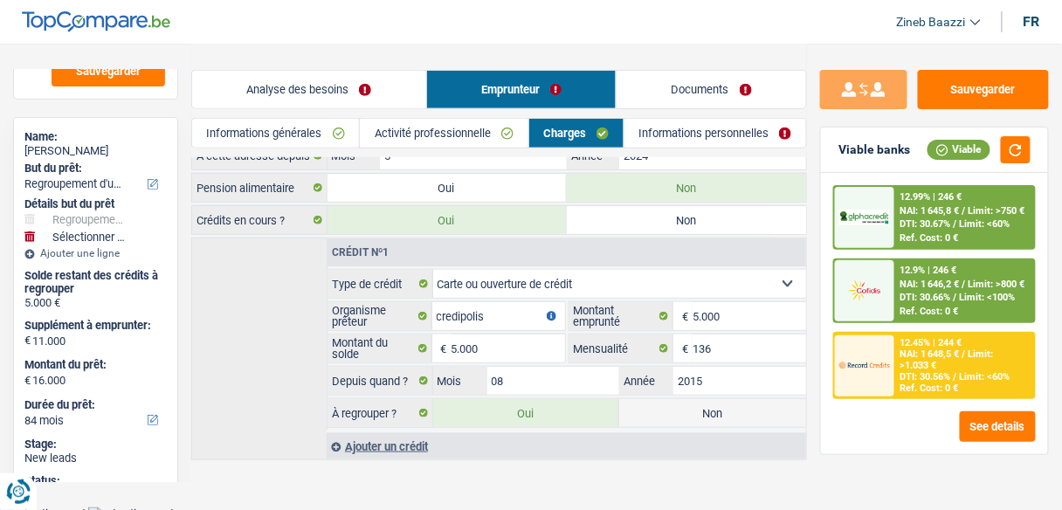
scroll to position [210, 0]
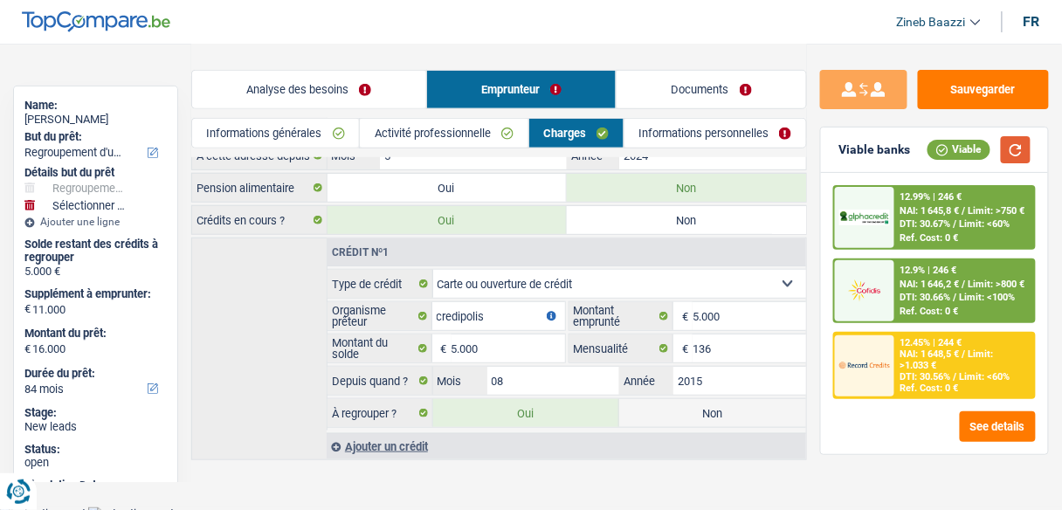
click at [1015, 157] on button "button" at bounding box center [1016, 149] width 30 height 27
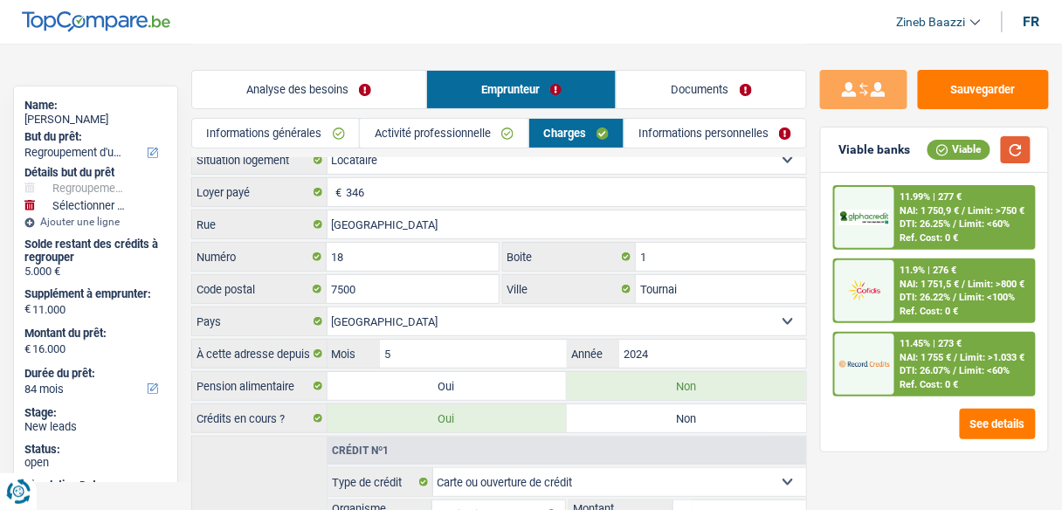
scroll to position [0, 0]
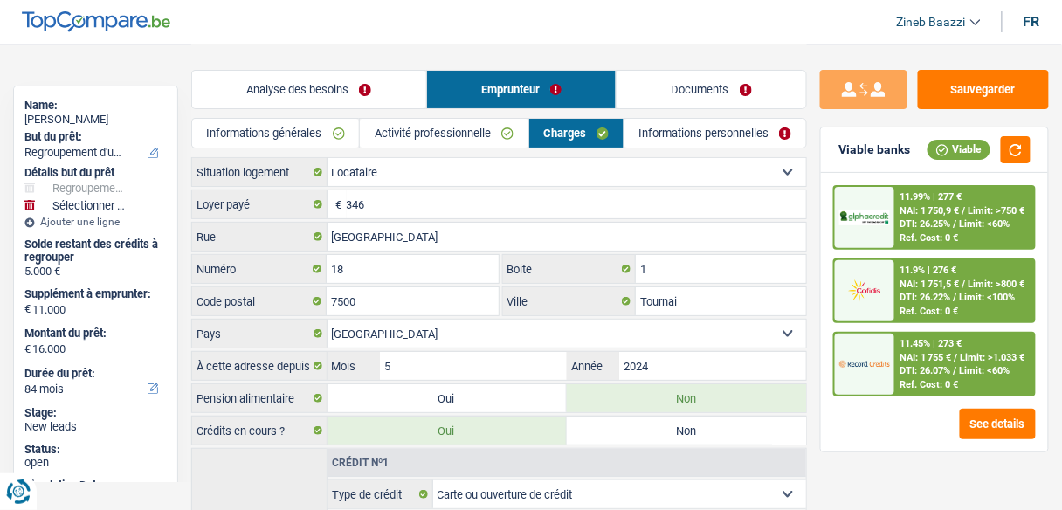
click at [677, 132] on link "Informations personnelles" at bounding box center [715, 133] width 182 height 29
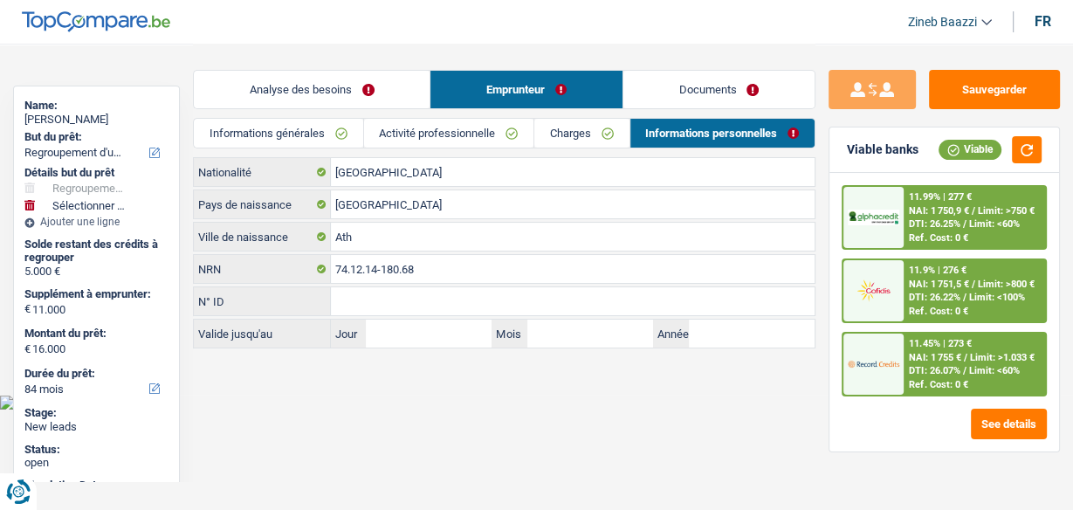
click at [280, 94] on link "Analyse des besoins" at bounding box center [312, 90] width 236 height 38
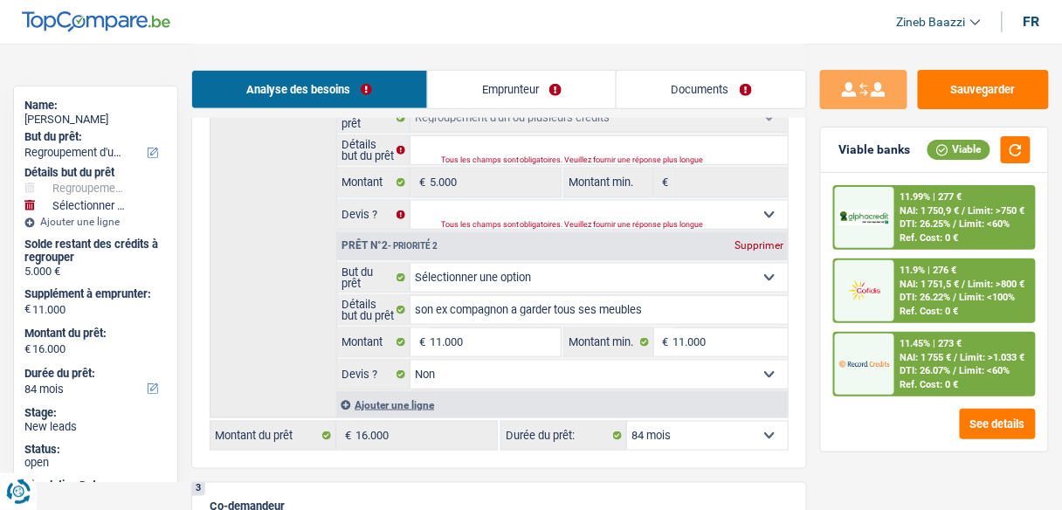
scroll to position [279, 0]
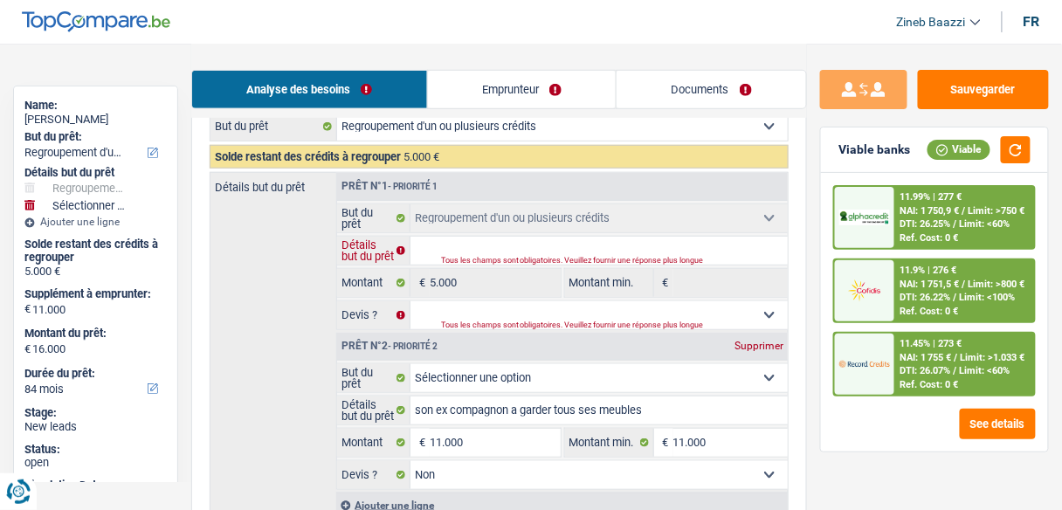
click at [504, 244] on input "Détails but du prêt" at bounding box center [598, 251] width 377 height 28
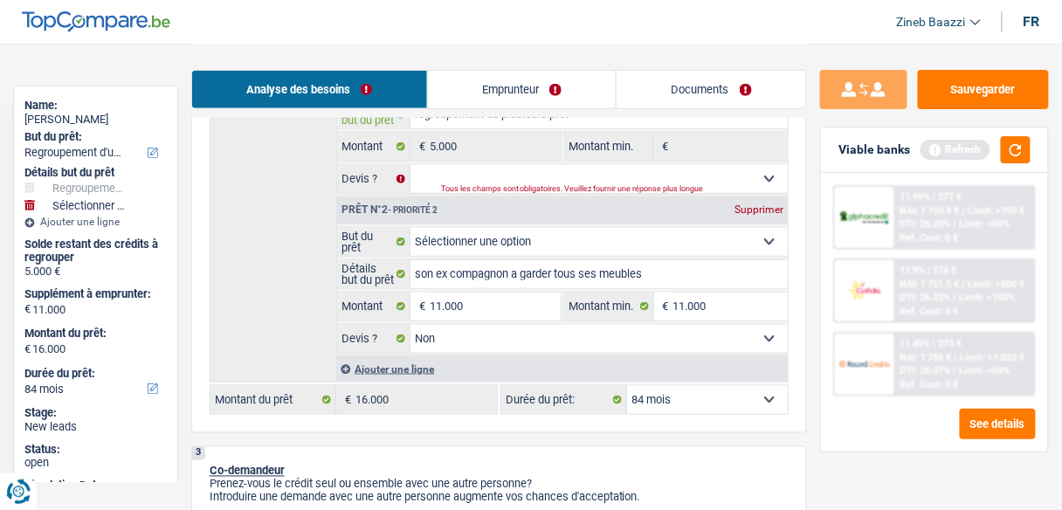
scroll to position [419, 0]
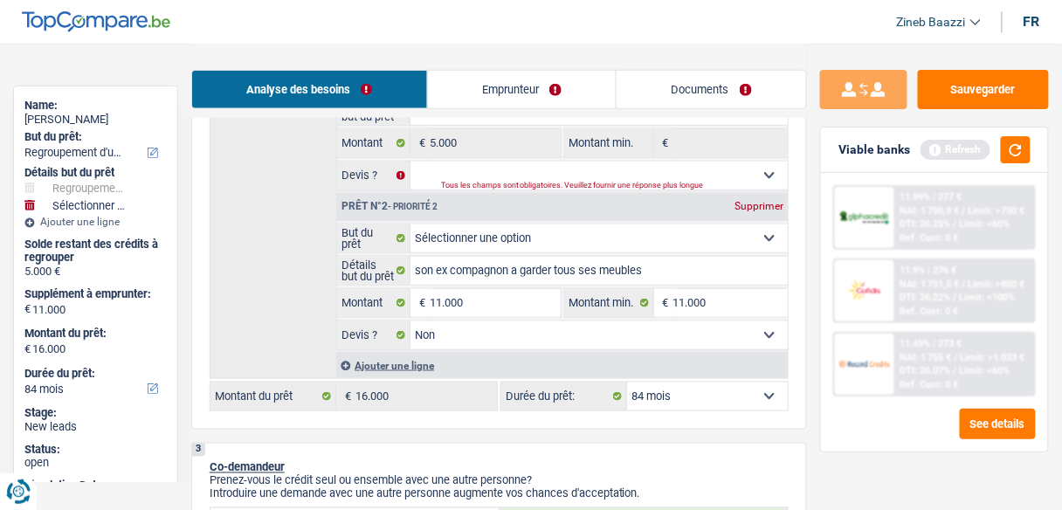
click at [647, 79] on link "Documents" at bounding box center [710, 90] width 189 height 38
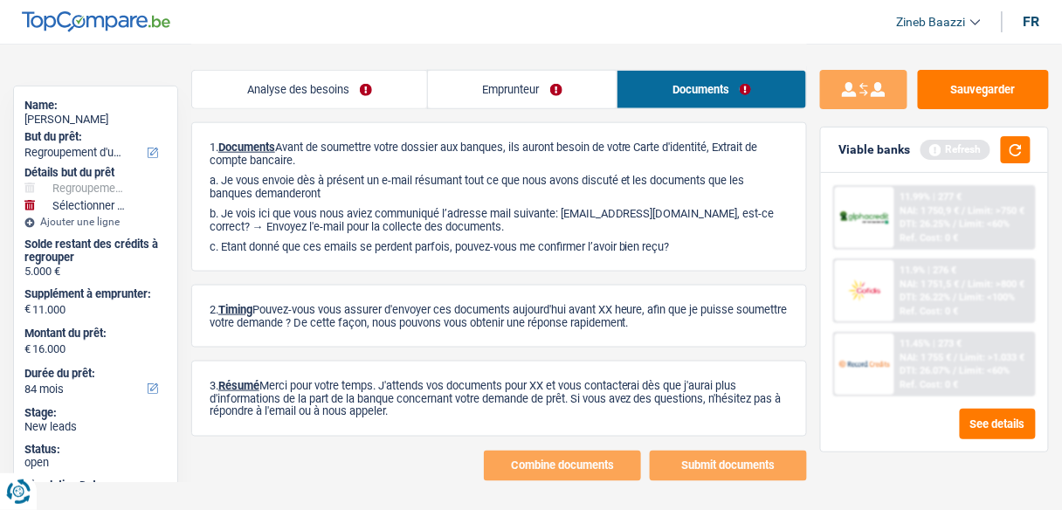
click at [552, 79] on link "Emprunteur" at bounding box center [522, 90] width 189 height 38
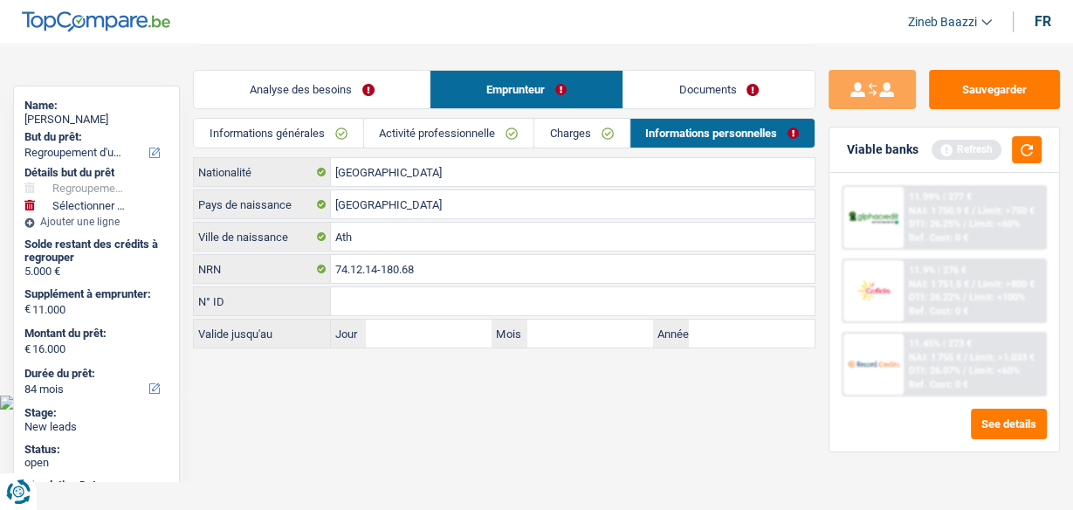
click at [574, 128] on link "Charges" at bounding box center [581, 133] width 94 height 29
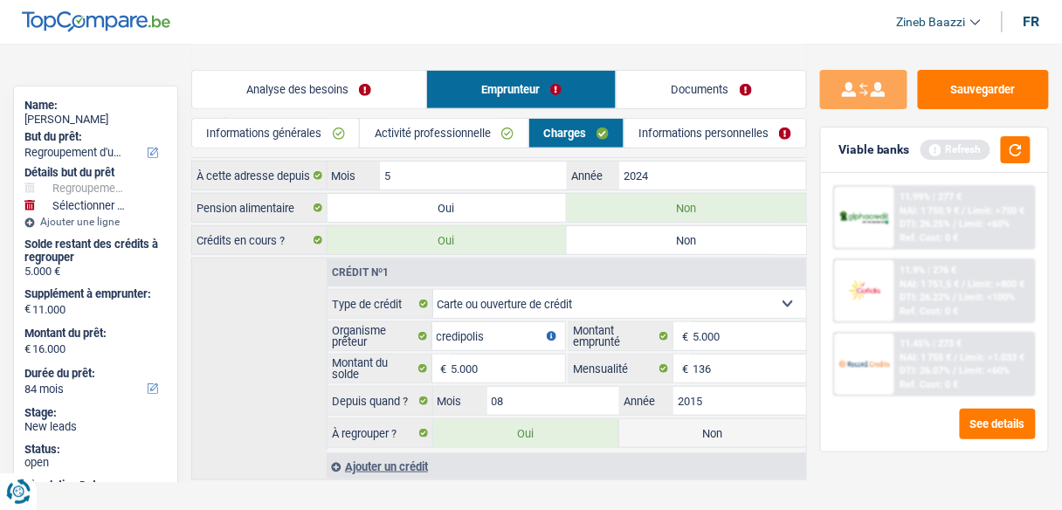
scroll to position [210, 0]
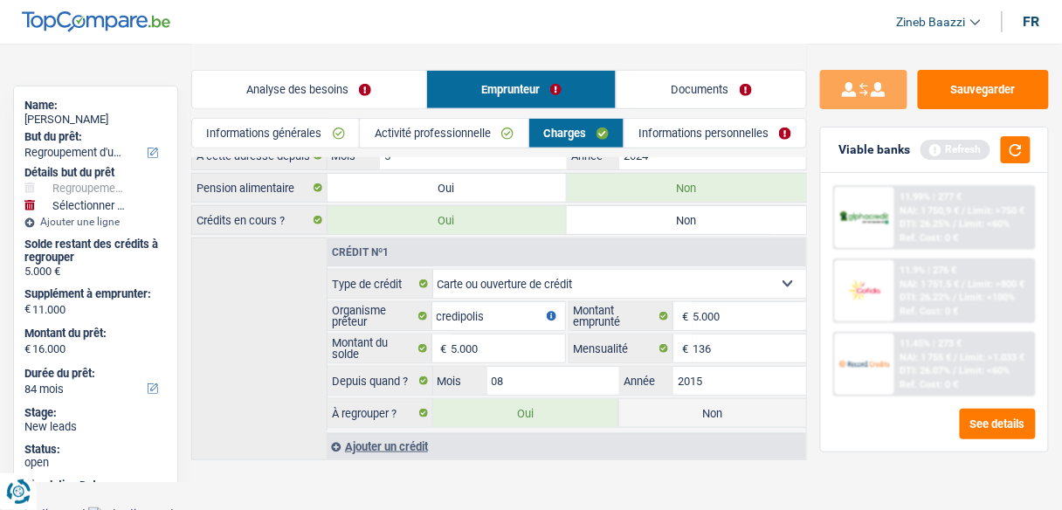
click at [523, 283] on select "Carte ou ouverture de crédit Prêt hypothécaire Vente à tempérament Prêt à tempé…" at bounding box center [620, 284] width 374 height 28
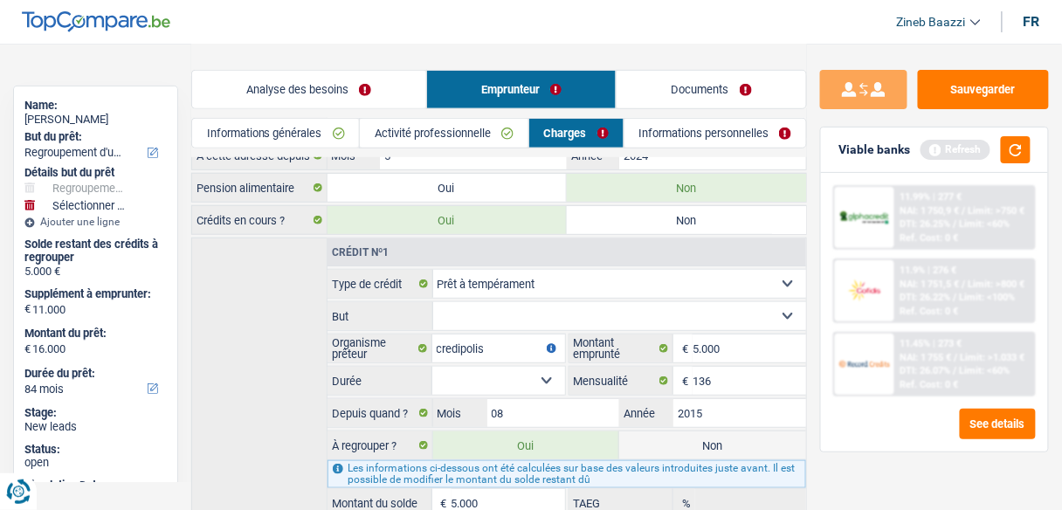
click at [492, 311] on select "Confort maison: meubles, textile, peinture, électroménager, outillage non-profe…" at bounding box center [620, 316] width 374 height 28
click at [433, 302] on select "Confort maison: meubles, textile, peinture, électroménager, outillage non-profe…" at bounding box center [620, 316] width 374 height 28
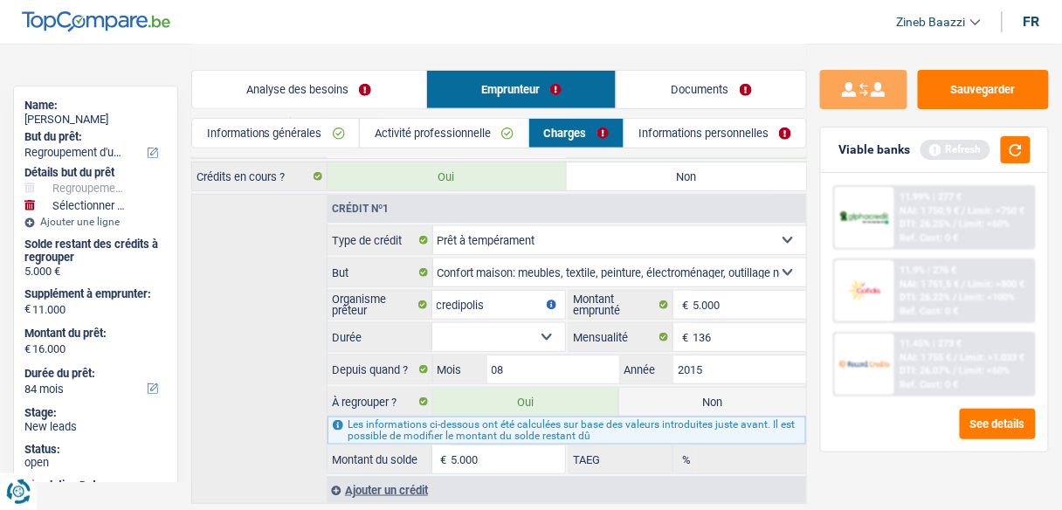
scroll to position [296, 0]
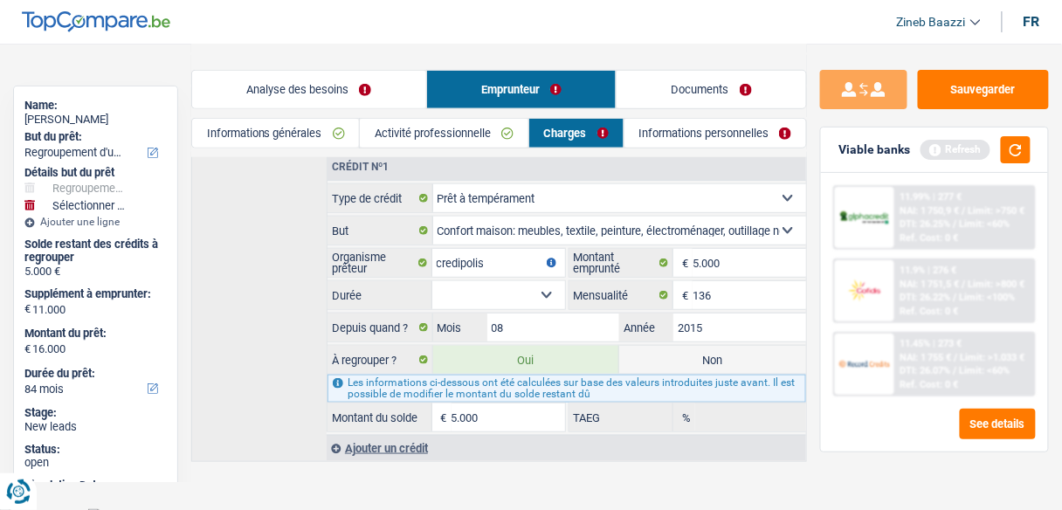
click at [504, 413] on input "5.000" at bounding box center [508, 417] width 114 height 28
click at [447, 283] on select "12 mois 18 mois 24 mois 30 mois 36 mois Sélectionner une option" at bounding box center [498, 295] width 133 height 28
click at [432, 281] on select "12 mois 18 mois 24 mois 30 mois 36 mois Sélectionner une option" at bounding box center [498, 295] width 133 height 28
click at [1012, 143] on button "button" at bounding box center [1016, 149] width 30 height 27
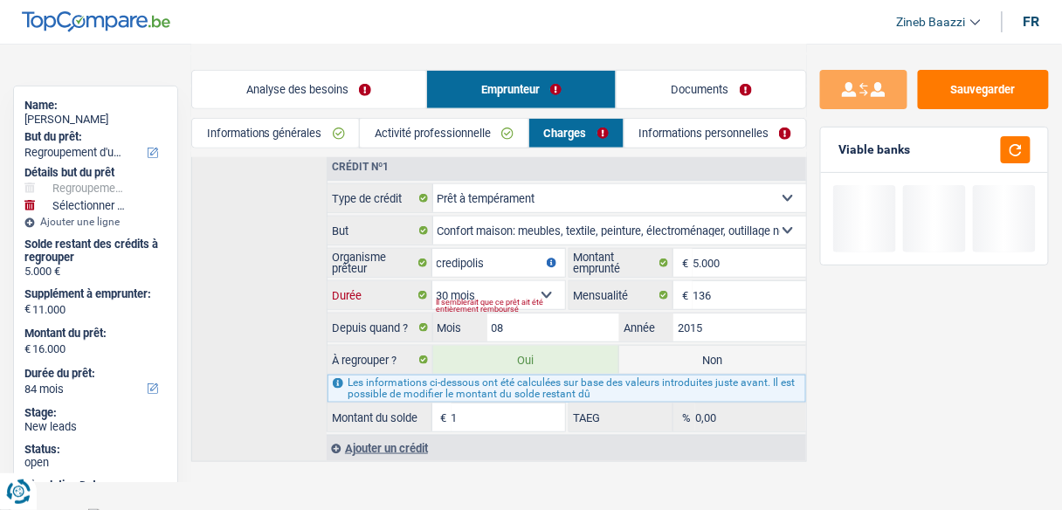
click at [535, 286] on select "12 mois 18 mois 24 mois 30 mois 36 mois Sélectionner une option" at bounding box center [498, 295] width 133 height 28
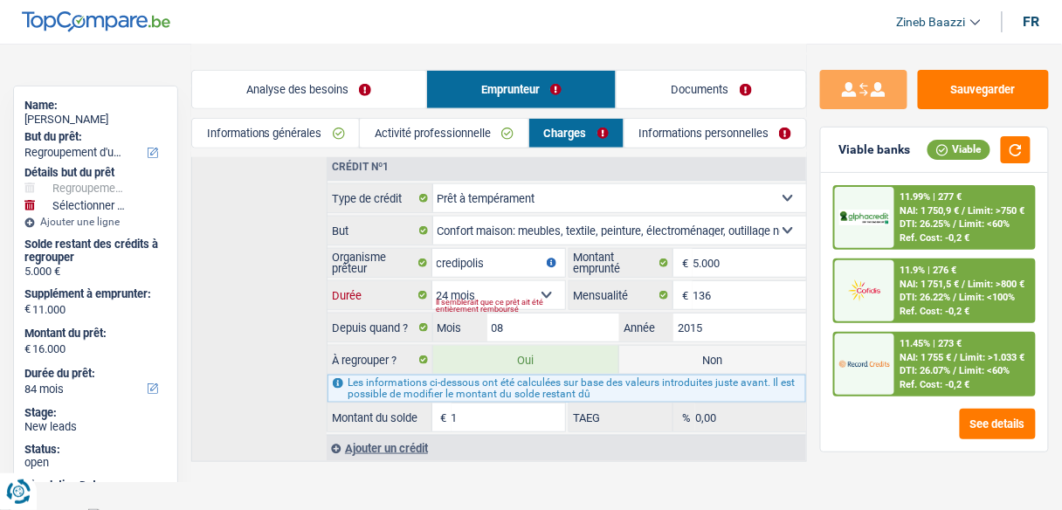
click at [432, 281] on select "12 mois 18 mois 24 mois 30 mois 36 mois Sélectionner une option" at bounding box center [498, 295] width 133 height 28
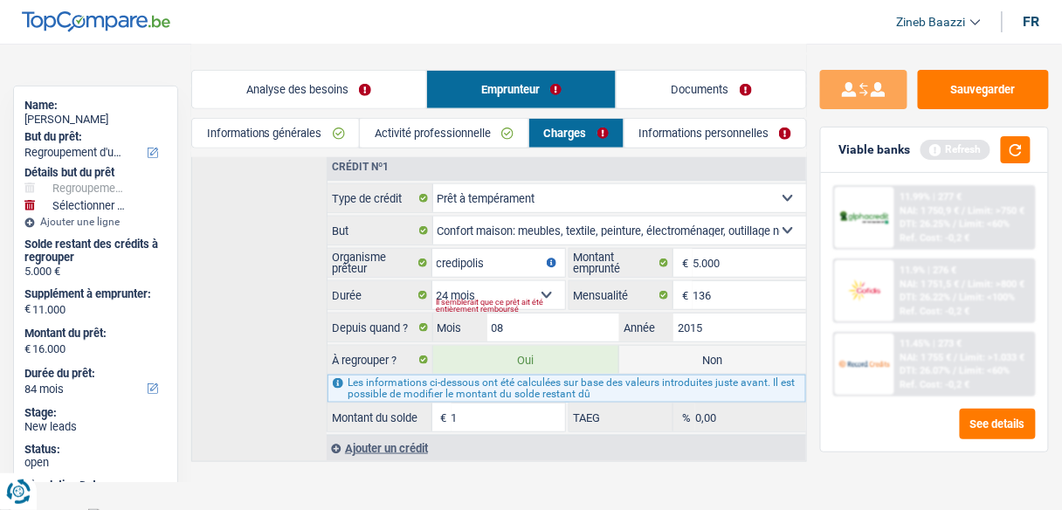
click at [465, 435] on div "Ajouter un crédit" at bounding box center [566, 448] width 479 height 26
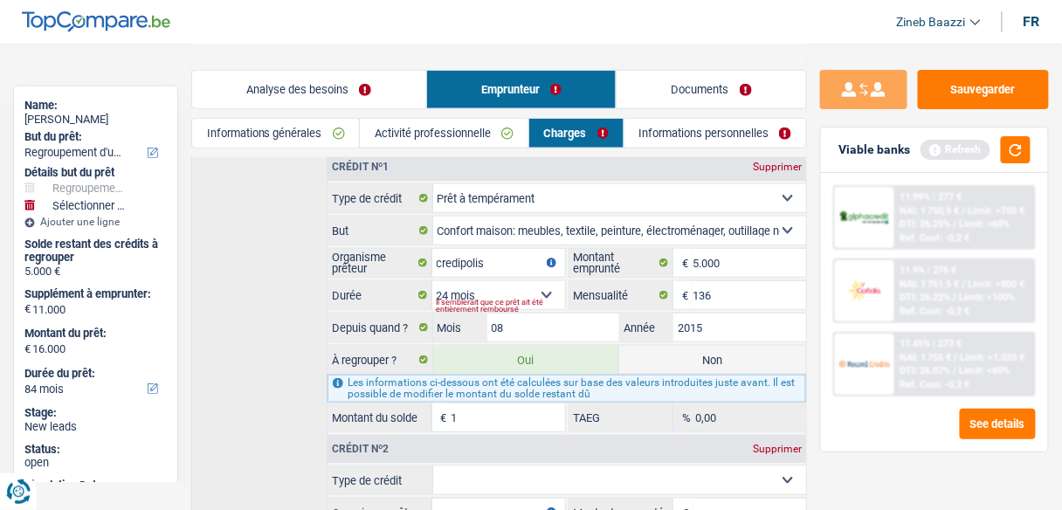
click at [472, 411] on input "1" at bounding box center [508, 417] width 114 height 28
click at [759, 444] on div "Supprimer" at bounding box center [777, 449] width 58 height 10
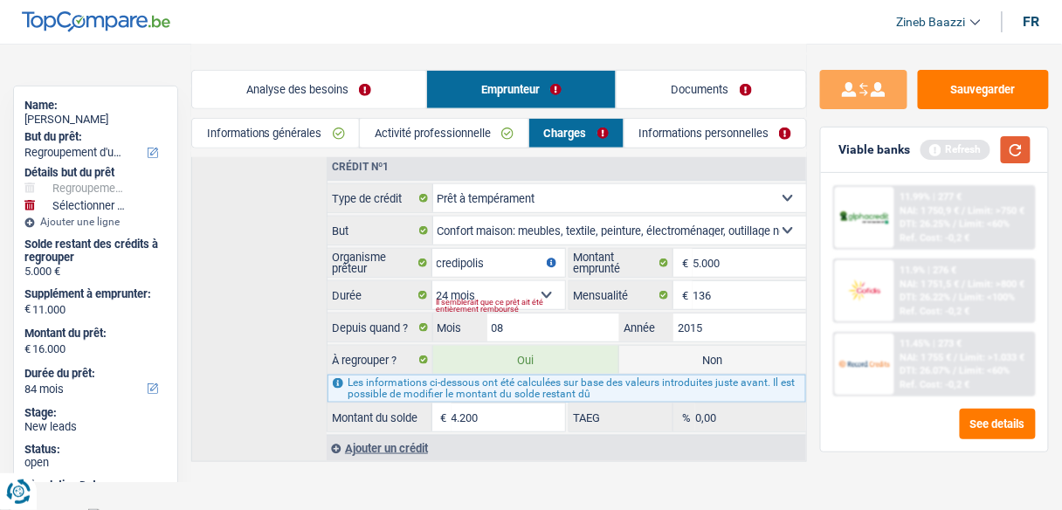
click at [1028, 137] on button "button" at bounding box center [1016, 149] width 30 height 27
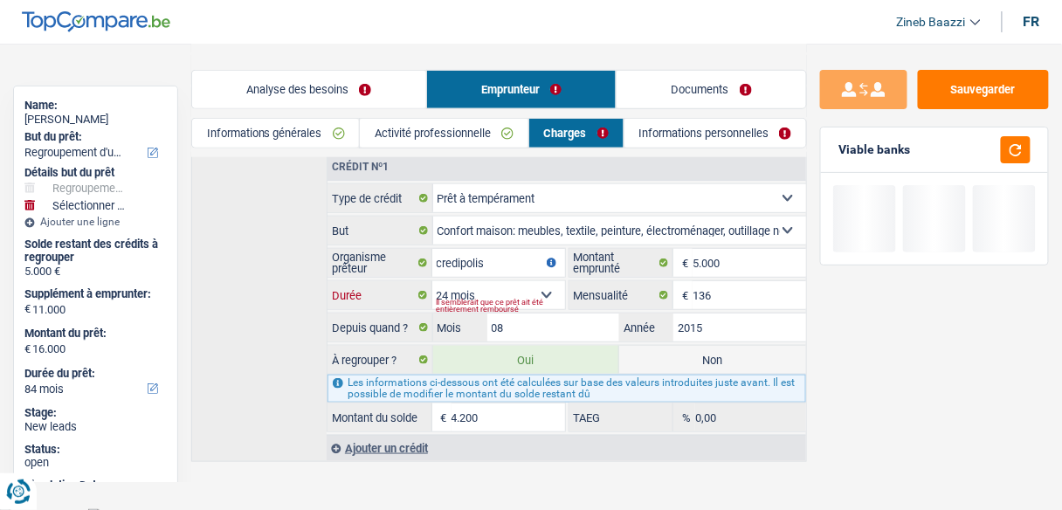
click at [547, 285] on select "12 mois 18 mois 24 mois 30 mois 36 mois Sélectionner une option" at bounding box center [498, 295] width 133 height 28
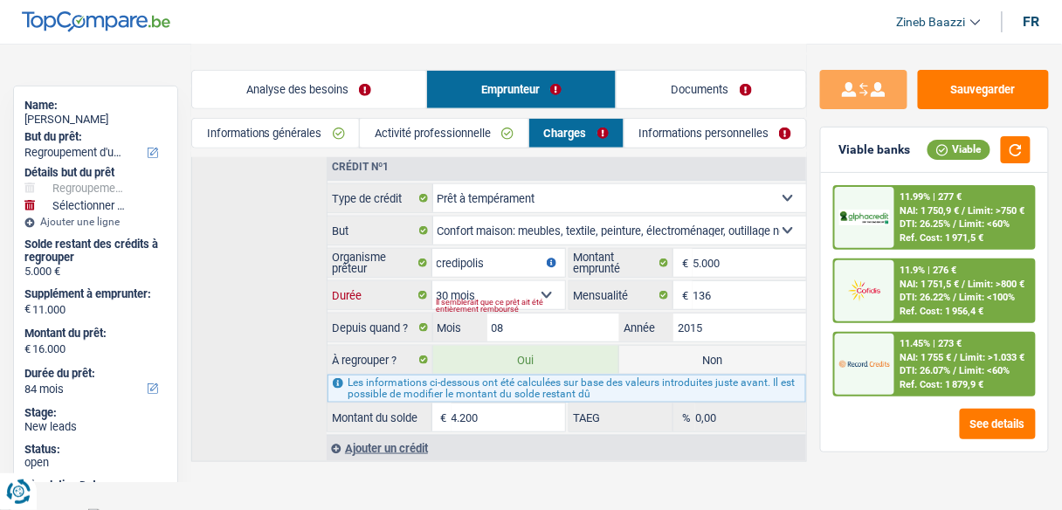
click at [432, 281] on select "12 mois 18 mois 24 mois 30 mois 36 mois Sélectionner une option" at bounding box center [498, 295] width 133 height 28
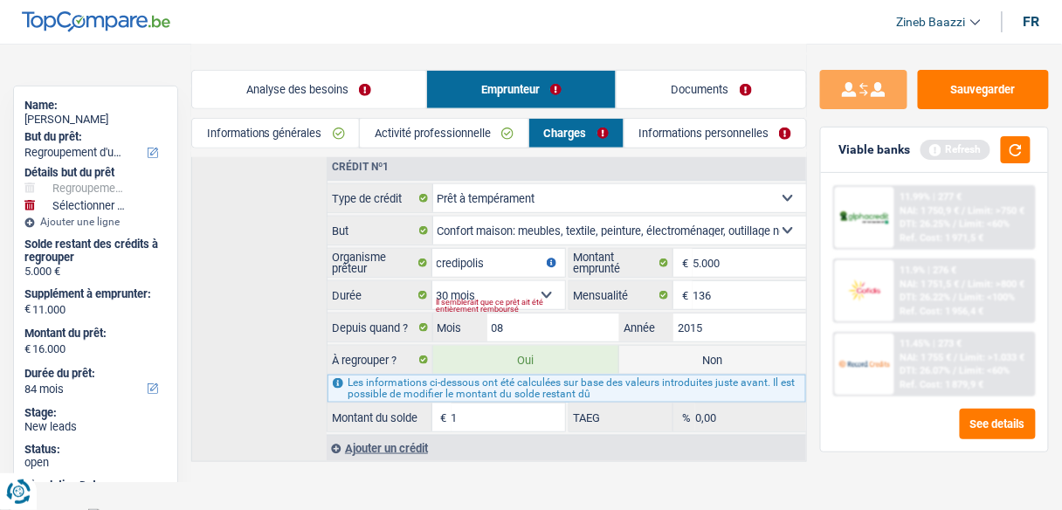
click at [474, 403] on input "1" at bounding box center [508, 417] width 114 height 28
click at [1011, 148] on button "button" at bounding box center [1016, 149] width 30 height 27
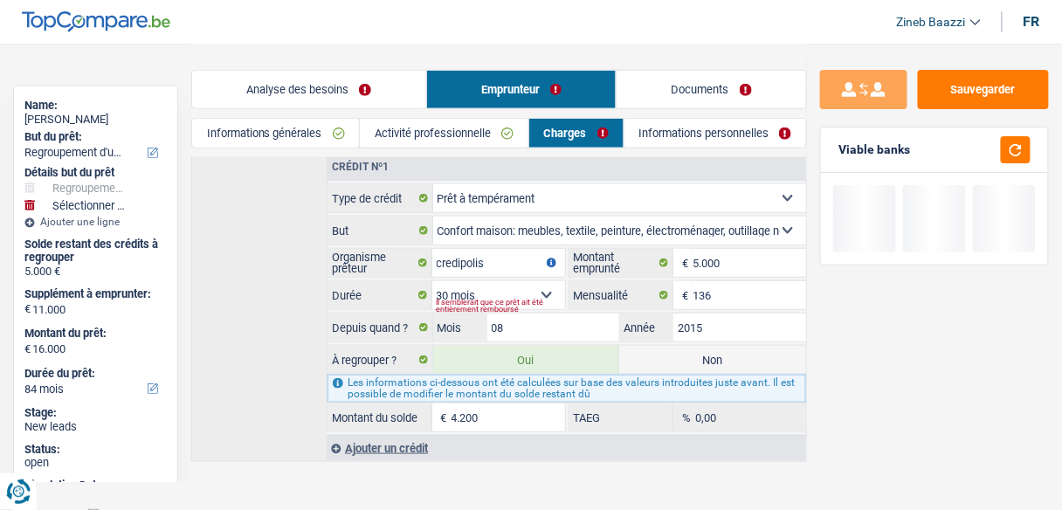
click at [296, 238] on div "Crédit nº1 Carte ou ouverture de crédit Prêt hypothécaire Vente à tempérament P…" at bounding box center [499, 307] width 616 height 310
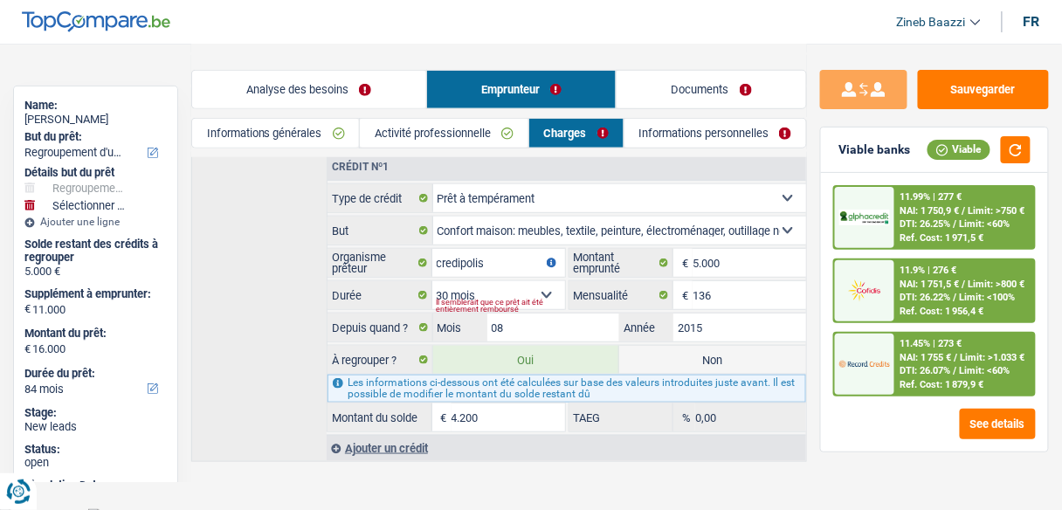
click at [265, 96] on link "Analyse des besoins" at bounding box center [309, 90] width 234 height 38
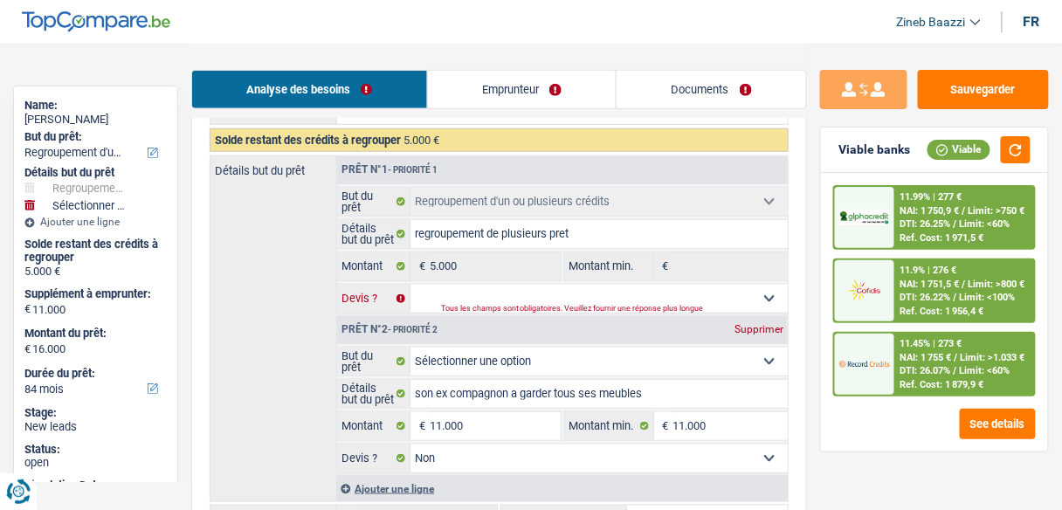
click at [439, 299] on select "Oui Non Non répondu Sélectionner une option" at bounding box center [598, 299] width 377 height 28
click at [410, 285] on select "Oui Non Non répondu Sélectionner une option" at bounding box center [598, 299] width 377 height 28
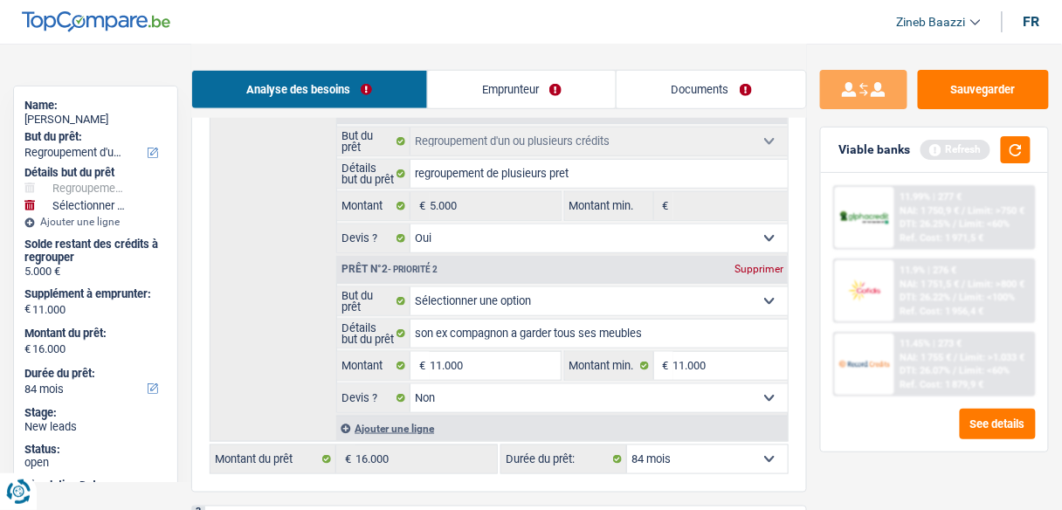
scroll to position [506, 0]
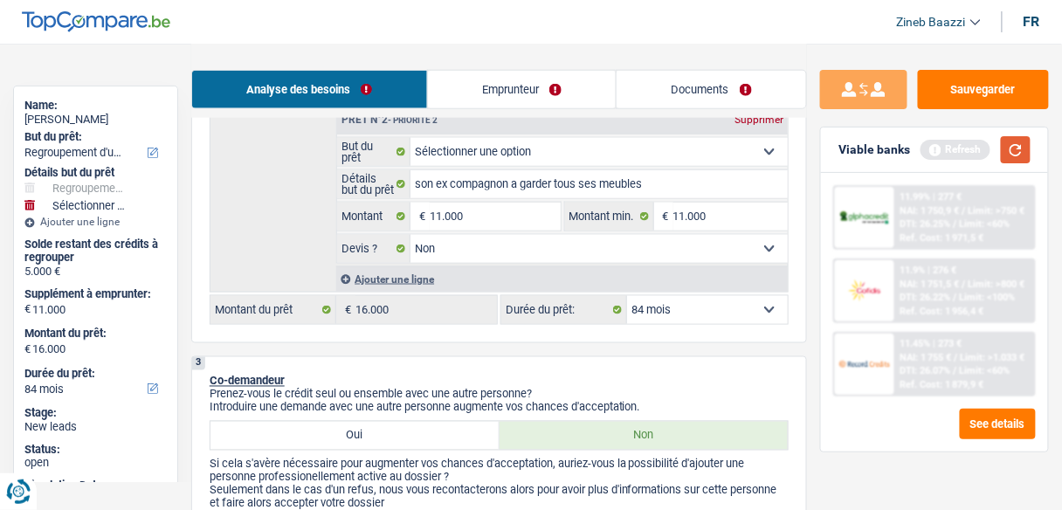
click at [1015, 160] on button "button" at bounding box center [1016, 149] width 30 height 27
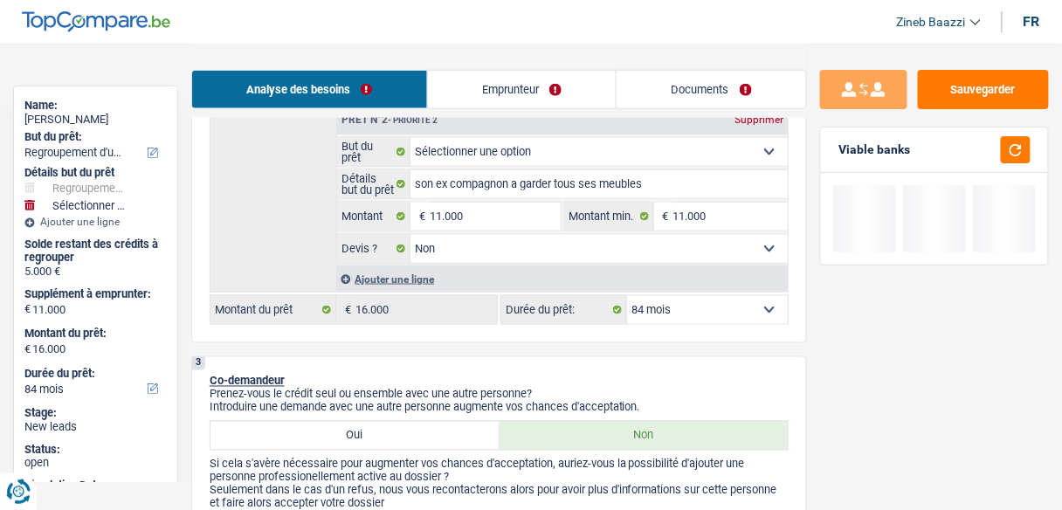
click at [679, 305] on select "12 mois 18 mois 24 mois 30 mois 36 mois 42 mois 48 mois 60 mois 72 mois 84 mois…" at bounding box center [707, 310] width 161 height 28
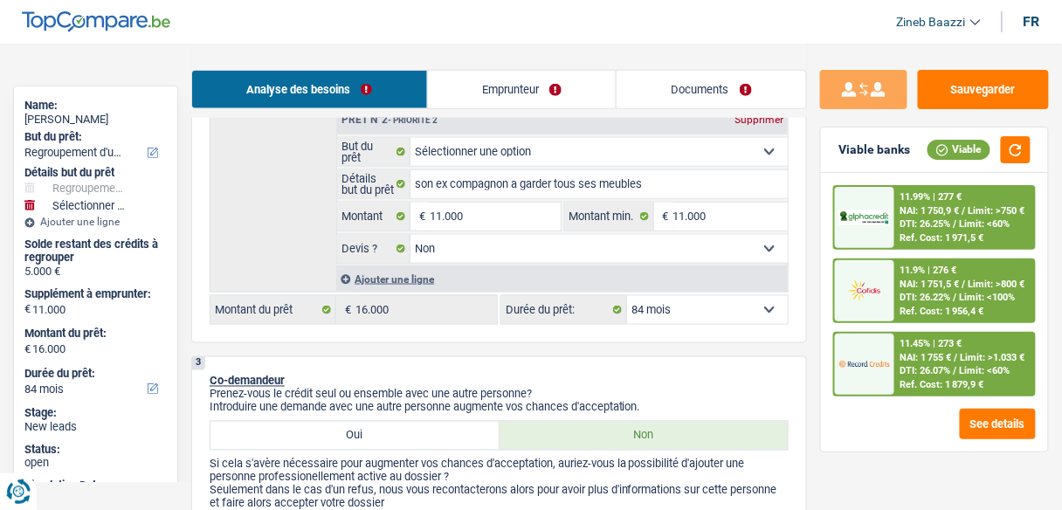
click at [678, 307] on select "12 mois 18 mois 24 mois 30 mois 36 mois 42 mois 48 mois 60 mois 72 mois 84 mois…" at bounding box center [707, 310] width 161 height 28
click at [627, 296] on select "12 mois 18 mois 24 mois 30 mois 36 mois 42 mois 48 mois 60 mois 72 mois 84 mois…" at bounding box center [707, 310] width 161 height 28
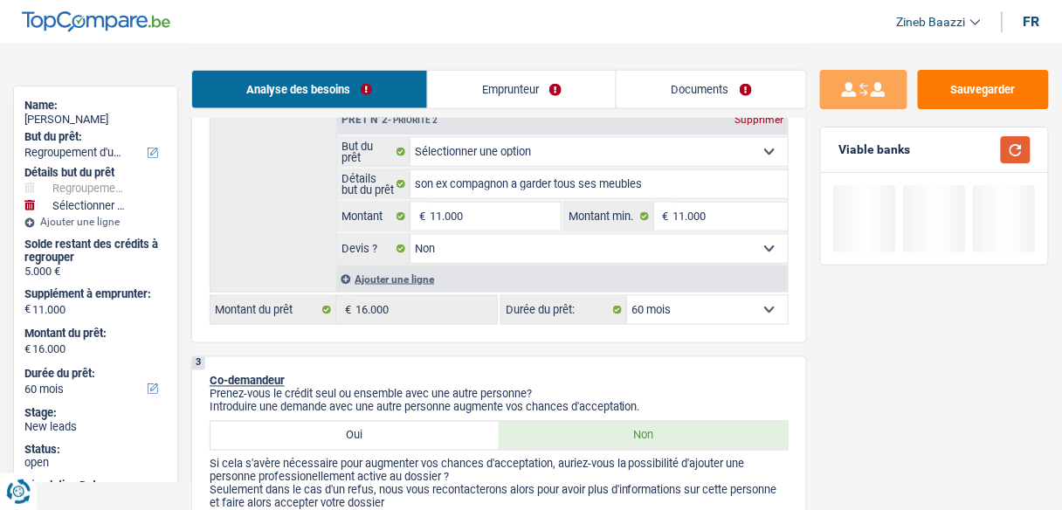
click at [1002, 141] on button "button" at bounding box center [1016, 149] width 30 height 27
click at [1010, 146] on button "button" at bounding box center [1016, 149] width 30 height 27
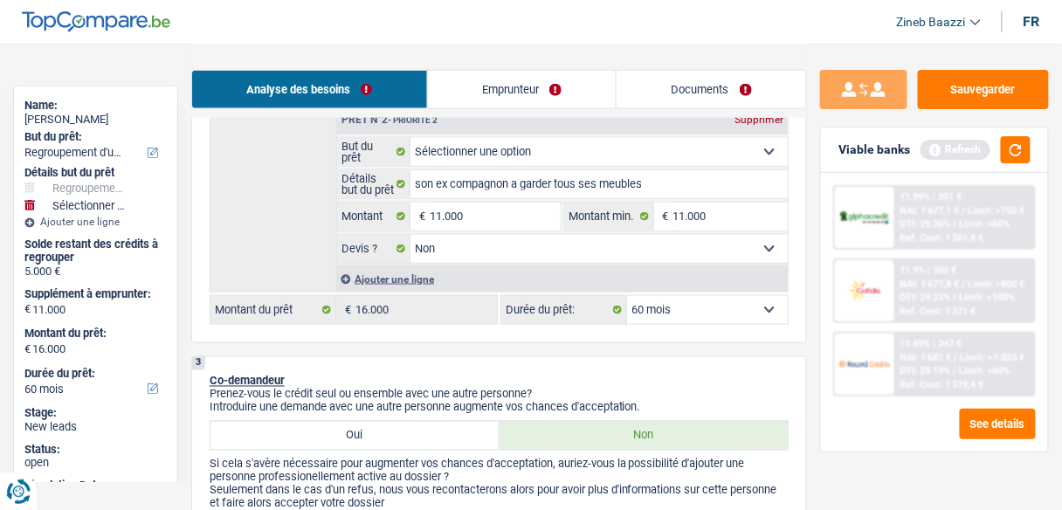
click at [664, 312] on select "12 mois 18 mois 24 mois 30 mois 36 mois 42 mois 48 mois 60 mois 72 mois 84 mois…" at bounding box center [707, 310] width 161 height 28
click at [465, 356] on div "3 Co-demandeur Prenez-vous le crédit seul ou ensemble avec une autre personne? …" at bounding box center [499, 460] width 616 height 209
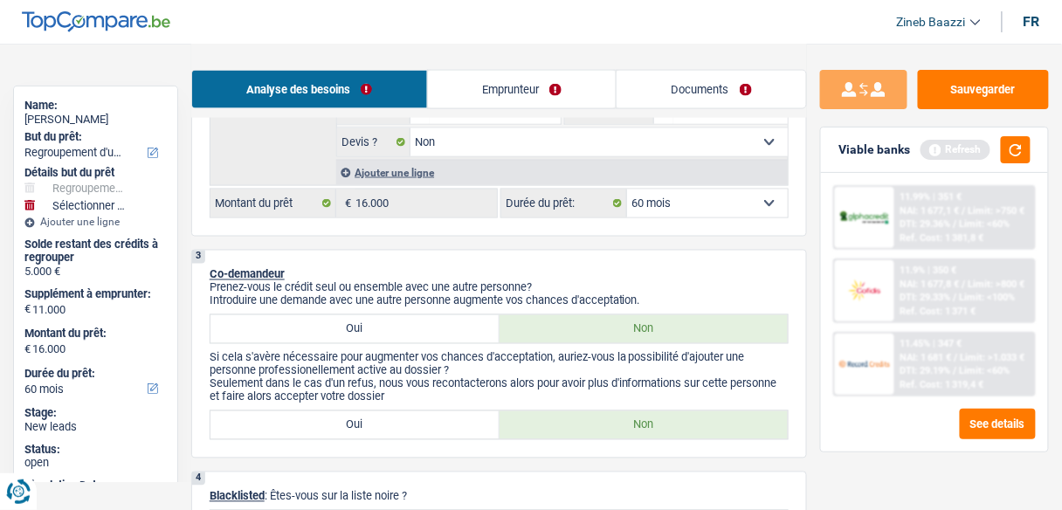
scroll to position [645, 0]
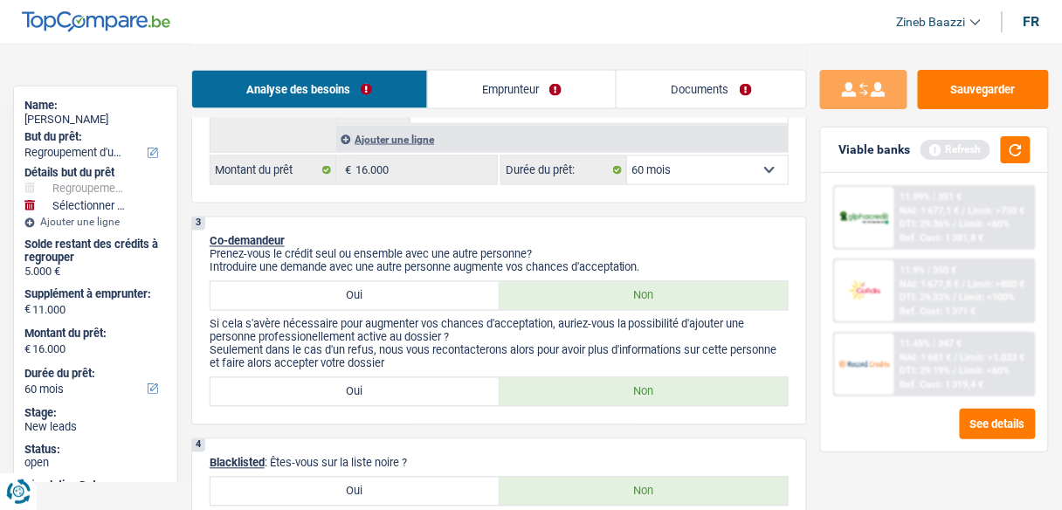
click at [678, 170] on select "12 mois 18 mois 24 mois 30 mois 36 mois 42 mois 48 mois 60 mois 72 mois 84 mois…" at bounding box center [707, 170] width 161 height 28
click at [627, 156] on select "12 mois 18 mois 24 mois 30 mois 36 mois 42 mois 48 mois 60 mois 72 mois 84 mois…" at bounding box center [707, 170] width 161 height 28
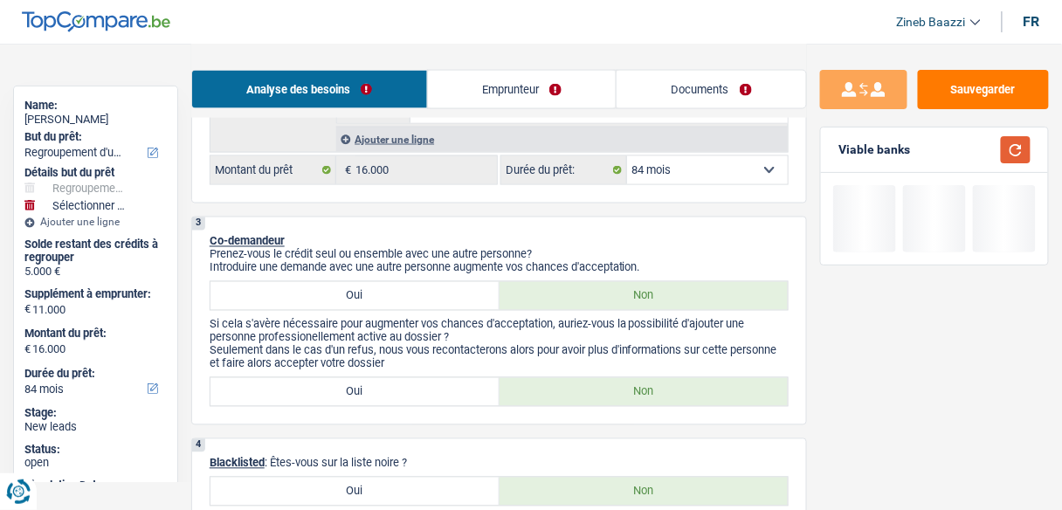
click at [1025, 151] on button "button" at bounding box center [1016, 149] width 30 height 27
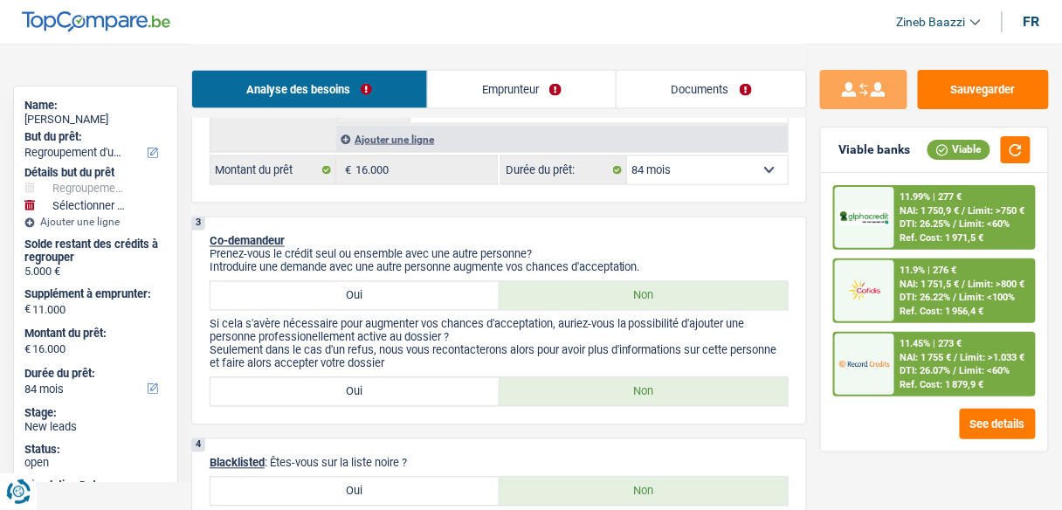
click at [672, 225] on div "3 Co-demandeur Prenez-vous le crédit seul ou ensemble avec une autre personne? …" at bounding box center [499, 321] width 616 height 209
click at [707, 160] on select "12 mois 18 mois 24 mois 30 mois 36 mois 42 mois 48 mois 60 mois 72 mois 84 mois…" at bounding box center [707, 170] width 161 height 28
drag, startPoint x: 580, startPoint y: 234, endPoint x: 614, endPoint y: 234, distance: 34.1
click at [580, 235] on p "Co-demandeur" at bounding box center [499, 241] width 579 height 13
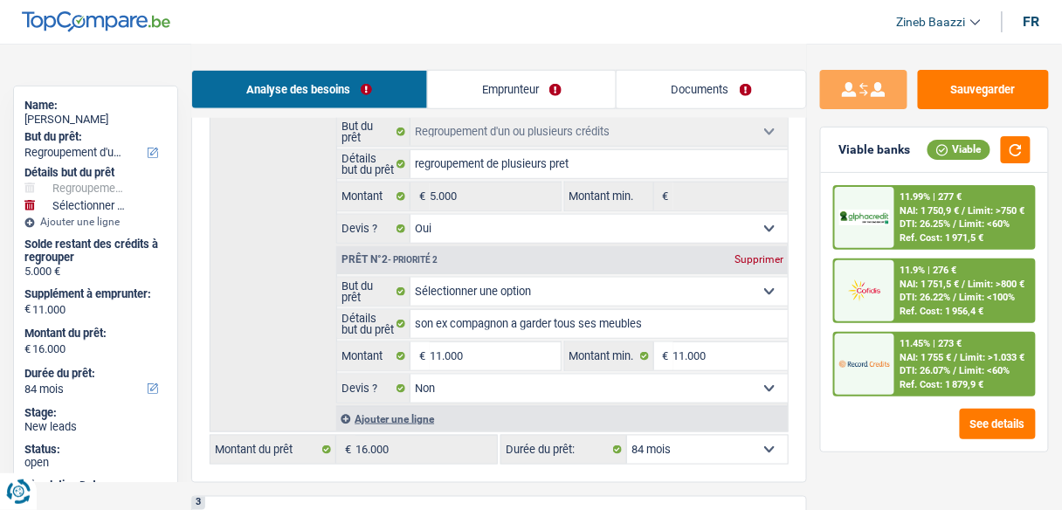
scroll to position [436, 0]
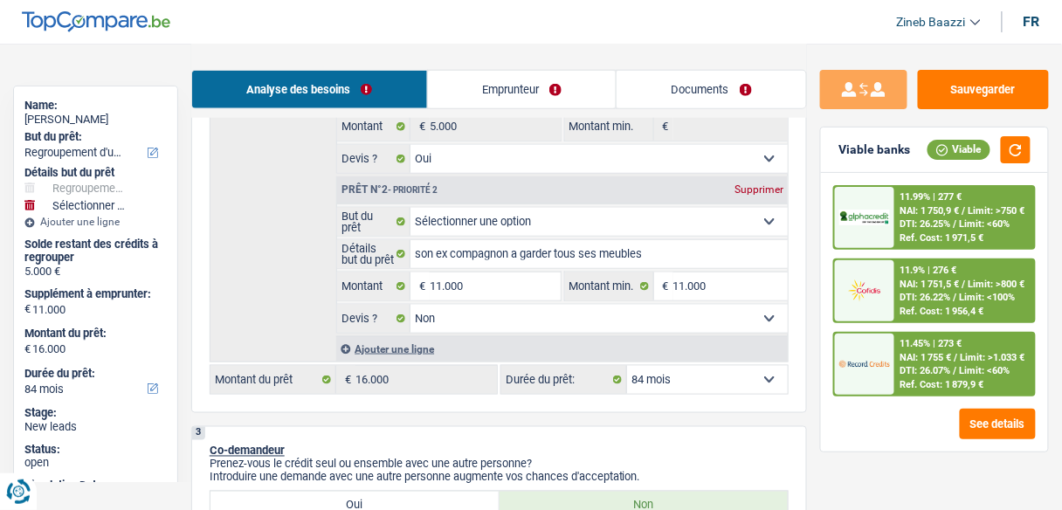
click at [703, 366] on select "12 mois 18 mois 24 mois 30 mois 36 mois 42 mois 48 mois 60 mois 72 mois 84 mois…" at bounding box center [707, 380] width 161 height 28
drag, startPoint x: 703, startPoint y: 369, endPoint x: 693, endPoint y: 363, distance: 11.4
click at [703, 369] on select "12 mois 18 mois 24 mois 30 mois 36 mois 42 mois 48 mois 60 mois 72 mois 84 mois…" at bounding box center [707, 380] width 161 height 28
click at [935, 352] on span "NAI: 1 755 €" at bounding box center [926, 357] width 52 height 11
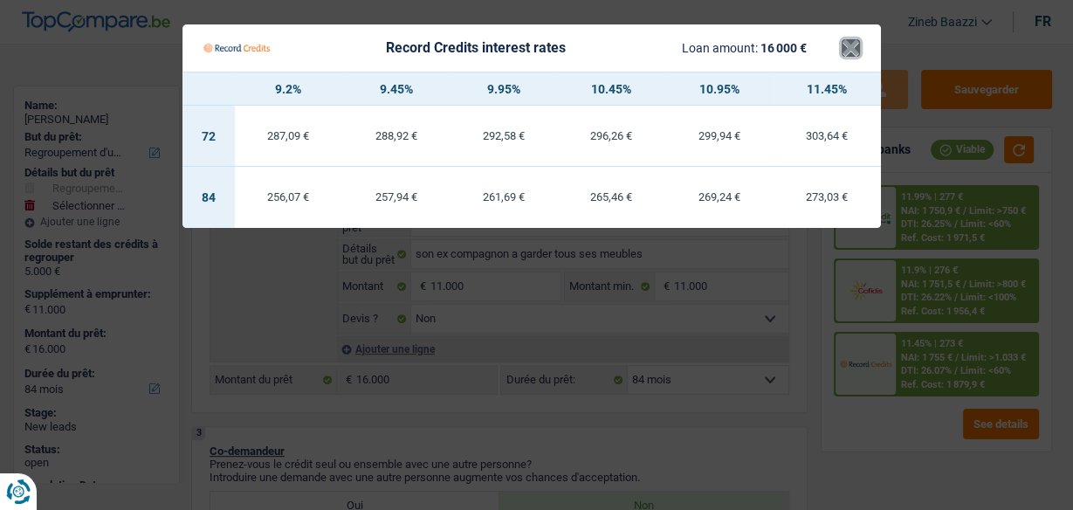
click at [846, 42] on button "×" at bounding box center [851, 47] width 18 height 17
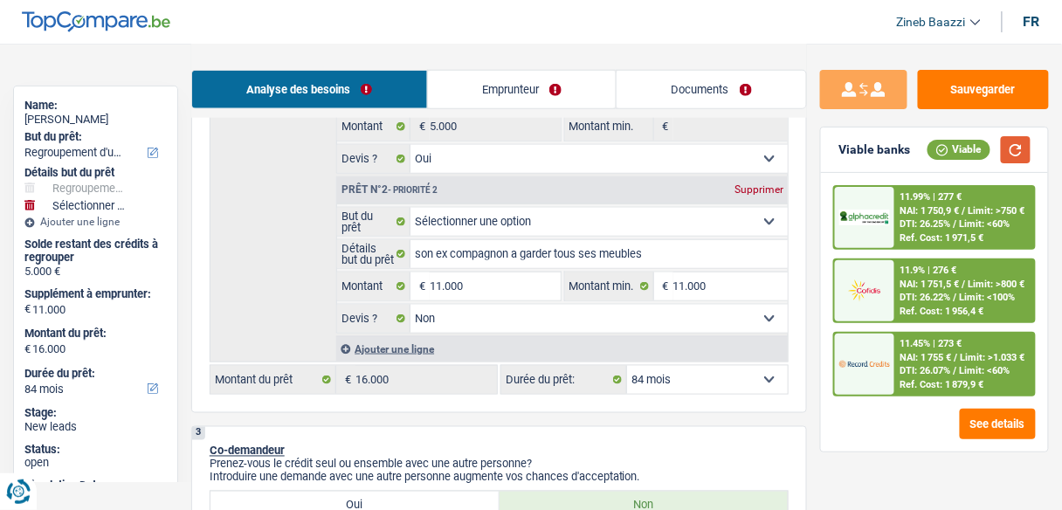
click at [1011, 137] on button "button" at bounding box center [1016, 149] width 30 height 27
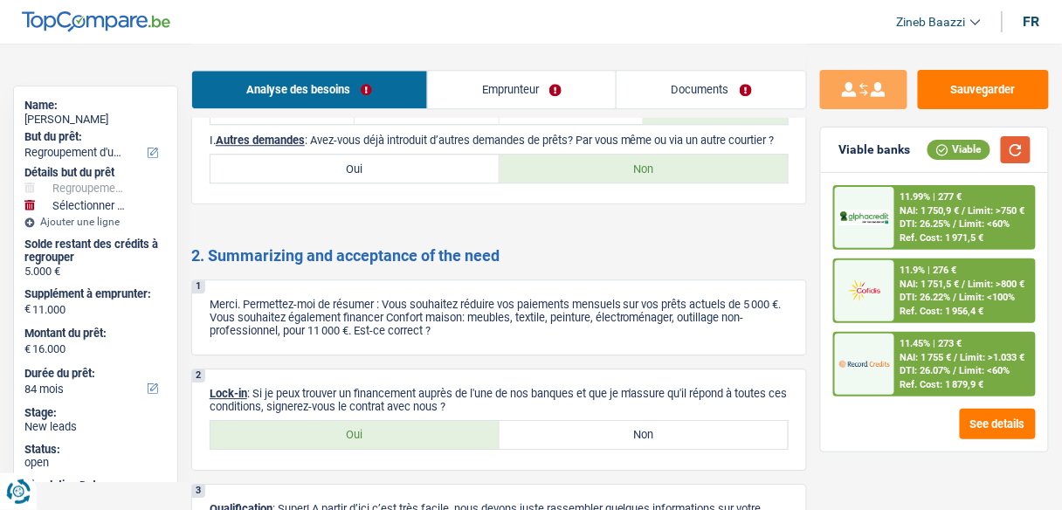
scroll to position [2811, 0]
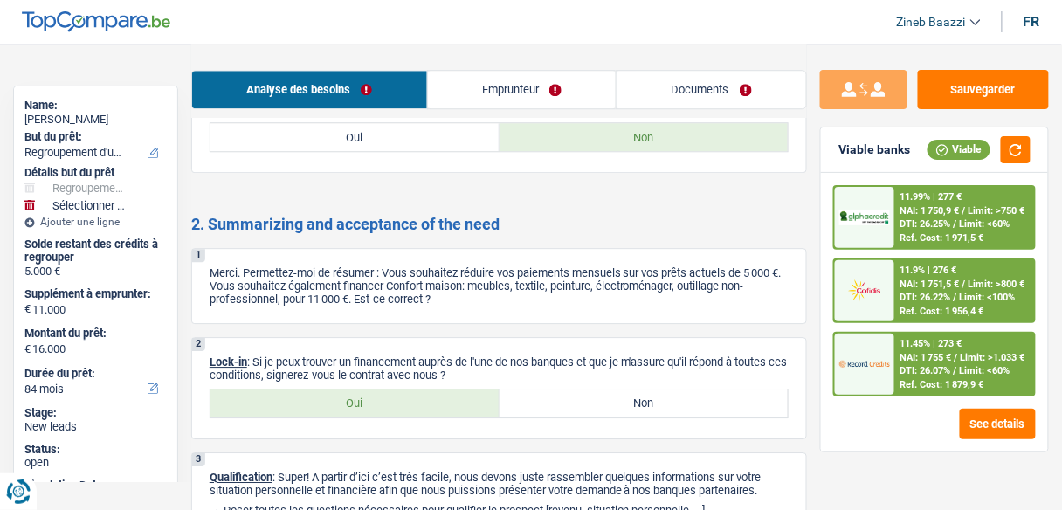
click at [520, 91] on link "Emprunteur" at bounding box center [522, 90] width 189 height 38
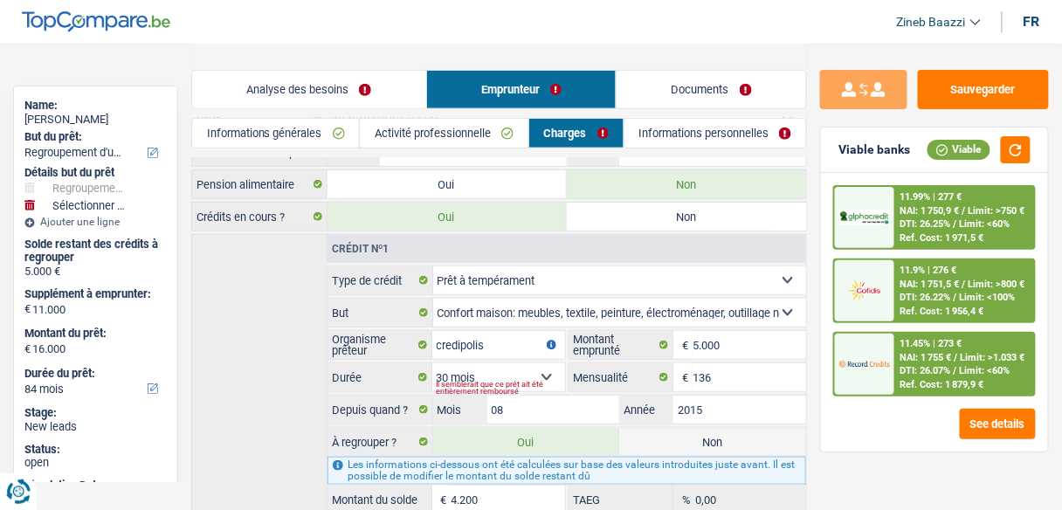
scroll to position [86, 0]
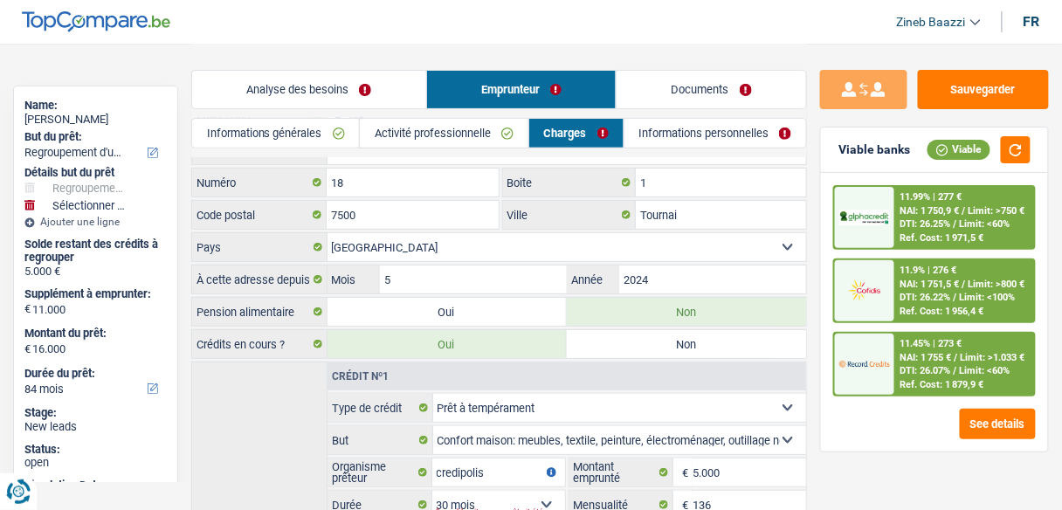
click at [404, 121] on link "Activité professionnelle" at bounding box center [444, 133] width 169 height 29
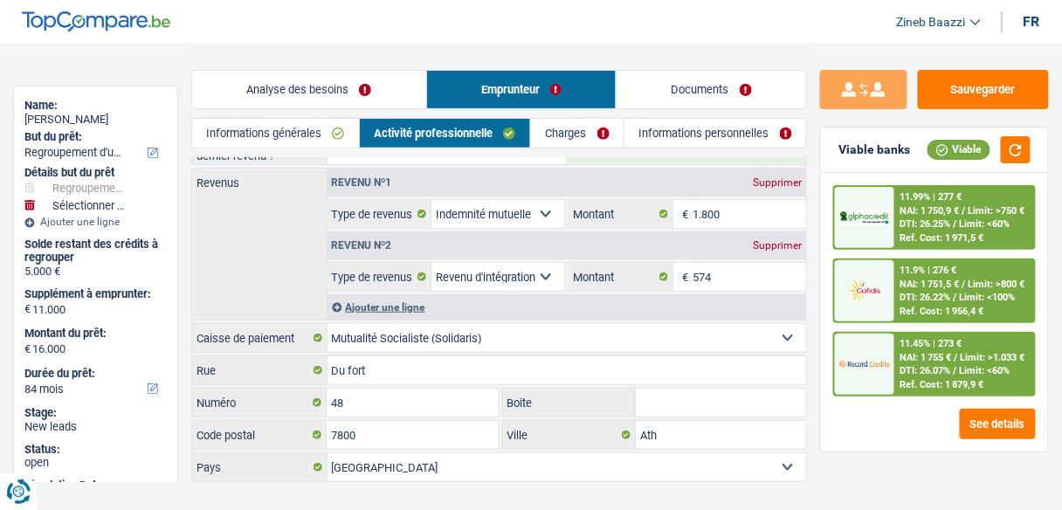
click at [320, 126] on link "Informations générales" at bounding box center [275, 133] width 167 height 29
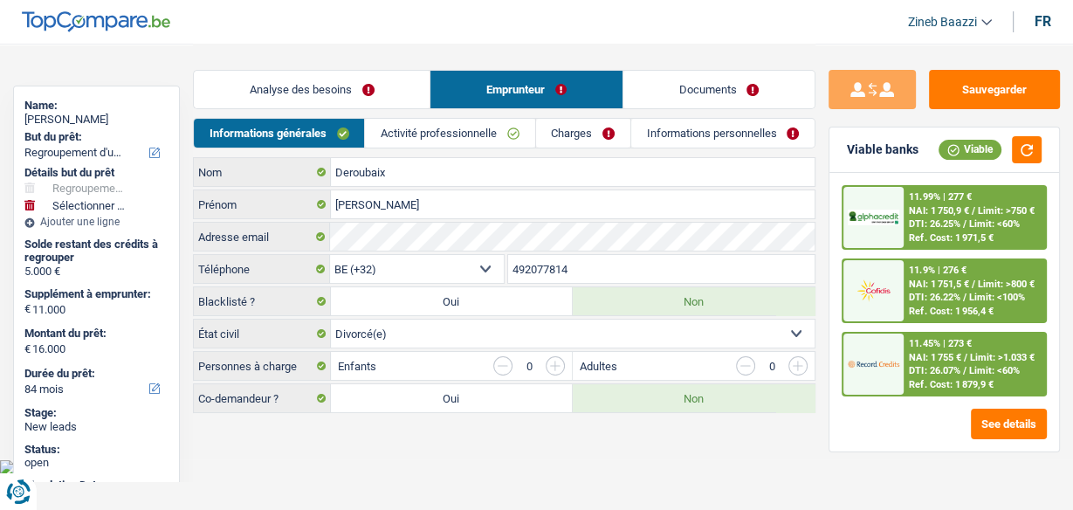
click at [394, 89] on link "Analyse des besoins" at bounding box center [312, 90] width 236 height 38
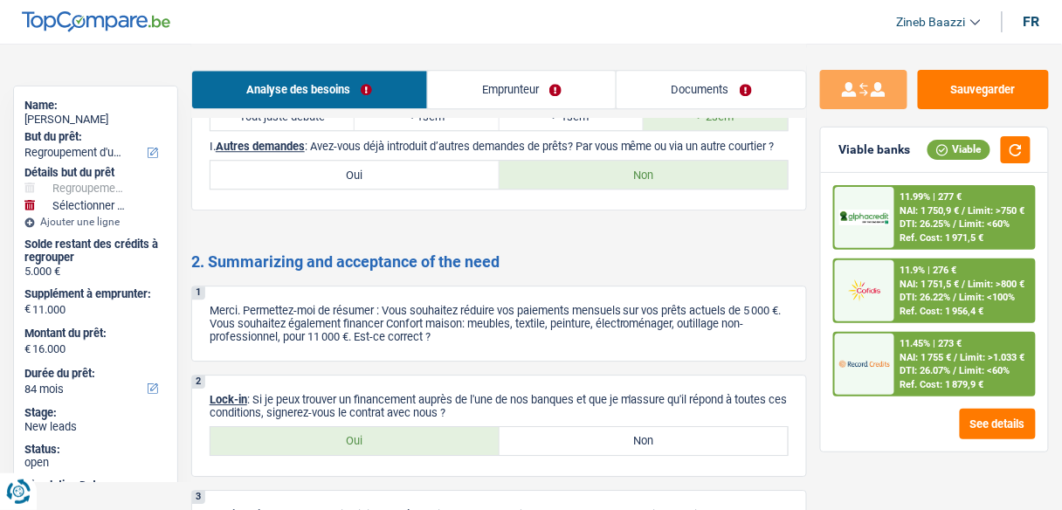
scroll to position [2892, 0]
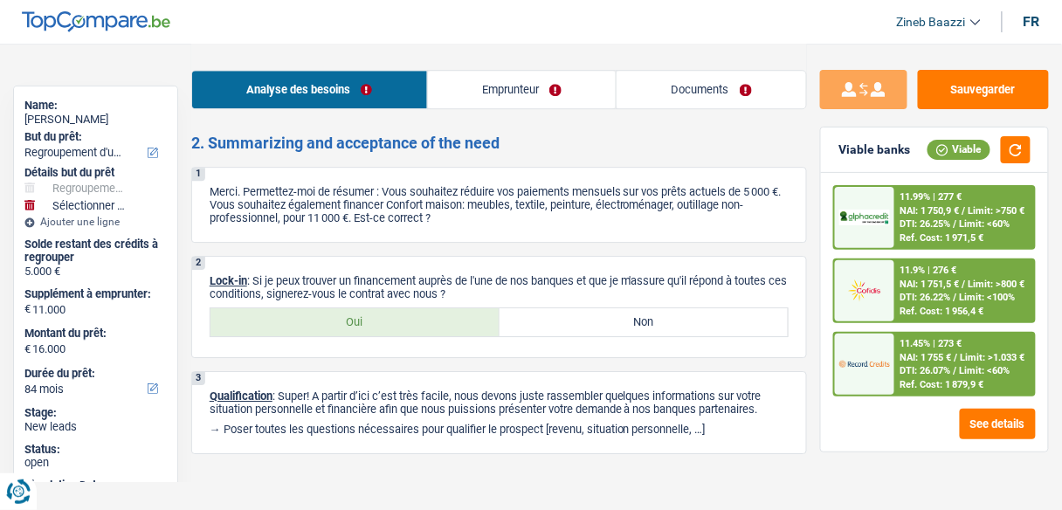
click at [416, 308] on label "Oui" at bounding box center [354, 322] width 289 height 28
click at [416, 308] on input "Oui" at bounding box center [354, 322] width 289 height 28
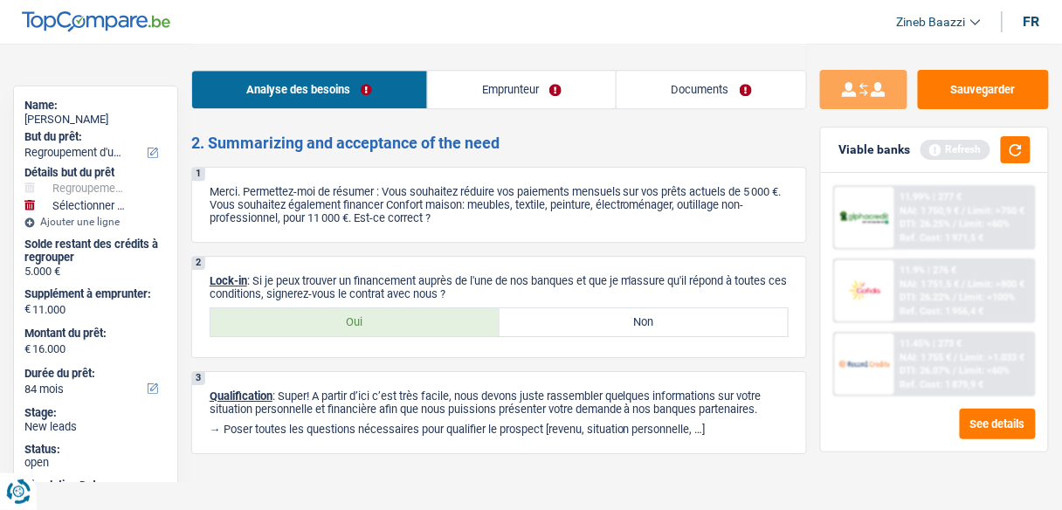
click at [663, 90] on link "Documents" at bounding box center [710, 90] width 189 height 38
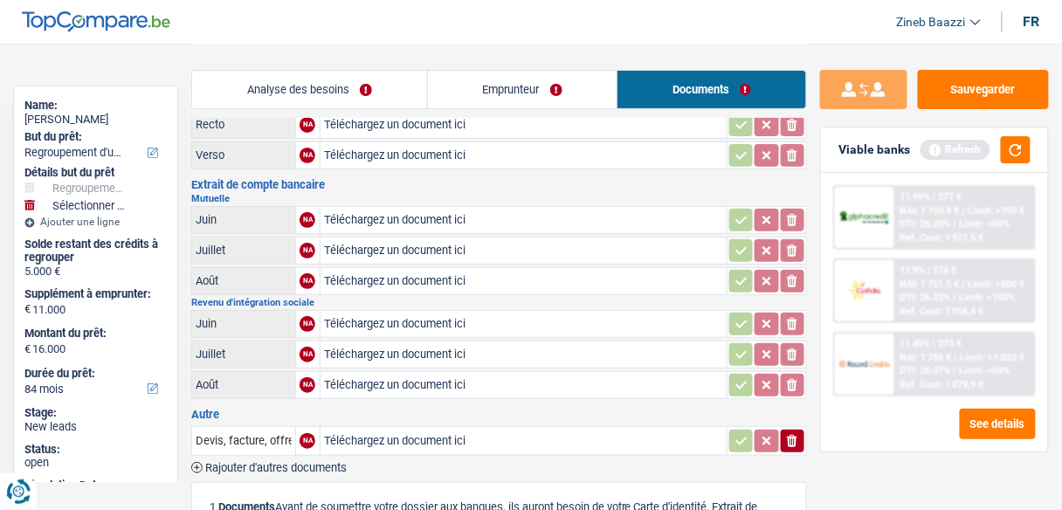
scroll to position [140, 0]
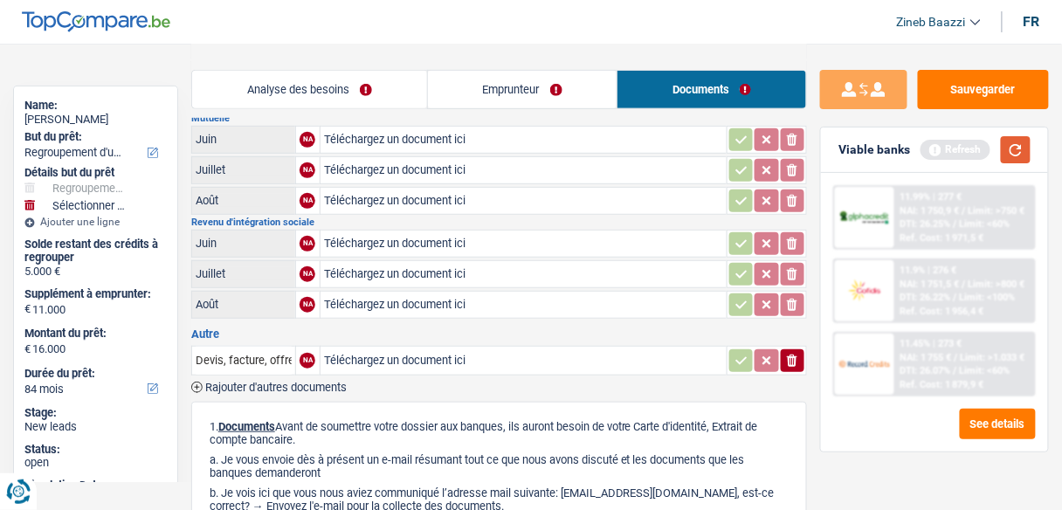
click at [1015, 149] on button "button" at bounding box center [1016, 149] width 30 height 27
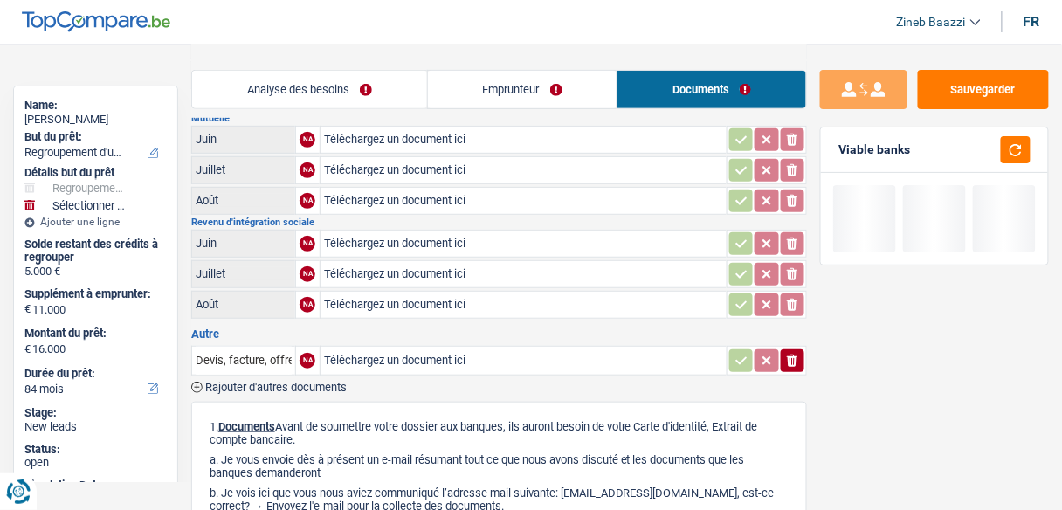
click at [529, 82] on link "Emprunteur" at bounding box center [522, 90] width 189 height 38
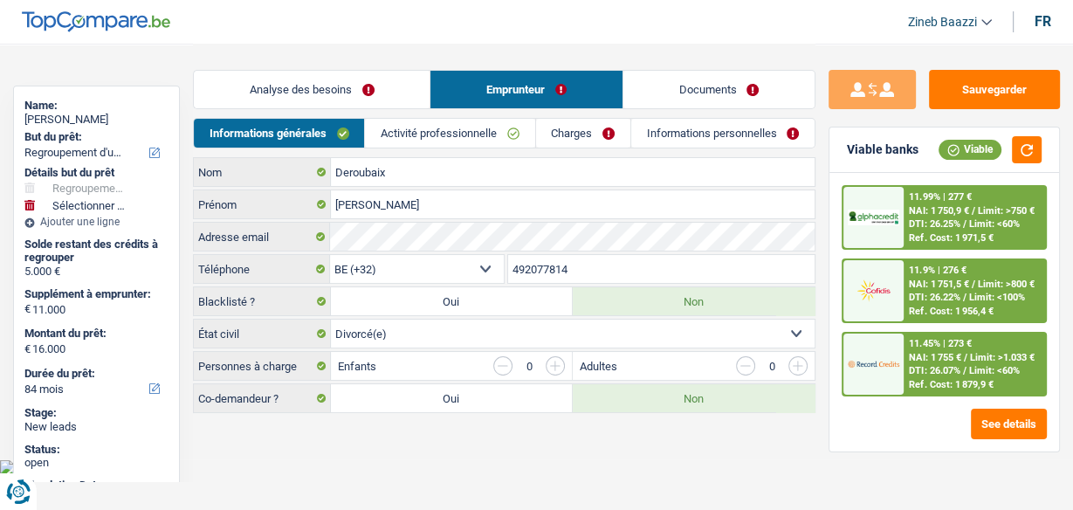
click at [589, 134] on link "Charges" at bounding box center [583, 133] width 94 height 29
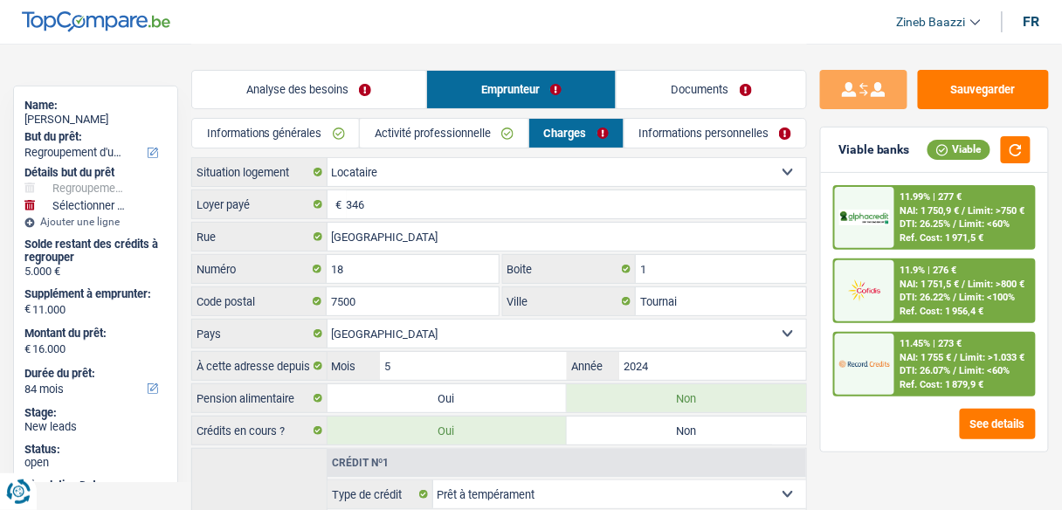
click at [512, 140] on link "Activité professionnelle" at bounding box center [444, 133] width 169 height 29
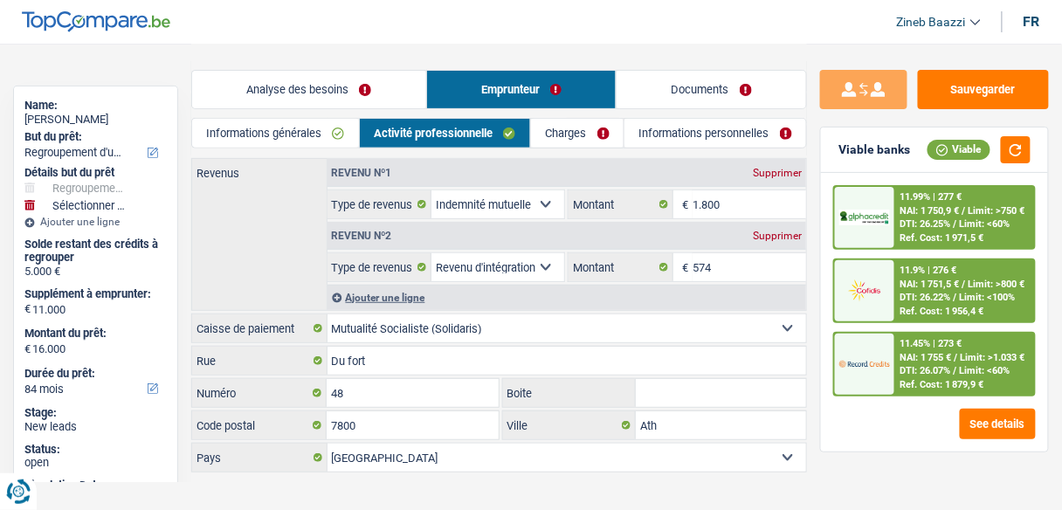
scroll to position [111, 0]
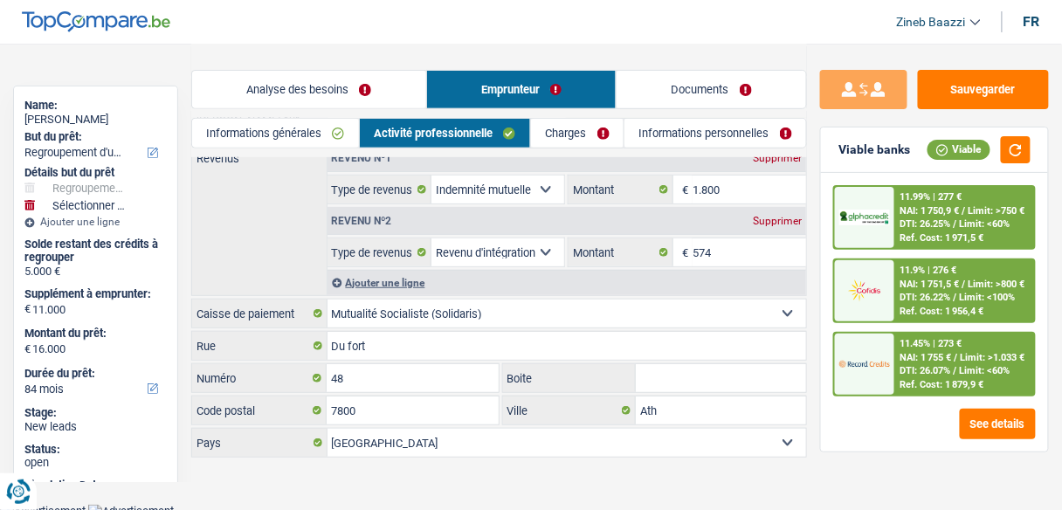
click at [638, 135] on link "Informations personnelles" at bounding box center [715, 133] width 182 height 29
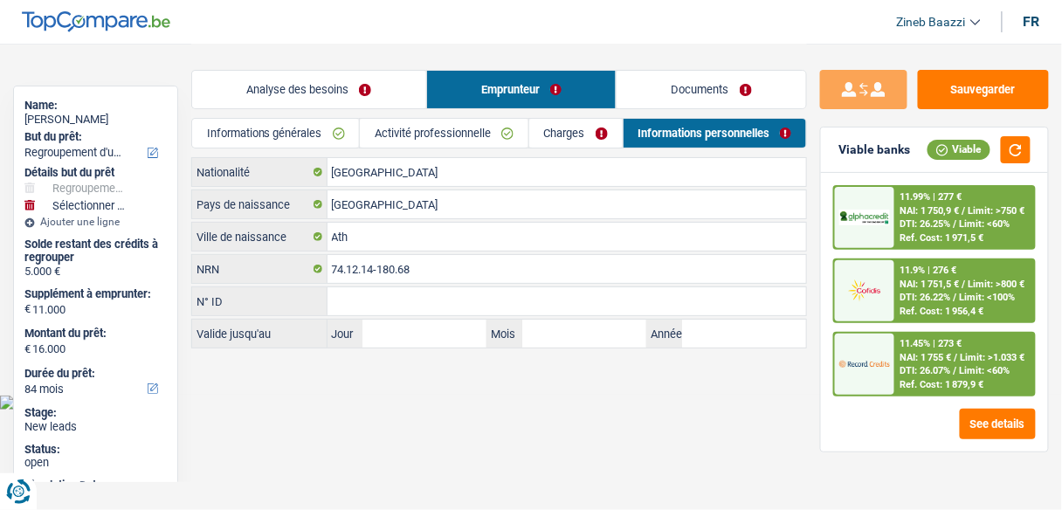
scroll to position [0, 0]
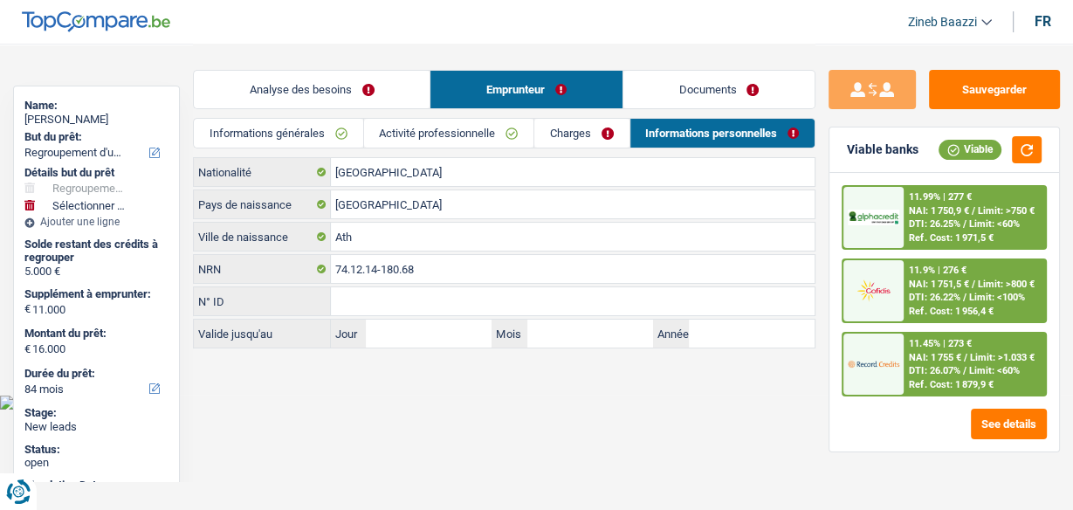
click at [576, 134] on link "Charges" at bounding box center [581, 133] width 94 height 29
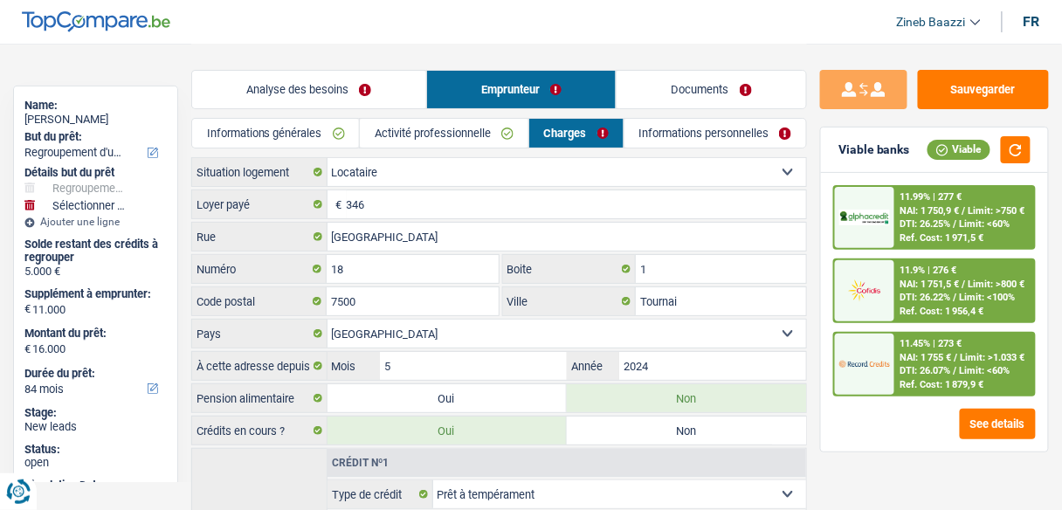
click at [417, 128] on link "Activité professionnelle" at bounding box center [444, 133] width 169 height 29
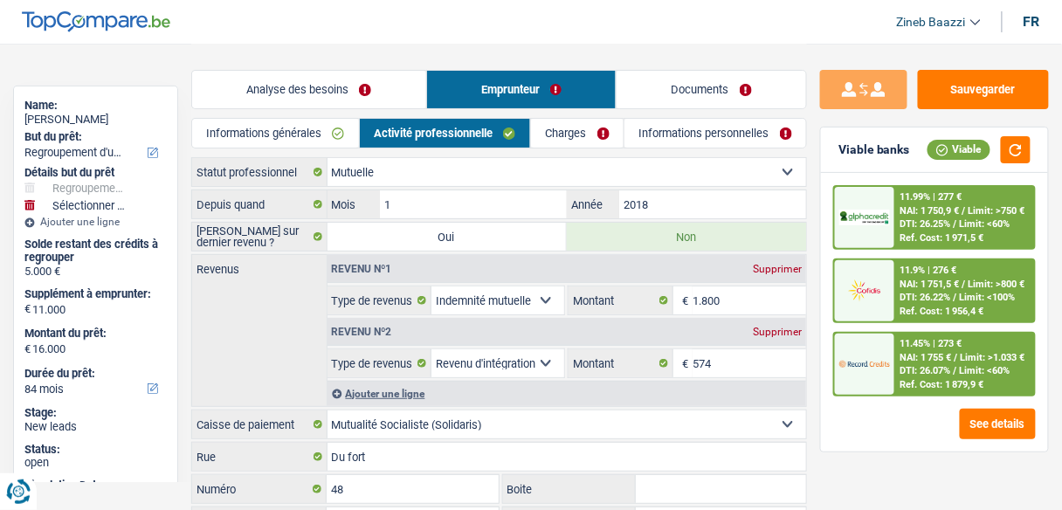
click at [358, 92] on link "Analyse des besoins" at bounding box center [309, 90] width 234 height 38
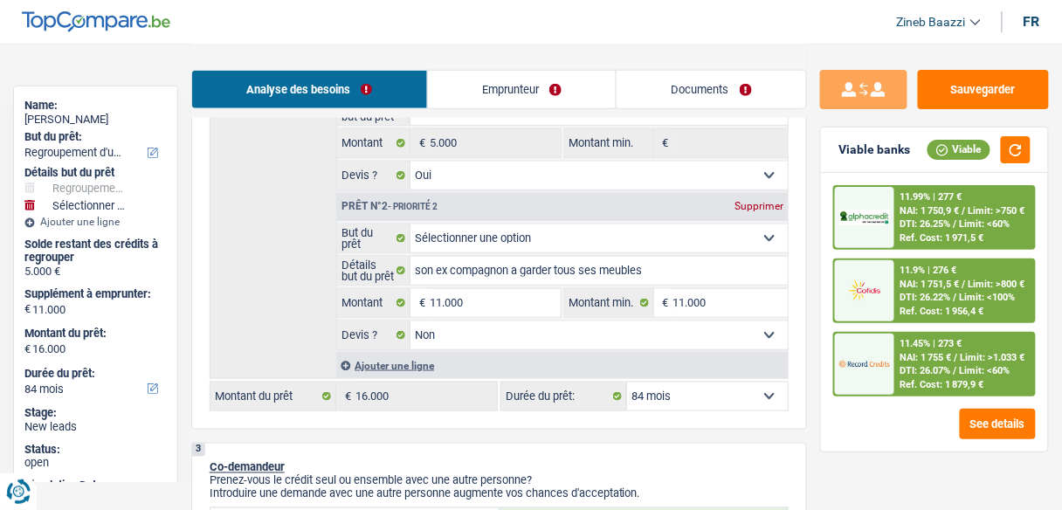
click at [523, 88] on link "Emprunteur" at bounding box center [522, 90] width 189 height 38
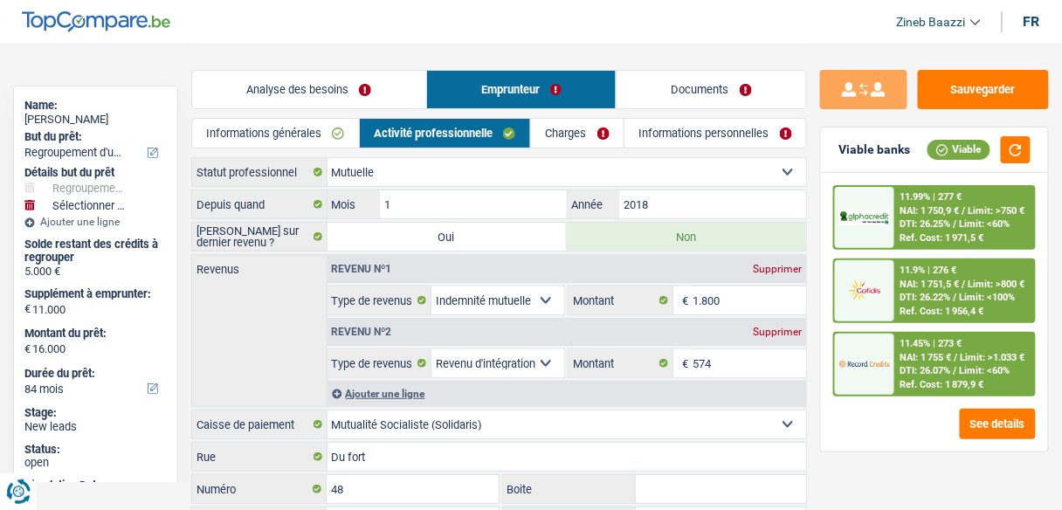
click at [775, 333] on div "Supprimer" at bounding box center [777, 332] width 58 height 10
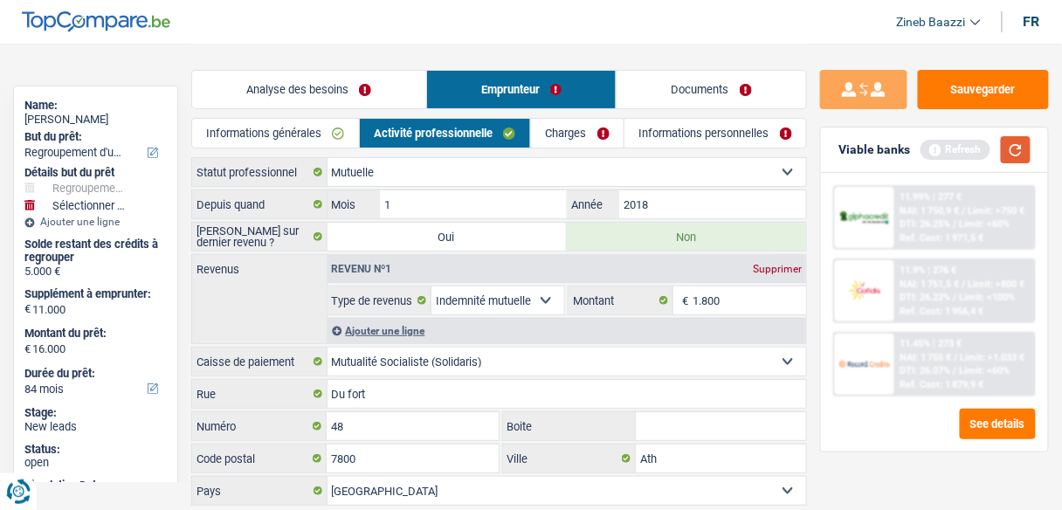
click at [1006, 148] on button "button" at bounding box center [1016, 149] width 30 height 27
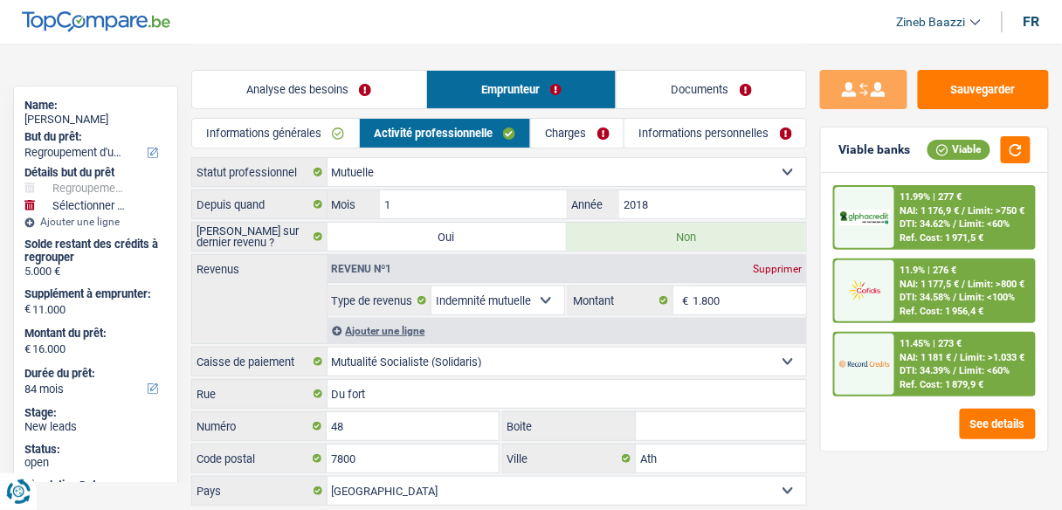
click at [621, 45] on div "Analyse des besoins Emprunteur Documents" at bounding box center [499, 81] width 616 height 74
click at [1015, 146] on button "button" at bounding box center [1016, 149] width 30 height 27
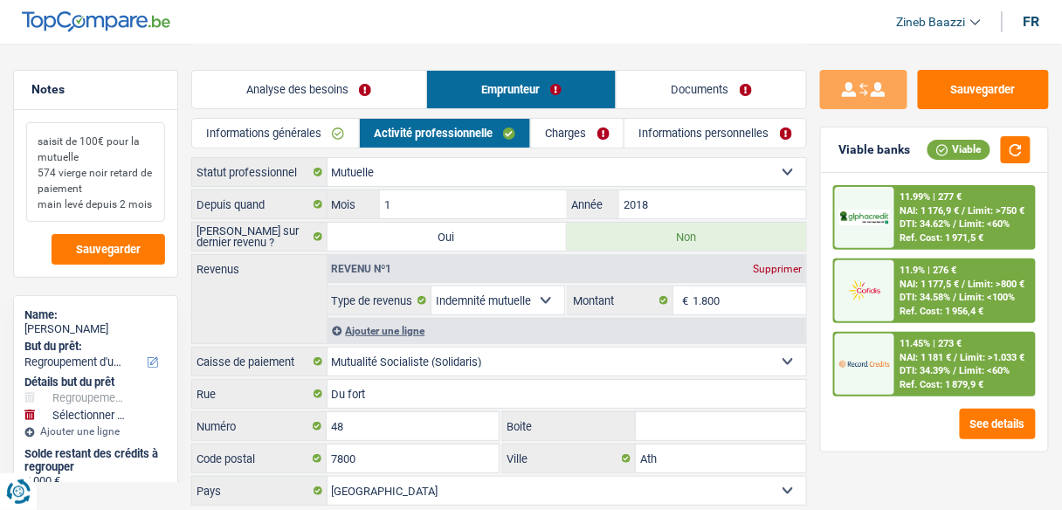
drag, startPoint x: 82, startPoint y: 158, endPoint x: 32, endPoint y: 141, distance: 52.5
click at [32, 141] on textarea "saisit de 100€ pour la mutuelle 574 vierge noir retard de paiement main levé de…" at bounding box center [95, 172] width 139 height 100
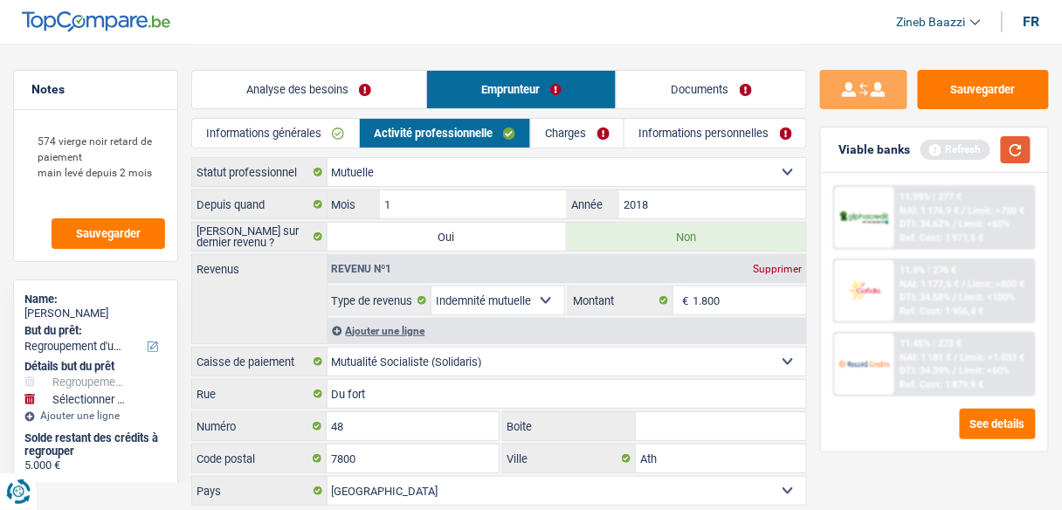
click at [1017, 148] on button "button" at bounding box center [1016, 149] width 30 height 27
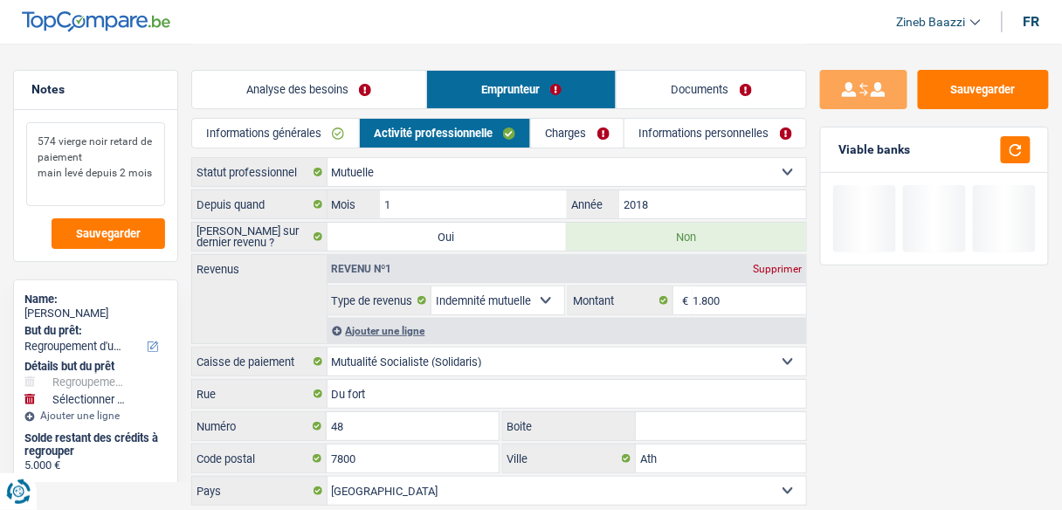
click at [31, 150] on textarea "574 vierge noir retard de paiement main levé depuis 2 mois" at bounding box center [95, 164] width 139 height 84
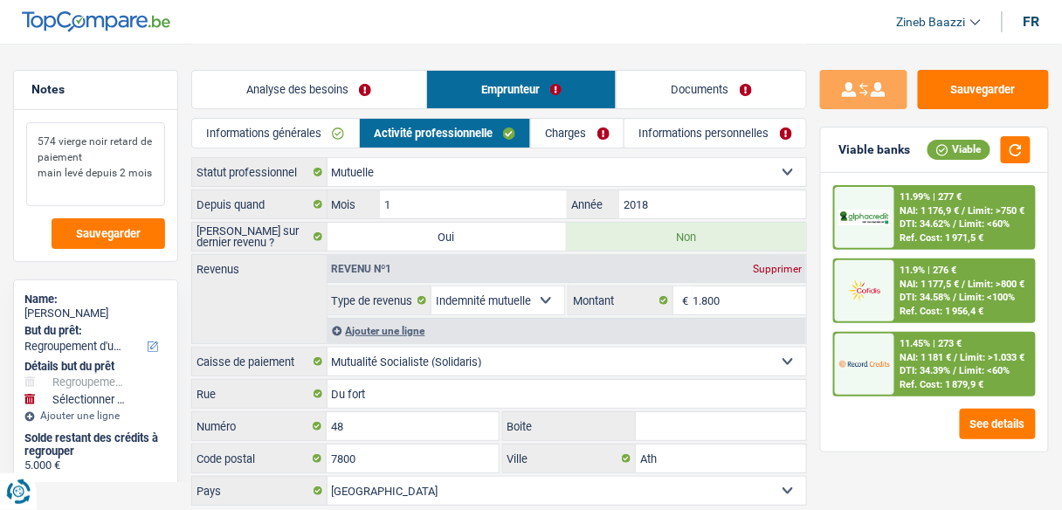
drag, startPoint x: 34, startPoint y: 191, endPoint x: 148, endPoint y: 191, distance: 113.5
click at [148, 191] on textarea "574 vierge noir retard de paiement main levé depuis 2 mois" at bounding box center [95, 164] width 139 height 84
click at [139, 155] on textarea "574 vierge noir retard de paiement main levé depuis 2 mois" at bounding box center [95, 164] width 139 height 84
click at [709, 124] on link "Informations personnelles" at bounding box center [715, 133] width 182 height 29
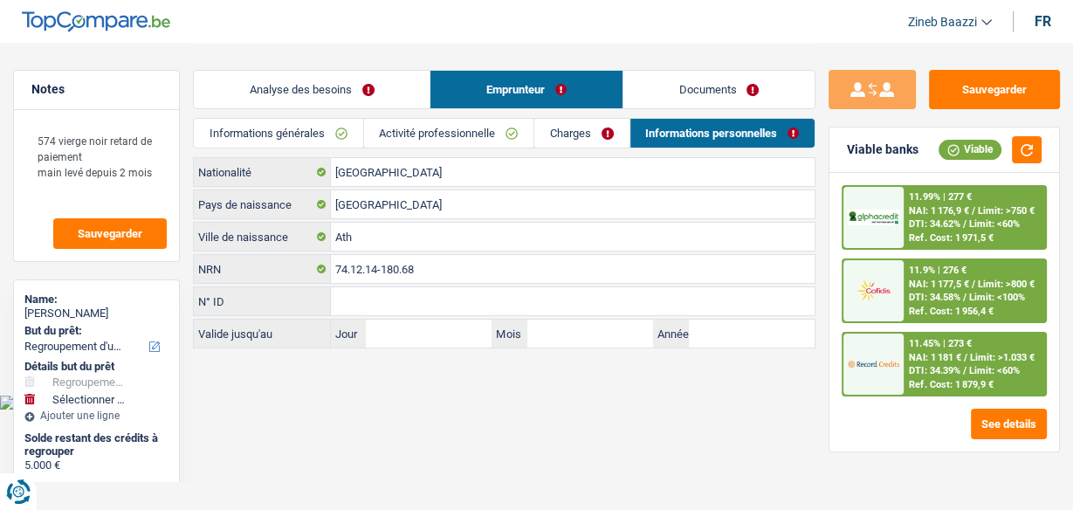
click at [588, 121] on link "Charges" at bounding box center [581, 133] width 94 height 29
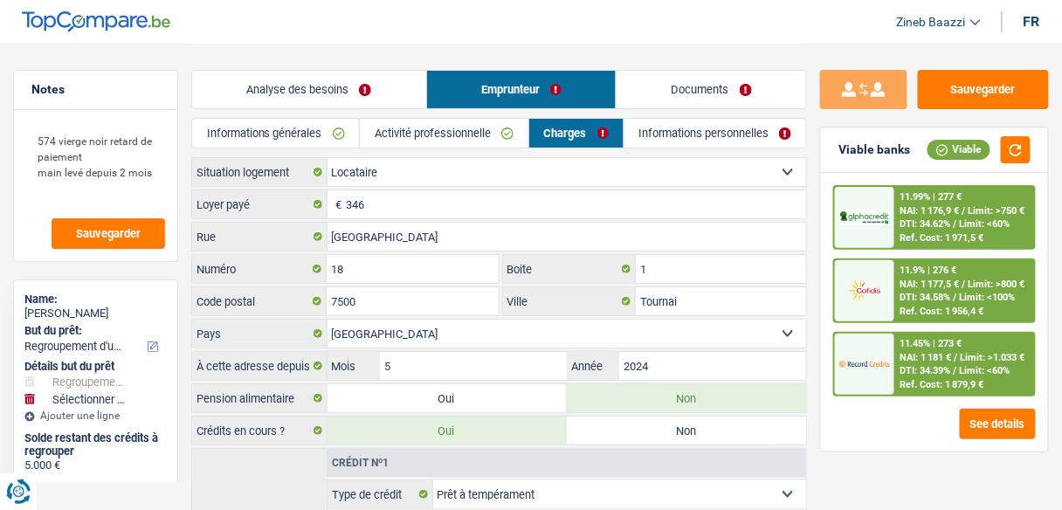
click at [678, 30] on header "Zineb Baazzi Se déconnecter fr" at bounding box center [531, 22] width 1062 height 45
click at [692, 131] on link "Informations personnelles" at bounding box center [715, 133] width 182 height 29
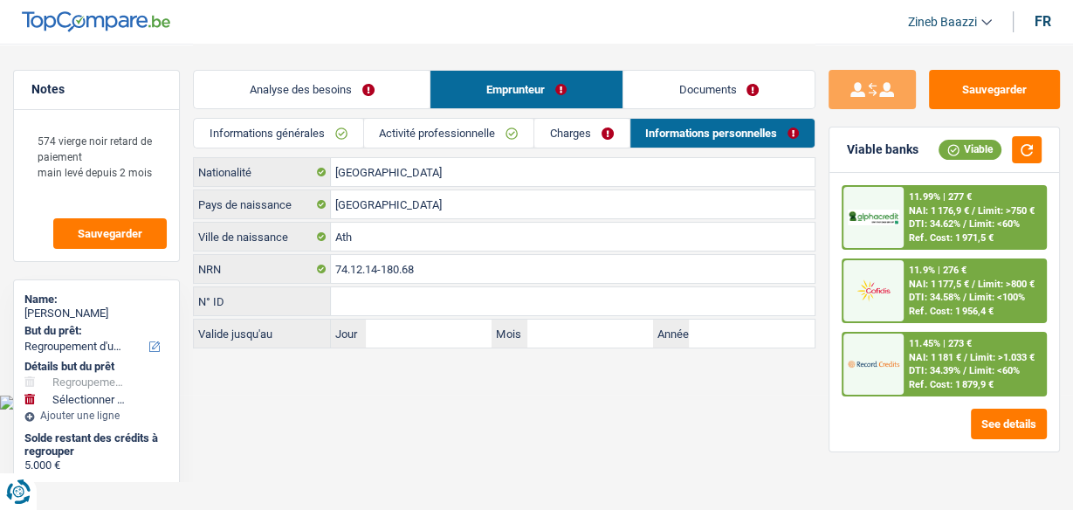
click at [663, 105] on link "Documents" at bounding box center [718, 90] width 191 height 38
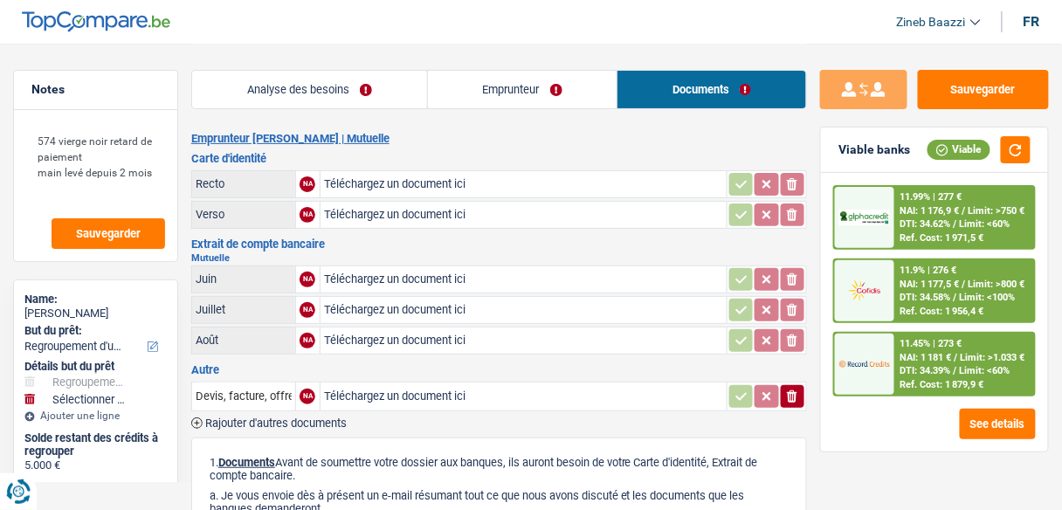
drag, startPoint x: 237, startPoint y: 257, endPoint x: 209, endPoint y: 252, distance: 29.1
click at [209, 253] on h2 "Mutuelle" at bounding box center [499, 258] width 616 height 10
click at [405, 52] on div "Analyse des besoins Emprunteur Documents" at bounding box center [499, 81] width 616 height 74
click at [122, 176] on textarea "574 vierge noir retard de paiement main levé depuis 2 mois" at bounding box center [95, 164] width 139 height 84
click at [37, 155] on textarea "574 vierge noir retard de paiement main levé depuis 2 mois" at bounding box center [95, 164] width 139 height 84
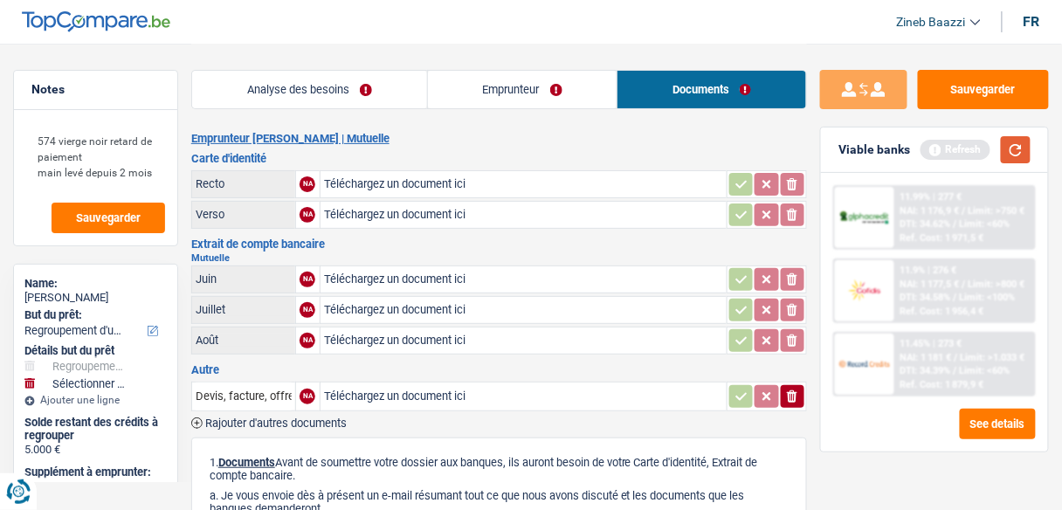
click at [1009, 153] on button "button" at bounding box center [1016, 149] width 30 height 27
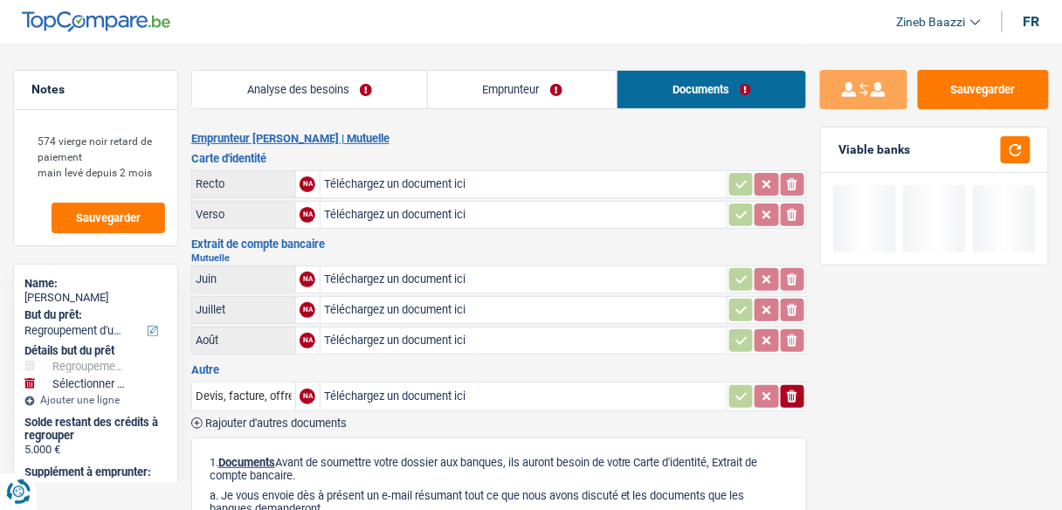
click at [588, 24] on header "Zineb Baazzi Se déconnecter fr" at bounding box center [531, 22] width 1062 height 45
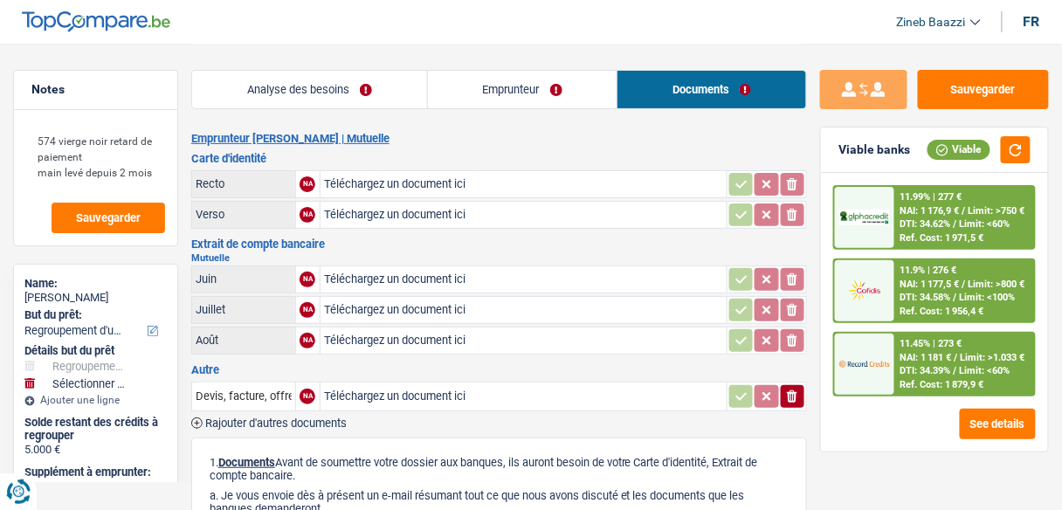
click at [549, 76] on link "Emprunteur" at bounding box center [522, 90] width 189 height 38
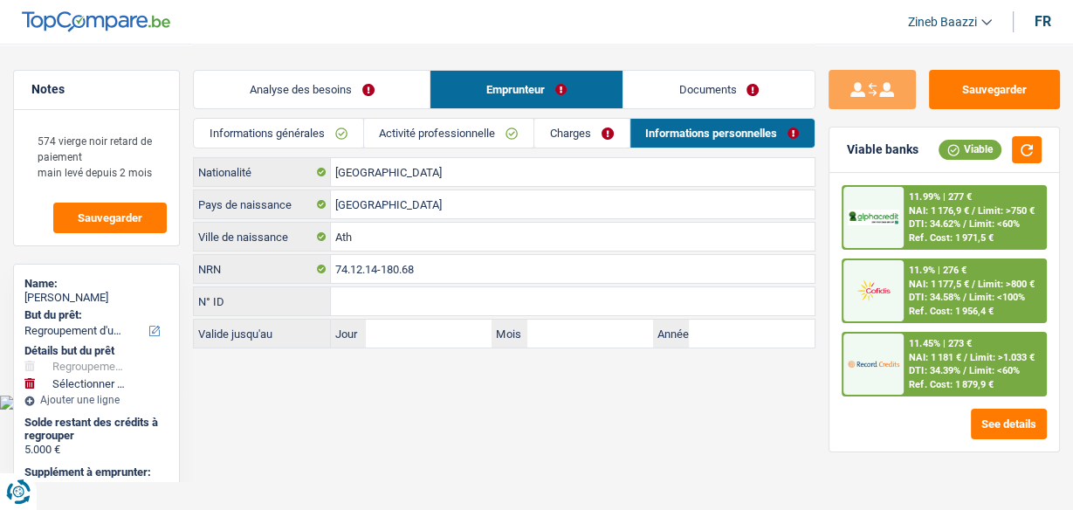
click at [270, 79] on link "Analyse des besoins" at bounding box center [312, 90] width 236 height 38
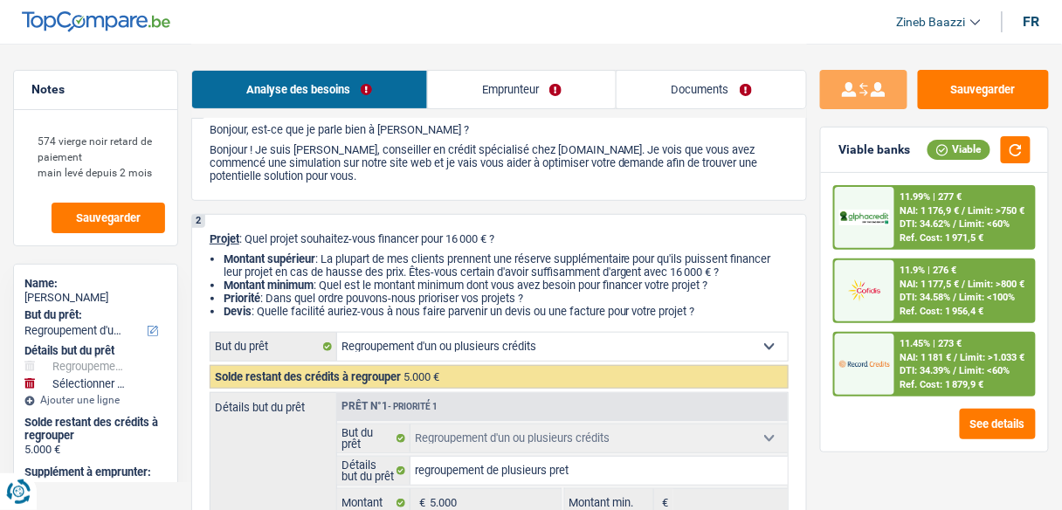
scroll to position [140, 0]
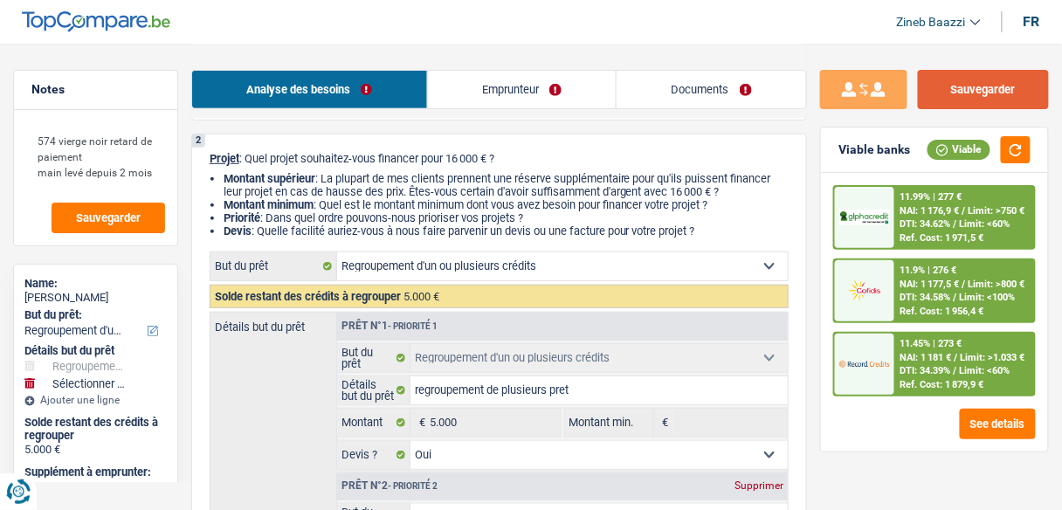
click at [995, 82] on button "Sauvegarder" at bounding box center [983, 89] width 131 height 39
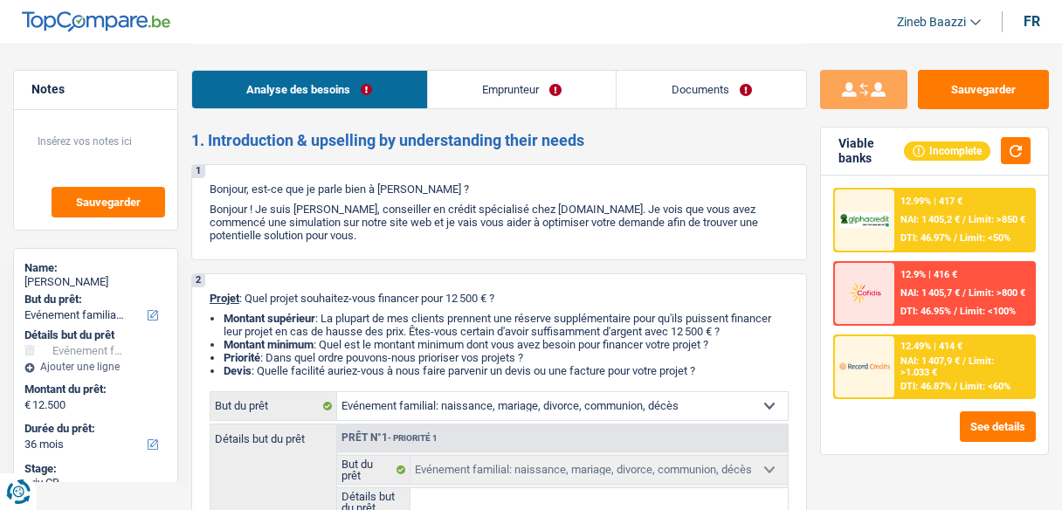
select select "familyEvent"
select select "36"
select select "familyEvent"
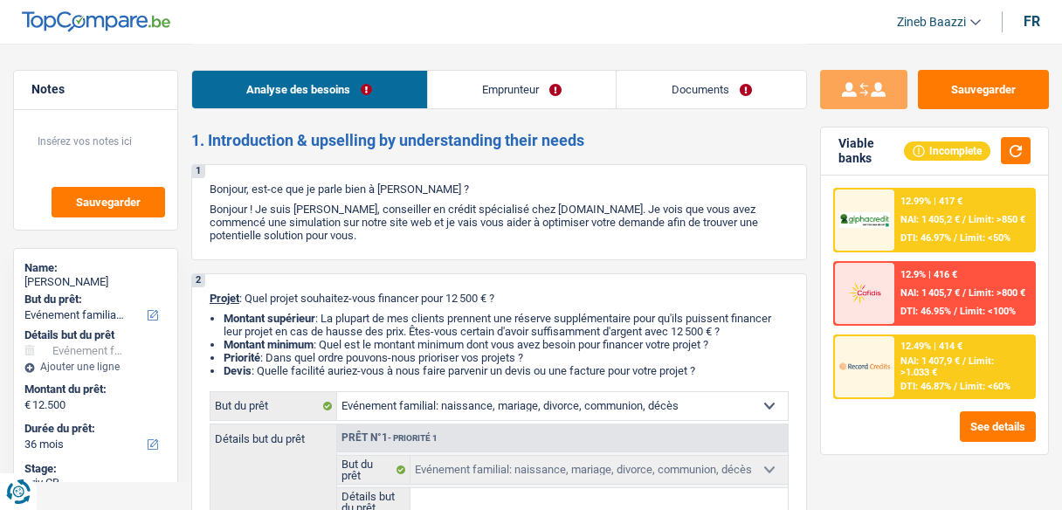
select select "36"
select select "independent"
select select "netSalary"
select select "rents"
select select "carLoan"
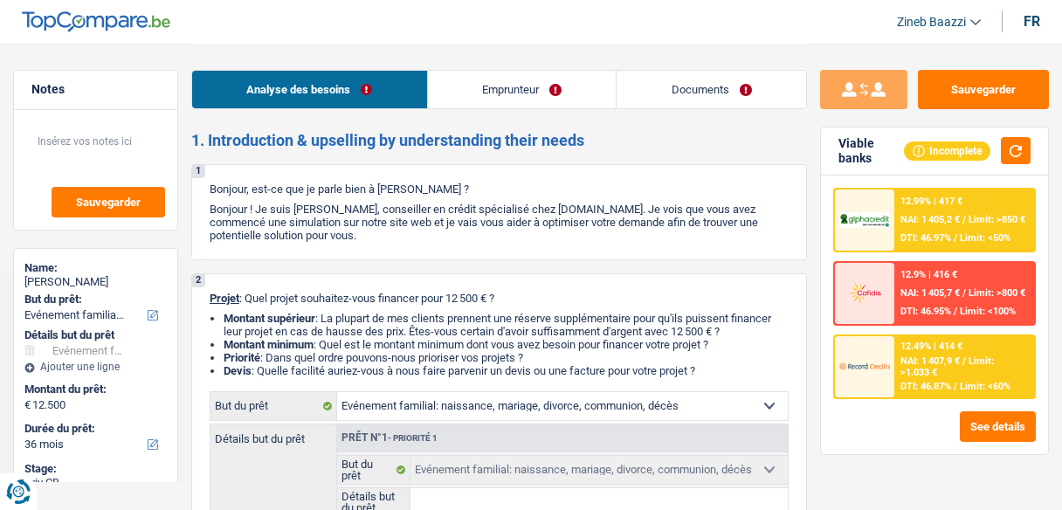
select select "36"
select select "familyEvent"
select select "36"
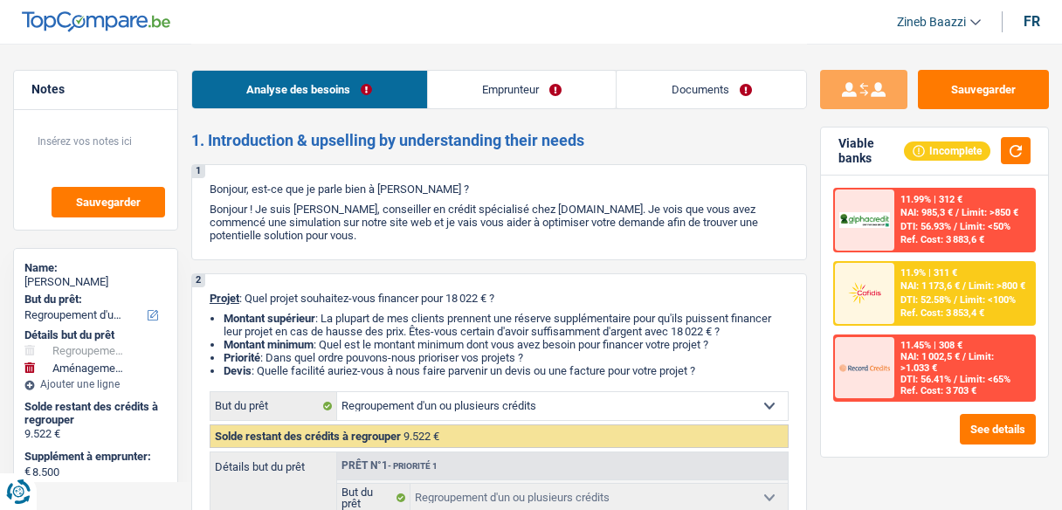
select select "refinancing"
select select "movingOrInstallation"
select select "84"
select select "refinancing"
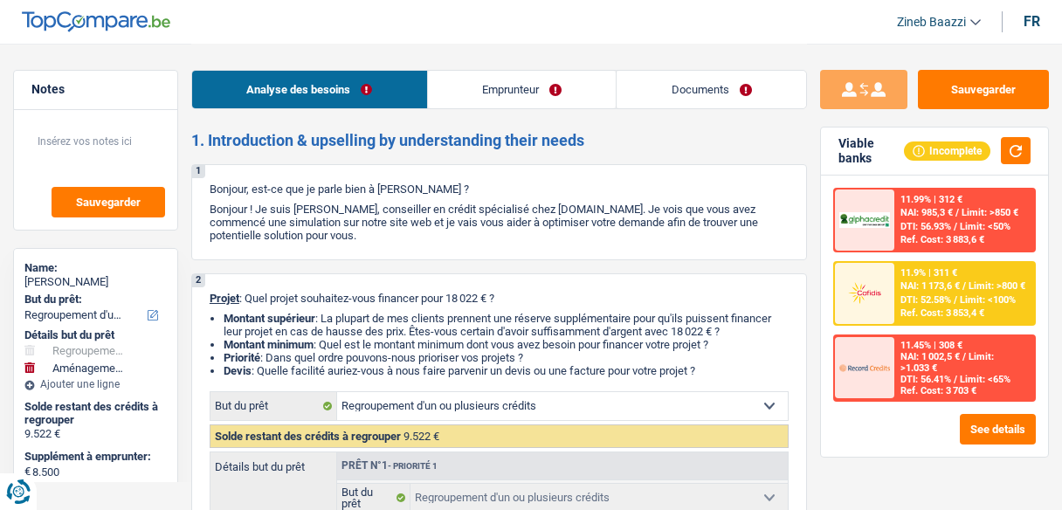
select select "refinancing"
select select "movingOrInstallation"
select select "84"
select select "privateEmployee"
select select "familyAllowances"
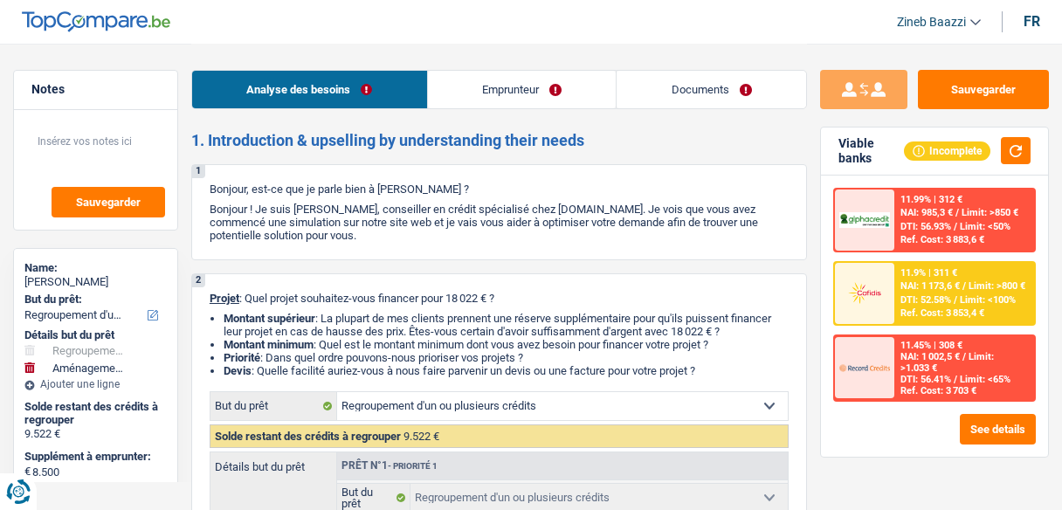
select select "netSalary"
select select "mealVouchers"
select select "rents"
select select "cardOrCredit"
select select "personalLoan"
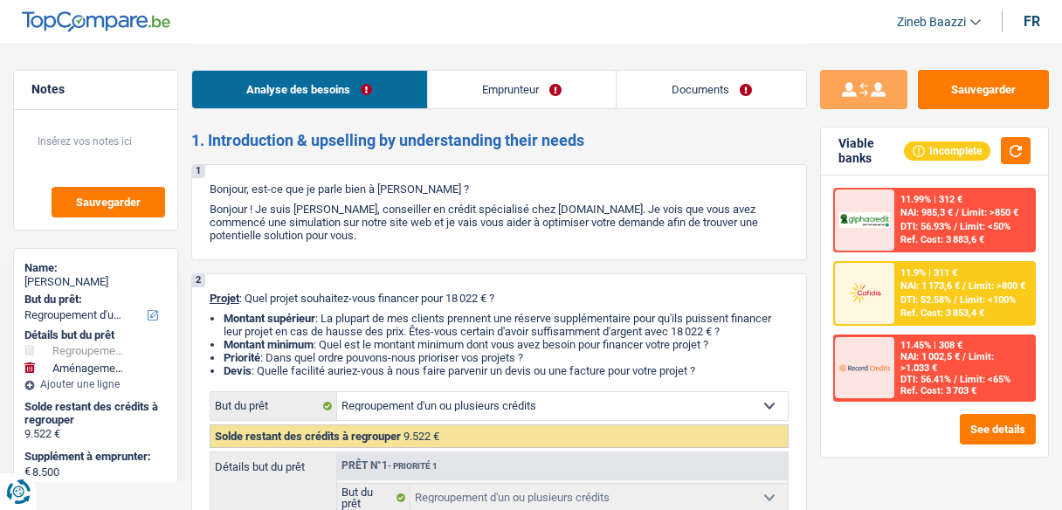
select select "other"
select select "48"
select select "refinancing"
select select "movingOrInstallation"
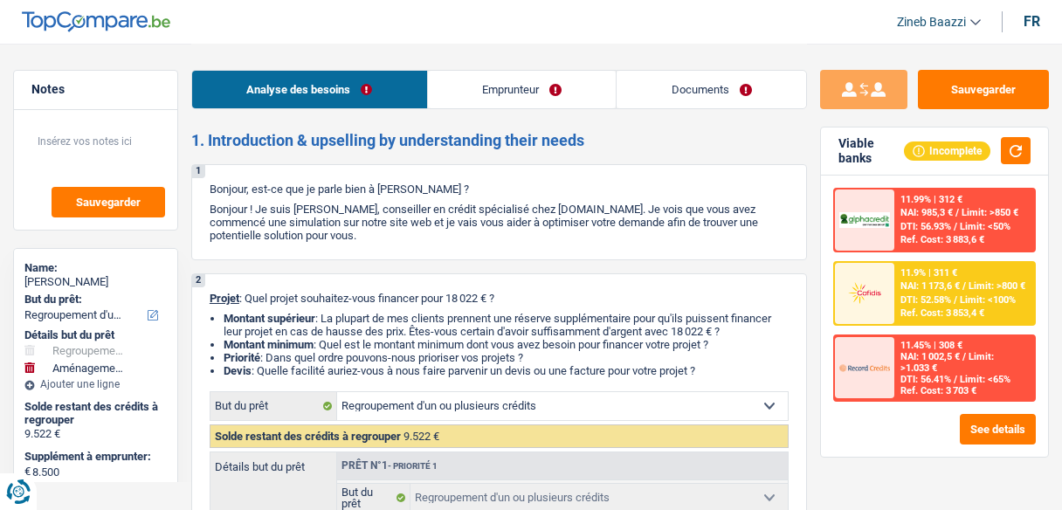
select select "84"
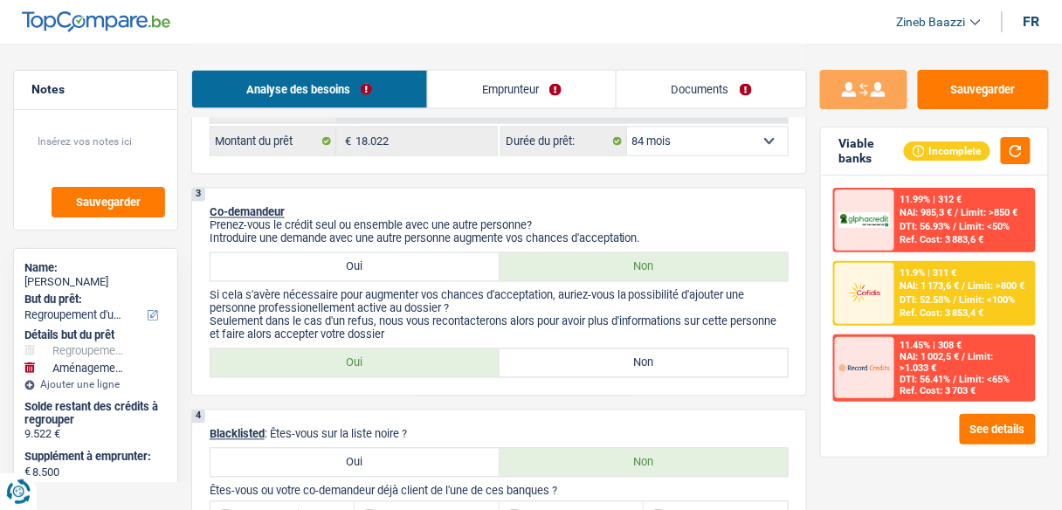
scroll to position [699, 0]
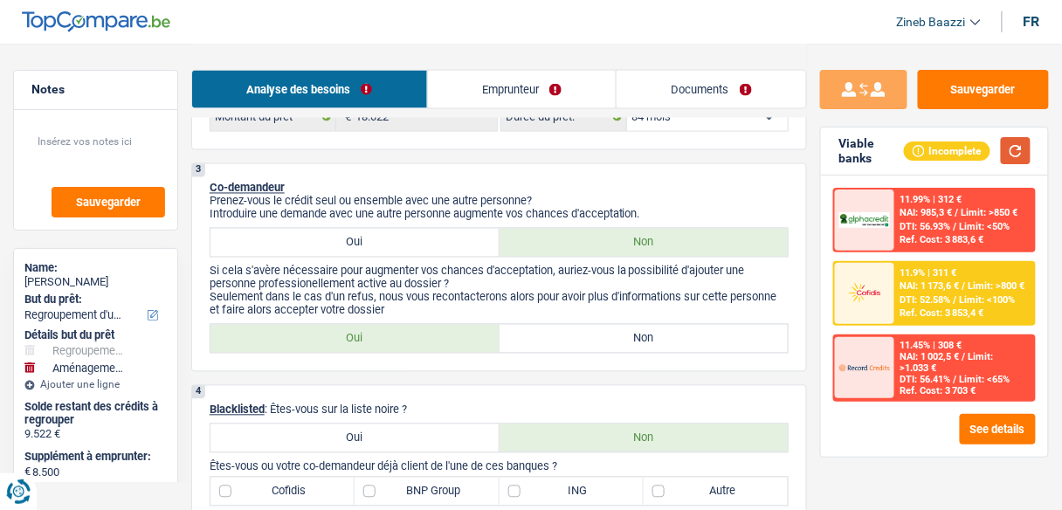
click at [1014, 162] on button "button" at bounding box center [1016, 150] width 30 height 27
click at [522, 343] on label "Non" at bounding box center [643, 339] width 289 height 28
click at [522, 343] on input "Non" at bounding box center [643, 339] width 289 height 28
radio input "true"
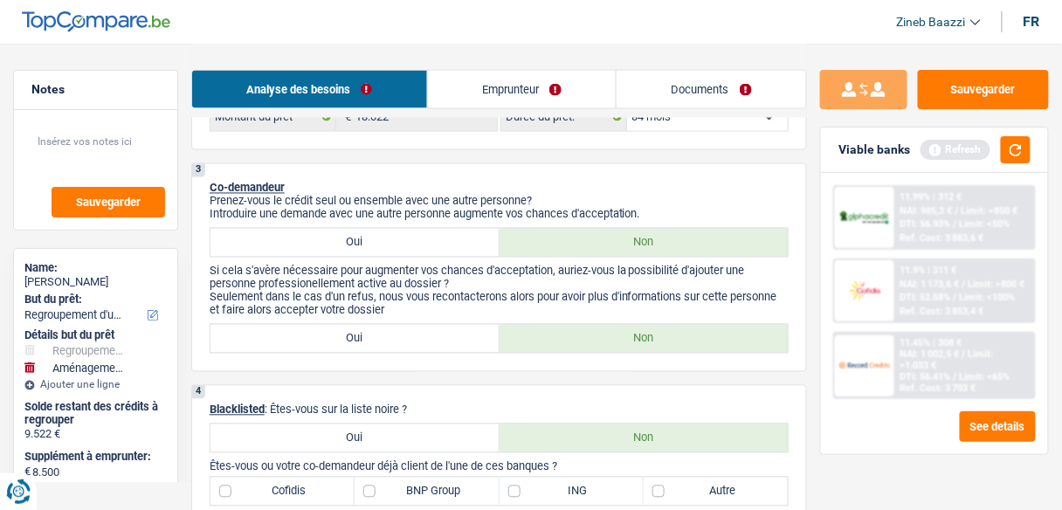
click at [1008, 164] on div "Viable banks Refresh" at bounding box center [934, 149] width 227 height 45
click at [1017, 149] on button "button" at bounding box center [1016, 149] width 30 height 27
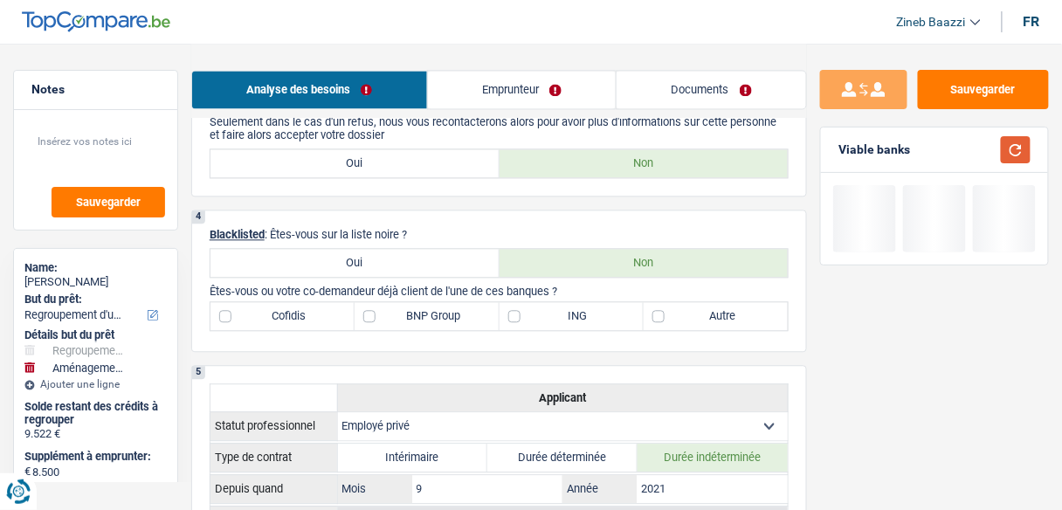
scroll to position [908, 0]
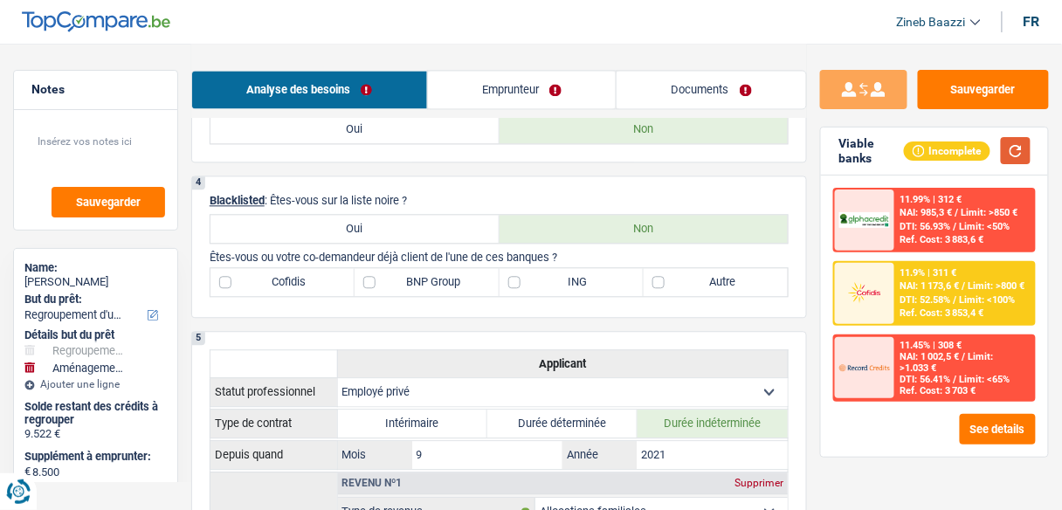
click at [1015, 152] on button "button" at bounding box center [1016, 150] width 30 height 27
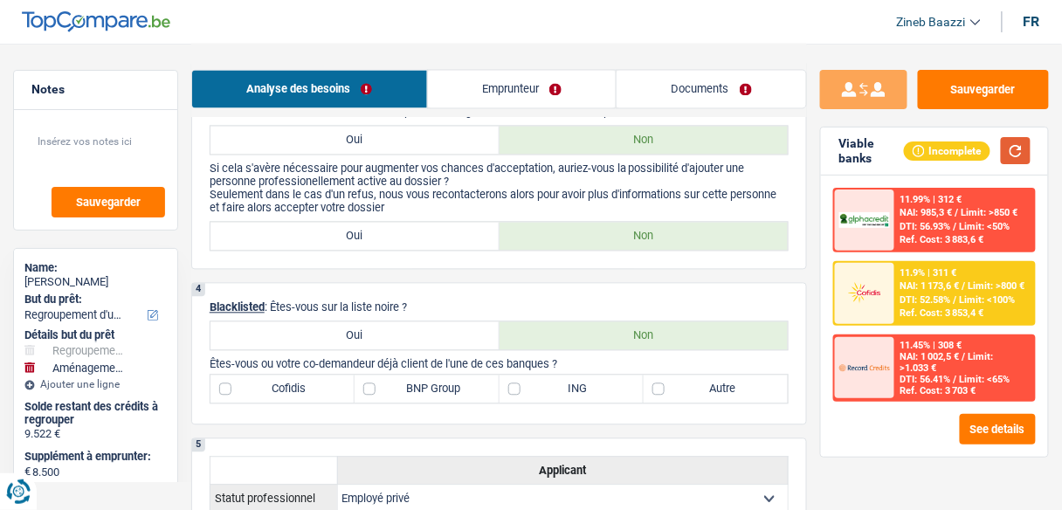
scroll to position [768, 0]
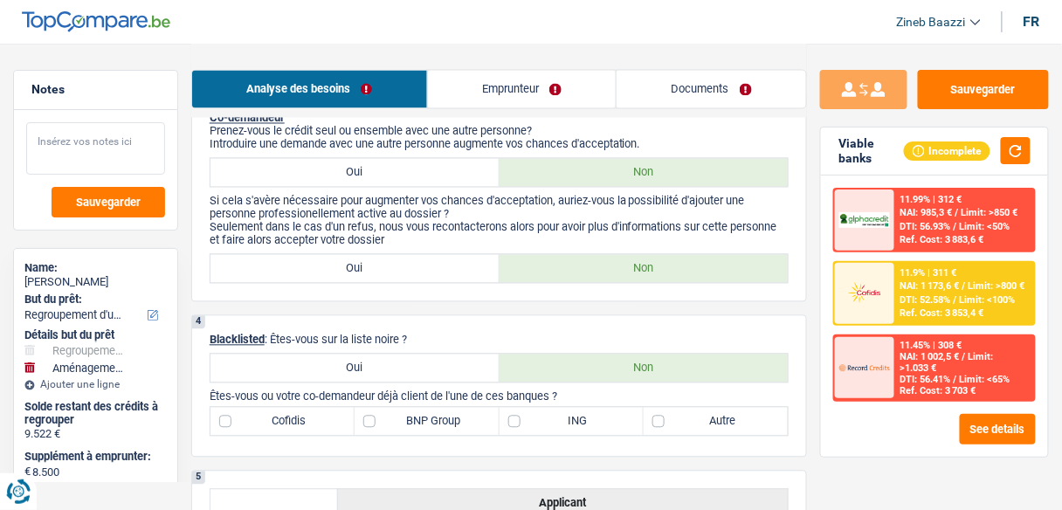
click at [79, 154] on textarea at bounding box center [95, 148] width 139 height 52
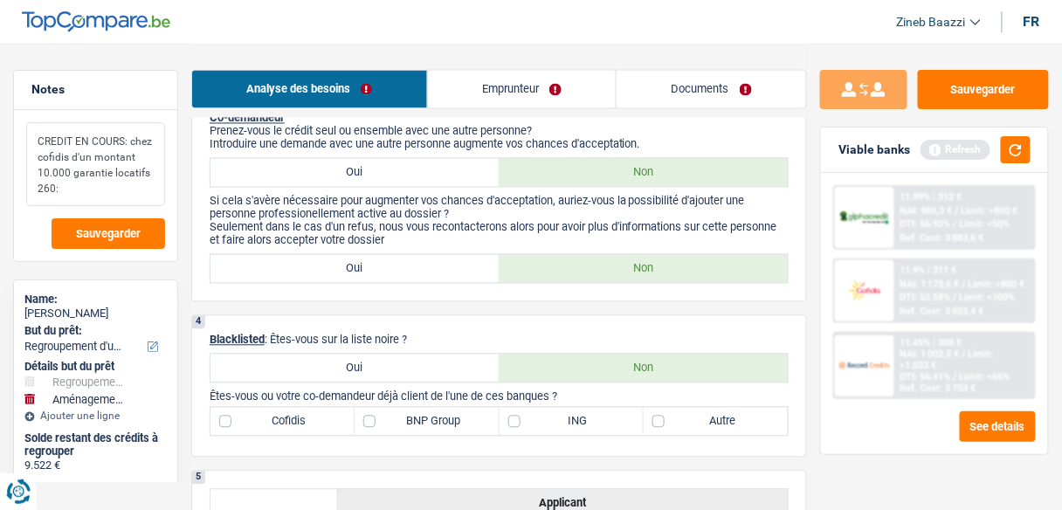
type textarea "CREDIT EN COURS: chez cofidis d'un montant 10.000 garantie locatifs 260:"
drag, startPoint x: 293, startPoint y: 395, endPoint x: 284, endPoint y: 416, distance: 23.8
click at [289, 403] on div "4 Blacklisted : Êtes-vous sur la liste noire ? Oui Non Êtes-vous ou votre co-de…" at bounding box center [499, 386] width 616 height 142
click at [284, 417] on label "Cofidis" at bounding box center [282, 422] width 144 height 28
click at [284, 417] on input "Cofidis" at bounding box center [282, 422] width 144 height 28
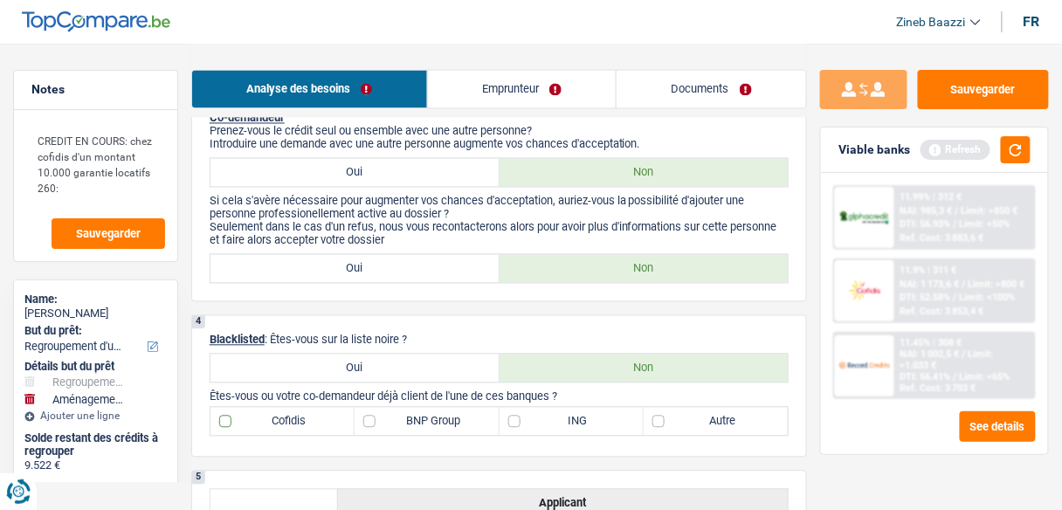
checkbox input "true"
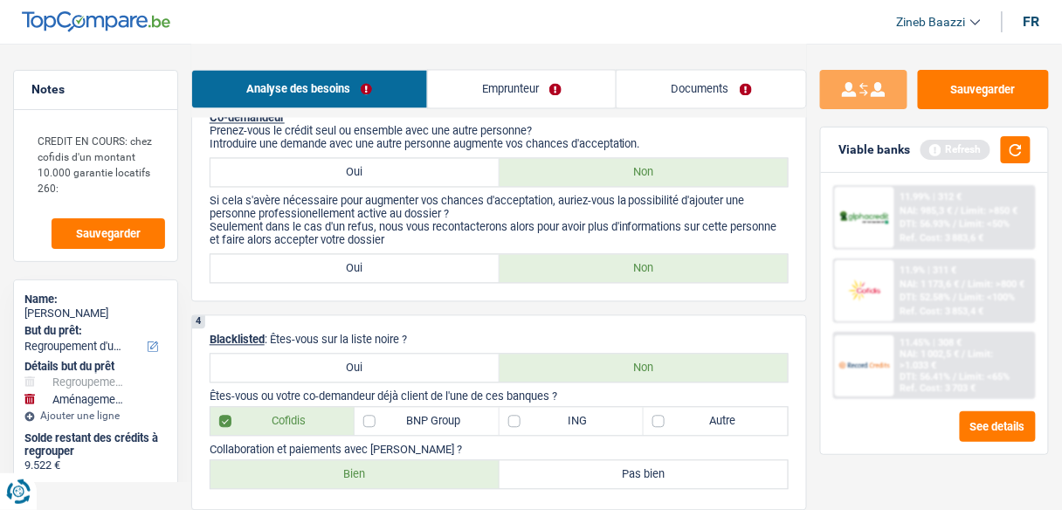
click at [488, 101] on link "Emprunteur" at bounding box center [522, 90] width 189 height 38
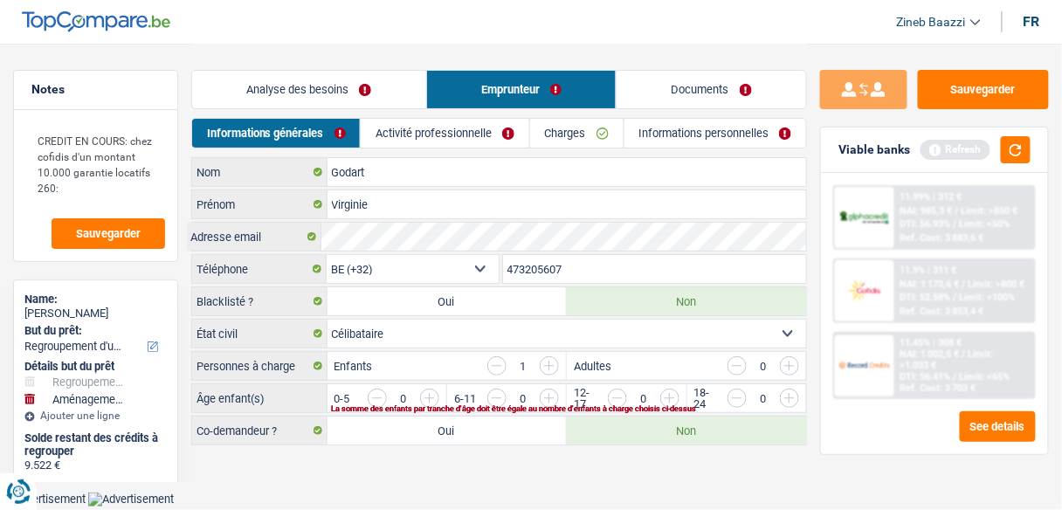
scroll to position [0, 0]
click at [559, 118] on li "Charges" at bounding box center [581, 133] width 95 height 31
click at [566, 135] on link "Charges" at bounding box center [582, 133] width 94 height 29
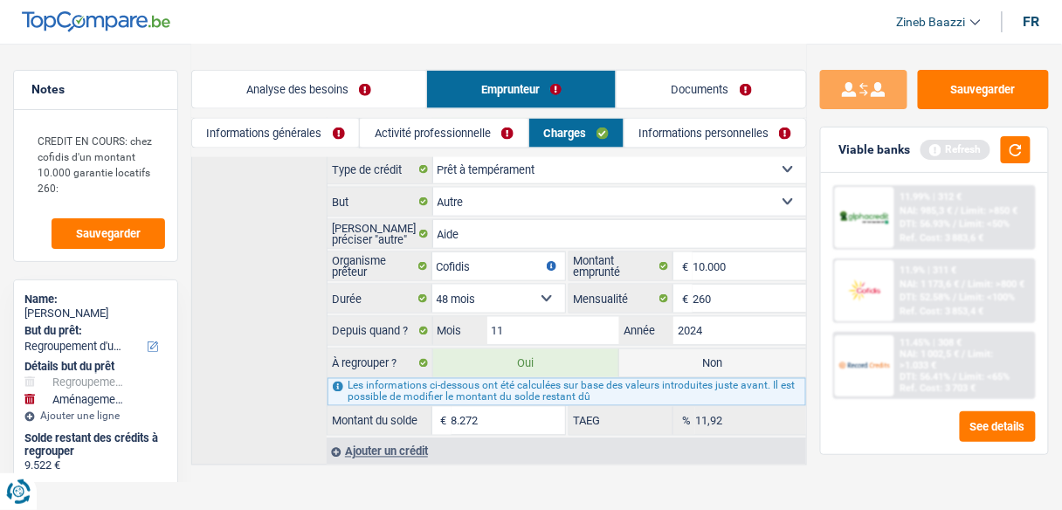
scroll to position [450, 0]
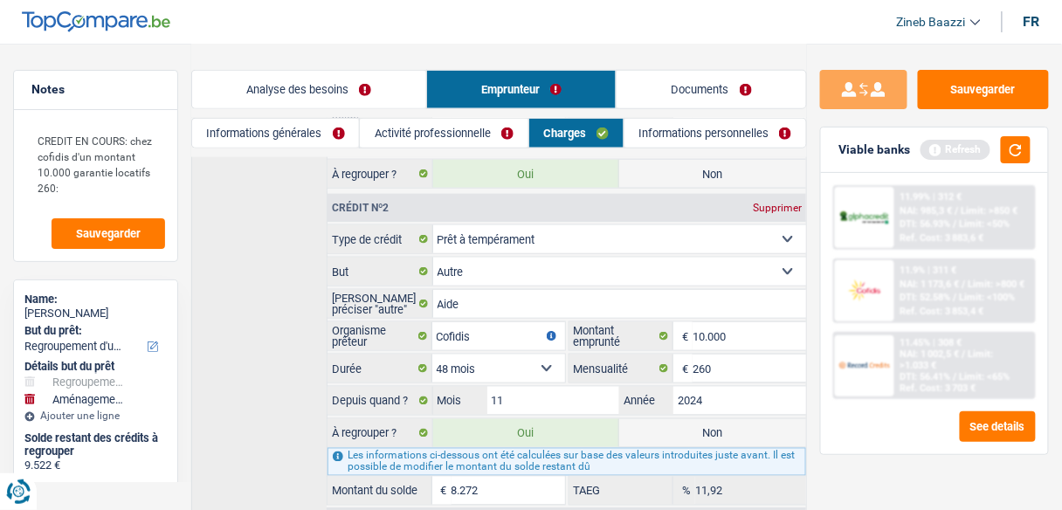
click at [468, 232] on select "Carte ou ouverture de crédit Prêt hypothécaire Vente à tempérament Prêt à tempé…" at bounding box center [620, 239] width 374 height 28
click at [475, 293] on input "Aide" at bounding box center [620, 304] width 374 height 28
type input "Aide garantit"
click at [1021, 144] on button "button" at bounding box center [1016, 149] width 30 height 27
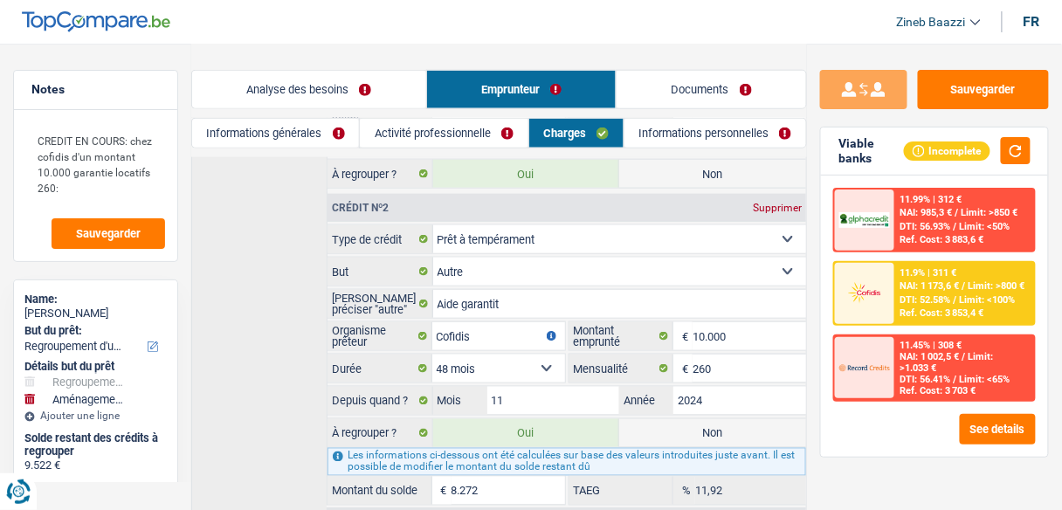
click at [311, 138] on link "Informations générales" at bounding box center [275, 133] width 167 height 29
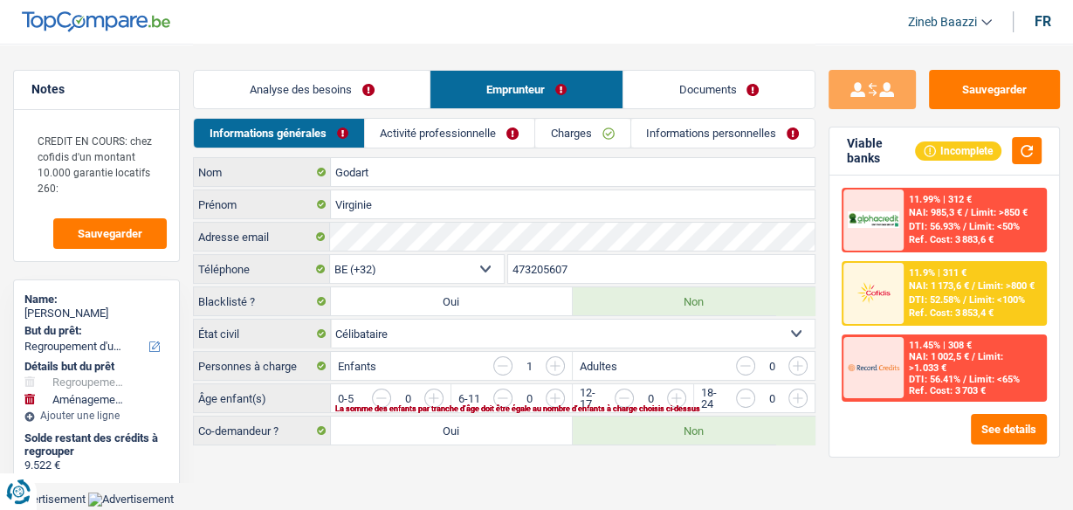
click at [355, 89] on link "Analyse des besoins" at bounding box center [312, 90] width 236 height 38
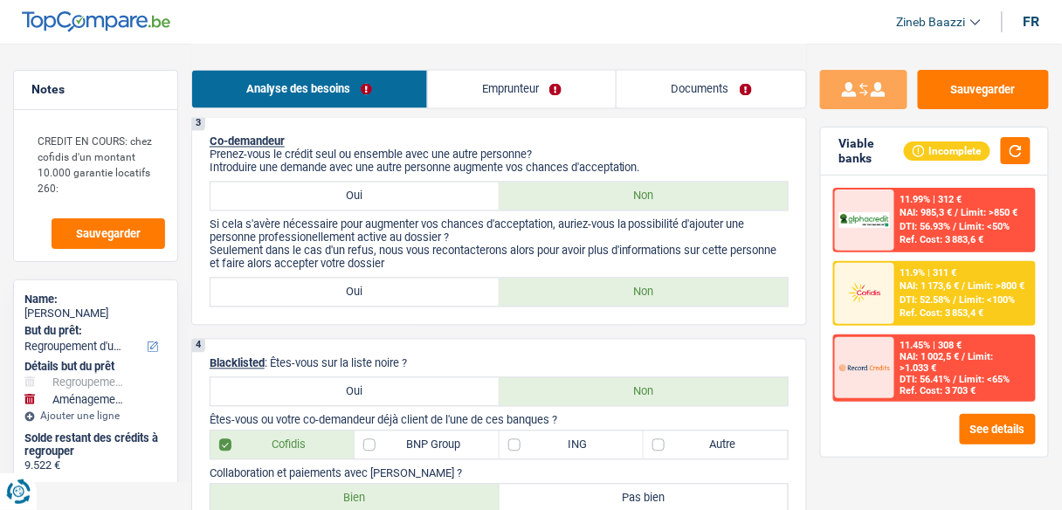
scroll to position [838, 0]
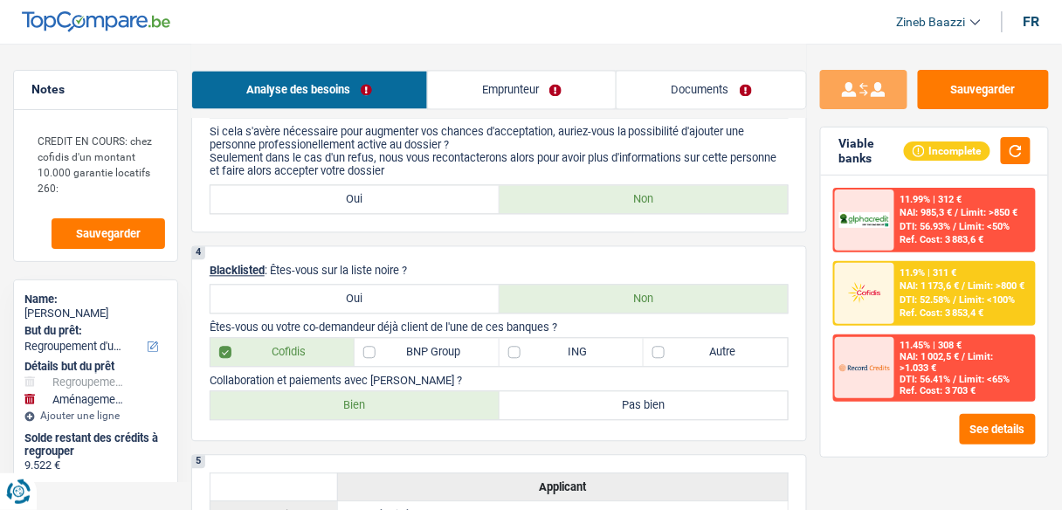
drag, startPoint x: 416, startPoint y: 261, endPoint x: 279, endPoint y: 259, distance: 138.0
click at [279, 264] on p "Blacklisted : Êtes-vous sur la liste noire ?" at bounding box center [499, 270] width 579 height 13
click at [434, 250] on div "4 Blacklisted : Êtes-vous sur la liste noire ? Oui Non Êtes-vous ou votre co-de…" at bounding box center [499, 343] width 616 height 196
click at [585, 340] on label "ING" at bounding box center [571, 352] width 144 height 28
click at [585, 340] on input "ING" at bounding box center [571, 352] width 144 height 28
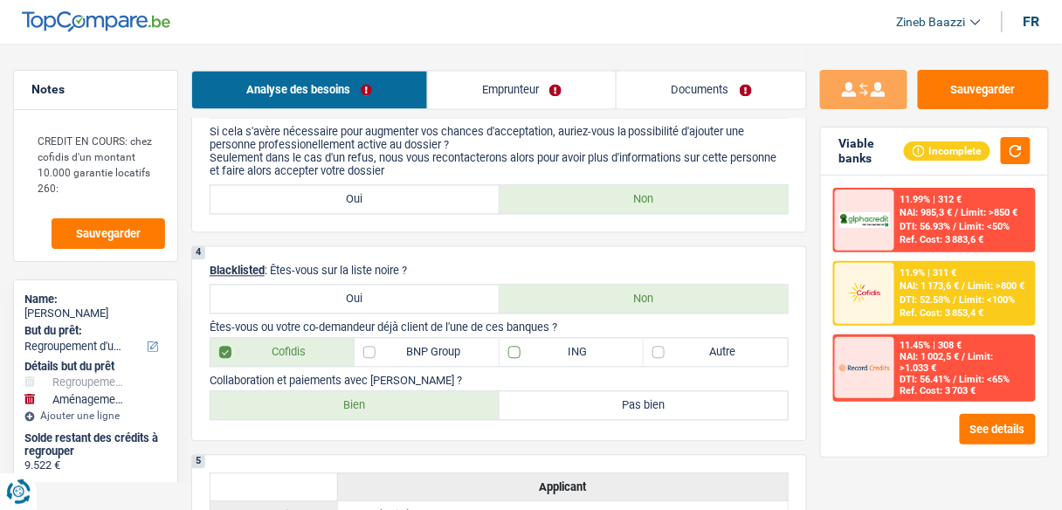
checkbox input "true"
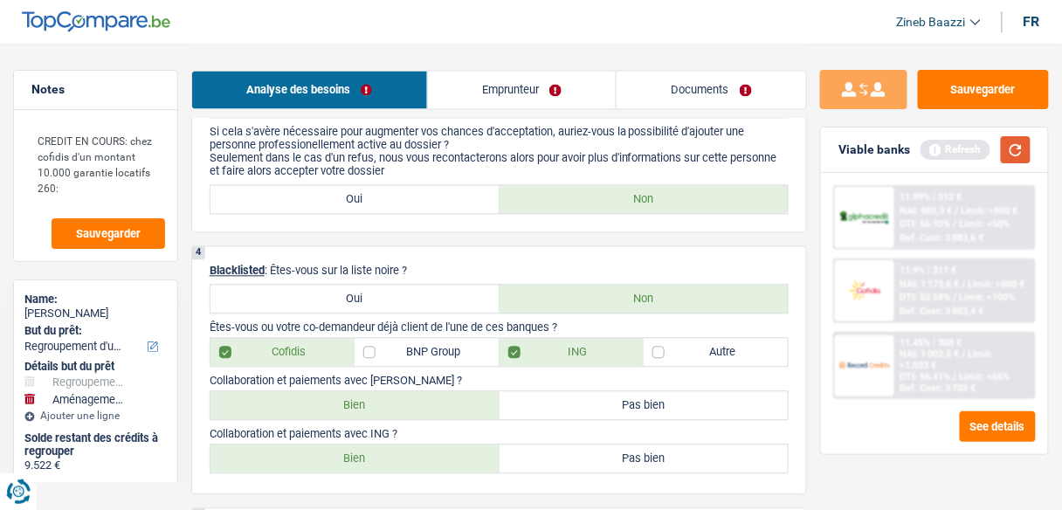
click at [1020, 147] on button "button" at bounding box center [1016, 149] width 30 height 27
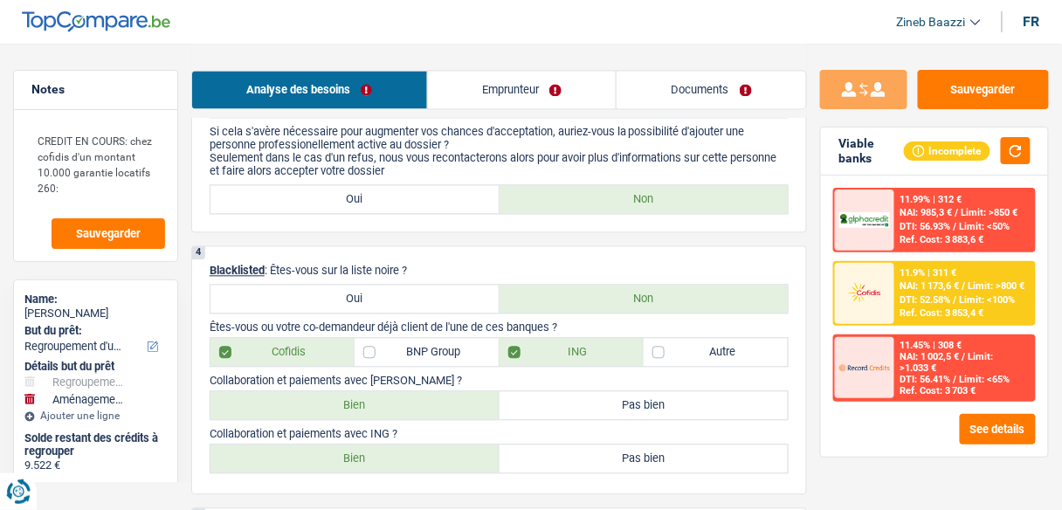
click at [741, 267] on p "Blacklisted : Êtes-vous sur la liste noire ?" at bounding box center [499, 270] width 579 height 13
click at [698, 346] on label "Autre" at bounding box center [716, 352] width 144 height 28
click at [698, 346] on input "Autre" at bounding box center [716, 352] width 144 height 28
checkbox input "true"
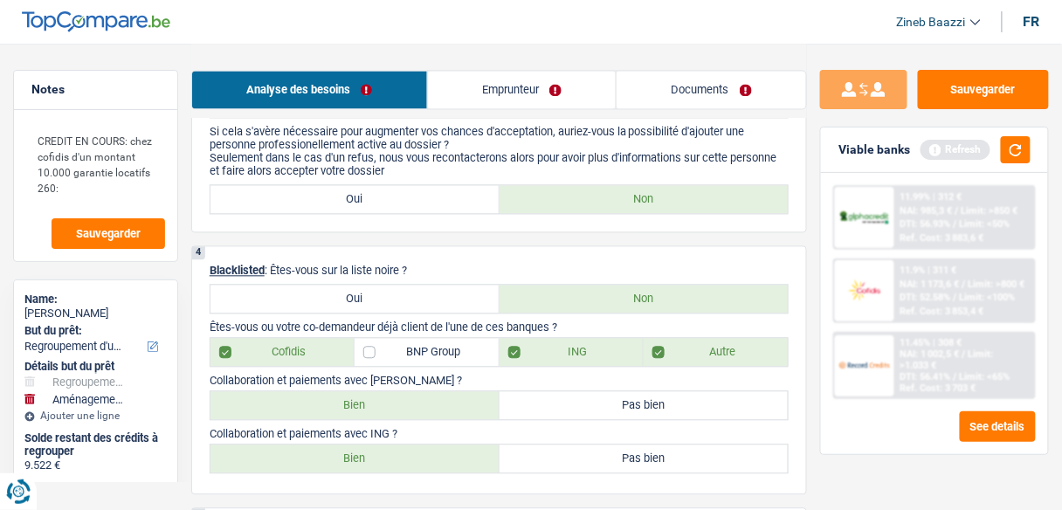
click at [400, 403] on label "Bien" at bounding box center [354, 405] width 289 height 28
click at [400, 403] on input "Bien" at bounding box center [354, 405] width 289 height 28
radio input "true"
click at [1015, 160] on button "button" at bounding box center [1016, 149] width 30 height 27
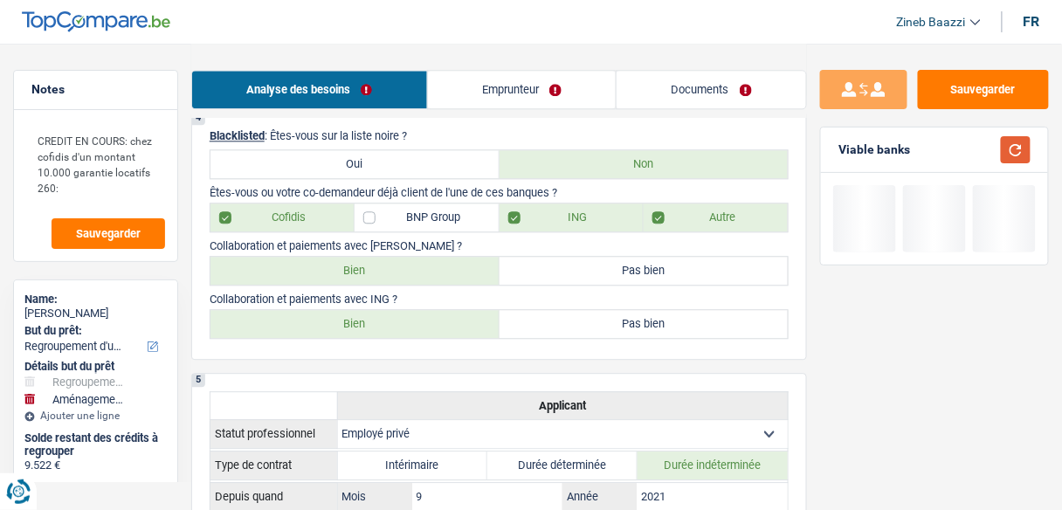
scroll to position [978, 0]
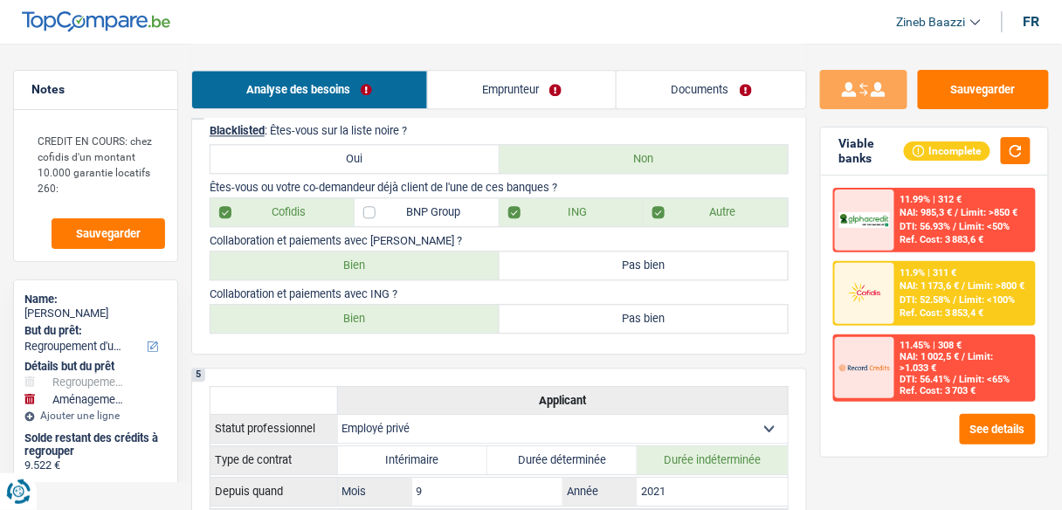
click at [363, 307] on label "Bien" at bounding box center [354, 319] width 289 height 28
click at [363, 307] on input "Bien" at bounding box center [354, 319] width 289 height 28
radio input "true"
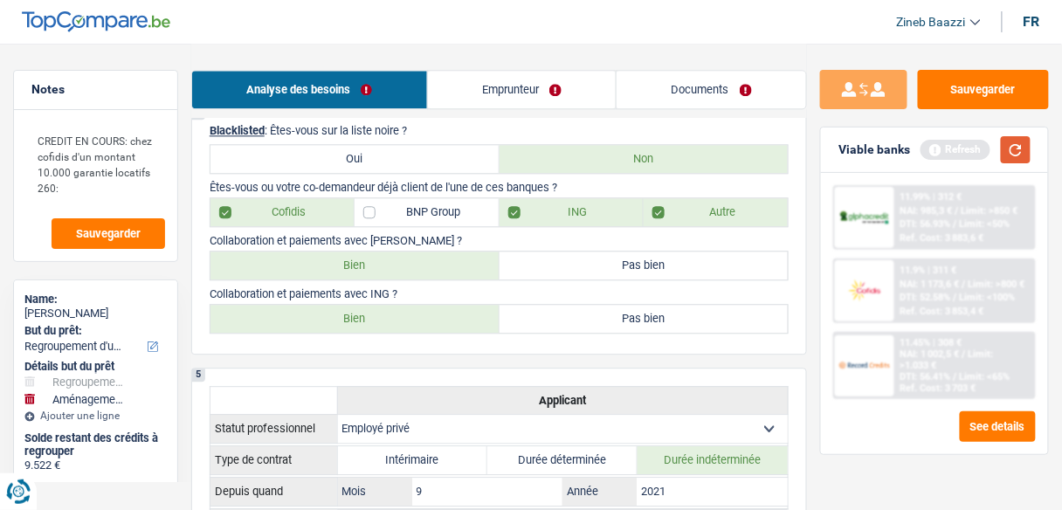
click at [1015, 148] on button "button" at bounding box center [1016, 149] width 30 height 27
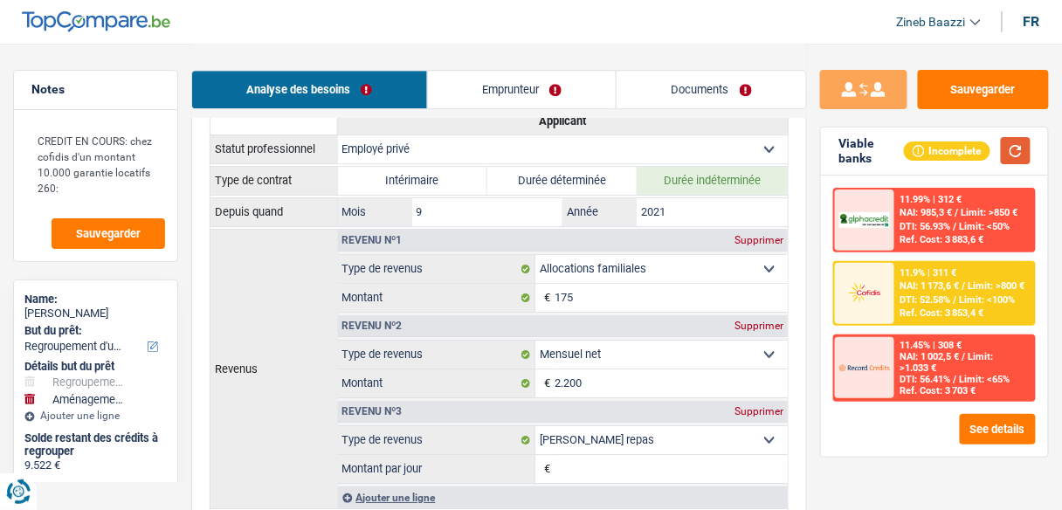
scroll to position [1257, 0]
click at [611, 374] on input "2.200" at bounding box center [670, 383] width 233 height 28
click at [740, 455] on input "Montant par jour" at bounding box center [670, 469] width 233 height 28
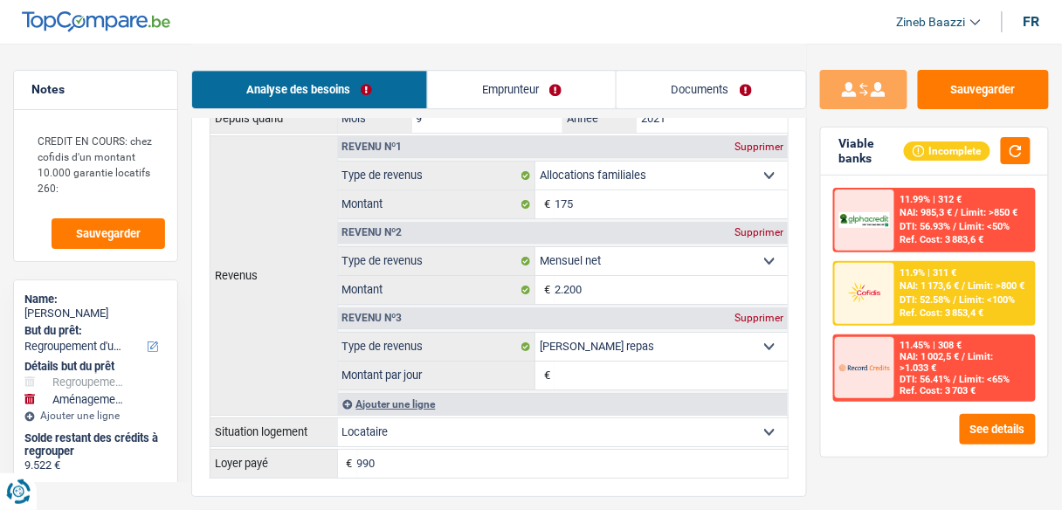
scroll to position [1397, 0]
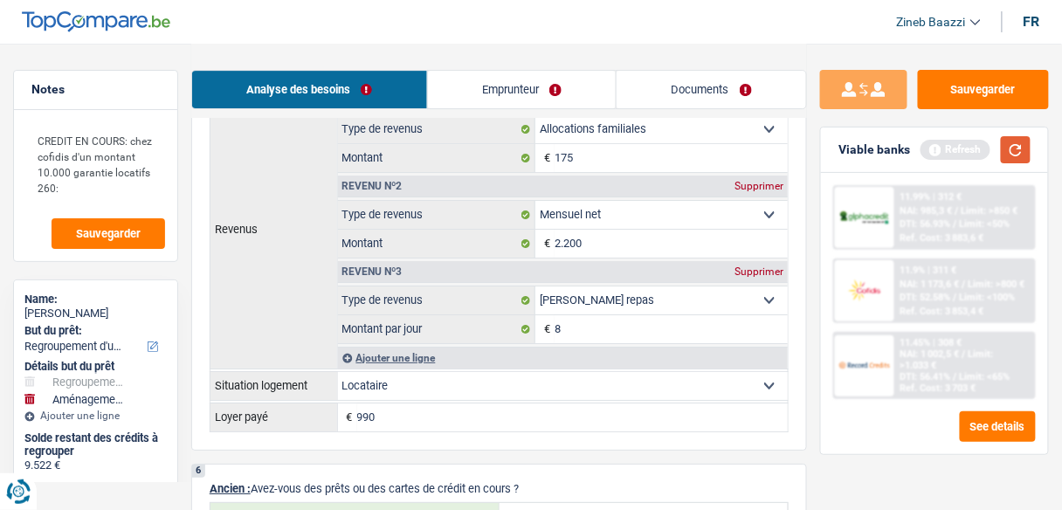
type input "8,0"
click at [1004, 140] on button "button" at bounding box center [1016, 149] width 30 height 27
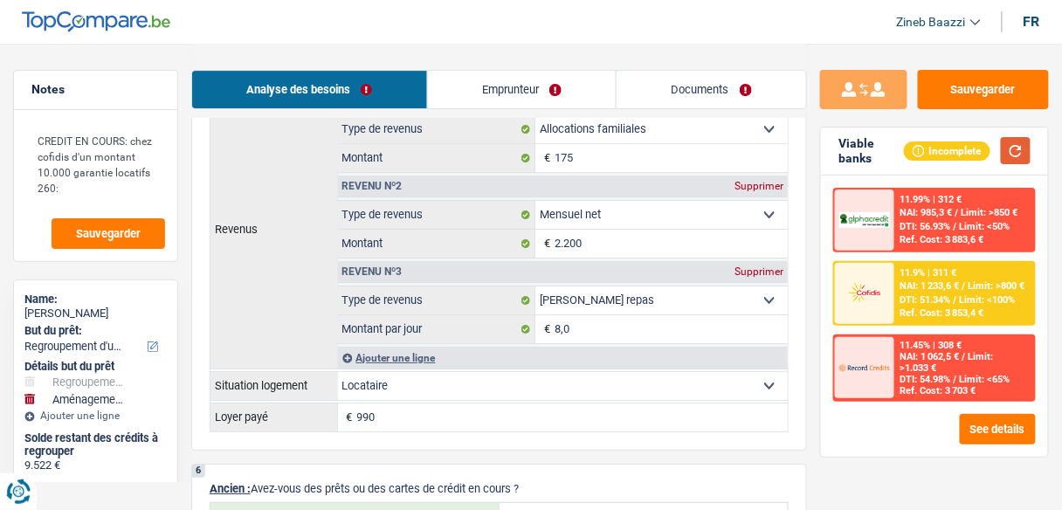
scroll to position [1467, 0]
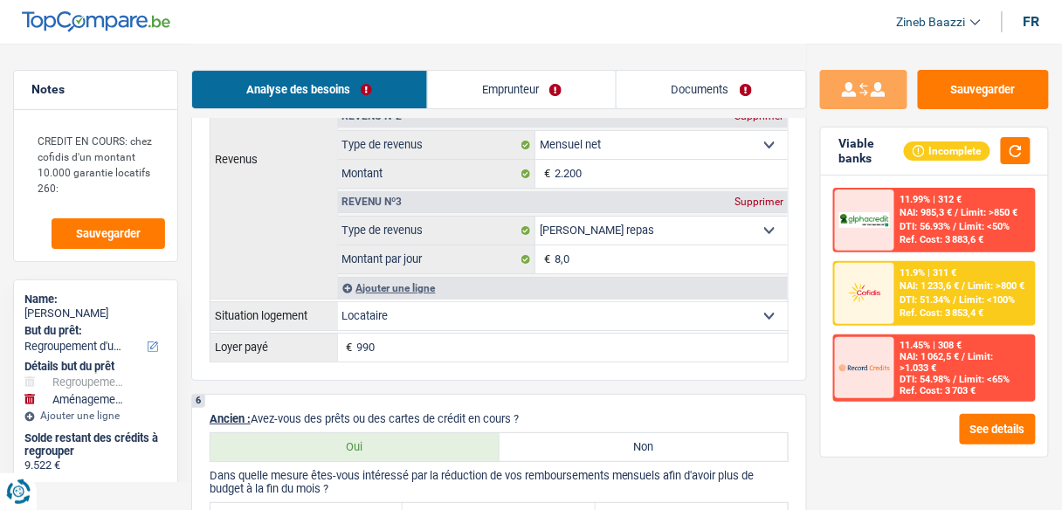
click at [389, 334] on input "990" at bounding box center [572, 348] width 431 height 28
click at [378, 334] on input "990" at bounding box center [572, 348] width 431 height 28
click at [378, 335] on input "990" at bounding box center [572, 348] width 431 height 28
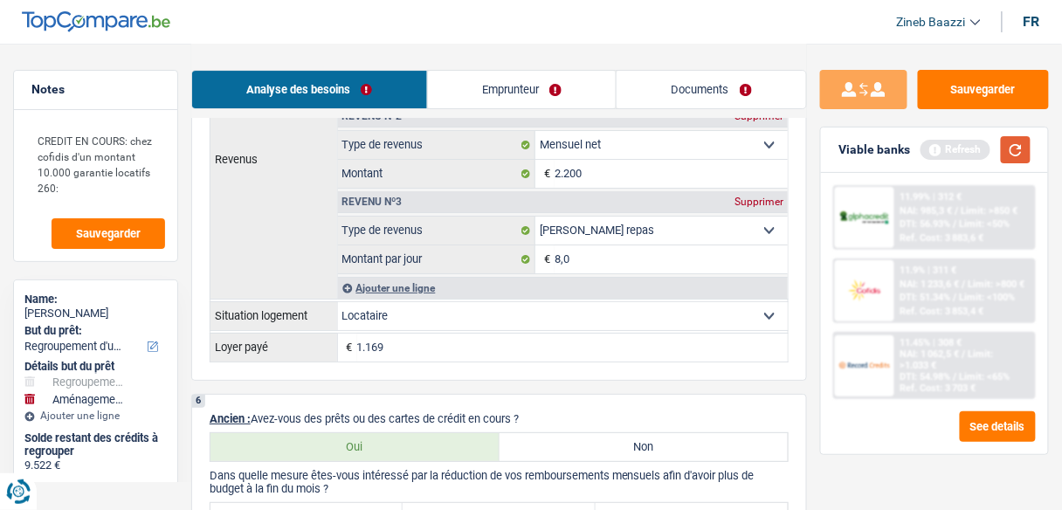
drag, startPoint x: 1033, startPoint y: 145, endPoint x: 1021, endPoint y: 150, distance: 13.3
click at [1021, 149] on div "Viable banks Refresh" at bounding box center [934, 149] width 227 height 45
click at [1021, 150] on button "button" at bounding box center [1016, 149] width 30 height 27
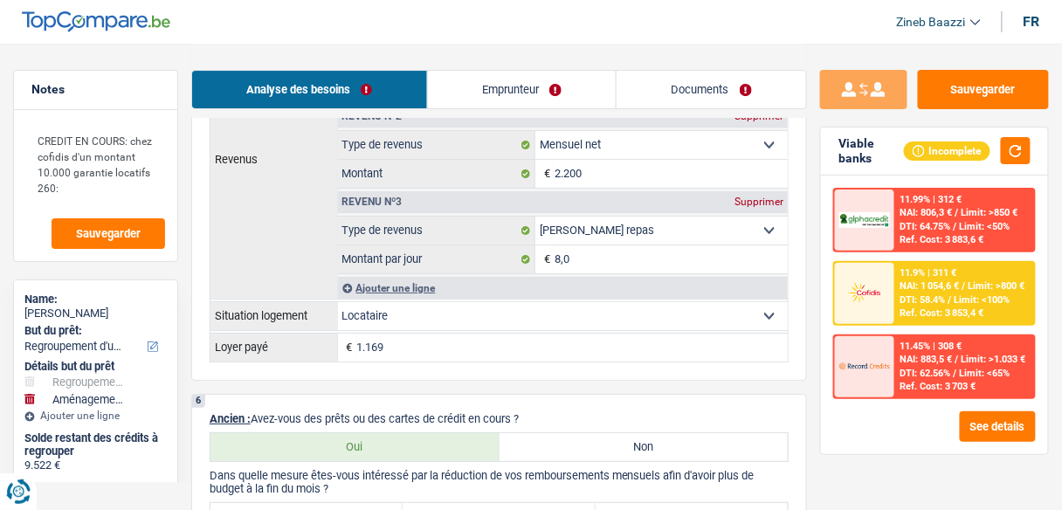
click at [403, 339] on input "1.169" at bounding box center [572, 348] width 431 height 28
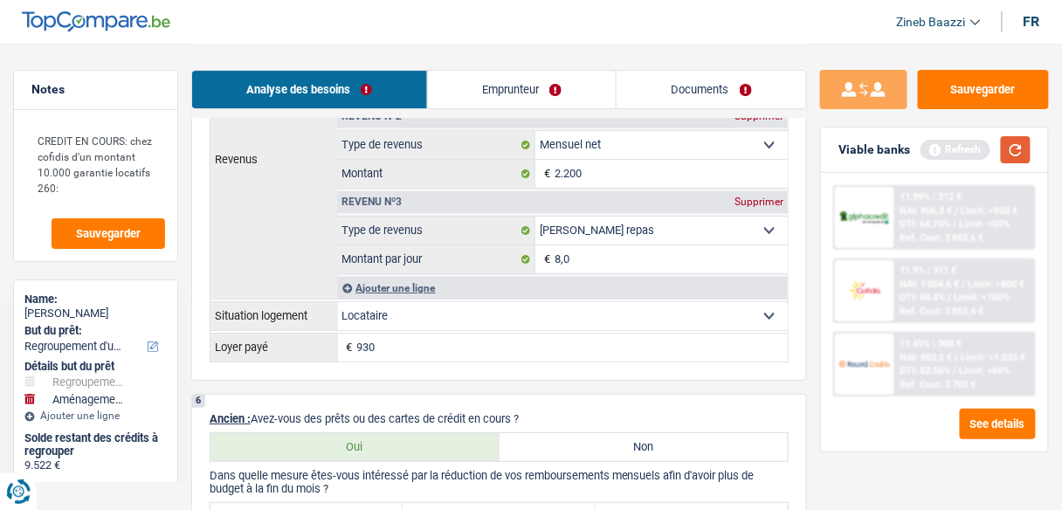
type input "930"
click at [1011, 158] on button "button" at bounding box center [1016, 149] width 30 height 27
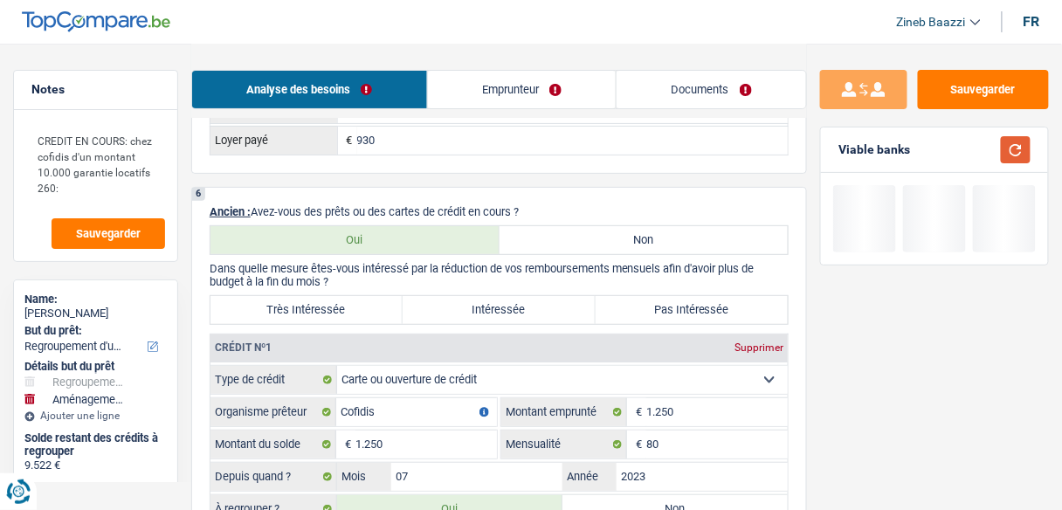
scroll to position [1676, 0]
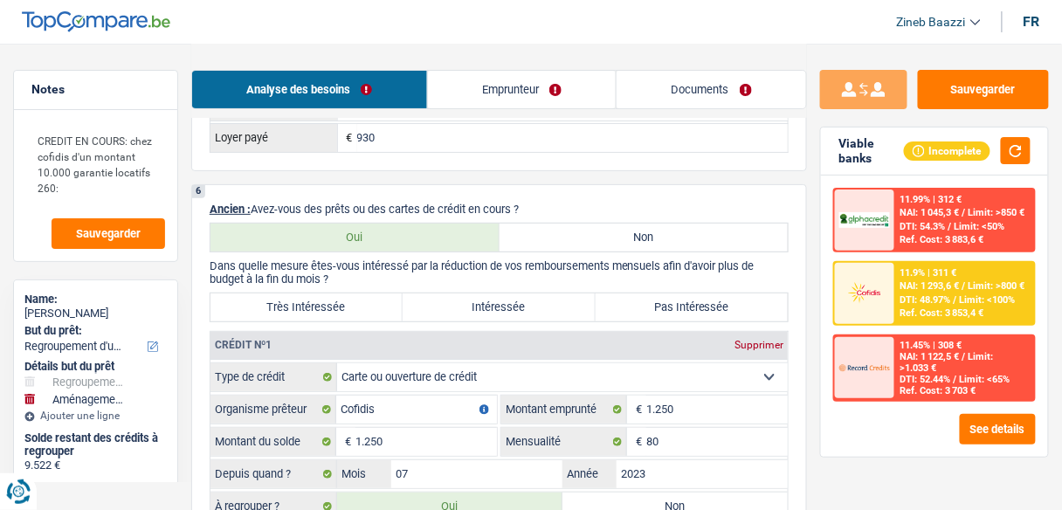
click at [350, 293] on label "Très Intéressée" at bounding box center [306, 307] width 192 height 28
click at [350, 293] on input "Très Intéressée" at bounding box center [306, 307] width 192 height 28
radio input "true"
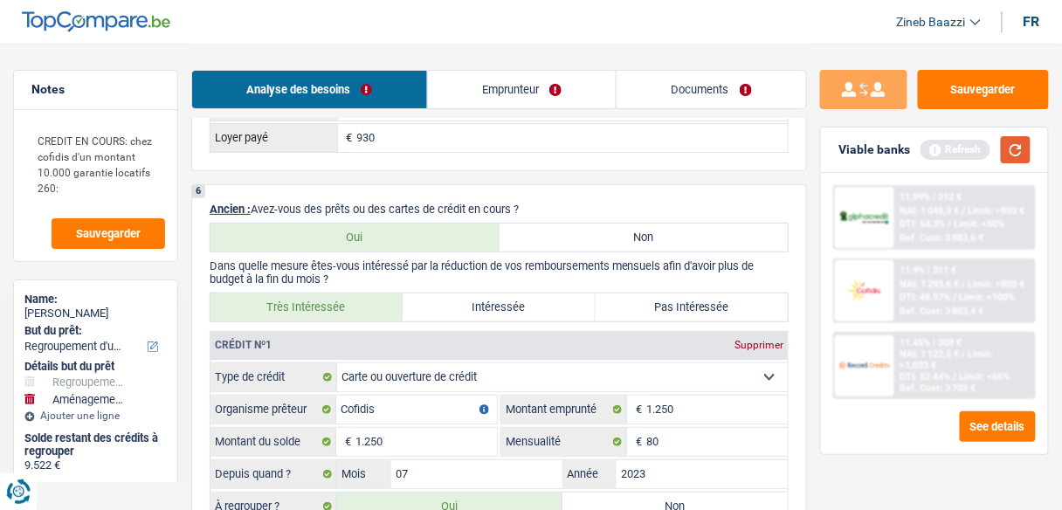
click at [1024, 144] on button "button" at bounding box center [1016, 149] width 30 height 27
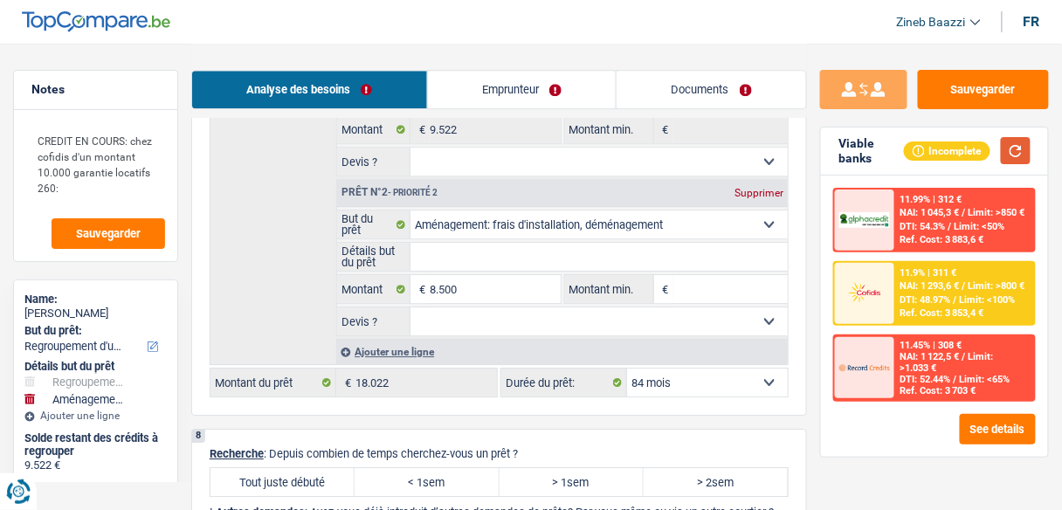
scroll to position [2724, 0]
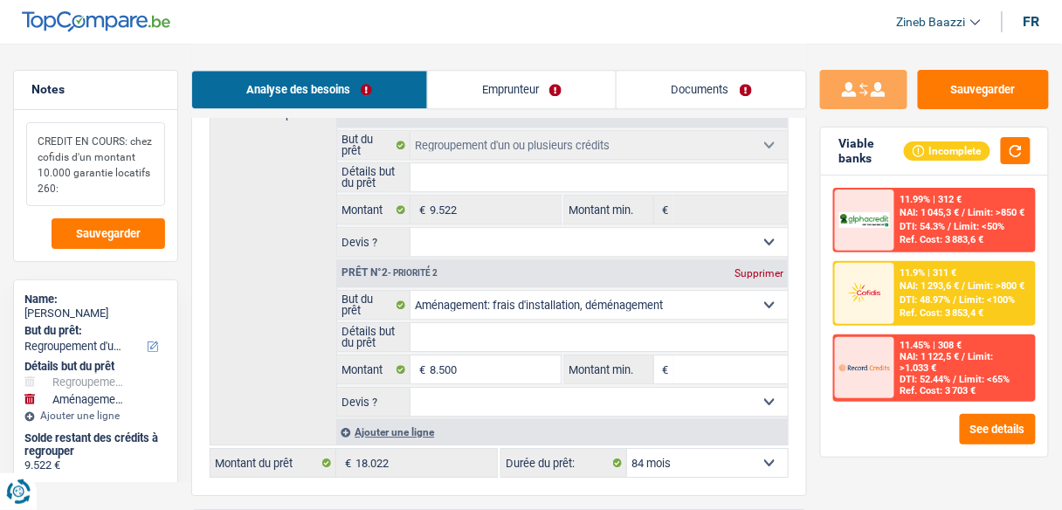
click at [104, 179] on textarea "CREDIT EN COURS: chez cofidis d'un montant 10.000 garantie locatifs 260:" at bounding box center [95, 164] width 139 height 84
click at [121, 195] on textarea "CREDIT EN COURS: chez cofidis d'un montant 10.000 garantie locatifs 260:" at bounding box center [95, 164] width 139 height 84
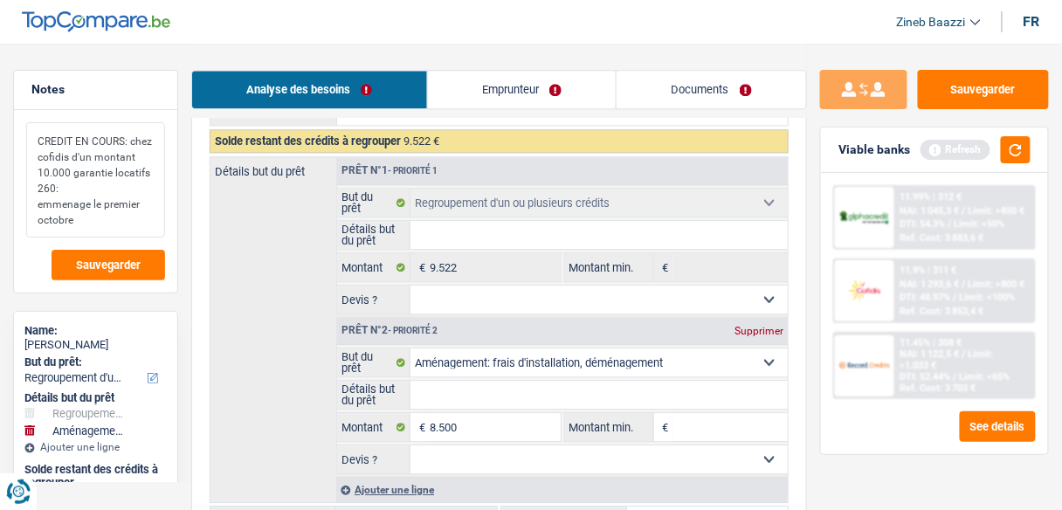
scroll to position [2654, 0]
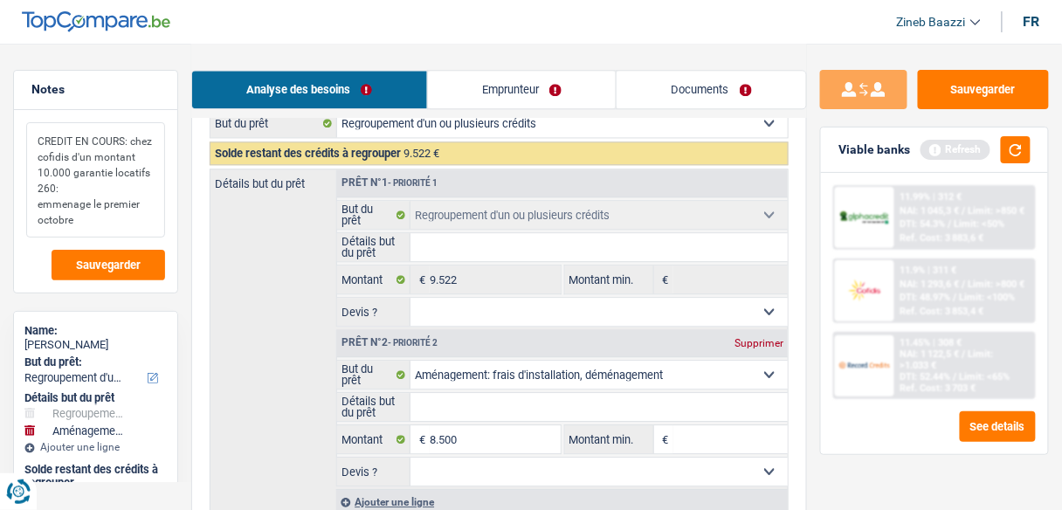
type textarea "CREDIT EN COURS: chez cofidis d'un montant 10.000 garantie locatifs 260: emmena…"
click at [468, 393] on input "Détails but du prêt" at bounding box center [598, 407] width 377 height 28
type input "g"
type input "ga"
type input "gar"
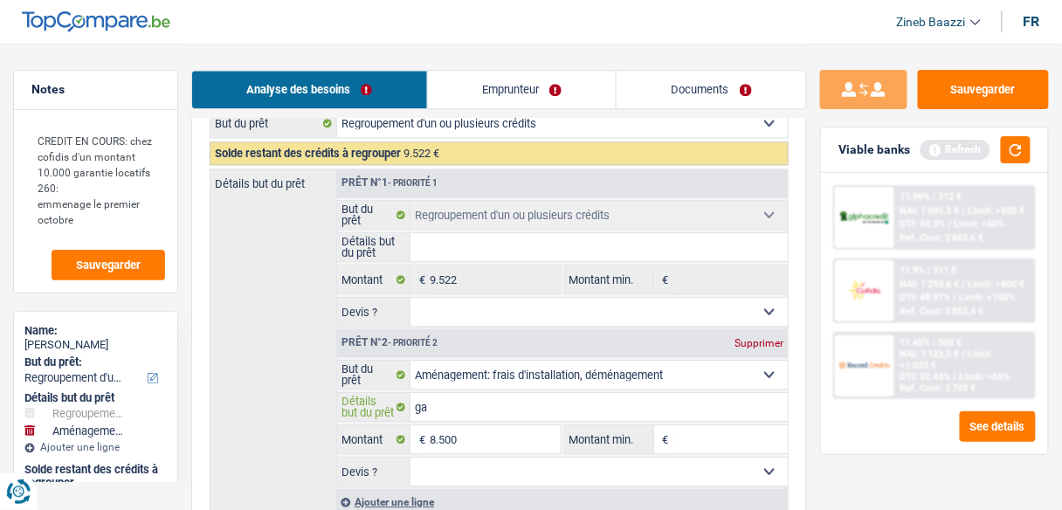
type input "gar"
type input "gare"
type input "garen"
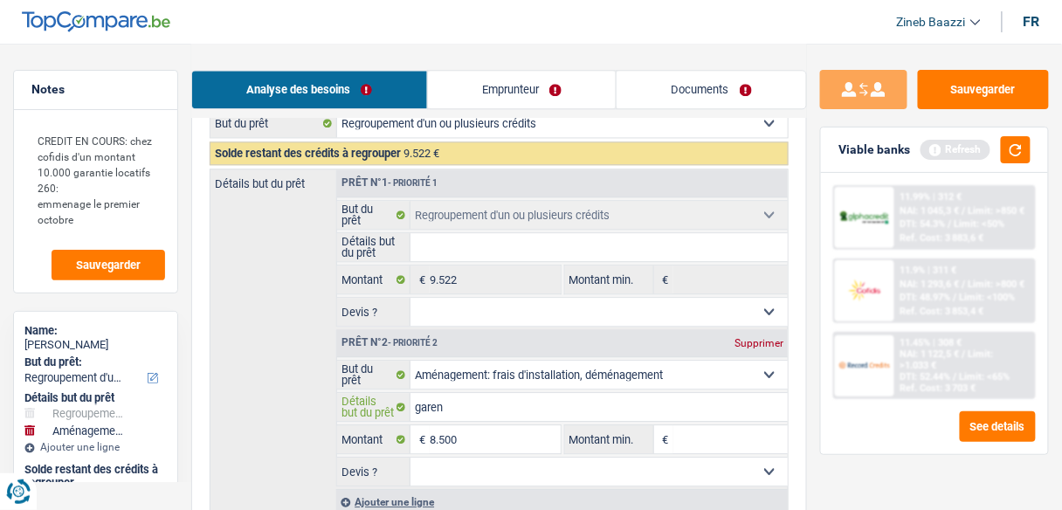
type input "garent"
type input "garenti"
type input "garent"
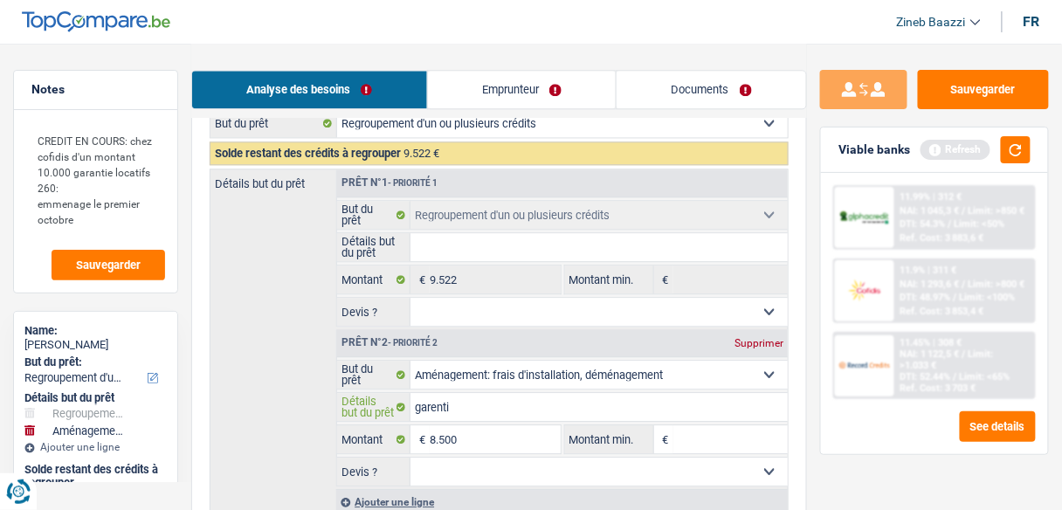
type input "garent"
type input "garen"
type input "gare"
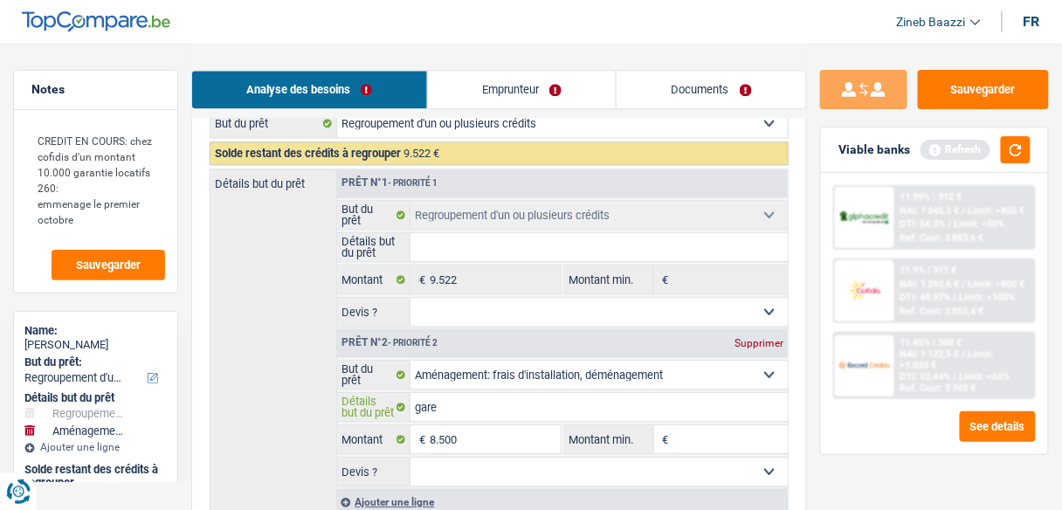
type input "gar"
type input "gara"
type input "garan"
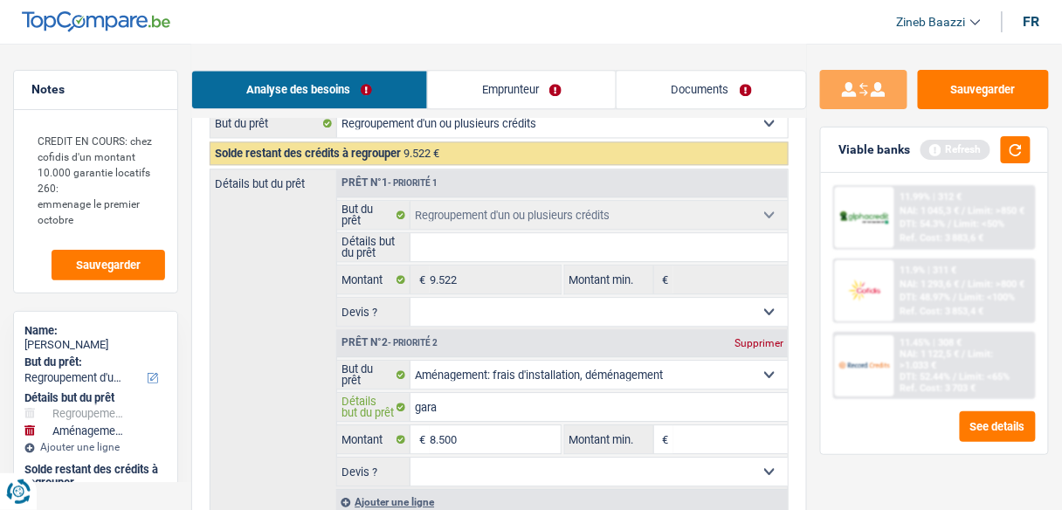
type input "garan"
type input "garant"
type input "garanti"
type input "garantit"
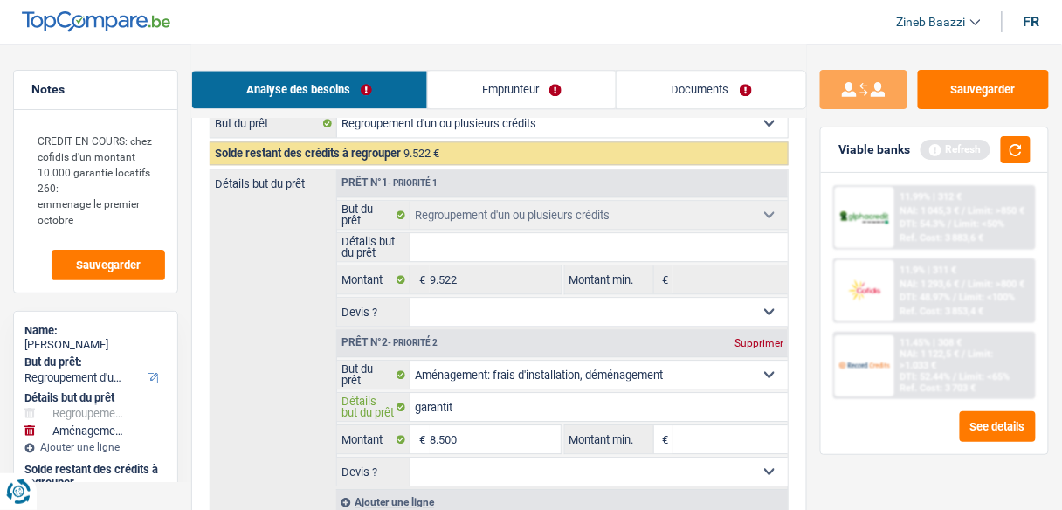
type input "garantit"
type input "garantit l"
type input "garantit lo"
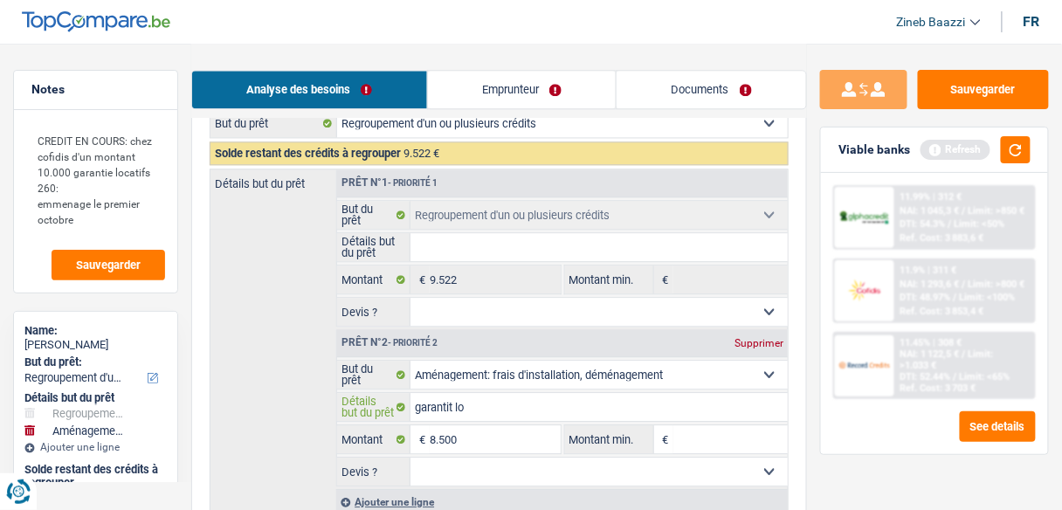
type input "garantit loc"
type input "garantit loca"
type input "garantit locat"
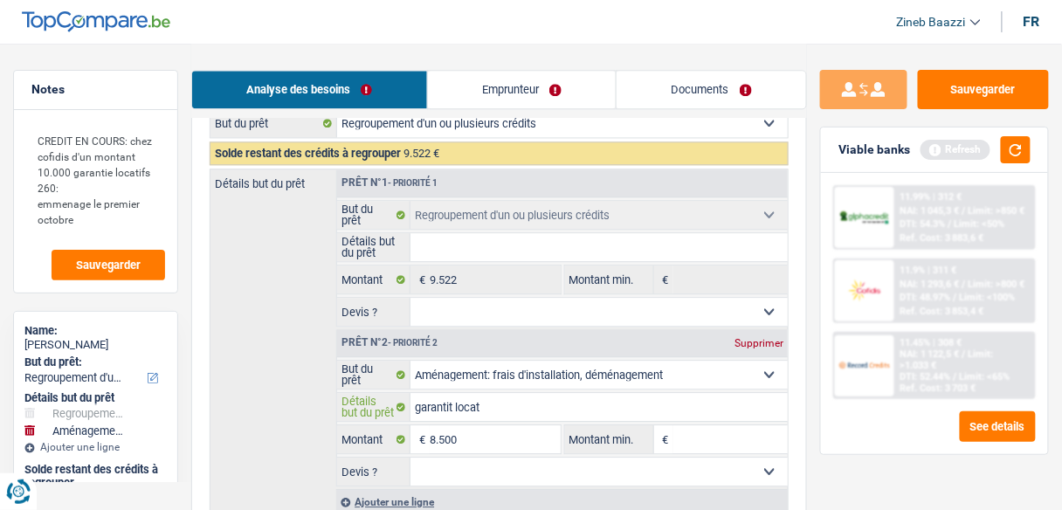
type input "garantit locati"
type input "garantit locativ"
type input "garantit locative"
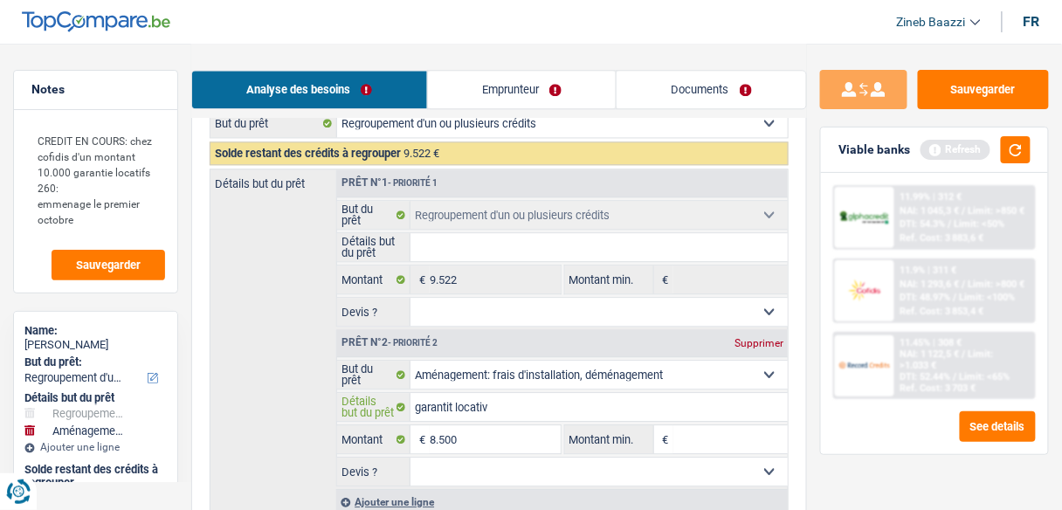
type input "garantit locative"
type input "garantit locatives"
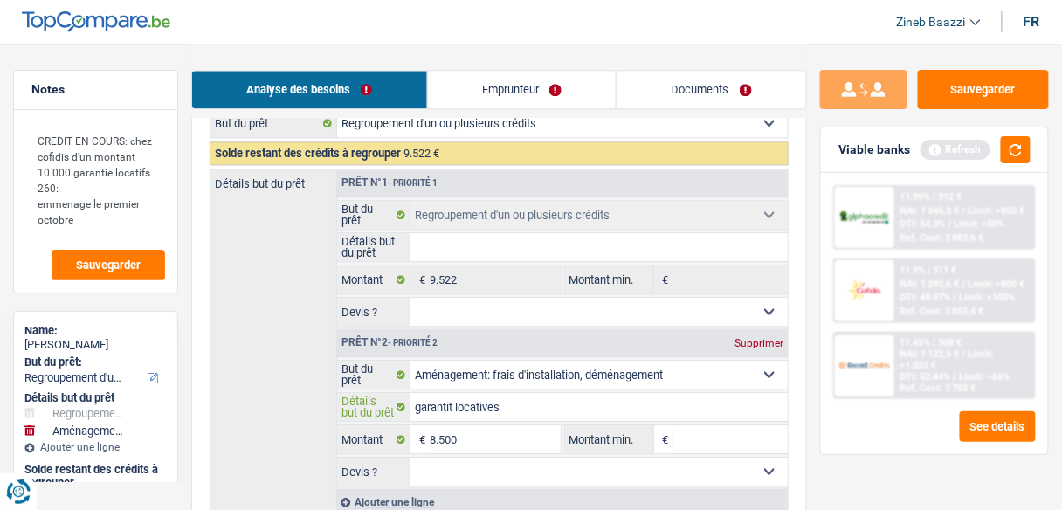
type input "garantit locatives e"
type input "garantit locatives et"
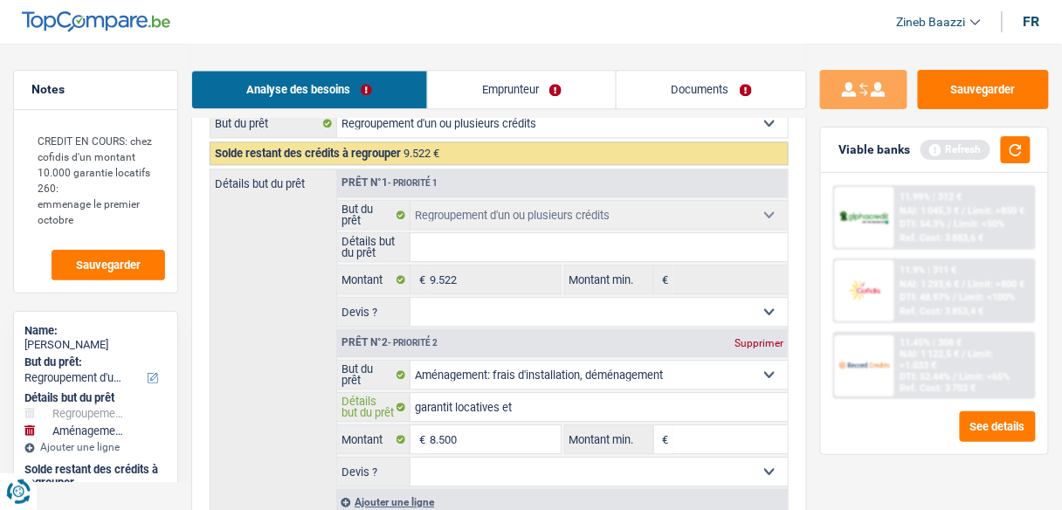
type input "garantit locatives et f"
type input "garantit locatives et fr"
type input "garantit locatives et fra"
type input "garantit locatives et frai"
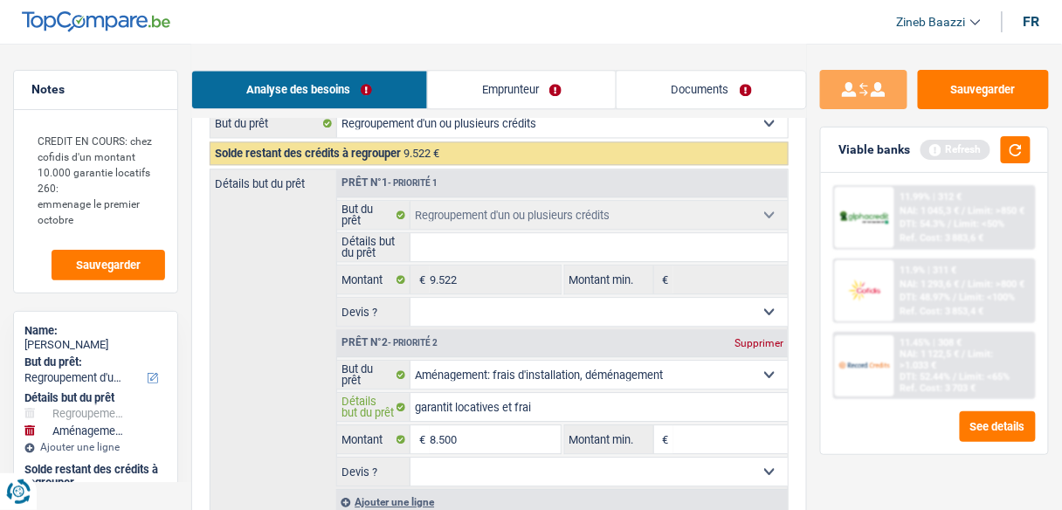
type input "garantit locatives et frai"
type input "garantit locatives et frai d"
type input "garantit locatives et frai de"
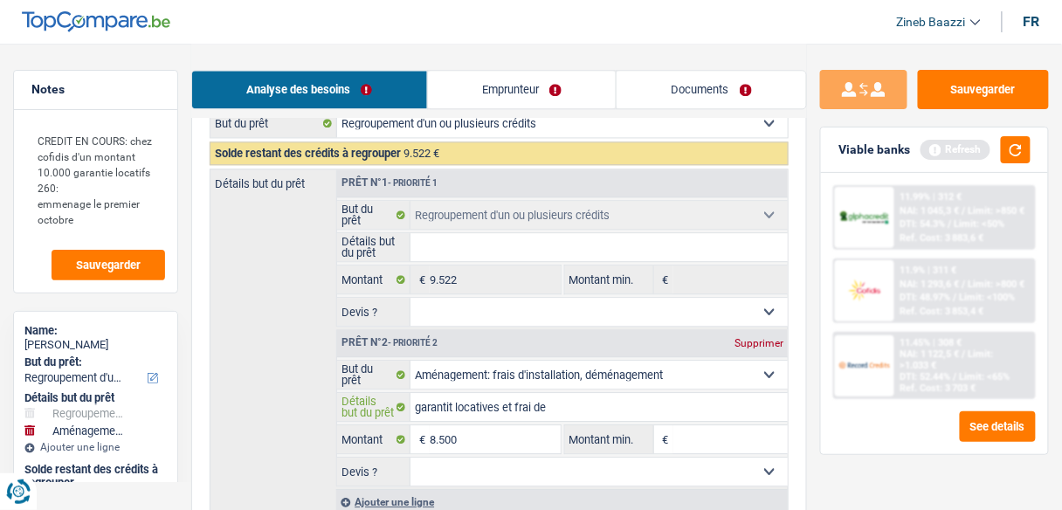
type input "garantit locatives et frai de"
type input "garantit locatives et frai d"
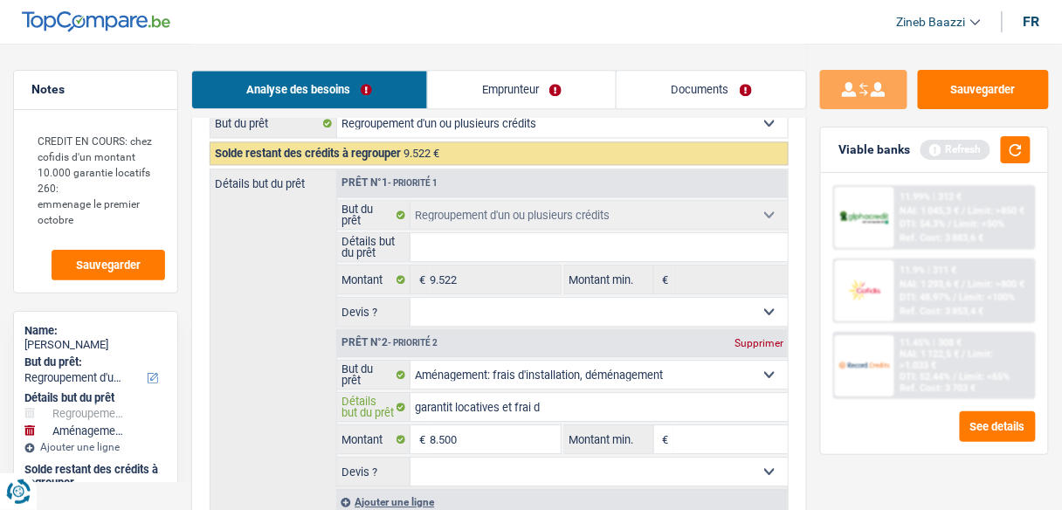
type input "garantit locatives et frai"
type input "garantit locatives et fra"
type input "garantit locatives et frai"
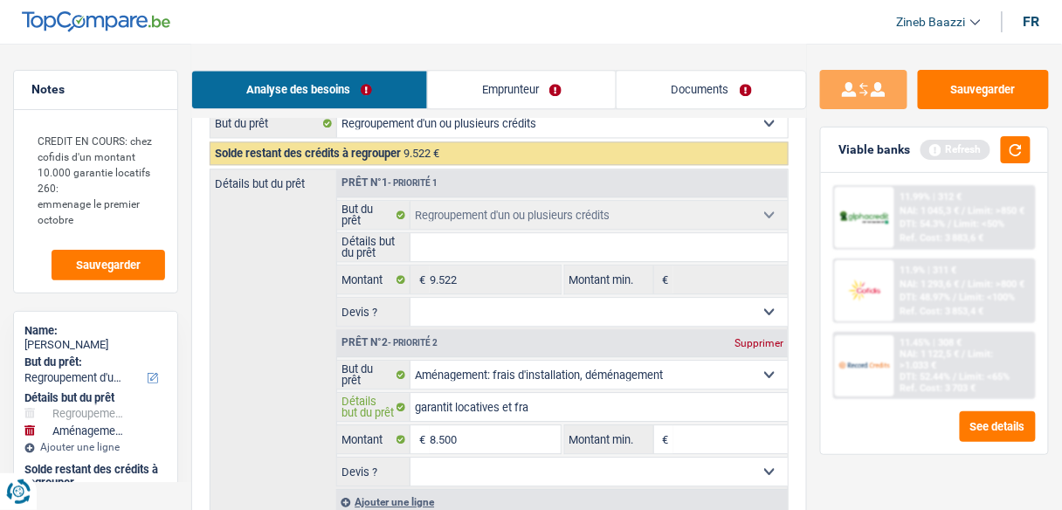
type input "garantit locatives et frai"
type input "garantit locatives et frais"
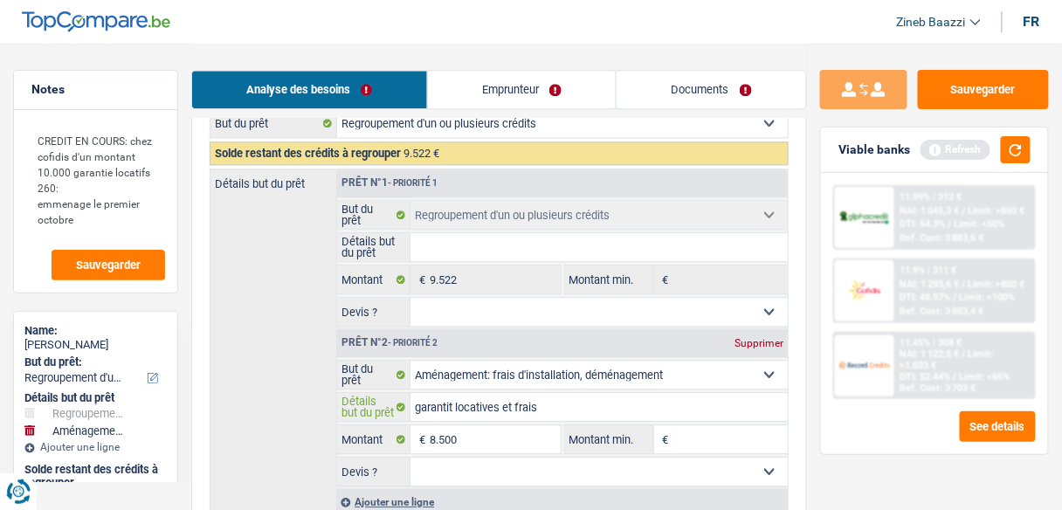
type input "garantit locatives et frais d"
type input "garantit locatives et frais de"
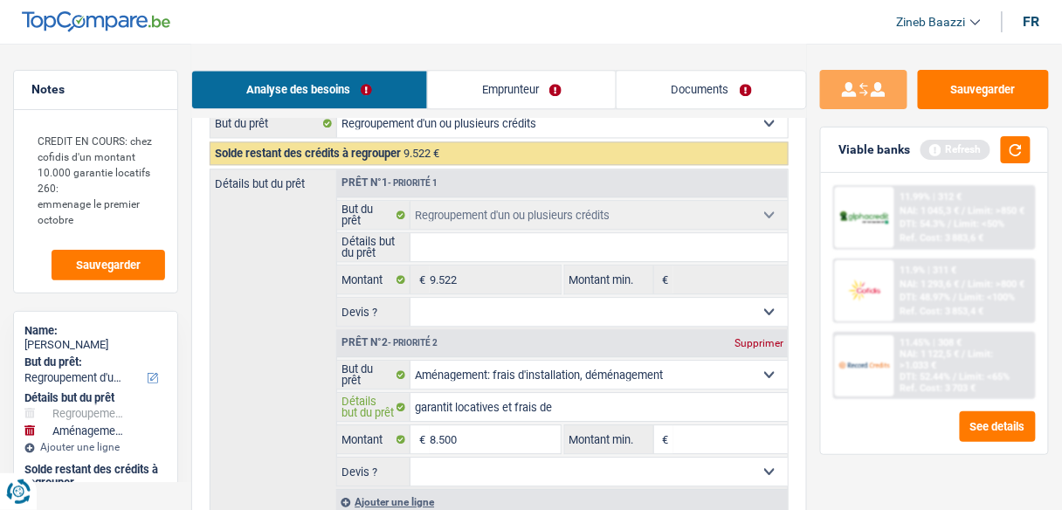
type input "garantit locatives et frais de"
type input "garantit locatives et frais de d"
type input "garantit locatives et frais de dé"
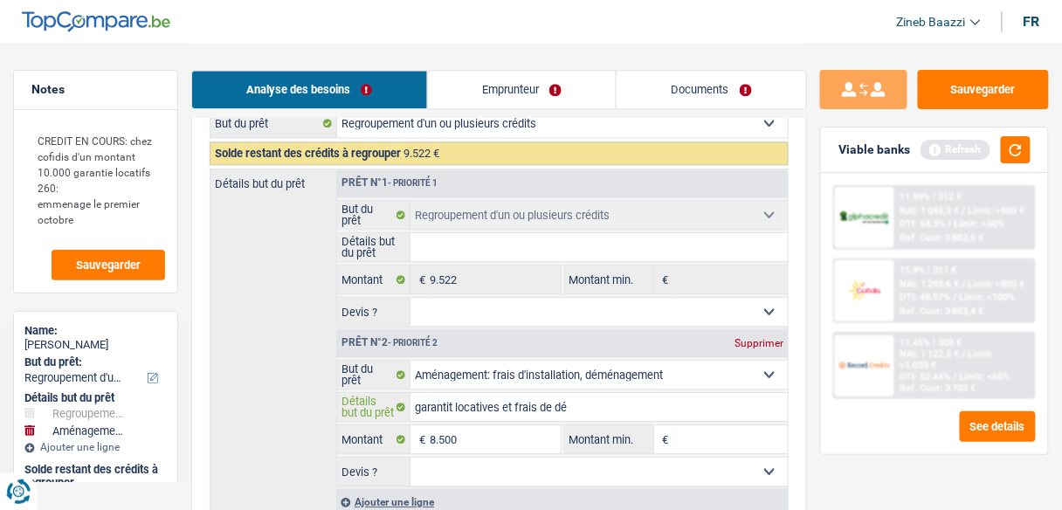
type input "garantit locatives et frais de dém"
type input "garantit locatives et frais de déma"
type input "garantit locatives et frais de déman"
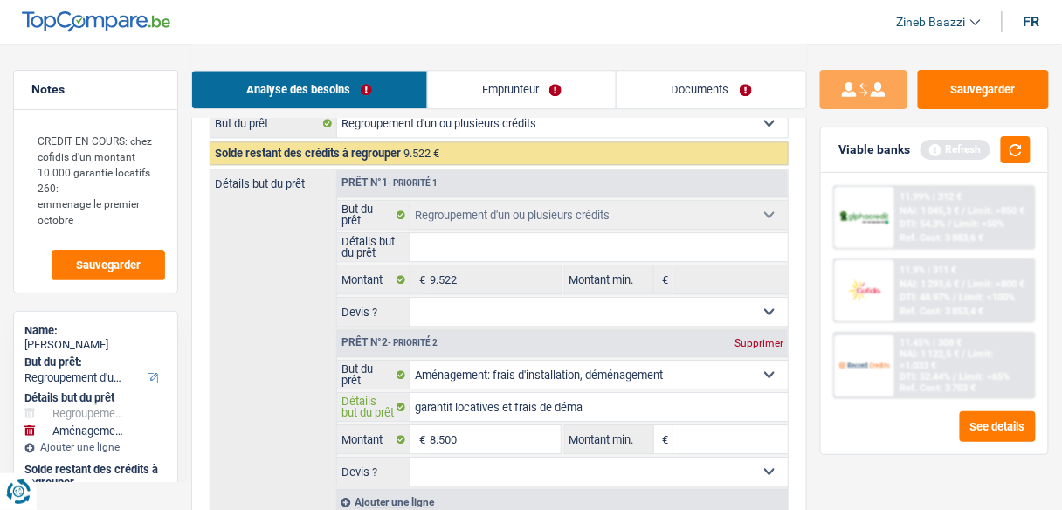
type input "garantit locatives et frais de déman"
type input "garantit locatives et frais de démane"
type input "garantit locatives et frais de démaneg"
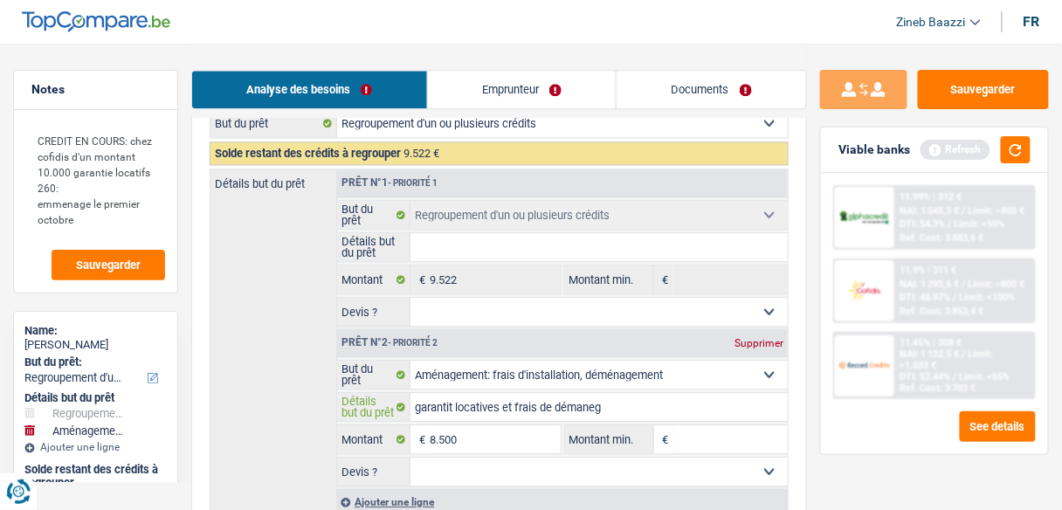
type input "garantit locatives et frais de démanege"
type input "garantit locatives et frais de démanegem"
type input "garantit locatives et frais de démanegeme"
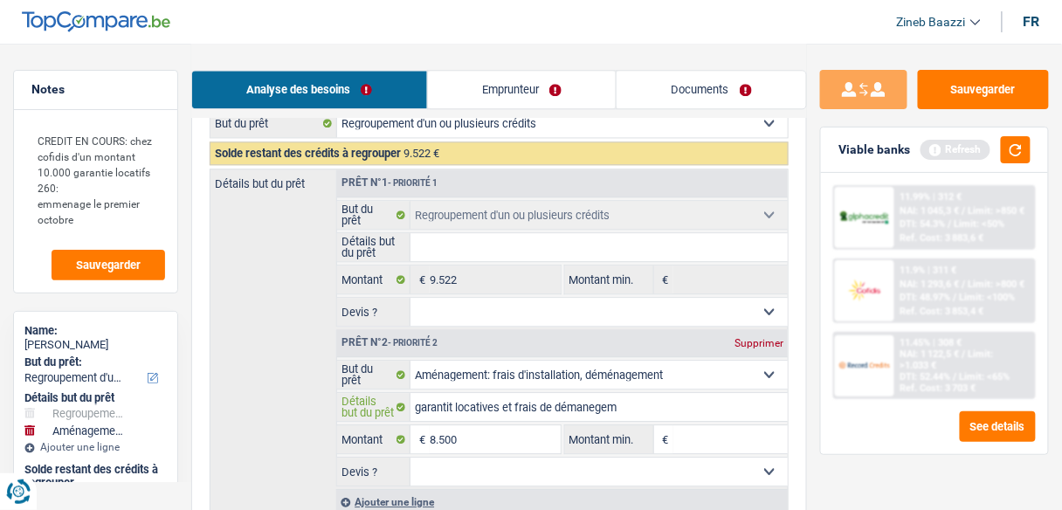
type input "garantit locatives et frais de démanegeme"
type input "garantit locatives et frais de démanegemen"
type input "garantit locatives et frais de démanegement"
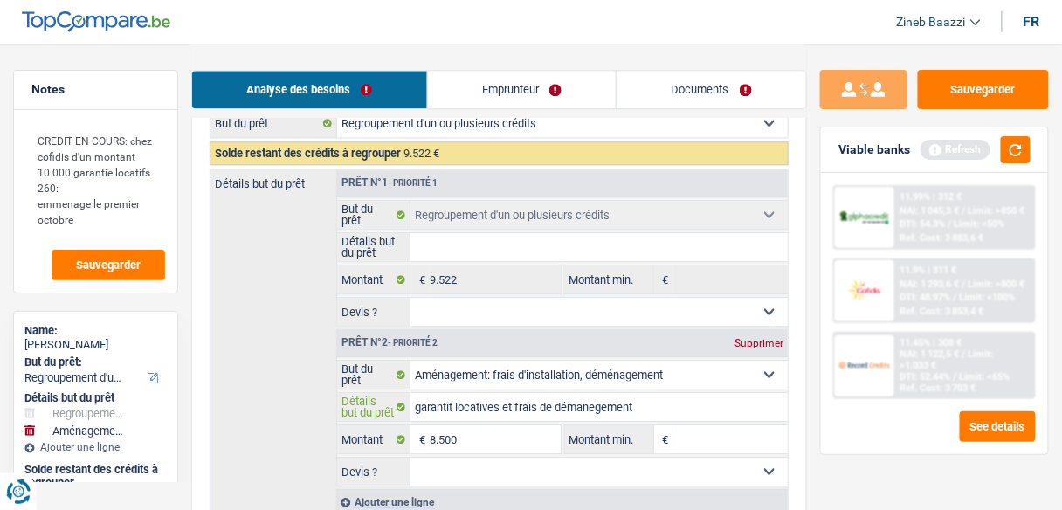
type input "garantit locatives et frais de démanegement"
type input "garantit locatives et frais de démanegemen"
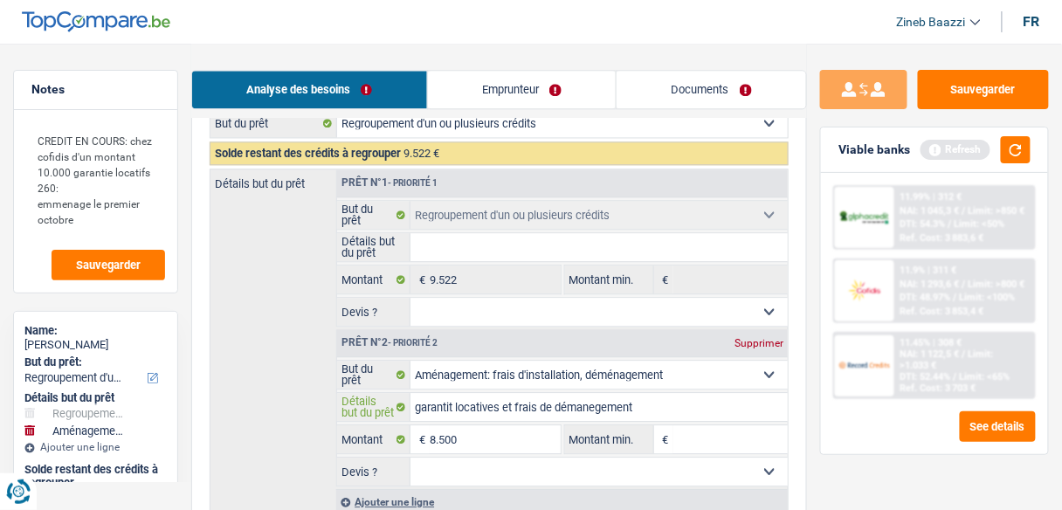
type input "garantit locatives et frais de démanegemen"
type input "garantit locatives et frais de démanegeme"
type input "garantit locatives et frais de démanegem"
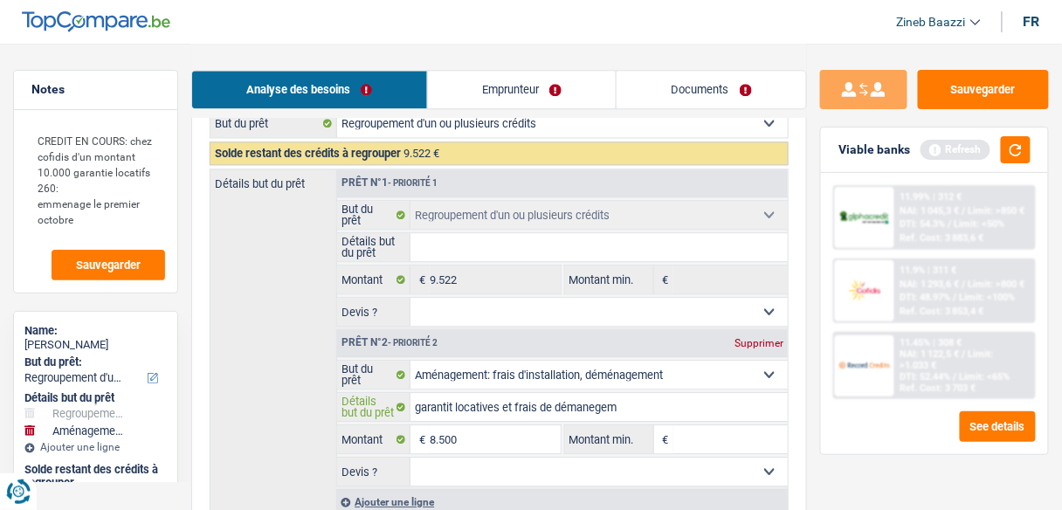
type input "garantit locatives et frais de démanege"
type input "garantit locatives et frais de démaneg"
type input "garantit locatives et frais de démane"
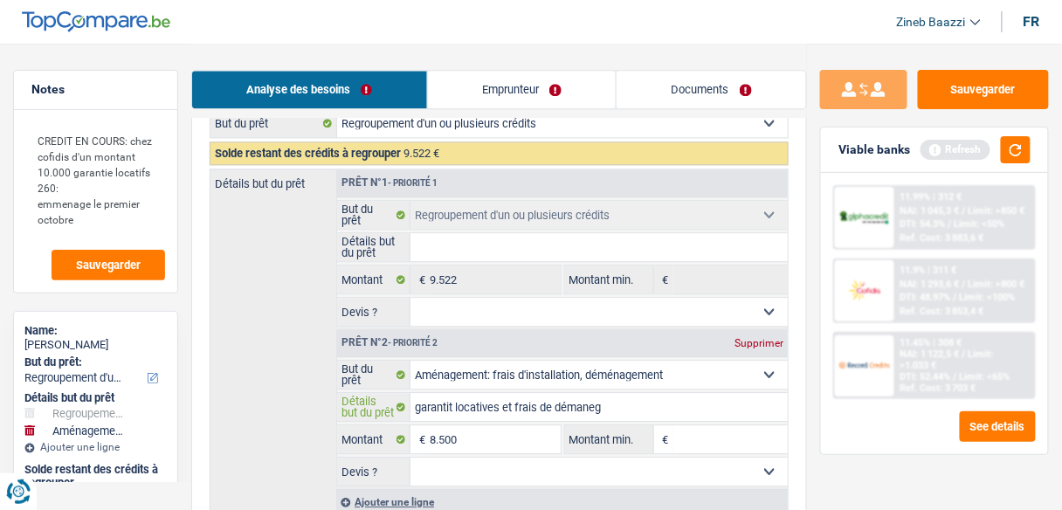
type input "garantit locatives et frais de démane"
type input "garantit locatives et frais de déman"
type input "garantit locatives et frais de déma"
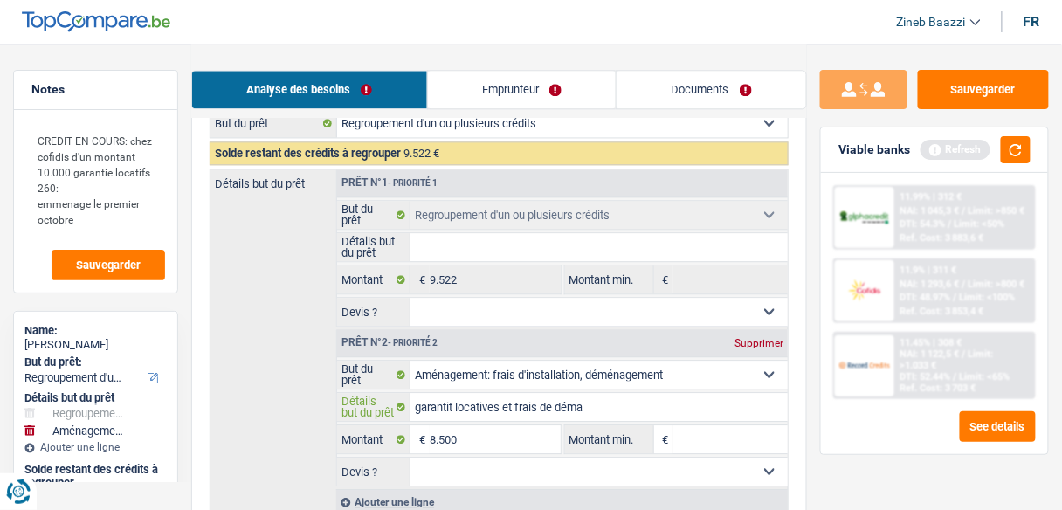
type input "garantit locatives et frais de dém"
type input "garantit locatives et frais de démé"
type input "garantit locatives et frais de démén"
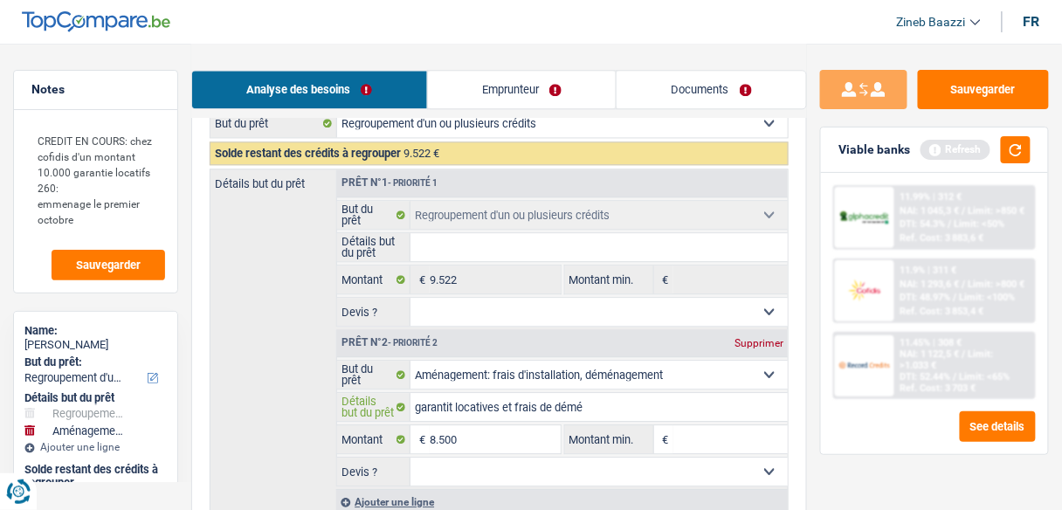
type input "garantit locatives et frais de démén"
type input "garantit locatives et frais de déména"
type input "garantit locatives et frais de déménag"
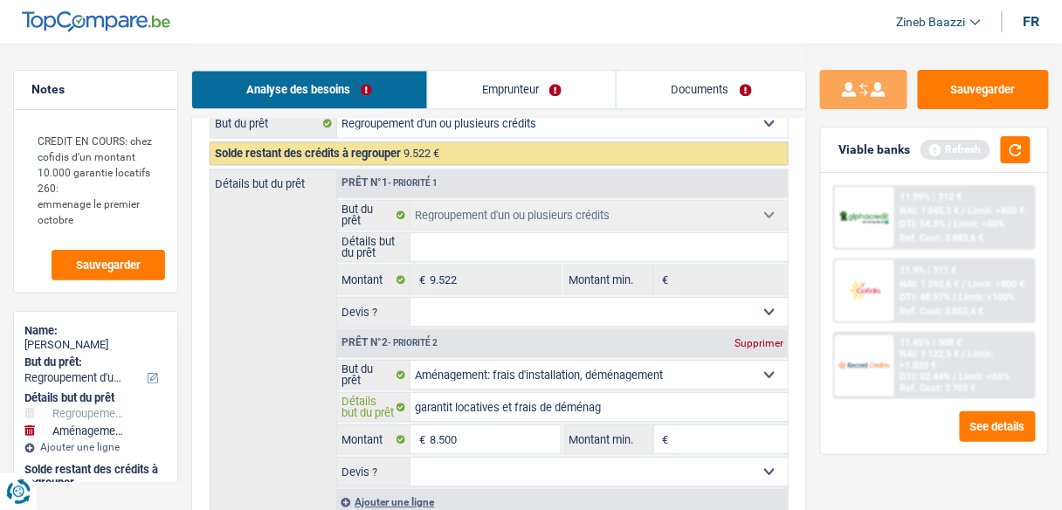
type input "garantit locatives et frais de déménage"
type input "garantit locatives et frais de déménagem"
type input "garantit locatives et frais de déménageme"
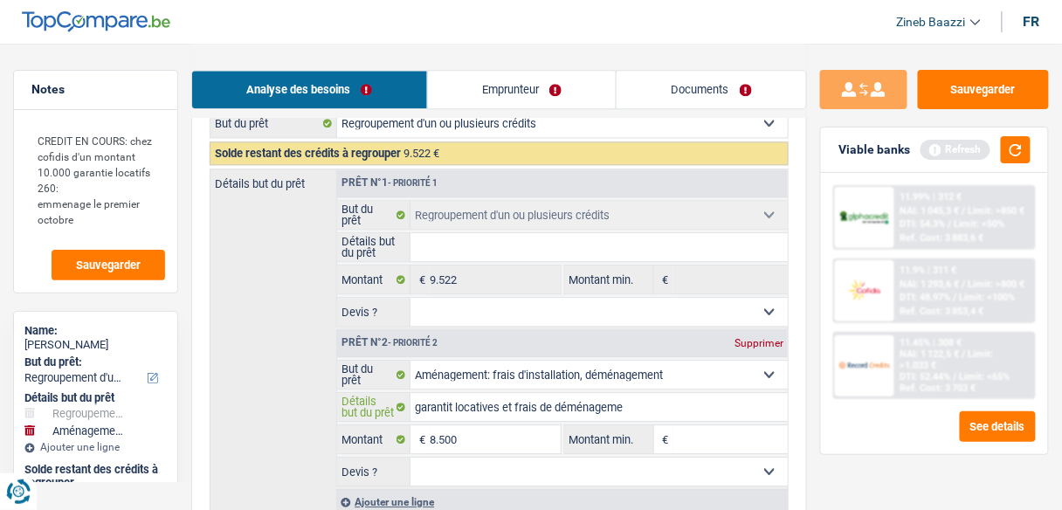
type input "garantit locatives et frais de déménagemen"
type input "garantit locatives et frais de déménagemenn"
type input "garantit locatives et frais de déménagemennt"
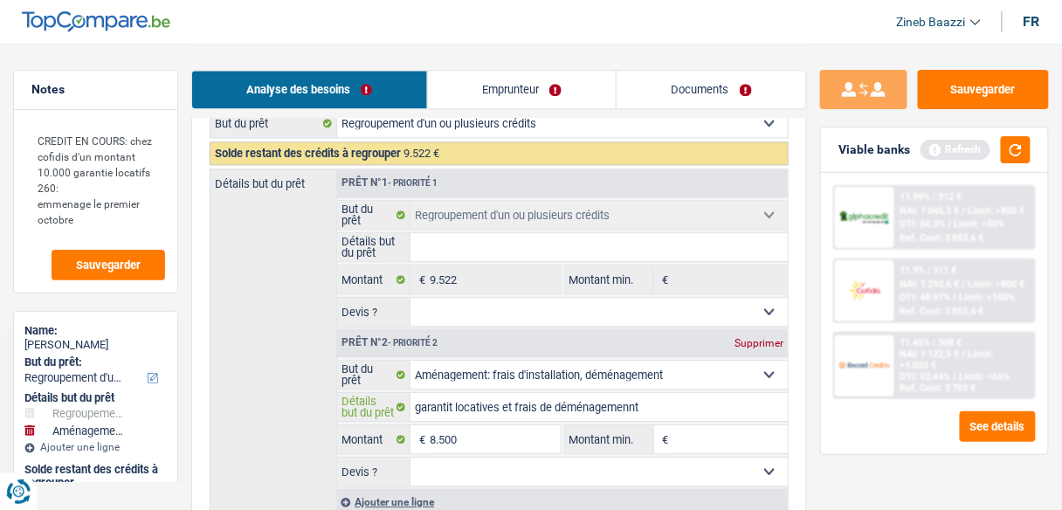
type input "garantit locatives et frais de déménagemennt"
type input "garantit locatives et frais de déménagemenn"
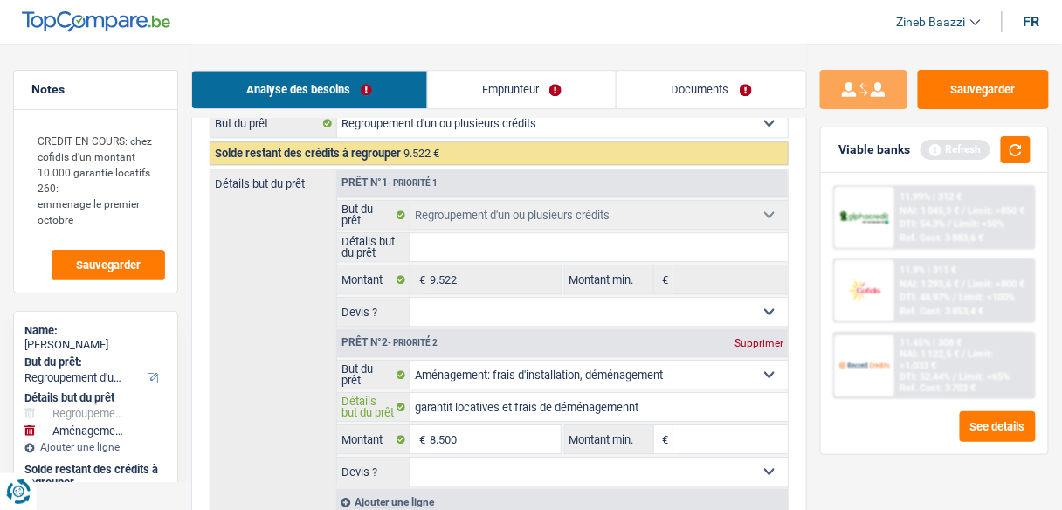
type input "garantit locatives et frais de déménagemenn"
type input "garantit locatives et frais de déménagemen"
type input "garantit locatives et frais de déménagement"
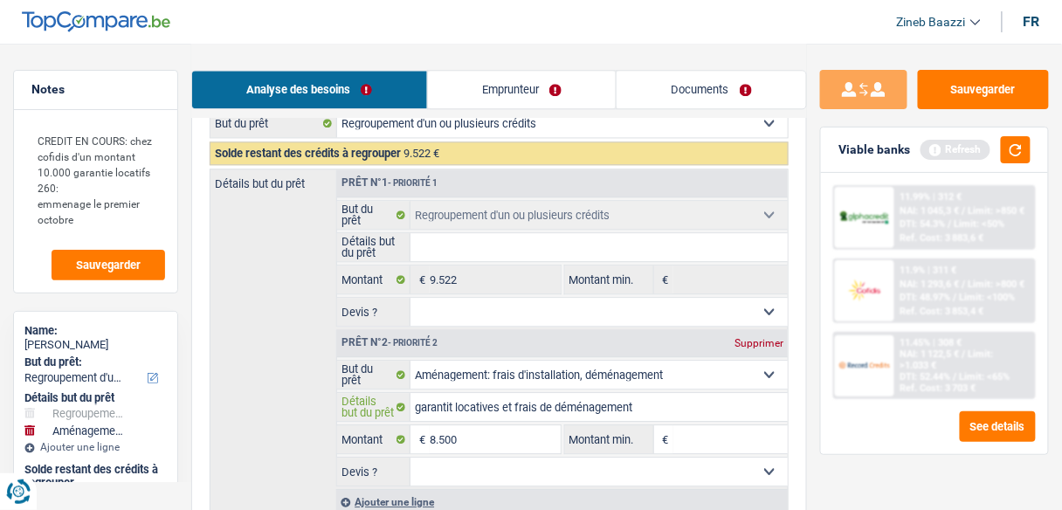
type input "garantit locatives et frais de déménagement"
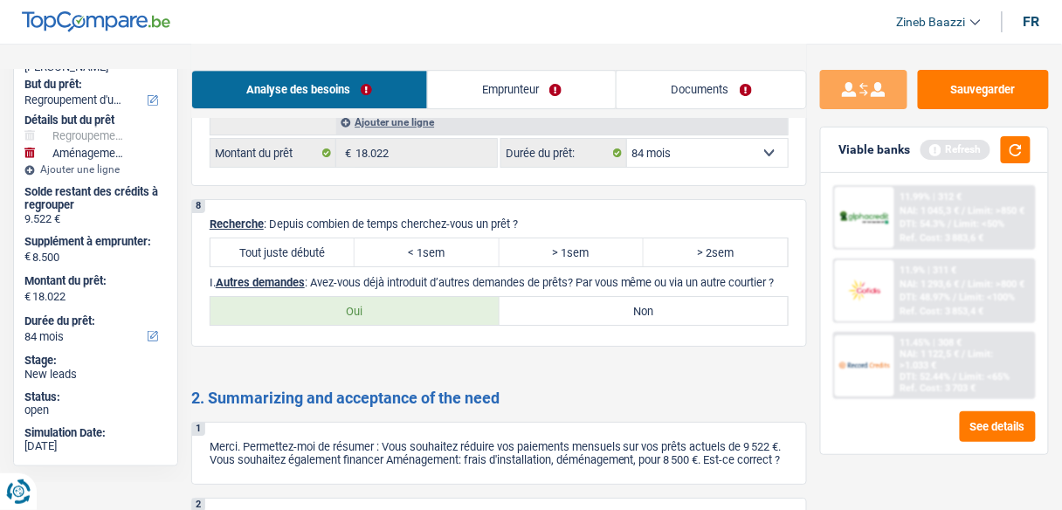
scroll to position [3004, 0]
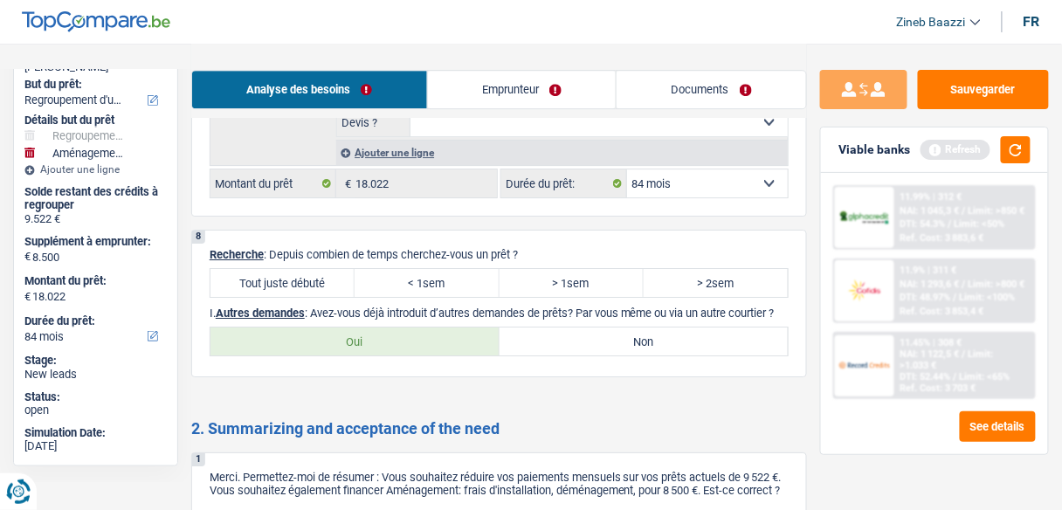
type input "garantit locatives et frais de déménagement"
click at [320, 269] on label "Tout juste débuté" at bounding box center [282, 283] width 144 height 28
click at [320, 269] on input "Tout juste débuté" at bounding box center [282, 283] width 144 height 28
radio input "true"
click at [1013, 155] on button "button" at bounding box center [1016, 149] width 30 height 27
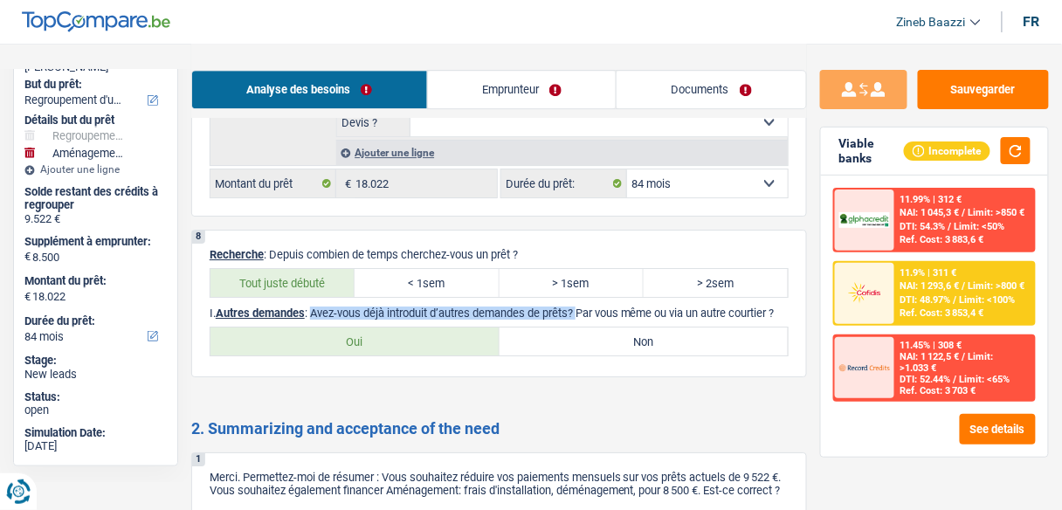
drag, startPoint x: 312, startPoint y: 276, endPoint x: 576, endPoint y: 286, distance: 264.8
click at [576, 306] on p "I. Autres demandes : Avez-vous déjà introduit d’autres demandes de prêts? Par v…" at bounding box center [499, 312] width 579 height 13
click at [589, 327] on label "Non" at bounding box center [643, 341] width 289 height 28
click at [589, 327] on input "Non" at bounding box center [643, 341] width 289 height 28
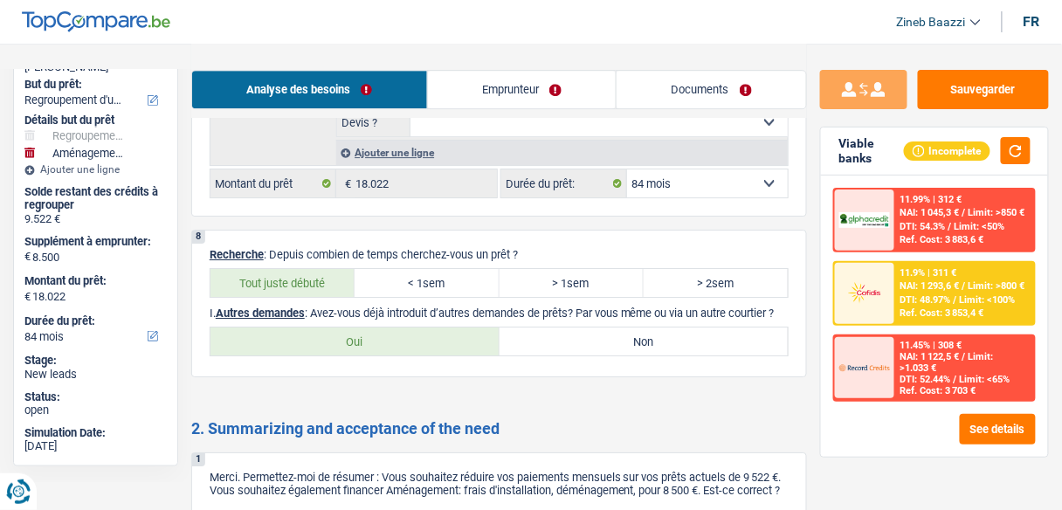
radio input "true"
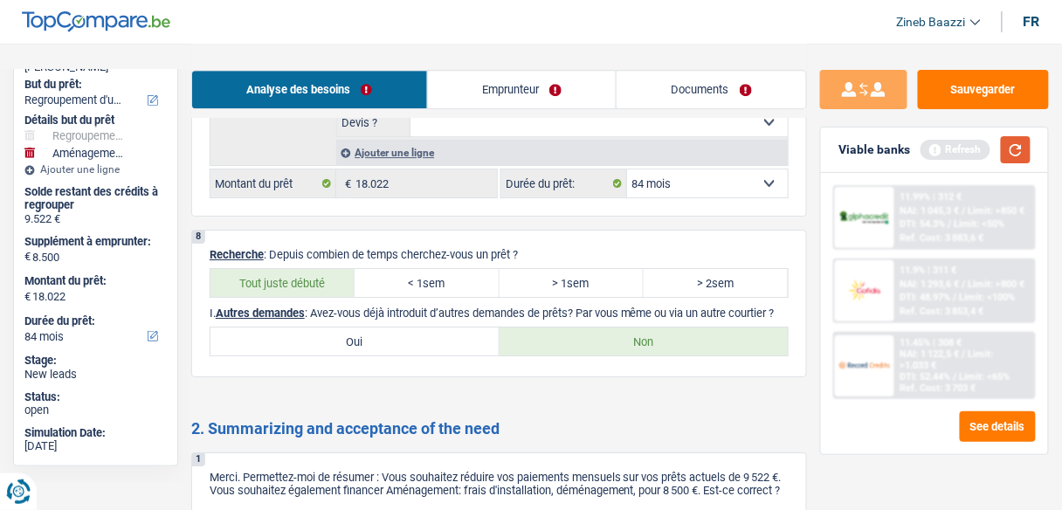
click at [1011, 144] on button "button" at bounding box center [1016, 149] width 30 height 27
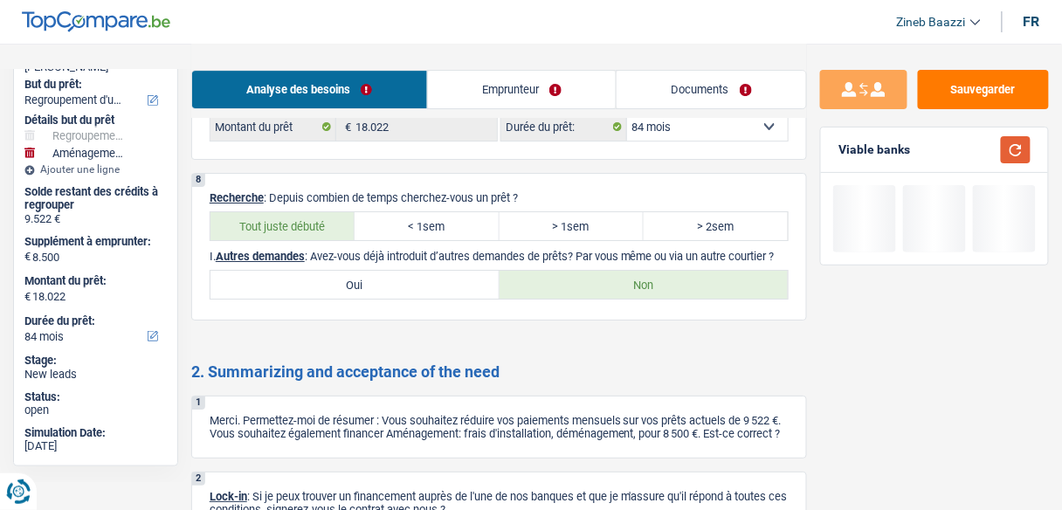
scroll to position [3143, 0]
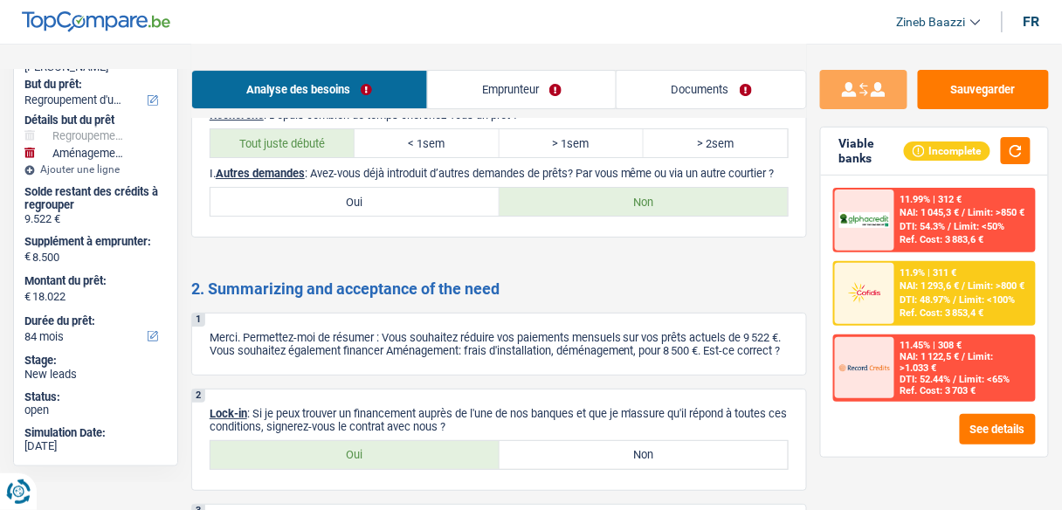
click at [317, 343] on p "Merci. Permettez-moi de résumer : Vous souhaitez réduire vos paiements mensuels…" at bounding box center [499, 344] width 579 height 26
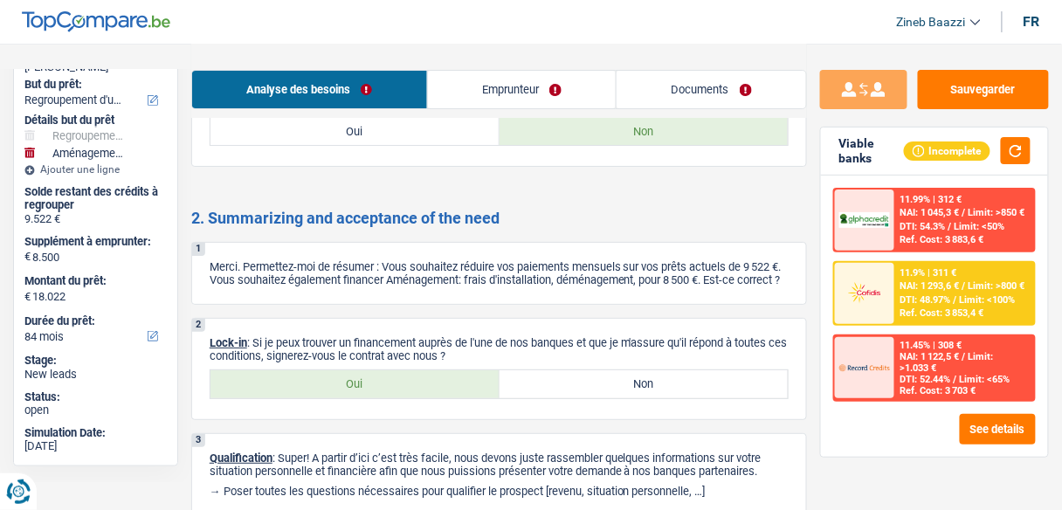
scroll to position [3213, 0]
drag, startPoint x: 256, startPoint y: 241, endPoint x: 506, endPoint y: 241, distance: 250.6
click at [506, 261] on p "Merci. Permettez-moi de résumer : Vous souhaitez réduire vos paiements mensuels…" at bounding box center [499, 274] width 579 height 26
click at [509, 267] on p "Merci. Permettez-moi de résumer : Vous souhaitez réduire vos paiements mensuels…" at bounding box center [499, 274] width 579 height 26
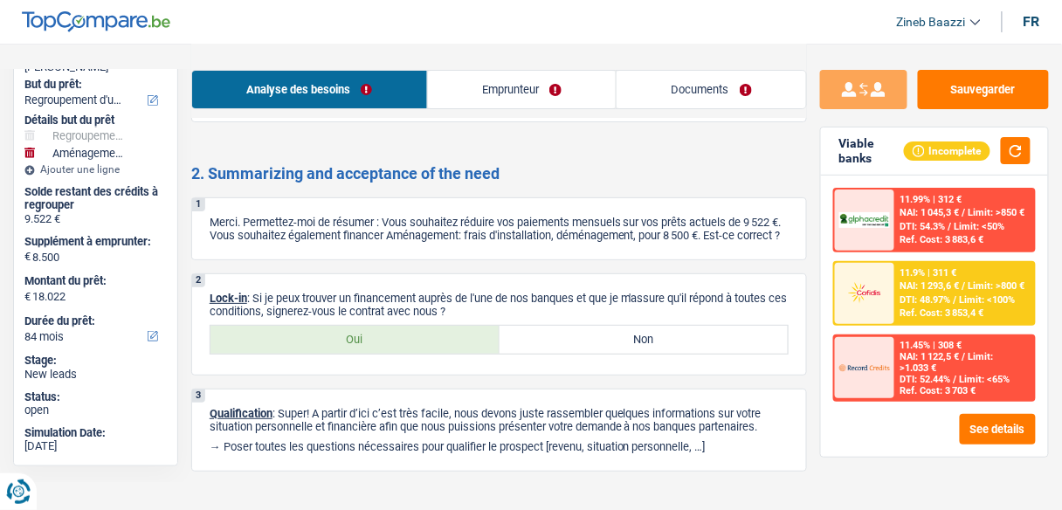
scroll to position [3283, 0]
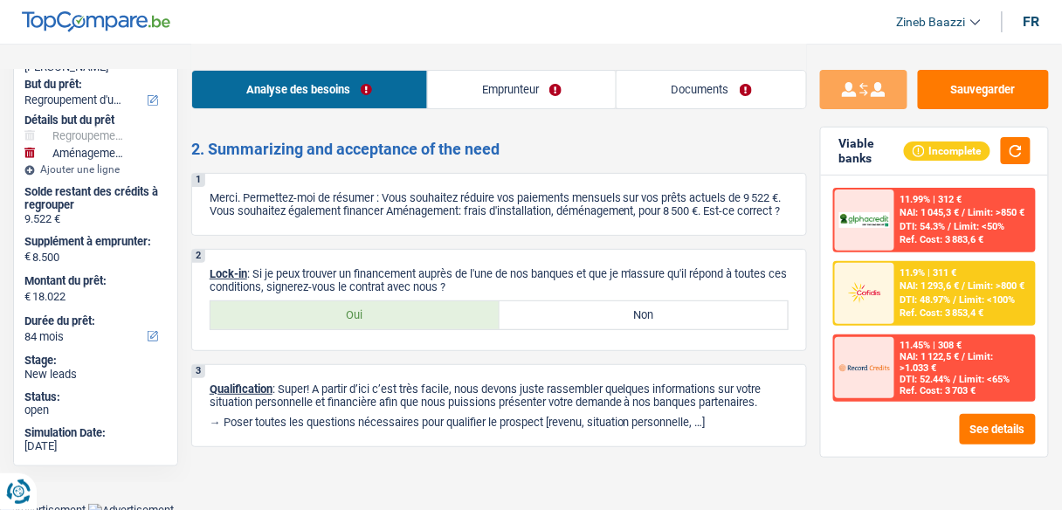
click at [521, 76] on link "Emprunteur" at bounding box center [522, 90] width 189 height 38
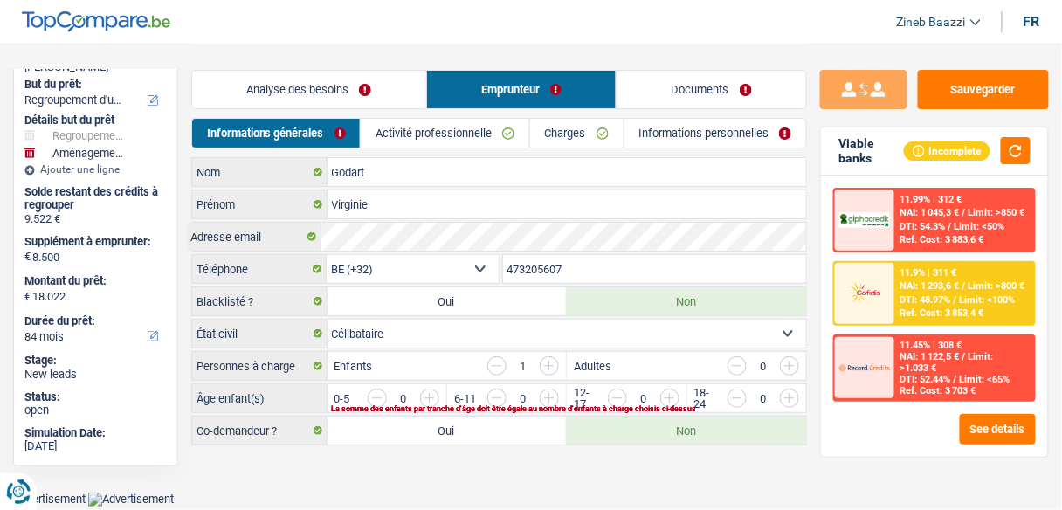
scroll to position [0, 0]
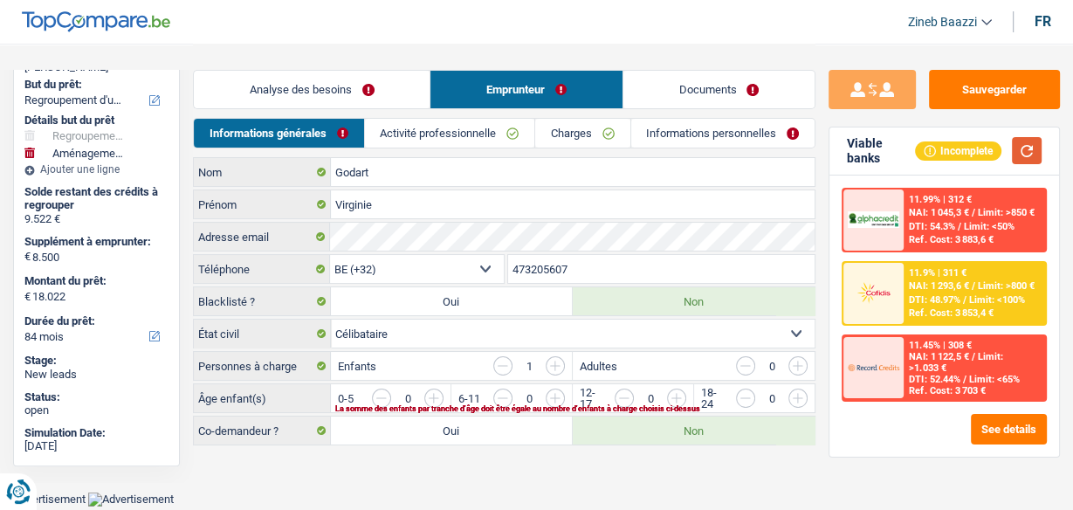
click at [1021, 140] on button "button" at bounding box center [1027, 150] width 30 height 27
click at [682, 390] on input "button" at bounding box center [977, 403] width 621 height 28
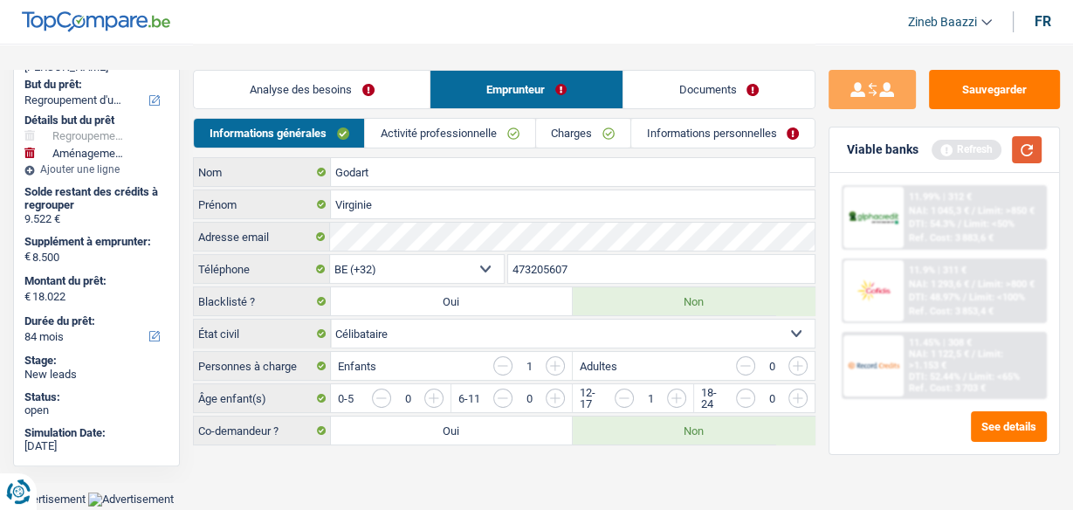
click at [1026, 149] on button "button" at bounding box center [1027, 149] width 30 height 27
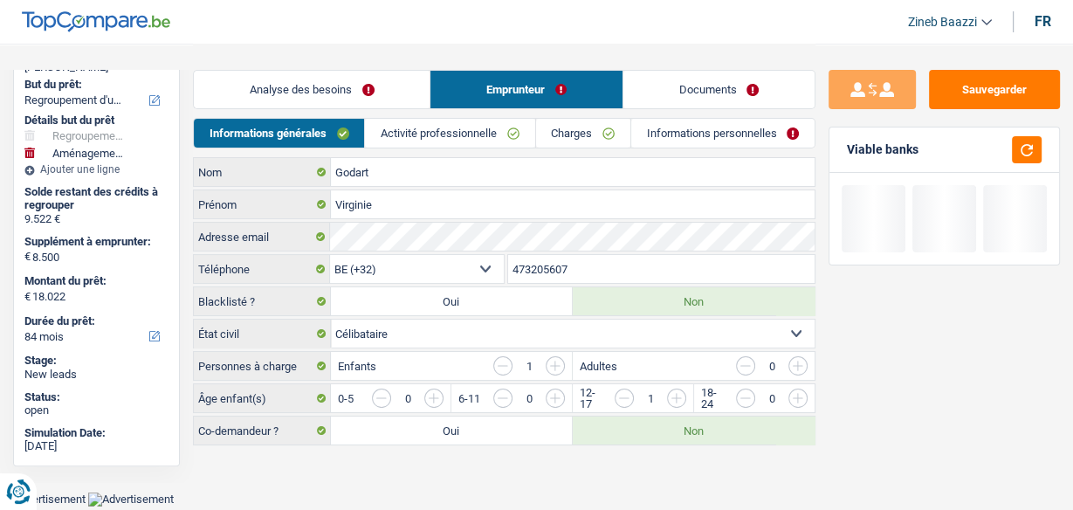
click at [416, 138] on link "Activité professionnelle" at bounding box center [449, 133] width 169 height 29
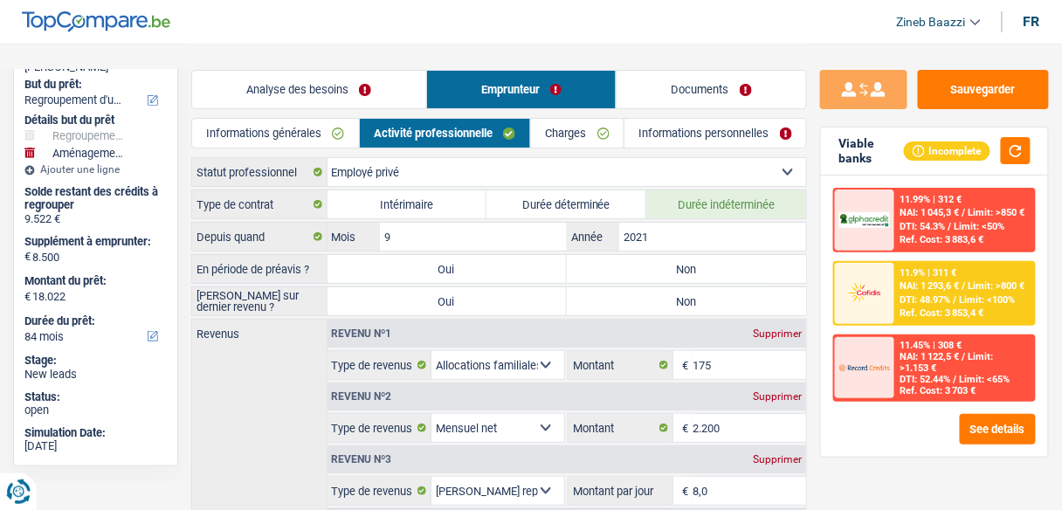
click at [700, 273] on label "Non" at bounding box center [686, 269] width 239 height 28
click at [700, 273] on input "Non" at bounding box center [686, 269] width 239 height 28
radio input "true"
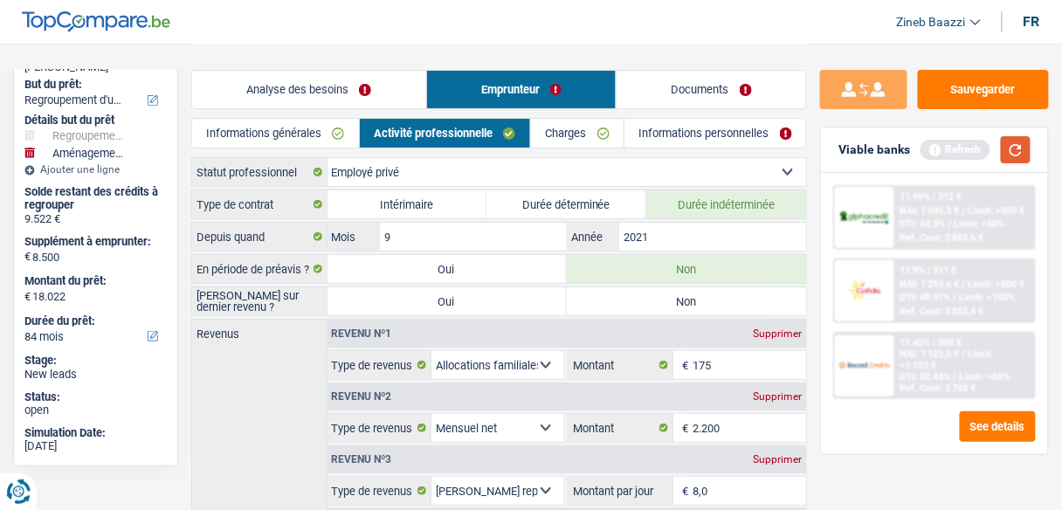
click at [1018, 155] on button "button" at bounding box center [1016, 149] width 30 height 27
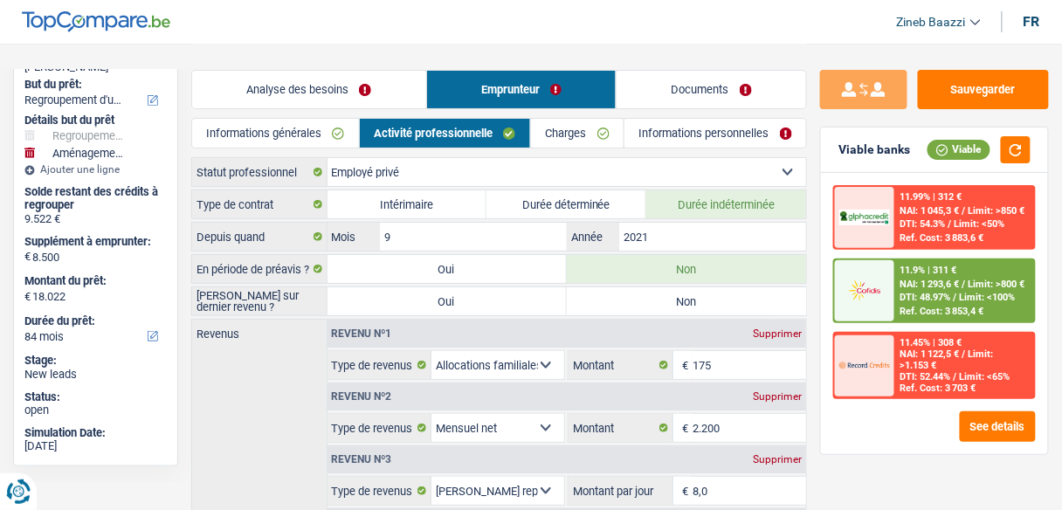
click at [593, 295] on label "Non" at bounding box center [686, 301] width 239 height 28
click at [593, 295] on input "Non" at bounding box center [686, 301] width 239 height 28
radio input "true"
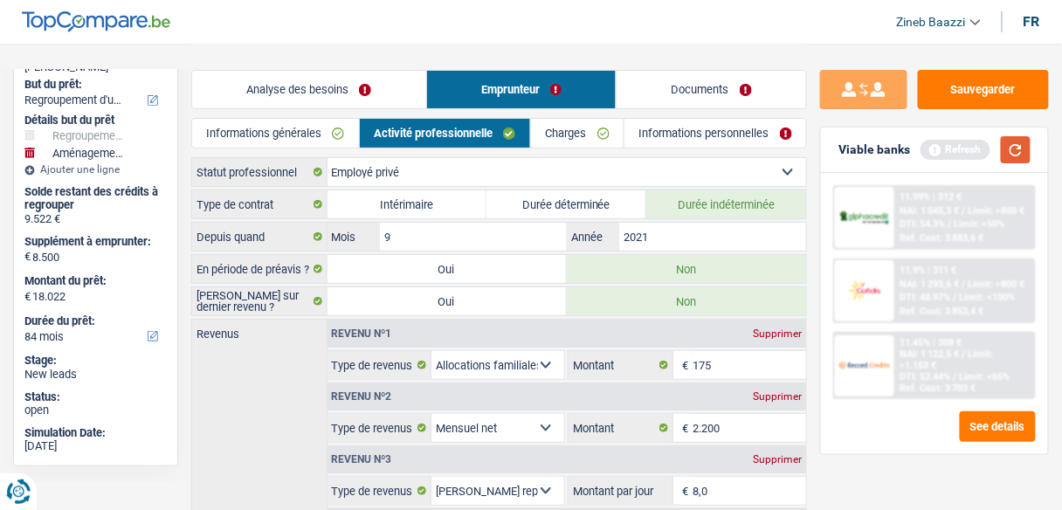
click at [1016, 142] on button "button" at bounding box center [1016, 149] width 30 height 27
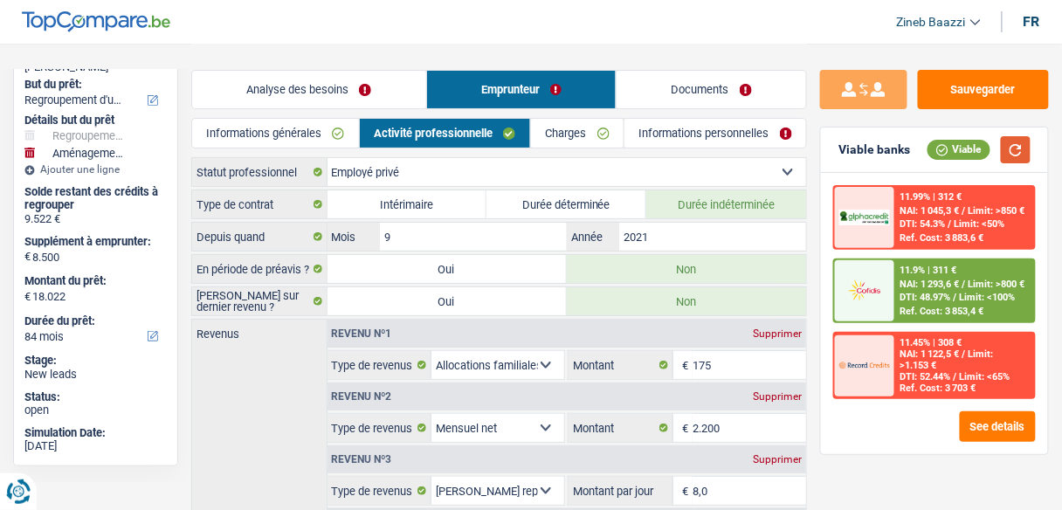
click at [1026, 141] on button "button" at bounding box center [1016, 149] width 30 height 27
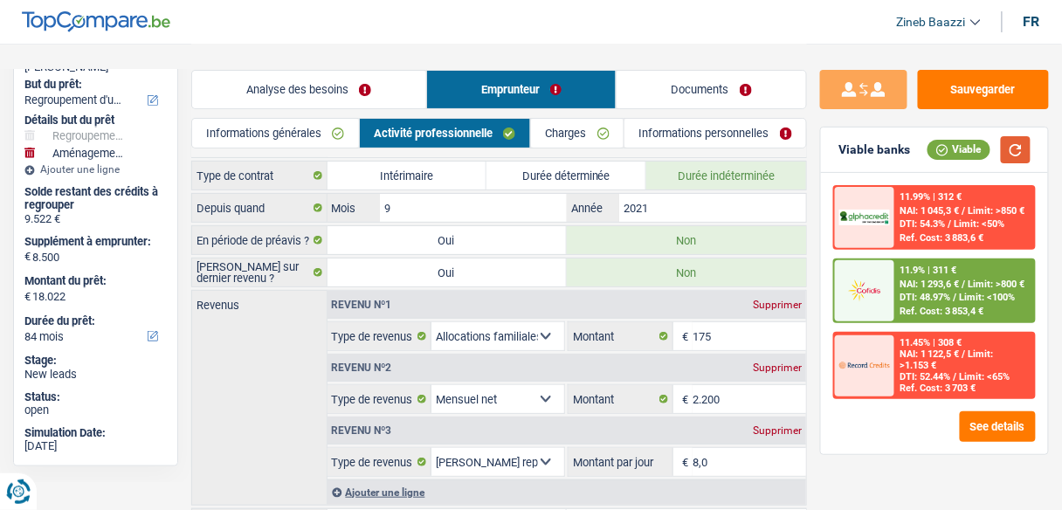
scroll to position [196, 0]
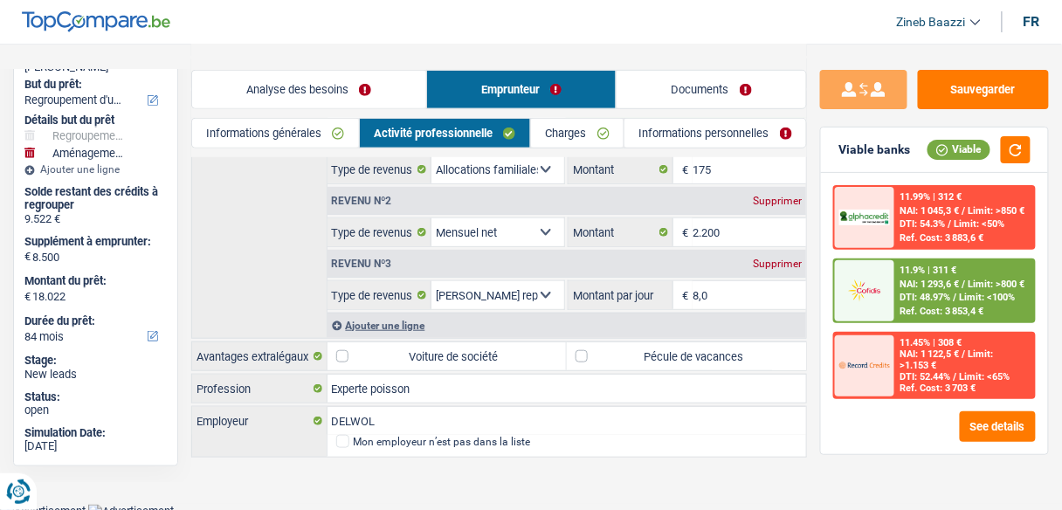
click at [582, 349] on label "Pécule de vacances" at bounding box center [686, 356] width 239 height 28
click at [582, 349] on input "Pécule de vacances" at bounding box center [686, 356] width 239 height 28
checkbox input "true"
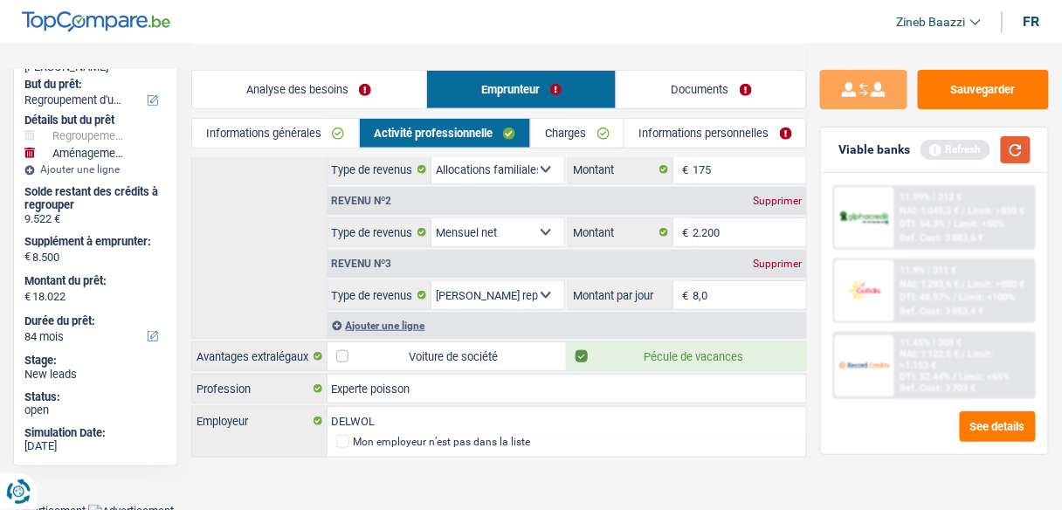
click at [1013, 148] on button "button" at bounding box center [1016, 149] width 30 height 27
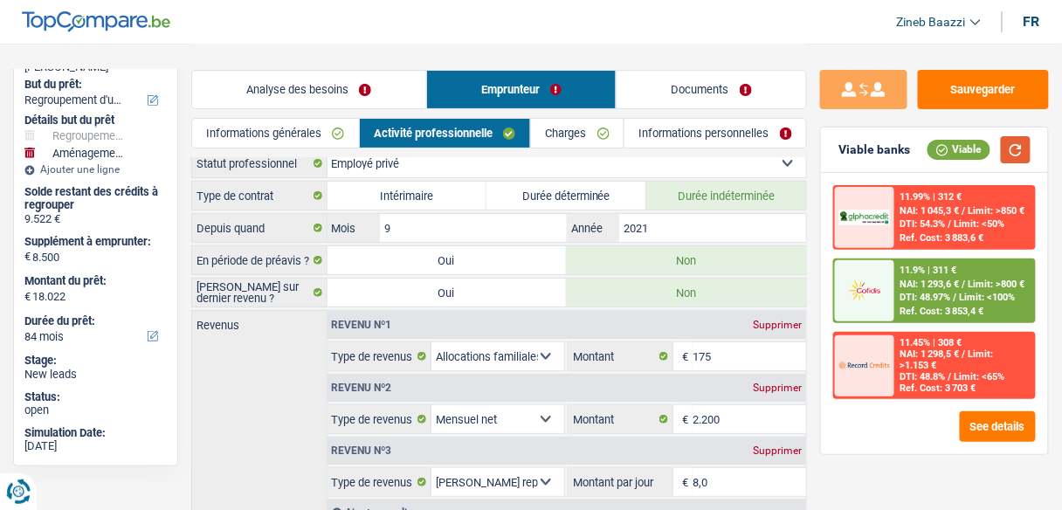
scroll to position [0, 0]
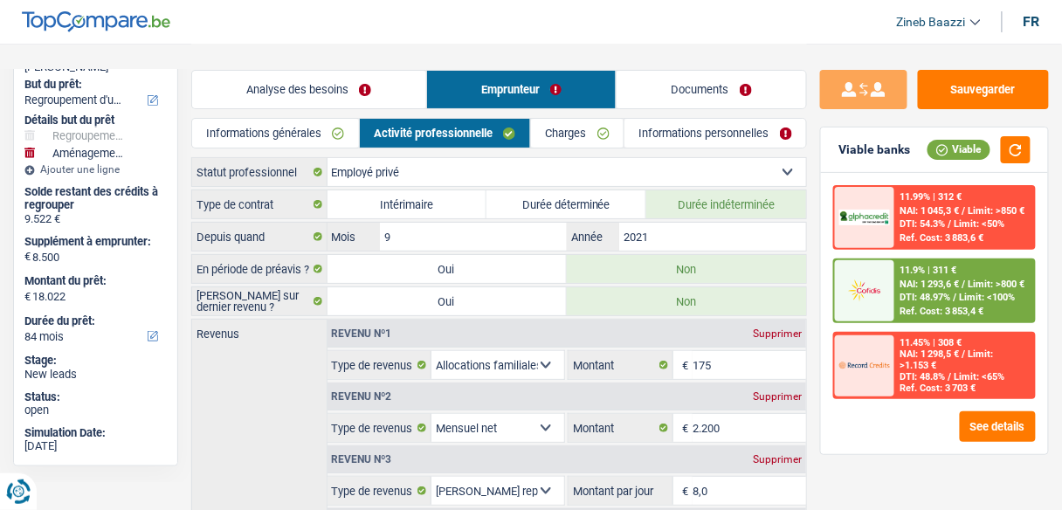
click at [549, 136] on link "Charges" at bounding box center [577, 133] width 93 height 29
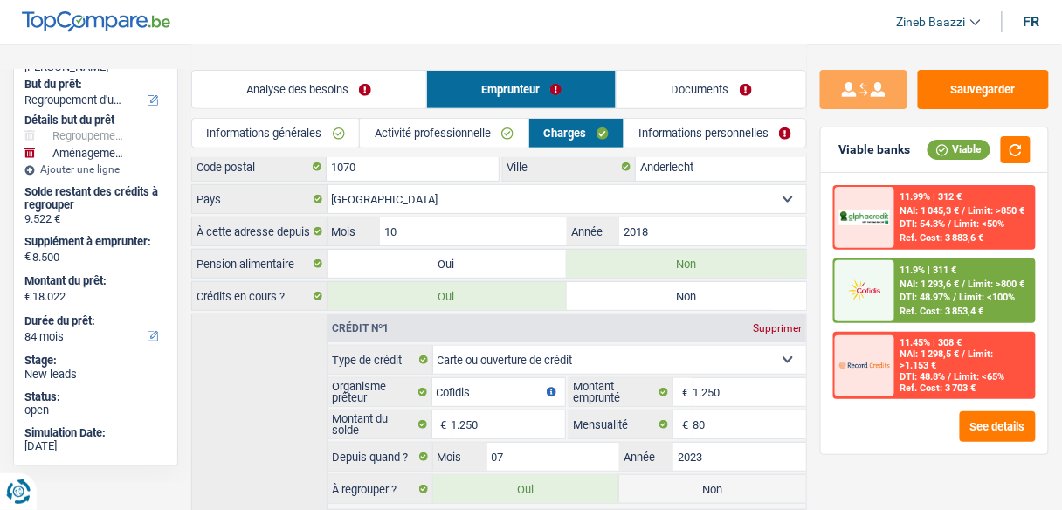
scroll to position [31, 0]
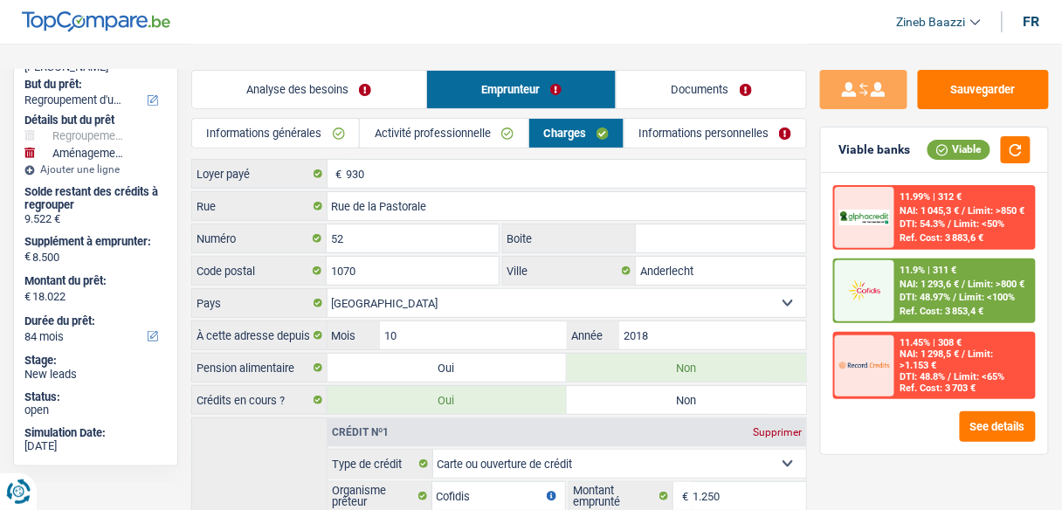
click at [671, 134] on link "Informations personnelles" at bounding box center [715, 133] width 182 height 29
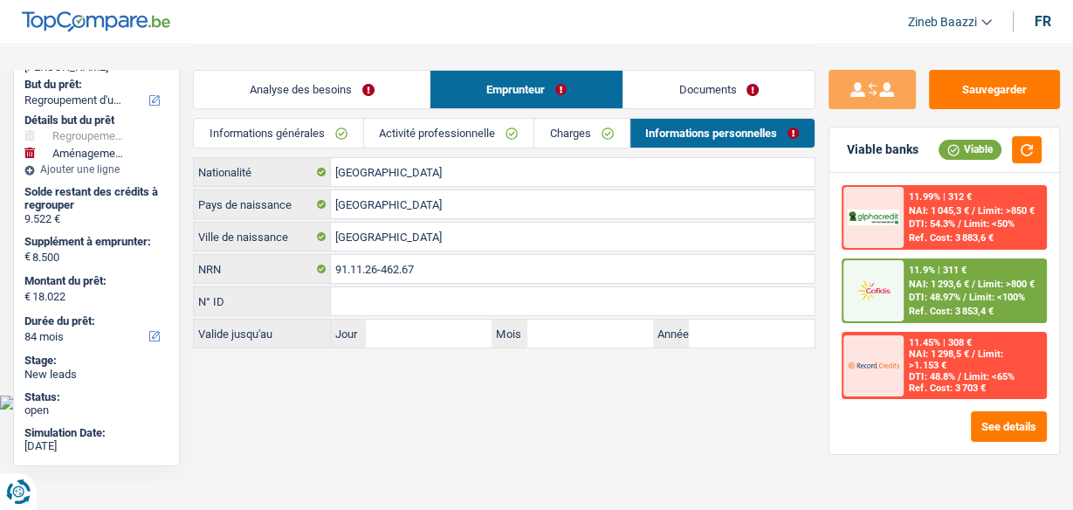
click at [343, 132] on link "Informations générales" at bounding box center [278, 133] width 169 height 29
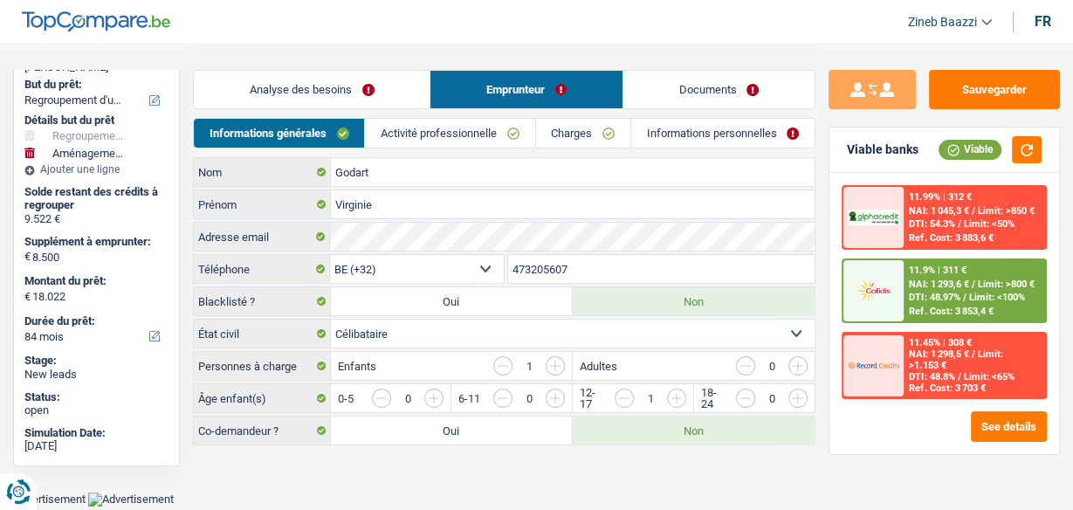
click at [346, 93] on link "Analyse des besoins" at bounding box center [312, 90] width 236 height 38
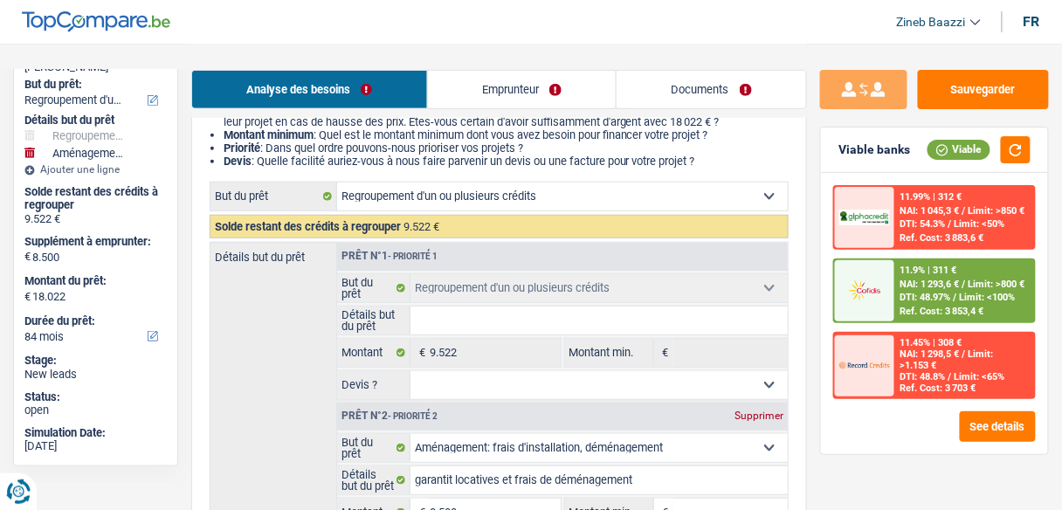
scroll to position [489, 0]
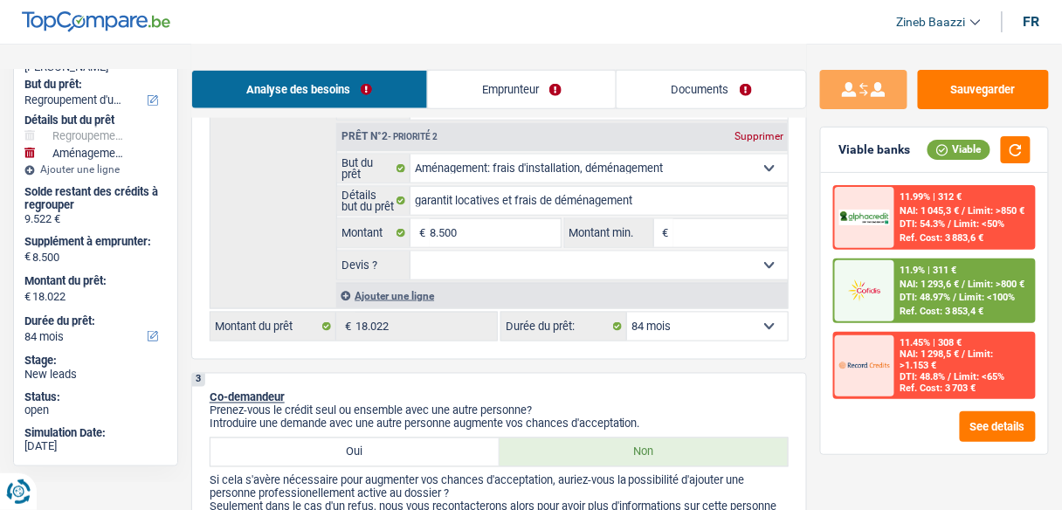
click at [741, 313] on select "12 mois 18 mois 24 mois 30 mois 36 mois 42 mois 48 mois 60 mois 72 mois 84 mois…" at bounding box center [707, 327] width 161 height 28
select select "60"
click at [627, 313] on select "12 mois 18 mois 24 mois 30 mois 36 mois 42 mois 48 mois 60 mois 72 mois 84 mois…" at bounding box center [707, 327] width 161 height 28
select select "60"
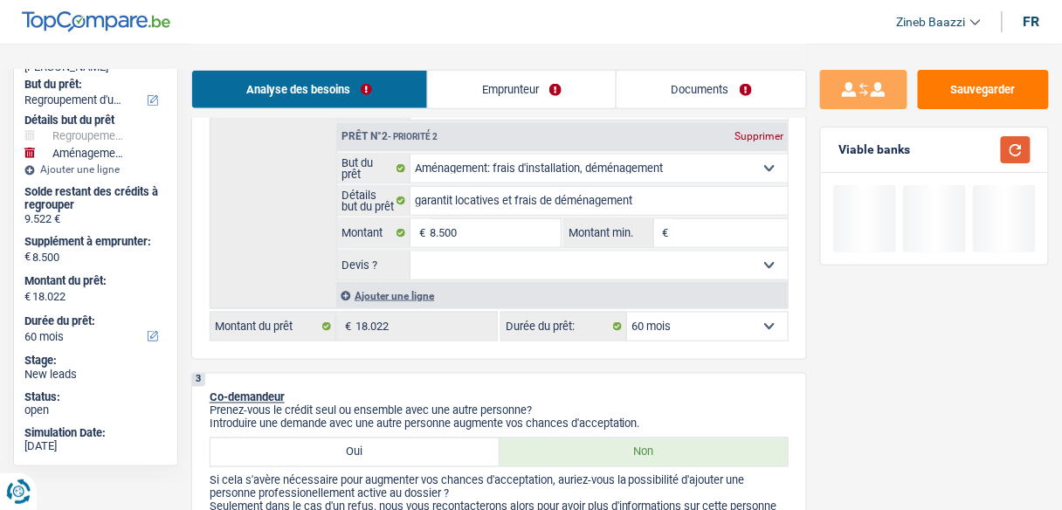
click at [1009, 158] on button "button" at bounding box center [1016, 149] width 30 height 27
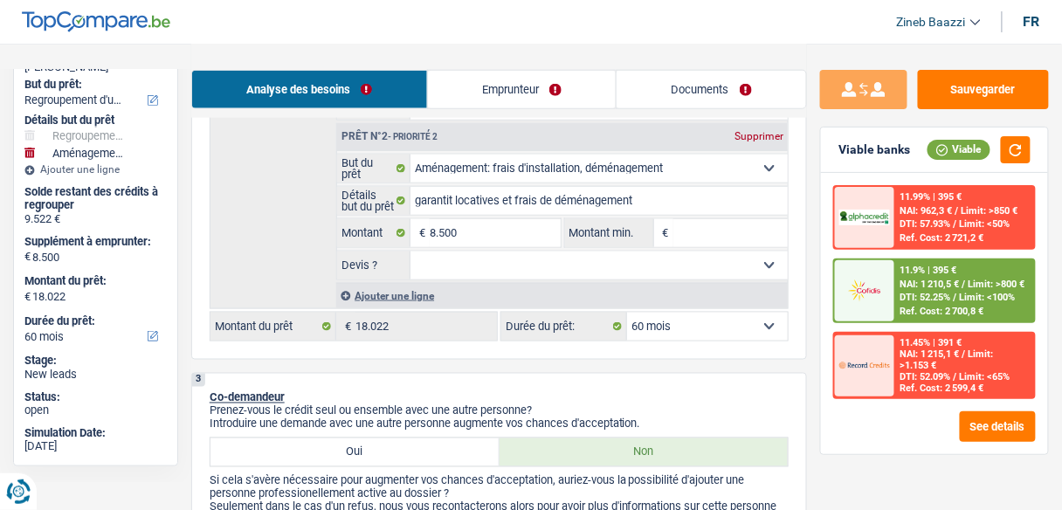
click at [692, 230] on input "Montant min." at bounding box center [730, 233] width 114 height 28
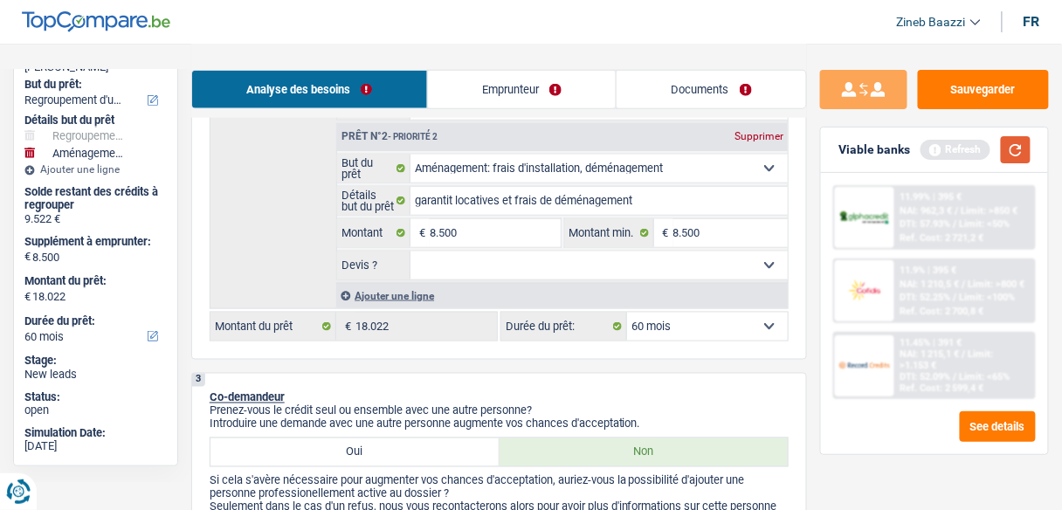
click at [1013, 155] on button "button" at bounding box center [1016, 149] width 30 height 27
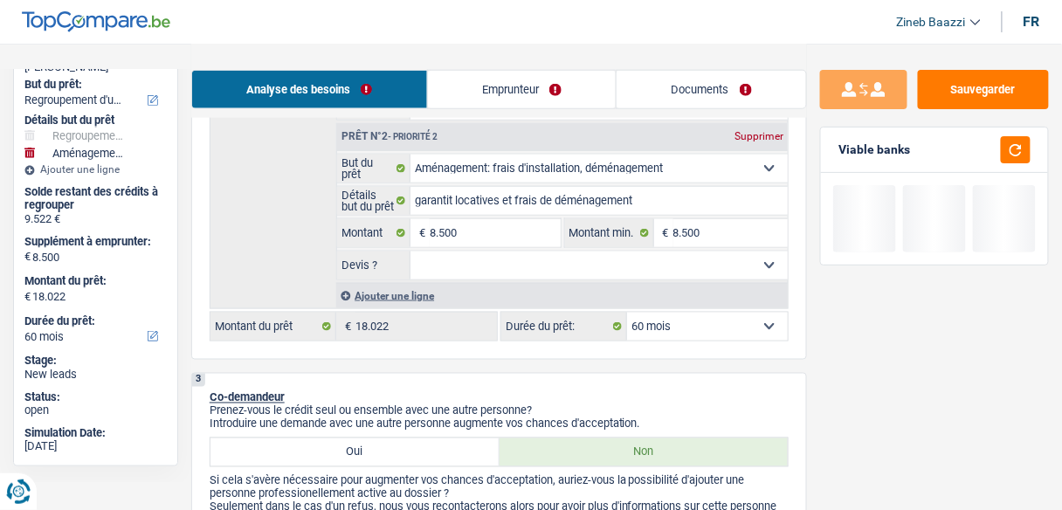
drag, startPoint x: 501, startPoint y: 265, endPoint x: 492, endPoint y: 273, distance: 12.4
click at [501, 265] on select "Oui Non Non répondu Sélectionner une option" at bounding box center [598, 265] width 377 height 28
click at [410, 251] on select "Oui Non Non répondu Sélectionner une option" at bounding box center [598, 265] width 377 height 28
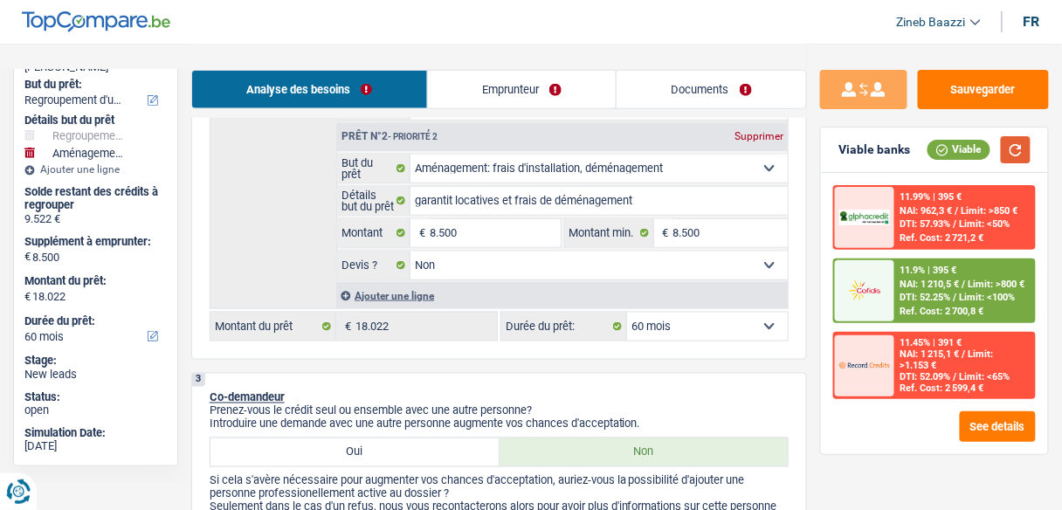
click at [1012, 149] on button "button" at bounding box center [1016, 149] width 30 height 27
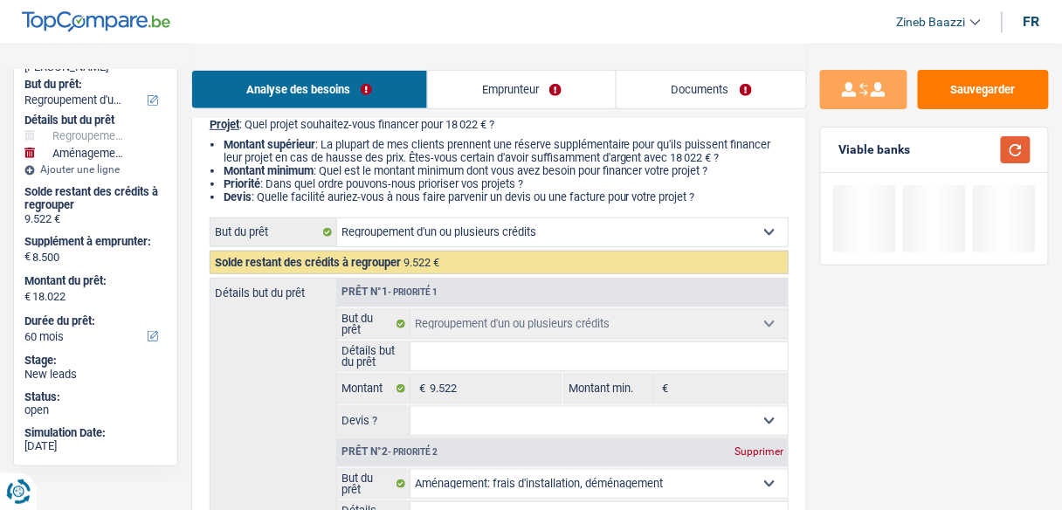
scroll to position [279, 0]
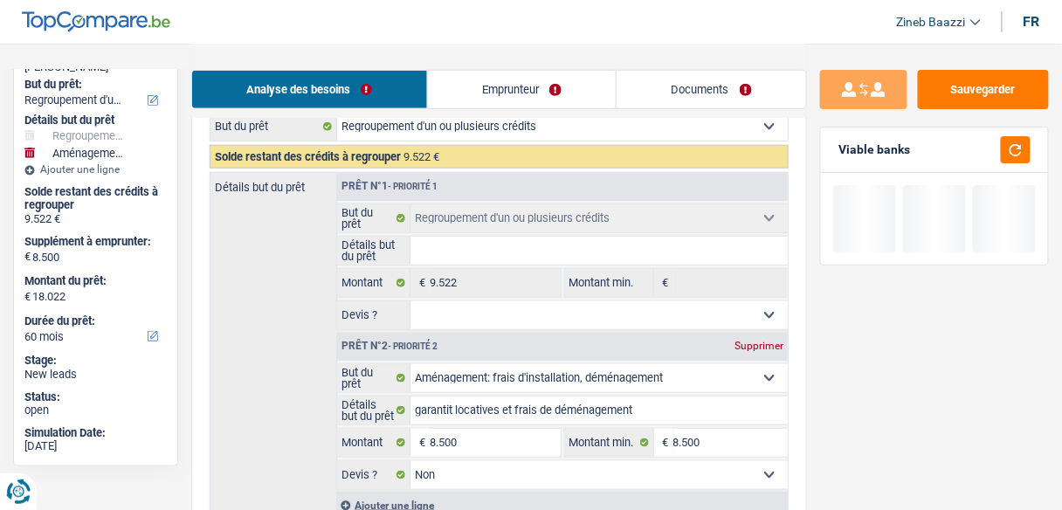
click at [521, 246] on input "Détails but du prêt" at bounding box center [598, 251] width 377 height 28
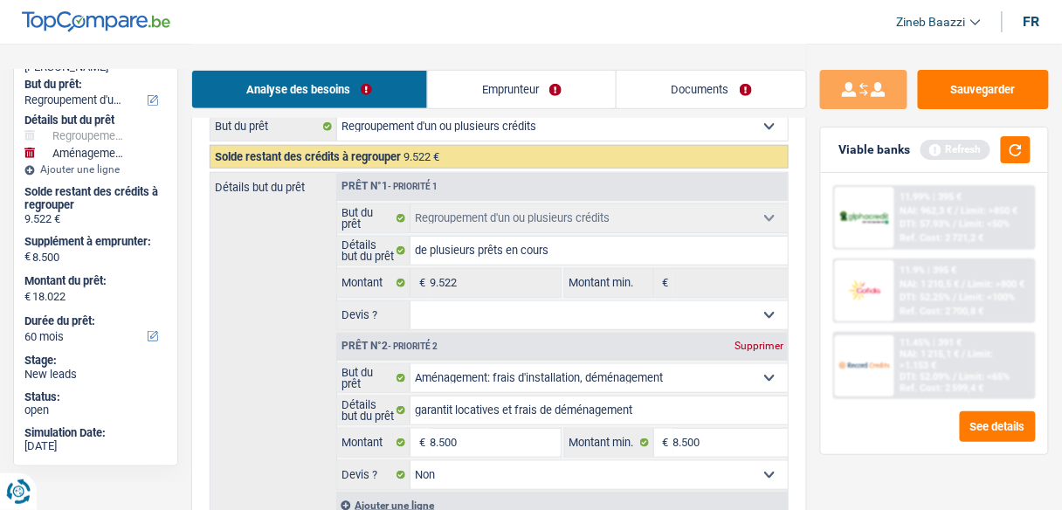
click at [529, 315] on select "Oui Non Non répondu Sélectionner une option" at bounding box center [598, 315] width 377 height 28
click at [410, 301] on select "Oui Non Non répondu Sélectionner une option" at bounding box center [598, 315] width 377 height 28
click at [1010, 141] on button "button" at bounding box center [1016, 149] width 30 height 27
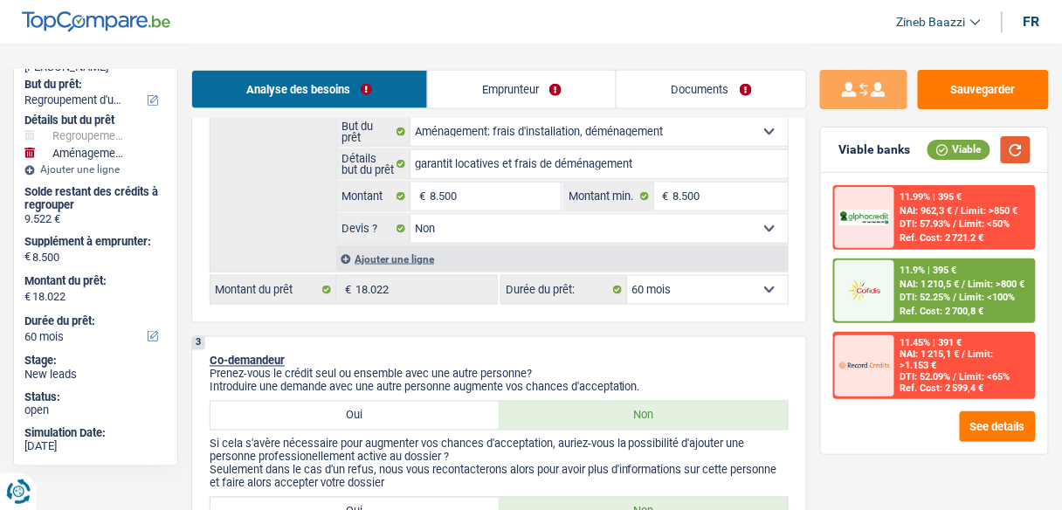
scroll to position [489, 0]
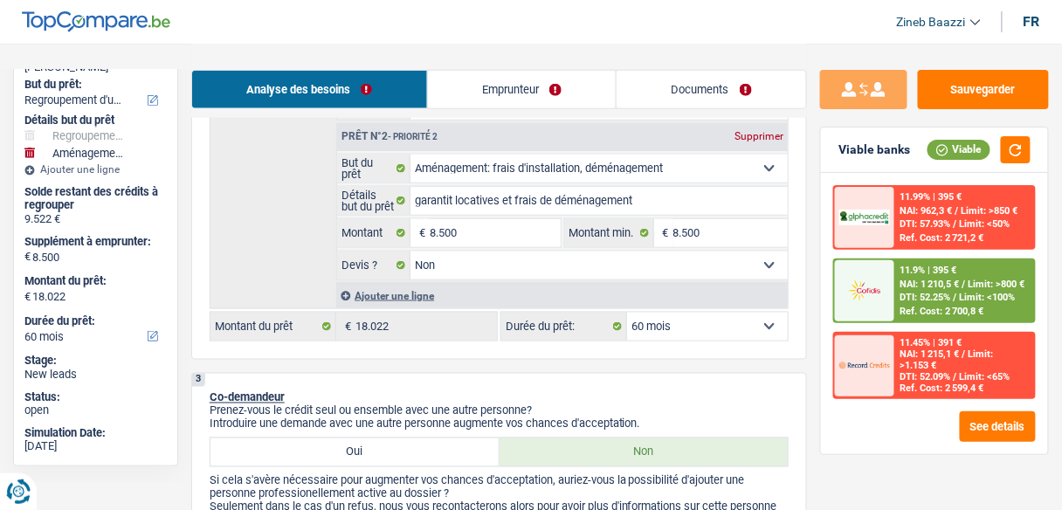
click at [659, 315] on select "12 mois 18 mois 24 mois 30 mois 36 mois 42 mois 48 mois 60 mois 72 mois 84 mois…" at bounding box center [707, 327] width 161 height 28
click at [627, 313] on select "12 mois 18 mois 24 mois 30 mois 36 mois 42 mois 48 mois 60 mois 72 mois 84 mois…" at bounding box center [707, 327] width 161 height 28
click at [1005, 154] on button "button" at bounding box center [1016, 149] width 30 height 27
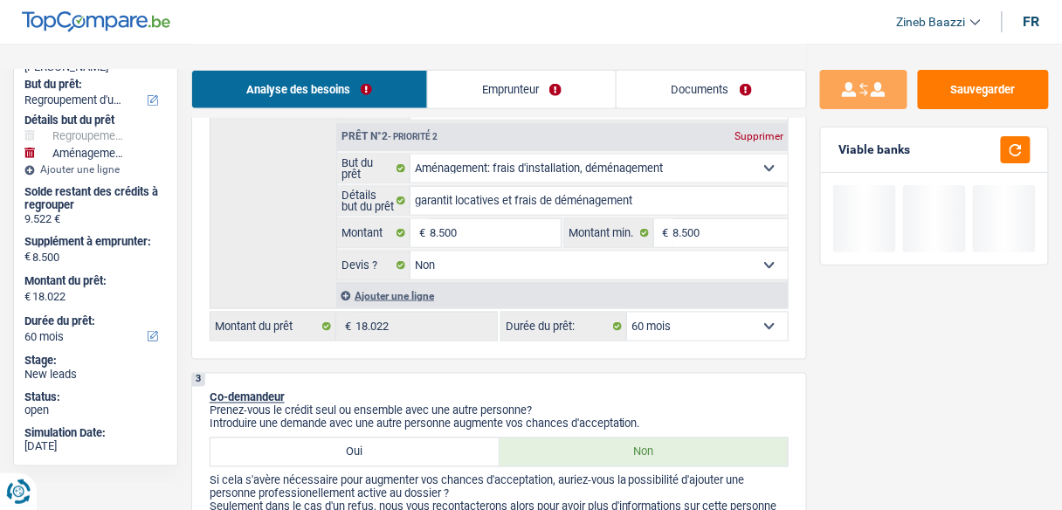
click at [677, 318] on select "12 mois 18 mois 24 mois 30 mois 36 mois 42 mois 48 mois 60 mois 72 mois 84 mois…" at bounding box center [707, 327] width 161 height 28
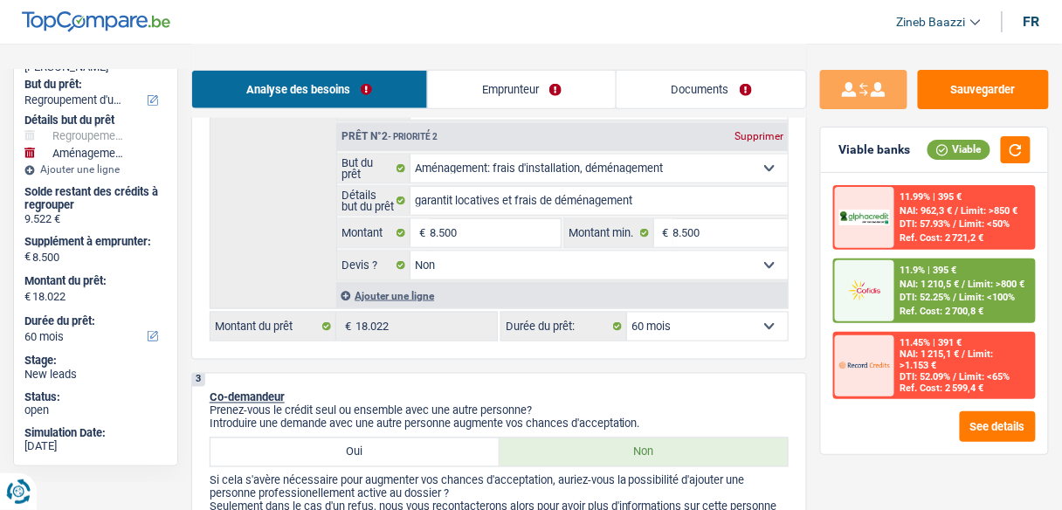
click at [711, 373] on div "3 Co-demandeur Prenez-vous le crédit seul ou ensemble avec une autre personne? …" at bounding box center [499, 477] width 616 height 209
click at [905, 348] on span "NAI: 1 215,1 €" at bounding box center [929, 353] width 59 height 11
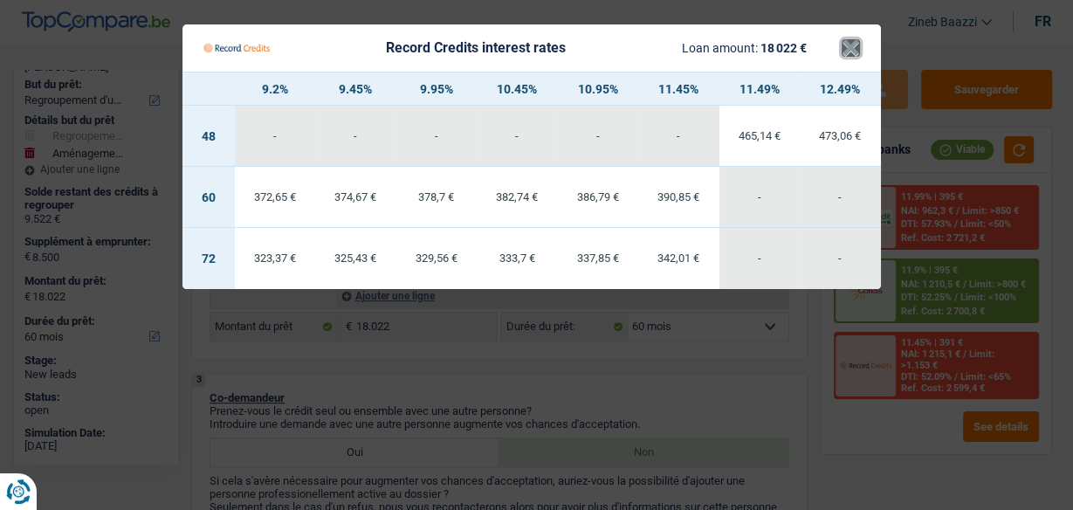
click at [854, 49] on button "×" at bounding box center [851, 47] width 18 height 17
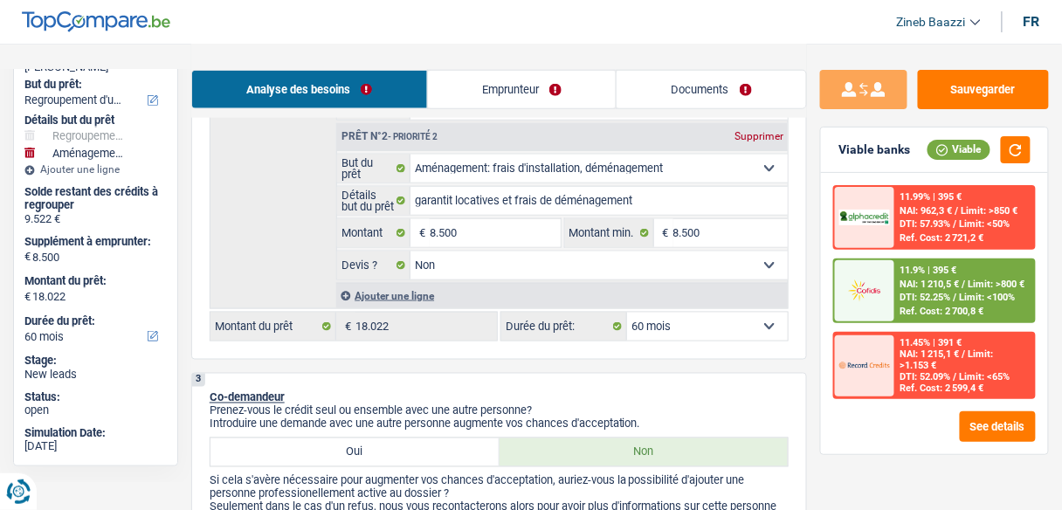
click at [937, 289] on div "11.9% | 395 € NAI: 1 210,5 € / Limit: >800 € DTI: 52.25% / Limit: <100% Ref. Co…" at bounding box center [964, 290] width 139 height 61
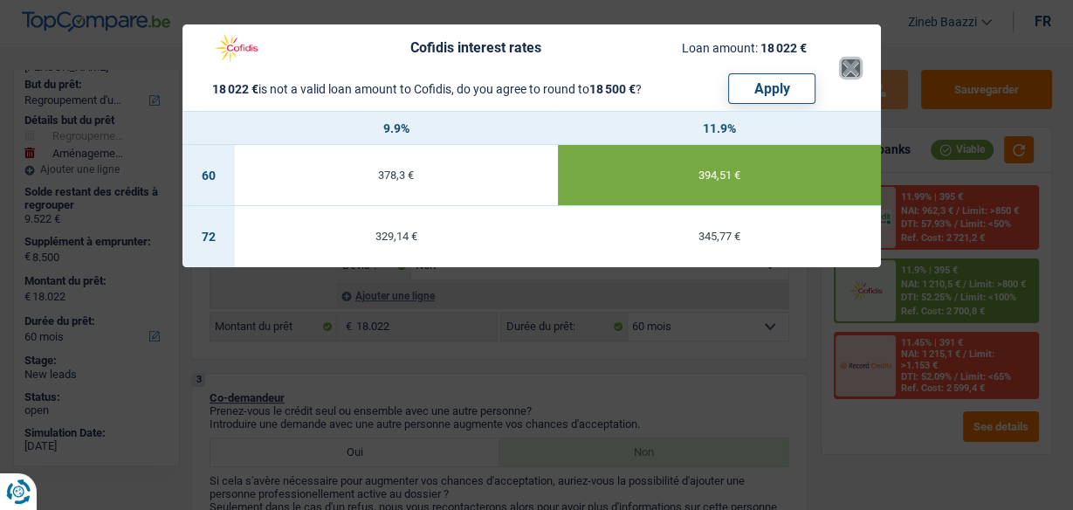
click at [850, 69] on button "×" at bounding box center [851, 67] width 18 height 17
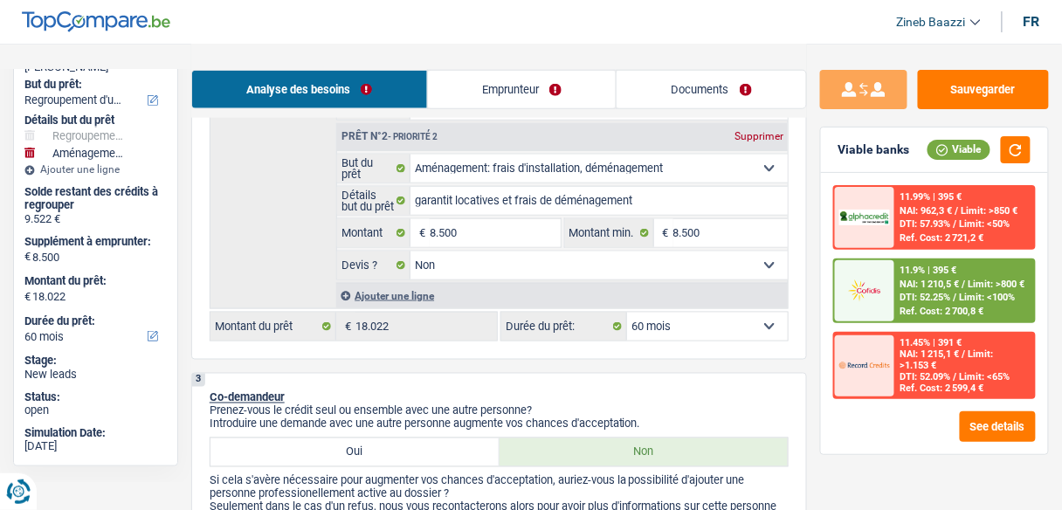
click at [680, 326] on select "12 mois 18 mois 24 mois 30 mois 36 mois 42 mois 48 mois 60 mois 72 mois 84 mois…" at bounding box center [707, 327] width 161 height 28
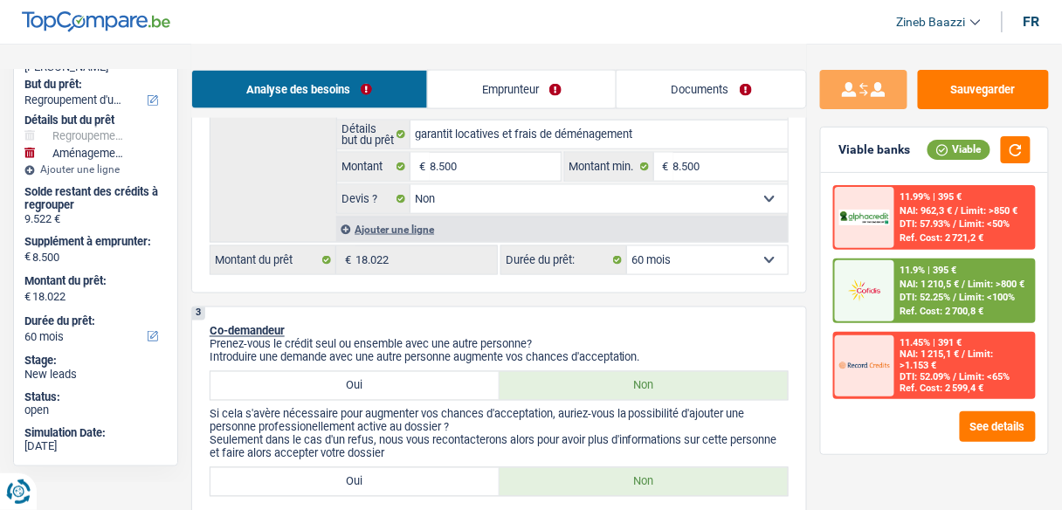
scroll to position [559, 0]
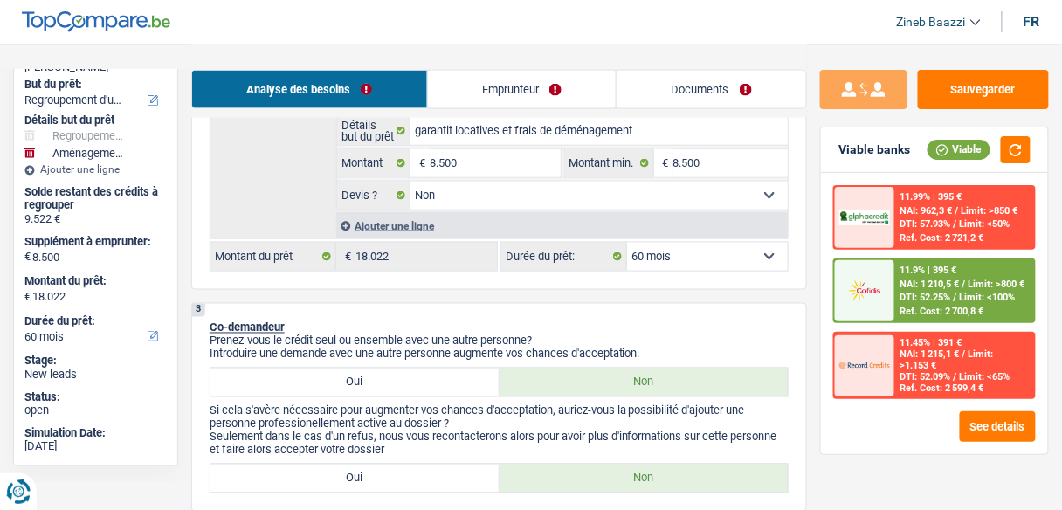
click at [653, 256] on select "12 mois 18 mois 24 mois 30 mois 36 mois 42 mois 48 mois 60 mois 72 mois 84 mois…" at bounding box center [707, 257] width 161 height 28
click at [627, 243] on select "12 mois 18 mois 24 mois 30 mois 36 mois 42 mois 48 mois 60 mois 72 mois 84 mois…" at bounding box center [707, 257] width 161 height 28
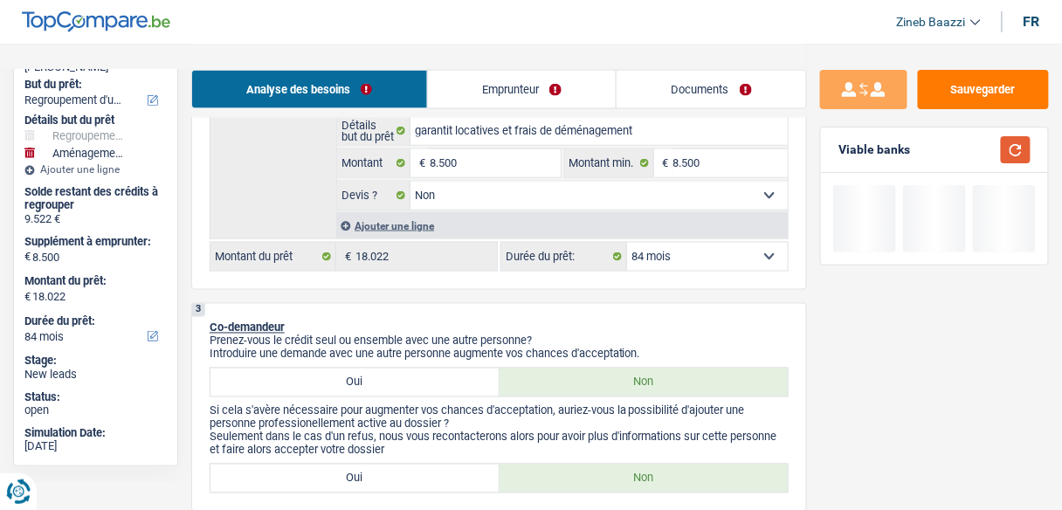
click at [1021, 155] on button "button" at bounding box center [1016, 149] width 30 height 27
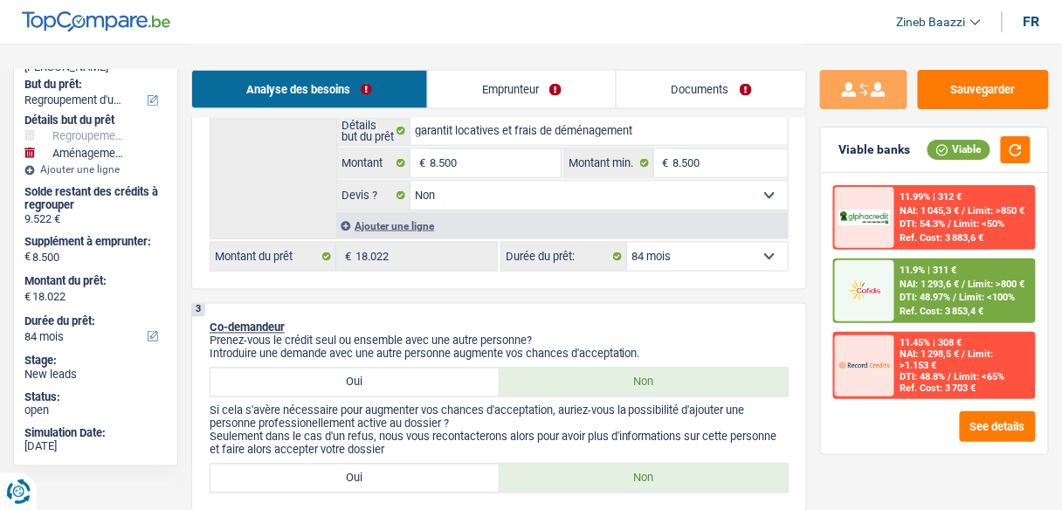
click at [857, 376] on img at bounding box center [864, 365] width 51 height 25
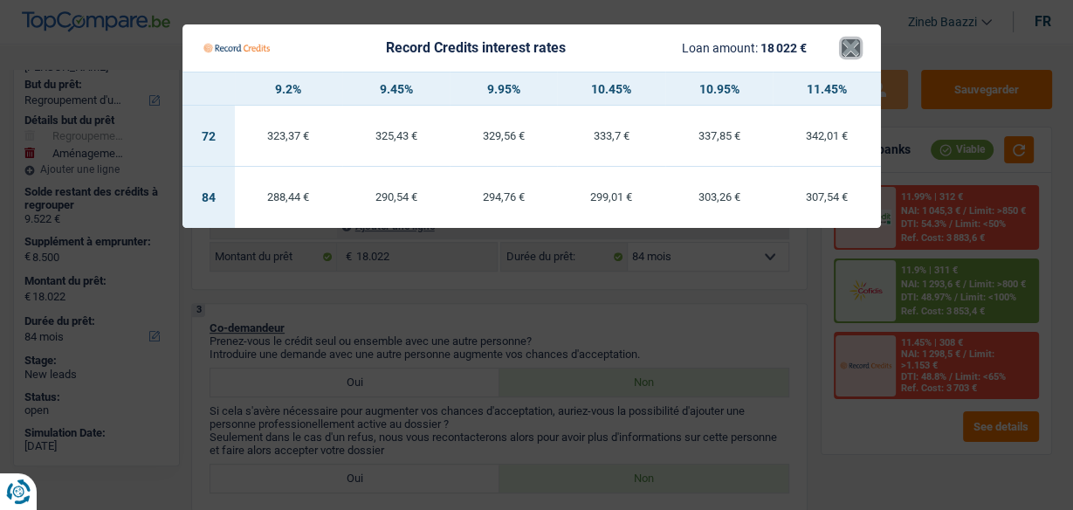
click at [850, 53] on button "×" at bounding box center [851, 47] width 18 height 17
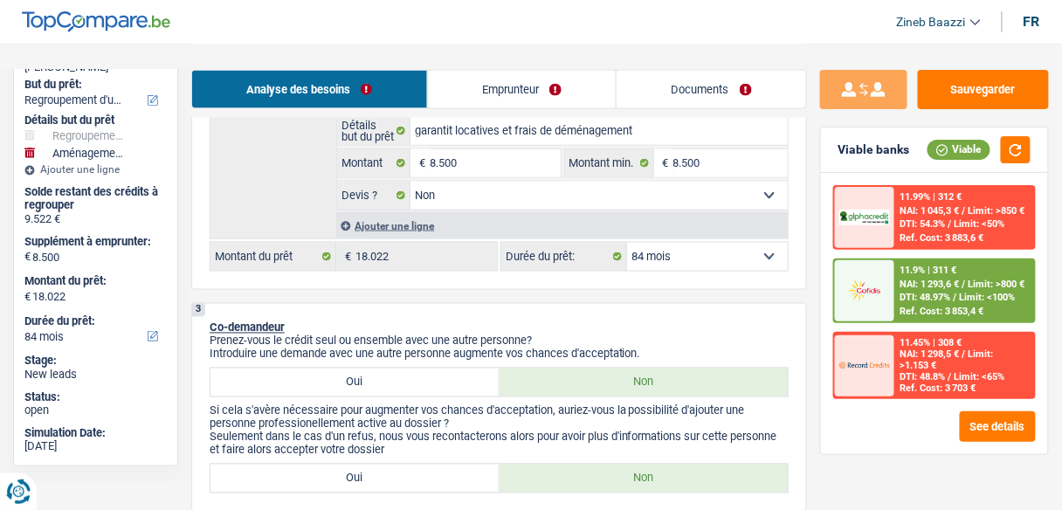
click at [526, 87] on link "Emprunteur" at bounding box center [522, 90] width 189 height 38
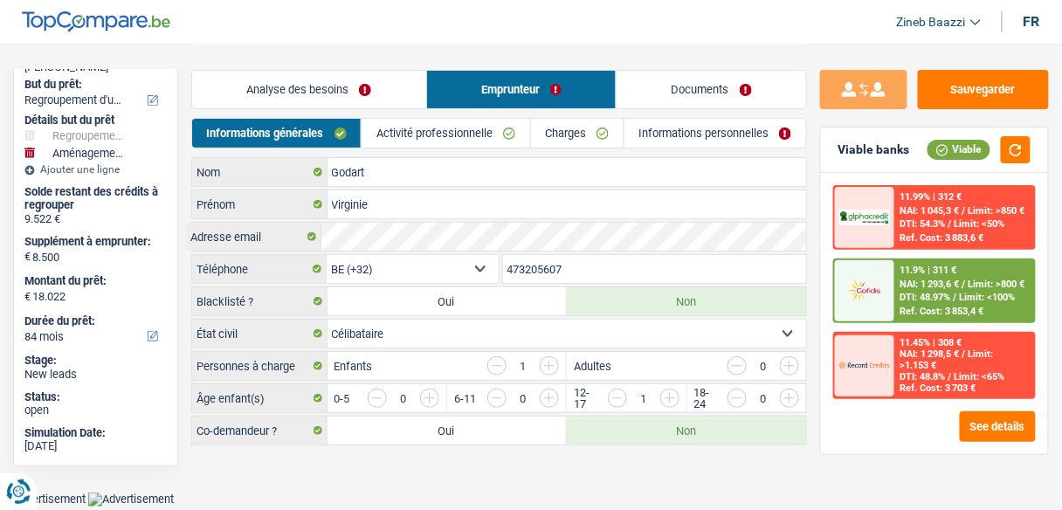
scroll to position [0, 0]
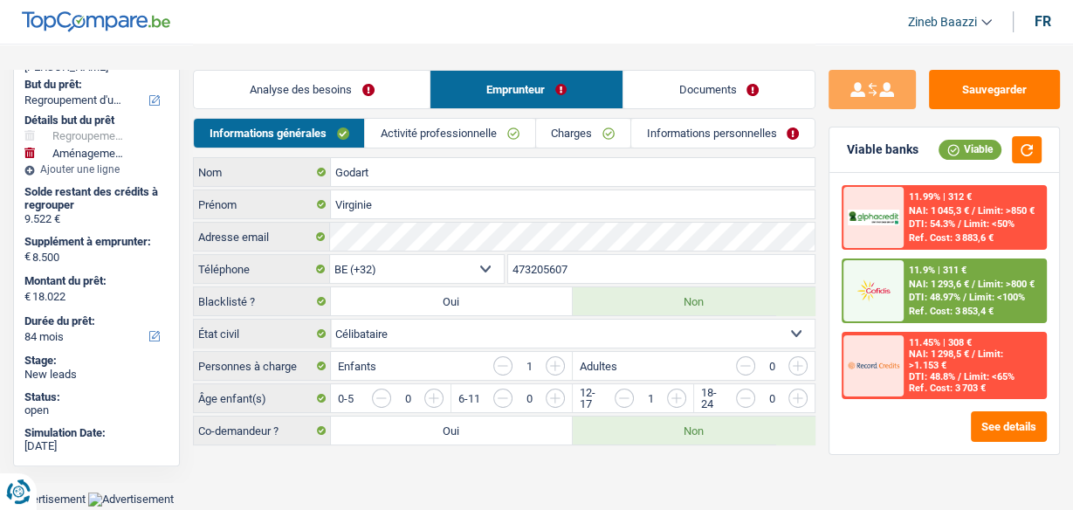
click at [593, 124] on link "Charges" at bounding box center [583, 133] width 94 height 29
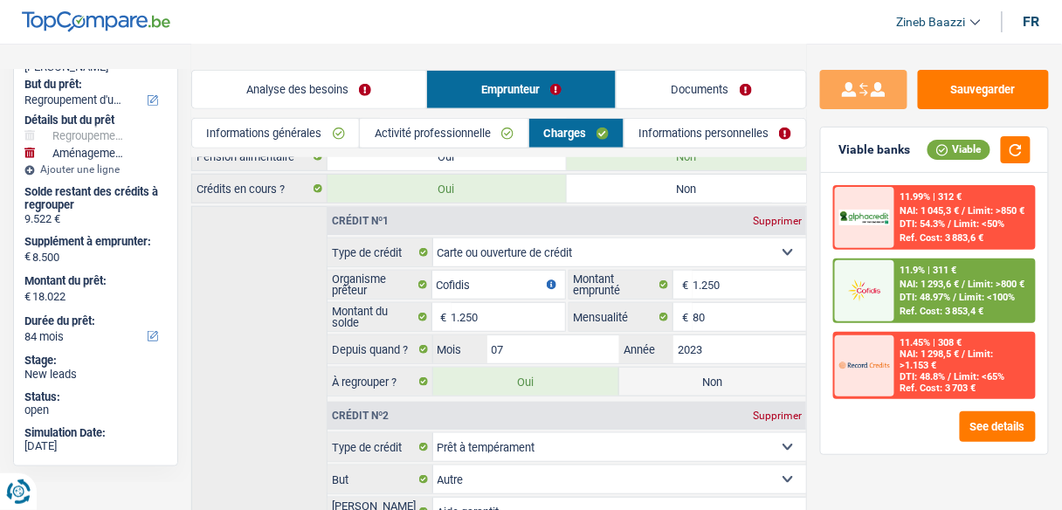
scroll to position [240, 0]
click at [430, 134] on link "Activité professionnelle" at bounding box center [444, 133] width 168 height 29
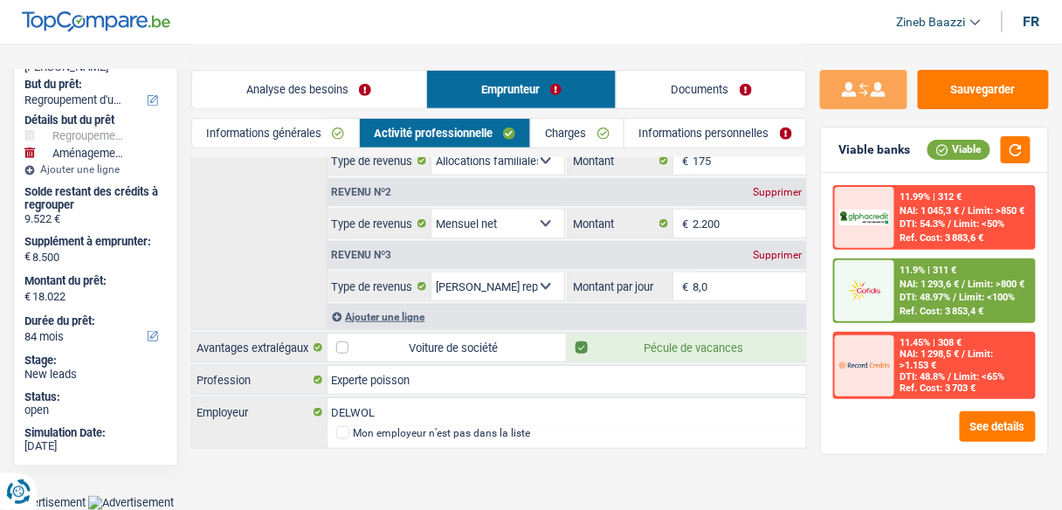
scroll to position [196, 0]
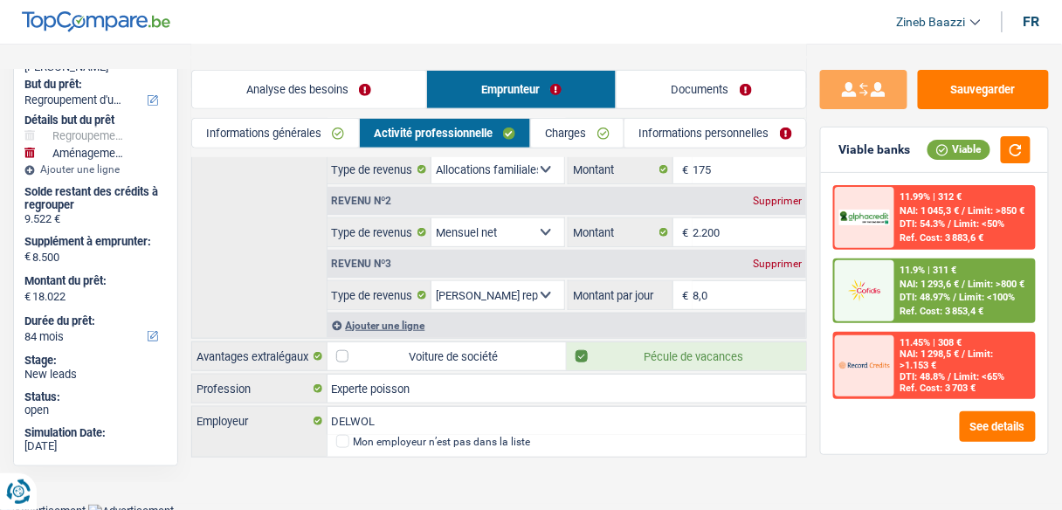
click at [328, 130] on link "Informations générales" at bounding box center [275, 133] width 167 height 29
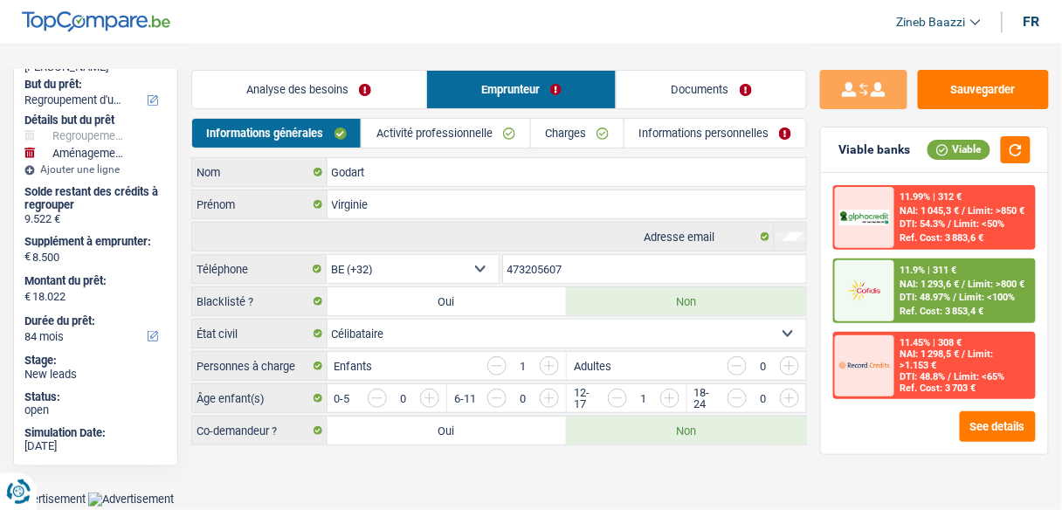
scroll to position [0, 0]
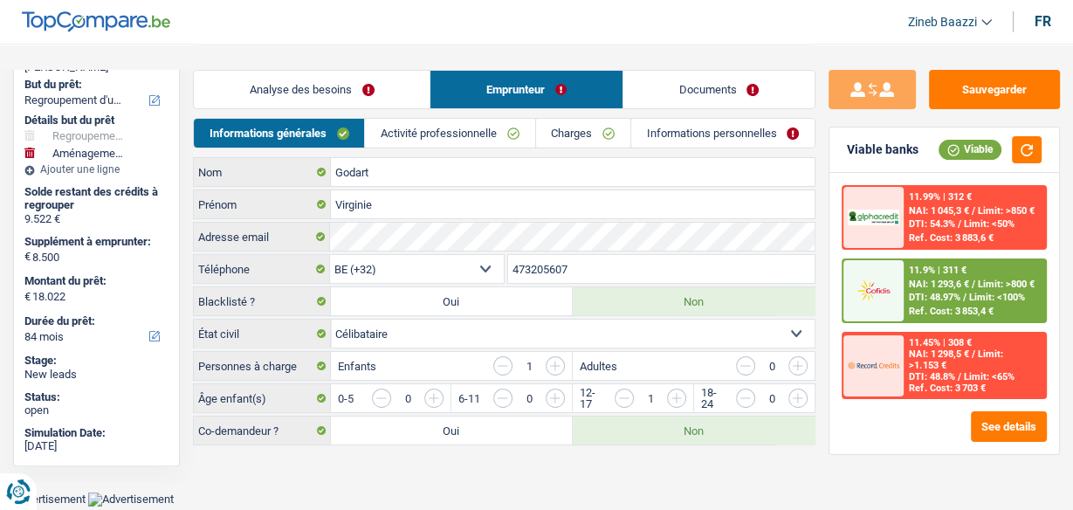
click at [352, 92] on link "Analyse des besoins" at bounding box center [312, 90] width 236 height 38
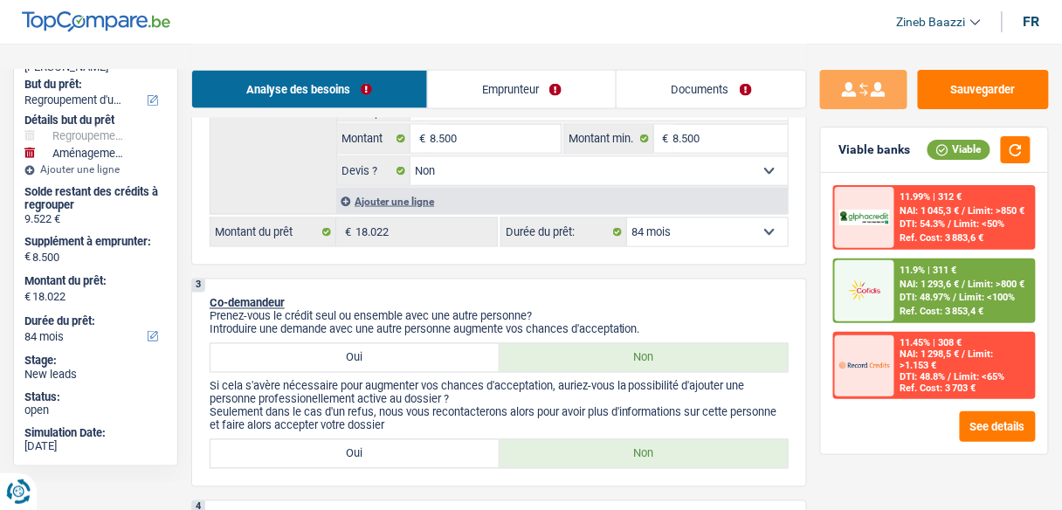
scroll to position [559, 0]
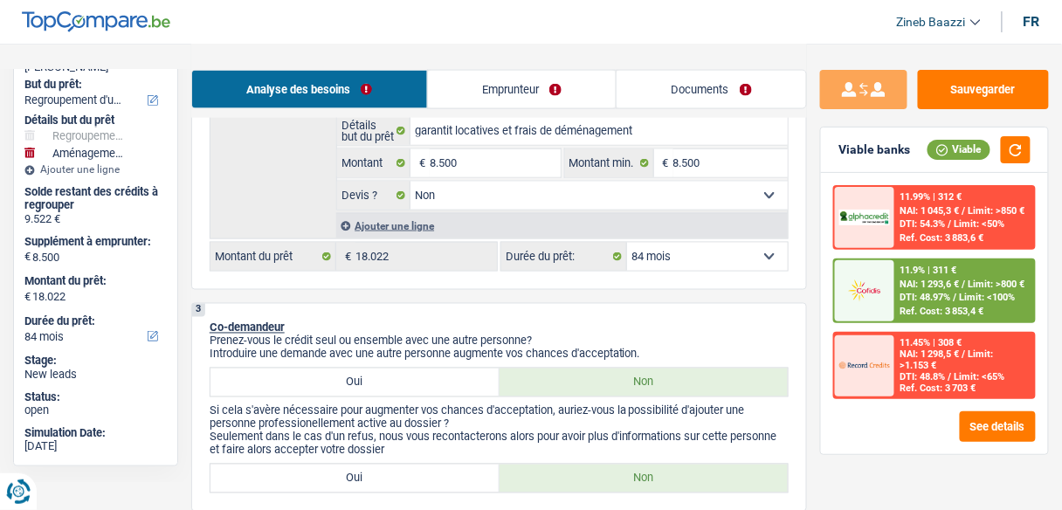
click at [868, 367] on img at bounding box center [864, 365] width 51 height 25
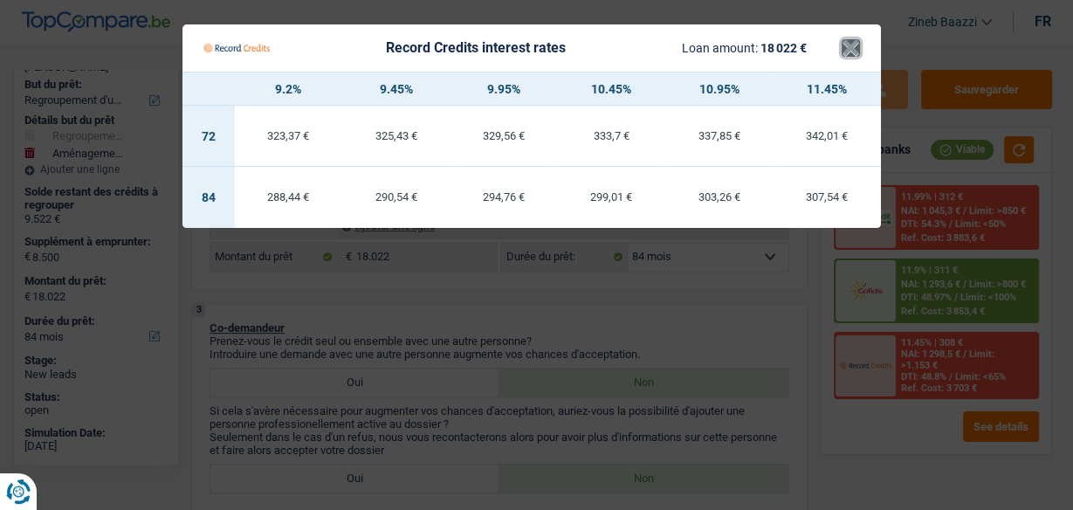
click at [855, 39] on button "×" at bounding box center [851, 47] width 18 height 17
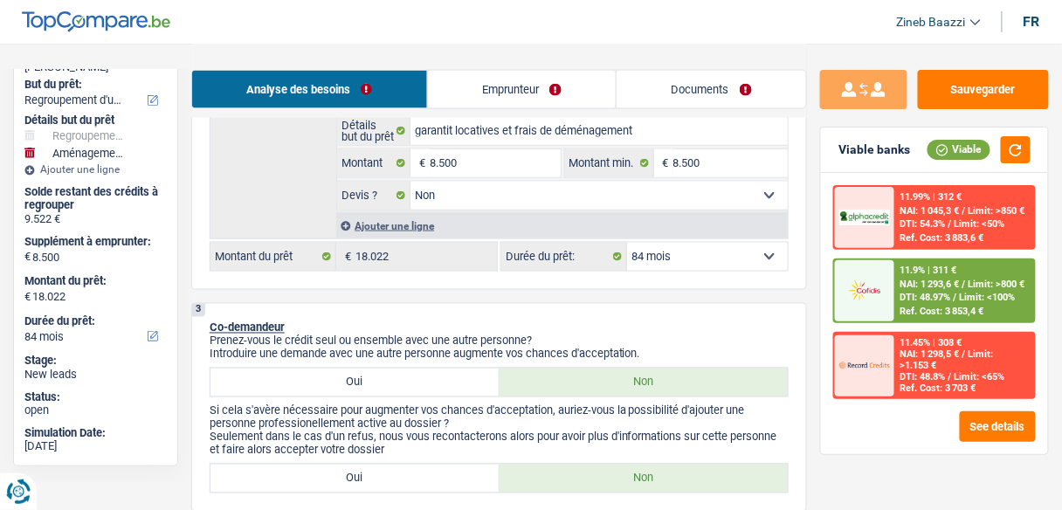
click at [929, 265] on div "11.9% | 311 €" at bounding box center [928, 270] width 57 height 11
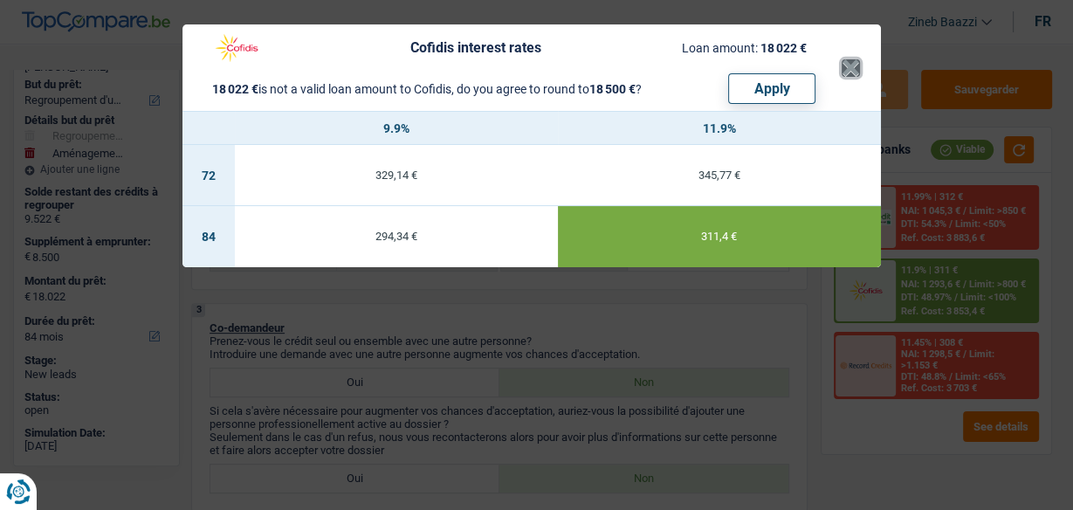
click at [843, 65] on button "×" at bounding box center [851, 67] width 18 height 17
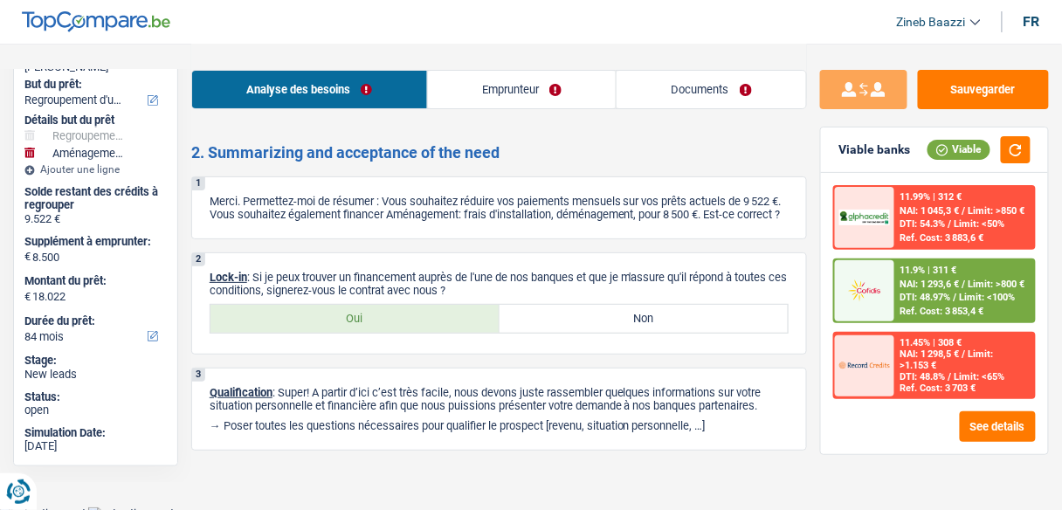
scroll to position [3283, 0]
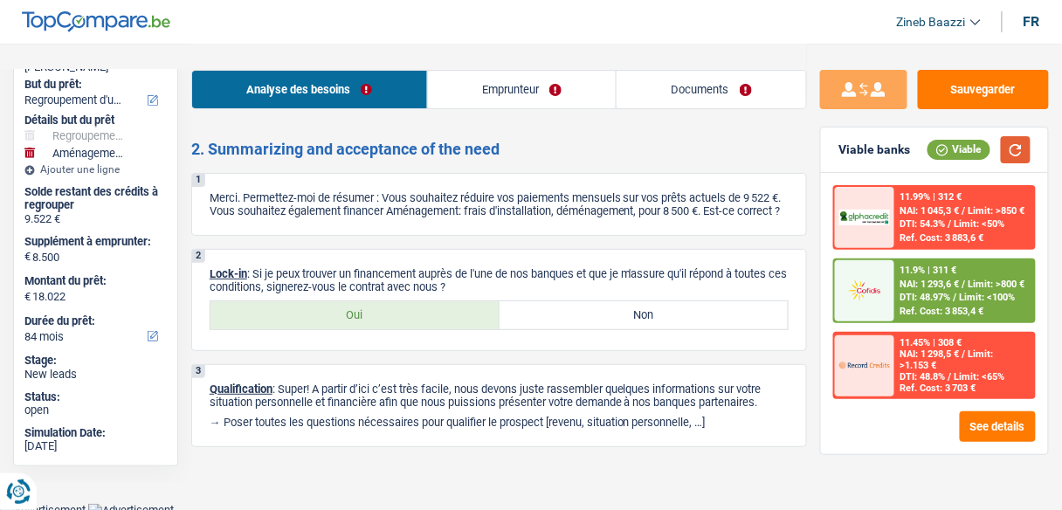
click at [1015, 144] on button "button" at bounding box center [1016, 149] width 30 height 27
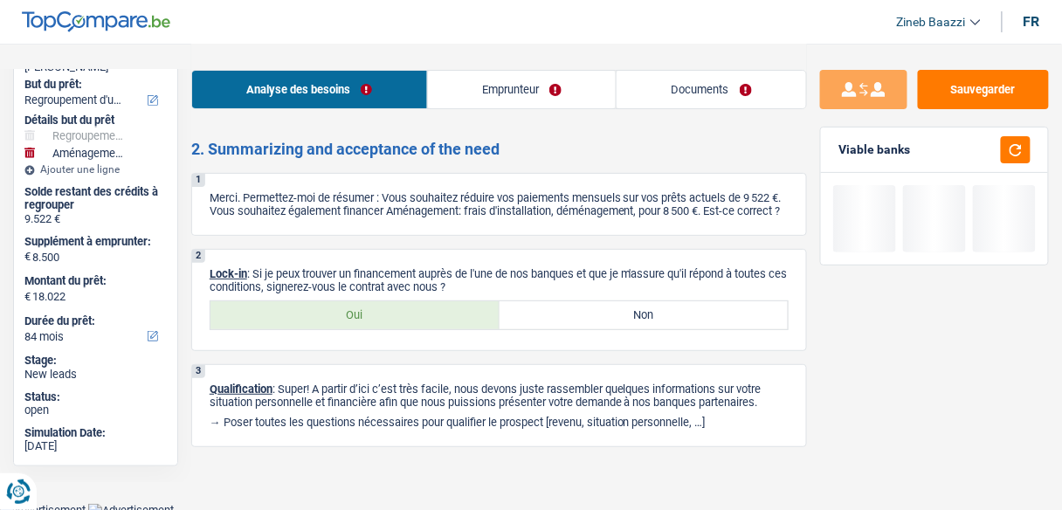
click at [535, 93] on link "Emprunteur" at bounding box center [522, 90] width 189 height 38
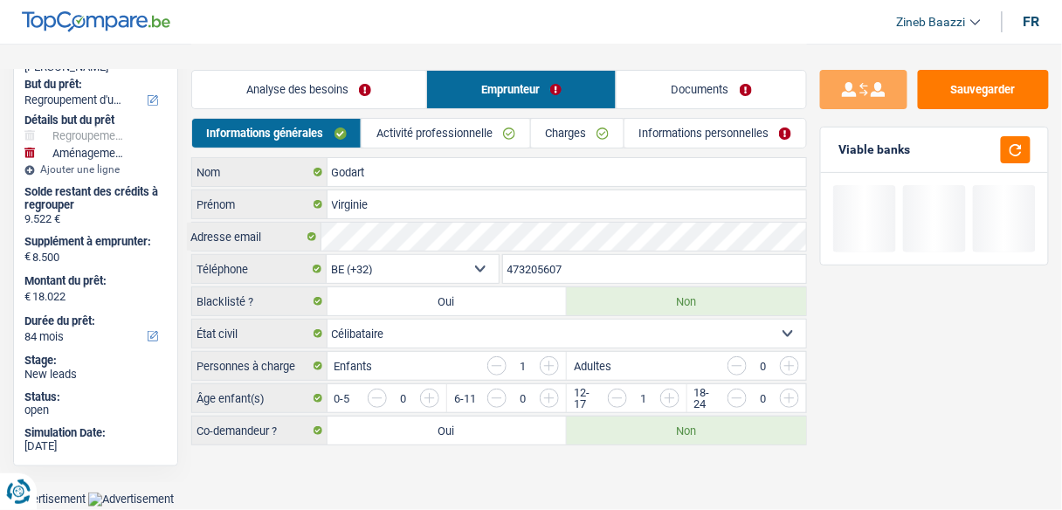
scroll to position [0, 0]
click at [654, 88] on link "Documents" at bounding box center [718, 90] width 191 height 38
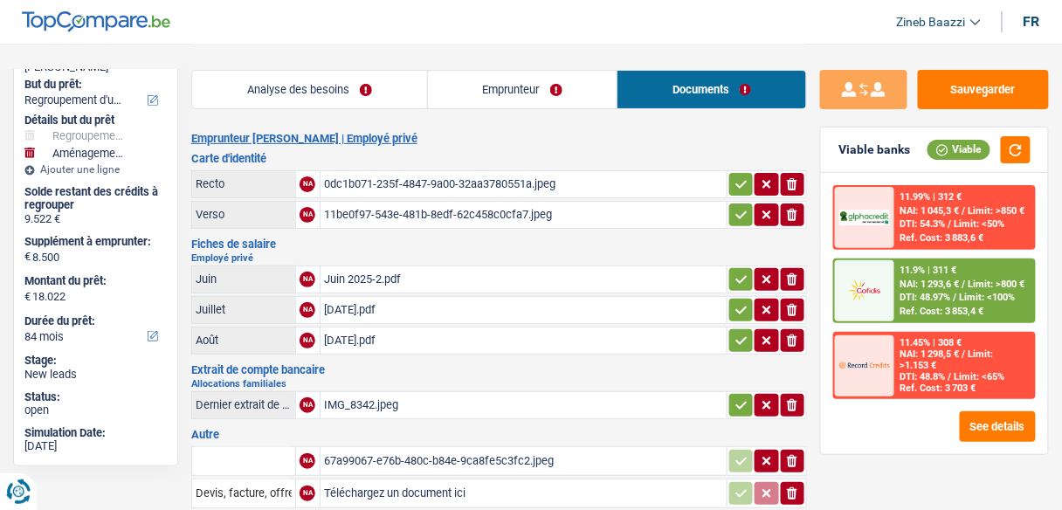
click at [430, 184] on div "0dc1b071-235f-4847-9a00-32aa3780551a.jpeg" at bounding box center [523, 184] width 399 height 26
click at [437, 202] on div "11be0f97-543e-481b-8edf-62c458c0cfa7.jpeg" at bounding box center [523, 215] width 399 height 26
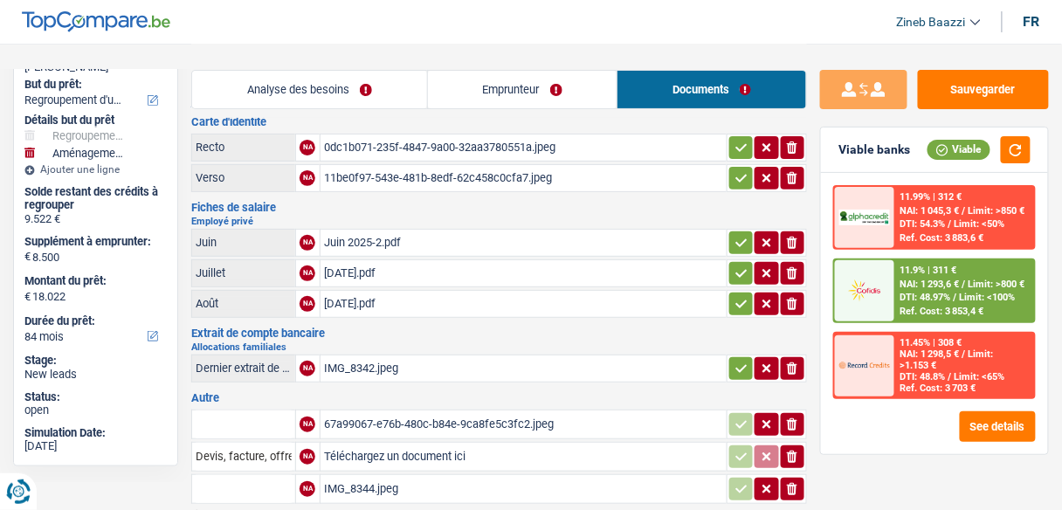
scroll to position [70, 0]
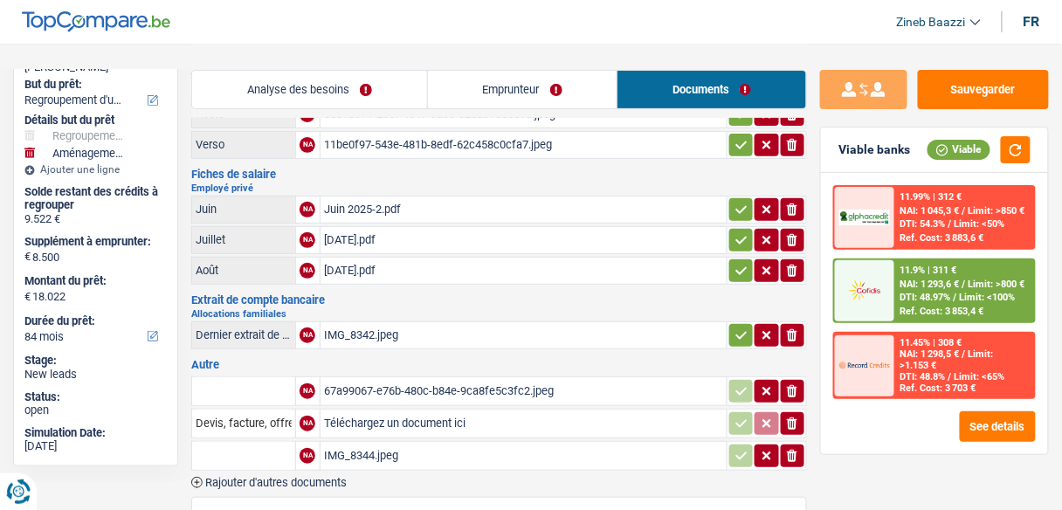
click at [354, 202] on div "Juin 2025-2.pdf" at bounding box center [523, 209] width 399 height 26
click at [335, 244] on div "Juillet 2025.pdf" at bounding box center [523, 240] width 399 height 26
click at [348, 265] on div "Août 2025.pdf" at bounding box center [523, 271] width 399 height 26
click at [338, 327] on div "IMG_8342.jpeg" at bounding box center [523, 335] width 399 height 26
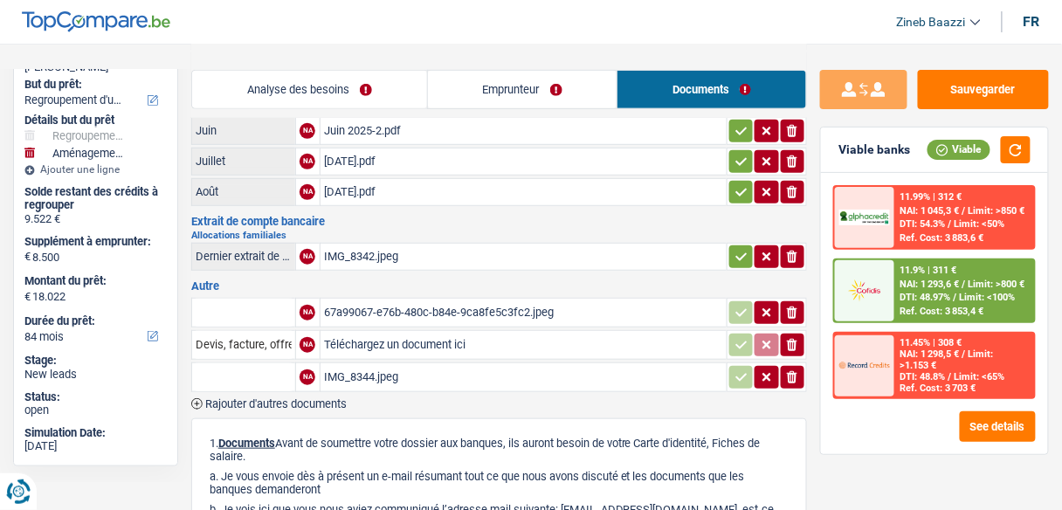
scroll to position [210, 0]
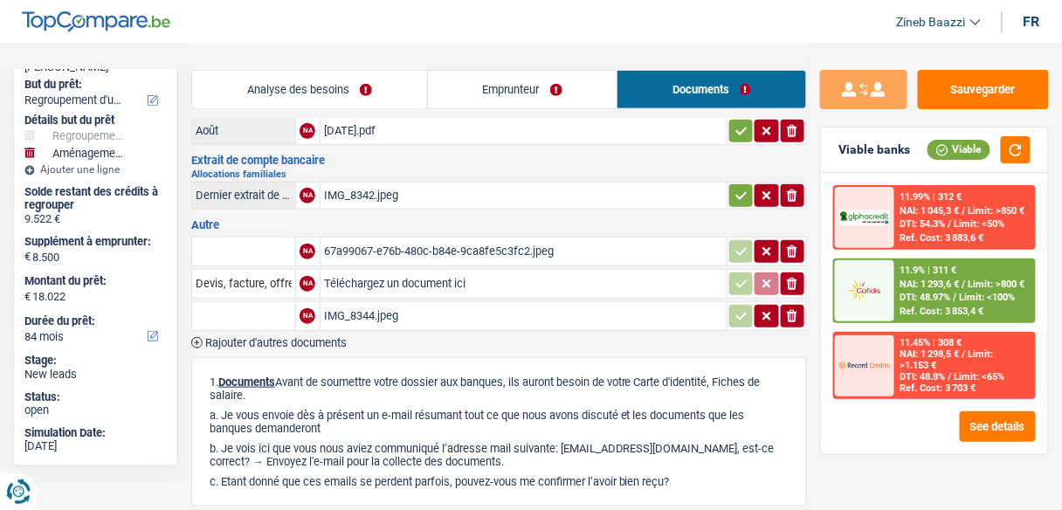
click at [362, 240] on div "67a99067-e76b-480c-b84e-9ca8fe5c3fc2.jpeg" at bounding box center [523, 251] width 399 height 26
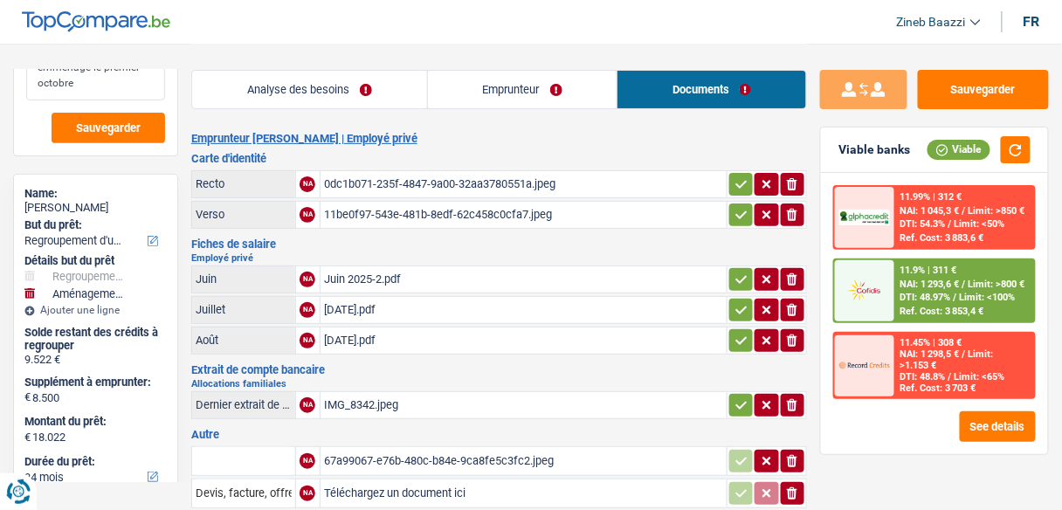
scroll to position [0, 0]
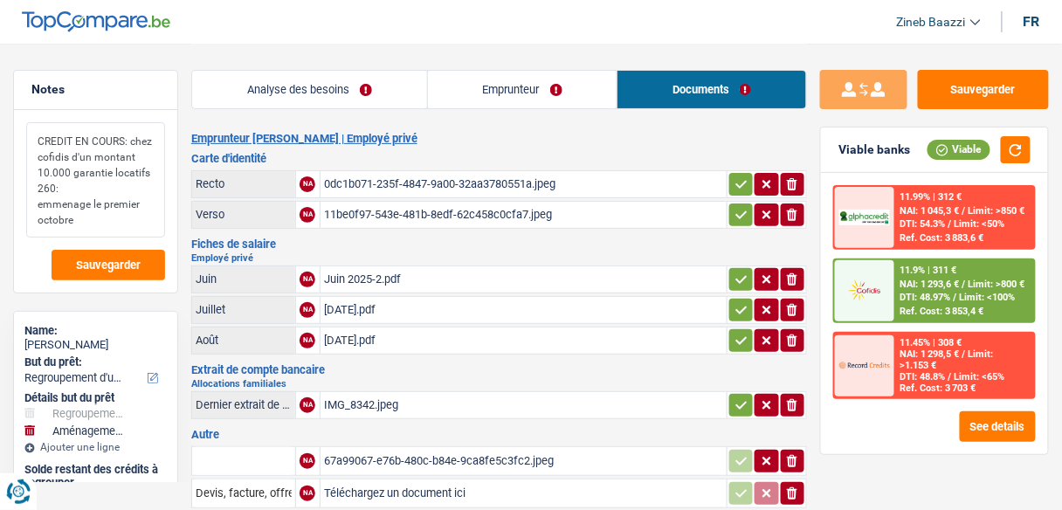
click at [113, 220] on textarea "CREDIT EN COURS: chez cofidis d'un montant 10.000 garantie locatifs 260: emmena…" at bounding box center [95, 179] width 139 height 115
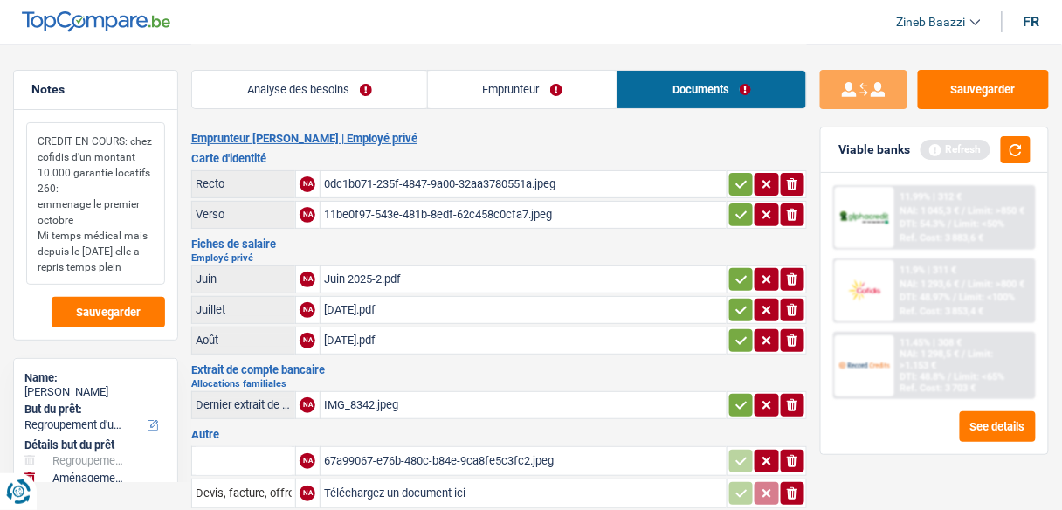
drag, startPoint x: 37, startPoint y: 138, endPoint x: 122, endPoint y: 183, distance: 96.9
click at [122, 183] on textarea "CREDIT EN COURS: chez cofidis d'un montant 10.000 garantie locatifs 260: emmena…" at bounding box center [95, 203] width 139 height 162
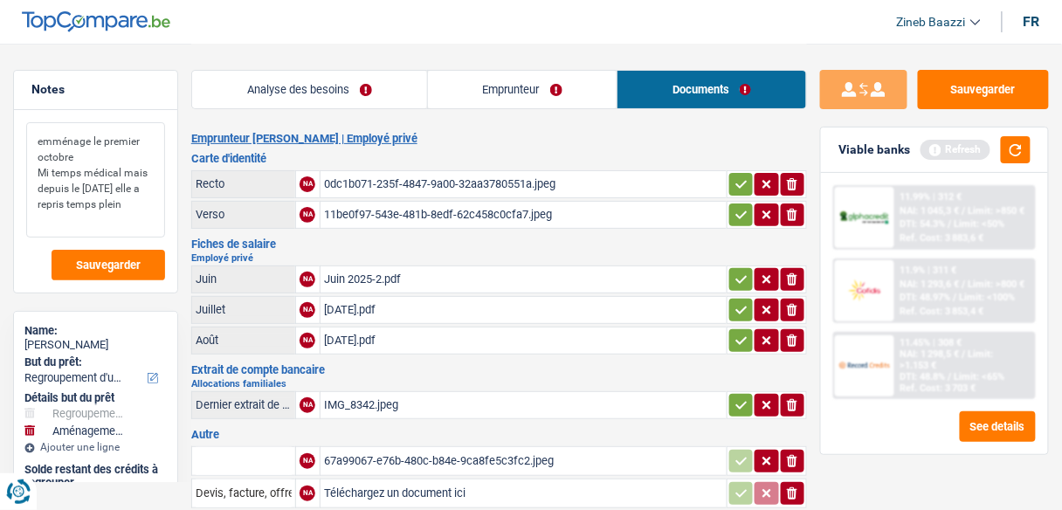
click at [35, 155] on textarea "emménage le premier octobre Mi temps médical mais depuis le 10 septembre elle a…" at bounding box center [95, 179] width 139 height 115
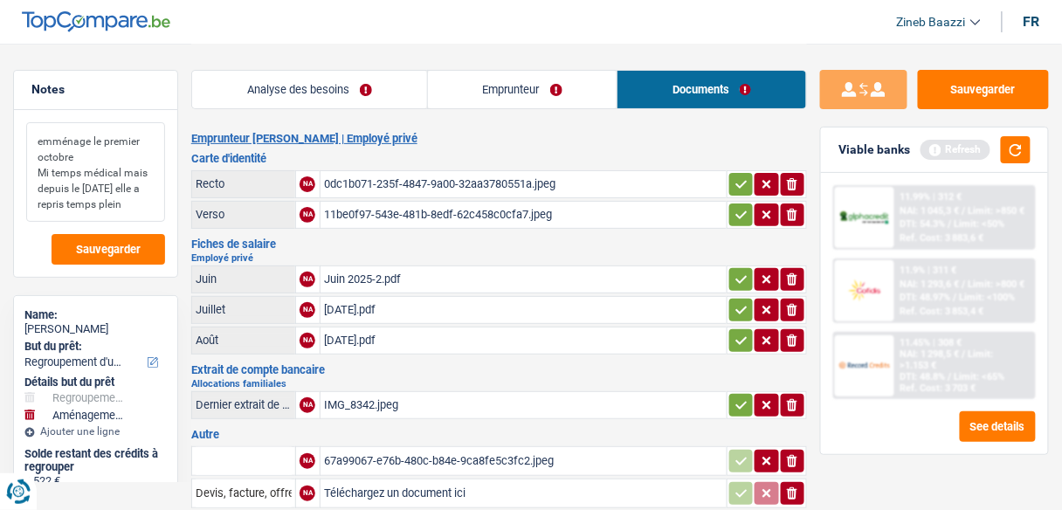
drag, startPoint x: 154, startPoint y: 208, endPoint x: 31, endPoint y: 131, distance: 144.4
click at [31, 131] on textarea "emménage le premier octobre Mi temps médical mais depuis le 10 septembre elle a…" at bounding box center [95, 172] width 139 height 100
click at [530, 144] on h2 "Emprunteur Virginie Godart | Employé privé" at bounding box center [499, 139] width 616 height 14
click at [943, 97] on button "Sauvegarder" at bounding box center [983, 89] width 131 height 39
click at [1018, 148] on button "button" at bounding box center [1016, 149] width 30 height 27
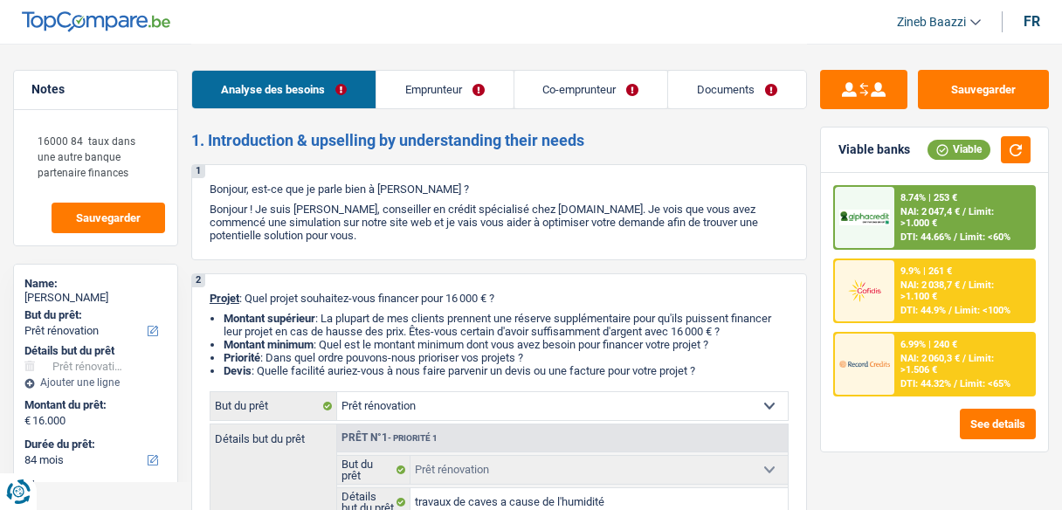
select select "renovation"
select select "84"
select select "renovation"
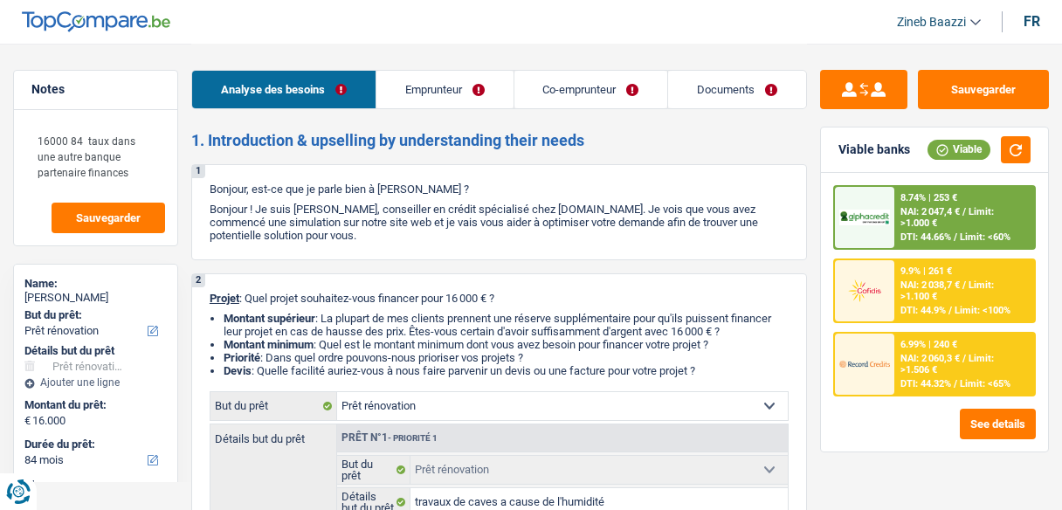
select select "yes"
select select "84"
select select "publicEmployee"
select select "unemployed"
select select "netSalary"
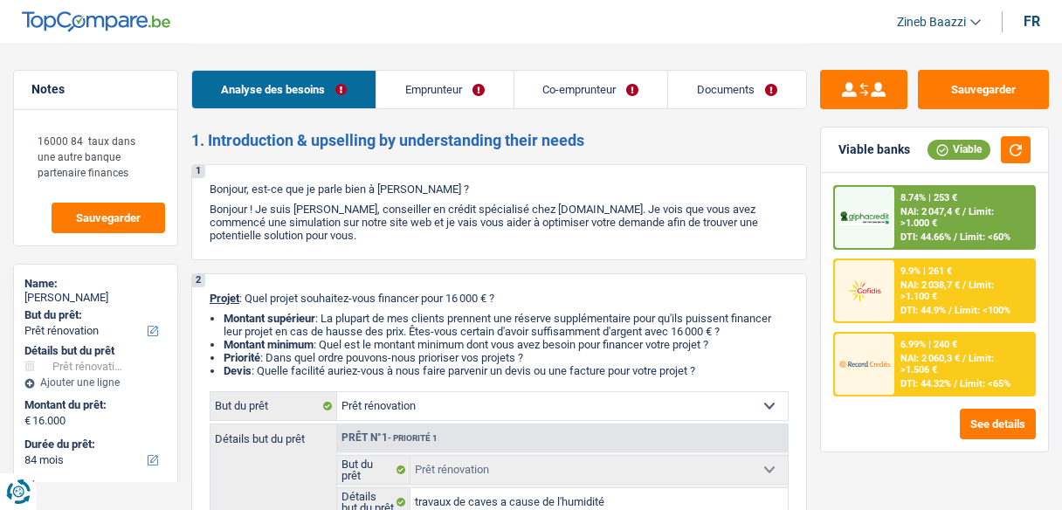
select select "mealVouchers"
select select "unemployment"
select select "ownerWithMortgage"
select select "mortgage"
select select "300"
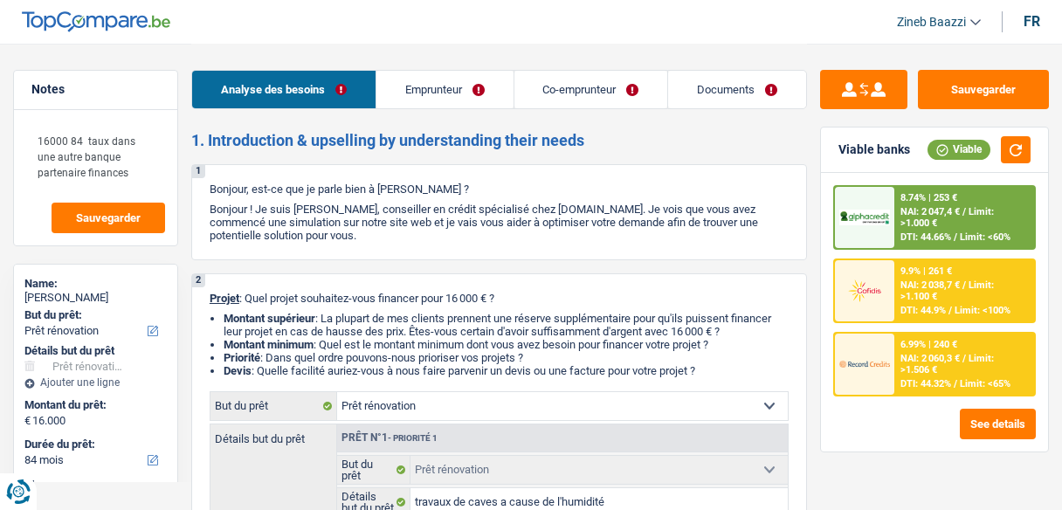
select select "renovation"
select select "yes"
select select "84"
click at [713, 94] on link "Documents" at bounding box center [737, 90] width 138 height 38
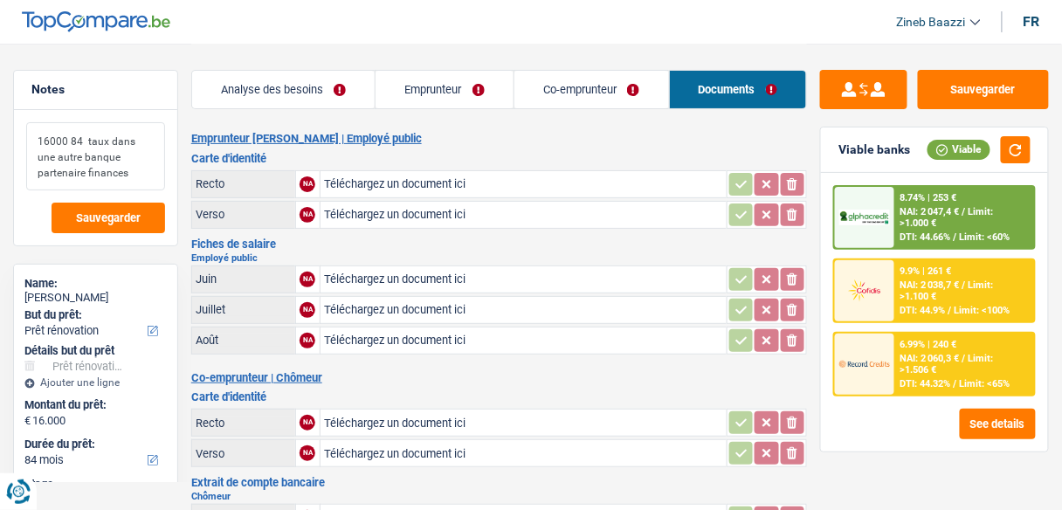
click at [134, 163] on textarea "16000 84 taux dans une autre banque partenaire finances" at bounding box center [95, 156] width 139 height 68
click at [128, 175] on textarea "16000 84 taux dans une autre banque partenaire finances" at bounding box center [95, 156] width 139 height 68
click at [1025, 150] on button "button" at bounding box center [1016, 149] width 30 height 27
click at [109, 179] on textarea "16000 84 taux dans une autre banque partenaire finances" at bounding box center [95, 156] width 139 height 68
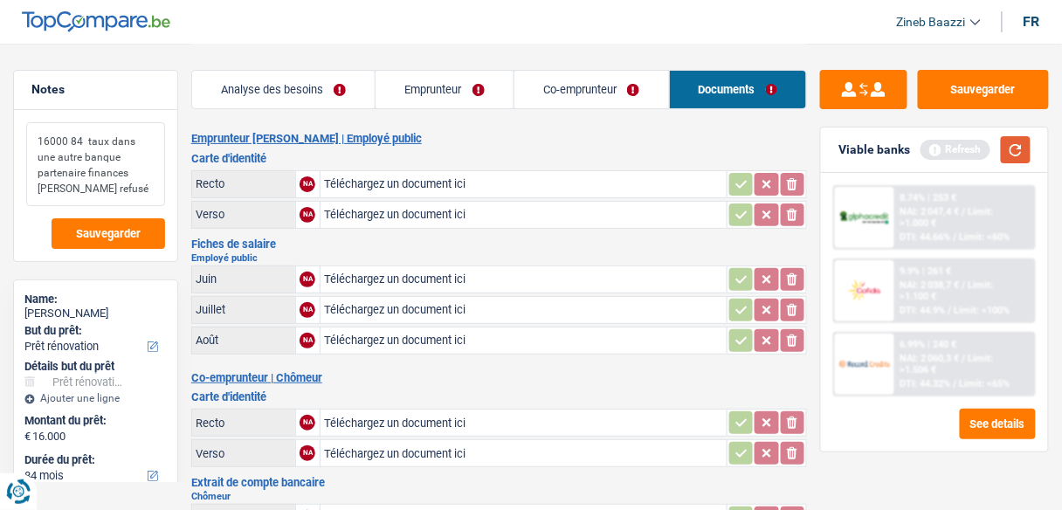
type textarea "16000 84 taux dans une autre banque partenaire finances elantis refusé"
click at [1022, 158] on button "button" at bounding box center [1016, 149] width 30 height 27
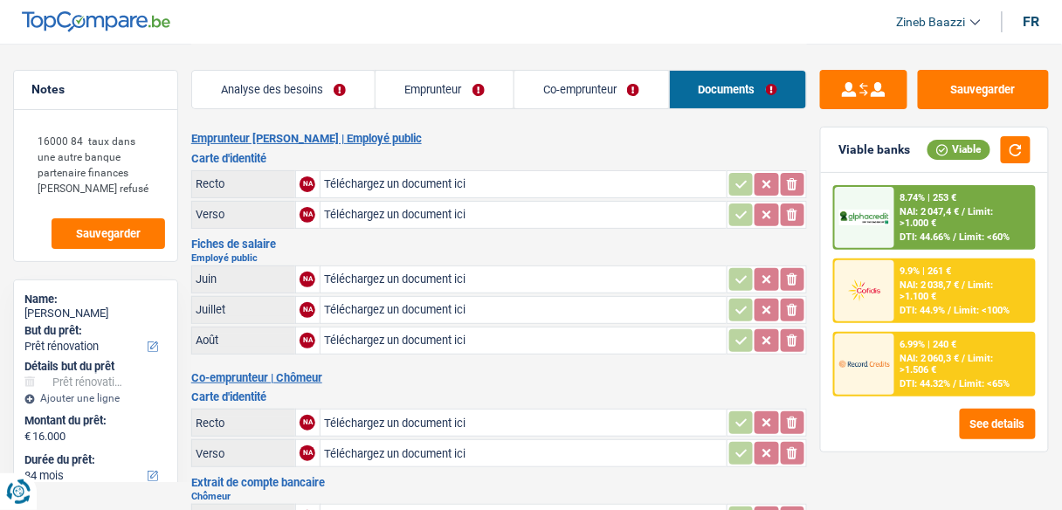
drag, startPoint x: 566, startPoint y: 86, endPoint x: 505, endPoint y: 90, distance: 61.3
click at [566, 86] on link "Co-emprunteur" at bounding box center [591, 90] width 155 height 38
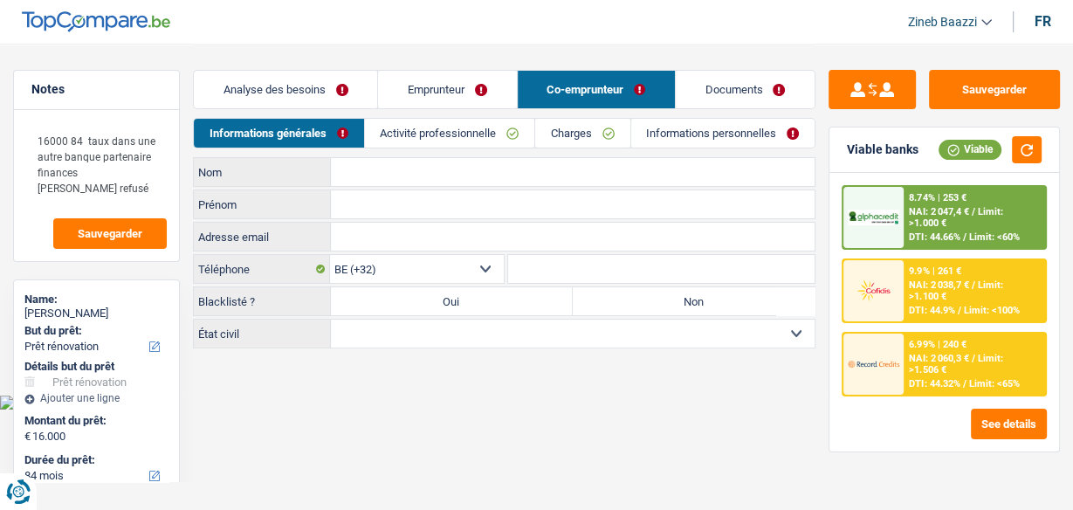
click at [401, 90] on link "Emprunteur" at bounding box center [447, 90] width 138 height 38
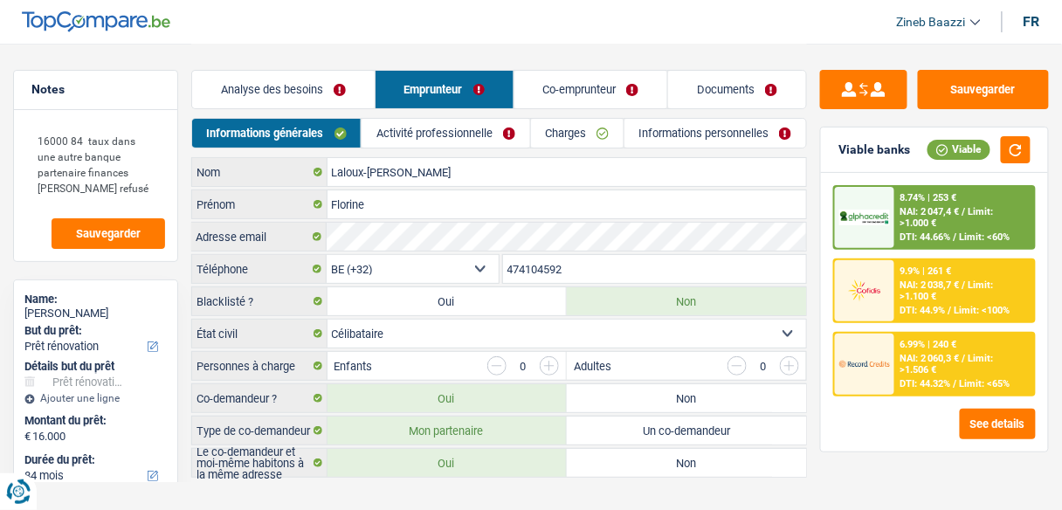
scroll to position [21, 0]
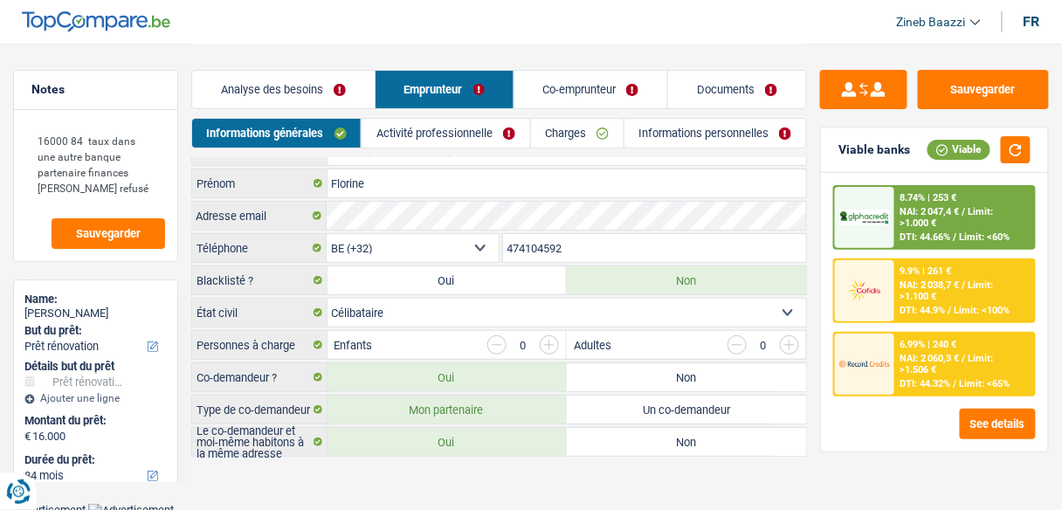
click at [498, 131] on link "Activité professionnelle" at bounding box center [445, 133] width 168 height 29
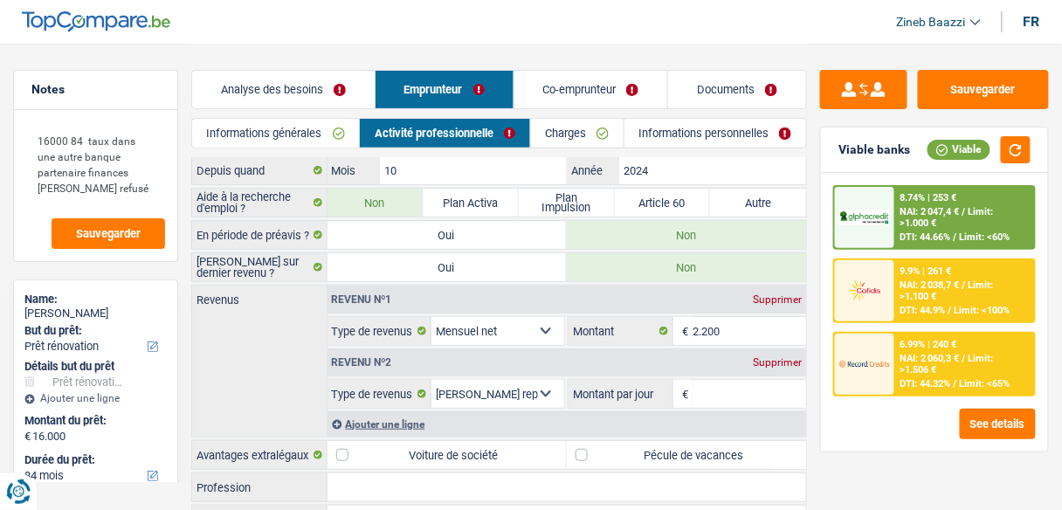
scroll to position [91, 0]
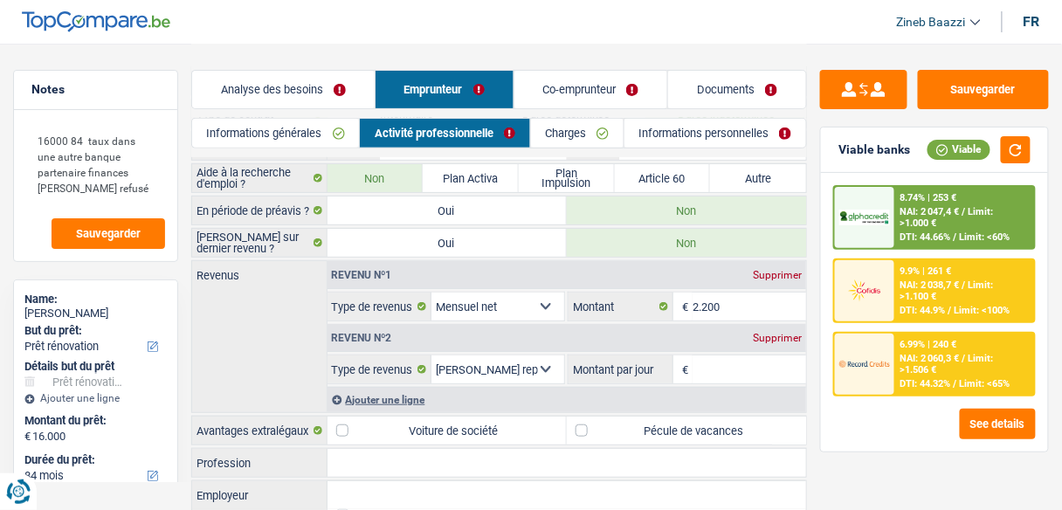
click at [763, 333] on div "Supprimer" at bounding box center [777, 338] width 58 height 10
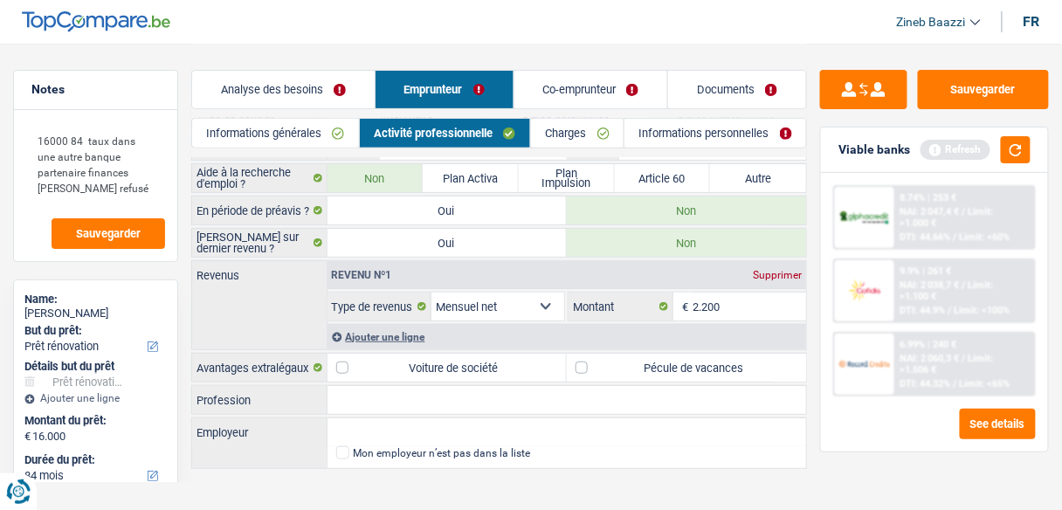
click at [576, 90] on link "Co-emprunteur" at bounding box center [591, 90] width 154 height 38
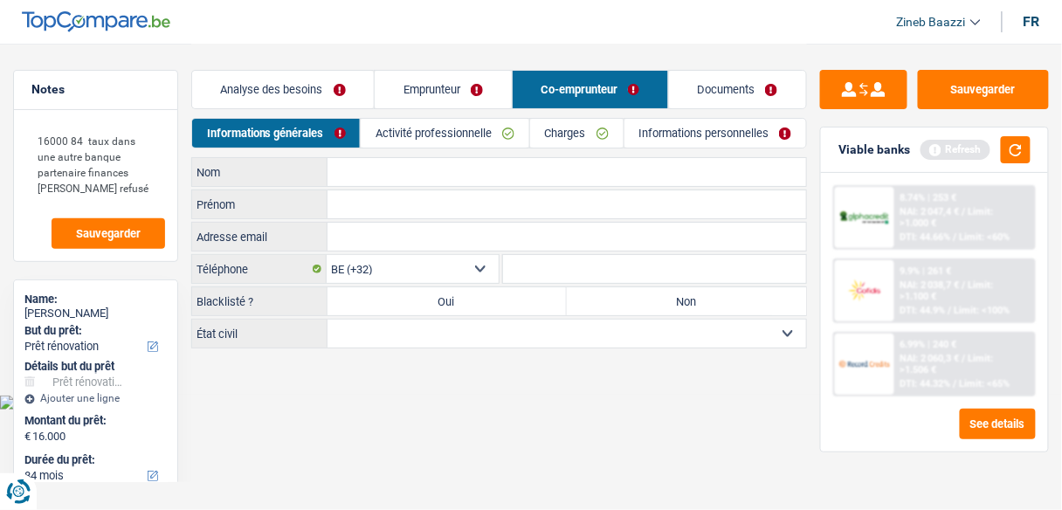
scroll to position [0, 0]
click at [416, 129] on link "Activité professionnelle" at bounding box center [449, 133] width 169 height 29
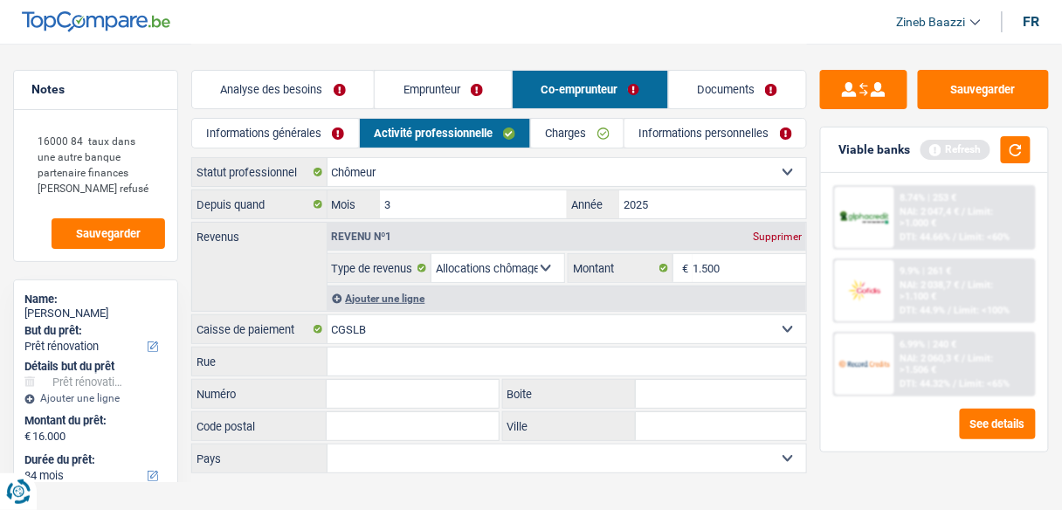
click at [399, 82] on link "Emprunteur" at bounding box center [443, 90] width 136 height 38
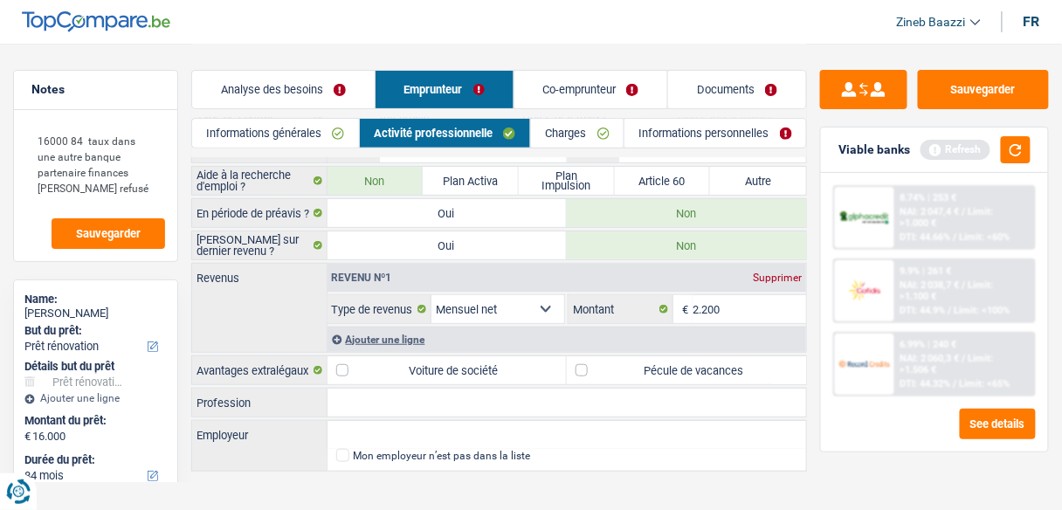
scroll to position [102, 0]
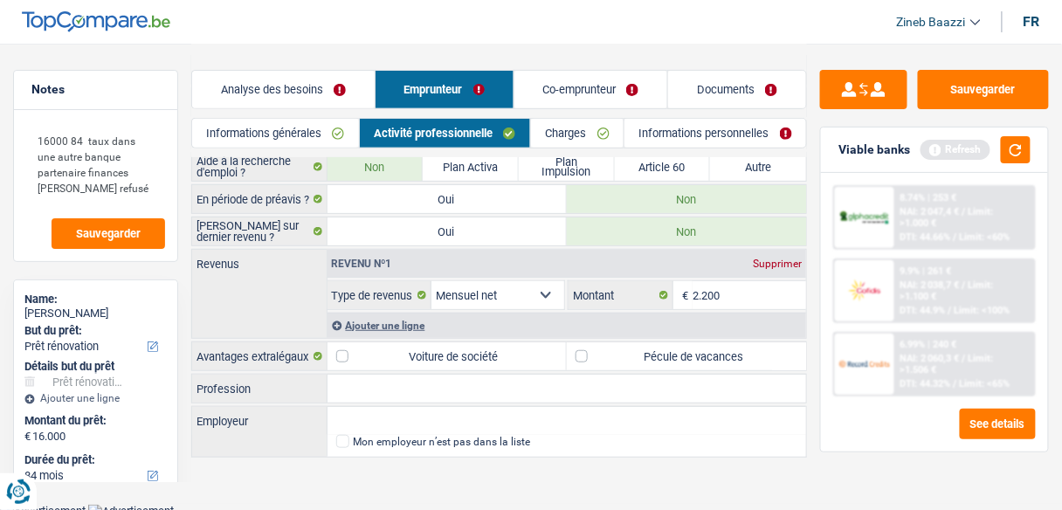
click at [583, 129] on link "Charges" at bounding box center [577, 133] width 93 height 29
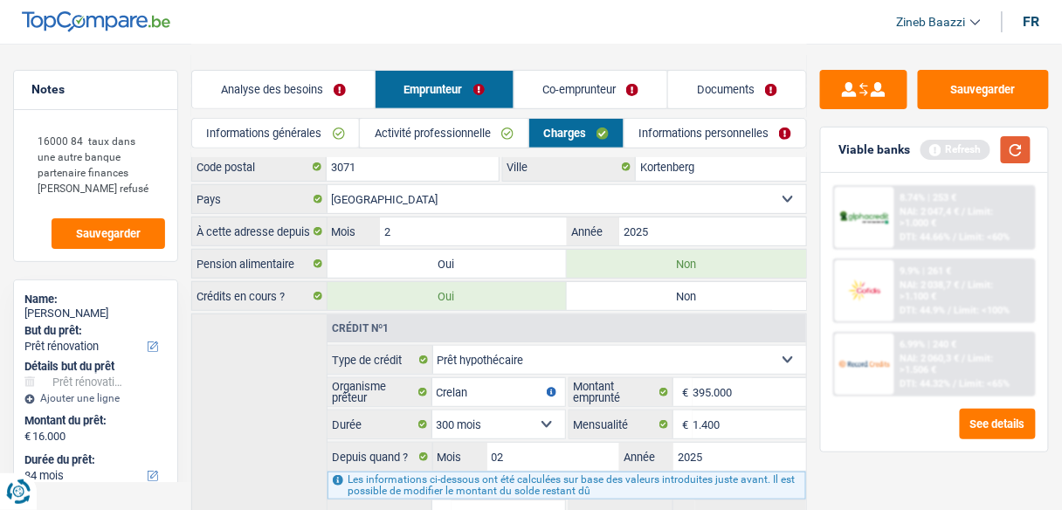
click at [1018, 149] on button "button" at bounding box center [1016, 149] width 30 height 27
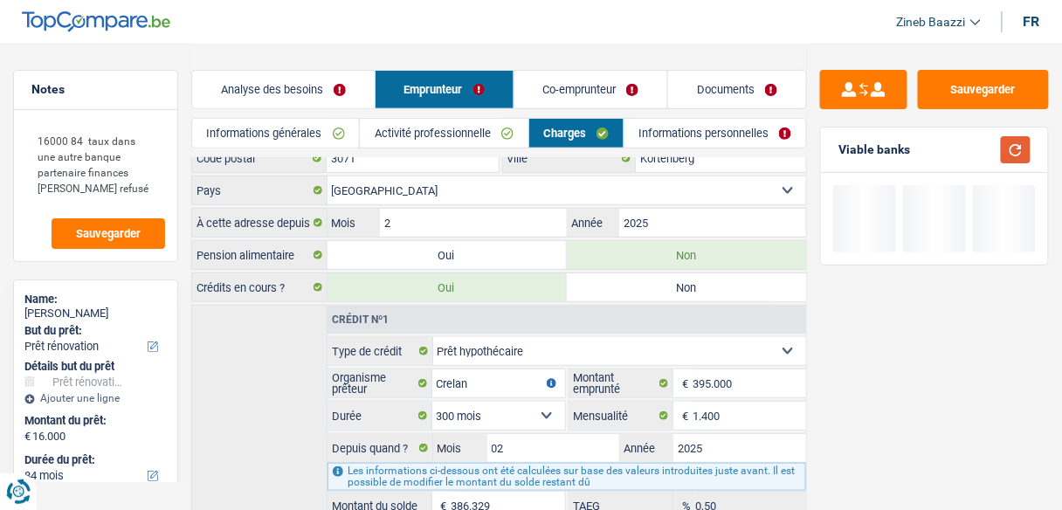
scroll to position [202, 0]
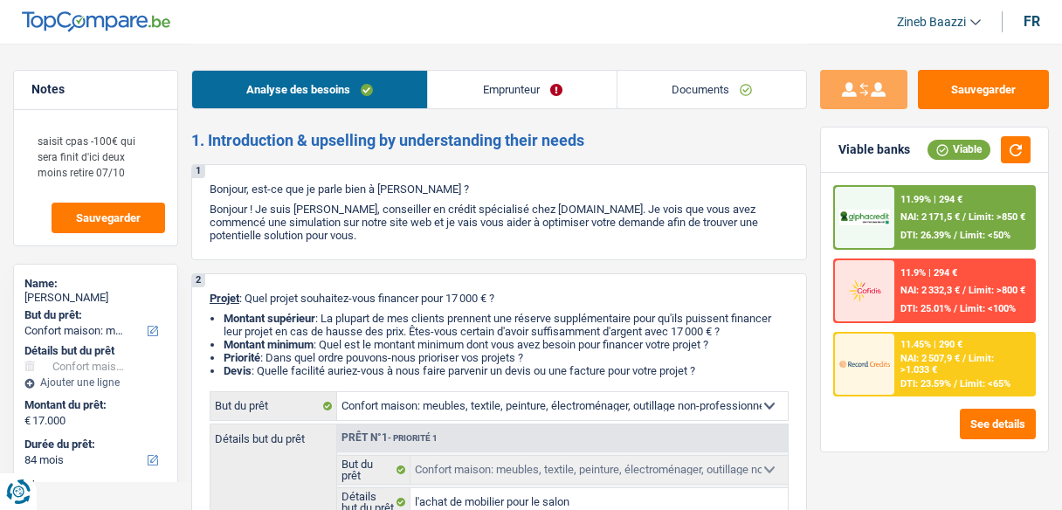
select select "household"
select select "84"
select select "household"
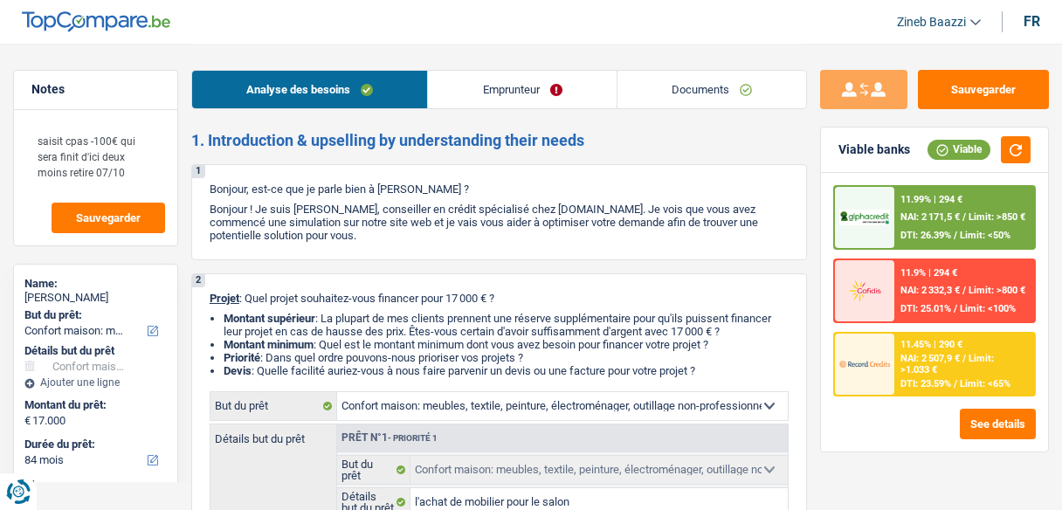
select select "false"
select select "84"
select select "publicEmployee"
select select "netSalary"
select select "other"
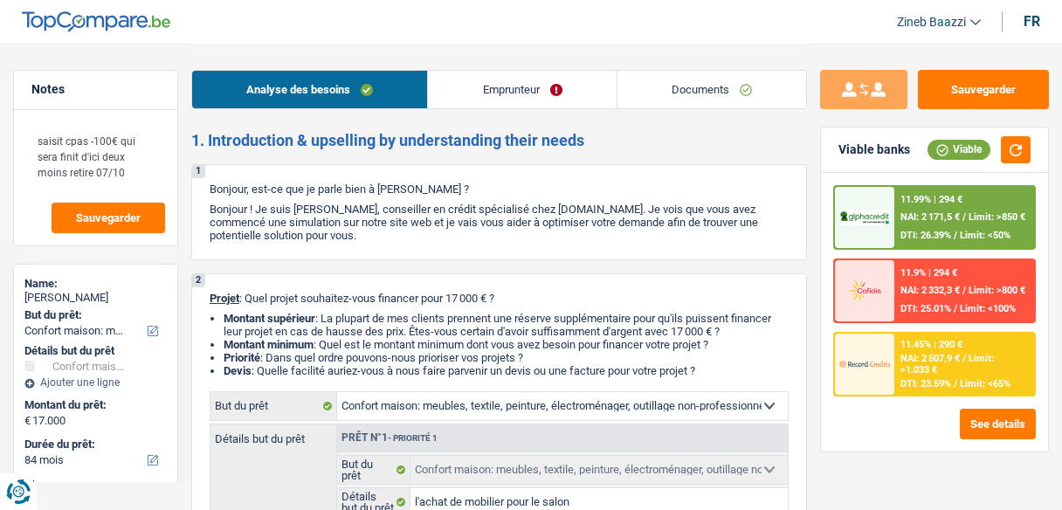
select select "mealVouchers"
select select "rents"
select select "household"
select select "false"
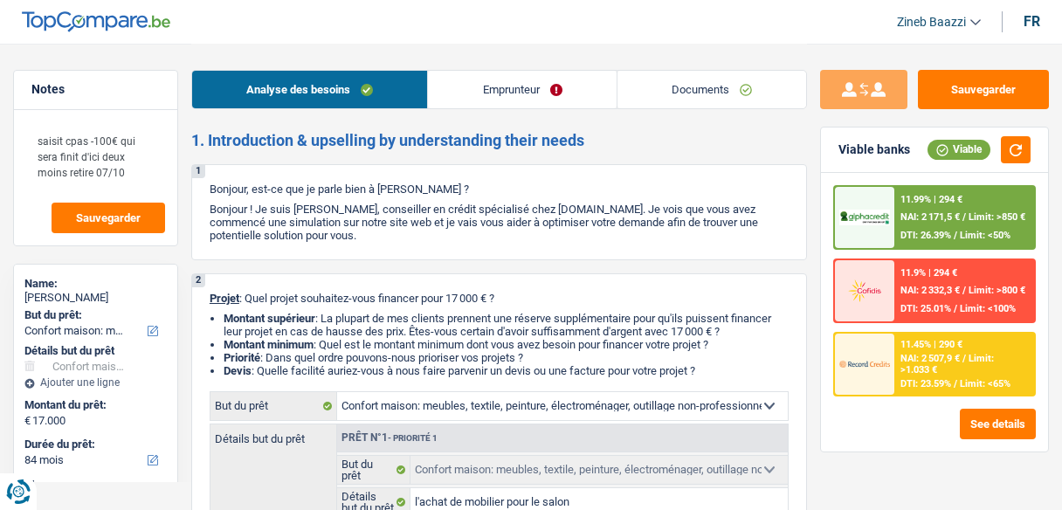
select select "84"
click at [679, 86] on link "Documents" at bounding box center [711, 90] width 189 height 38
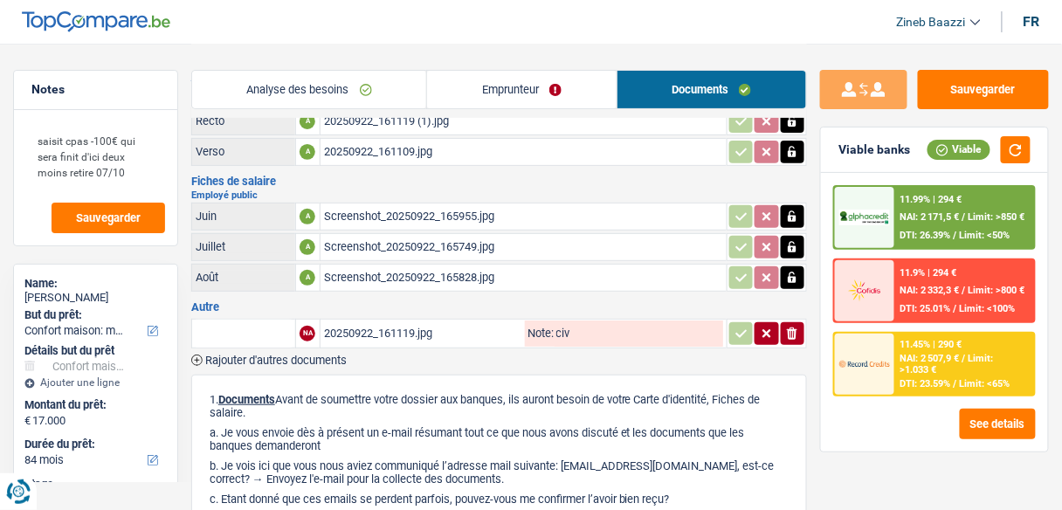
scroll to position [140, 0]
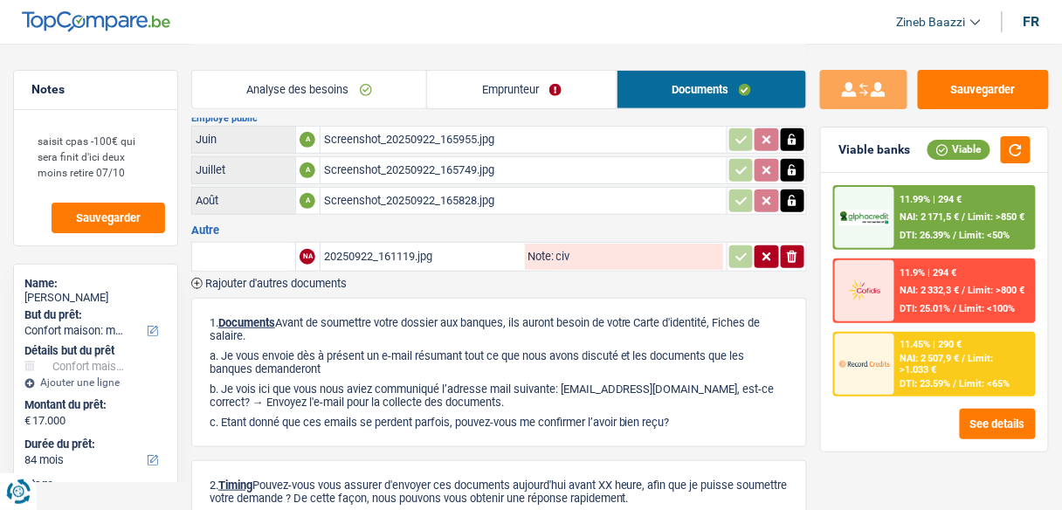
click at [315, 278] on span "Rajouter d'autres documents" at bounding box center [275, 283] width 141 height 11
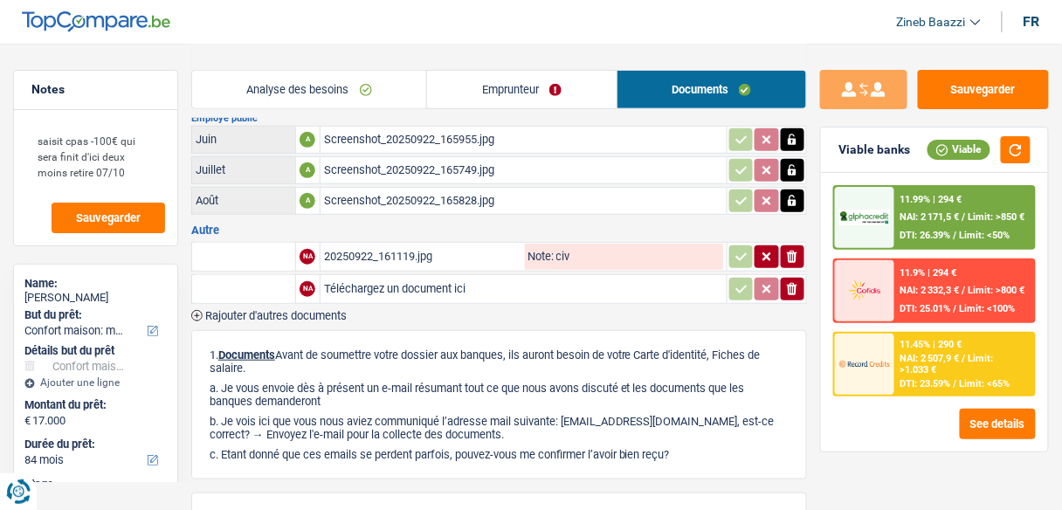
click at [372, 283] on input "Téléchargez un document ici" at bounding box center [523, 289] width 399 height 26
type input "C:\fakepath\fiche de [PERSON_NAME].jpg"
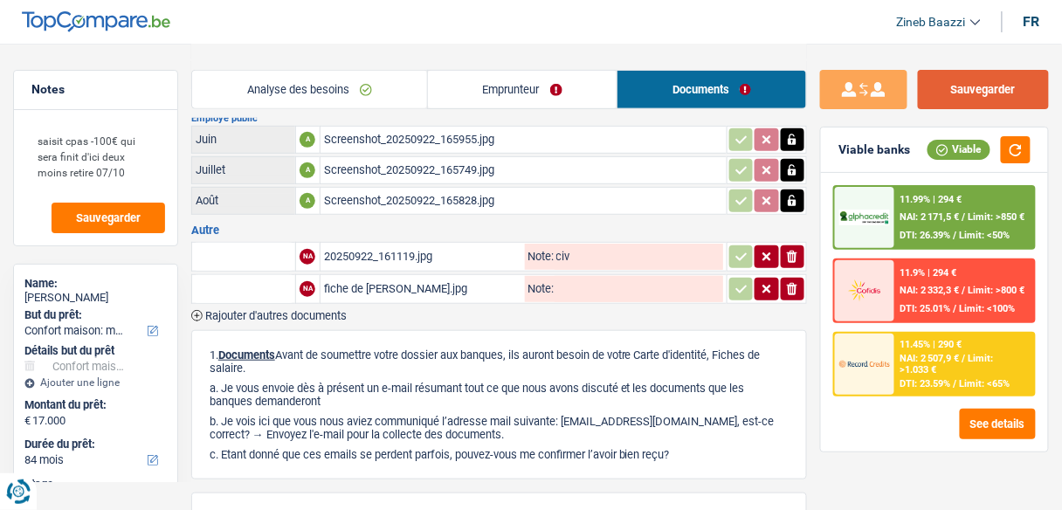
click at [1015, 79] on button "Sauvegarder" at bounding box center [983, 89] width 131 height 39
click at [312, 310] on span "Rajouter d'autres documents" at bounding box center [275, 315] width 141 height 11
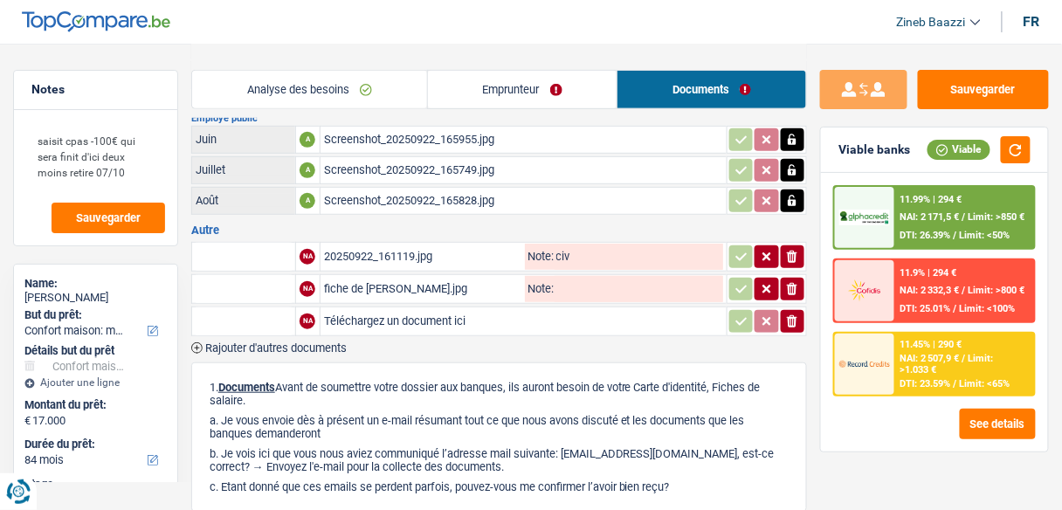
click at [304, 342] on span "Rajouter d'autres documents" at bounding box center [275, 347] width 141 height 11
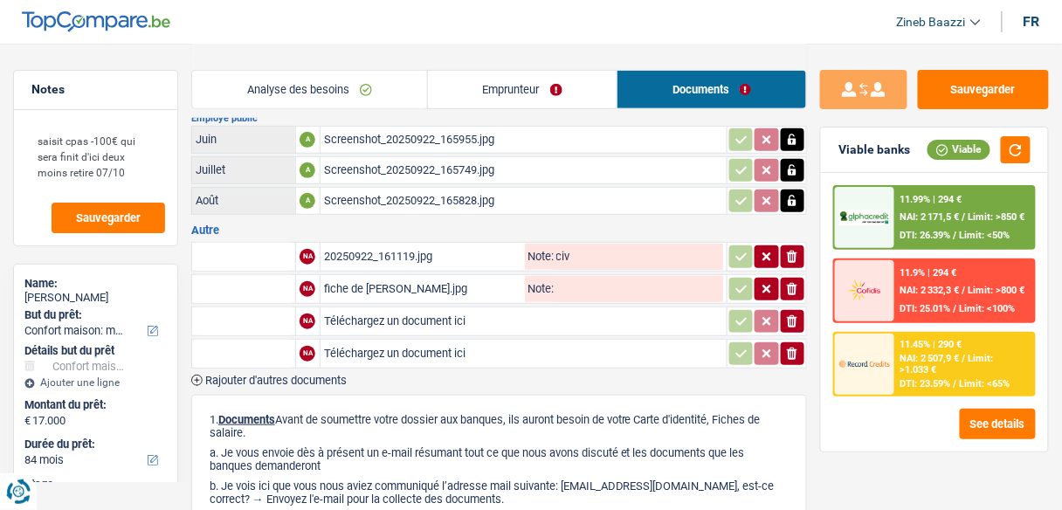
click at [378, 319] on input "Téléchargez un document ici" at bounding box center [523, 321] width 399 height 26
type input "C:\fakepath\fiche de [PERSON_NAME] [DATE].jpg"
click at [362, 349] on input "Téléchargez un document ici" at bounding box center [523, 354] width 399 height 26
type input "C:\fakepath\fiche de [PERSON_NAME] [DATE].jpg"
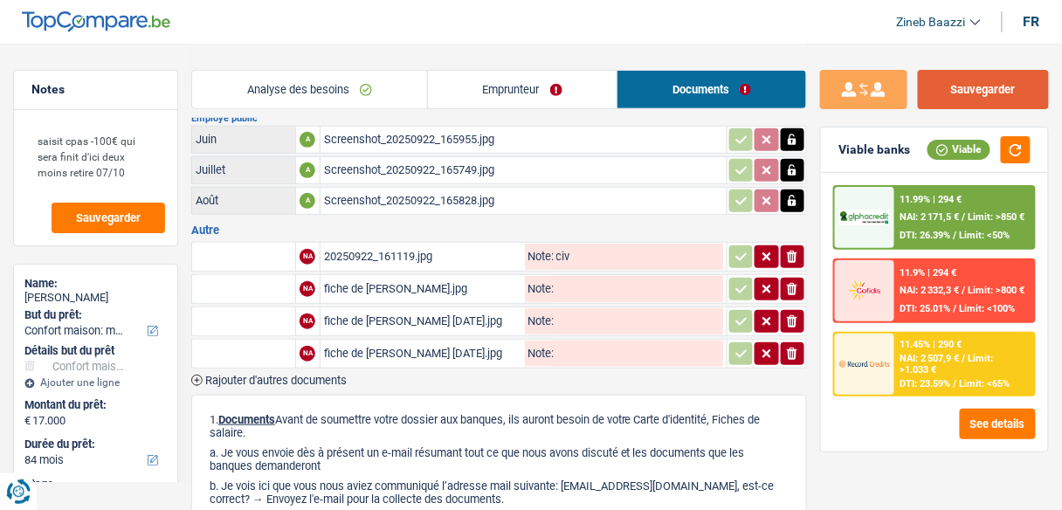
click at [989, 82] on button "Sauvegarder" at bounding box center [983, 89] width 131 height 39
click at [966, 88] on button "Sauvegarder" at bounding box center [983, 89] width 131 height 39
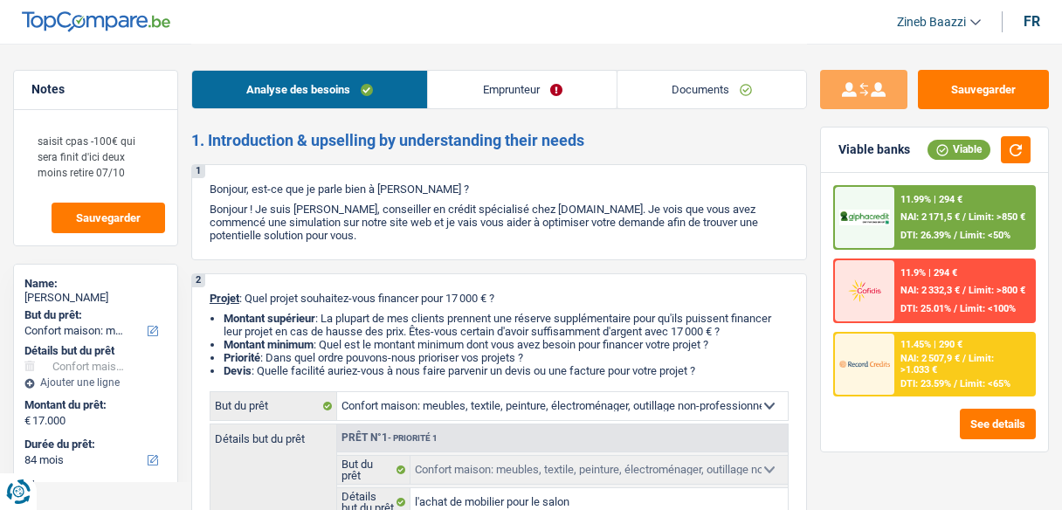
select select "household"
select select "84"
select select "household"
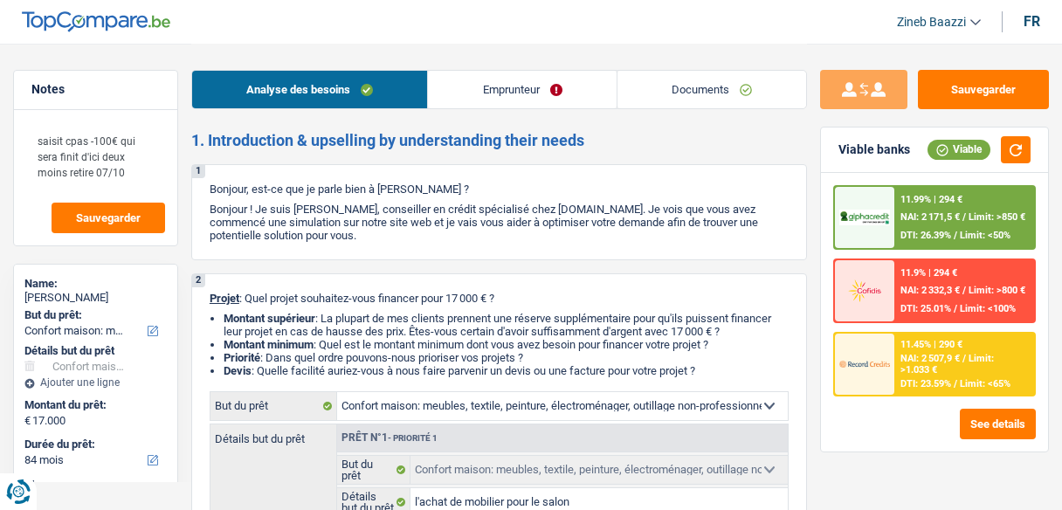
select select "false"
select select "84"
select select "publicEmployee"
select select "netSalary"
select select "other"
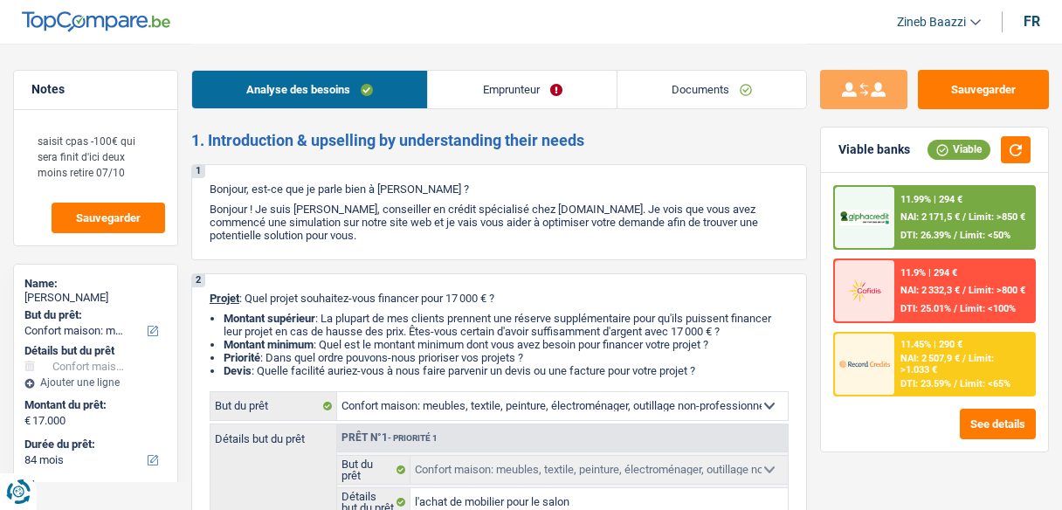
select select "mealVouchers"
select select "rents"
select select "household"
select select "false"
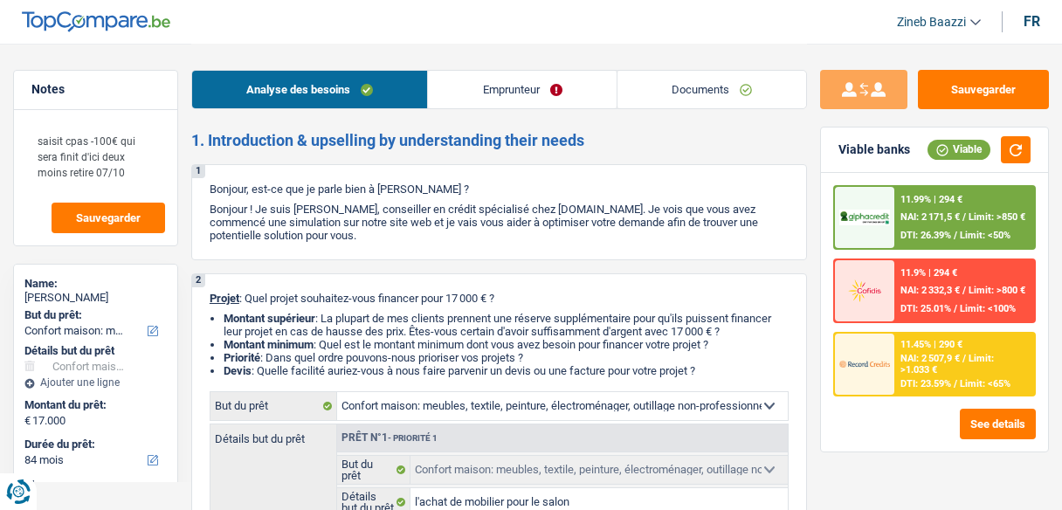
select select "84"
drag, startPoint x: 131, startPoint y: 169, endPoint x: 28, endPoint y: 135, distance: 108.5
click at [28, 135] on textarea "saisit cpas -100€ qui sera finit d'ici deux moins retire 07/10" at bounding box center [95, 156] width 139 height 68
